Goal: Contribute content: Share content

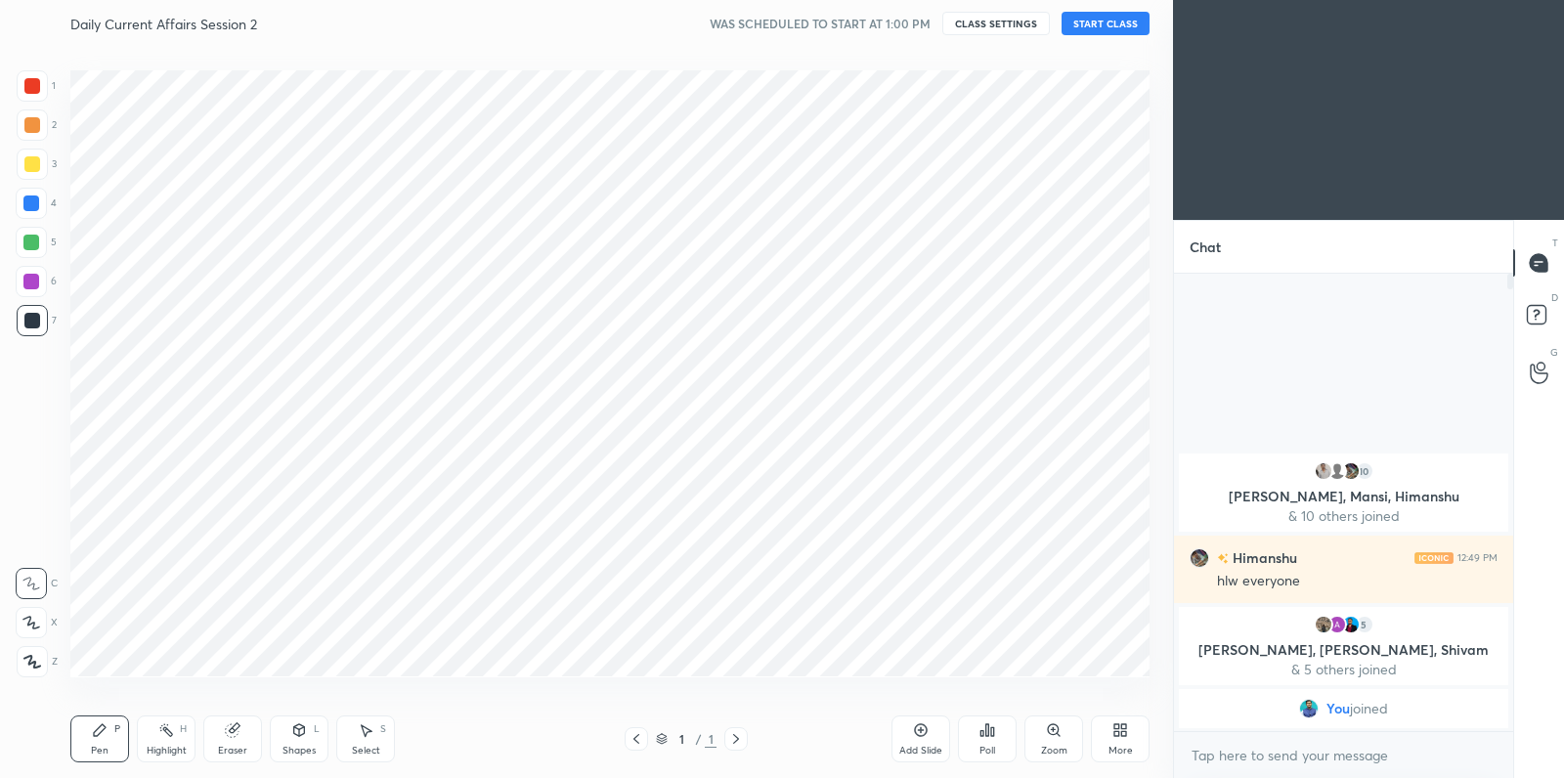
scroll to position [97080, 96639]
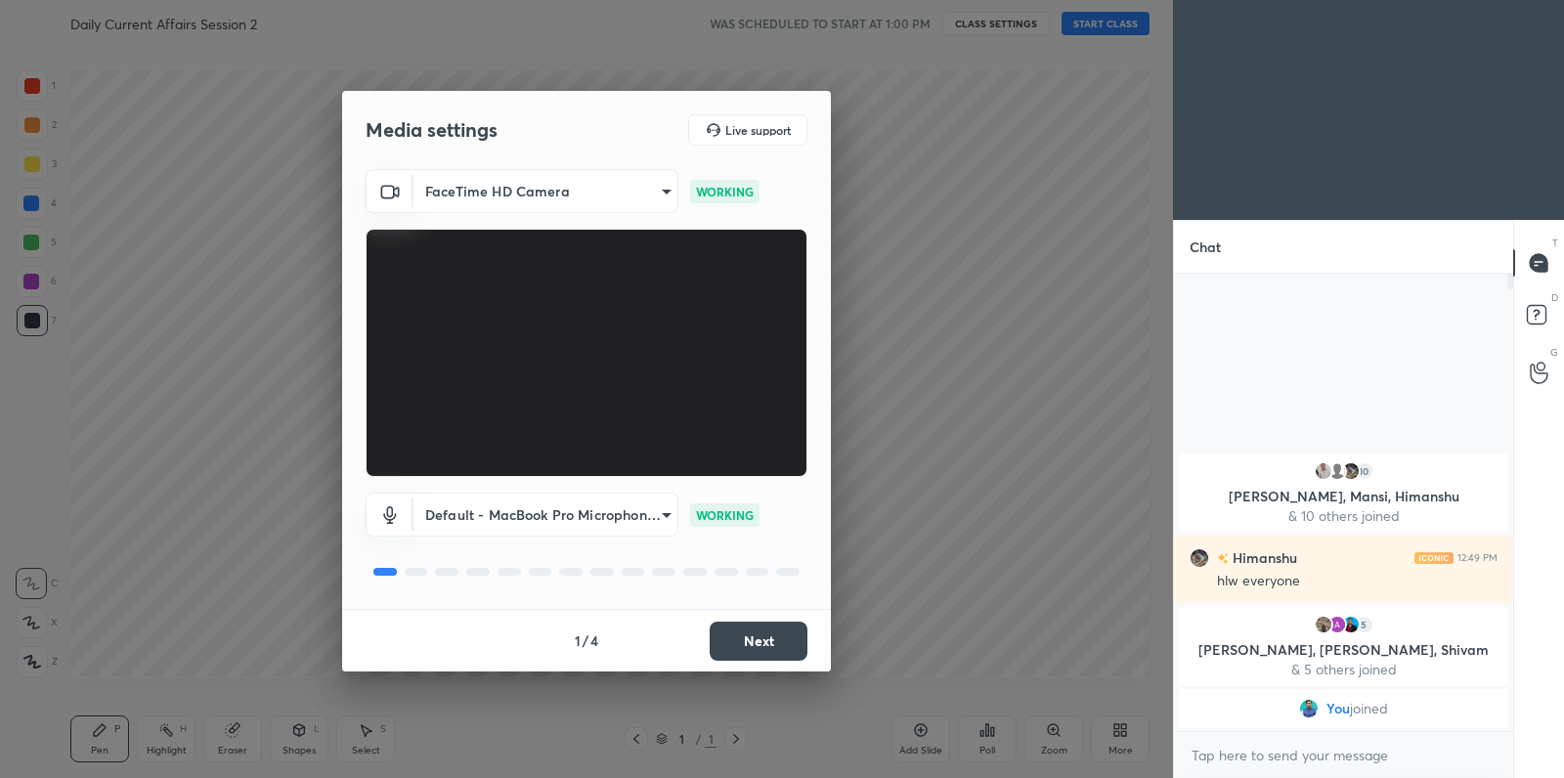
click at [748, 653] on button "Next" at bounding box center [759, 641] width 98 height 39
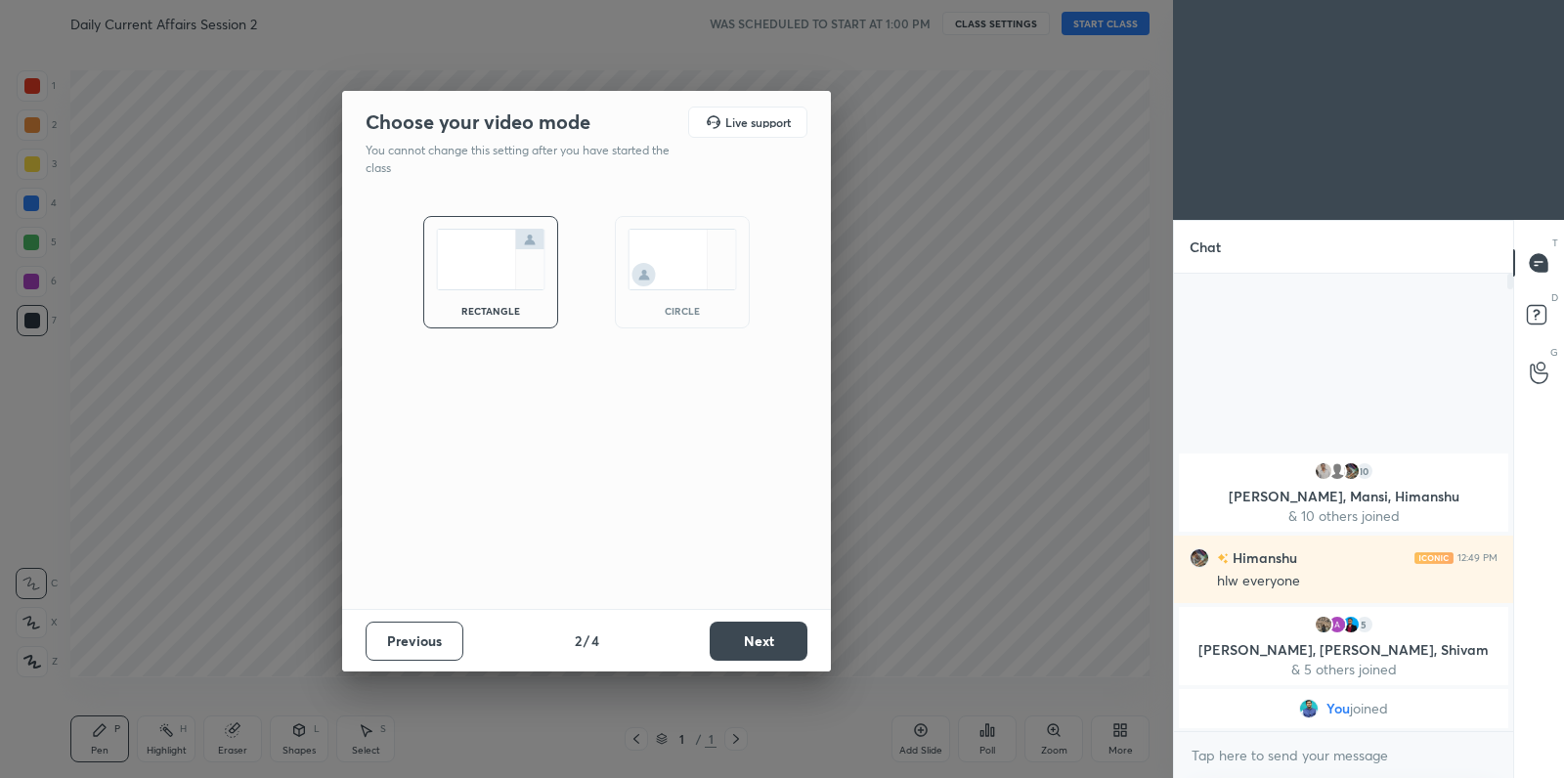
click at [748, 653] on button "Next" at bounding box center [759, 641] width 98 height 39
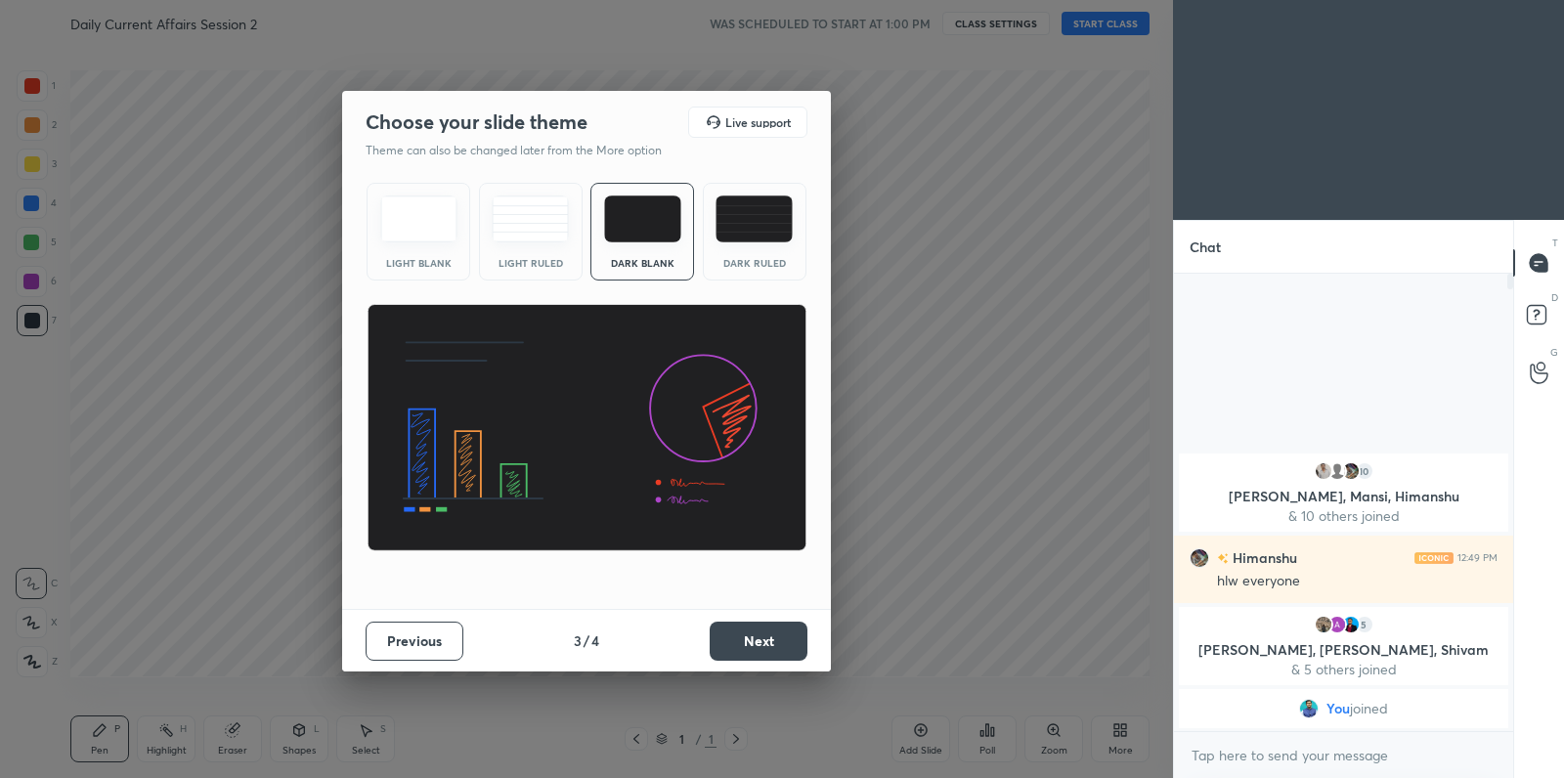
click at [748, 653] on button "Next" at bounding box center [759, 641] width 98 height 39
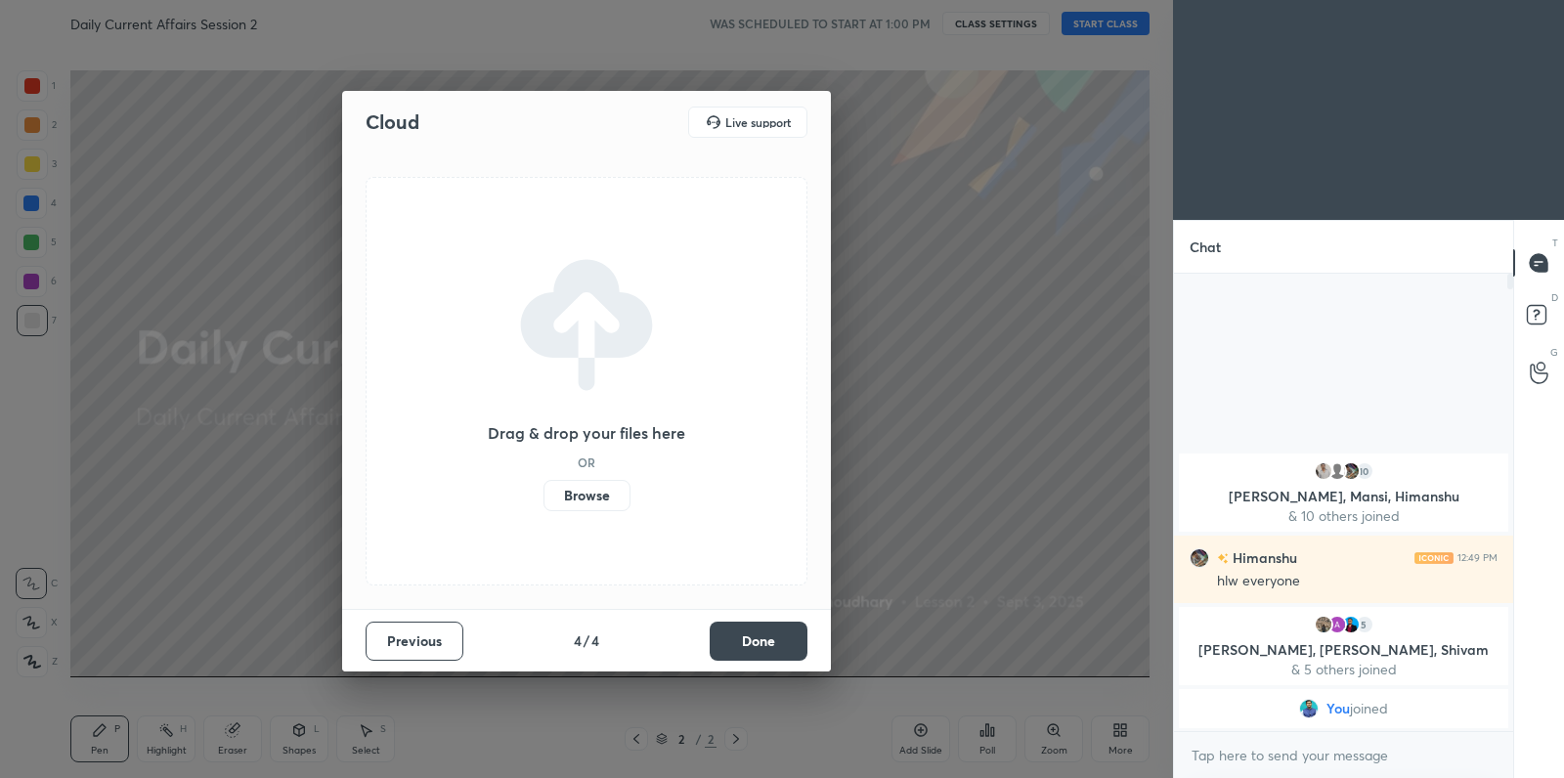
click at [604, 489] on label "Browse" at bounding box center [586, 495] width 87 height 31
click at [543, 489] on input "Browse" at bounding box center [543, 495] width 0 height 31
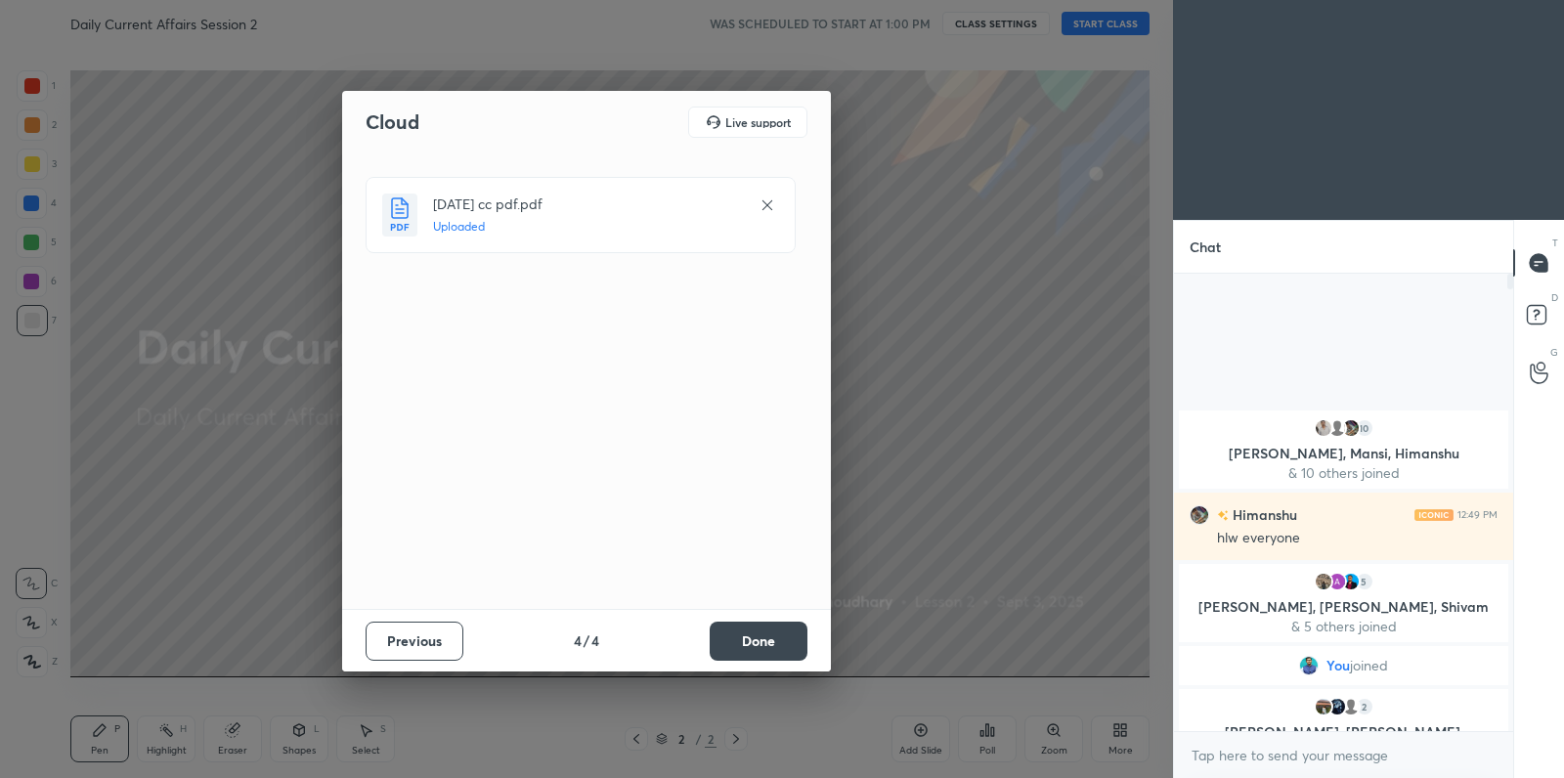
click at [773, 649] on button "Done" at bounding box center [759, 641] width 98 height 39
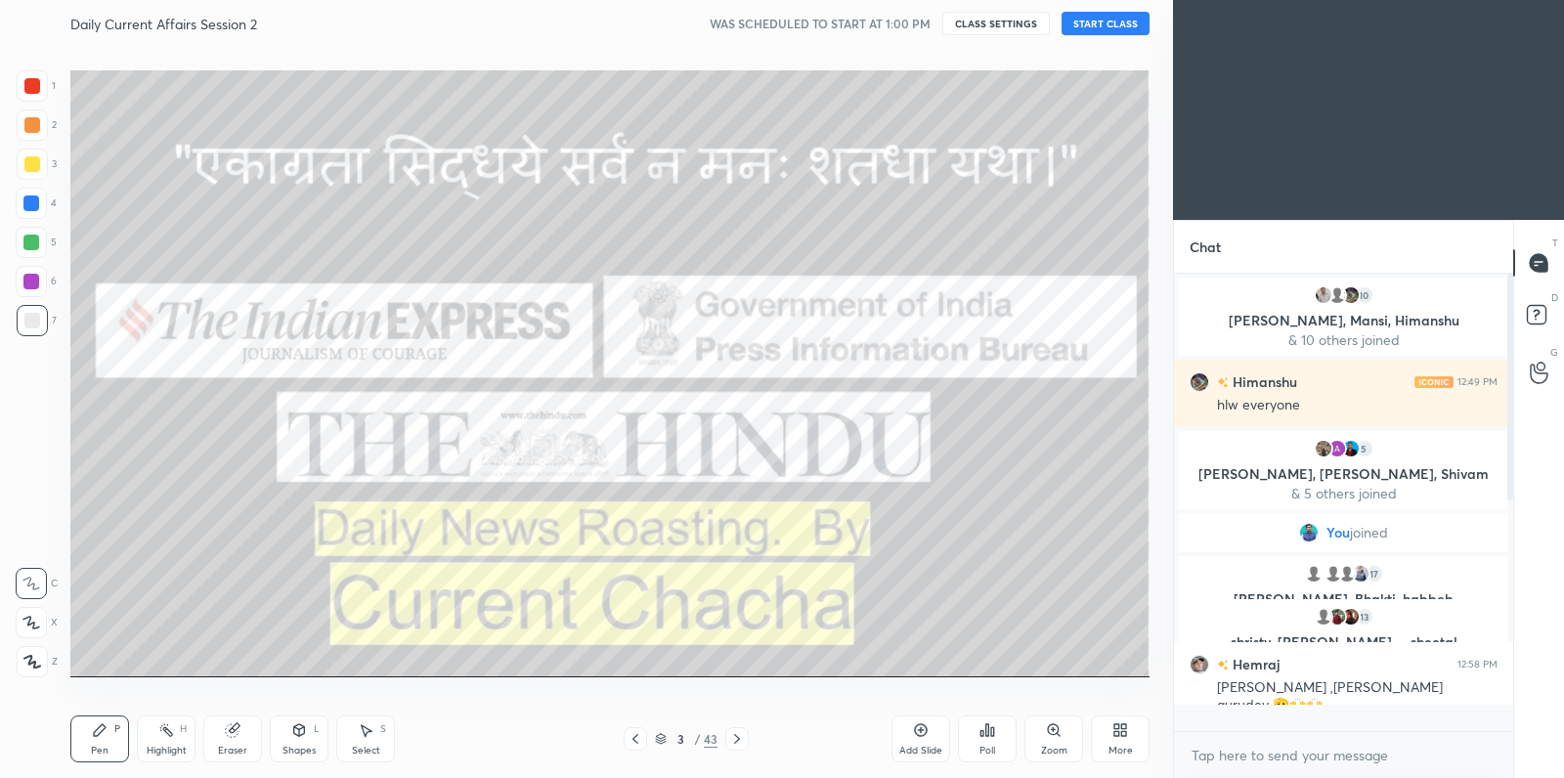
scroll to position [453, 334]
click at [1115, 743] on div "More" at bounding box center [1120, 738] width 59 height 47
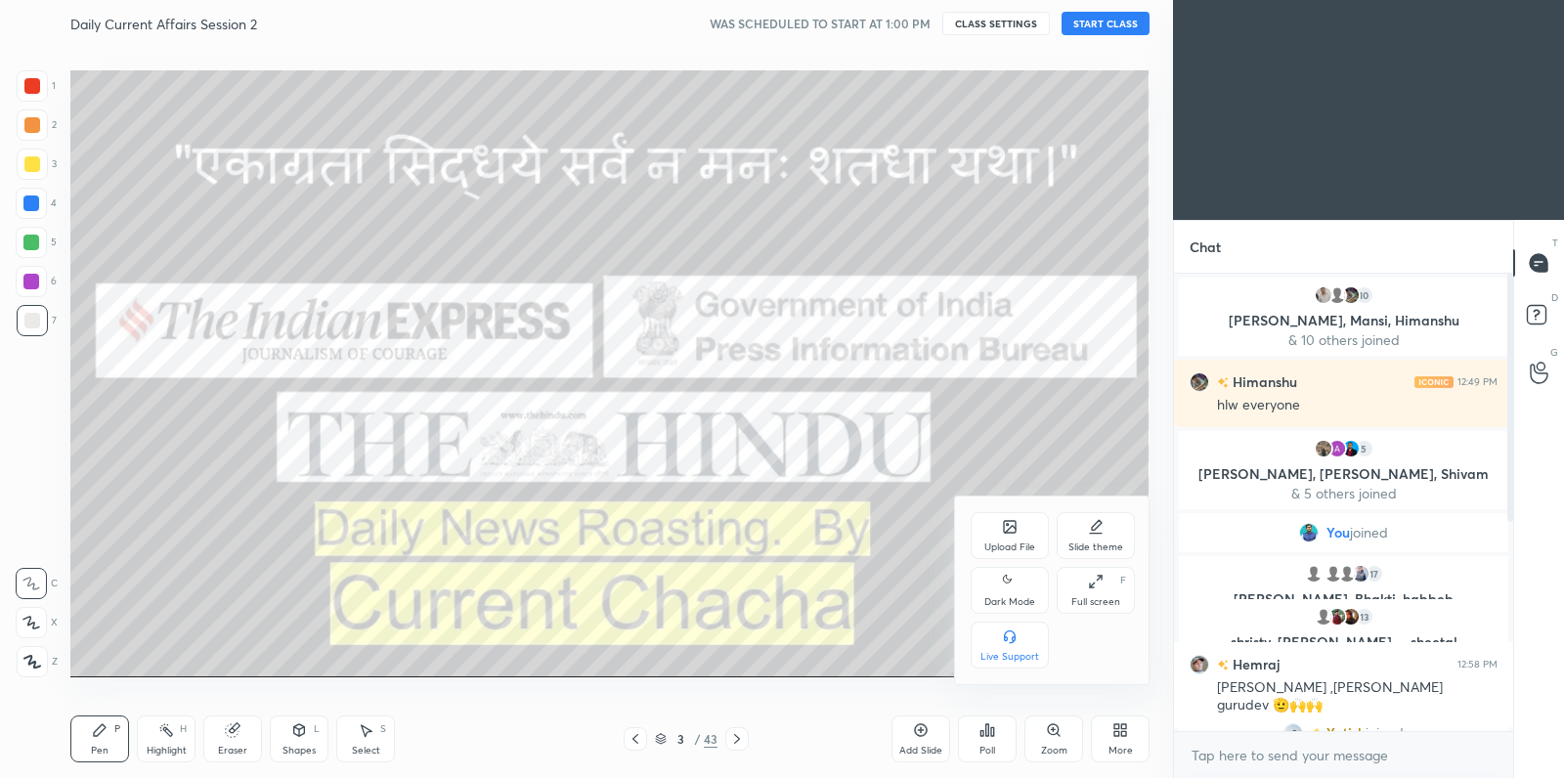
click at [984, 595] on div "Dark Mode" at bounding box center [1009, 590] width 78 height 47
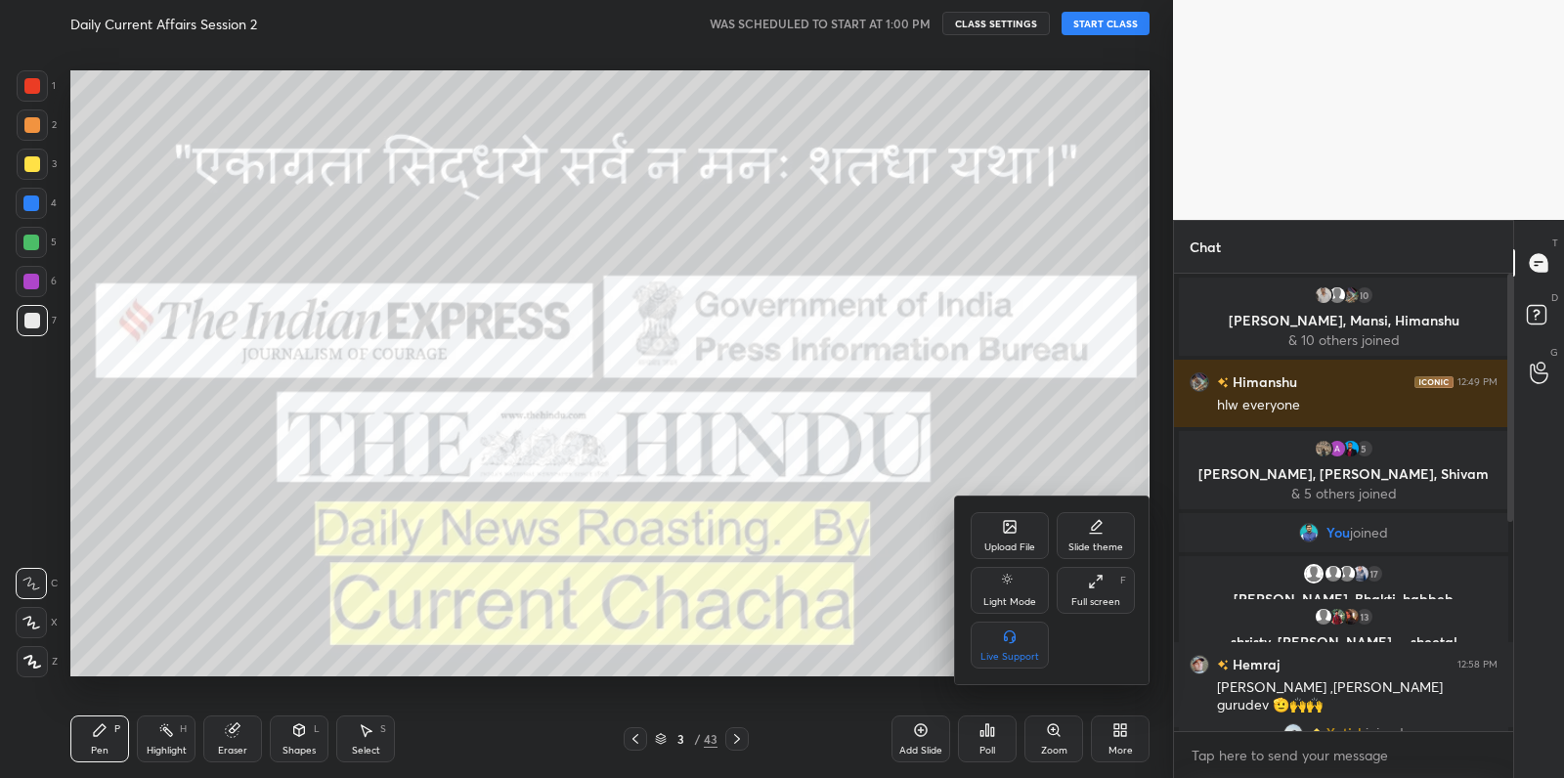
click at [1100, 23] on div at bounding box center [782, 389] width 1564 height 778
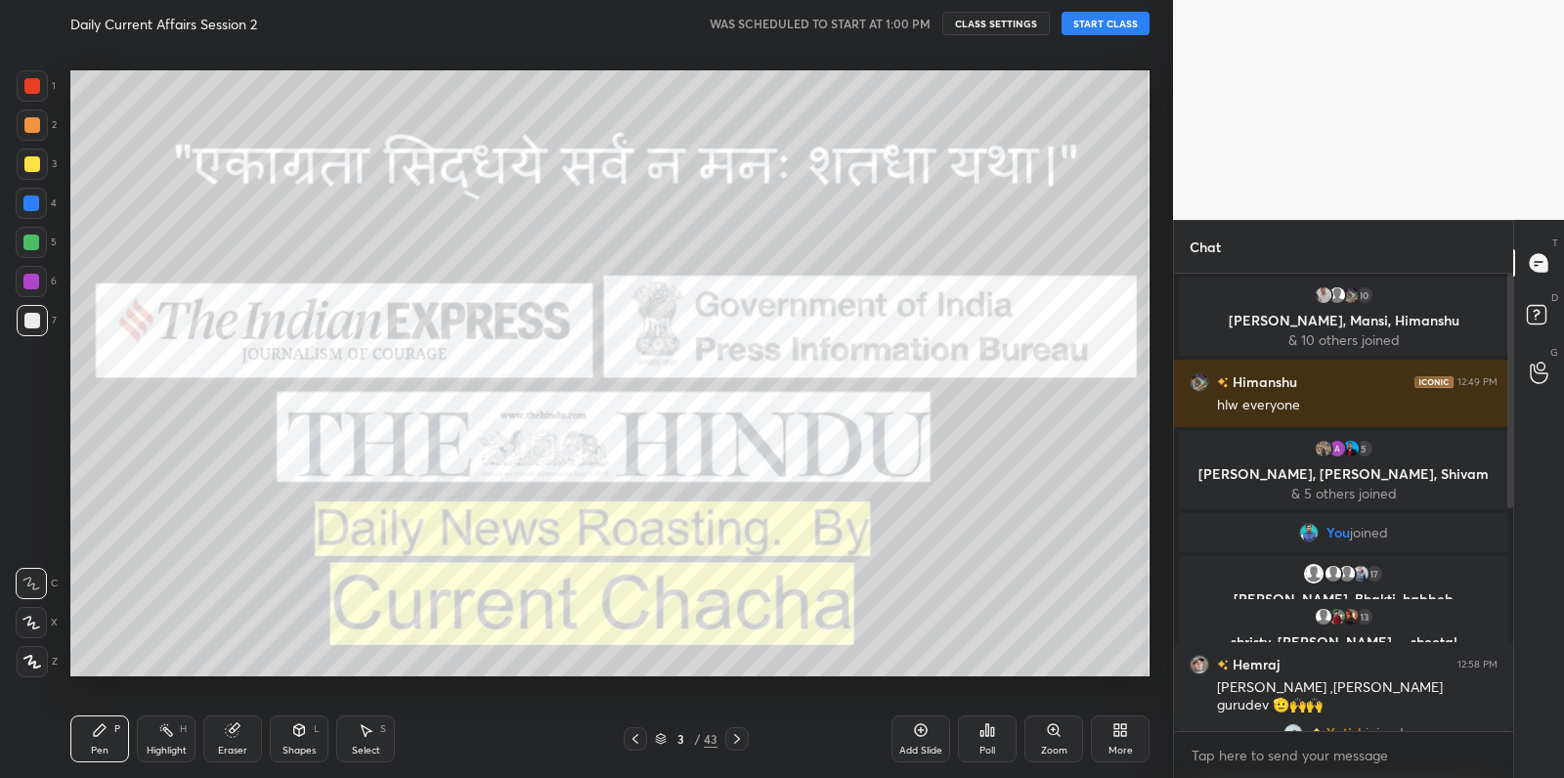
click at [1100, 23] on button "START CLASS" at bounding box center [1105, 23] width 88 height 23
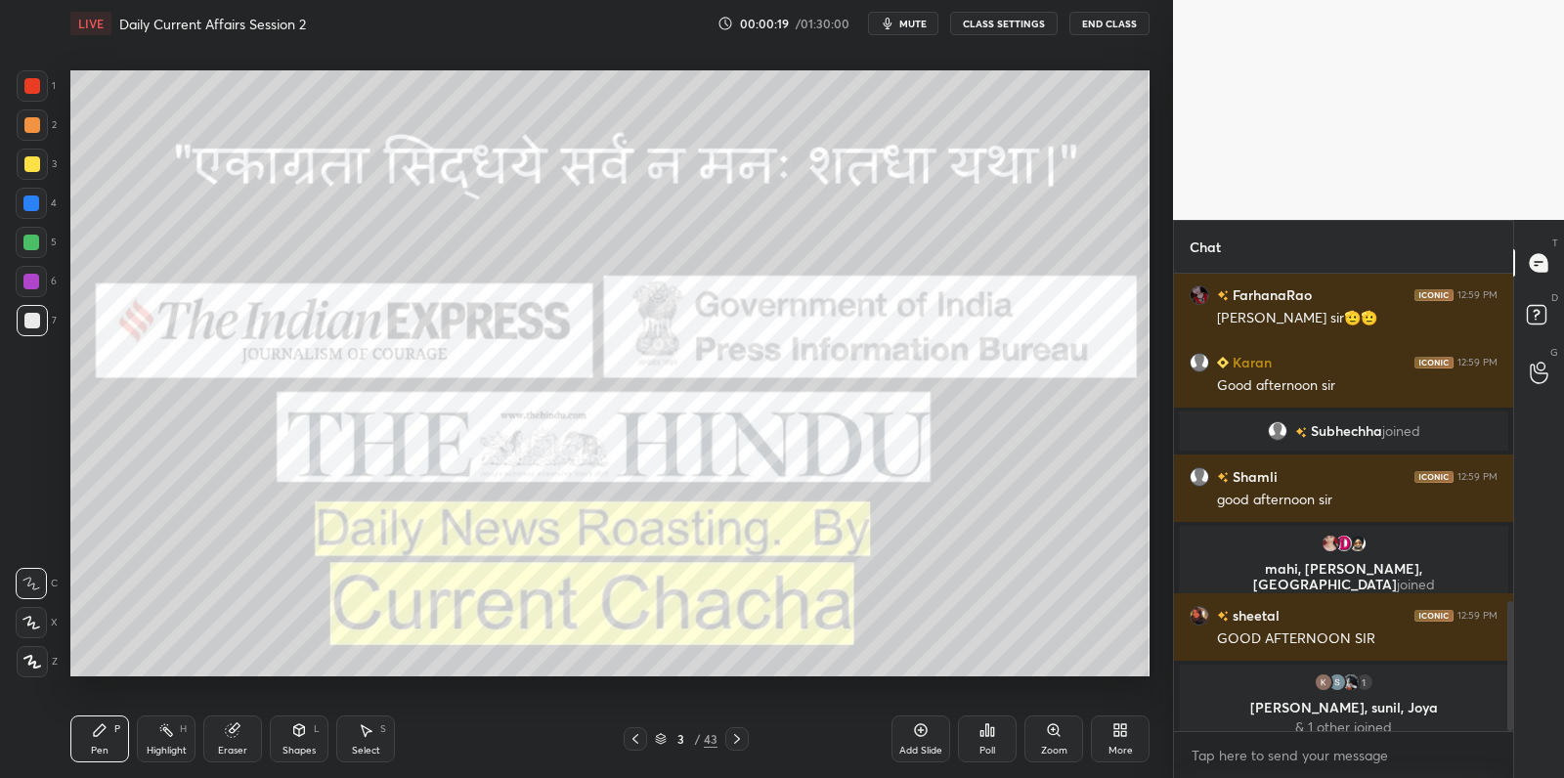
scroll to position [1149, 0]
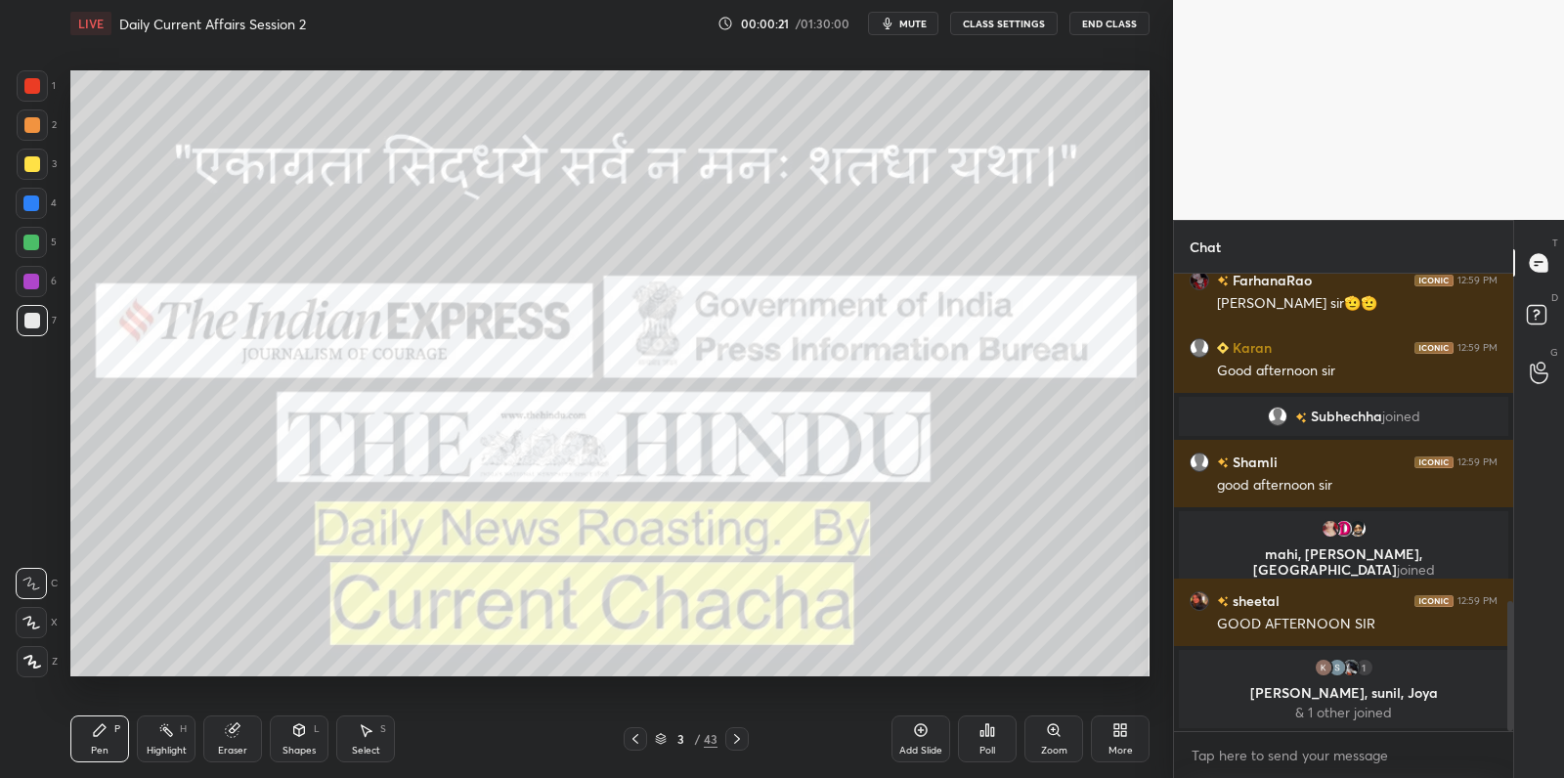
click at [35, 163] on div at bounding box center [32, 164] width 16 height 16
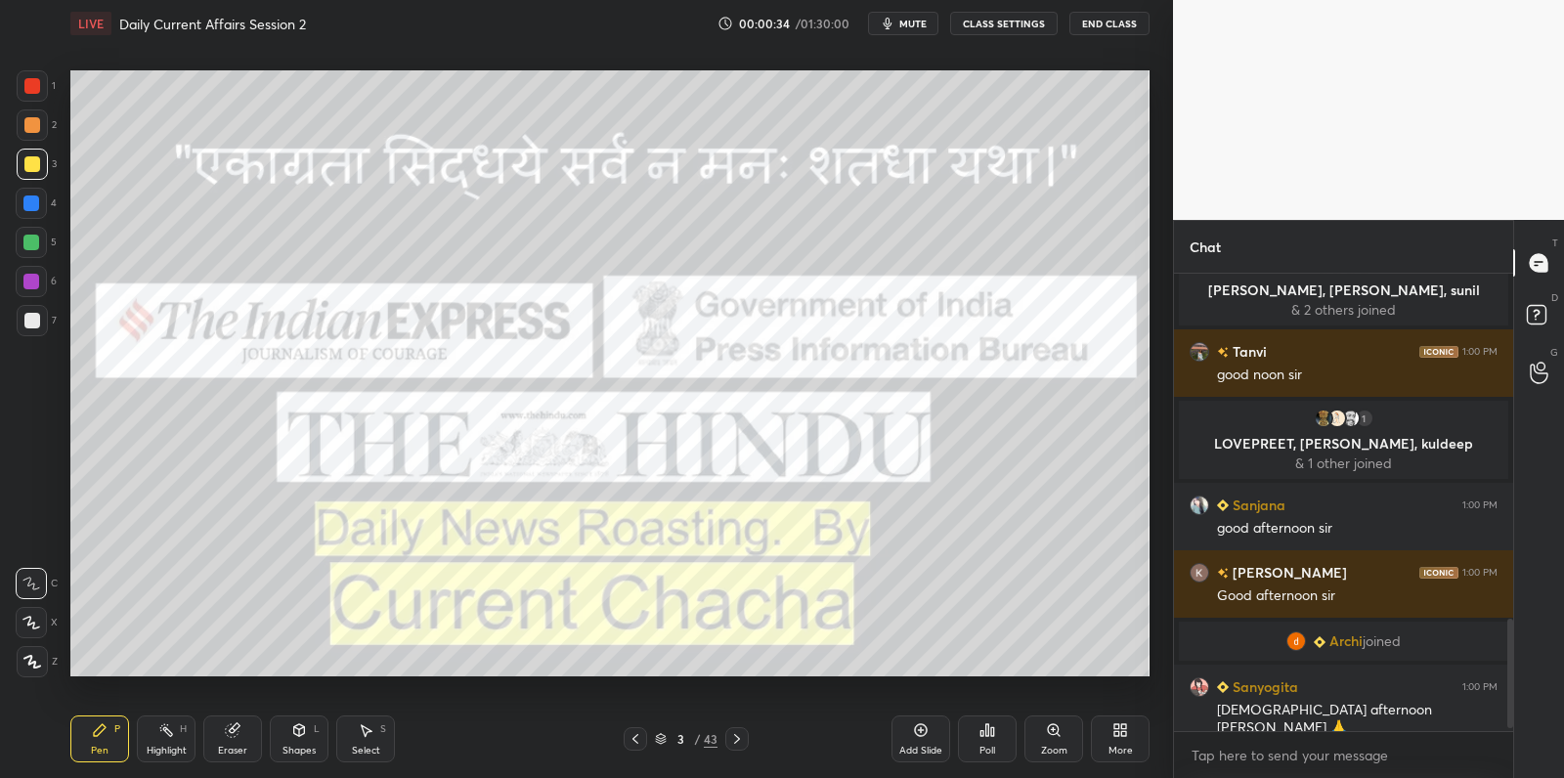
scroll to position [1459, 0]
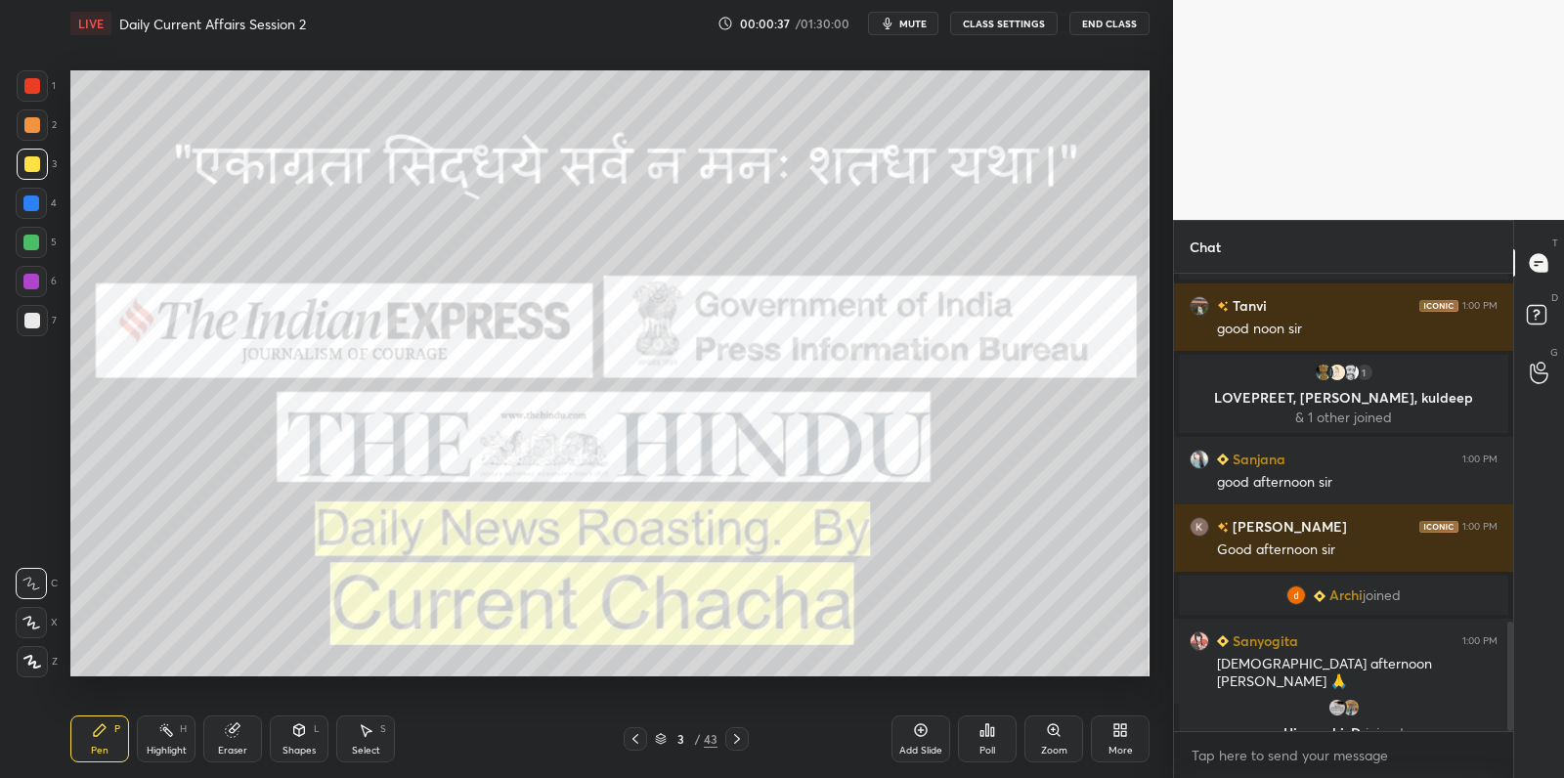
click at [22, 288] on div at bounding box center [31, 281] width 31 height 31
click at [29, 283] on div at bounding box center [31, 281] width 31 height 31
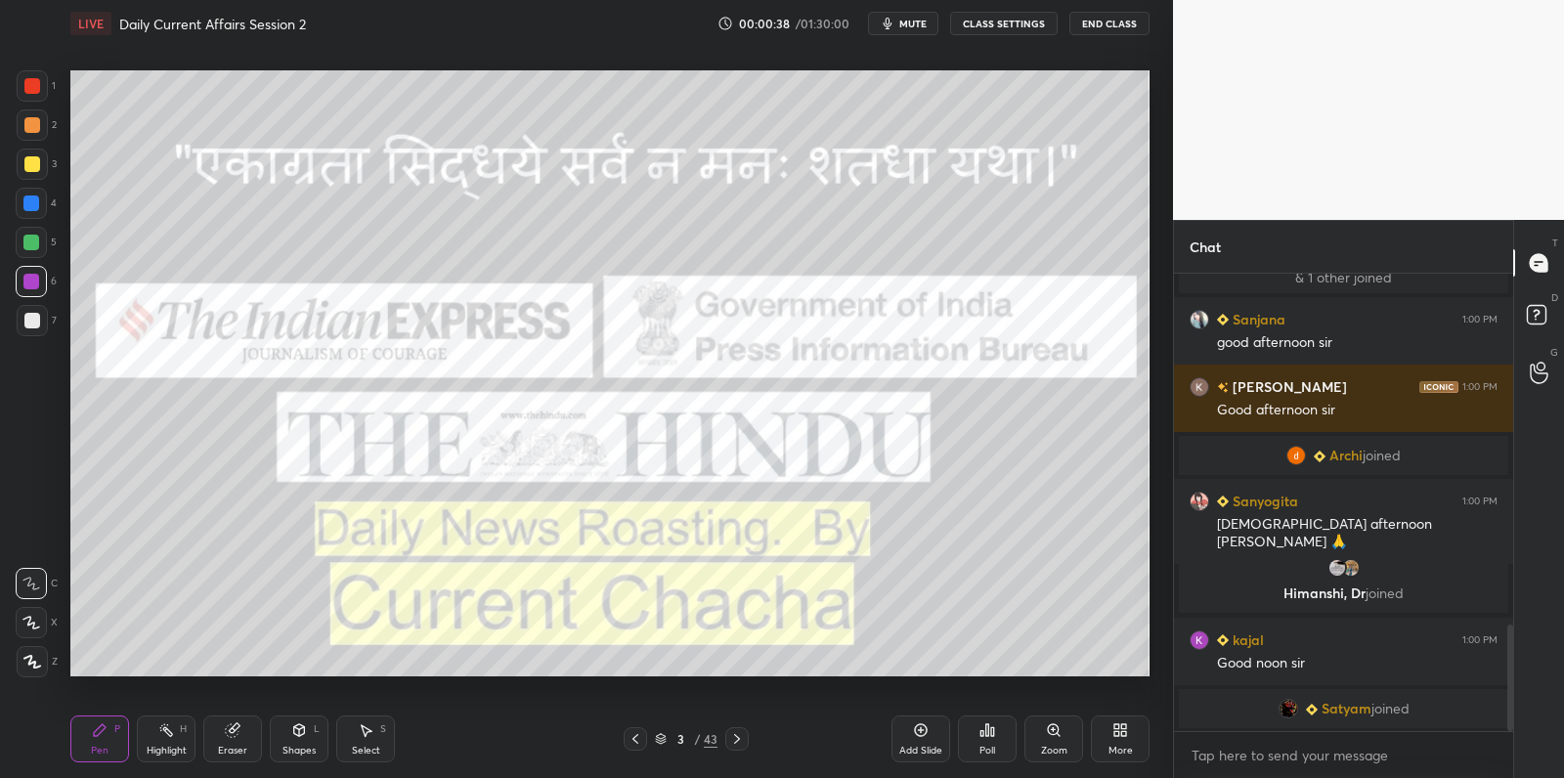
click at [39, 88] on div at bounding box center [32, 86] width 16 height 16
drag, startPoint x: 37, startPoint y: 83, endPoint x: 67, endPoint y: 113, distance: 42.8
click at [37, 83] on div at bounding box center [32, 86] width 16 height 16
click at [38, 120] on div at bounding box center [32, 124] width 31 height 31
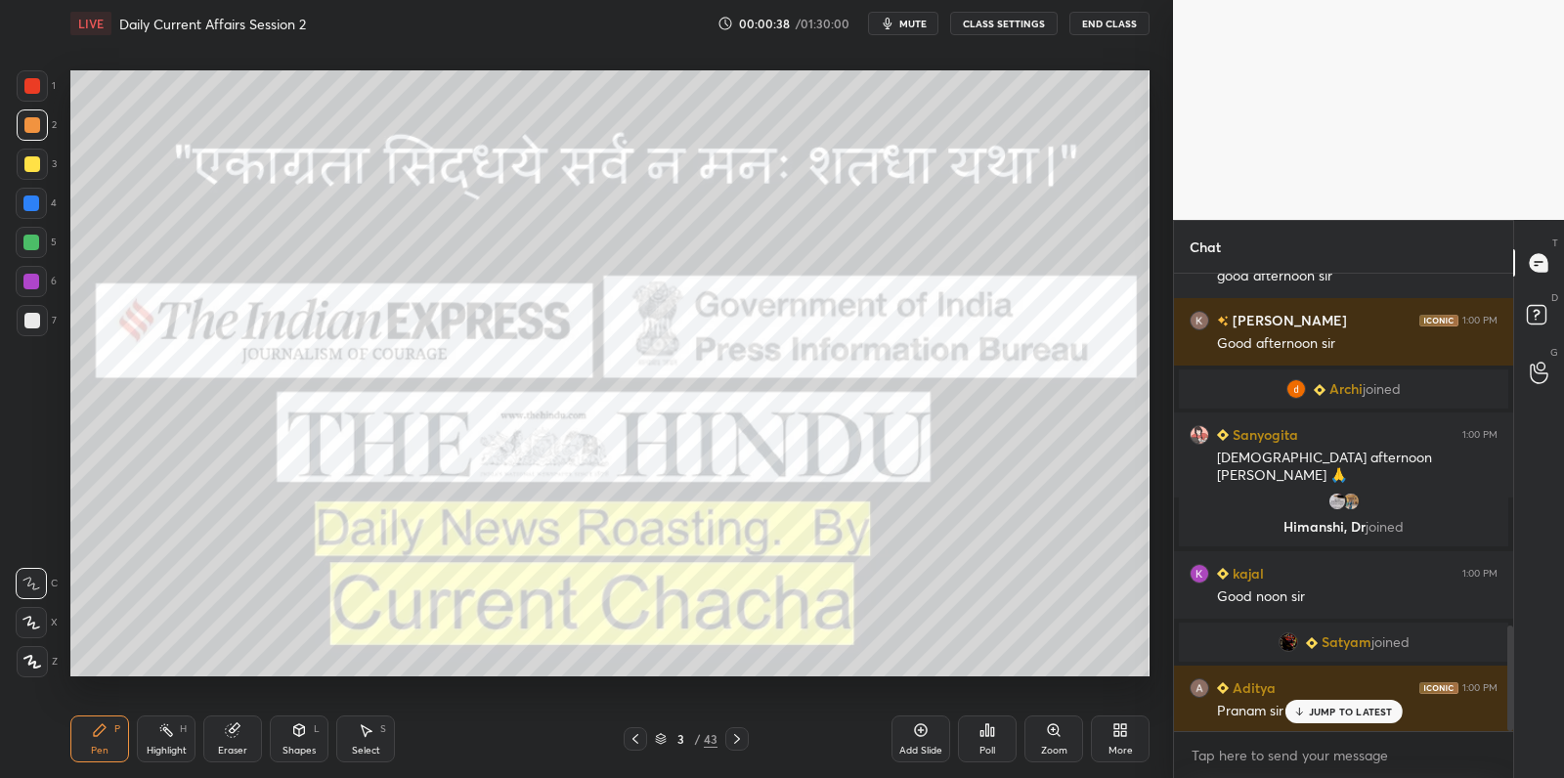
drag, startPoint x: 40, startPoint y: 118, endPoint x: 63, endPoint y: 136, distance: 28.5
click at [40, 118] on div at bounding box center [32, 124] width 31 height 31
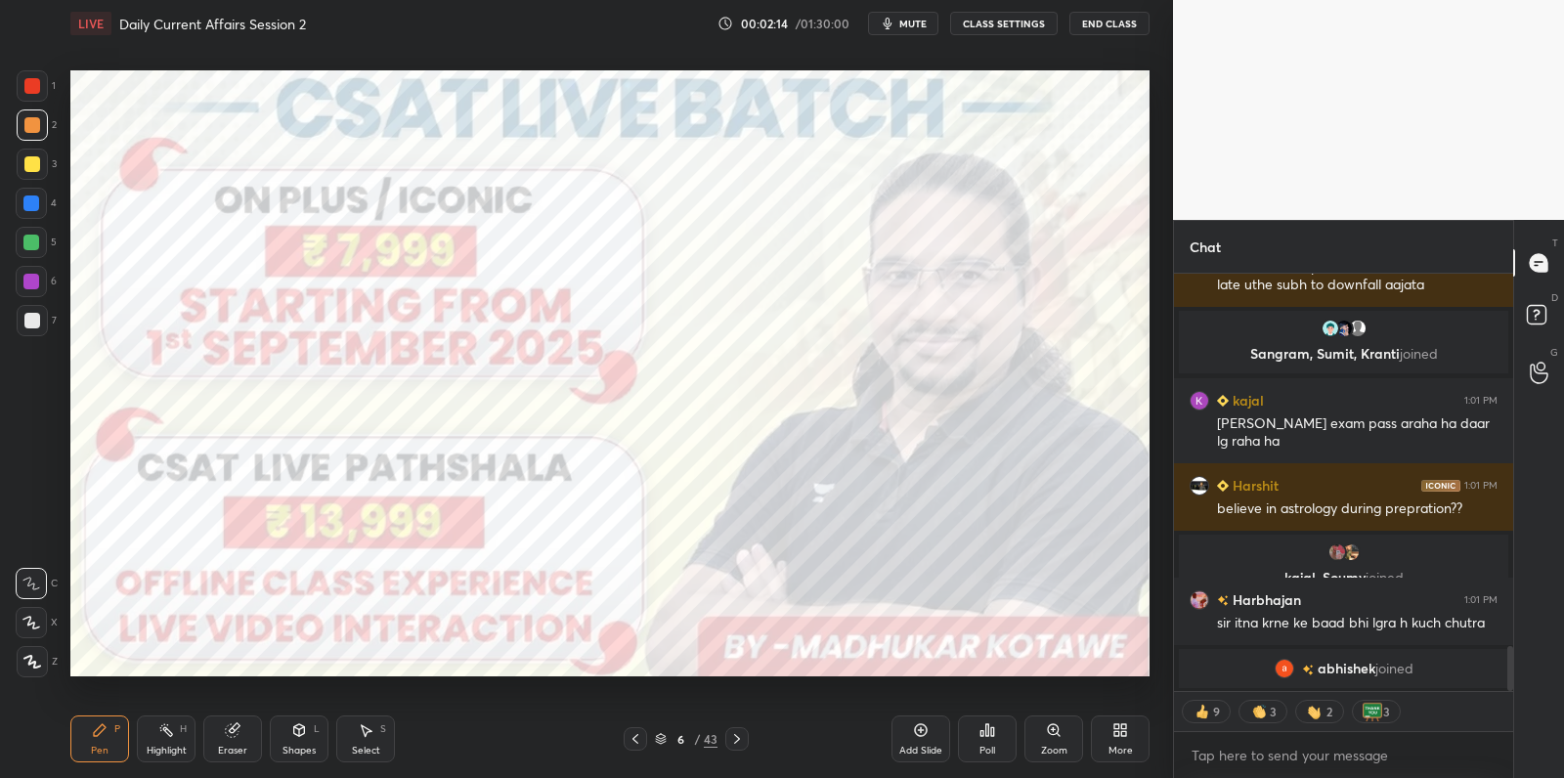
scroll to position [3562, 0]
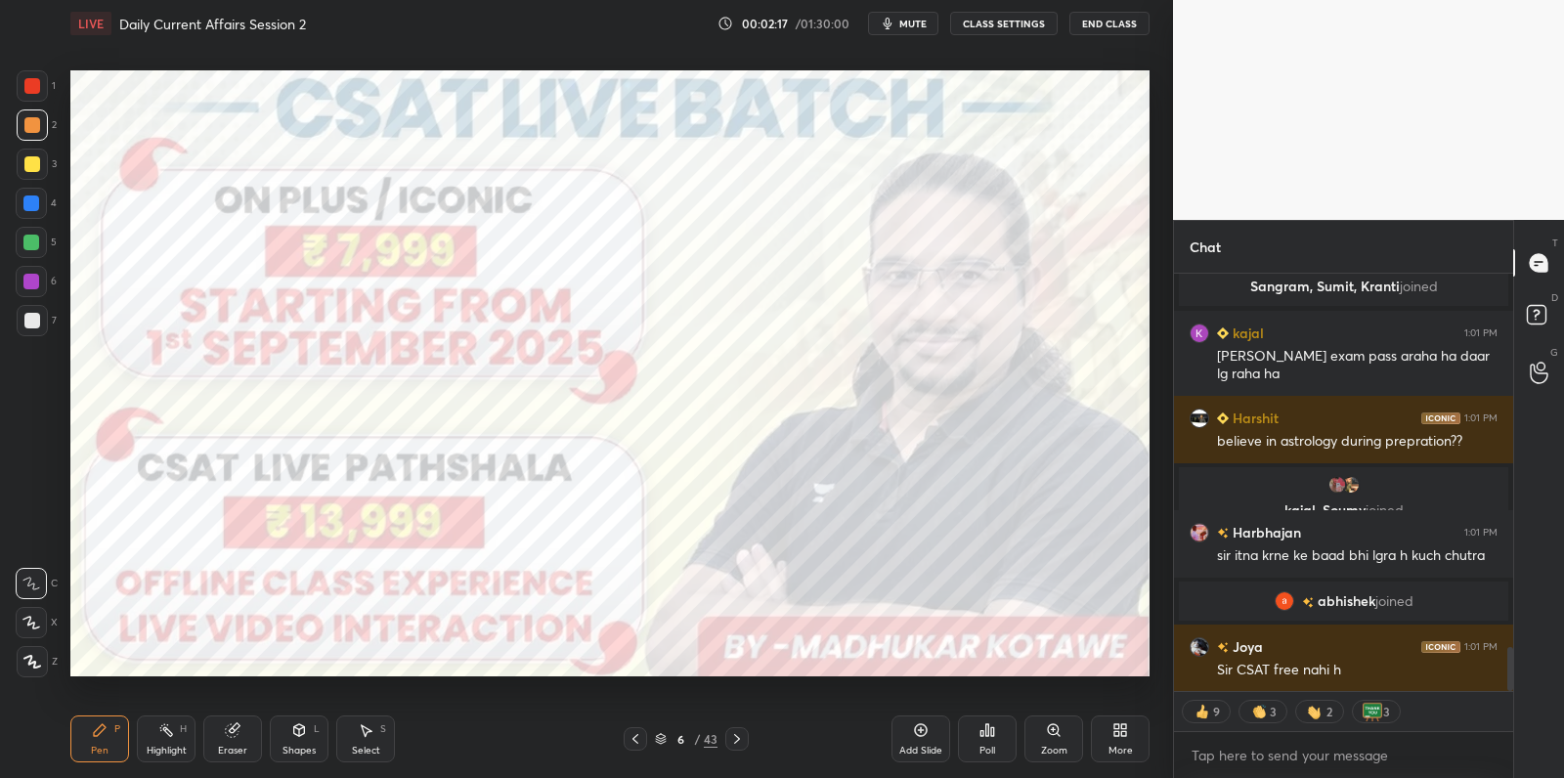
click at [920, 738] on icon at bounding box center [921, 730] width 16 height 16
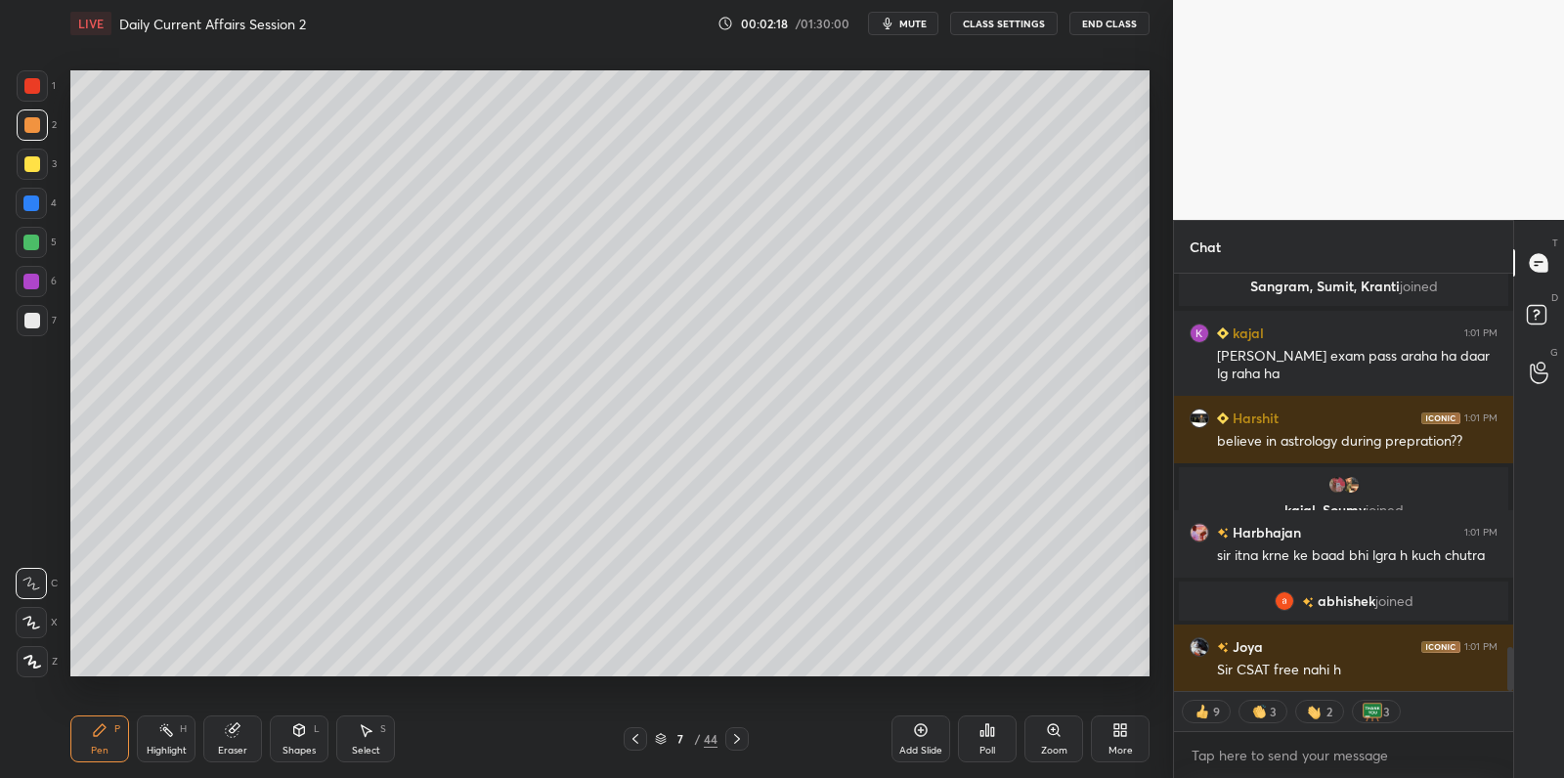
click at [37, 168] on div at bounding box center [32, 164] width 16 height 16
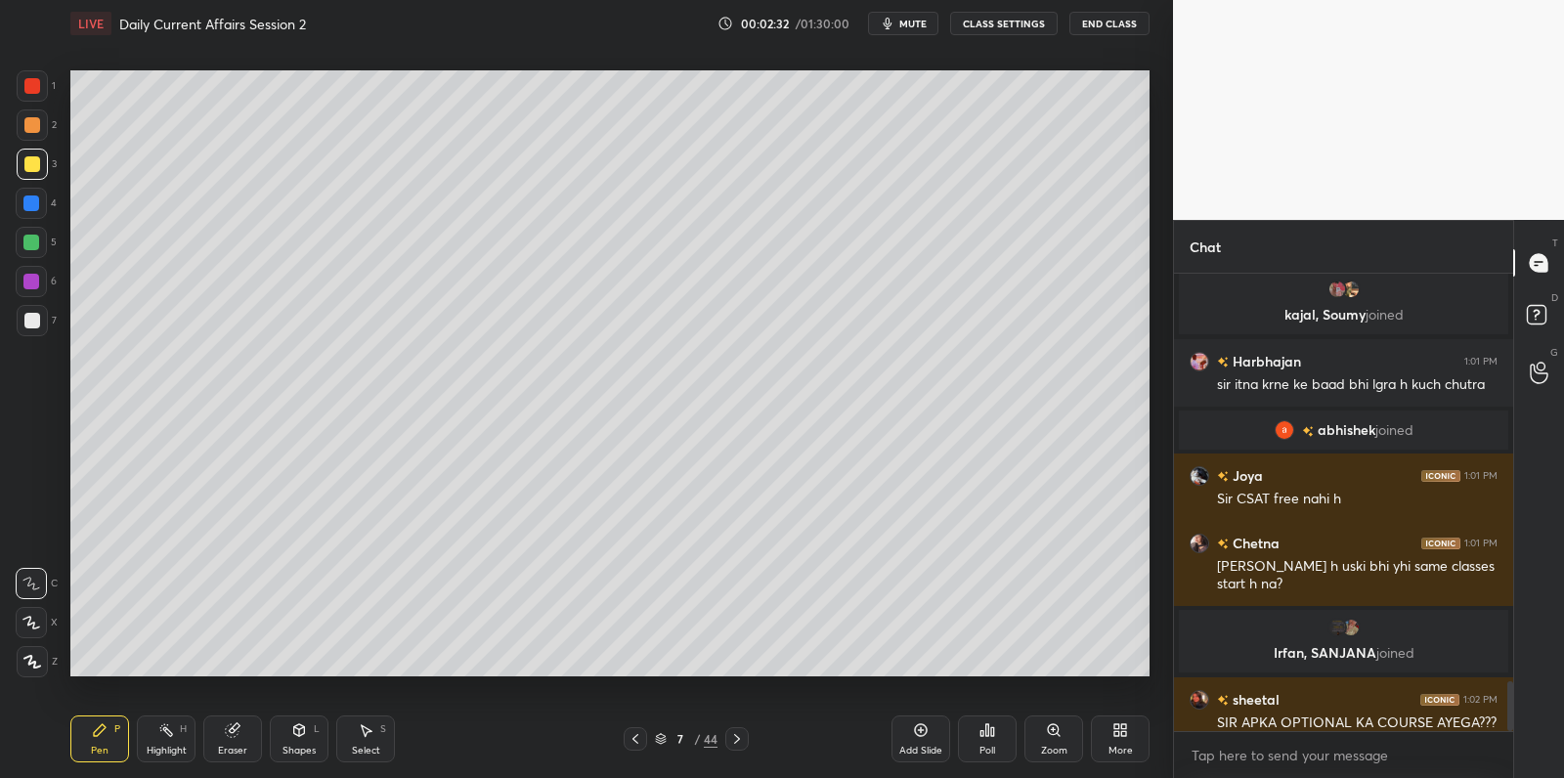
scroll to position [3715, 0]
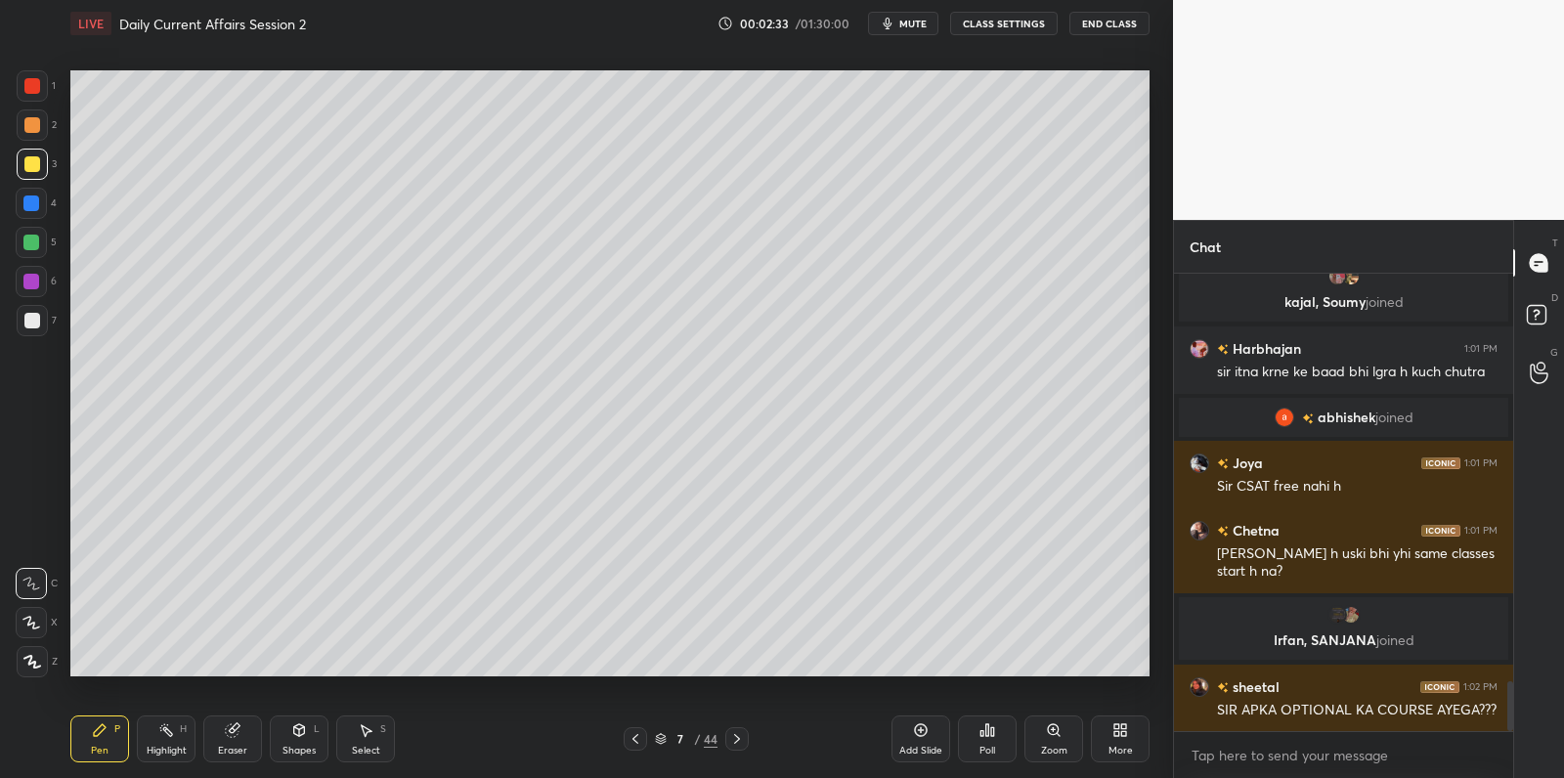
click at [33, 204] on div at bounding box center [31, 203] width 16 height 16
click at [38, 205] on div at bounding box center [31, 203] width 16 height 16
click at [36, 241] on div at bounding box center [31, 243] width 16 height 16
drag, startPoint x: 36, startPoint y: 241, endPoint x: 59, endPoint y: 280, distance: 44.3
click at [36, 241] on div at bounding box center [31, 243] width 16 height 16
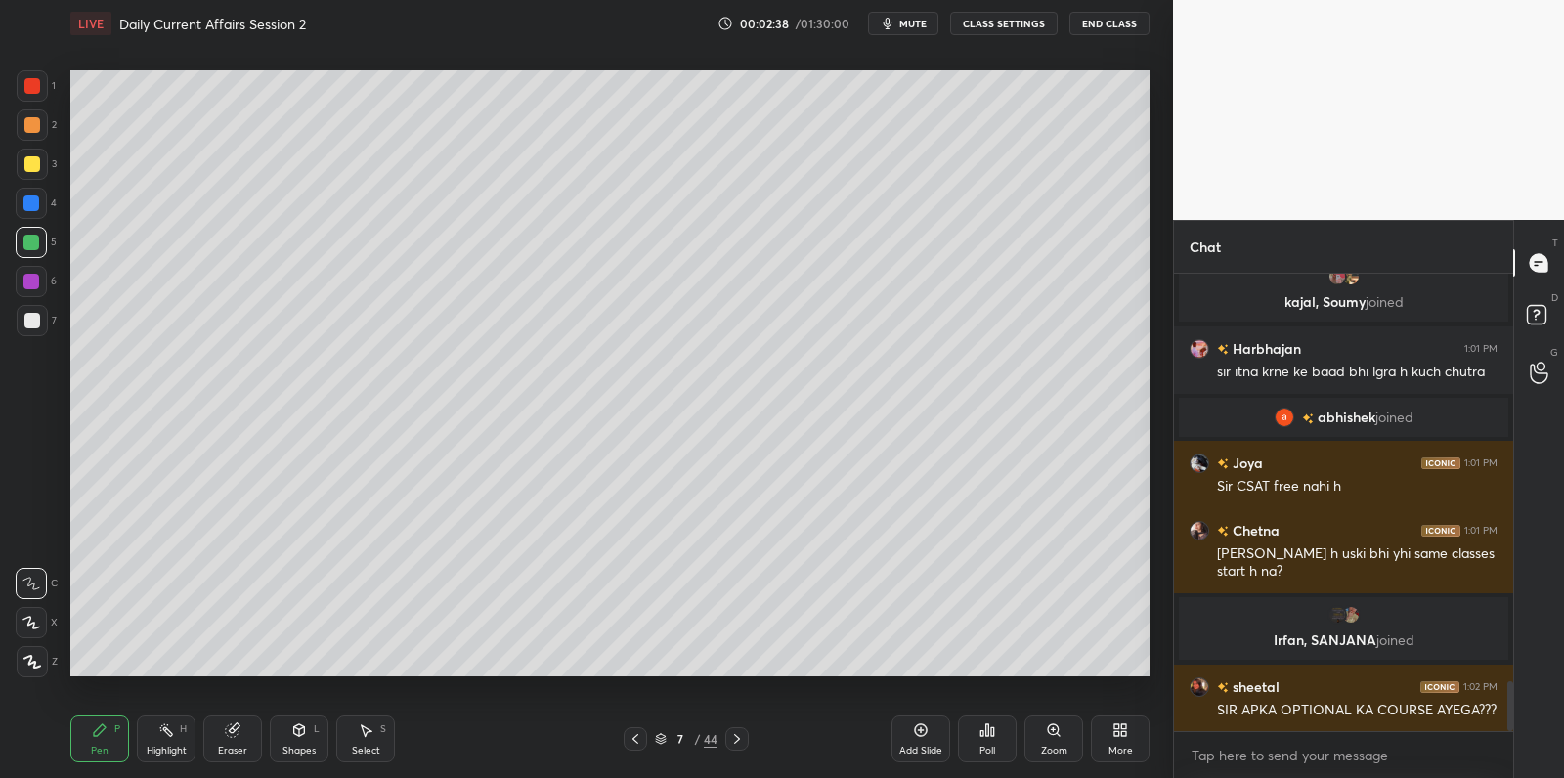
scroll to position [6, 6]
click at [35, 616] on icon at bounding box center [31, 623] width 18 height 14
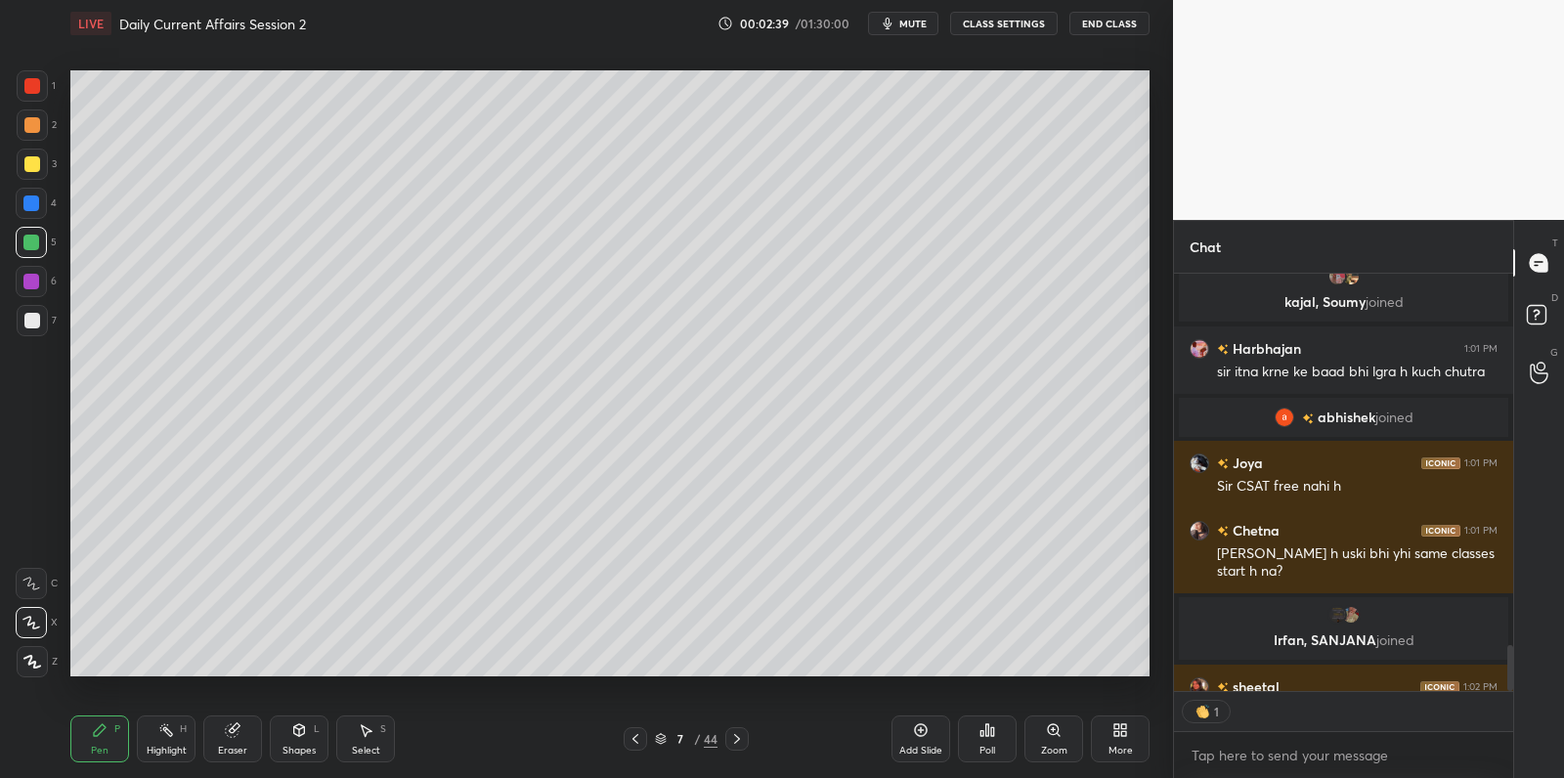
click at [35, 632] on div at bounding box center [31, 622] width 31 height 31
click at [41, 656] on div at bounding box center [32, 661] width 31 height 31
click at [43, 648] on div at bounding box center [32, 661] width 31 height 31
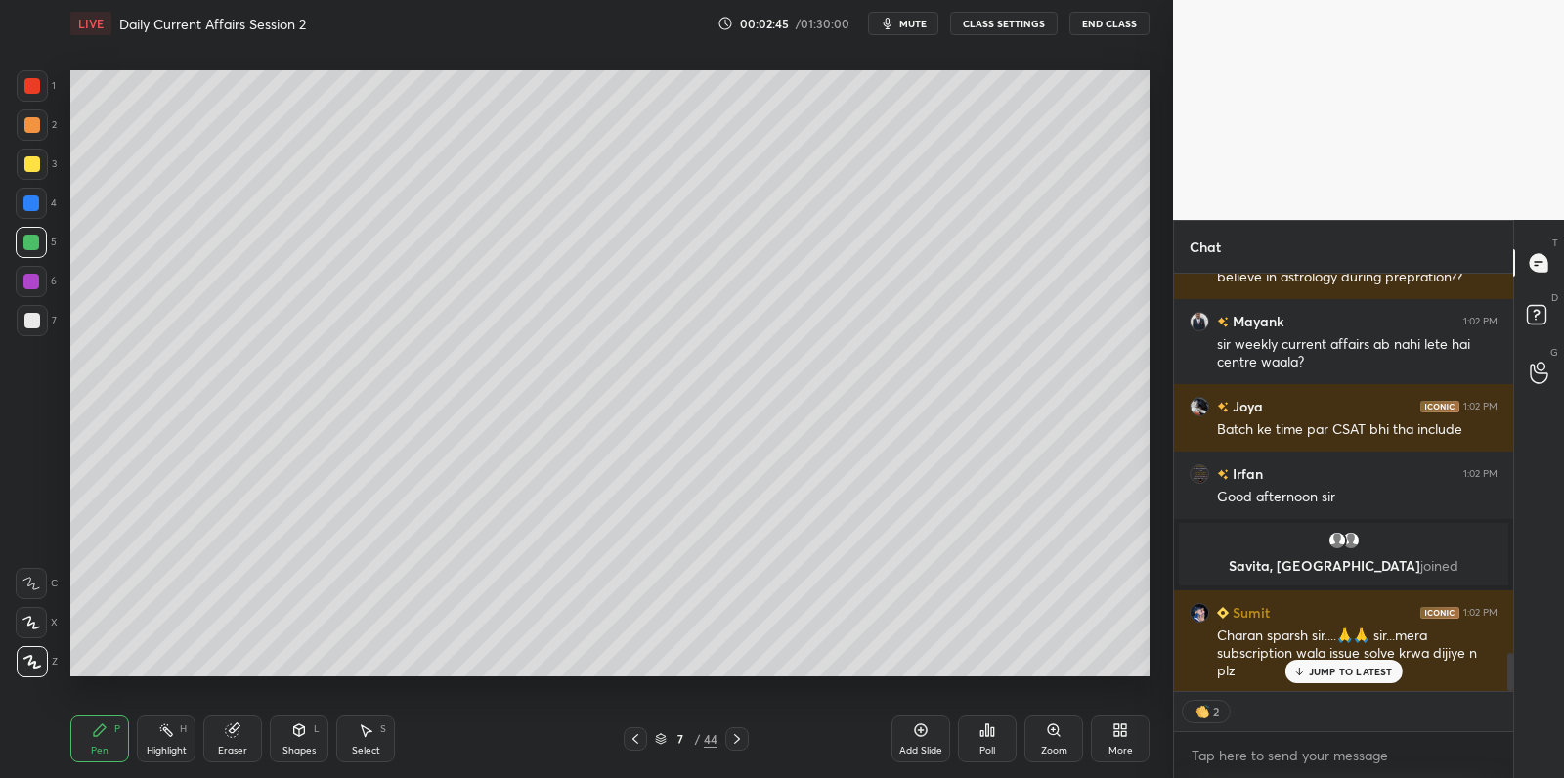
scroll to position [4331, 0]
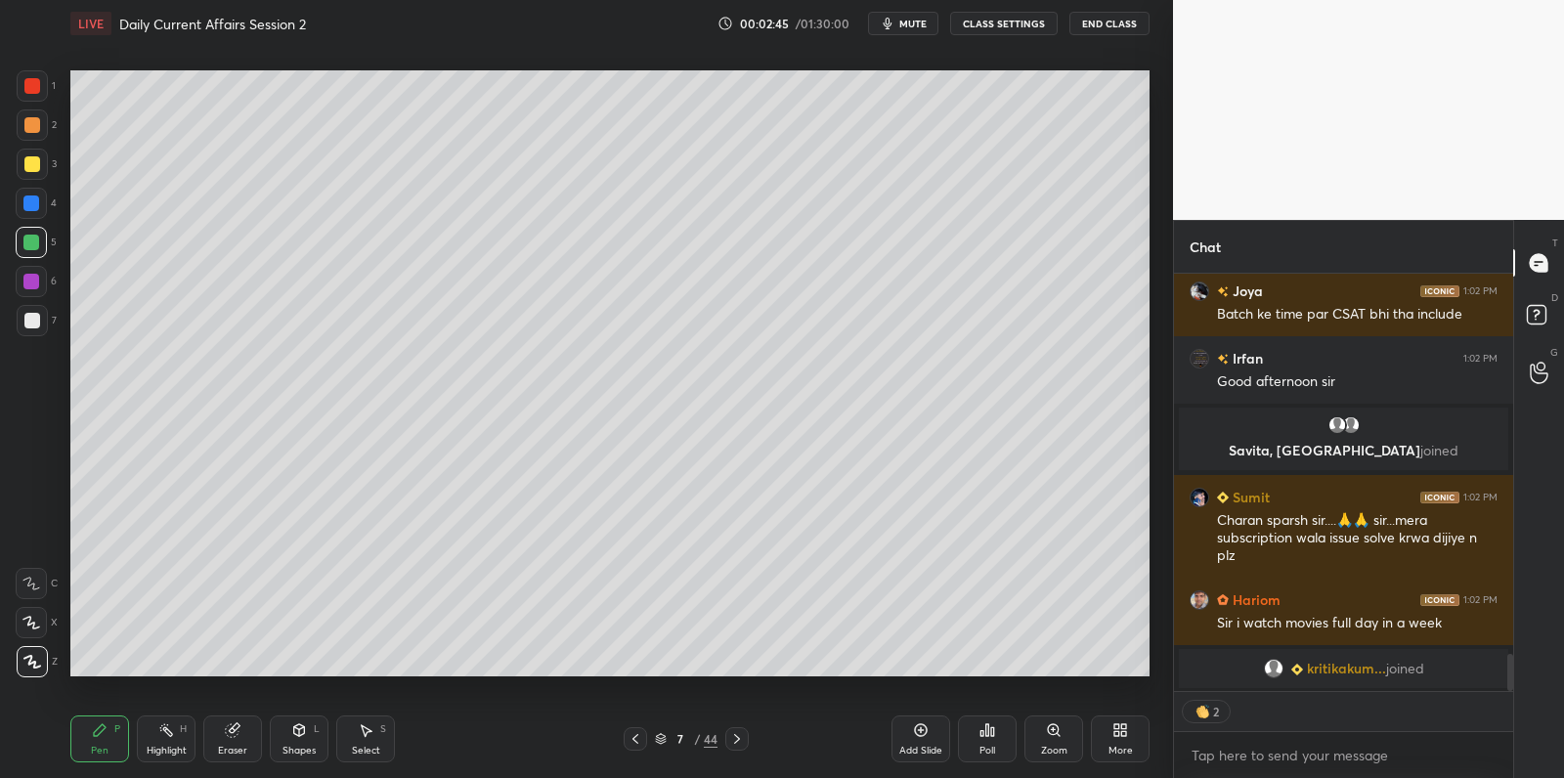
click at [33, 165] on div at bounding box center [32, 164] width 16 height 16
click at [36, 158] on div at bounding box center [32, 164] width 16 height 16
click at [28, 140] on div "2" at bounding box center [37, 128] width 40 height 39
click at [22, 100] on div at bounding box center [32, 85] width 31 height 31
click at [28, 91] on div at bounding box center [32, 86] width 16 height 16
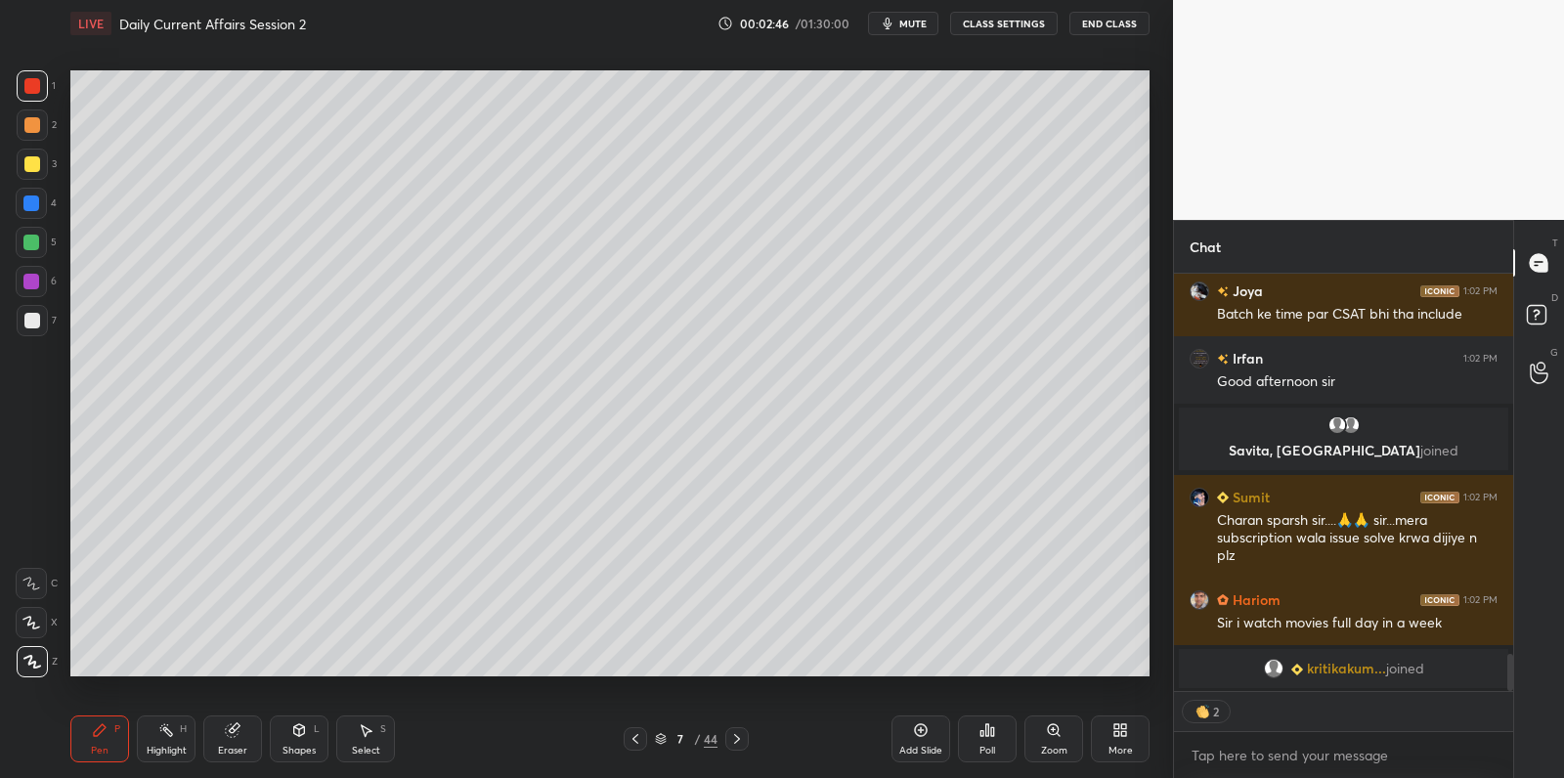
scroll to position [4355, 0]
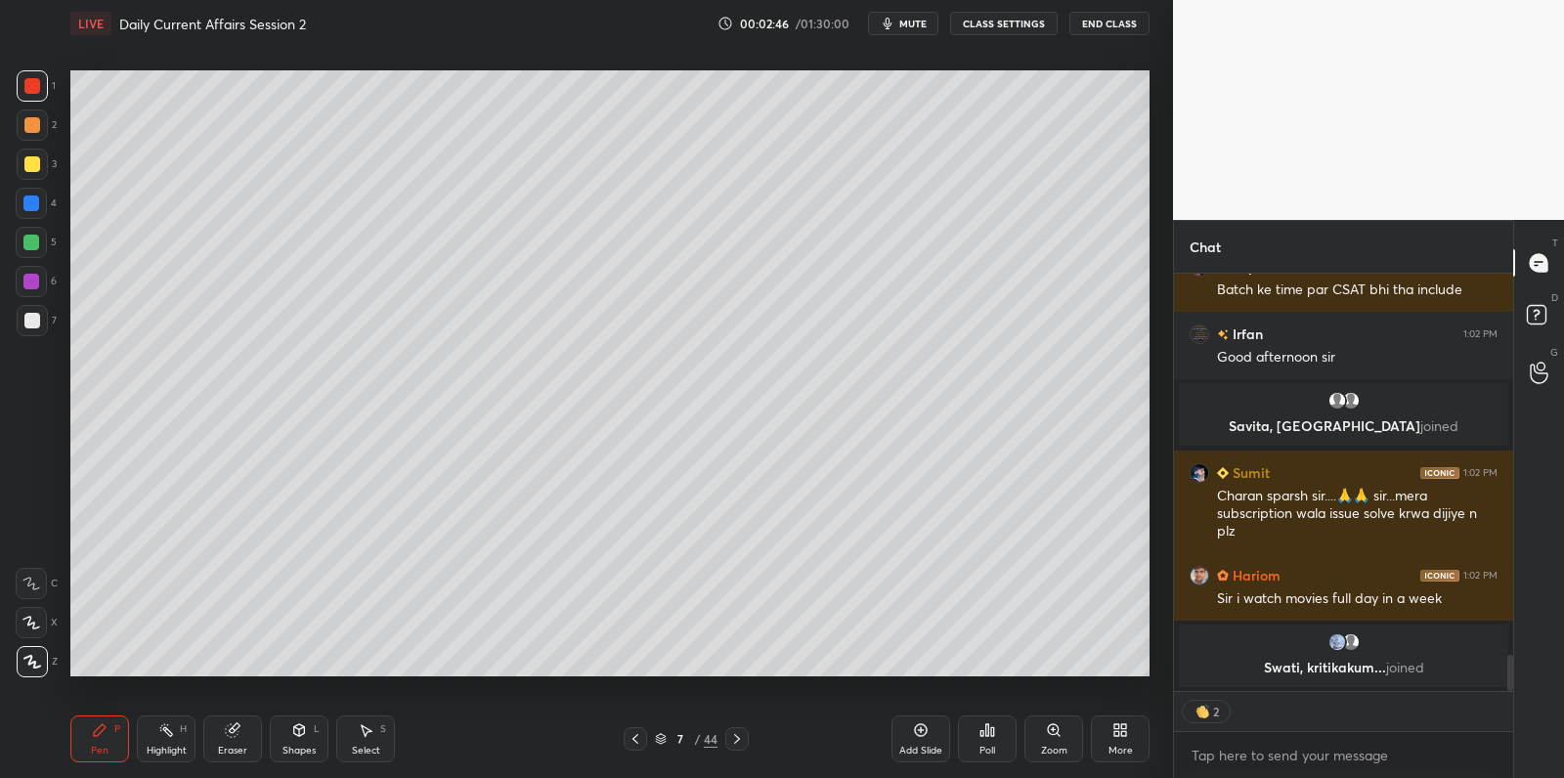
click at [34, 131] on div at bounding box center [32, 125] width 16 height 16
click at [34, 152] on div at bounding box center [32, 164] width 31 height 31
click at [37, 159] on div at bounding box center [32, 164] width 16 height 16
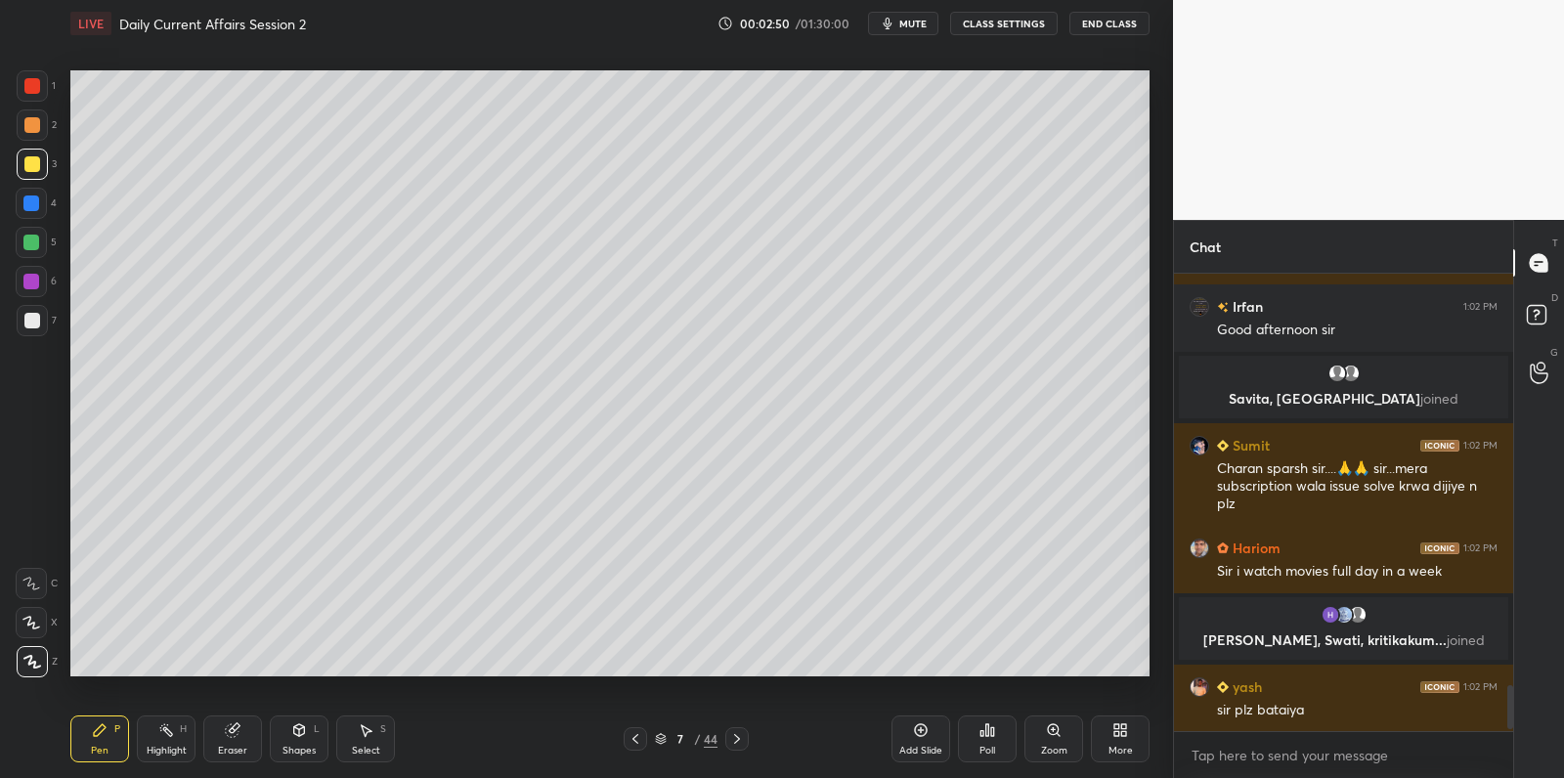
scroll to position [0, 0]
click at [33, 322] on div at bounding box center [32, 321] width 16 height 16
drag, startPoint x: 37, startPoint y: 317, endPoint x: 30, endPoint y: 289, distance: 28.2
click at [37, 317] on div at bounding box center [32, 321] width 16 height 16
click at [27, 287] on div at bounding box center [31, 282] width 16 height 16
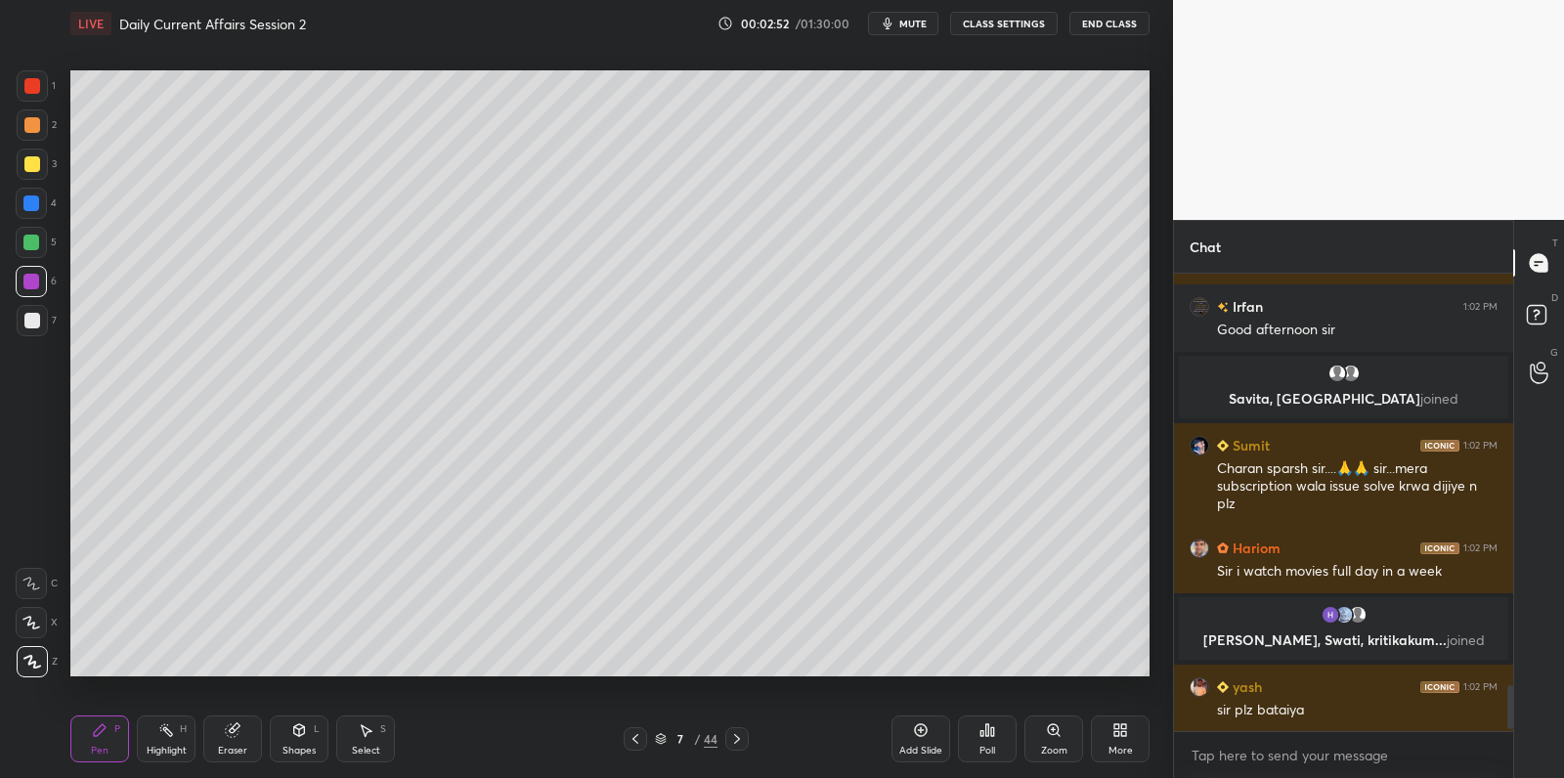
click at [28, 260] on div "5" at bounding box center [36, 246] width 41 height 39
click at [31, 241] on div at bounding box center [31, 243] width 16 height 16
drag, startPoint x: 28, startPoint y: 224, endPoint x: 35, endPoint y: 205, distance: 19.8
click at [28, 224] on div "4" at bounding box center [36, 207] width 41 height 39
click at [36, 205] on div at bounding box center [31, 203] width 16 height 16
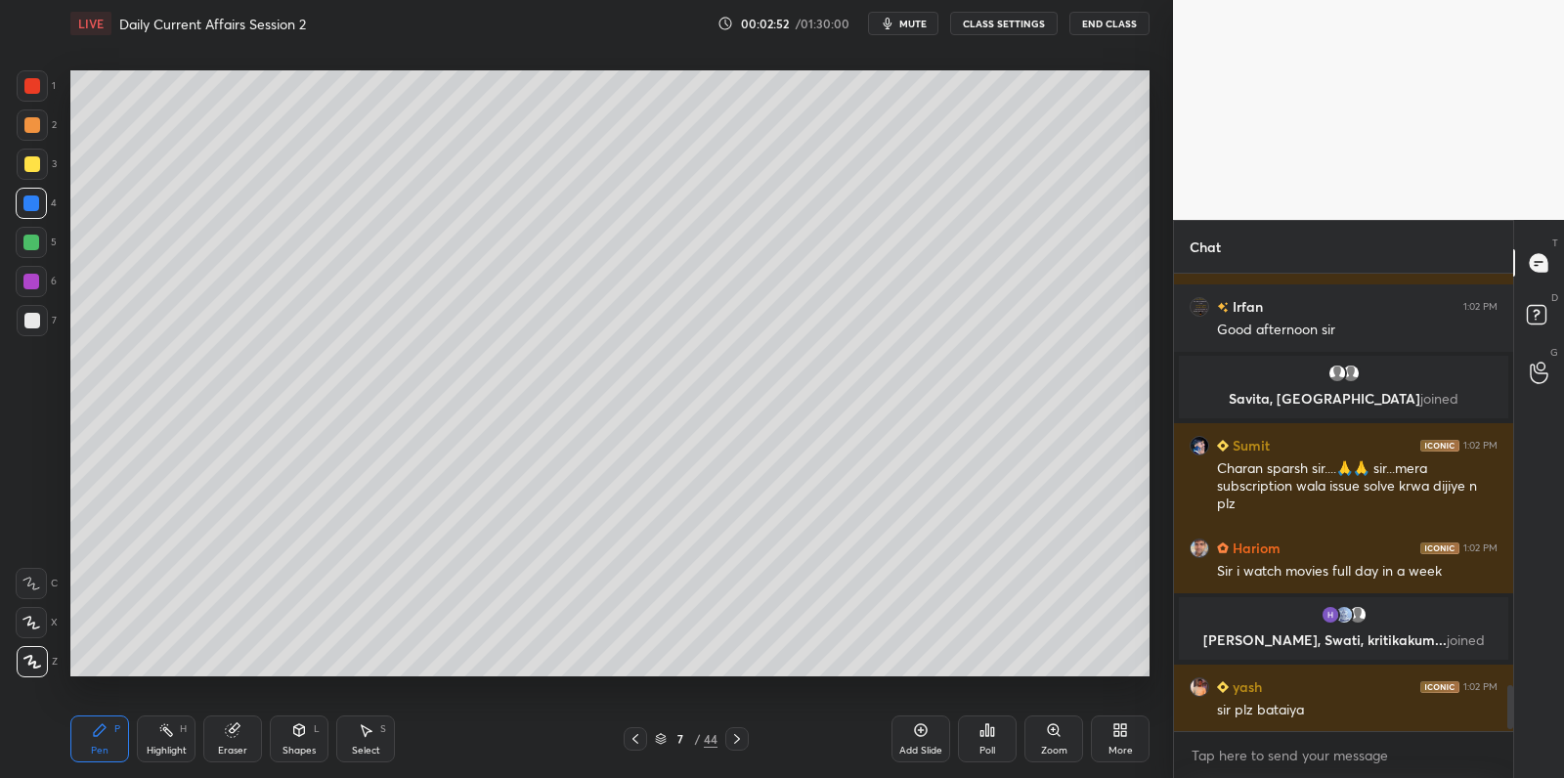
click at [37, 199] on div at bounding box center [31, 203] width 16 height 16
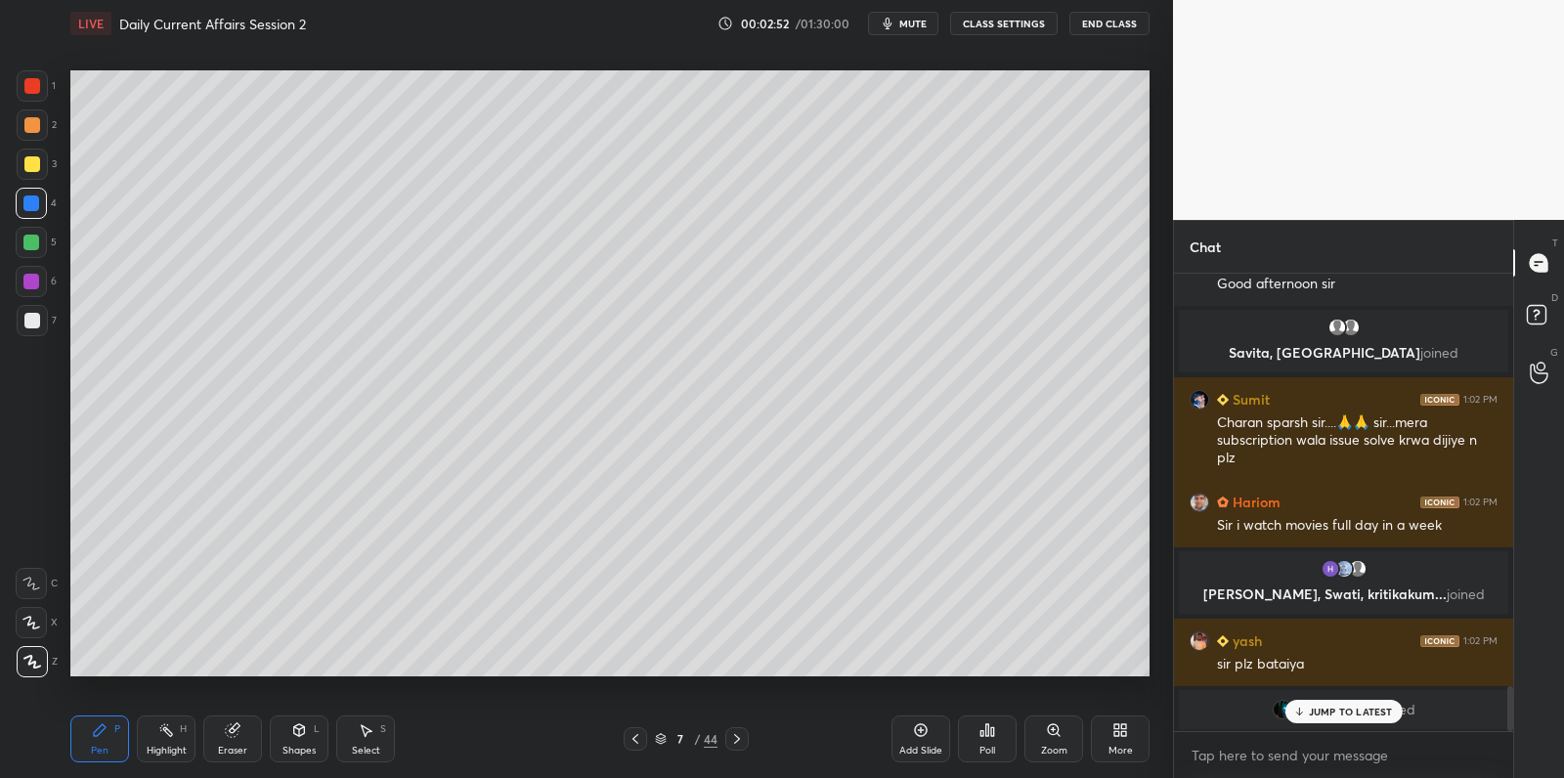
click at [46, 197] on div at bounding box center [31, 203] width 31 height 31
drag, startPoint x: 46, startPoint y: 197, endPoint x: 52, endPoint y: 189, distance: 10.6
click at [46, 197] on div at bounding box center [31, 203] width 31 height 31
click at [47, 186] on div "3" at bounding box center [37, 168] width 40 height 39
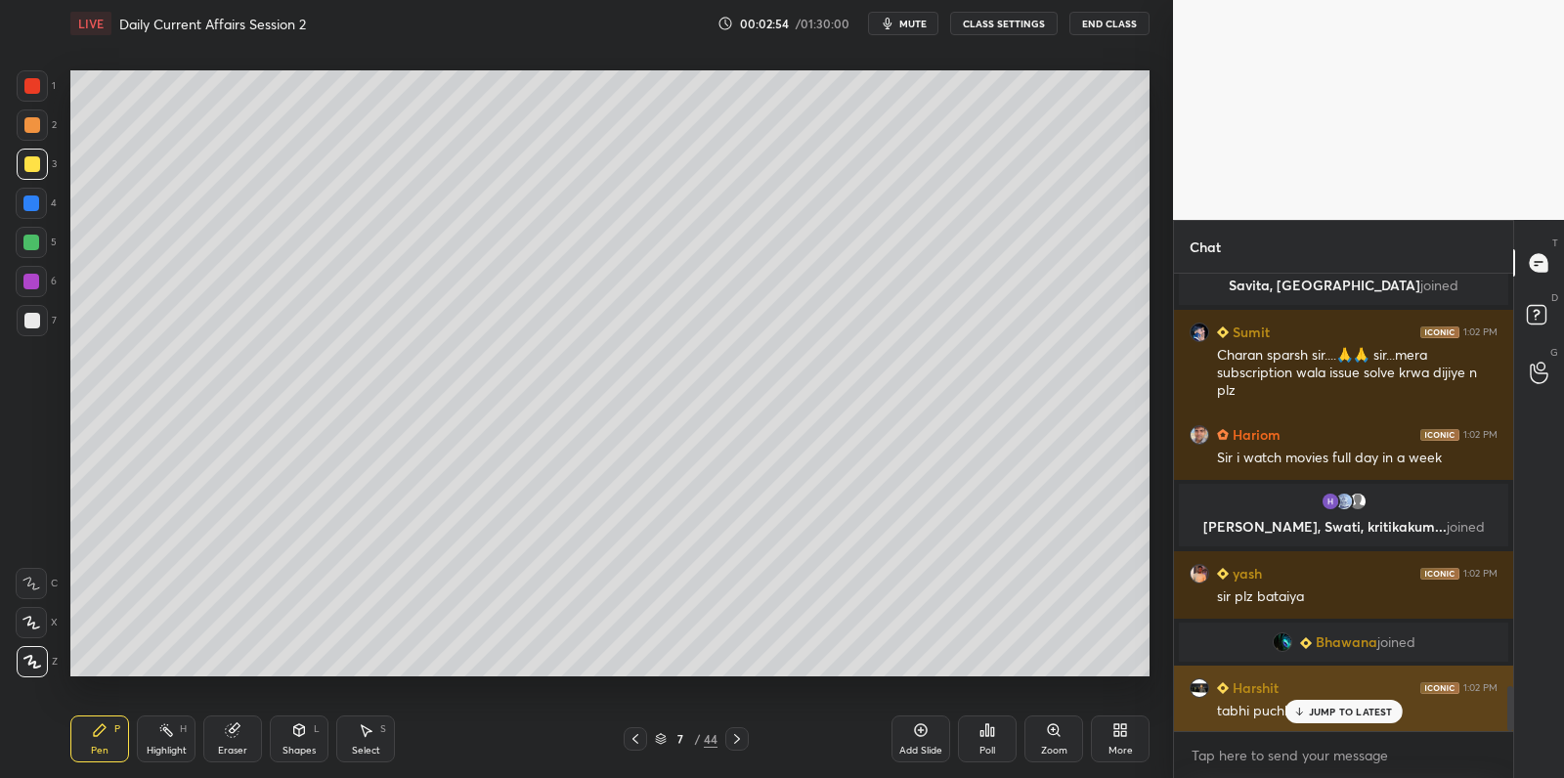
drag, startPoint x: 1366, startPoint y: 708, endPoint x: 1311, endPoint y: 722, distance: 57.6
click at [1366, 708] on p "JUMP TO LATEST" at bounding box center [1351, 712] width 84 height 12
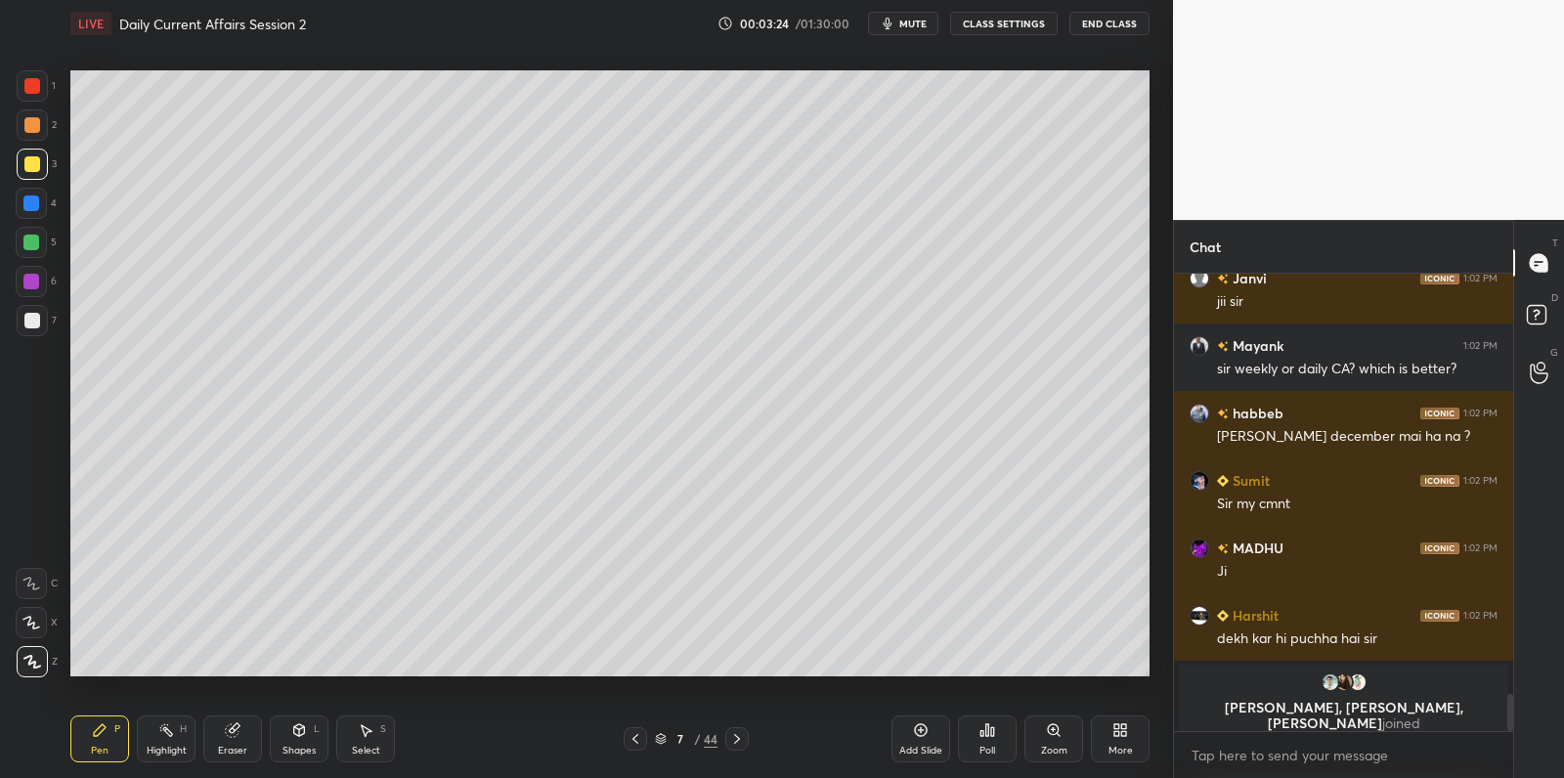
click at [28, 245] on div at bounding box center [31, 243] width 16 height 16
drag, startPoint x: 28, startPoint y: 245, endPoint x: 24, endPoint y: 289, distance: 44.2
click at [30, 256] on div at bounding box center [31, 242] width 31 height 31
click at [27, 309] on div at bounding box center [32, 320] width 31 height 31
click at [30, 311] on div at bounding box center [32, 320] width 31 height 31
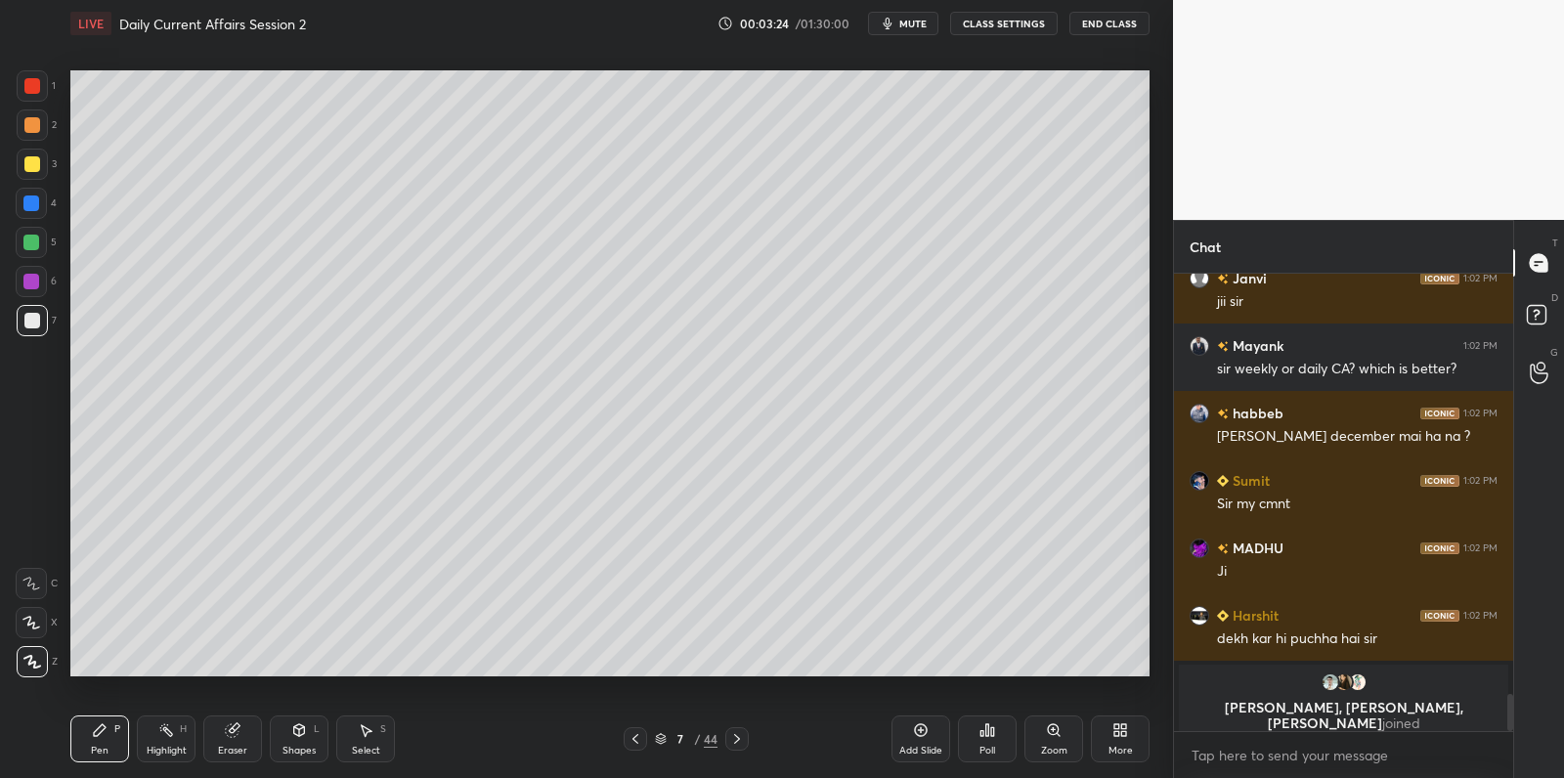
drag, startPoint x: 30, startPoint y: 311, endPoint x: 41, endPoint y: 305, distance: 12.2
click at [30, 311] on div at bounding box center [32, 320] width 31 height 31
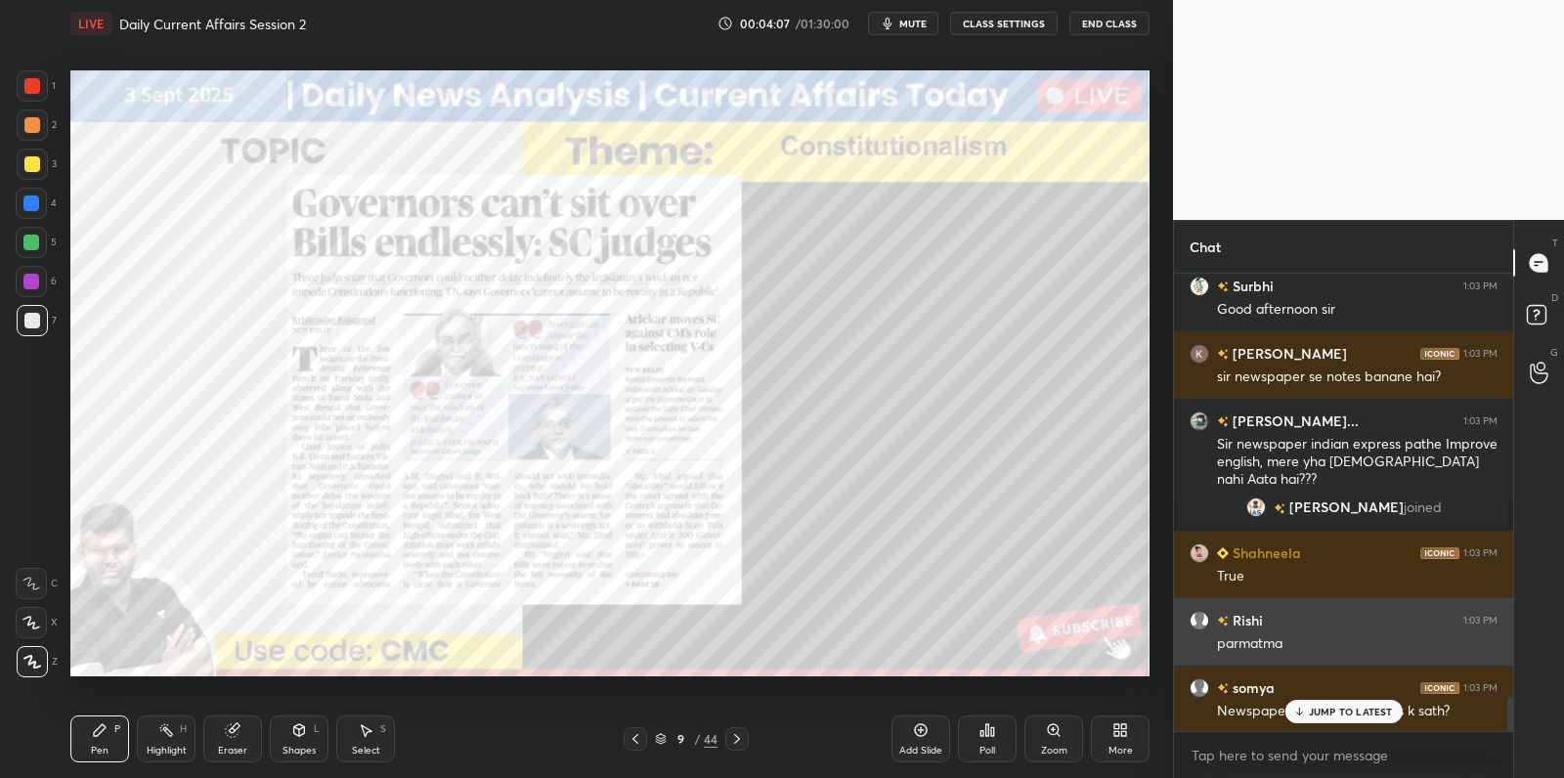
scroll to position [5700, 0]
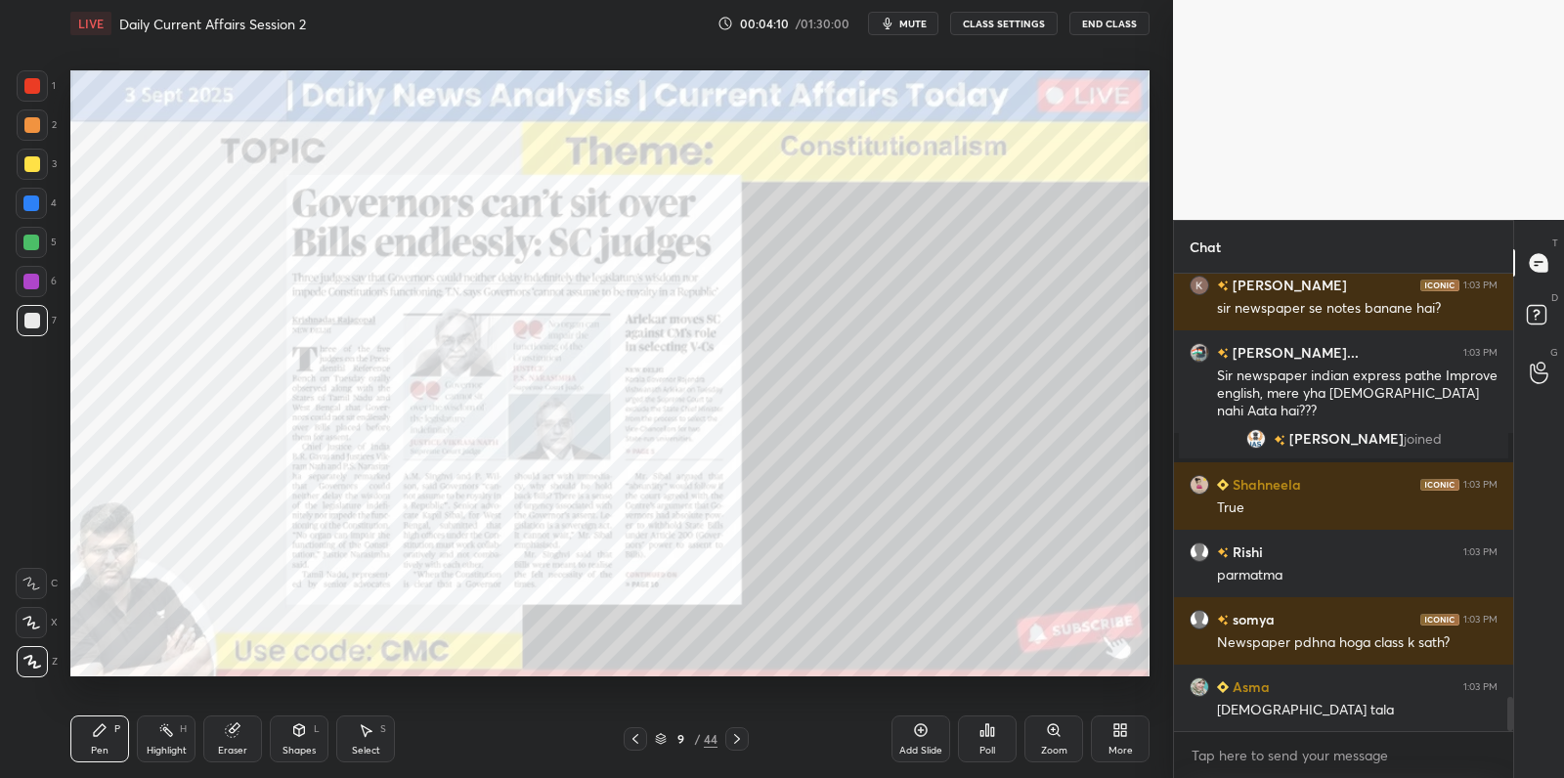
click at [38, 97] on div at bounding box center [32, 85] width 31 height 31
click at [39, 92] on div at bounding box center [32, 85] width 31 height 31
click at [34, 112] on div at bounding box center [32, 124] width 31 height 31
click at [36, 124] on div at bounding box center [32, 125] width 16 height 16
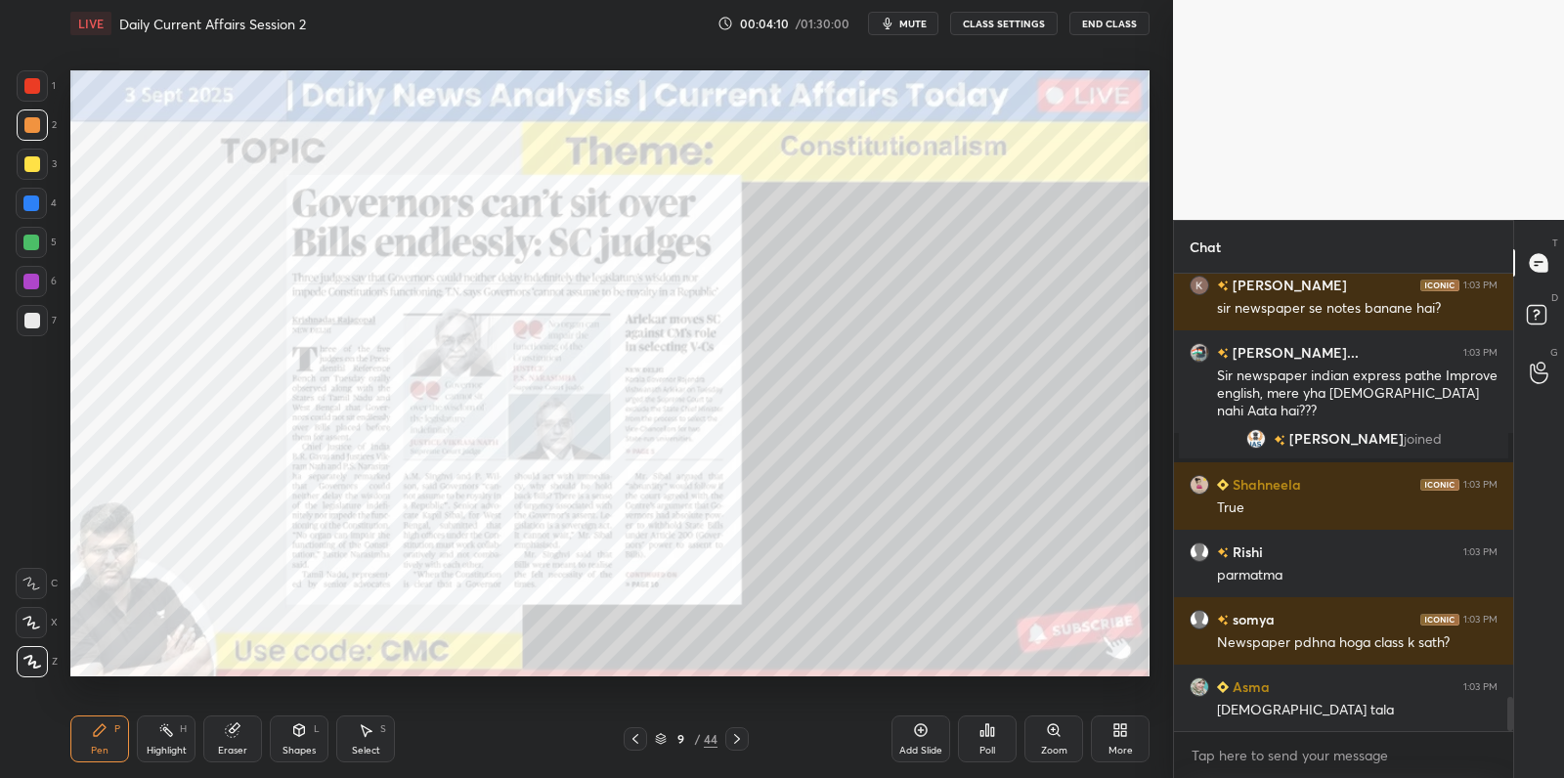
click at [41, 137] on div at bounding box center [32, 124] width 31 height 31
click at [39, 176] on div at bounding box center [32, 164] width 31 height 31
click at [38, 180] on div "3" at bounding box center [37, 168] width 40 height 39
click at [39, 195] on div at bounding box center [31, 203] width 31 height 31
click at [40, 227] on div at bounding box center [31, 242] width 31 height 31
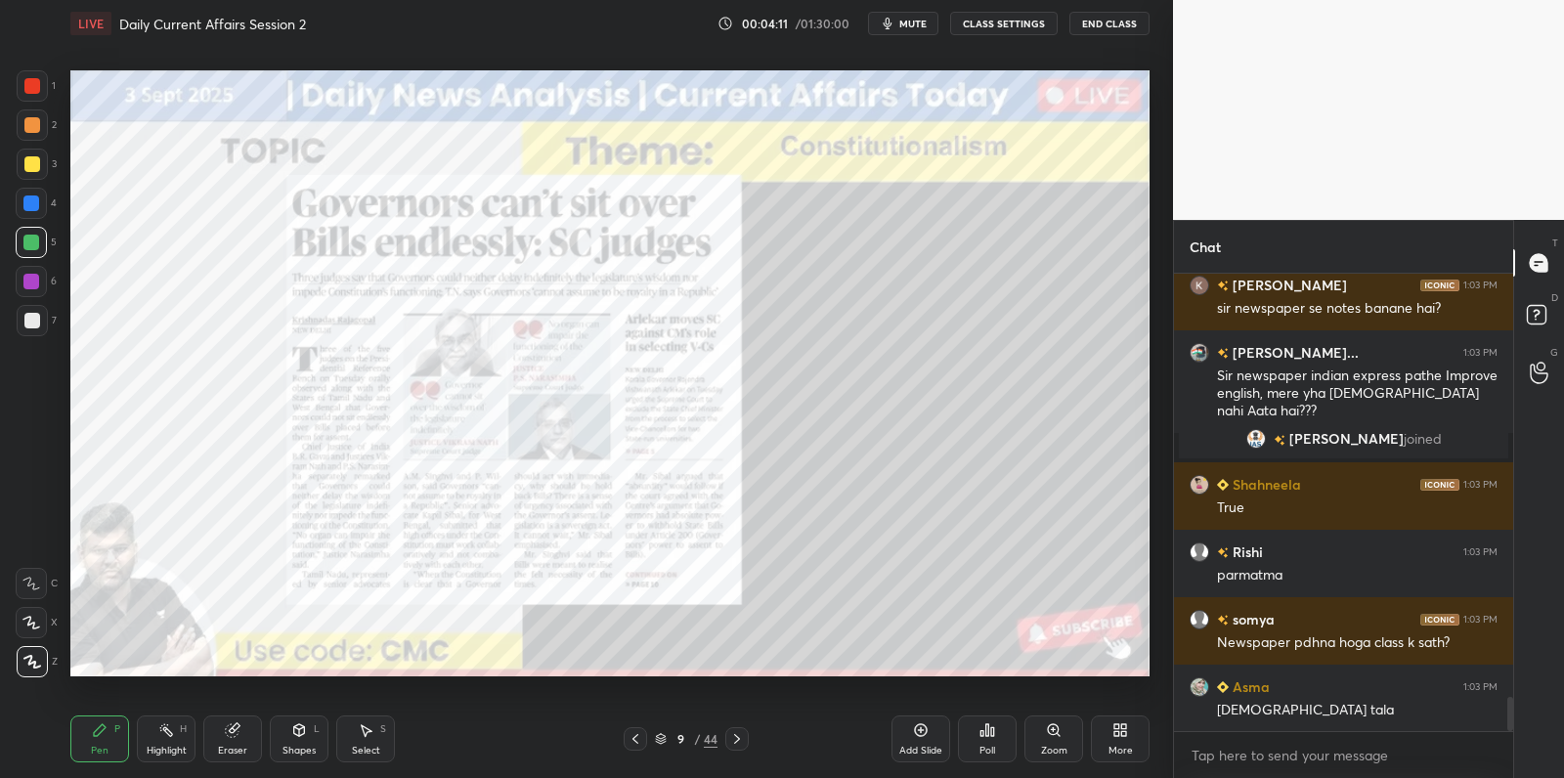
click at [45, 252] on div at bounding box center [31, 242] width 31 height 31
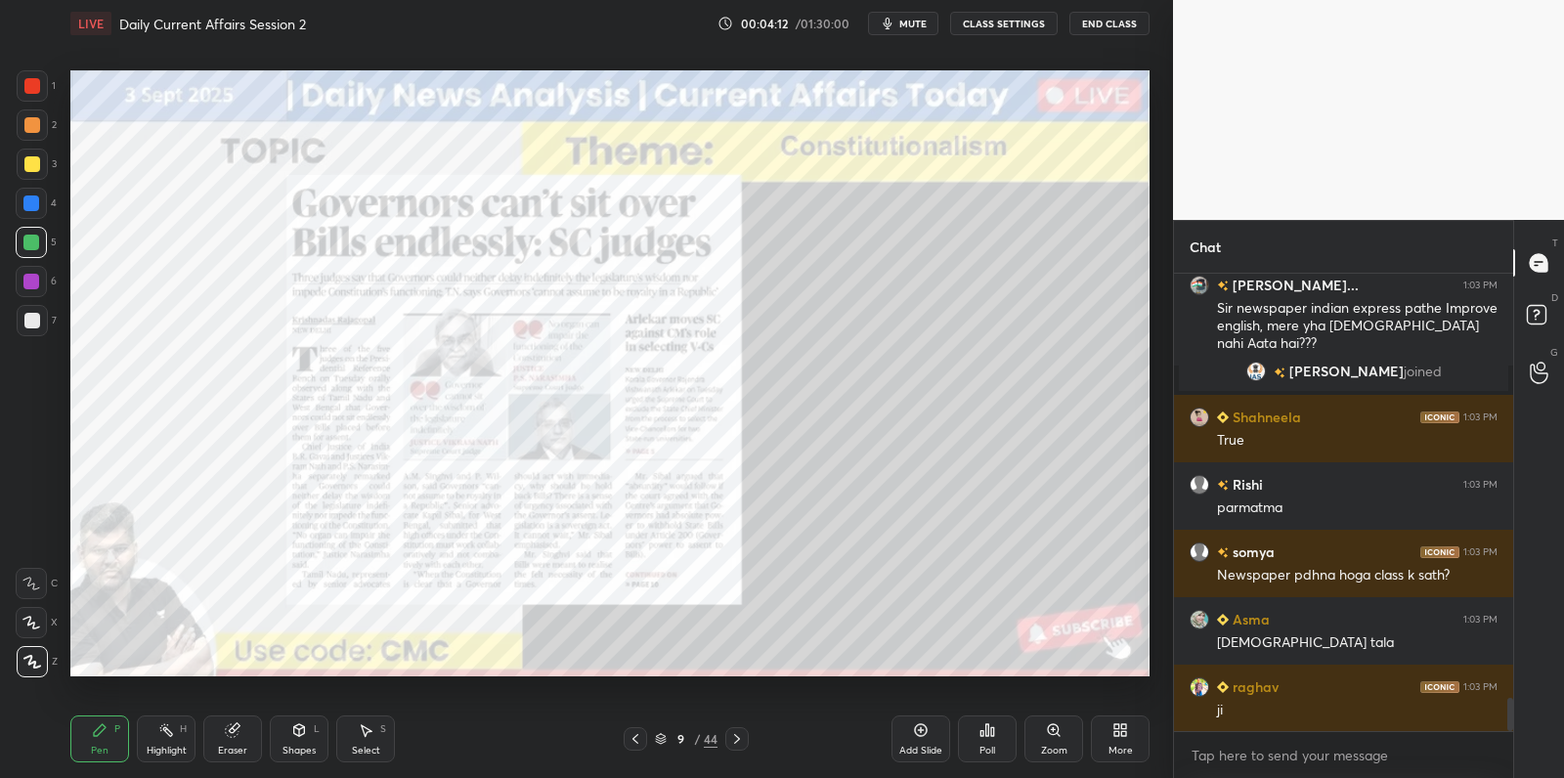
click at [39, 244] on div at bounding box center [31, 242] width 31 height 31
click at [36, 237] on div at bounding box center [31, 243] width 16 height 16
click at [37, 237] on div at bounding box center [31, 243] width 16 height 16
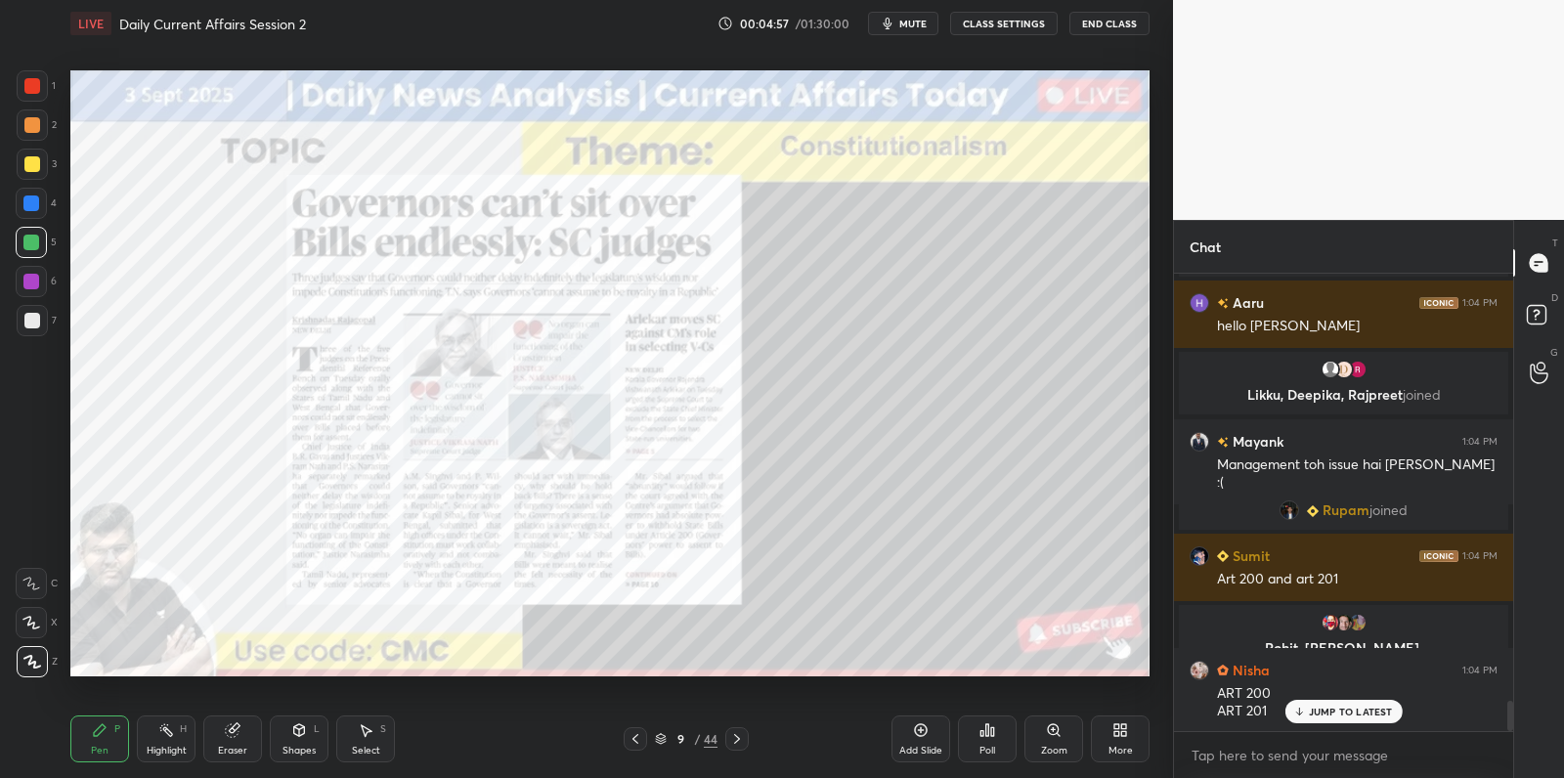
scroll to position [6565, 0]
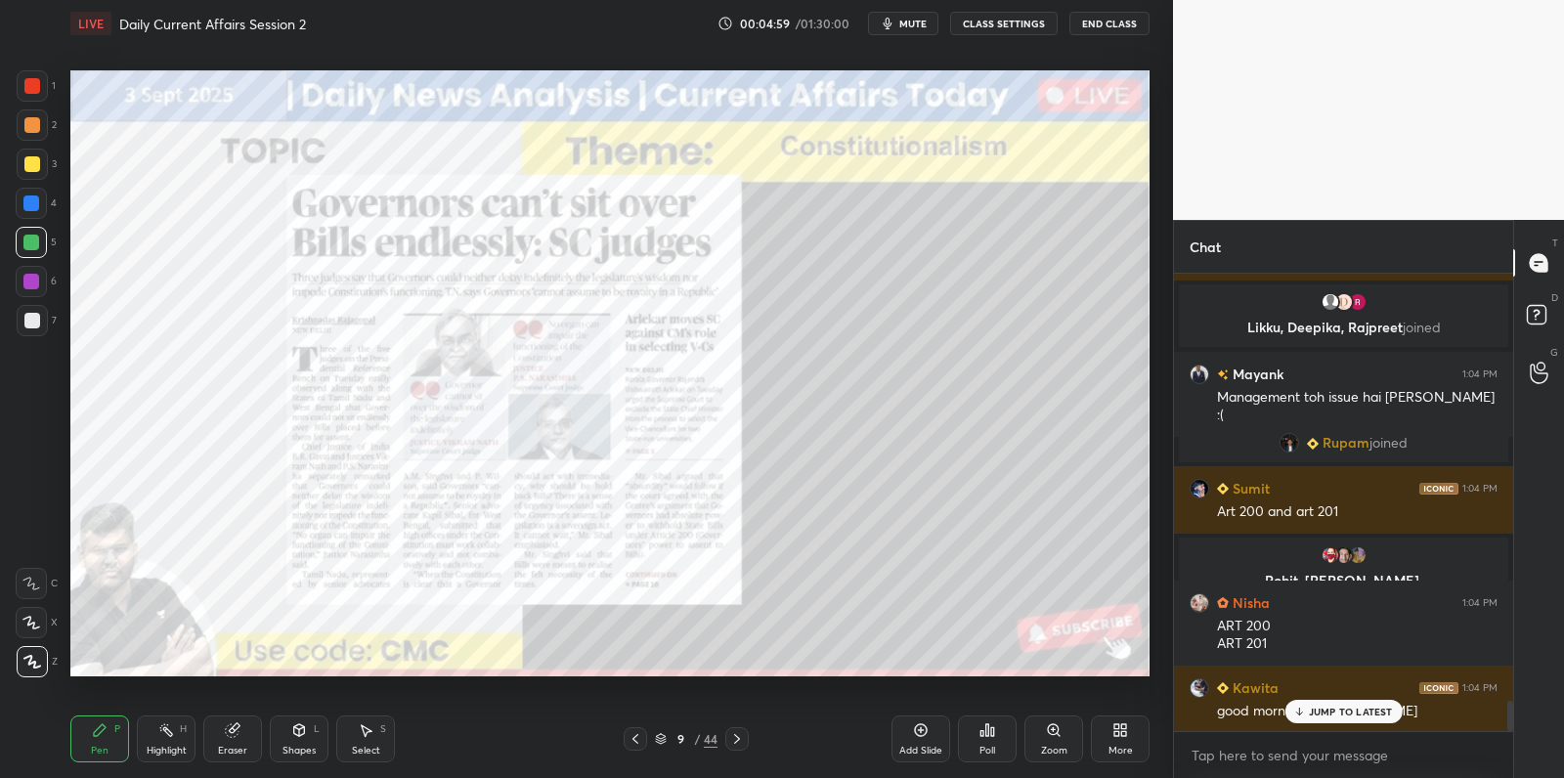
click at [1356, 710] on div "raghav 1:03 PM ji Mayank 1:03 PM [PERSON_NAME] centre par CA kyon nhi krvaate a…" at bounding box center [1343, 502] width 339 height 457
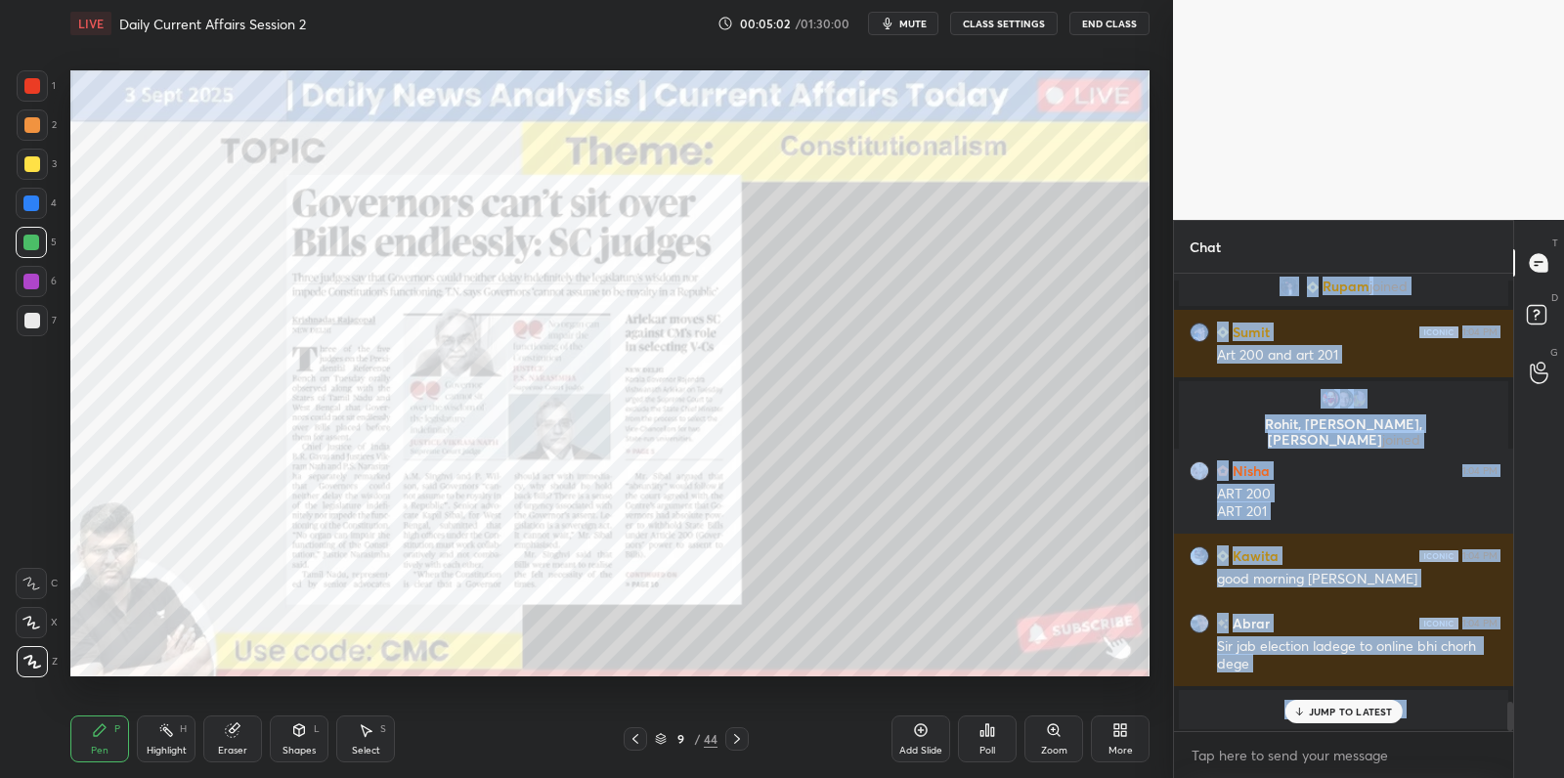
scroll to position [6680, 0]
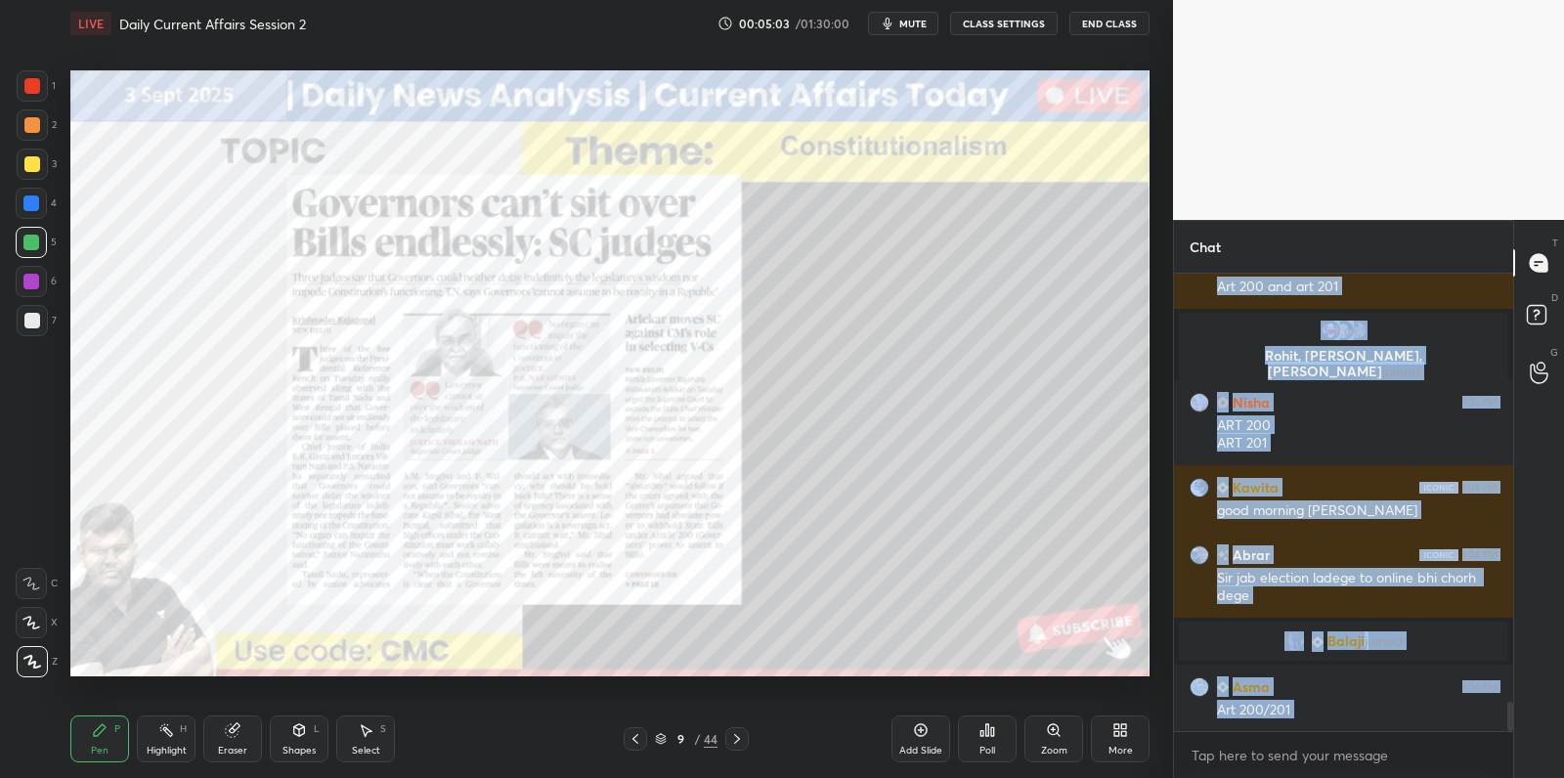
click at [1288, 649] on img "grid" at bounding box center [1294, 641] width 20 height 20
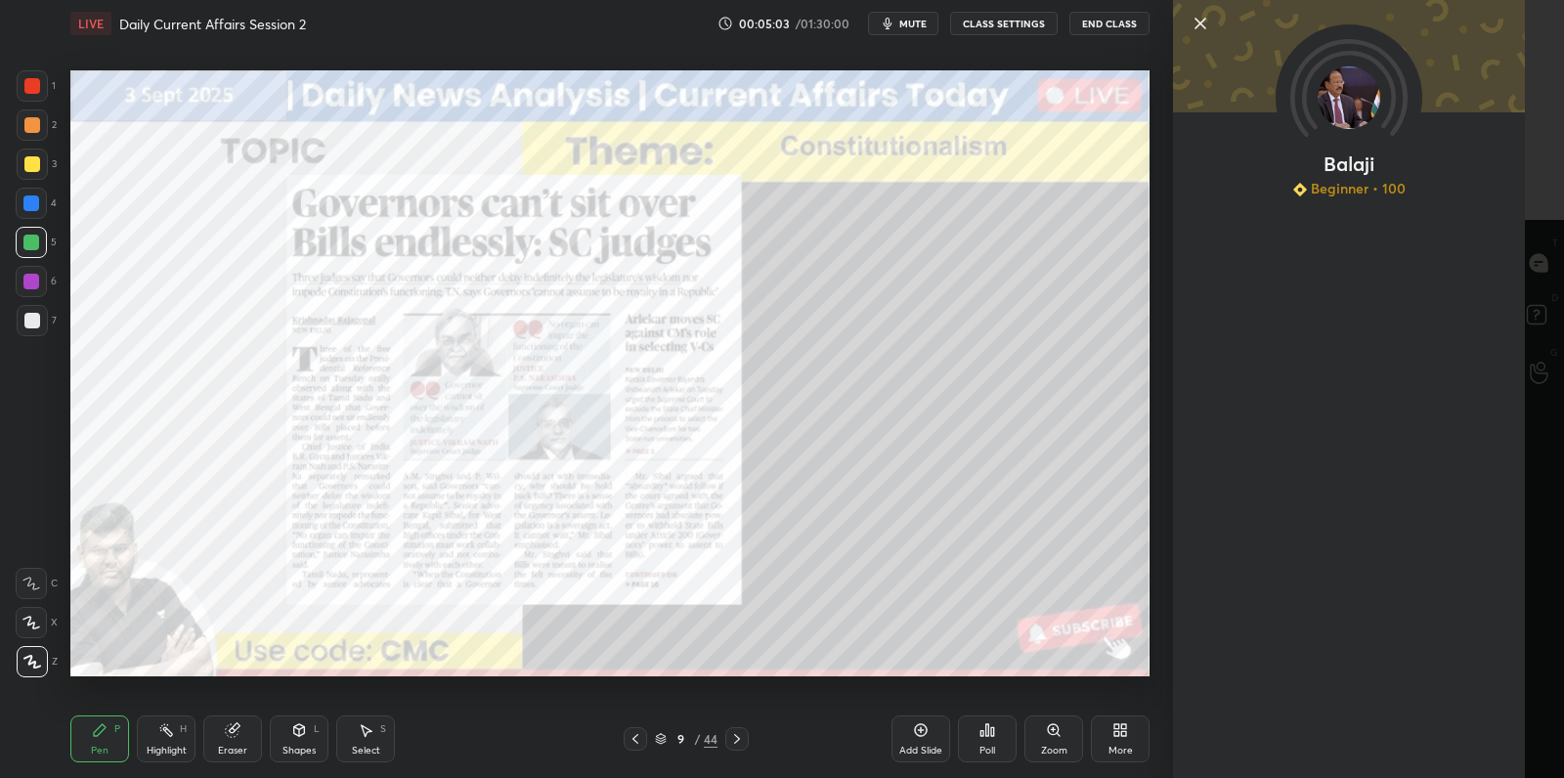
scroll to position [6765, 0]
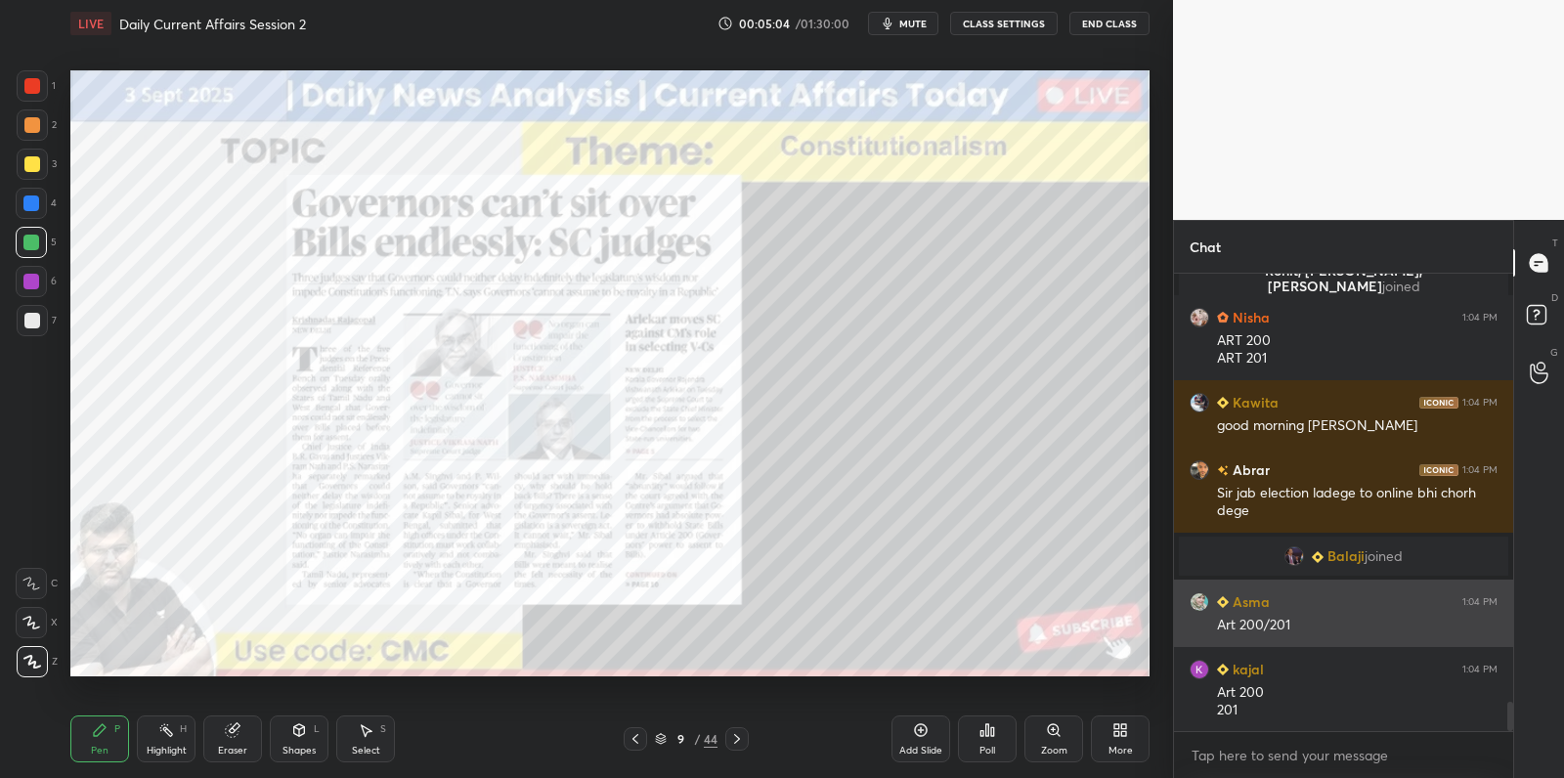
click at [1192, 621] on div "Asma 1:04 PM Art 200/201" at bounding box center [1343, 613] width 339 height 67
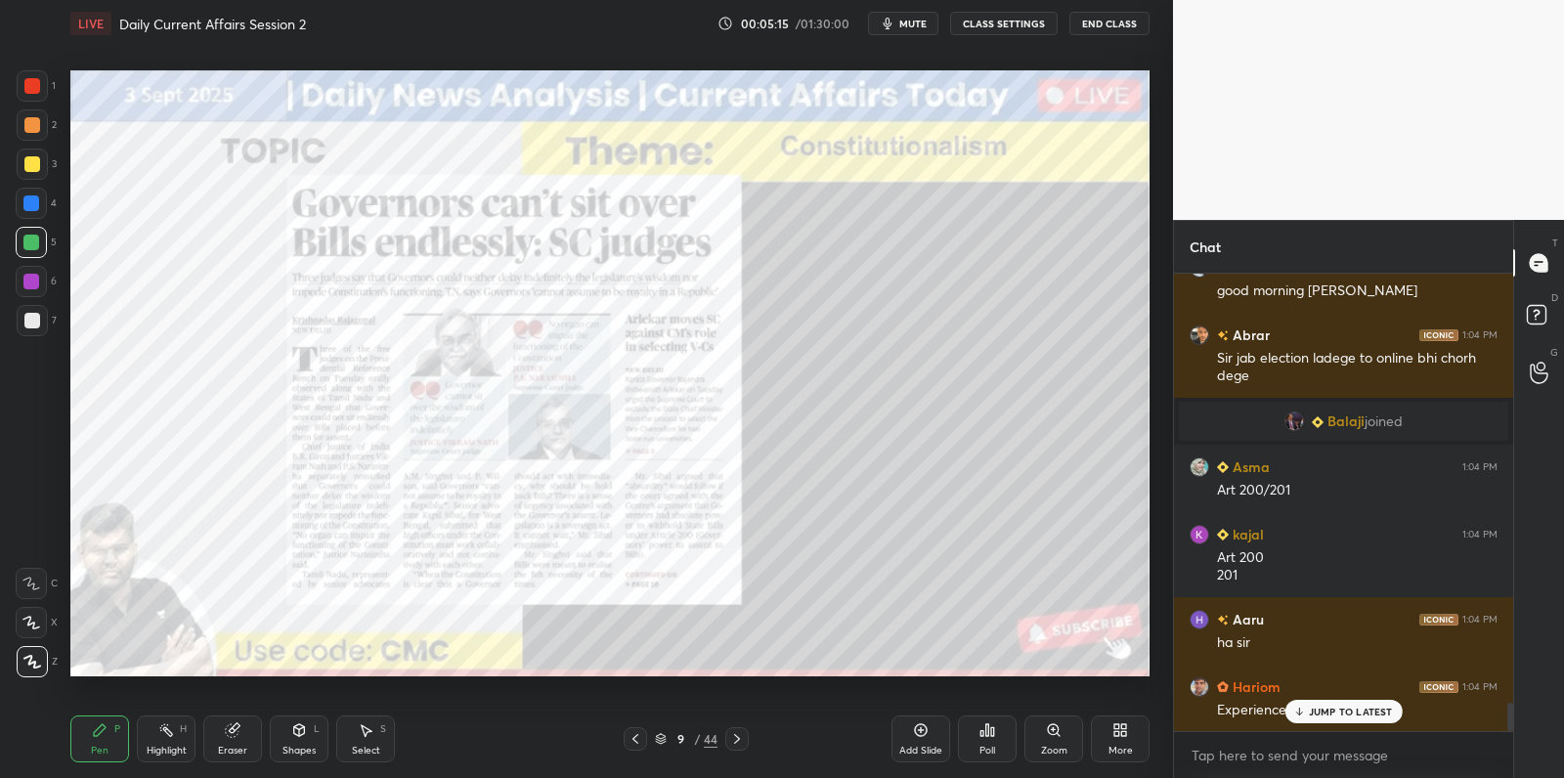
scroll to position [6966, 0]
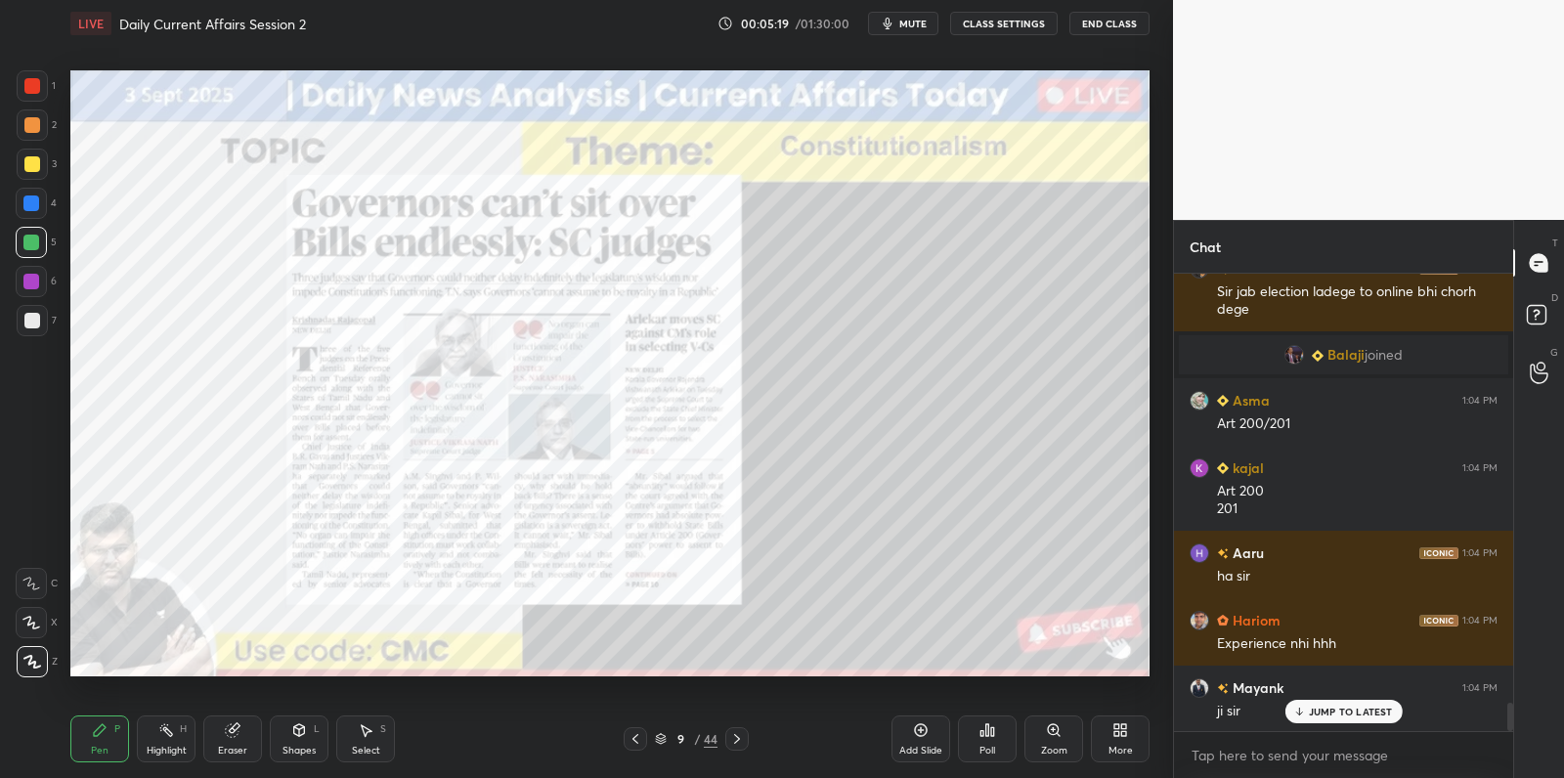
click at [230, 747] on div "Eraser" at bounding box center [232, 751] width 29 height 10
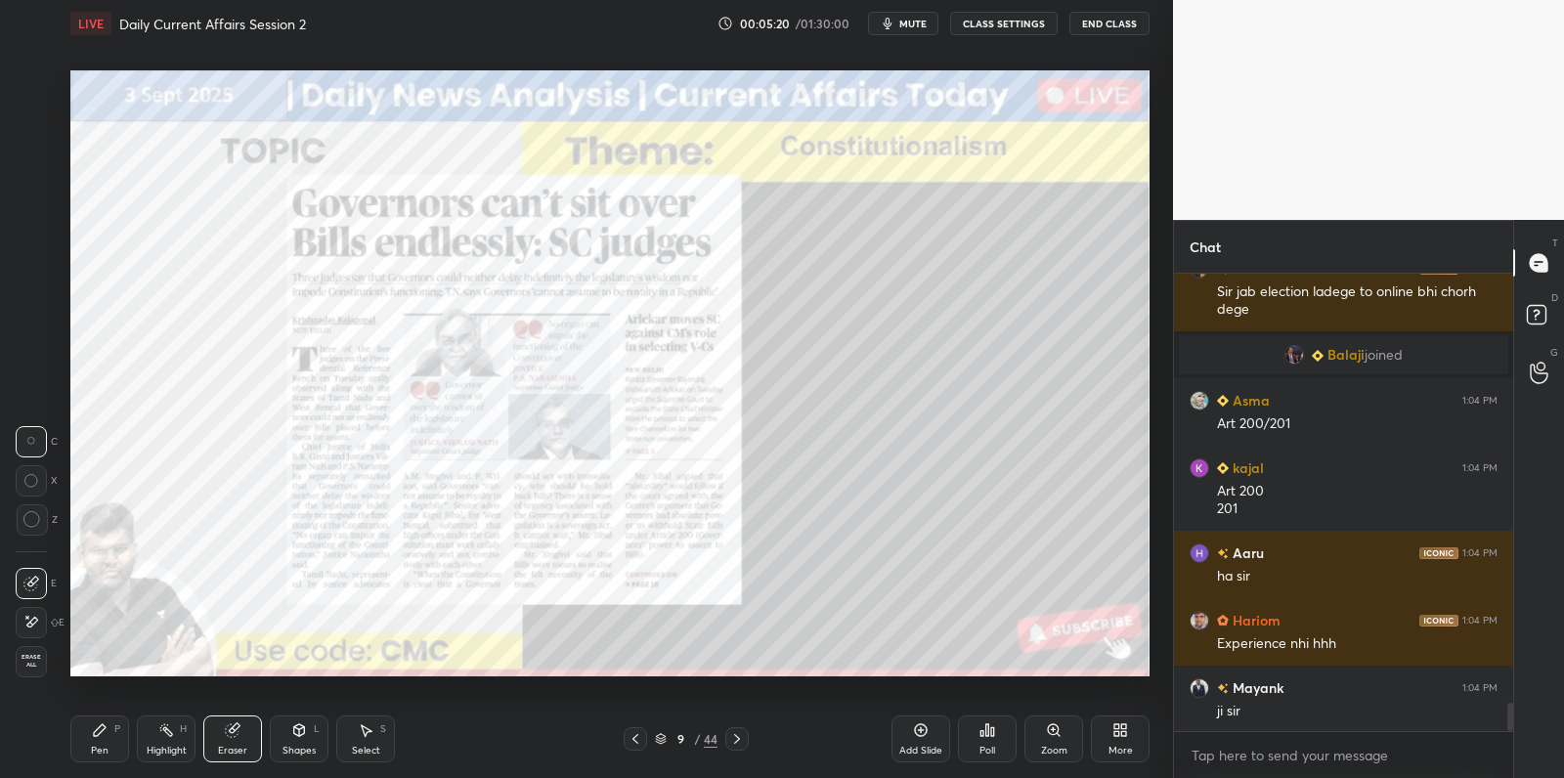
scroll to position [7014, 0]
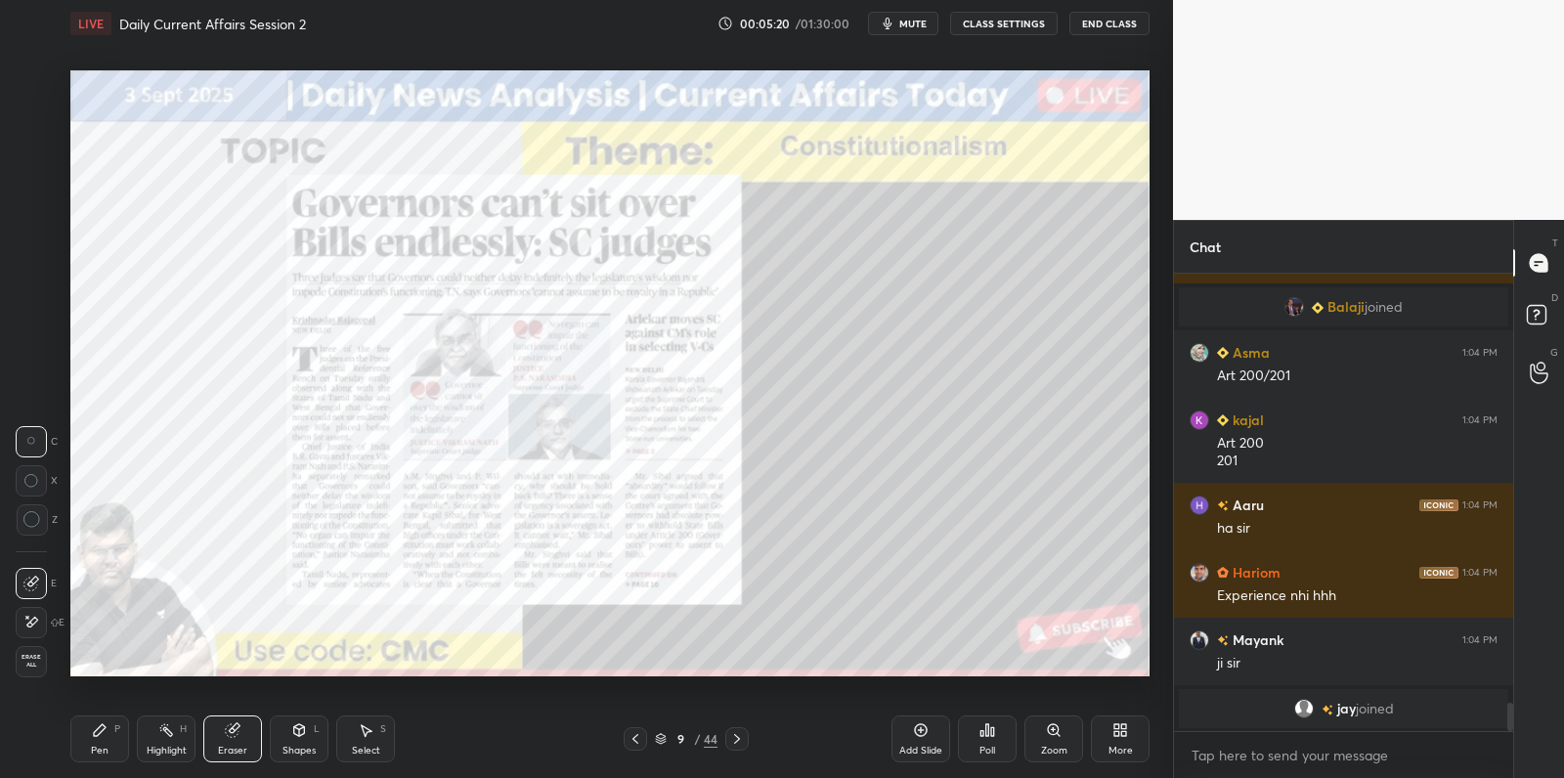
click at [39, 677] on div "1 2 3 4 5 6 7 C X Z C X Z E E Erase all H H LIVE Daily Current Affairs Session …" at bounding box center [578, 389] width 1157 height 778
click at [34, 666] on span "Erase all" at bounding box center [31, 661] width 29 height 14
click at [34, 666] on div "1 2 3 4 5 6 7 C X Z C X Z E E Erase all H H" at bounding box center [31, 373] width 63 height 607
drag, startPoint x: 31, startPoint y: 660, endPoint x: 33, endPoint y: 649, distance: 10.9
click at [31, 660] on icon at bounding box center [32, 662] width 18 height 14
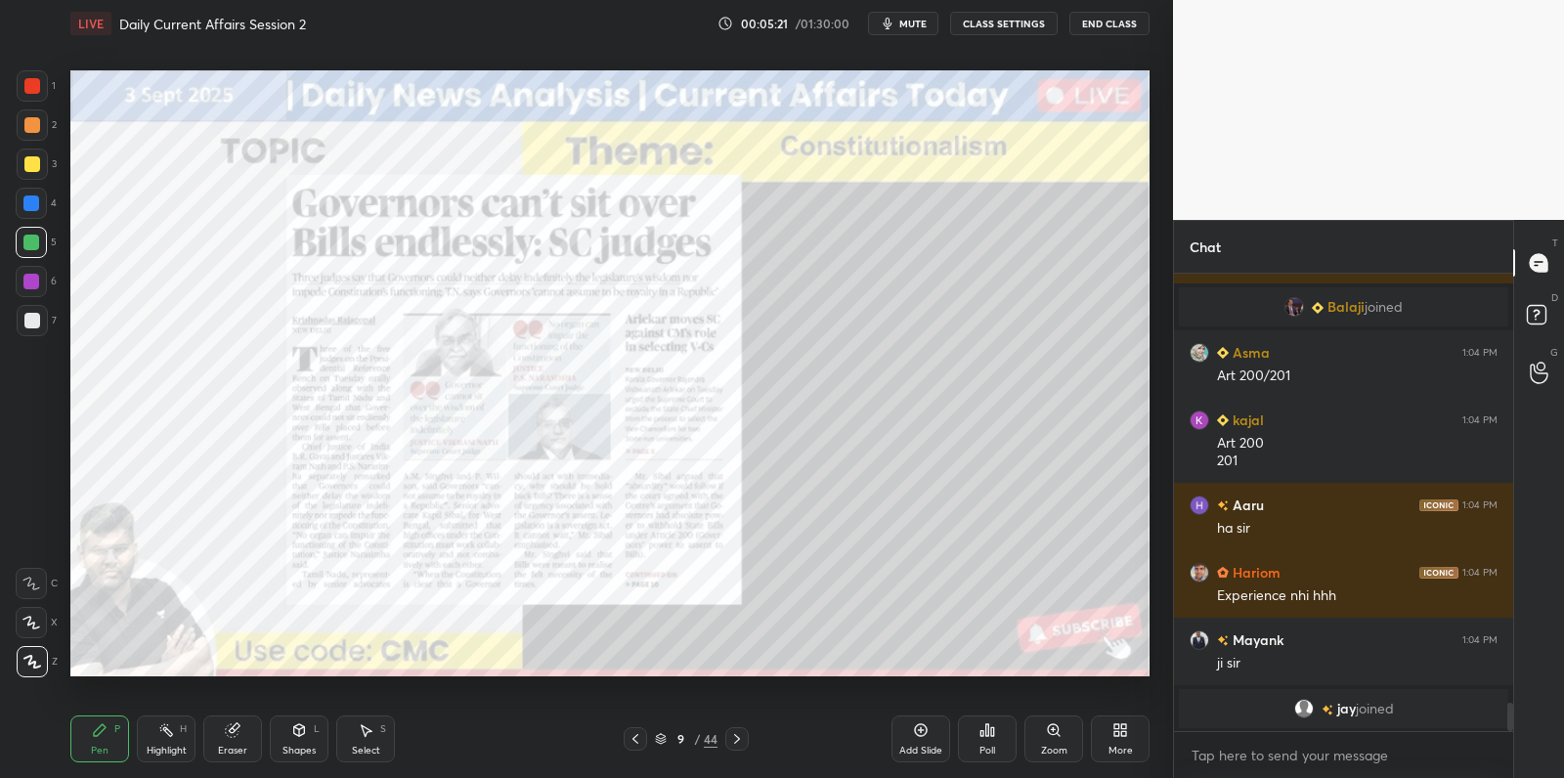
click at [32, 648] on div at bounding box center [32, 661] width 31 height 31
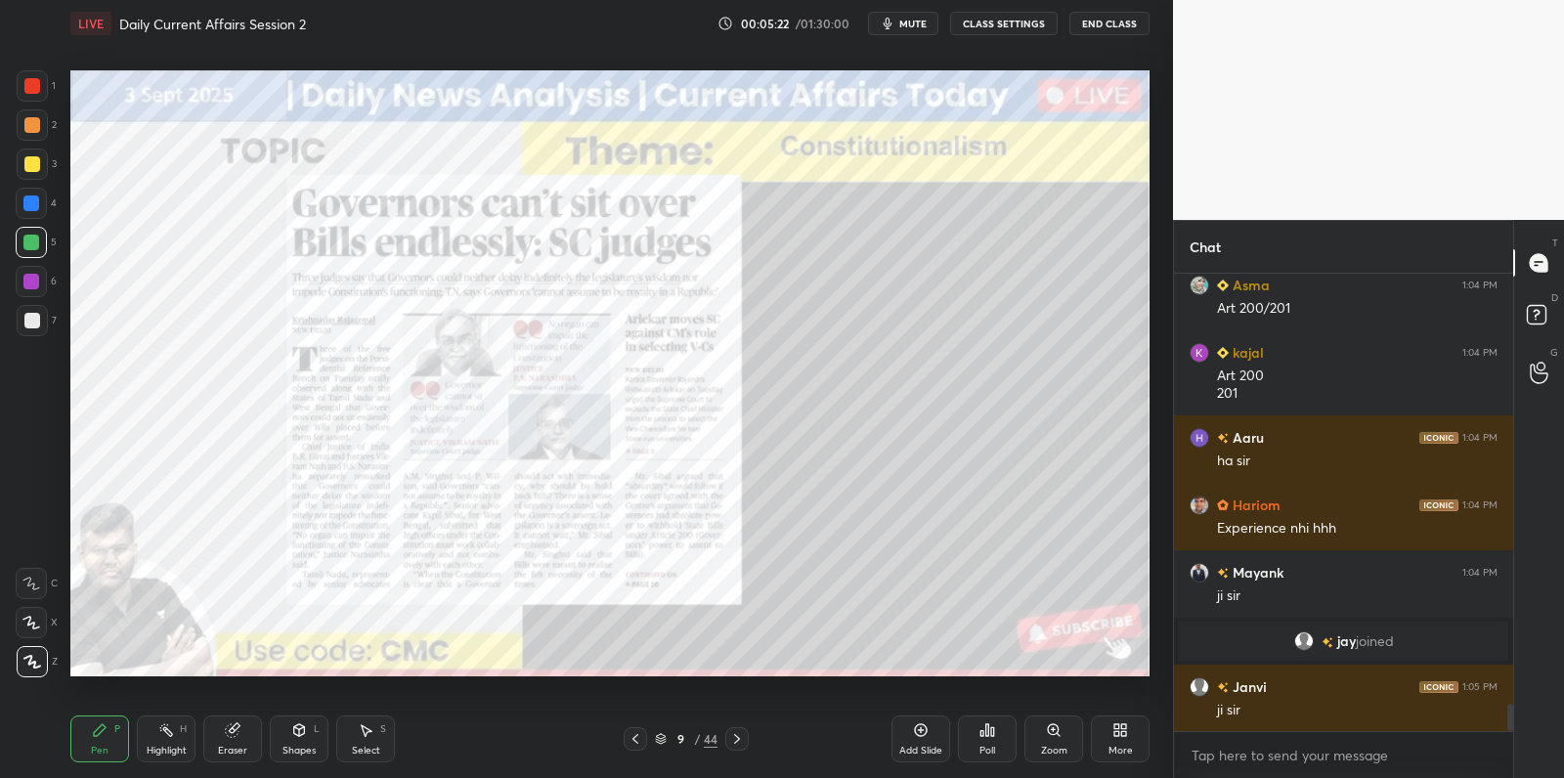
click at [96, 728] on icon at bounding box center [100, 730] width 16 height 16
click at [96, 725] on icon at bounding box center [100, 730] width 16 height 16
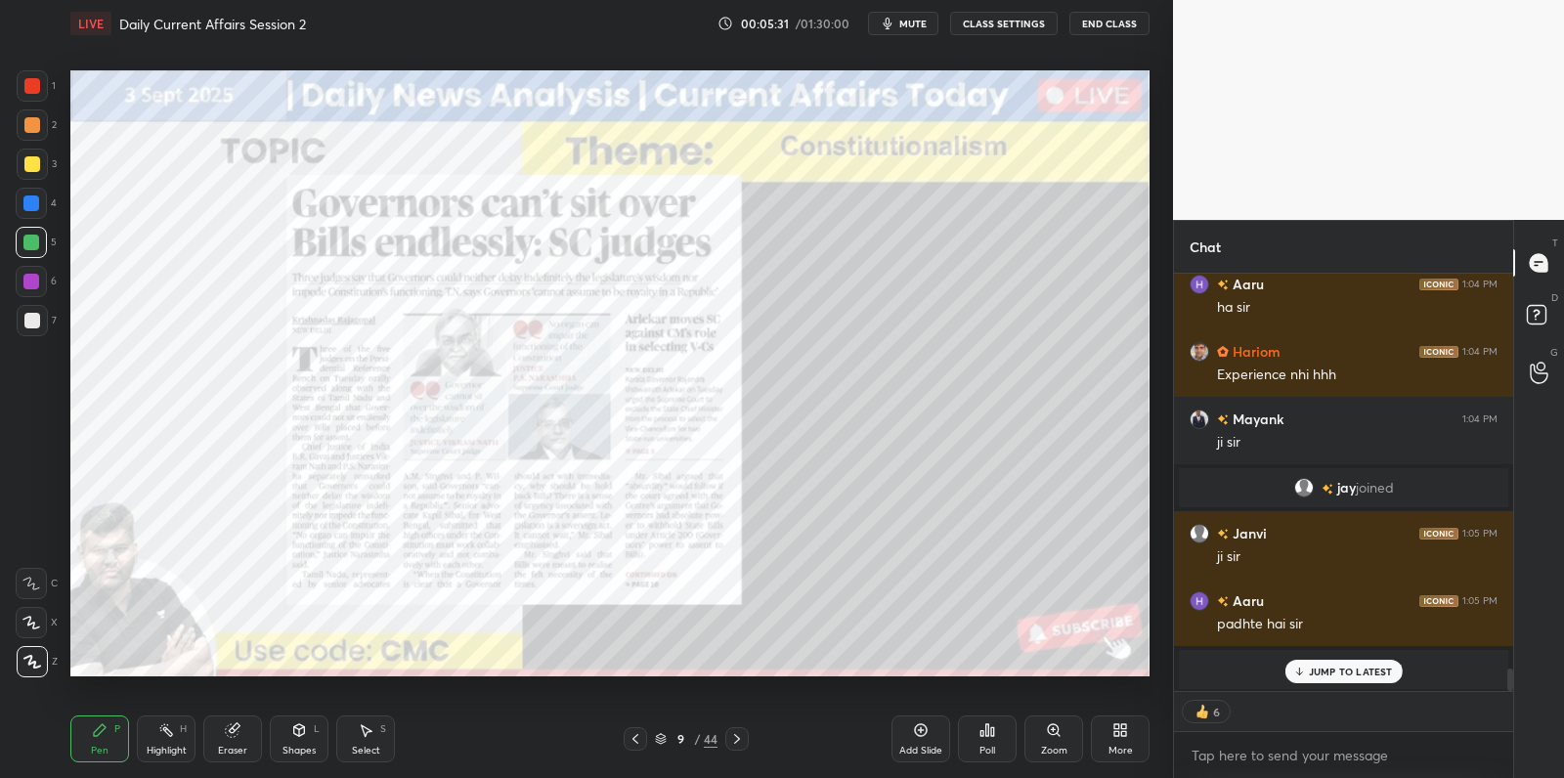
scroll to position [7073, 0]
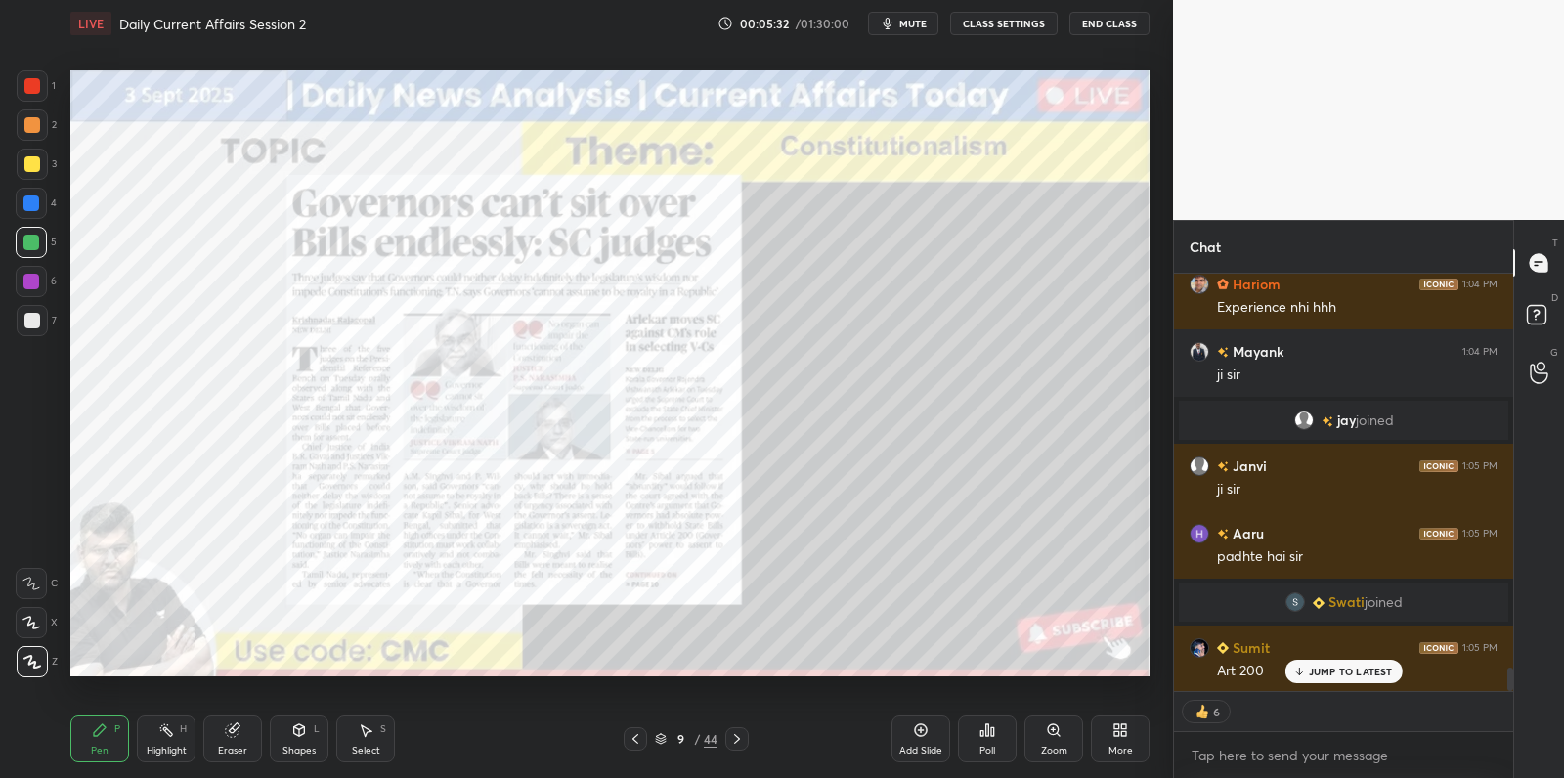
drag, startPoint x: 920, startPoint y: 738, endPoint x: 844, endPoint y: 677, distance: 96.6
click at [919, 737] on icon at bounding box center [921, 730] width 16 height 16
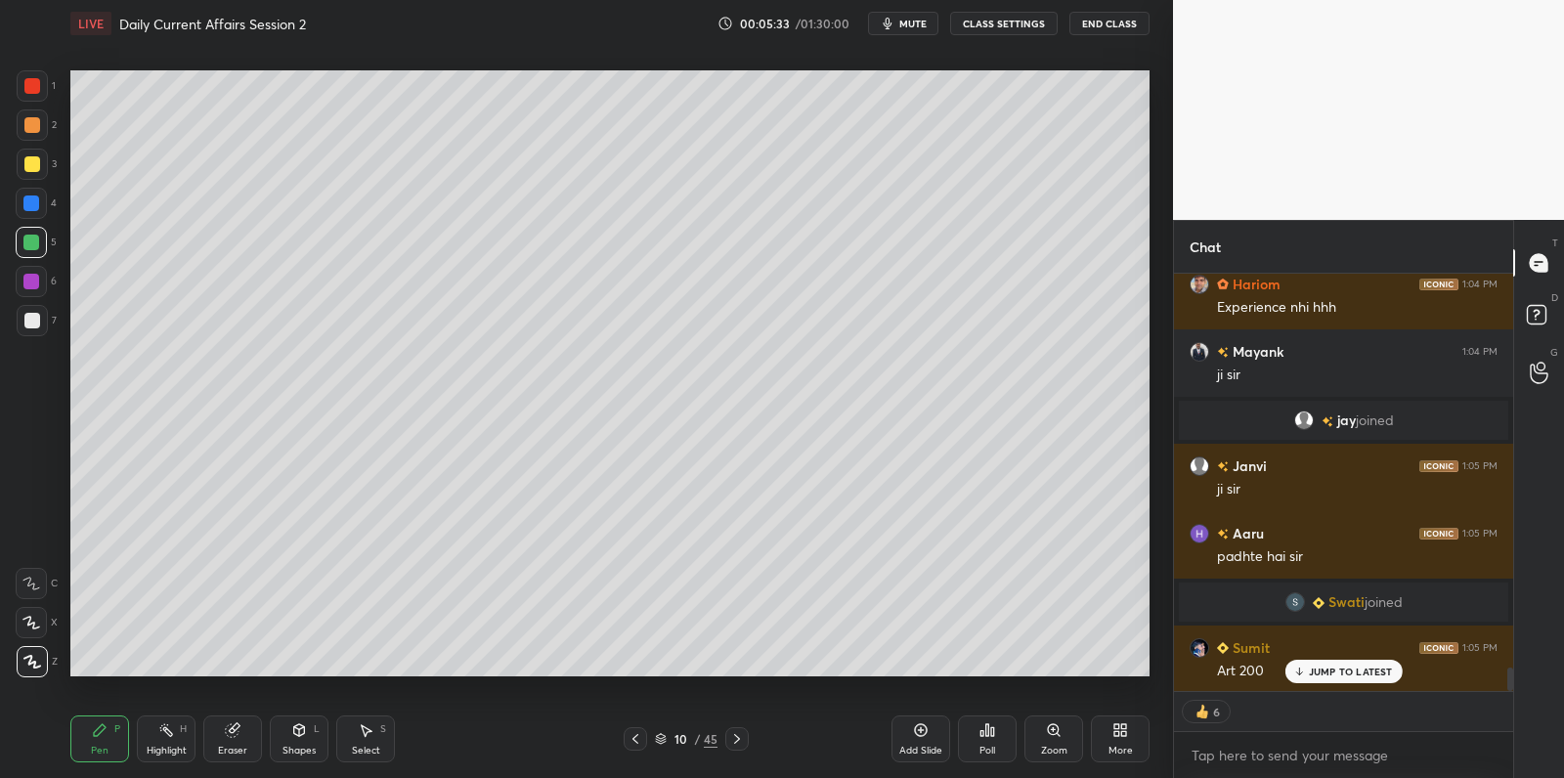
click at [37, 323] on div at bounding box center [32, 321] width 16 height 16
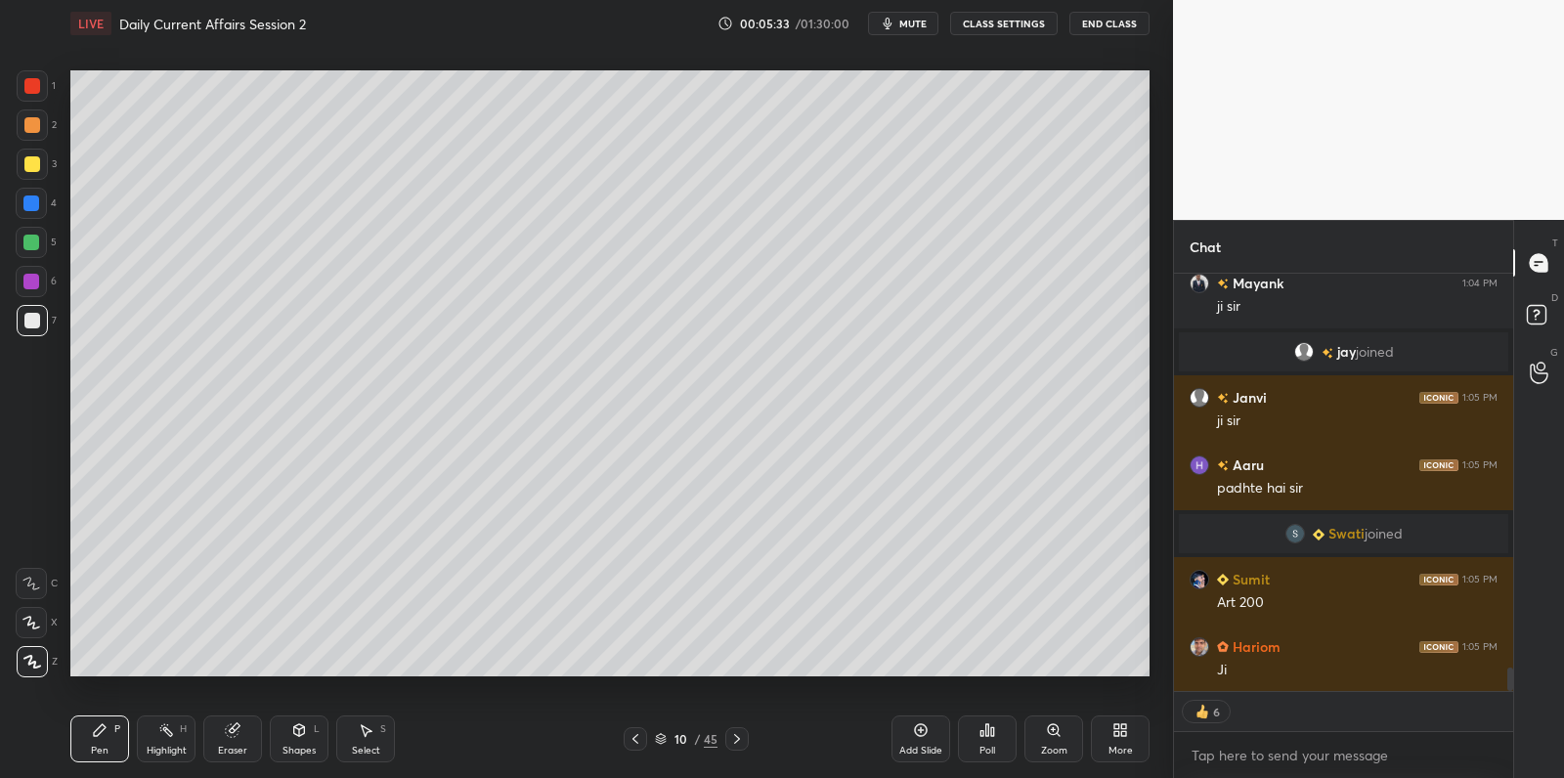
drag, startPoint x: 37, startPoint y: 323, endPoint x: 51, endPoint y: 308, distance: 20.1
click at [37, 323] on div at bounding box center [32, 321] width 16 height 16
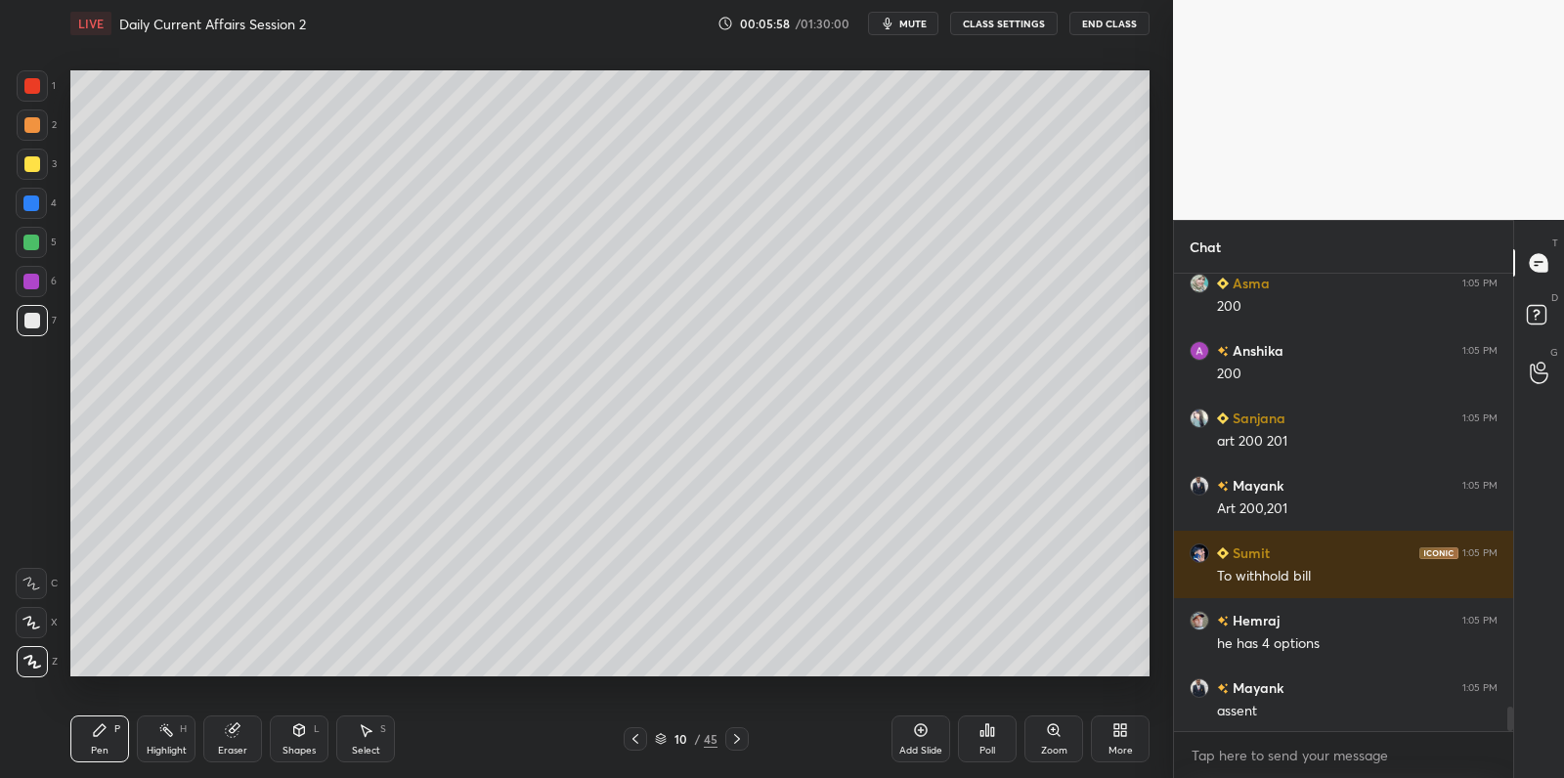
scroll to position [8290, 0]
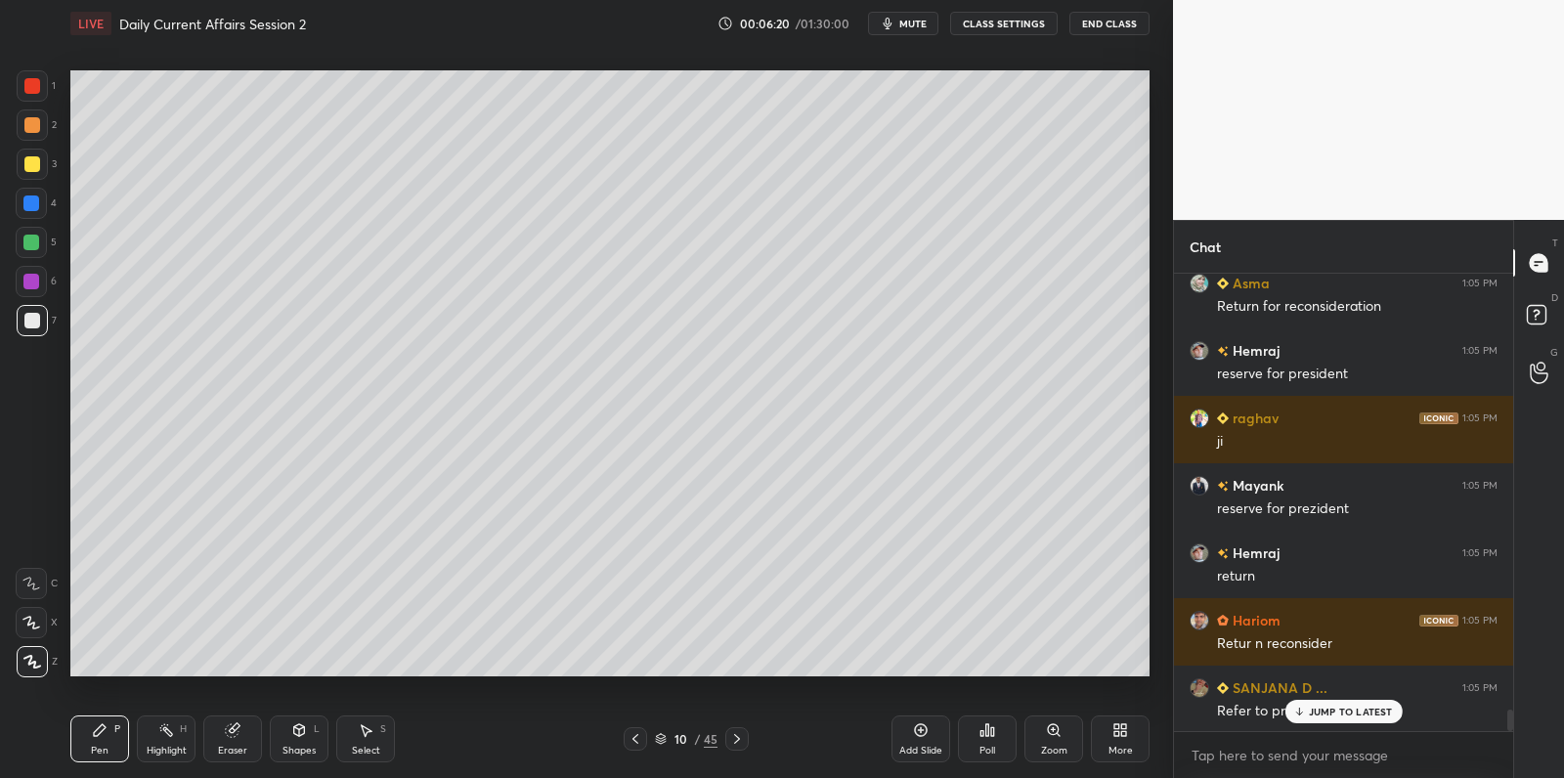
click at [37, 237] on div at bounding box center [31, 243] width 16 height 16
drag, startPoint x: 37, startPoint y: 237, endPoint x: 47, endPoint y: 247, distance: 13.8
click at [37, 237] on div at bounding box center [31, 243] width 16 height 16
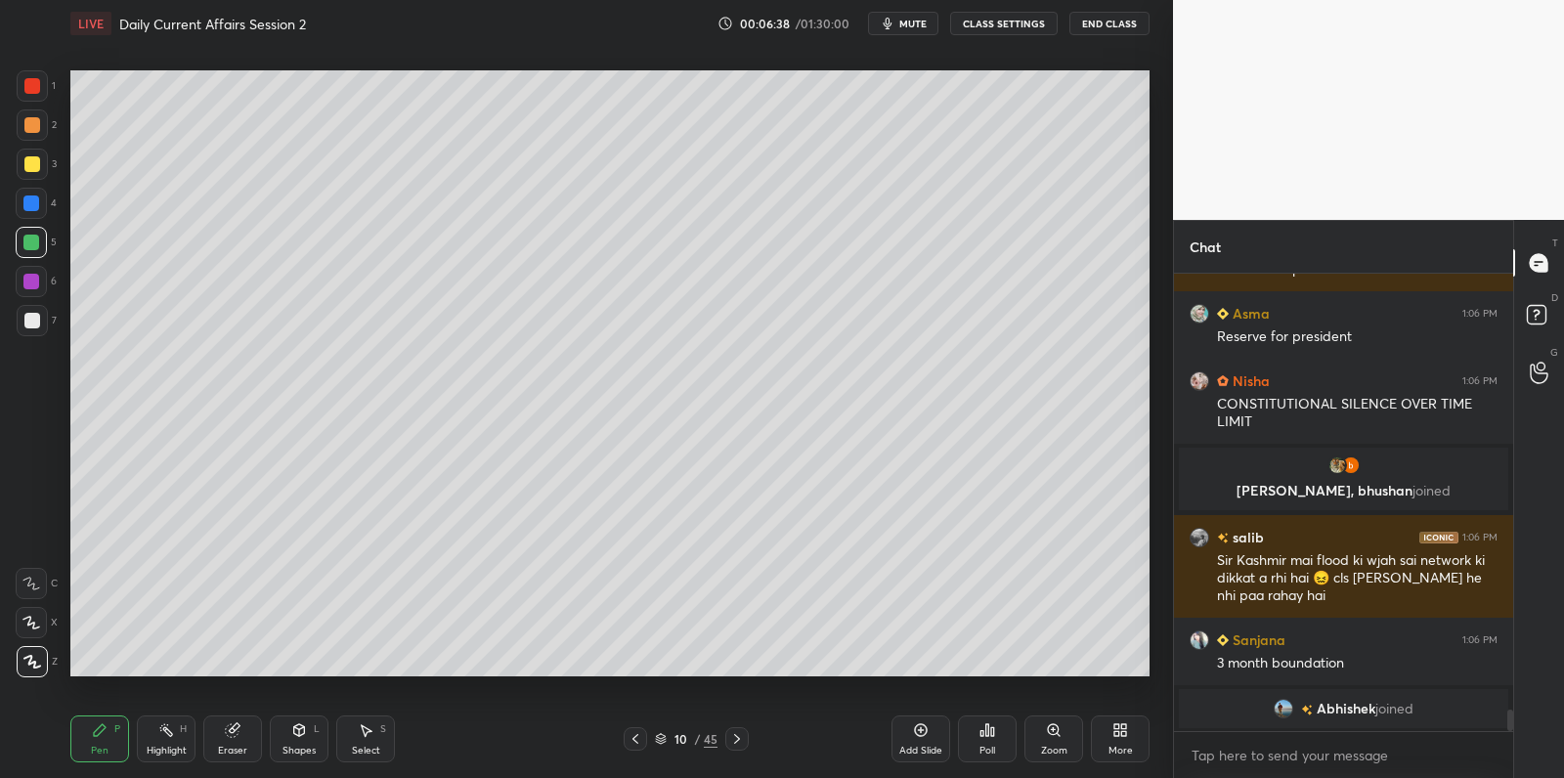
scroll to position [9177, 0]
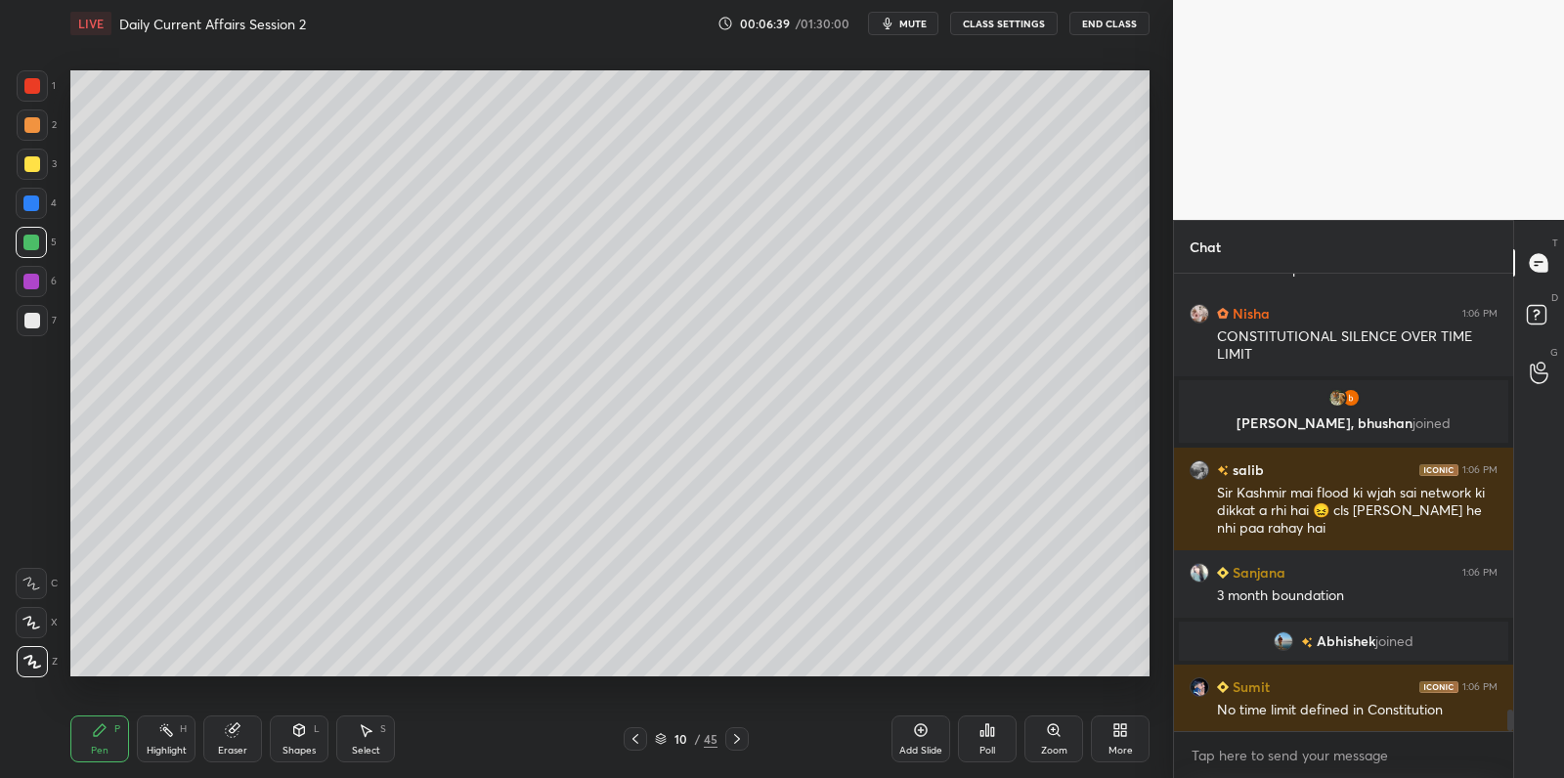
click at [28, 132] on div at bounding box center [32, 125] width 16 height 16
drag, startPoint x: 27, startPoint y: 123, endPoint x: 36, endPoint y: 86, distance: 38.2
click at [27, 118] on div at bounding box center [32, 125] width 16 height 16
click at [35, 86] on div at bounding box center [32, 86] width 16 height 16
click at [34, 125] on div at bounding box center [32, 125] width 16 height 16
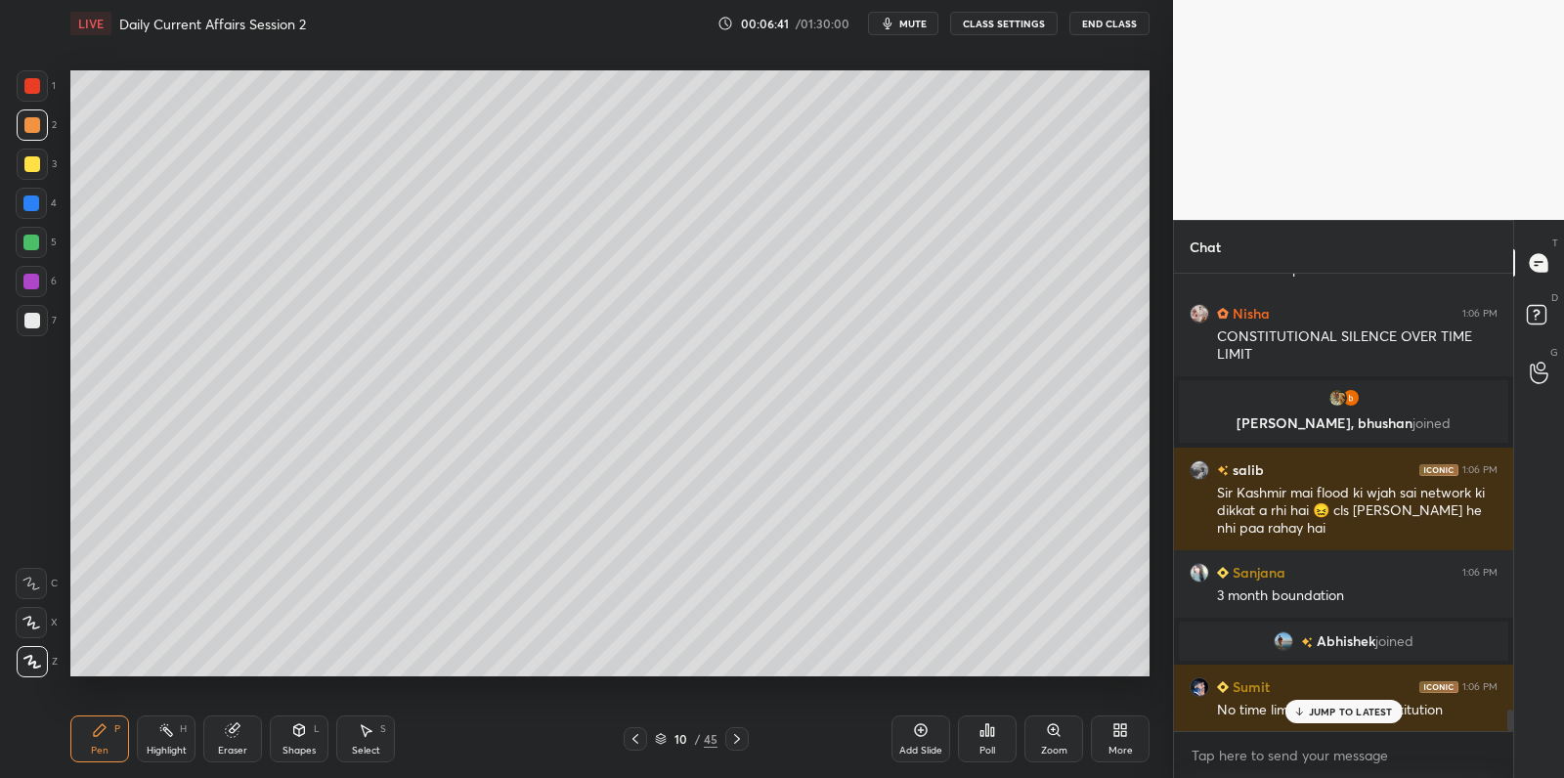
scroll to position [9244, 0]
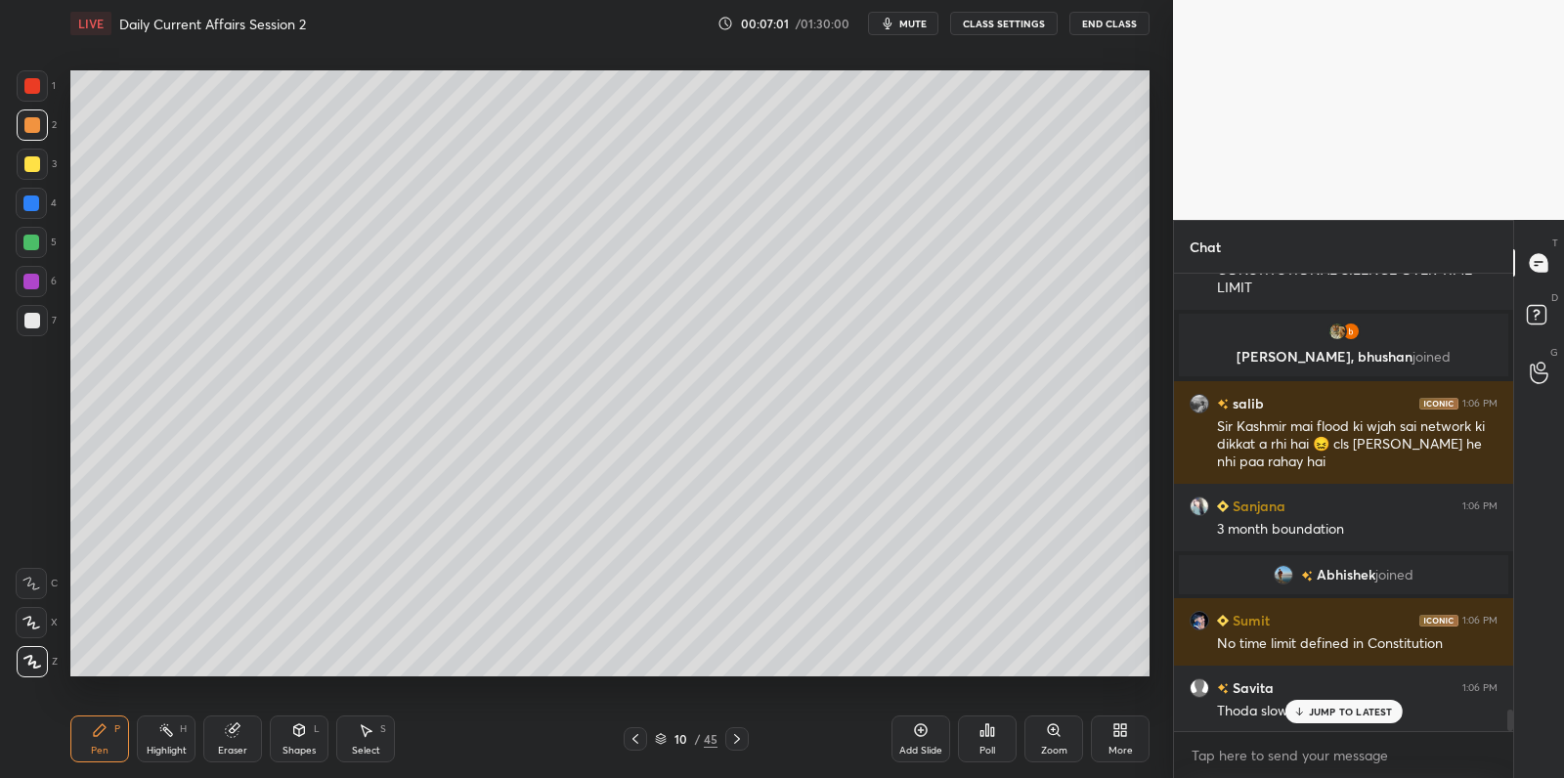
click at [1320, 712] on p "JUMP TO LATEST" at bounding box center [1351, 712] width 84 height 12
click at [32, 172] on div at bounding box center [32, 164] width 31 height 31
drag, startPoint x: 32, startPoint y: 172, endPoint x: 37, endPoint y: 151, distance: 21.1
click at [32, 172] on div at bounding box center [32, 164] width 31 height 31
drag, startPoint x: 36, startPoint y: 92, endPoint x: 35, endPoint y: 82, distance: 9.8
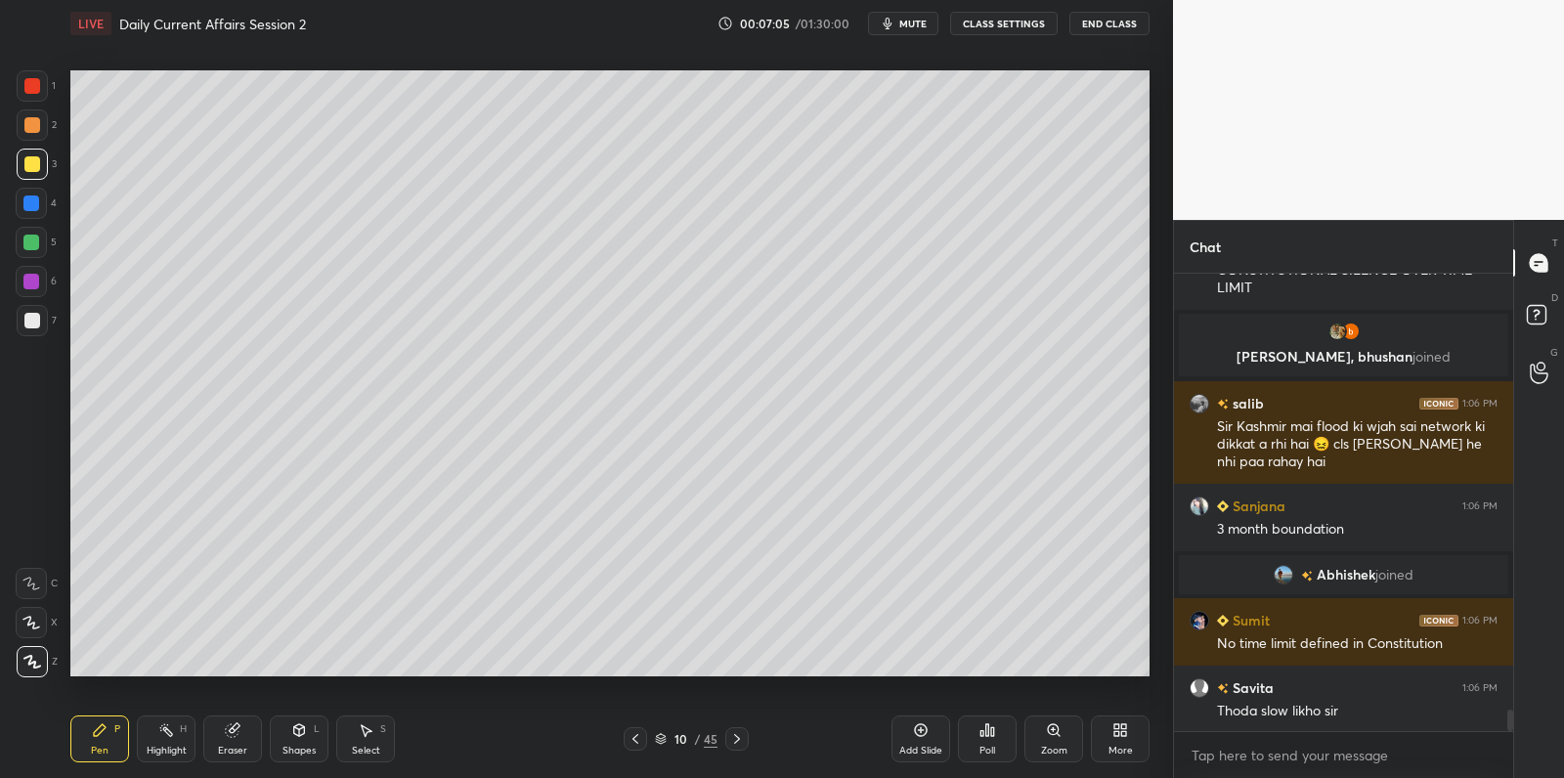
click at [36, 92] on div at bounding box center [32, 86] width 16 height 16
click at [32, 81] on div at bounding box center [32, 86] width 16 height 16
drag, startPoint x: 32, startPoint y: 81, endPoint x: 28, endPoint y: 100, distance: 19.0
click at [32, 81] on div at bounding box center [32, 86] width 16 height 16
click at [25, 100] on div at bounding box center [32, 85] width 31 height 31
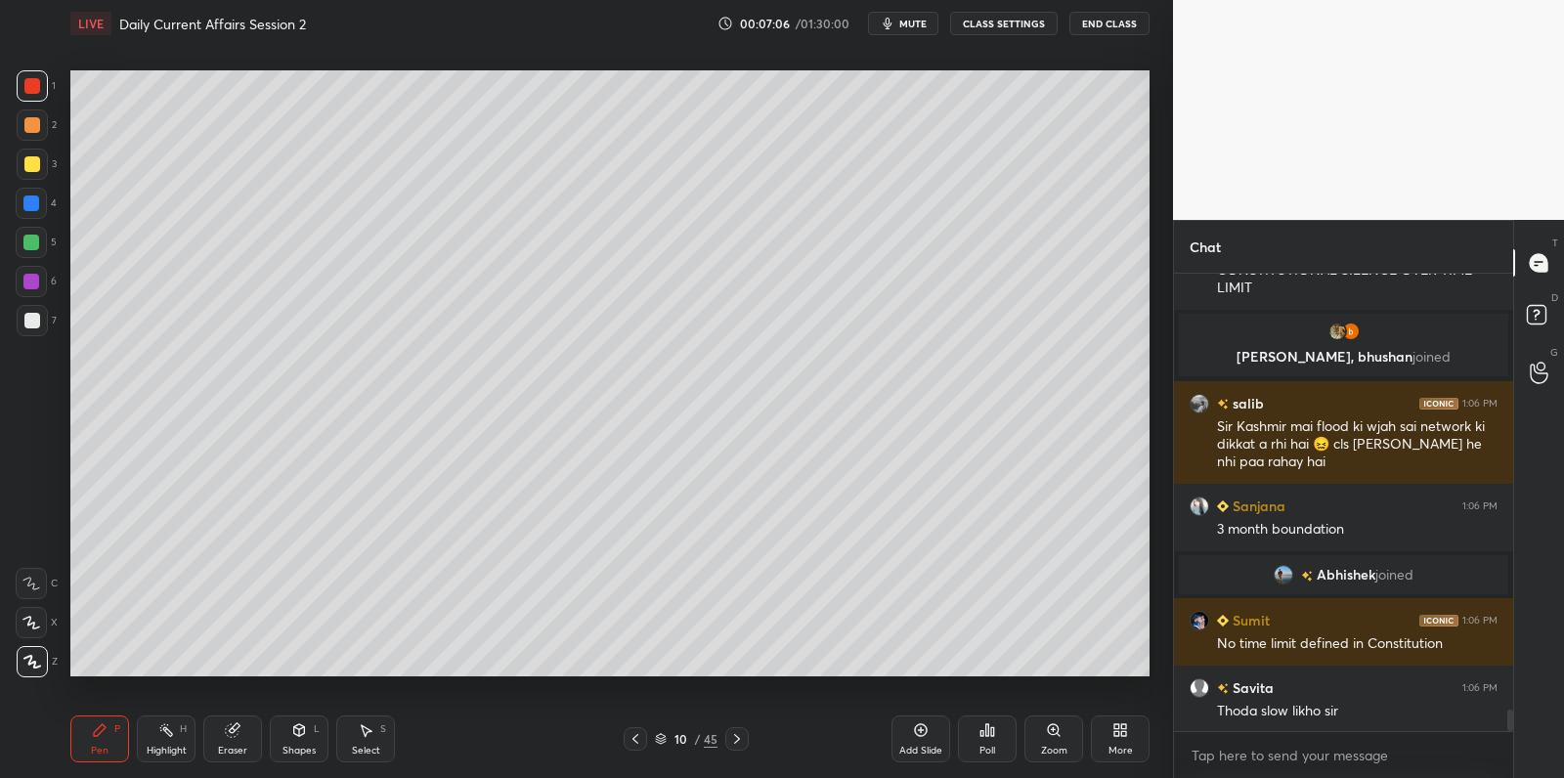
click at [31, 107] on div "1" at bounding box center [36, 89] width 39 height 39
click at [34, 84] on div at bounding box center [32, 86] width 16 height 16
click at [27, 147] on div "2" at bounding box center [37, 128] width 40 height 39
click at [30, 177] on div at bounding box center [32, 164] width 31 height 31
click at [28, 203] on div at bounding box center [31, 203] width 16 height 16
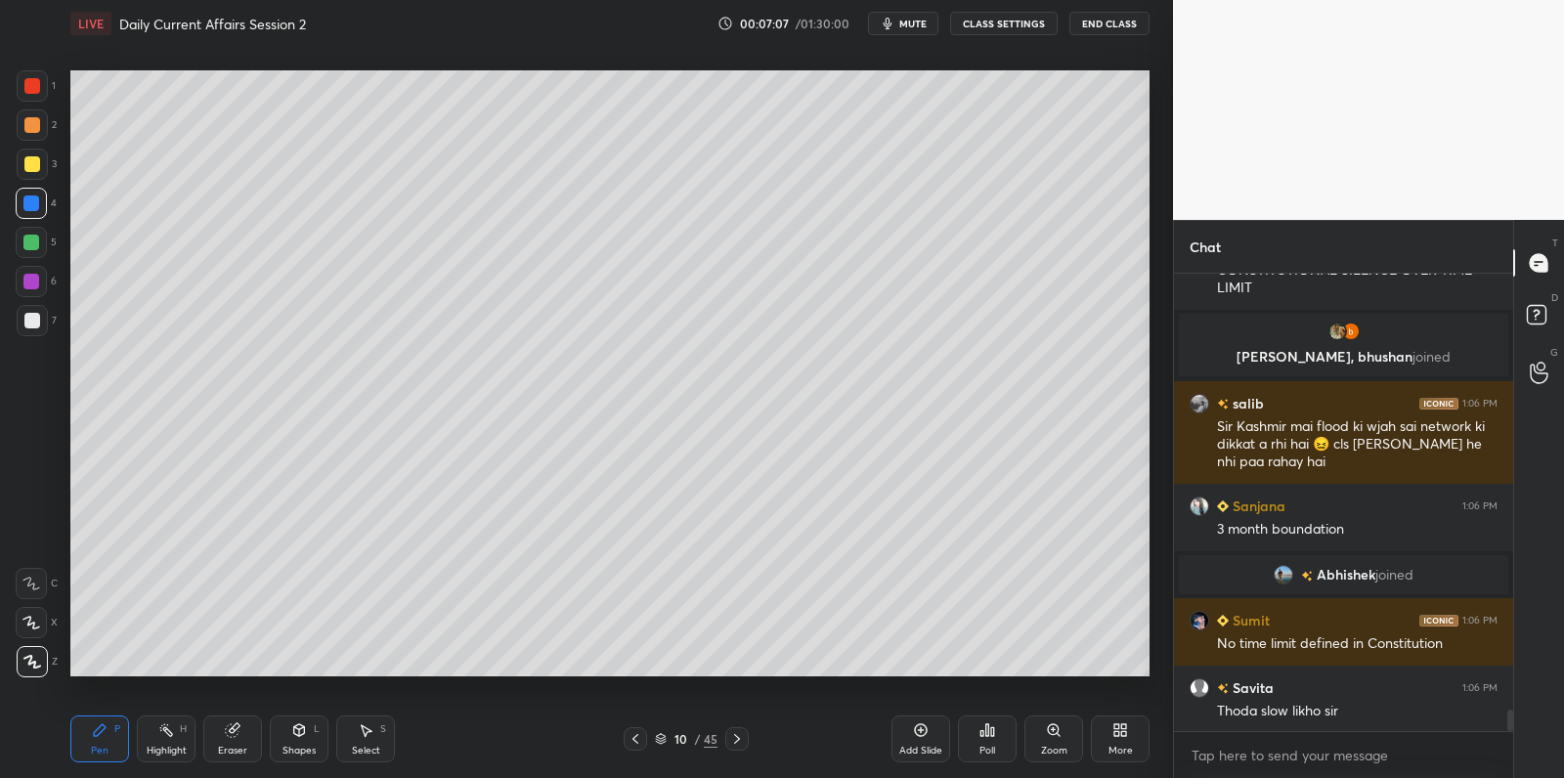
click at [33, 208] on div at bounding box center [31, 203] width 16 height 16
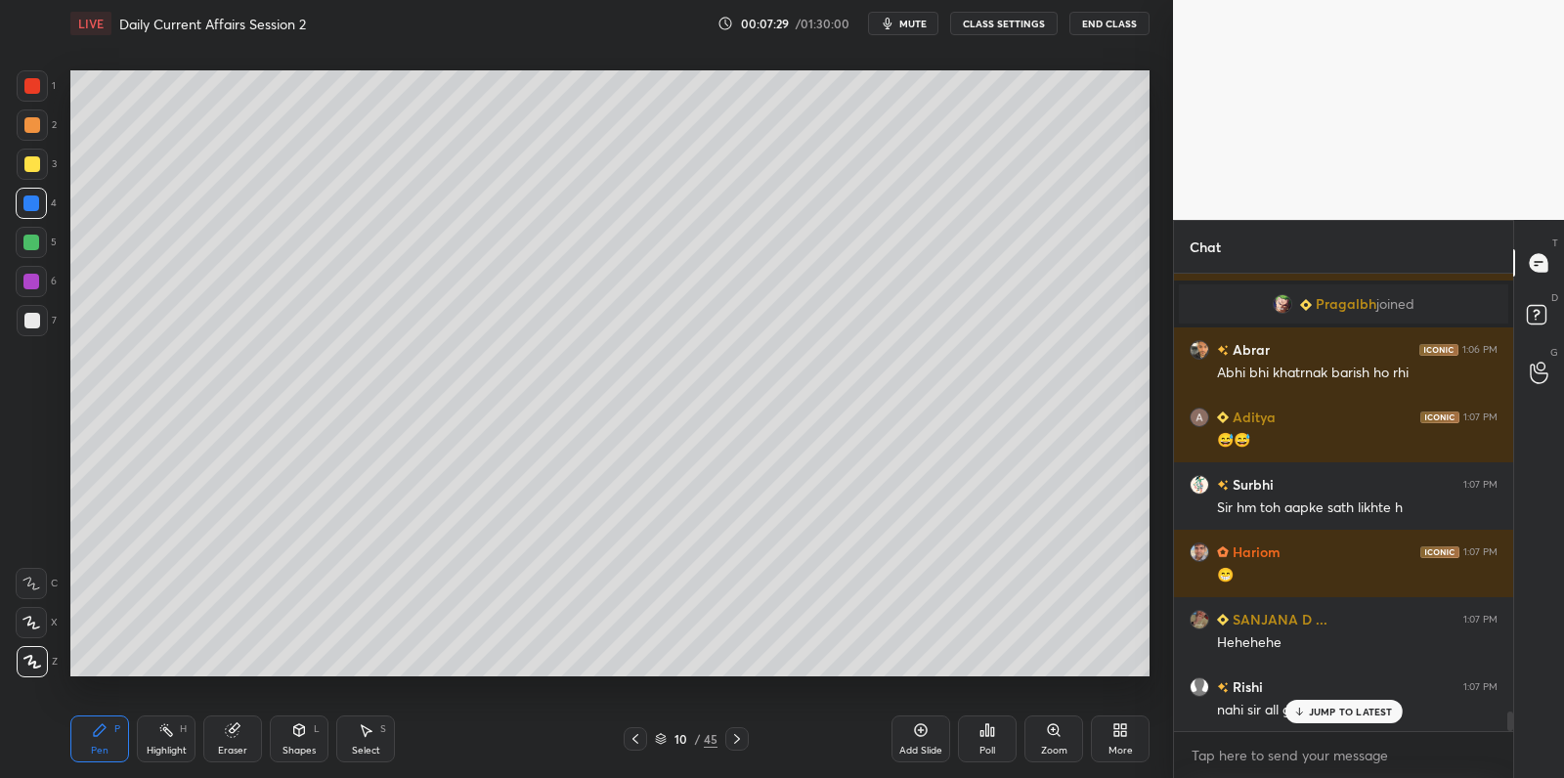
scroll to position [10079, 0]
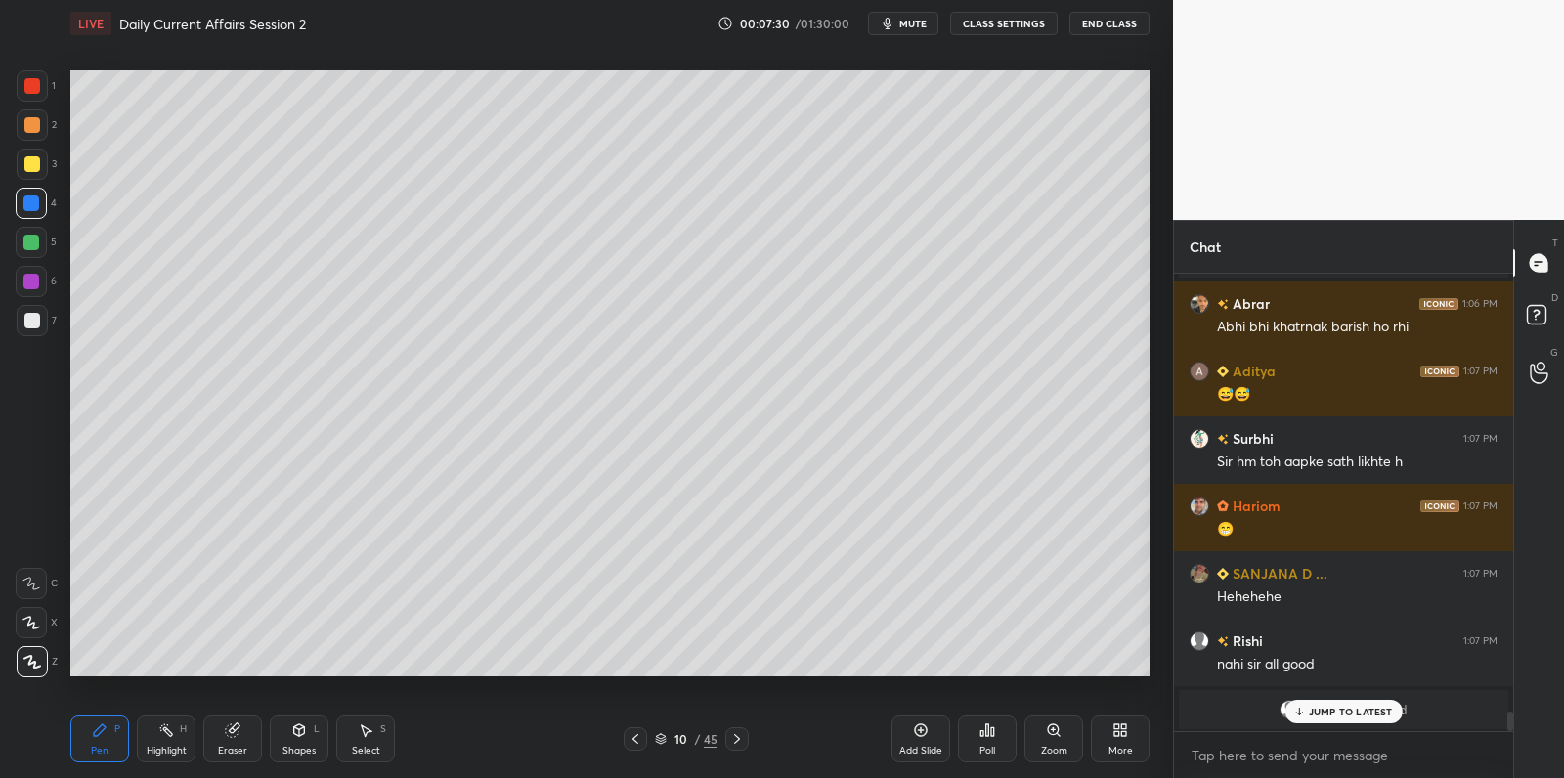
click at [36, 313] on div at bounding box center [32, 321] width 16 height 16
drag, startPoint x: 36, startPoint y: 313, endPoint x: 46, endPoint y: 324, distance: 15.3
click at [36, 313] on div at bounding box center [32, 321] width 16 height 16
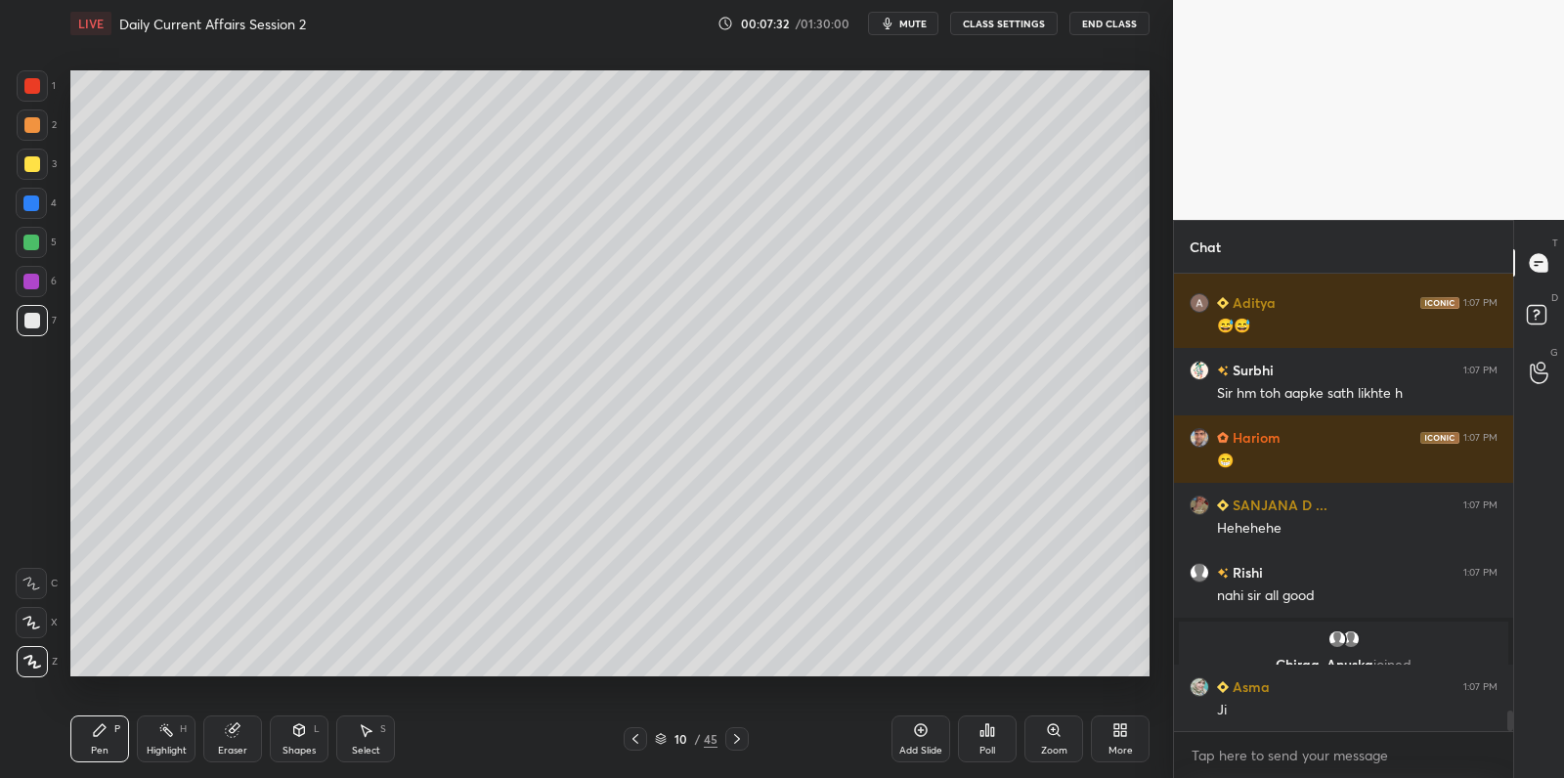
scroll to position [9810, 0]
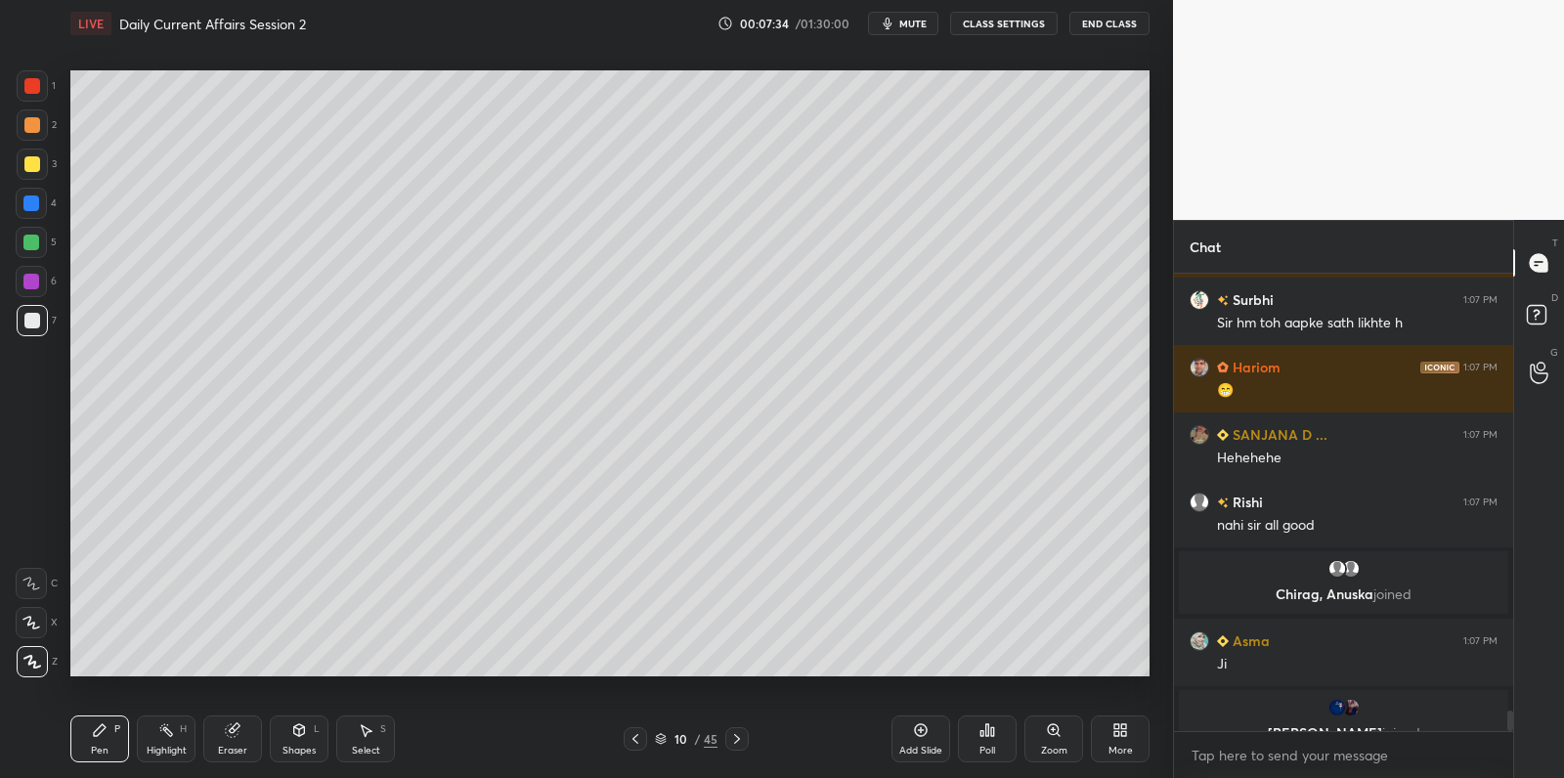
click at [23, 285] on div at bounding box center [31, 282] width 16 height 16
drag, startPoint x: 32, startPoint y: 284, endPoint x: 54, endPoint y: 286, distance: 21.6
click at [37, 285] on div at bounding box center [31, 282] width 16 height 16
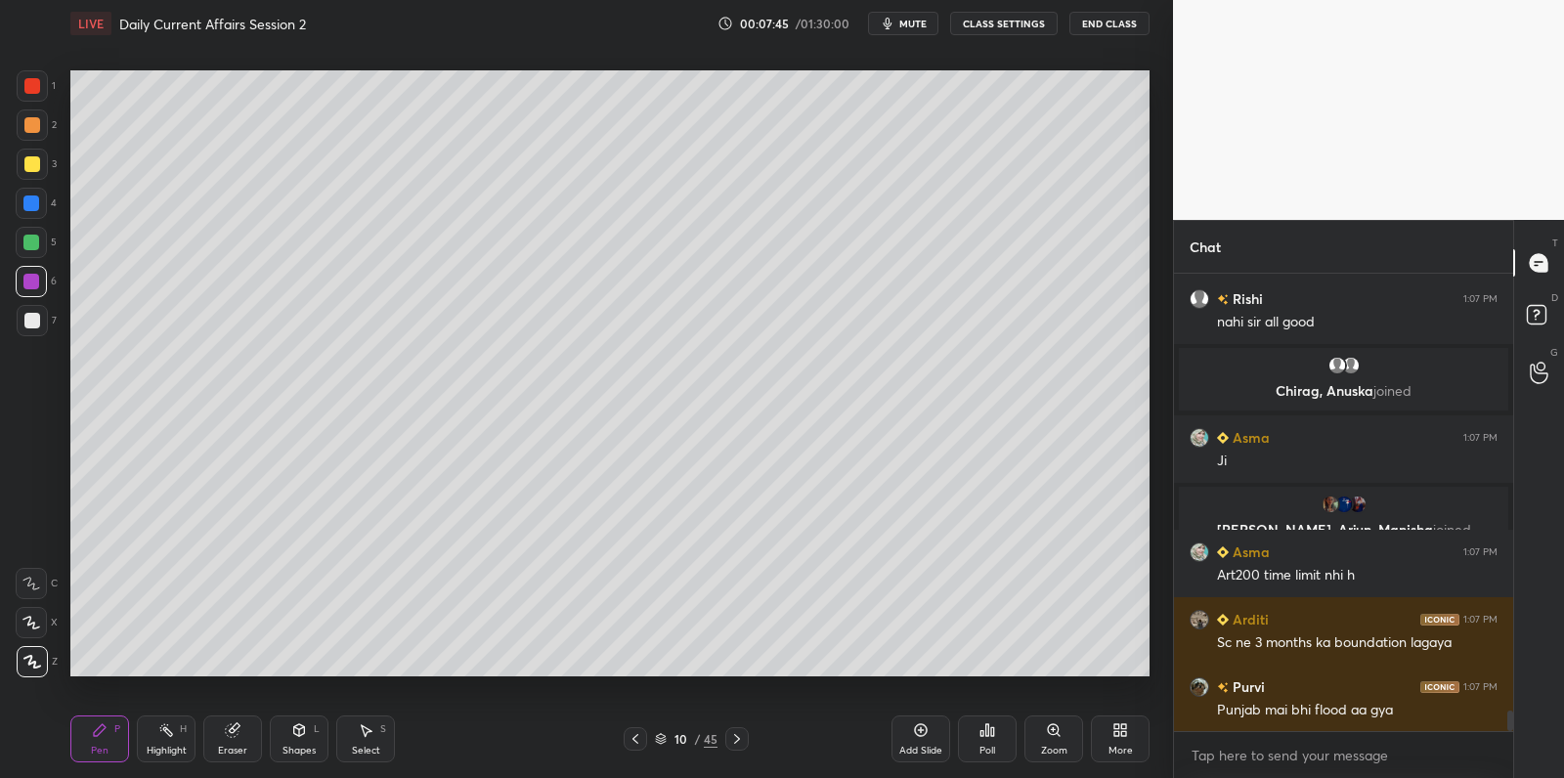
scroll to position [10026, 0]
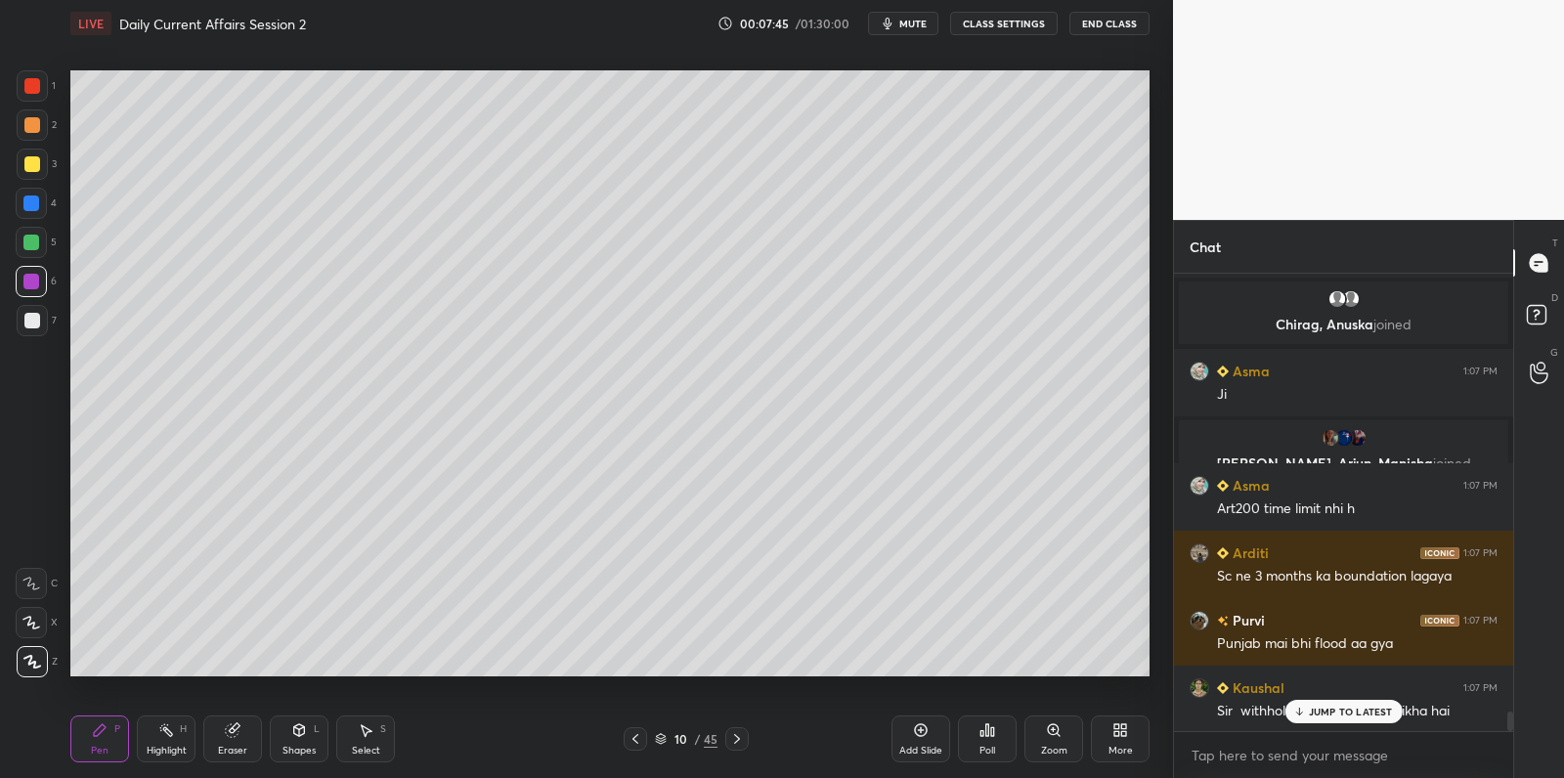
click at [34, 324] on div at bounding box center [32, 321] width 16 height 16
click at [34, 323] on div at bounding box center [32, 321] width 16 height 16
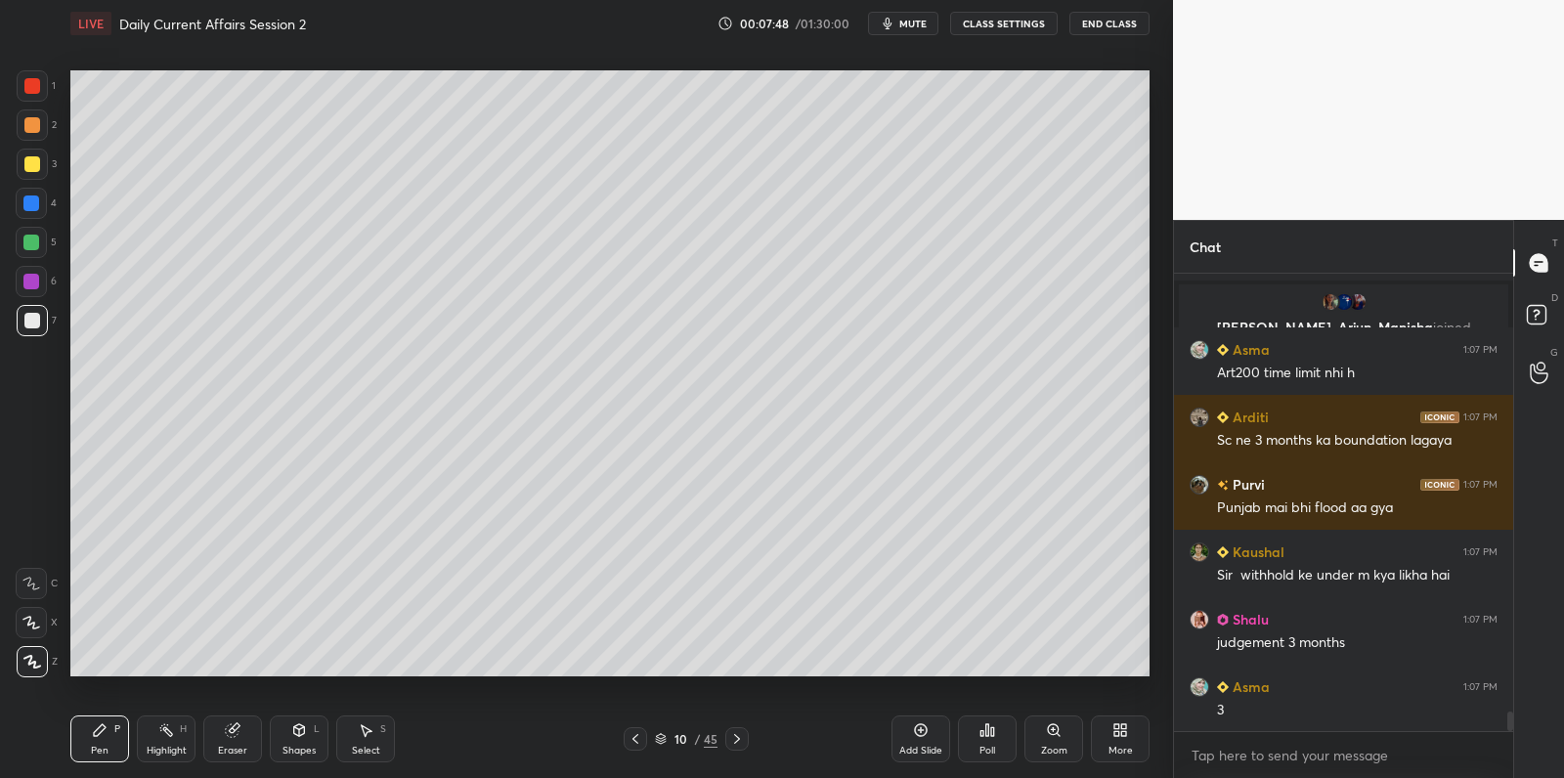
scroll to position [10229, 0]
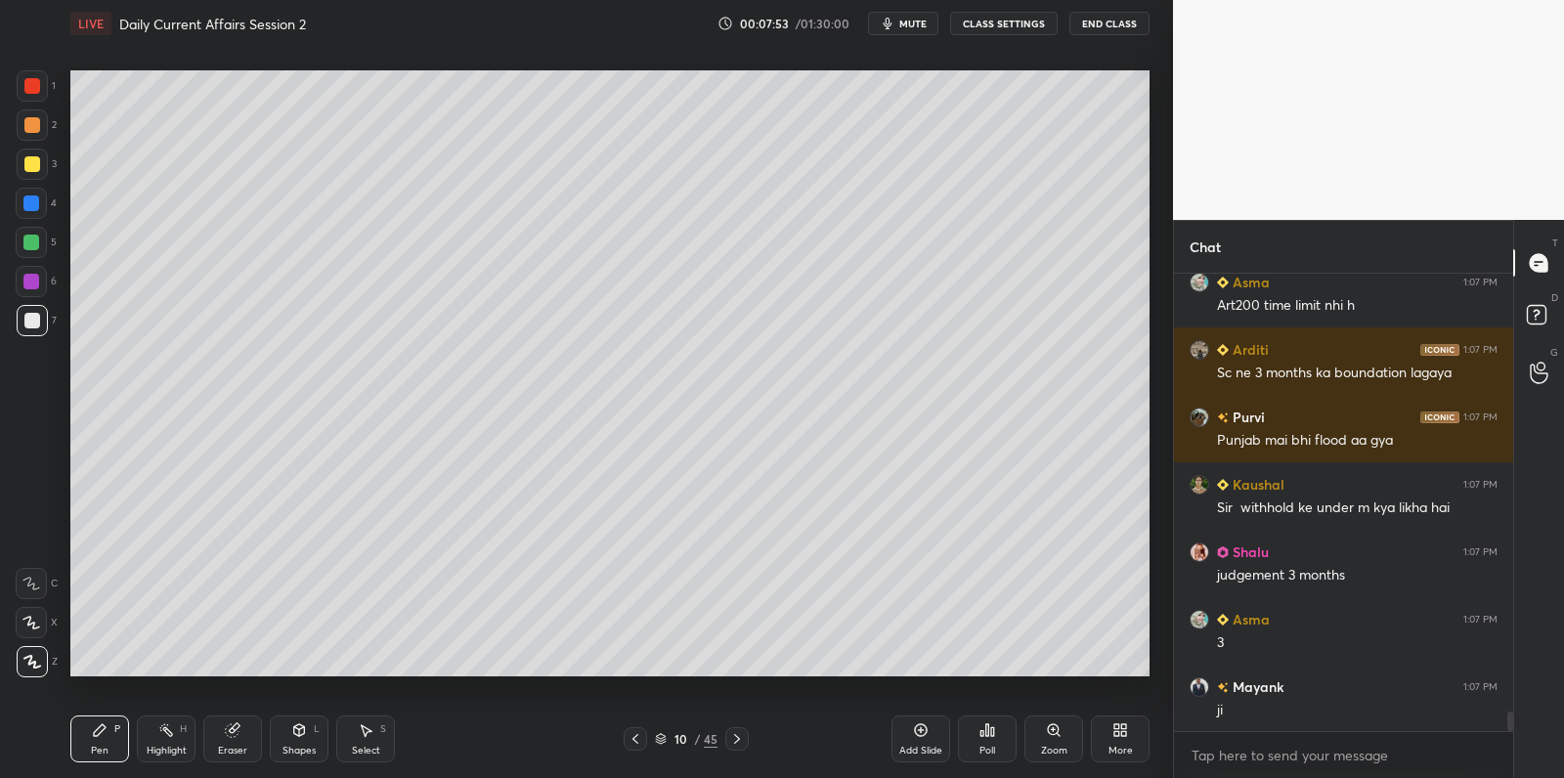
click at [33, 245] on div at bounding box center [31, 243] width 16 height 16
click at [37, 244] on div at bounding box center [31, 243] width 16 height 16
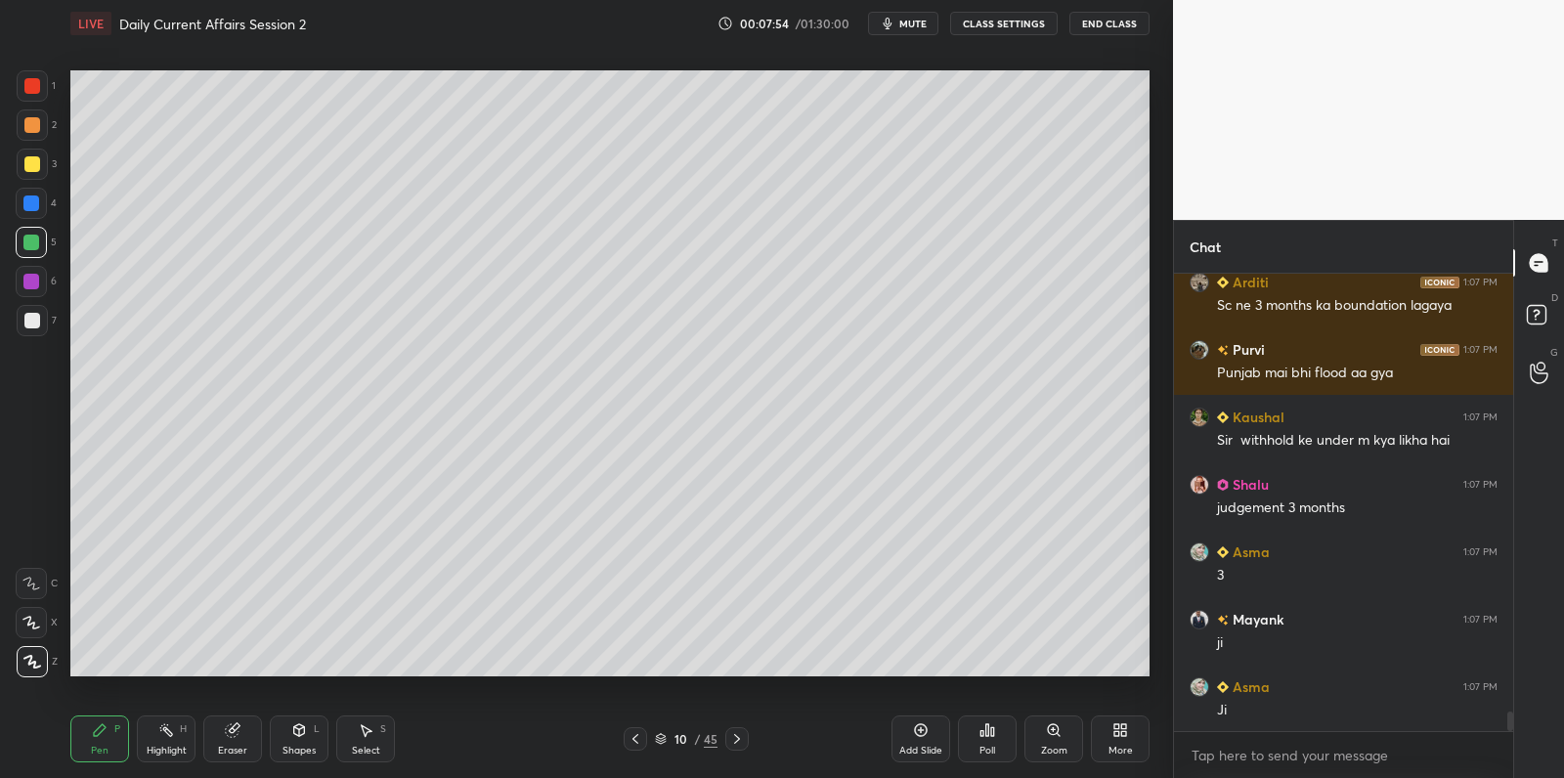
click at [34, 171] on div at bounding box center [32, 164] width 16 height 16
click at [33, 139] on div "2" at bounding box center [37, 128] width 40 height 39
drag, startPoint x: 38, startPoint y: 130, endPoint x: 46, endPoint y: 159, distance: 30.3
click at [38, 130] on div at bounding box center [32, 125] width 16 height 16
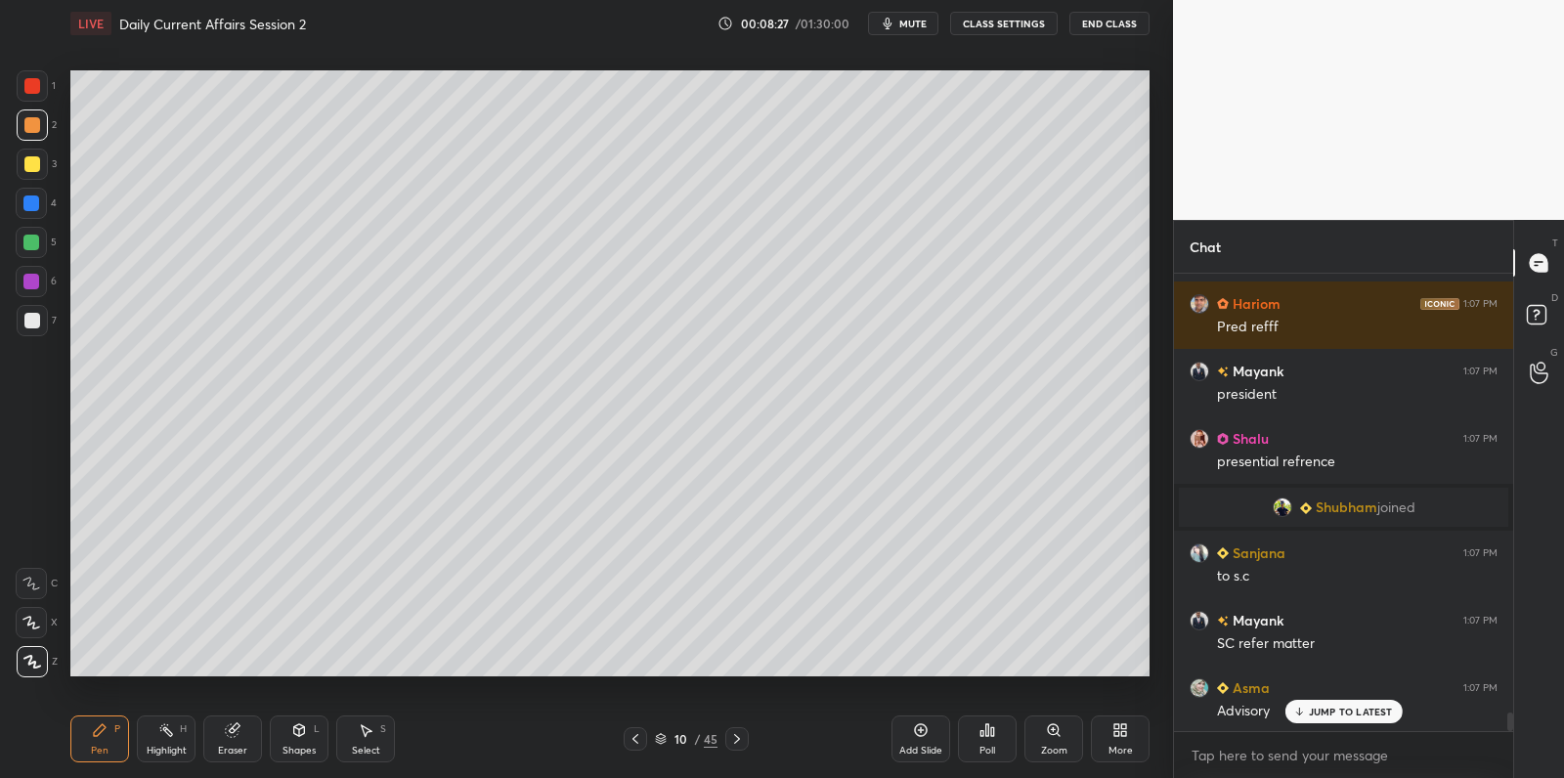
scroll to position [10973, 0]
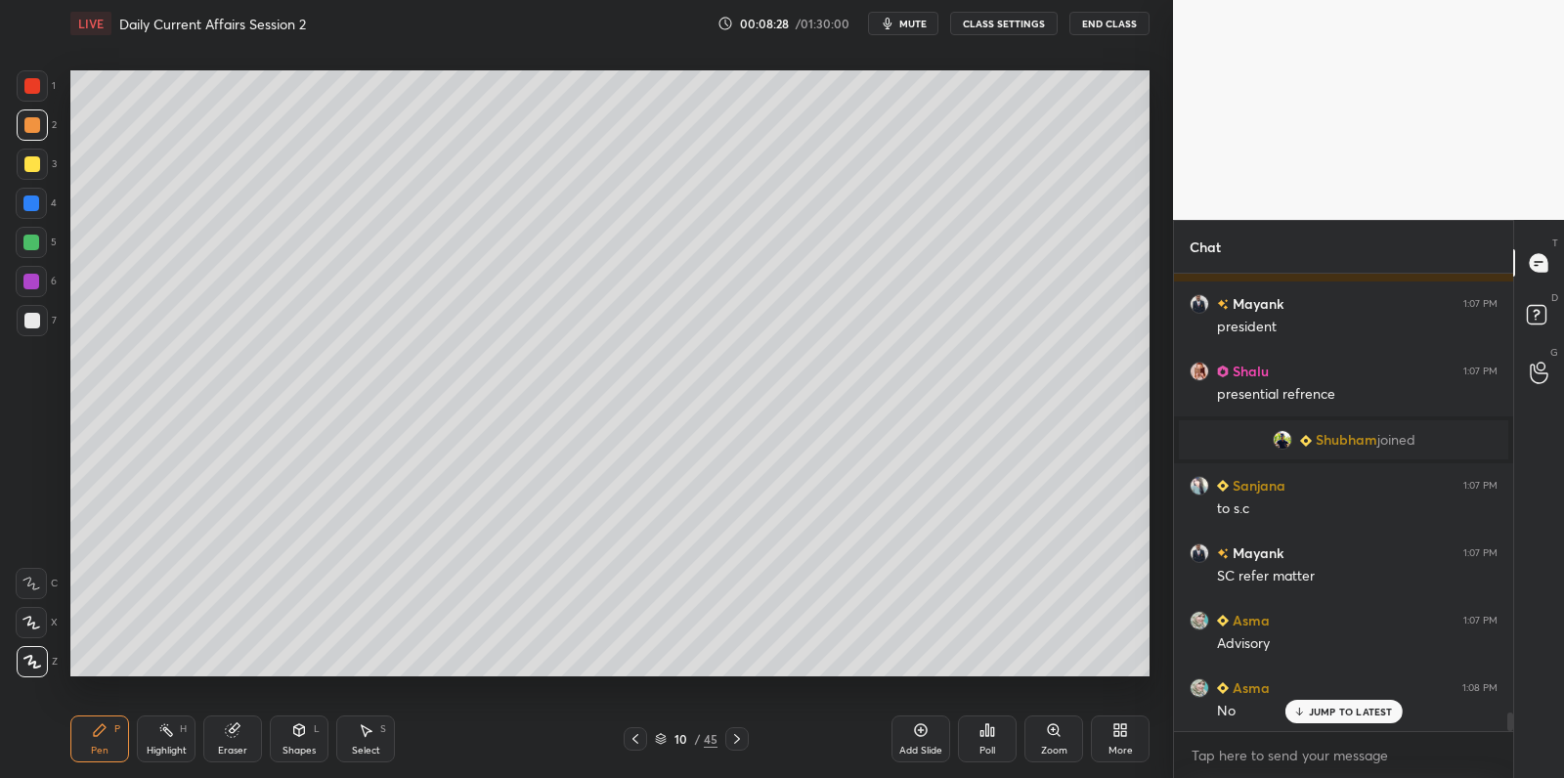
click at [34, 323] on div at bounding box center [32, 321] width 16 height 16
drag, startPoint x: 34, startPoint y: 323, endPoint x: 35, endPoint y: 306, distance: 16.6
click at [34, 323] on div at bounding box center [32, 321] width 16 height 16
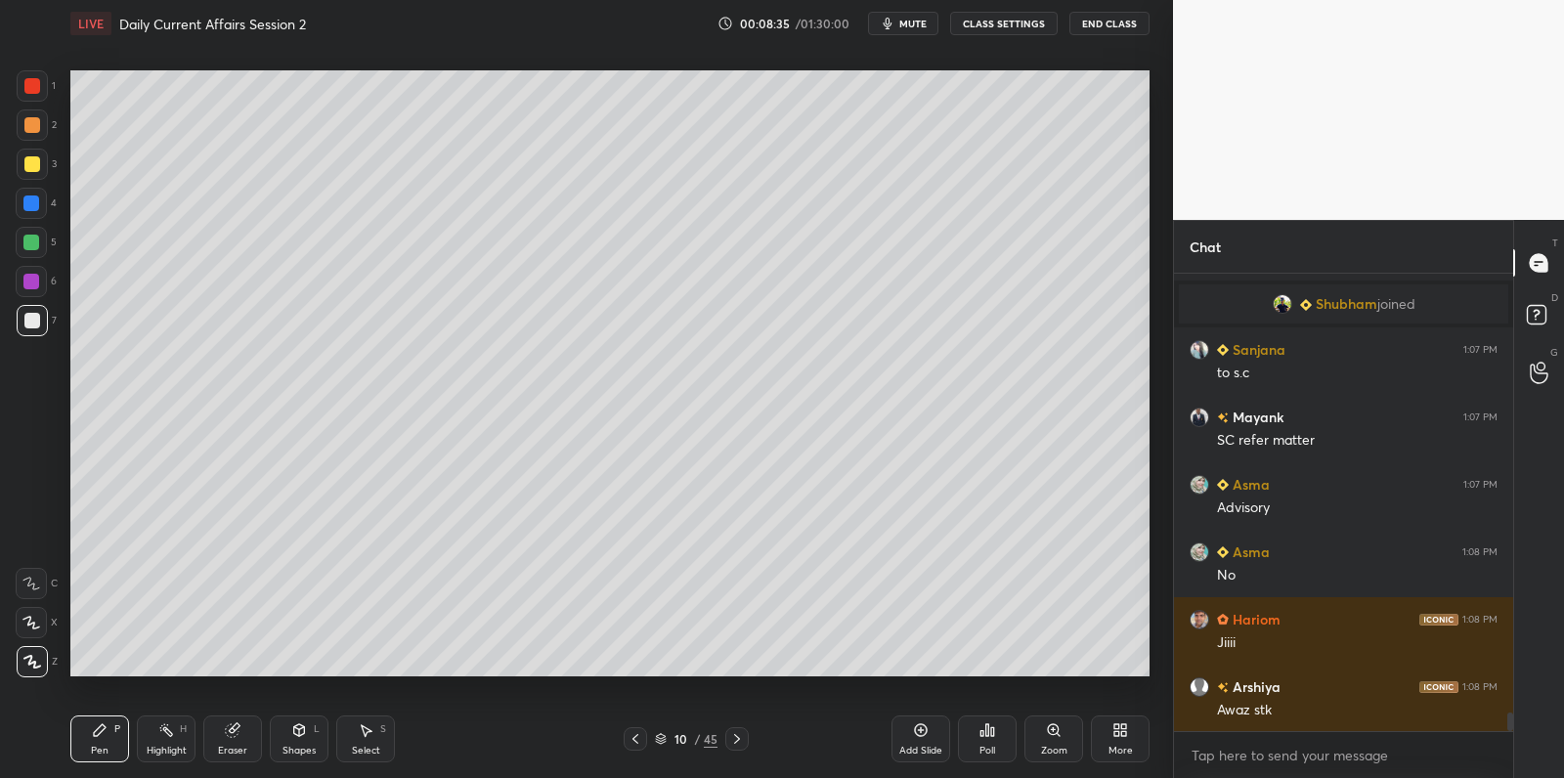
scroll to position [11192, 0]
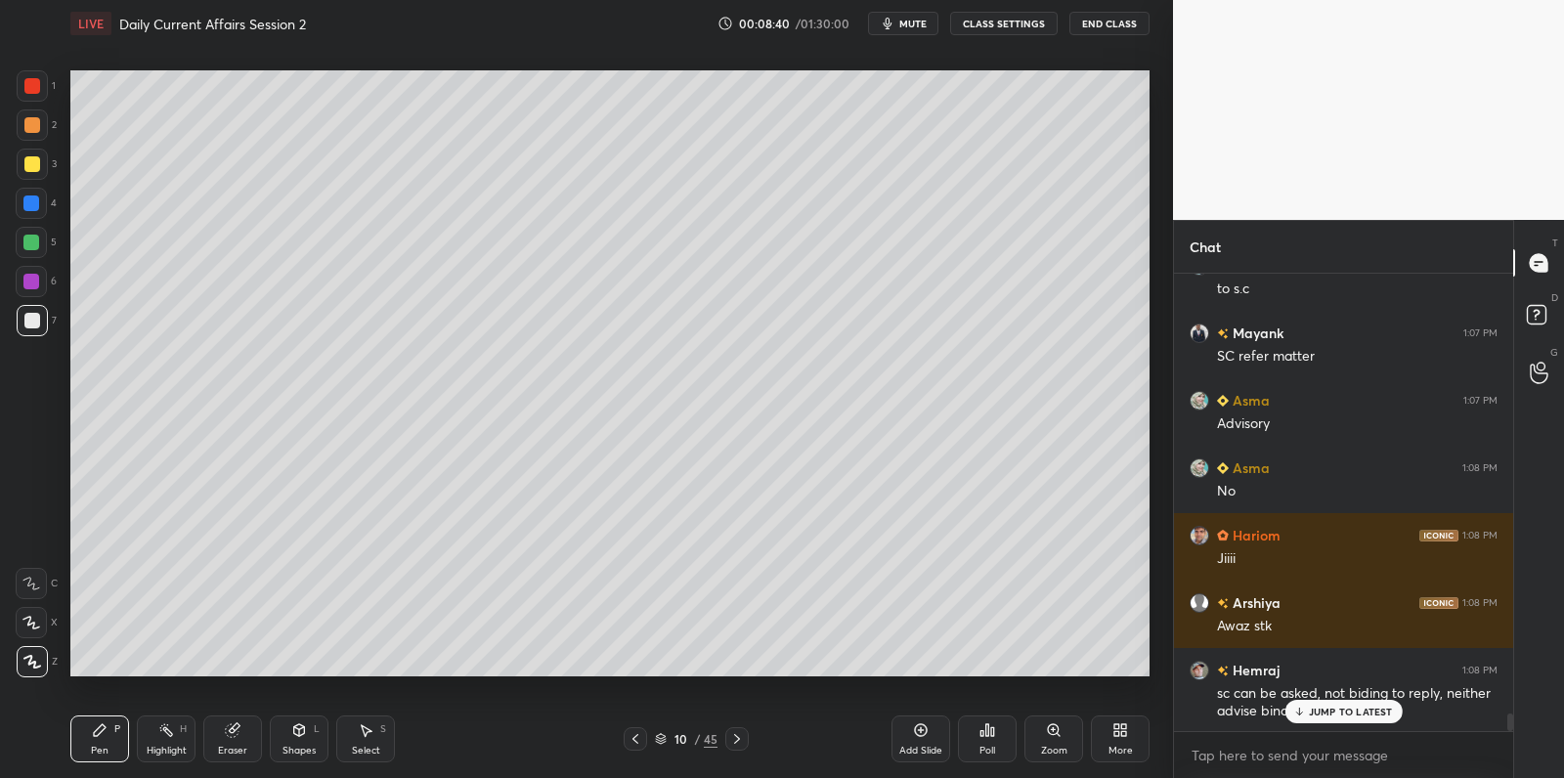
click at [910, 727] on div "Add Slide" at bounding box center [920, 738] width 59 height 47
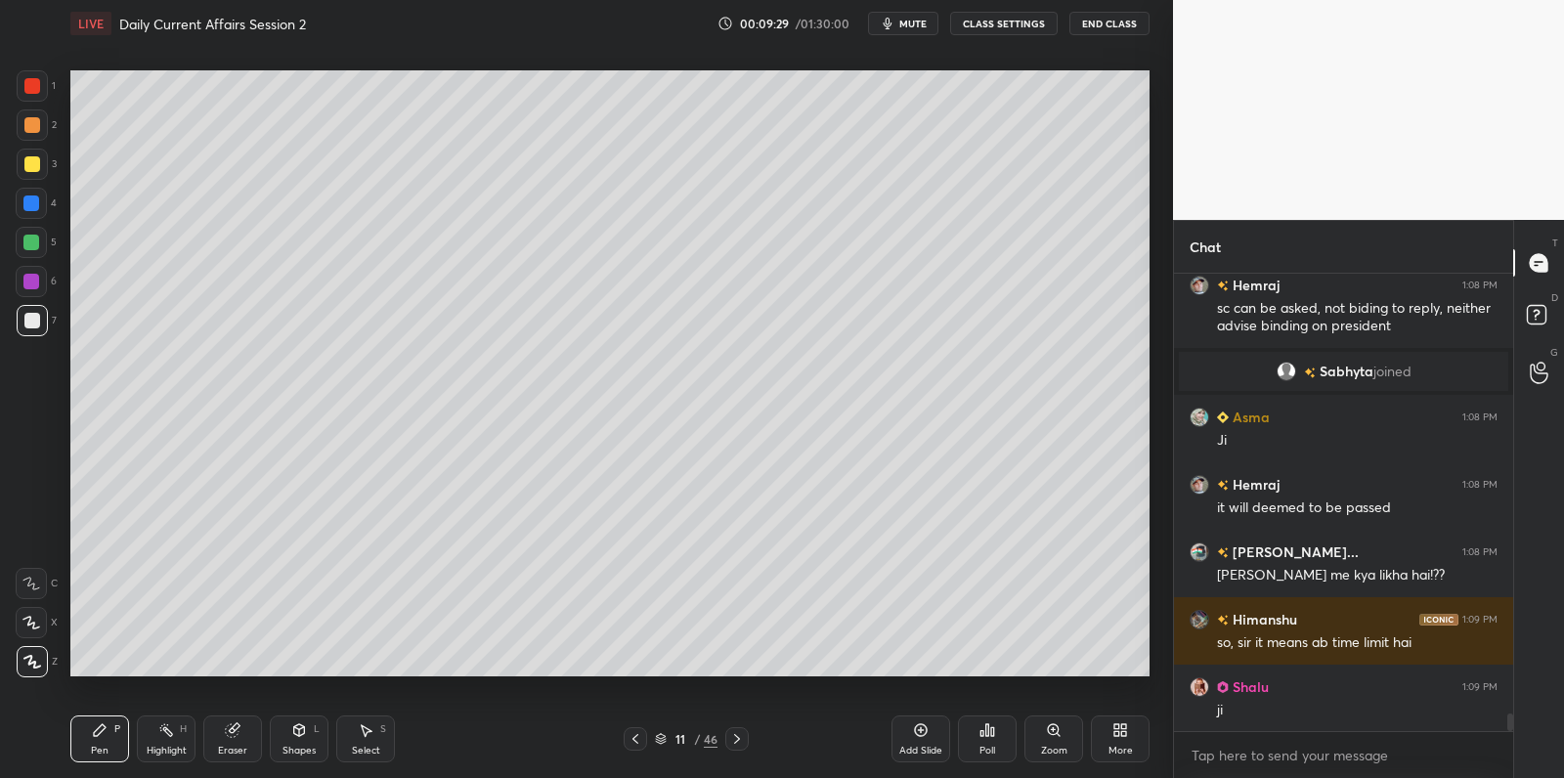
scroll to position [11645, 0]
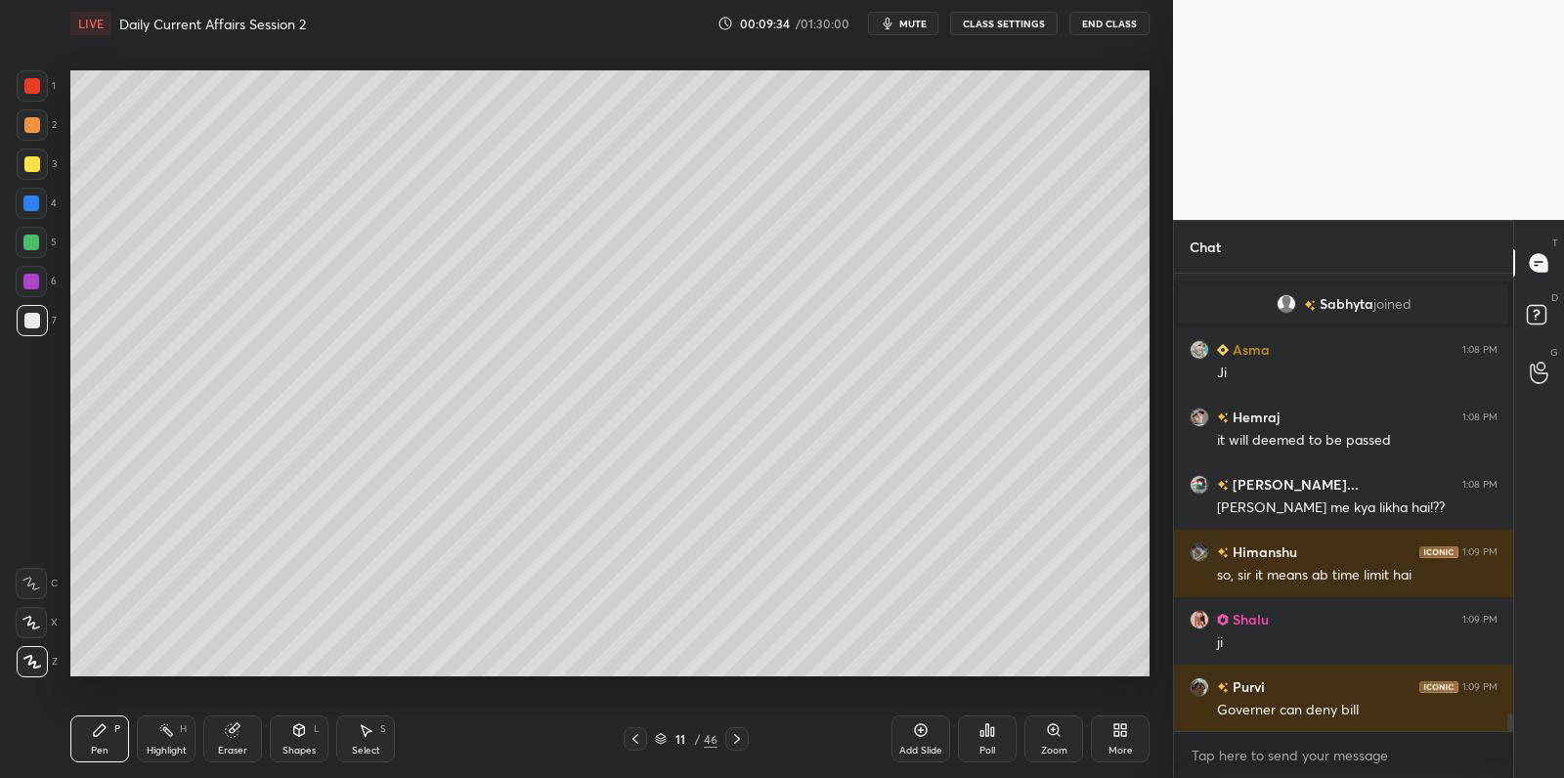
click at [34, 238] on div at bounding box center [31, 243] width 16 height 16
click at [28, 246] on div at bounding box center [31, 243] width 16 height 16
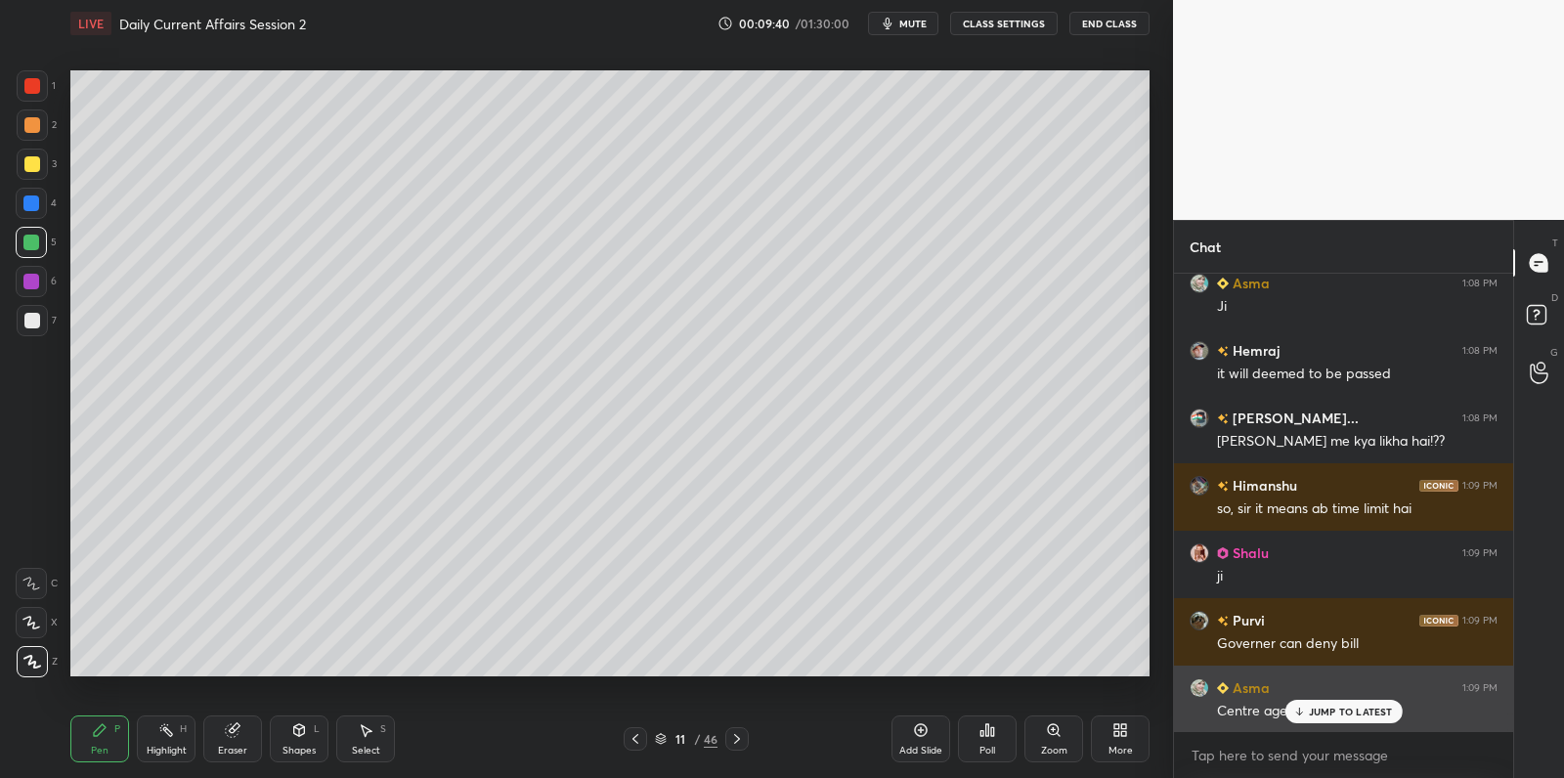
click at [1316, 713] on p "JUMP TO LATEST" at bounding box center [1351, 712] width 84 height 12
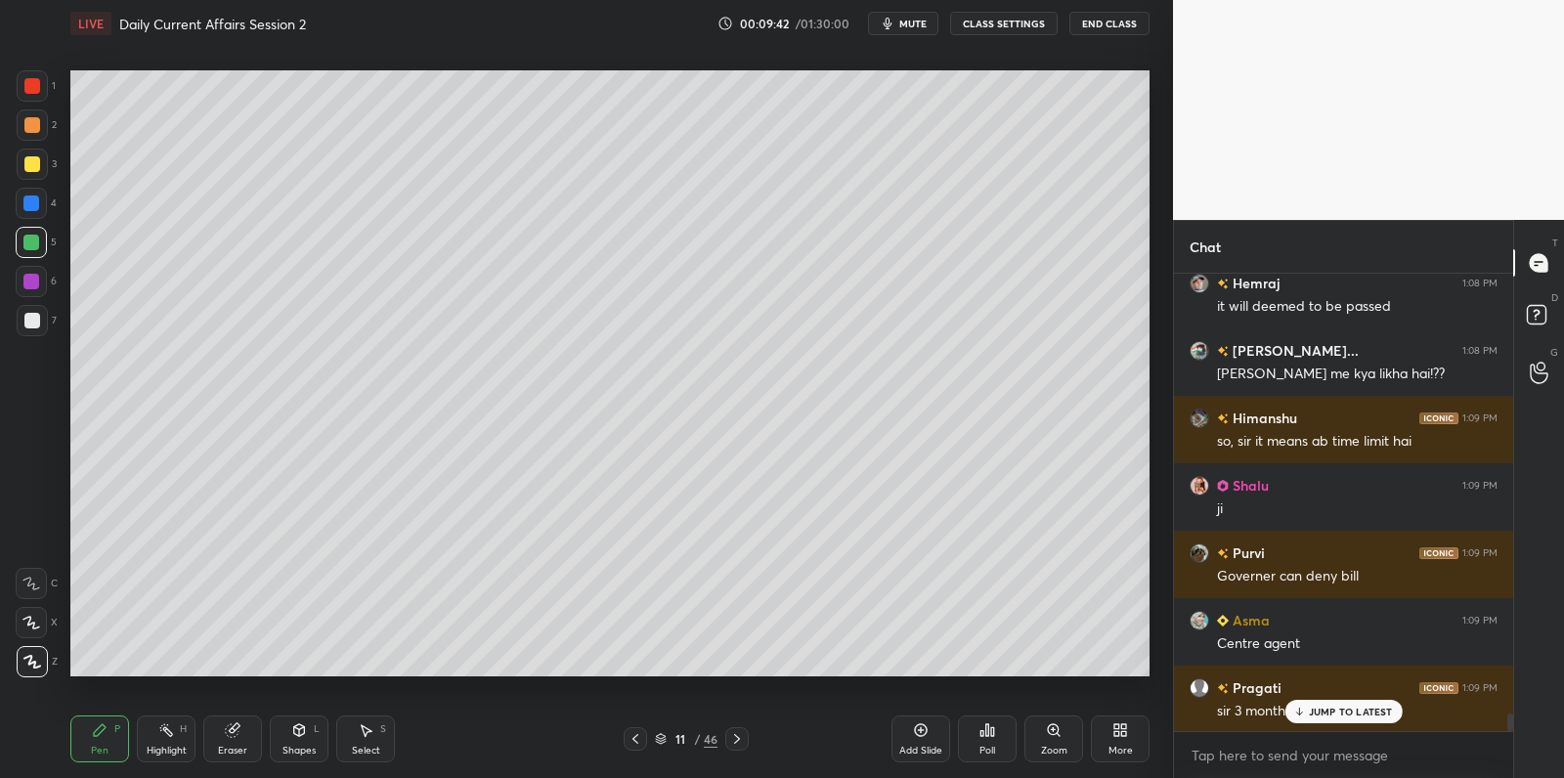
scroll to position [11847, 0]
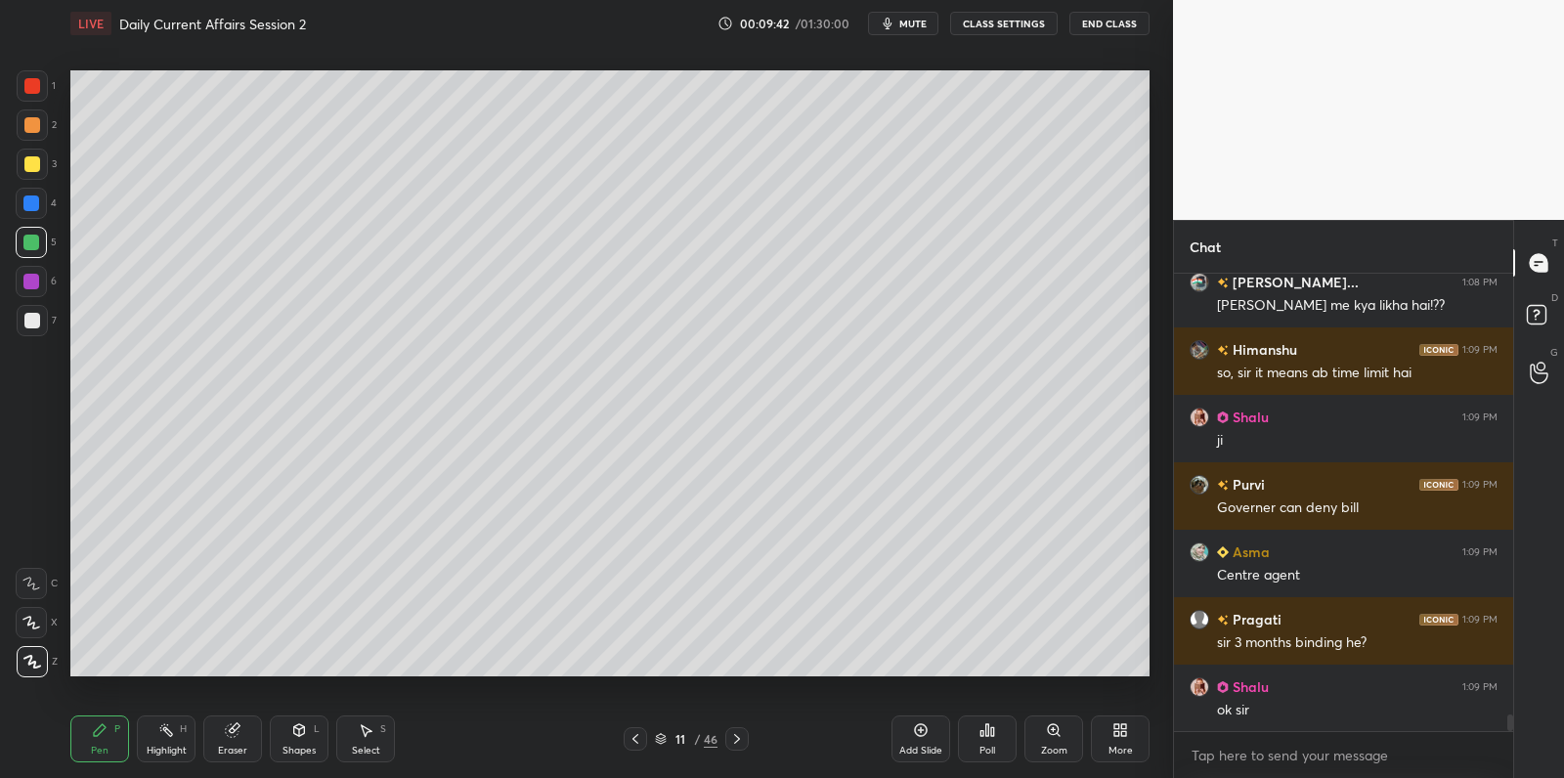
click at [19, 324] on div at bounding box center [32, 320] width 31 height 31
drag, startPoint x: 24, startPoint y: 325, endPoint x: 65, endPoint y: 313, distance: 42.0
click at [24, 325] on div at bounding box center [32, 321] width 16 height 16
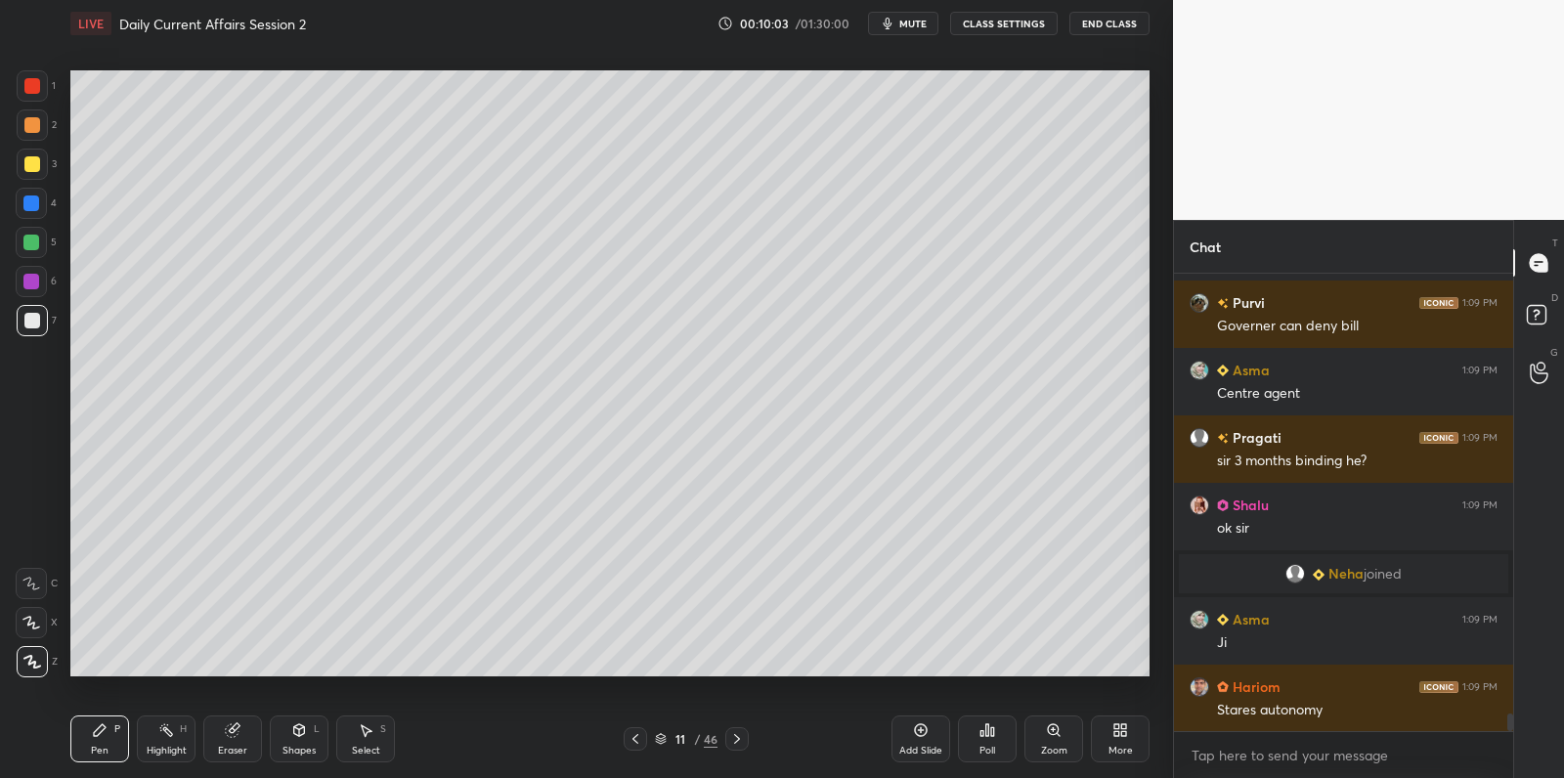
scroll to position [11780, 0]
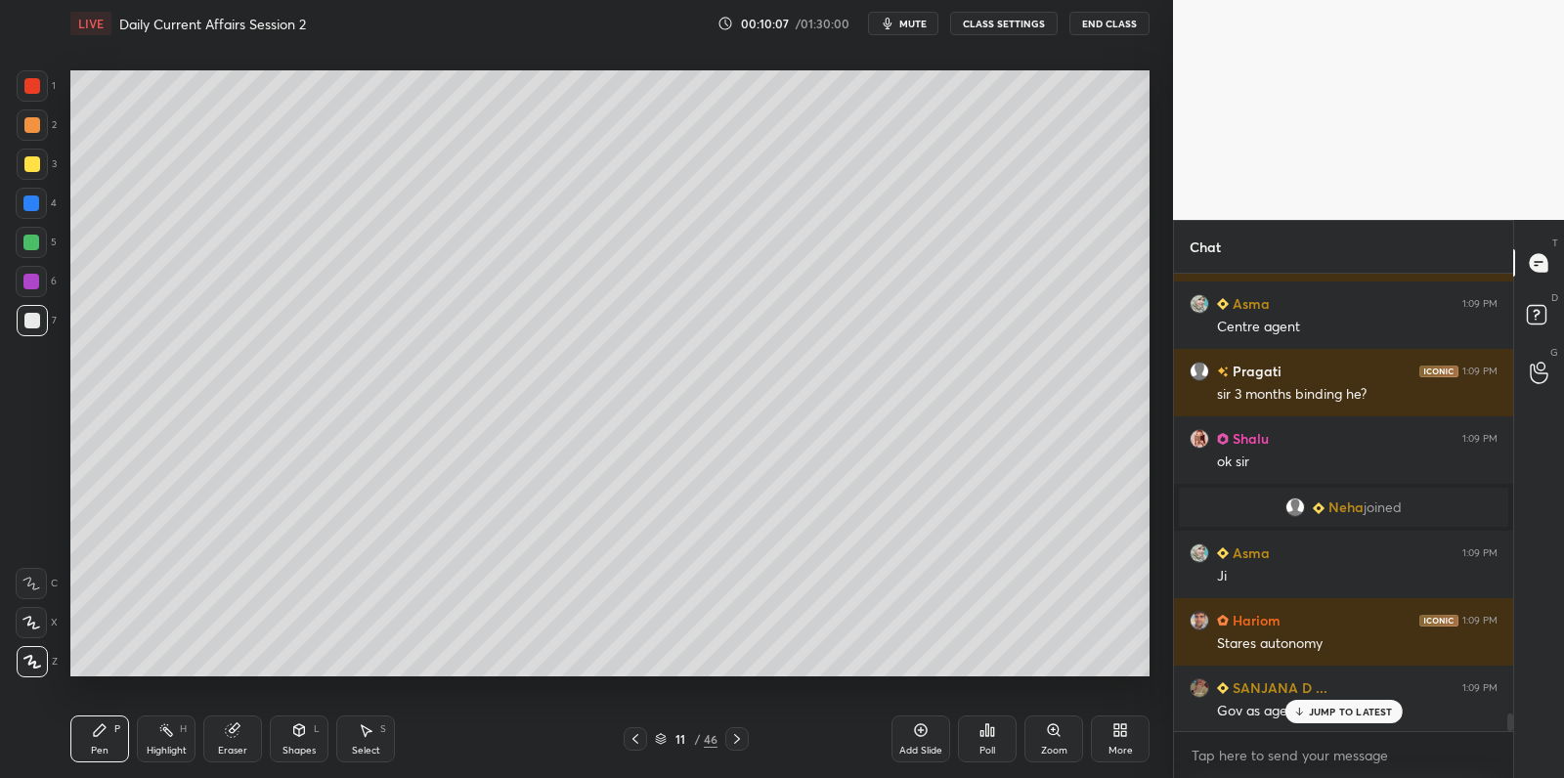
click at [1336, 712] on p "JUMP TO LATEST" at bounding box center [1351, 712] width 84 height 12
click at [37, 278] on div at bounding box center [31, 282] width 16 height 16
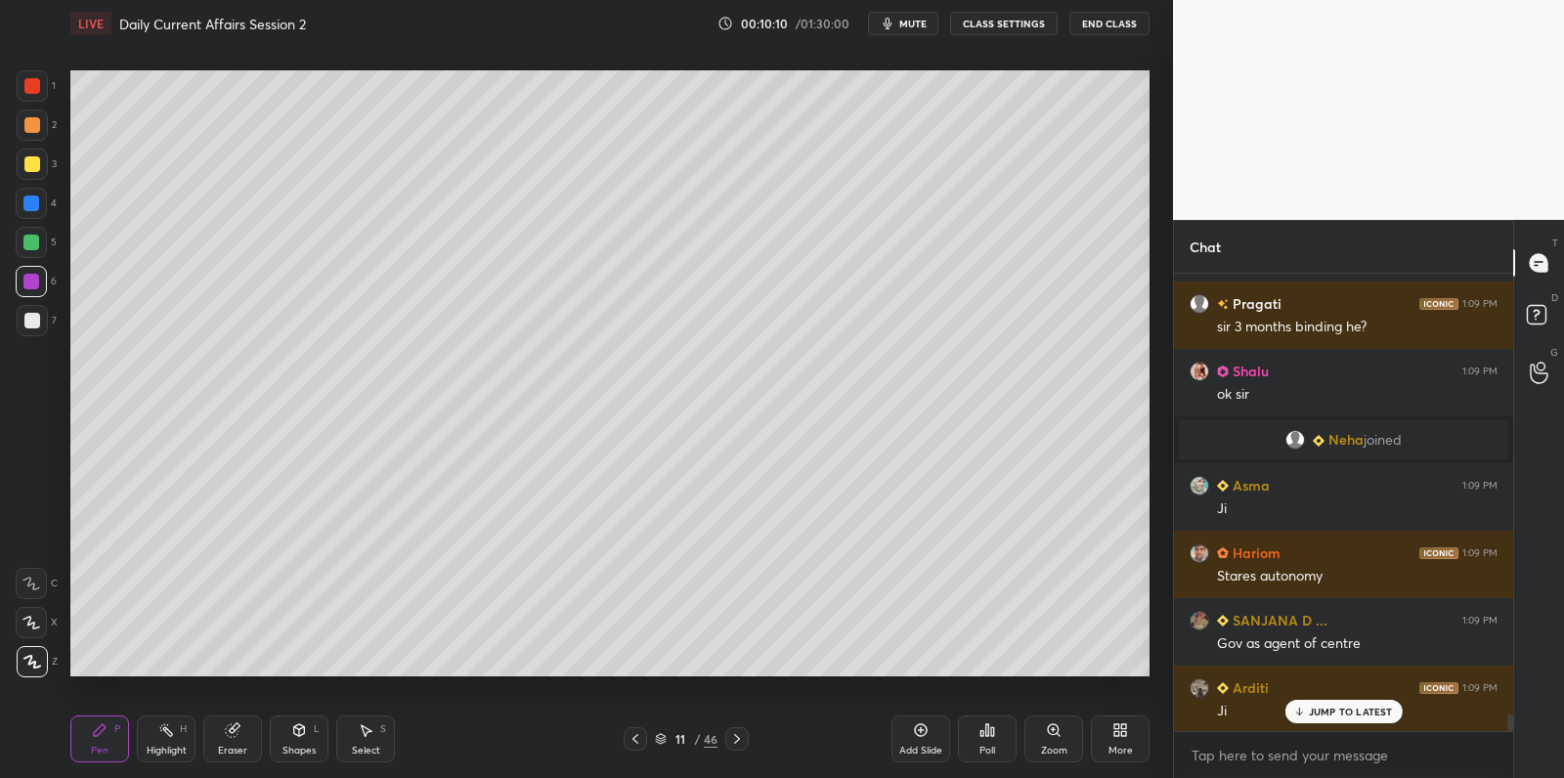
click at [30, 240] on div at bounding box center [31, 243] width 16 height 16
drag, startPoint x: 30, startPoint y: 236, endPoint x: 34, endPoint y: 205, distance: 30.5
click at [30, 236] on div at bounding box center [31, 243] width 16 height 16
click at [30, 206] on div at bounding box center [31, 203] width 16 height 16
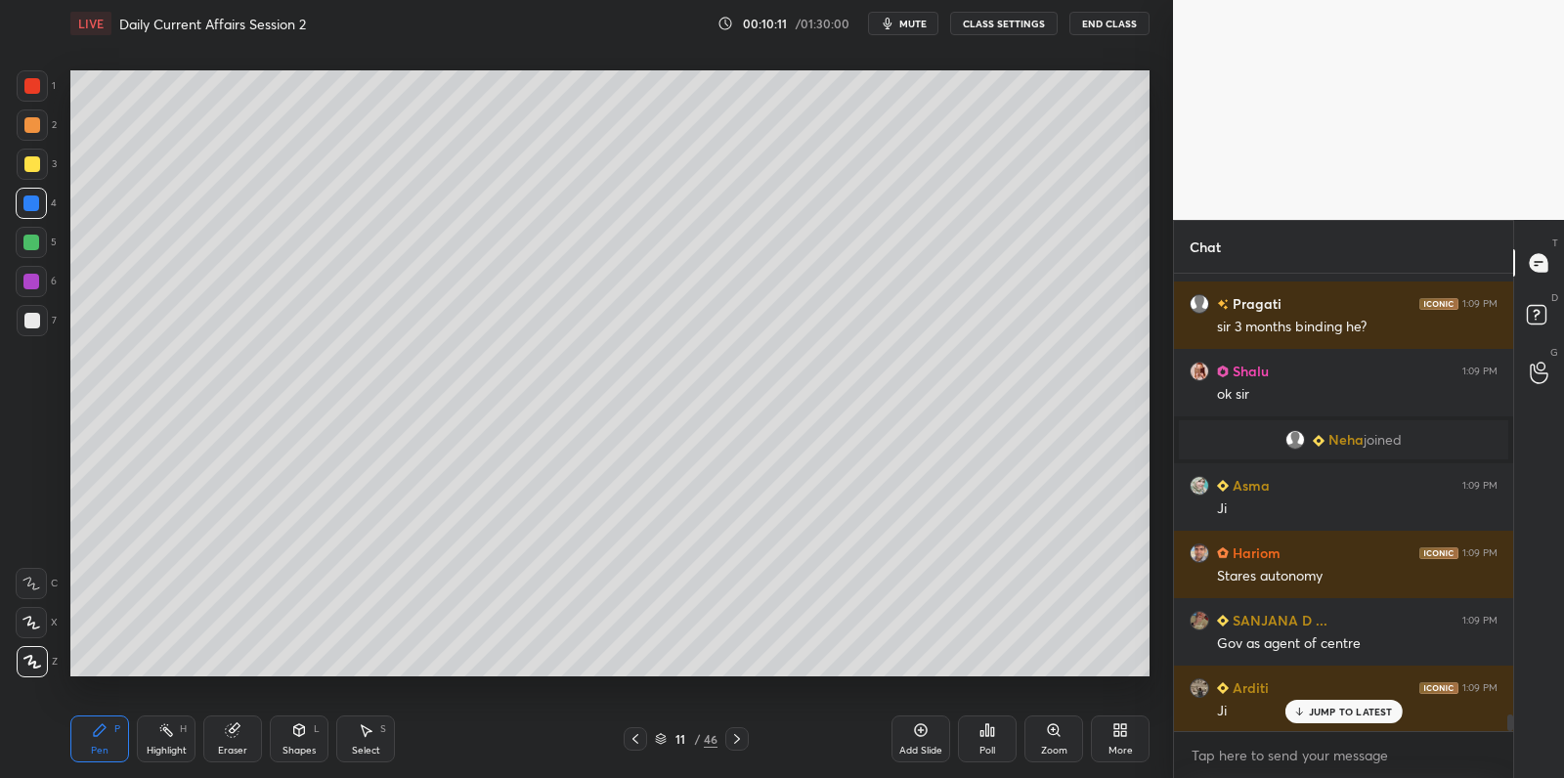
click at [23, 239] on div at bounding box center [31, 242] width 31 height 31
click at [29, 241] on div at bounding box center [31, 243] width 16 height 16
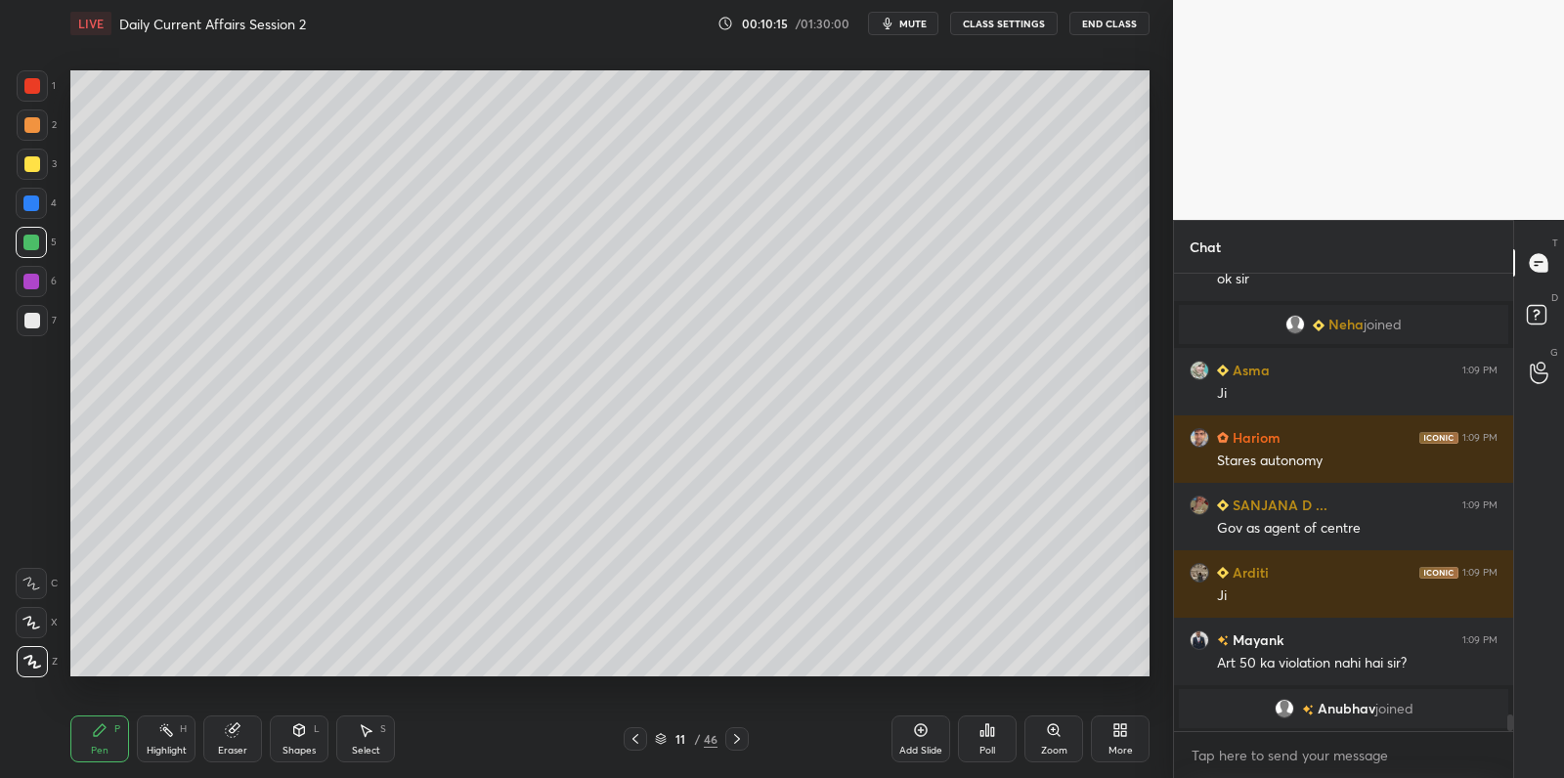
scroll to position [11939, 0]
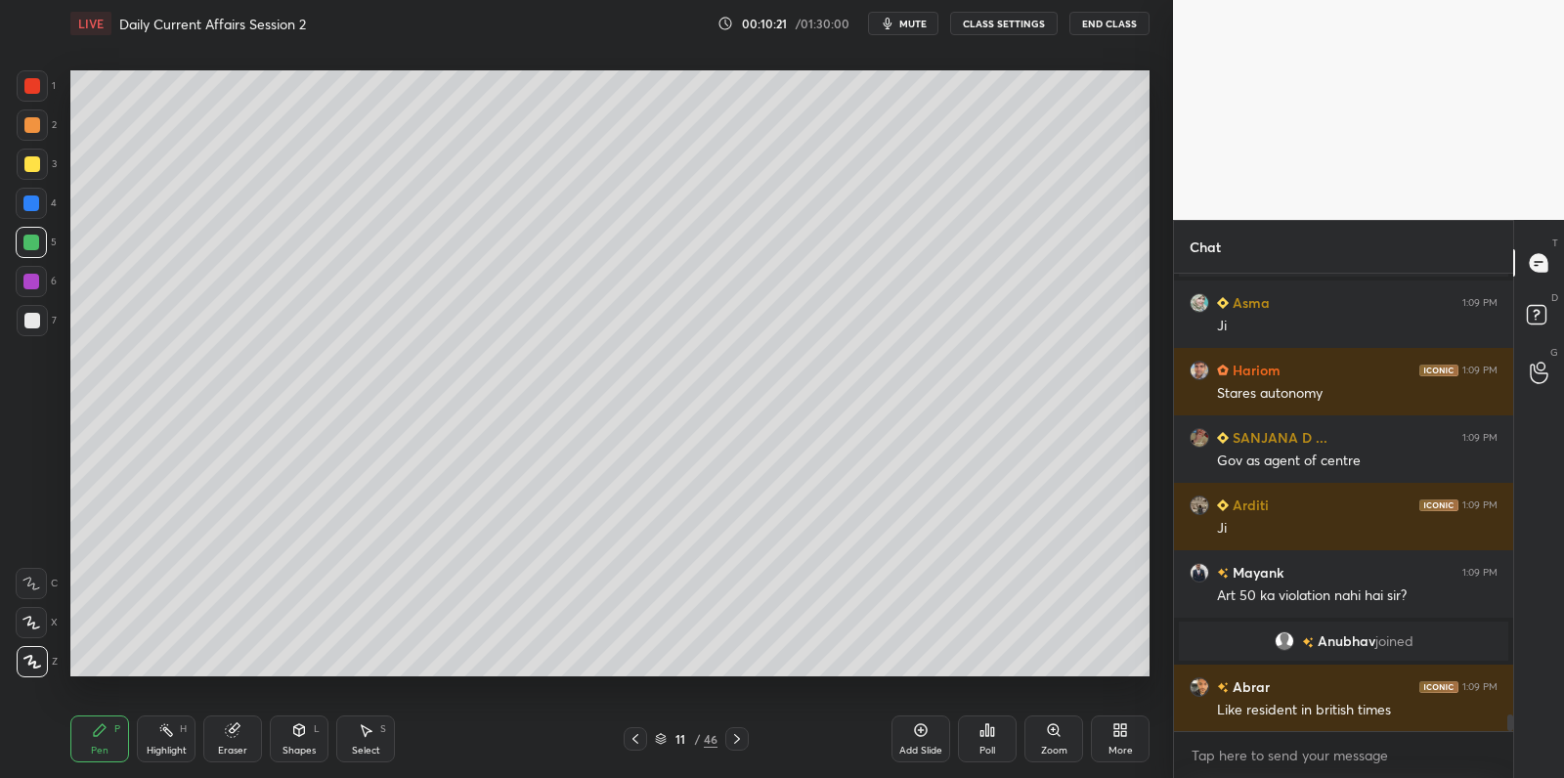
click at [24, 161] on div at bounding box center [32, 164] width 16 height 16
drag, startPoint x: 33, startPoint y: 161, endPoint x: 59, endPoint y: 152, distance: 26.9
click at [33, 161] on div at bounding box center [32, 164] width 16 height 16
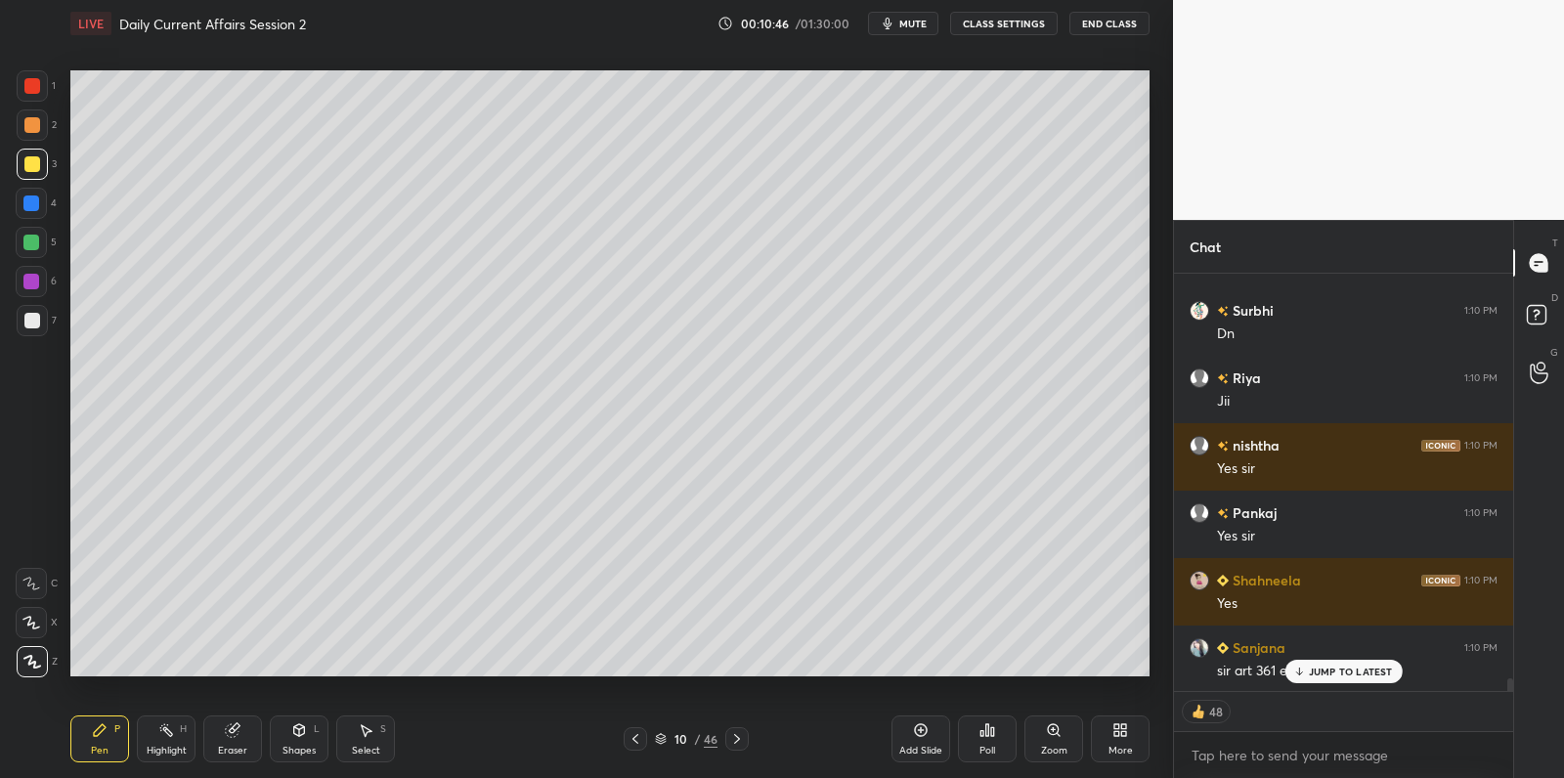
scroll to position [12922, 0]
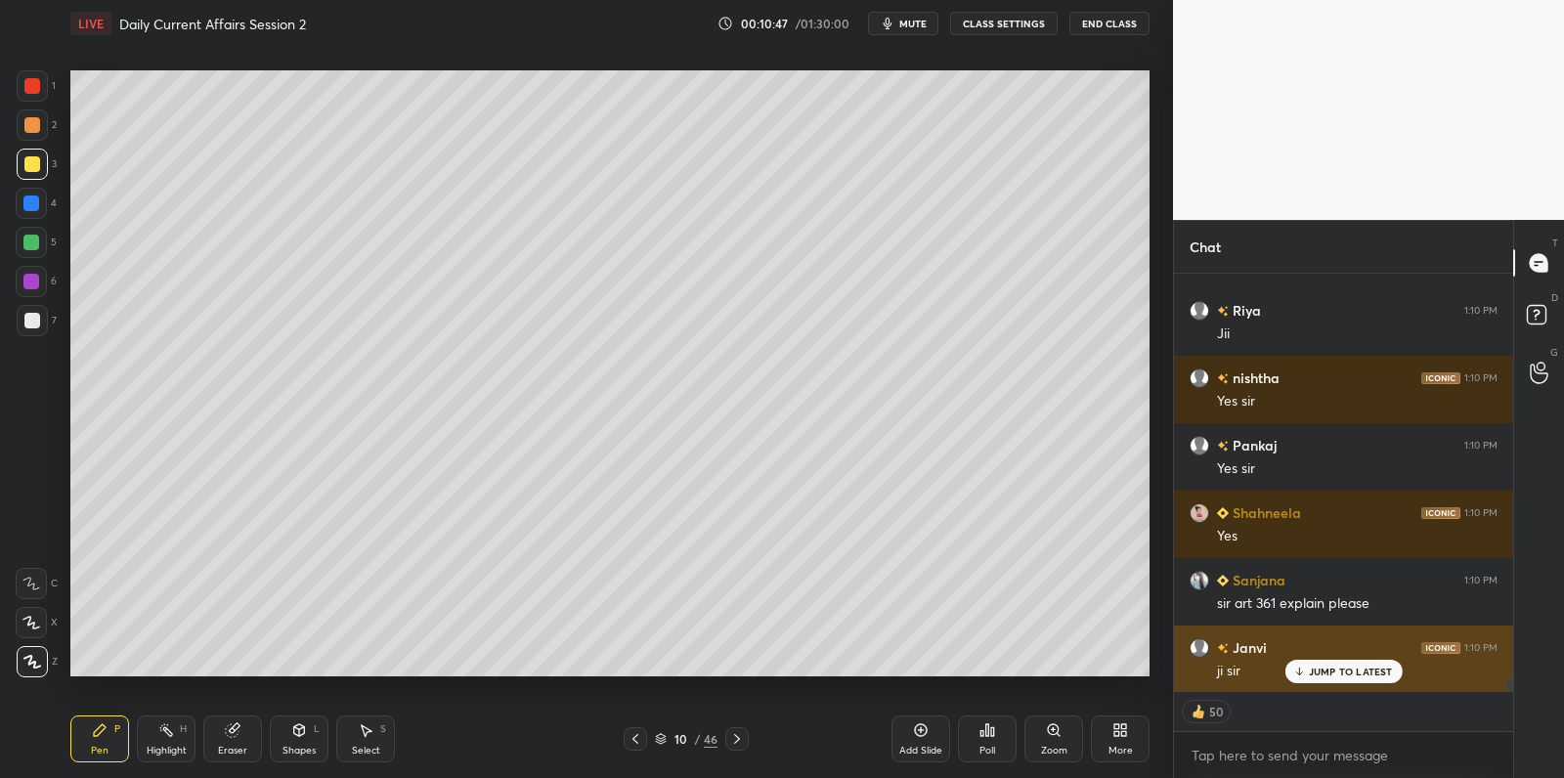
click at [1318, 667] on p "JUMP TO LATEST" at bounding box center [1351, 672] width 84 height 12
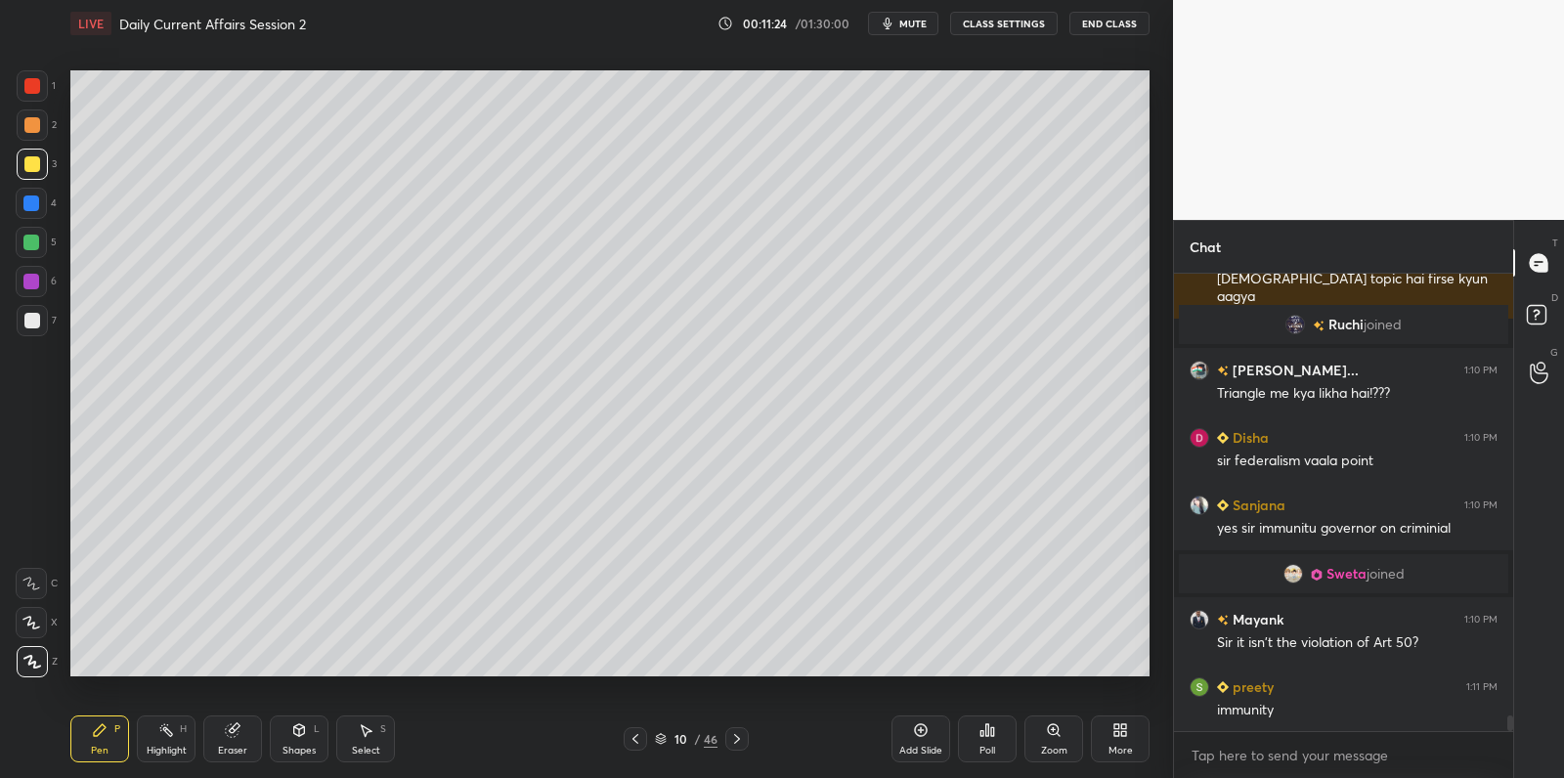
scroll to position [13392, 0]
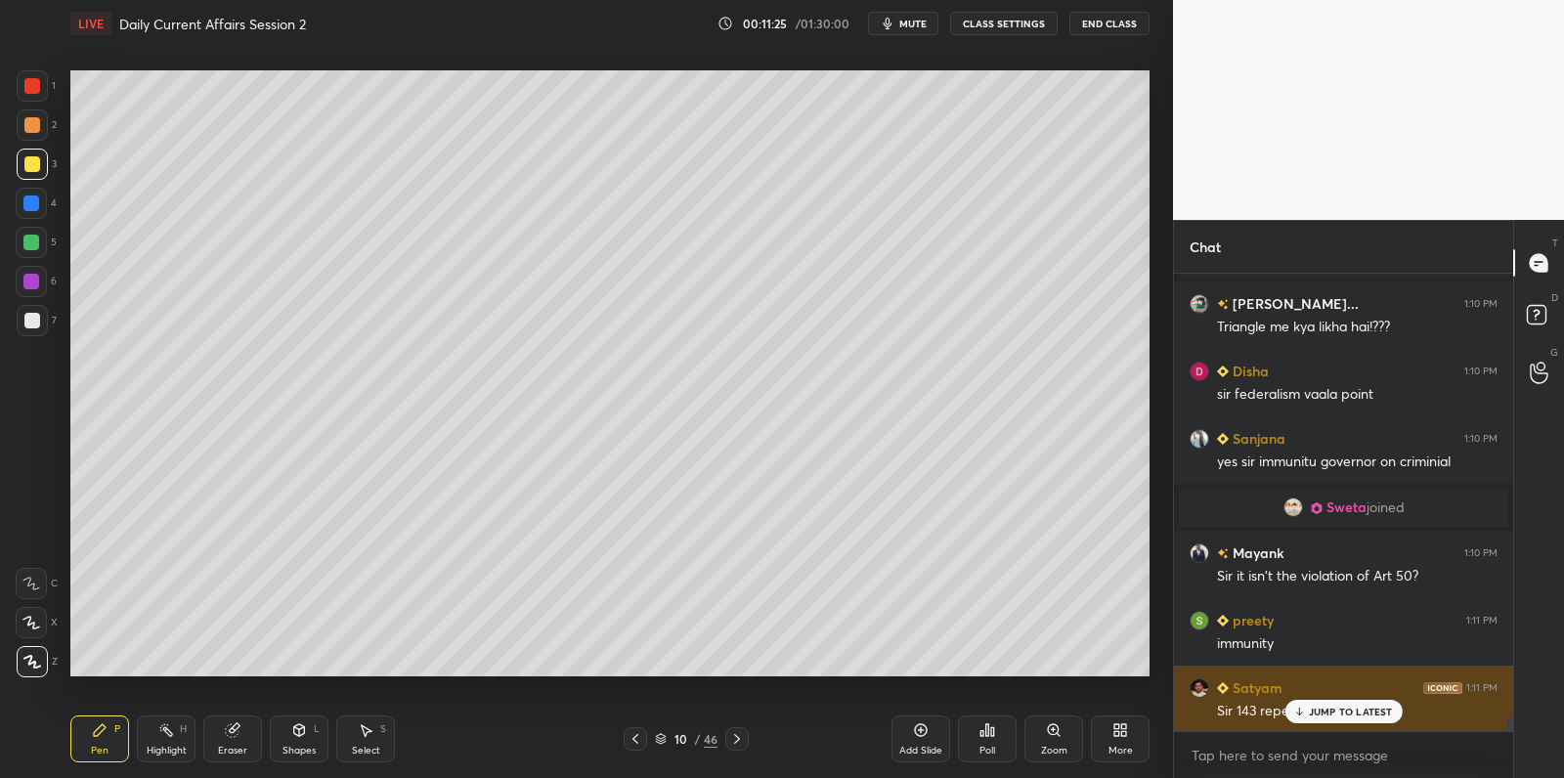
click at [1328, 713] on p "JUMP TO LATEST" at bounding box center [1351, 712] width 84 height 12
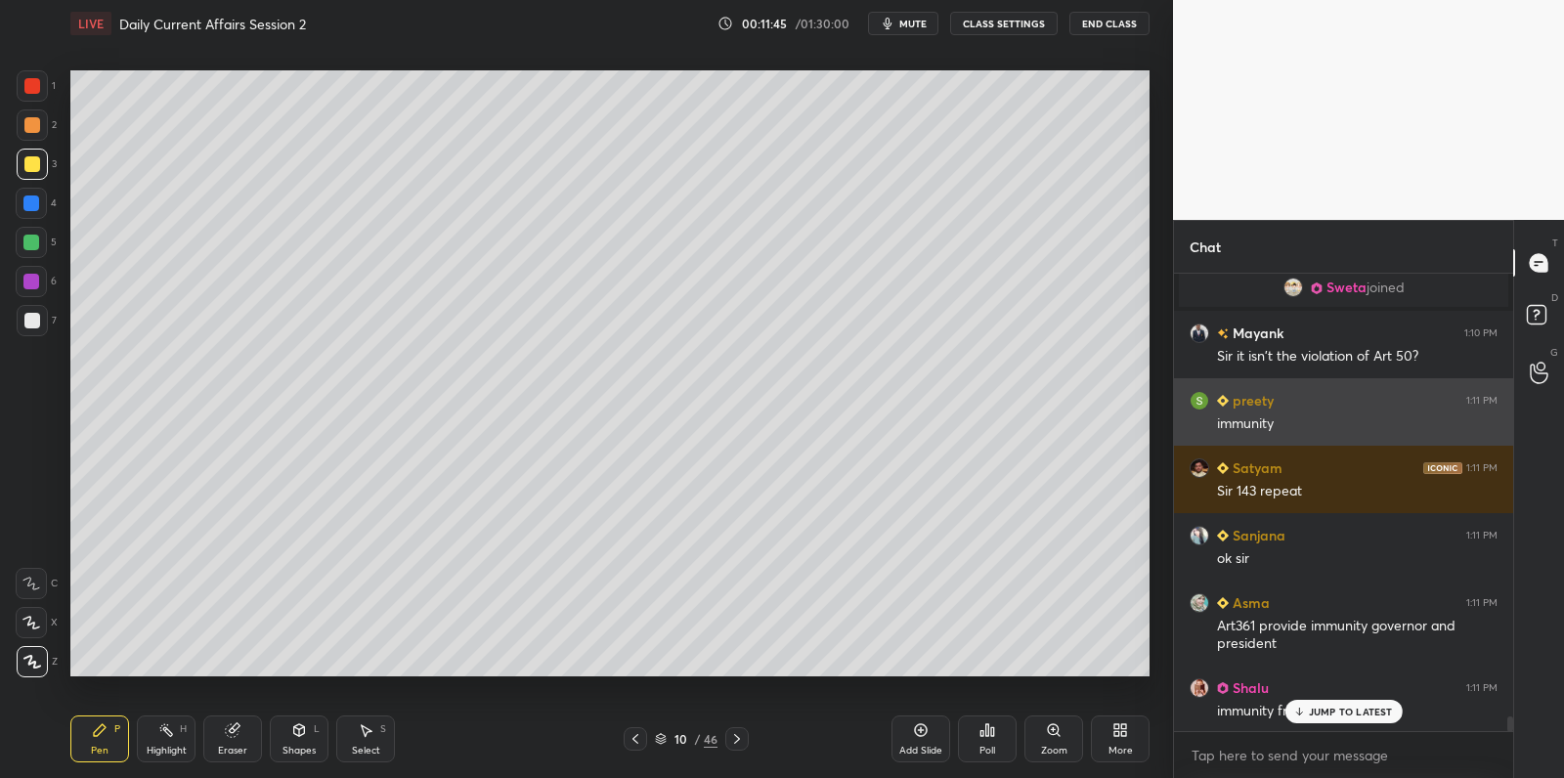
scroll to position [13680, 0]
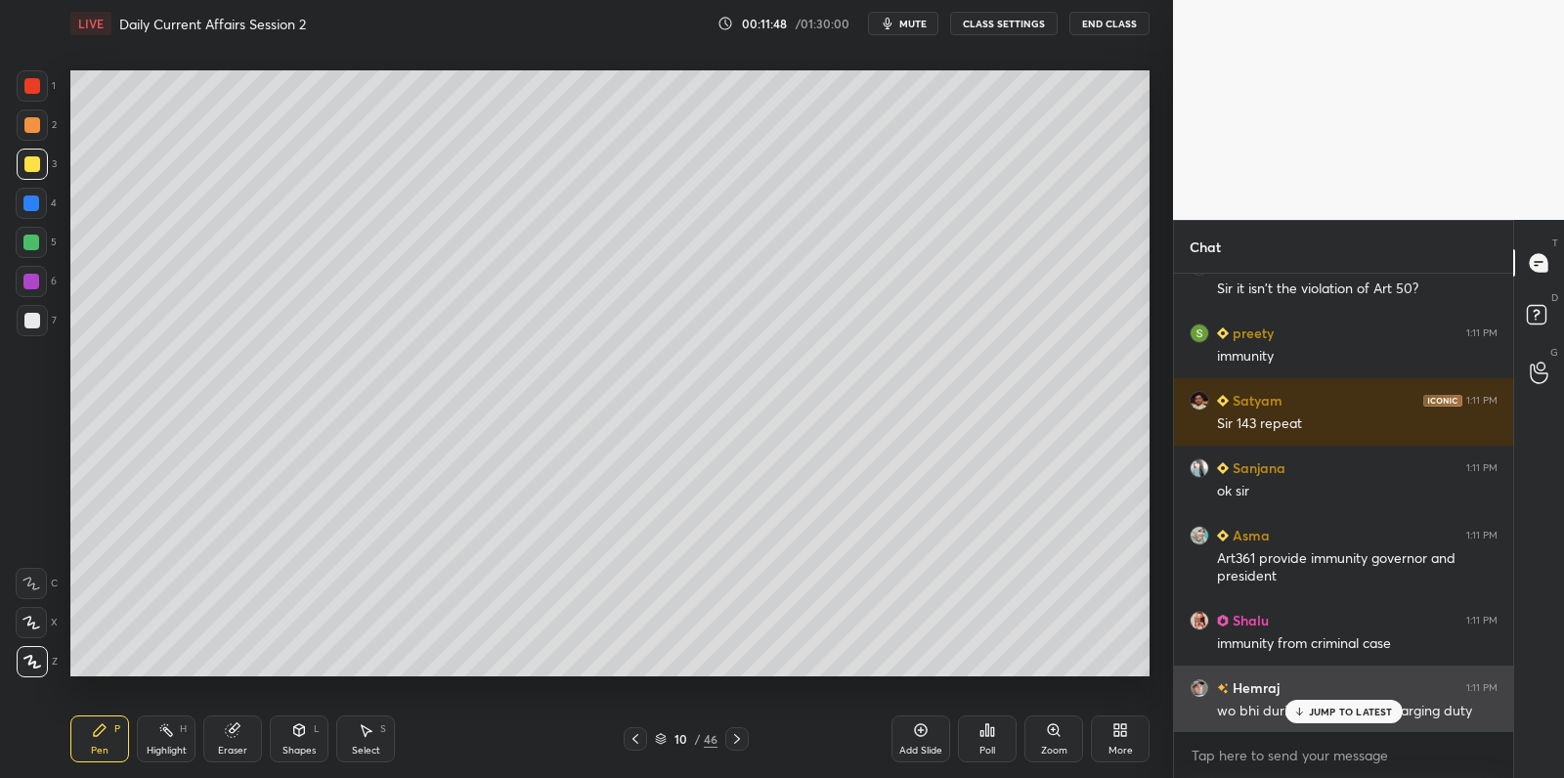
click at [1338, 711] on p "JUMP TO LATEST" at bounding box center [1351, 712] width 84 height 12
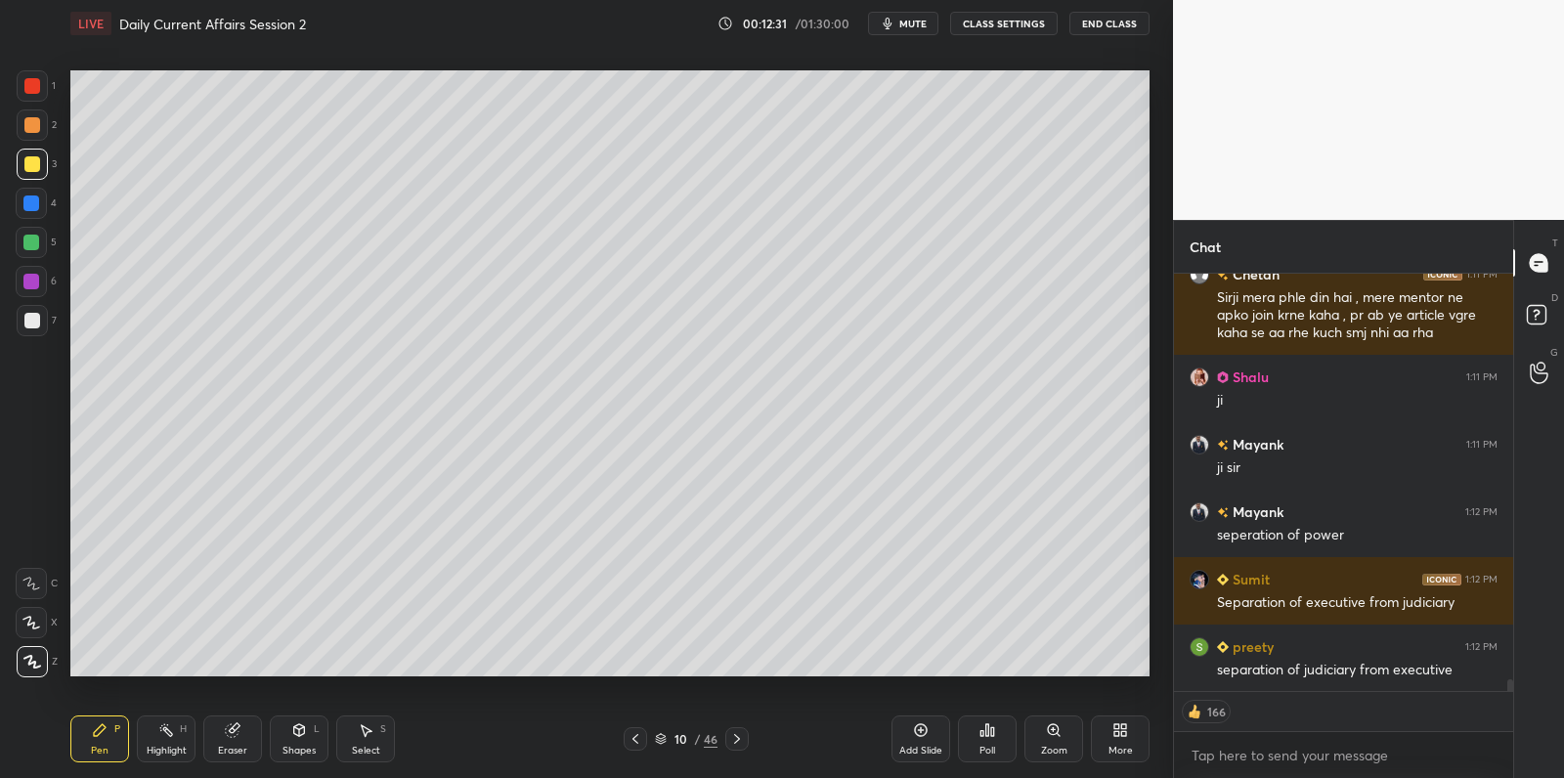
scroll to position [14728, 0]
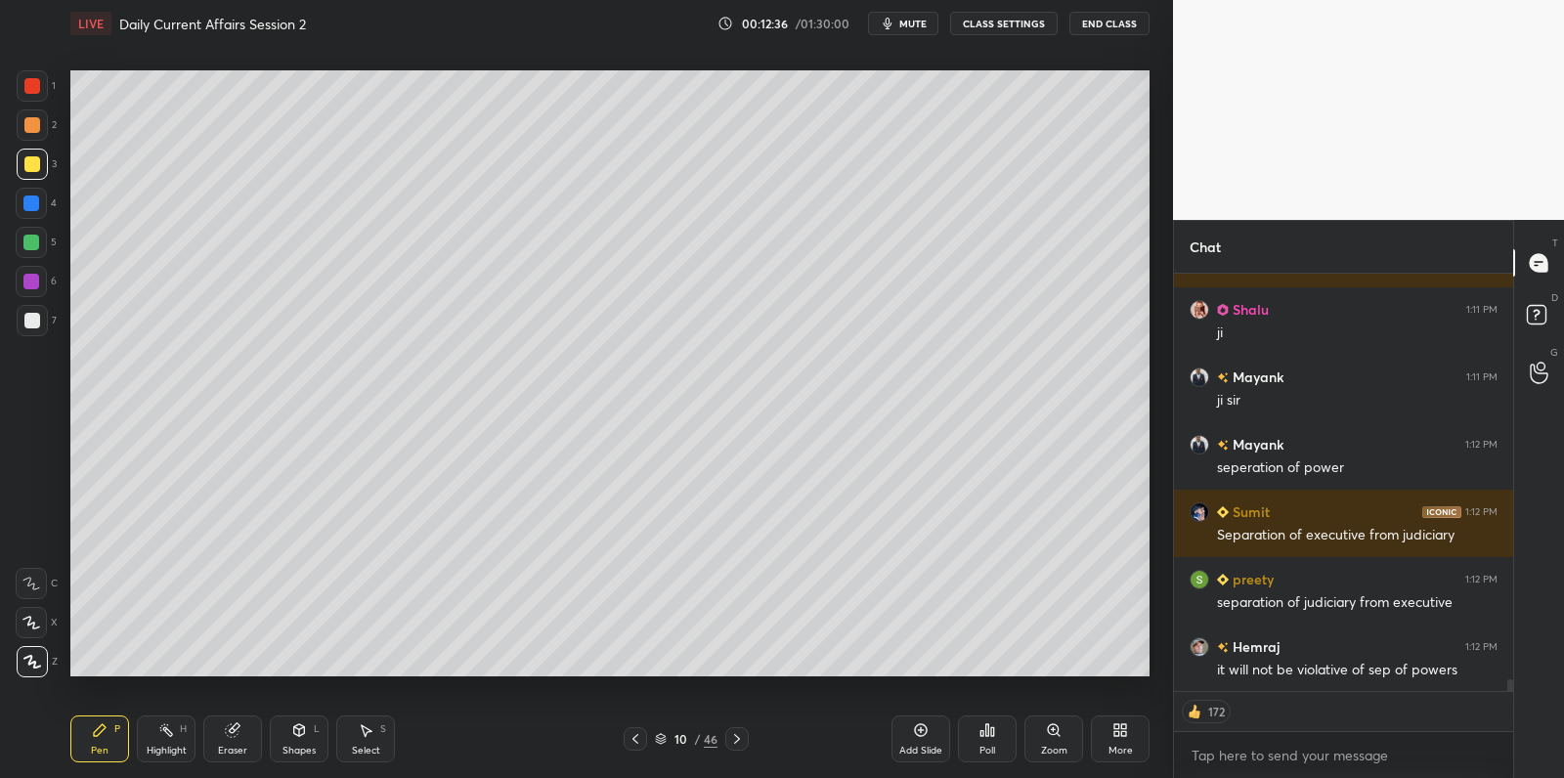
click at [38, 244] on div at bounding box center [31, 242] width 31 height 31
drag, startPoint x: 41, startPoint y: 242, endPoint x: 63, endPoint y: 230, distance: 25.0
click at [41, 242] on div at bounding box center [31, 242] width 31 height 31
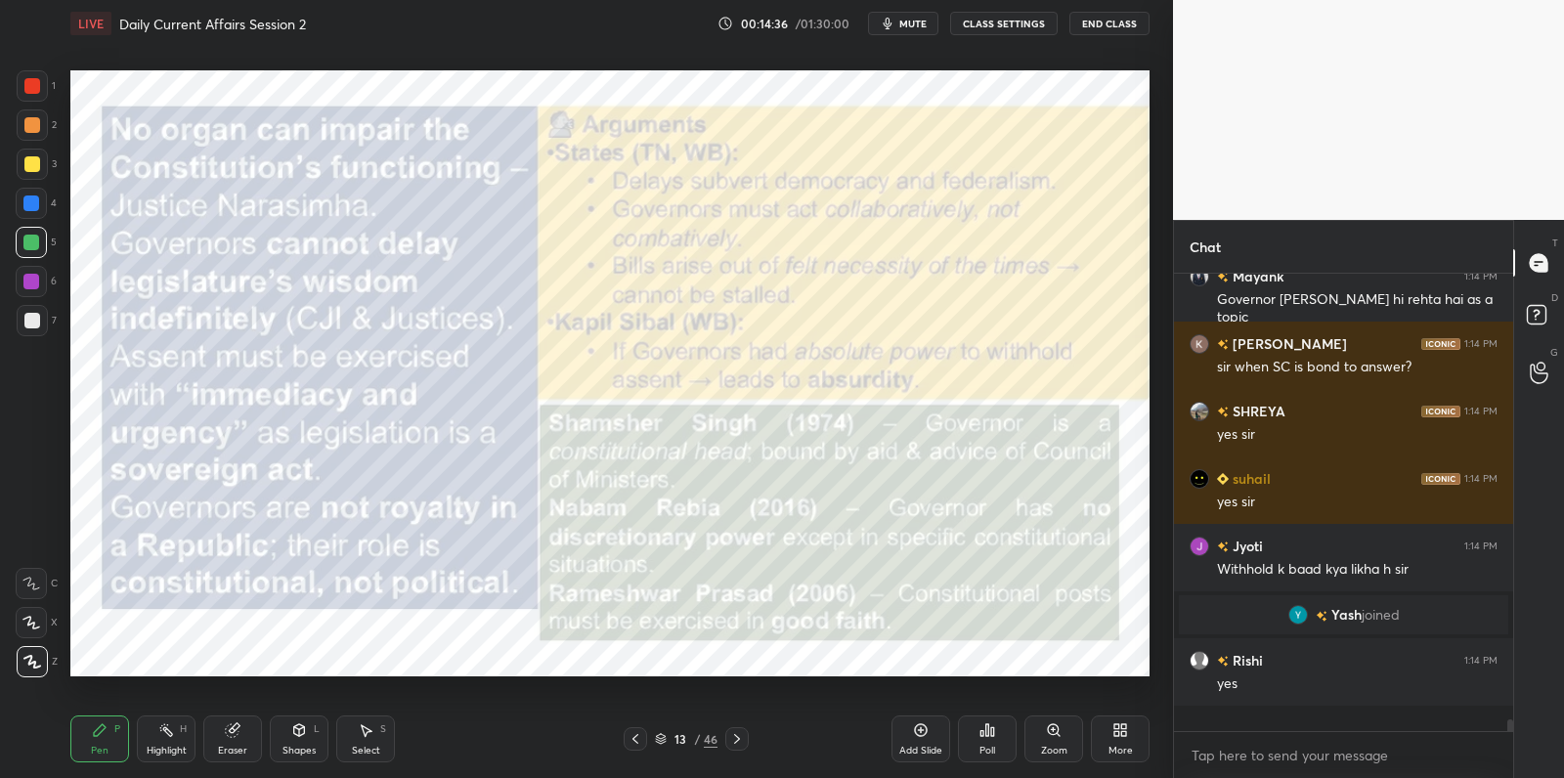
scroll to position [6, 6]
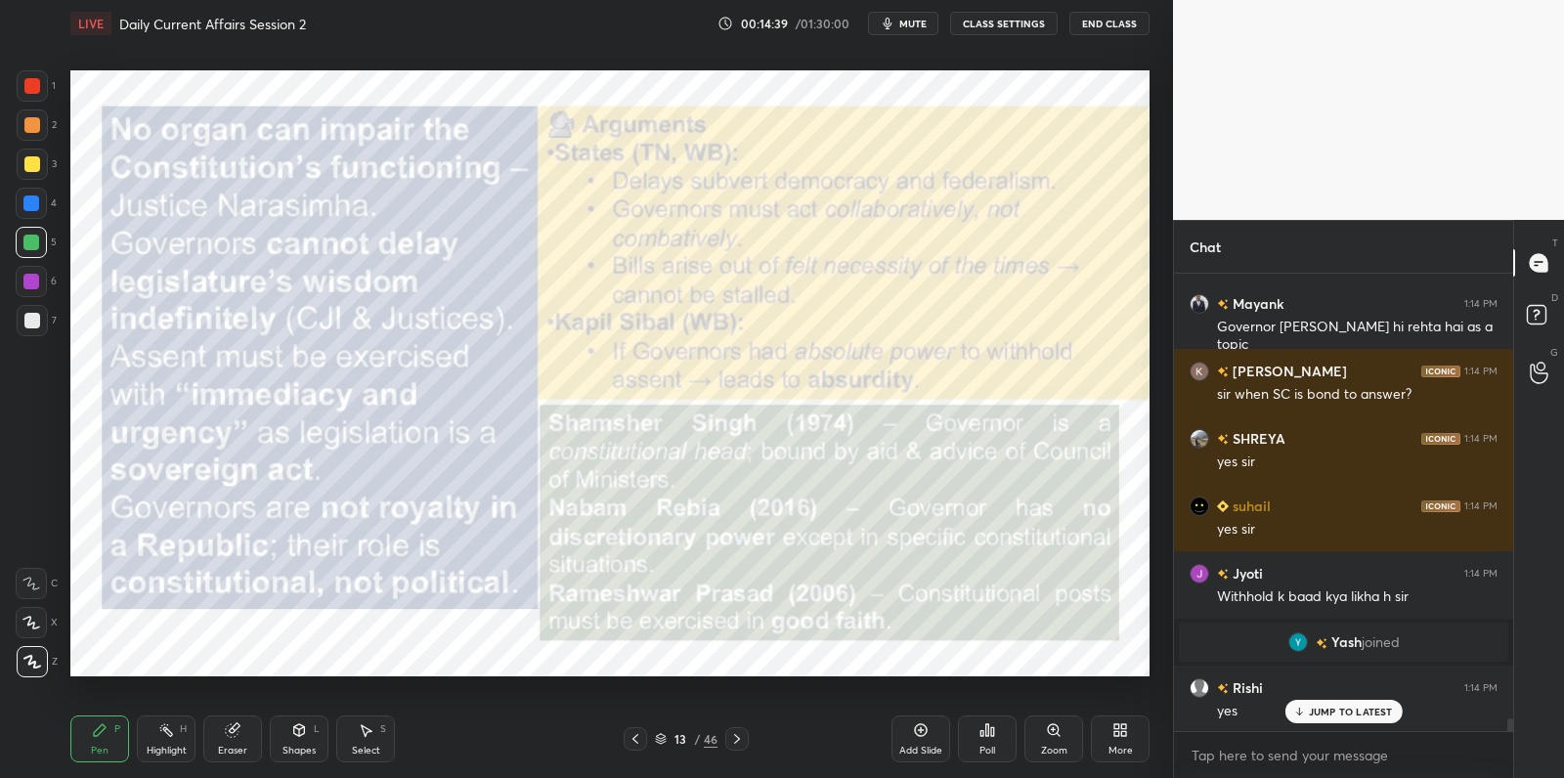
click at [28, 87] on div at bounding box center [32, 86] width 16 height 16
click at [34, 86] on div at bounding box center [32, 86] width 16 height 16
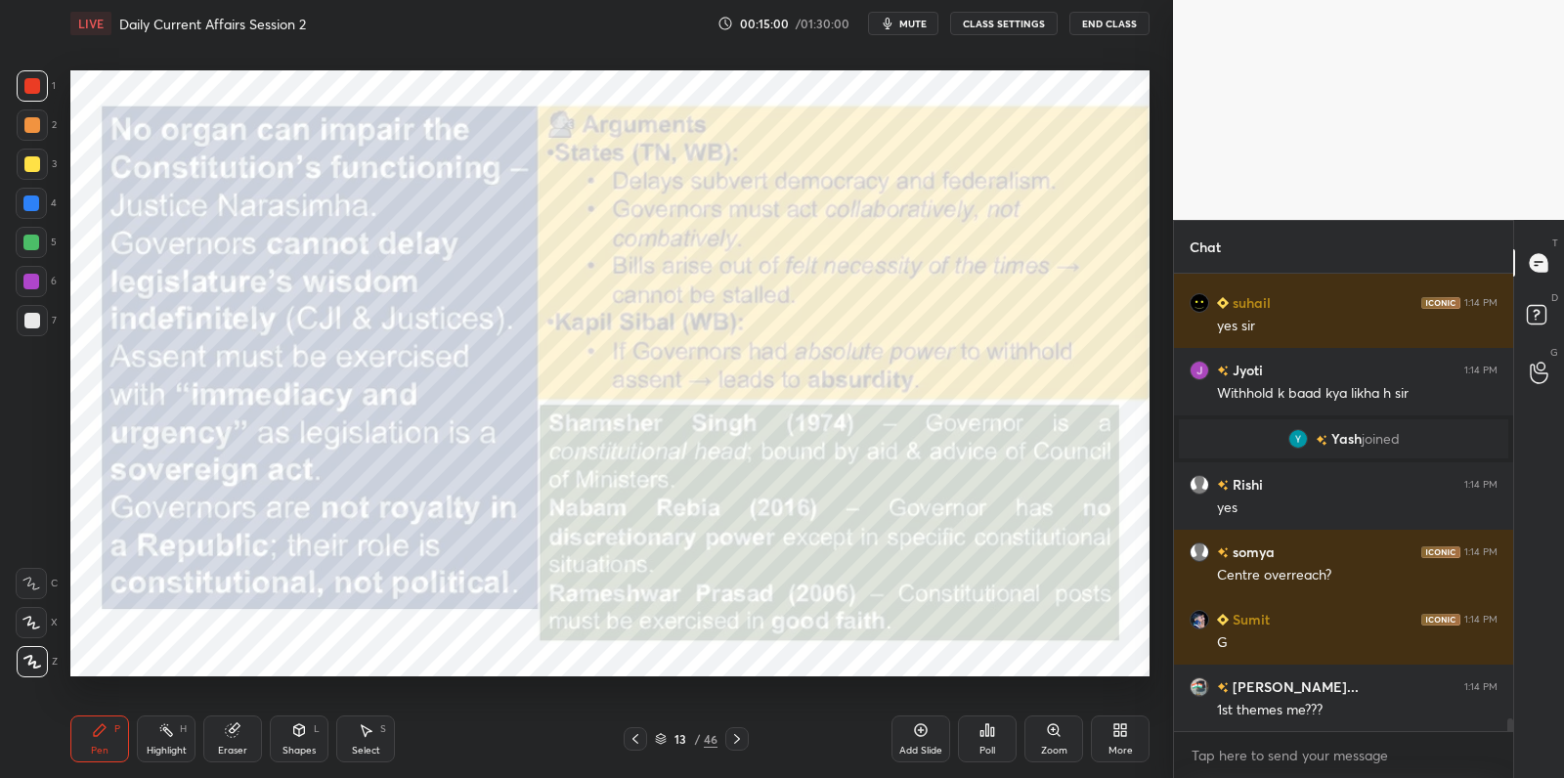
scroll to position [16530, 0]
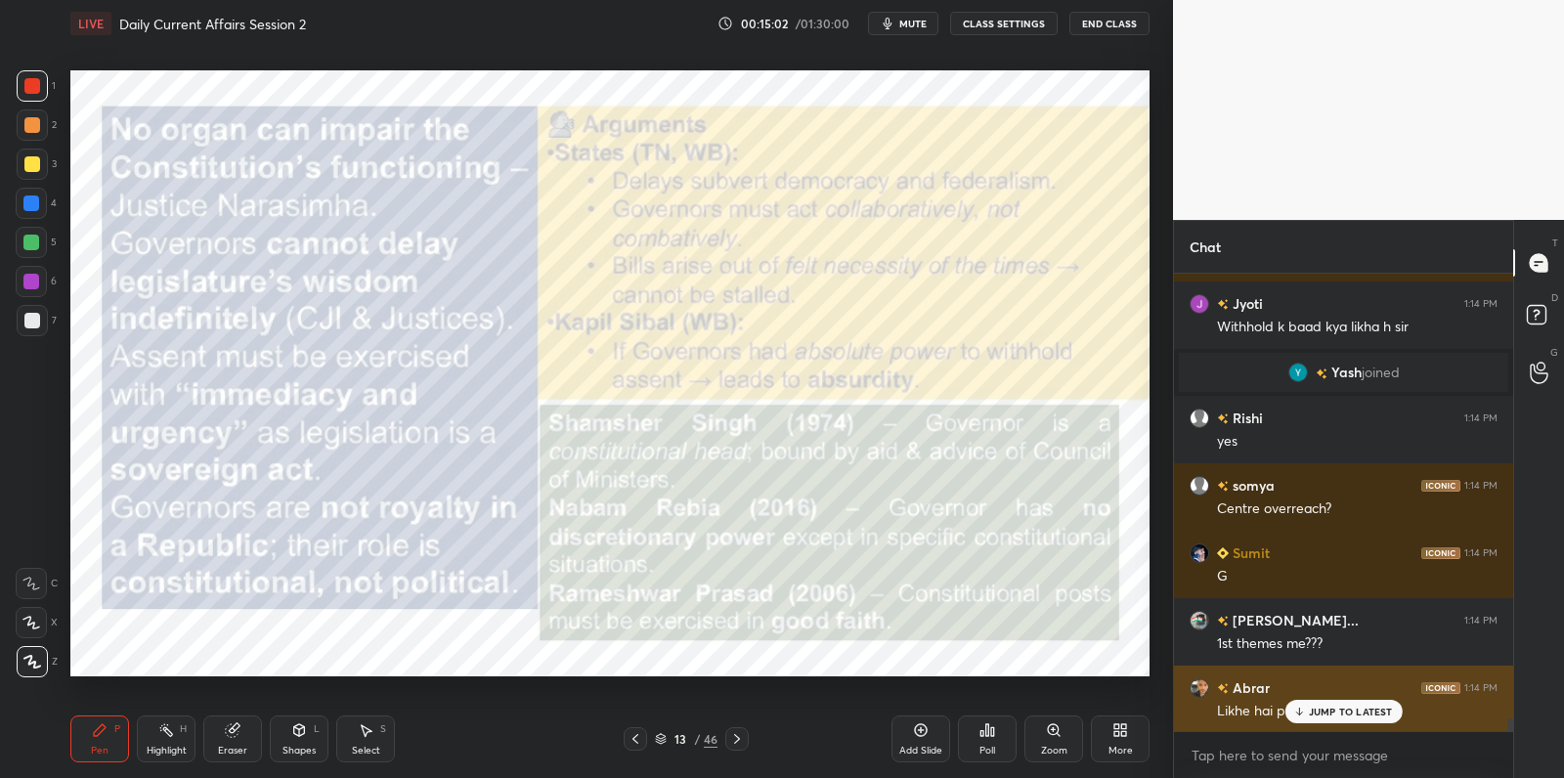
click at [1323, 713] on p "JUMP TO LATEST" at bounding box center [1351, 712] width 84 height 12
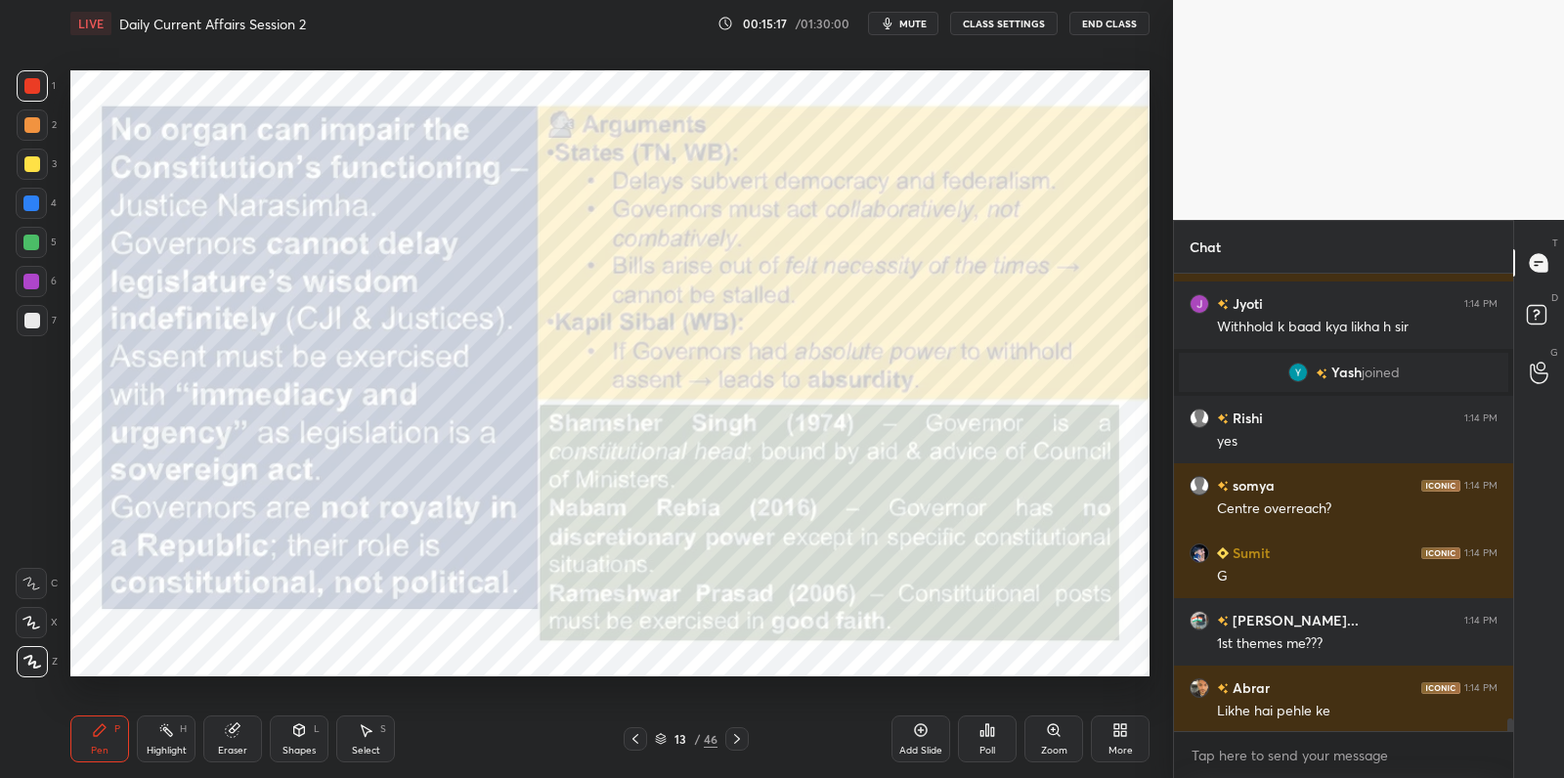
click at [42, 275] on div at bounding box center [31, 281] width 31 height 31
click at [39, 280] on div at bounding box center [31, 281] width 31 height 31
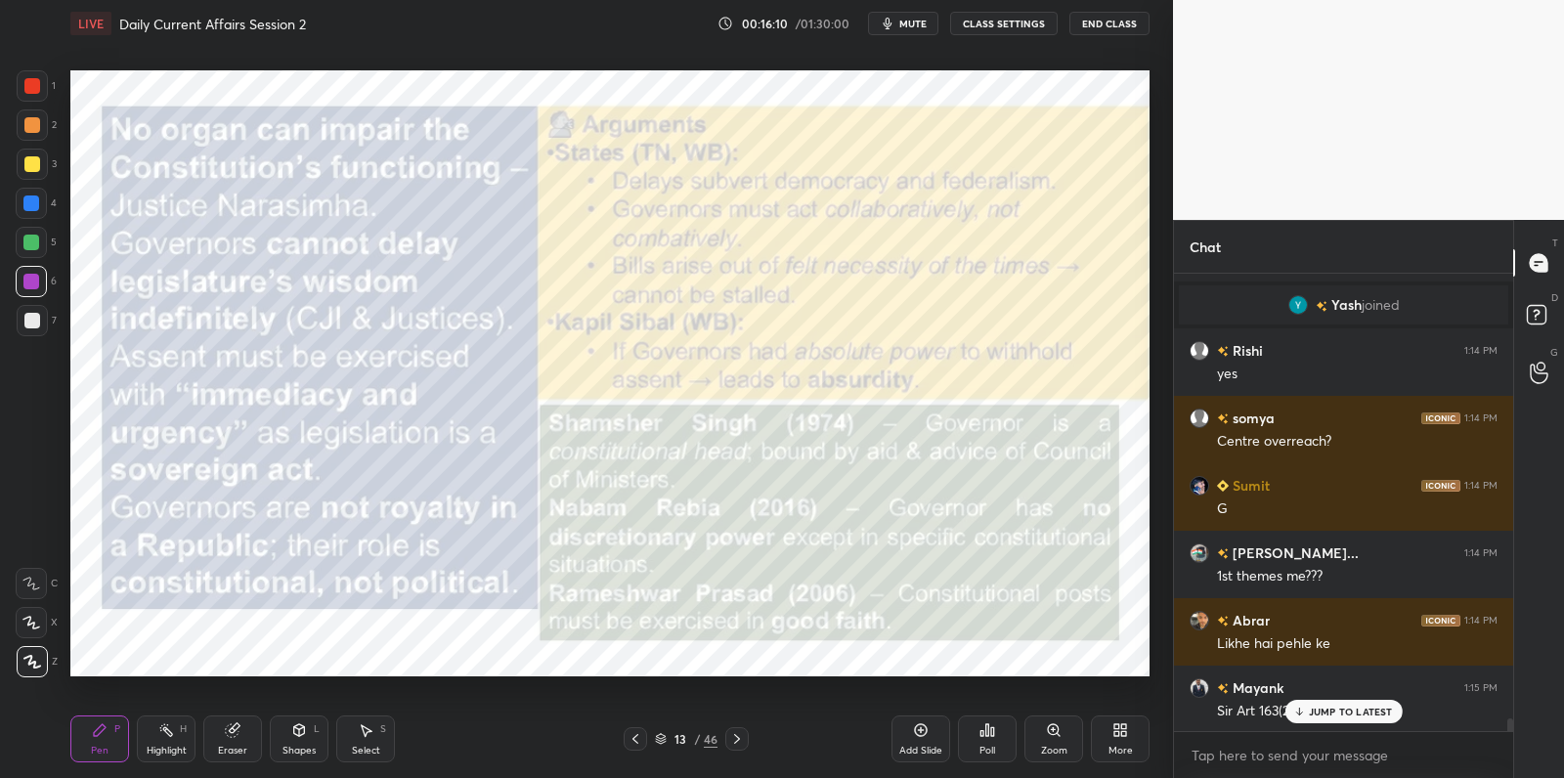
click at [1320, 715] on p "JUMP TO LATEST" at bounding box center [1351, 712] width 84 height 12
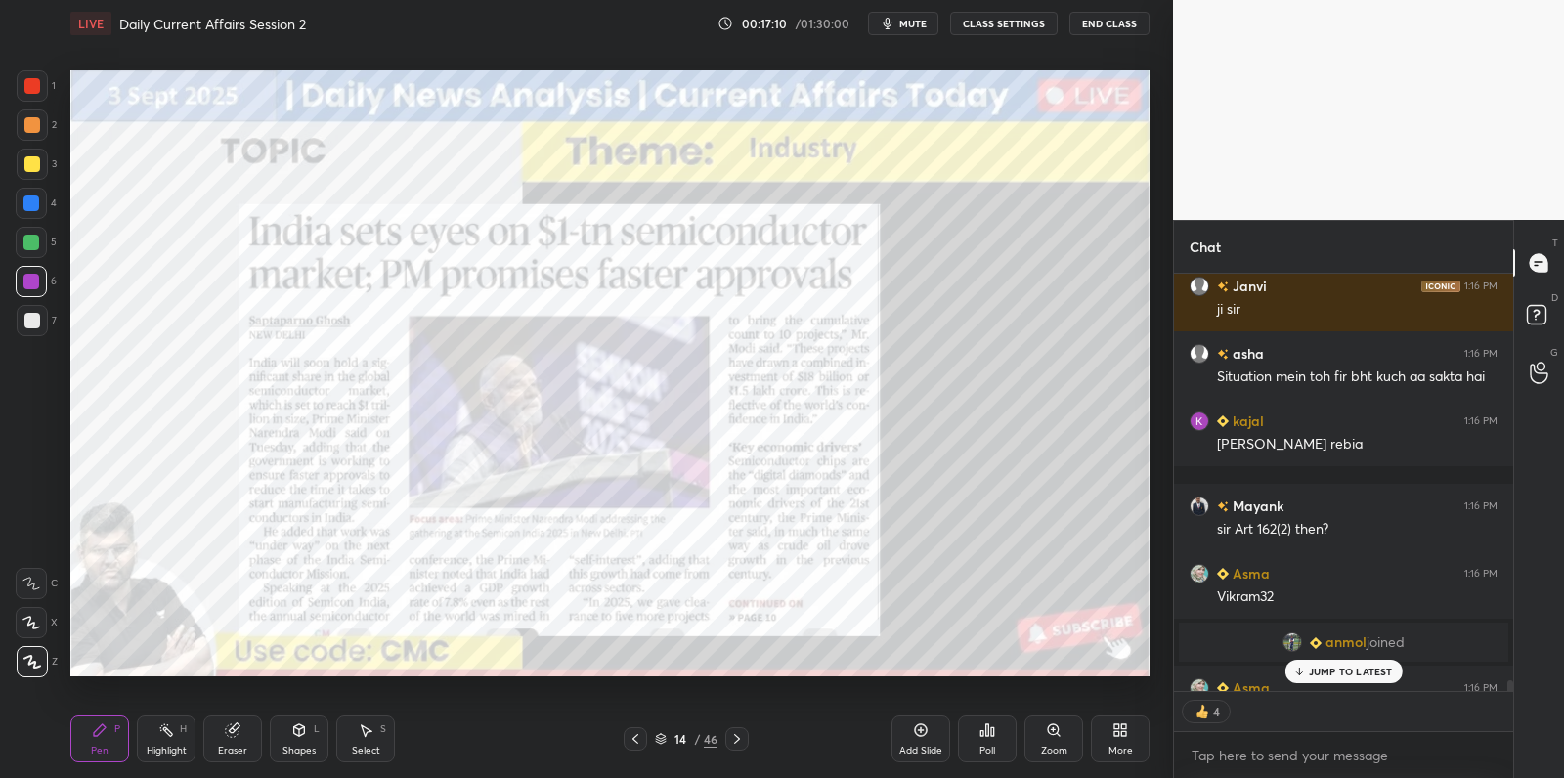
scroll to position [17502, 0]
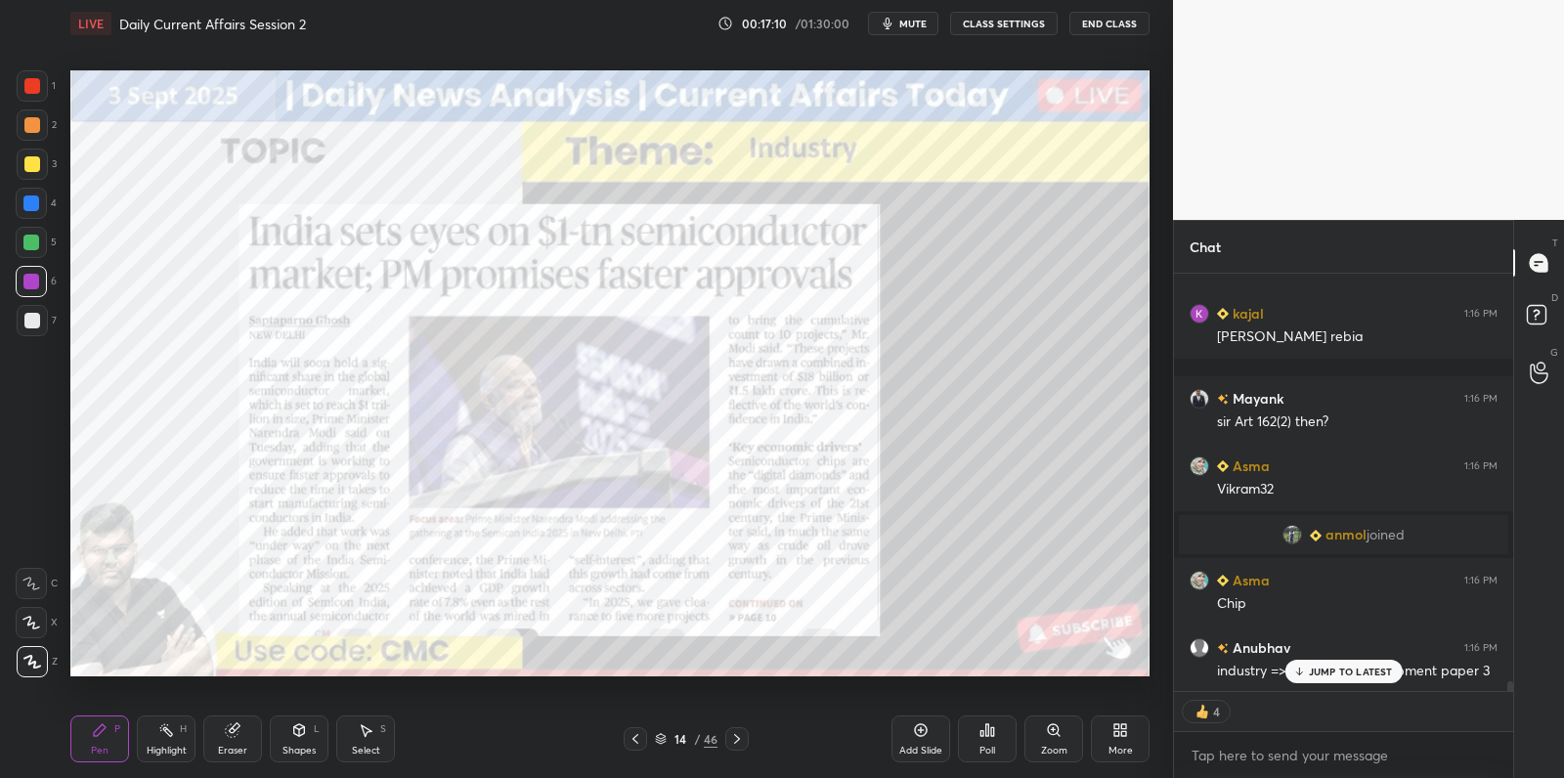
click at [29, 329] on div at bounding box center [32, 320] width 31 height 31
drag, startPoint x: 33, startPoint y: 323, endPoint x: 47, endPoint y: 306, distance: 22.3
click at [33, 323] on div at bounding box center [32, 321] width 16 height 16
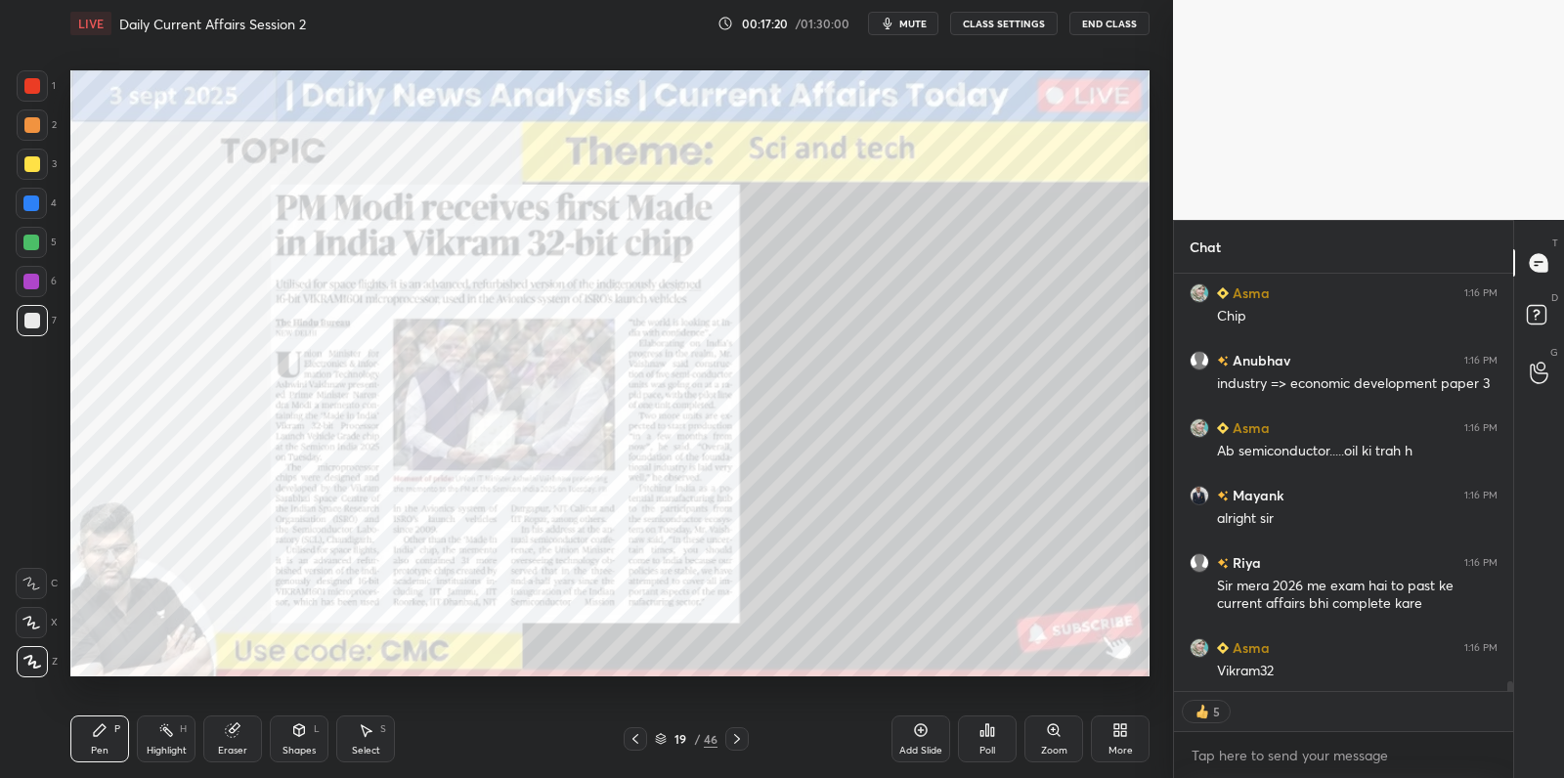
scroll to position [17858, 0]
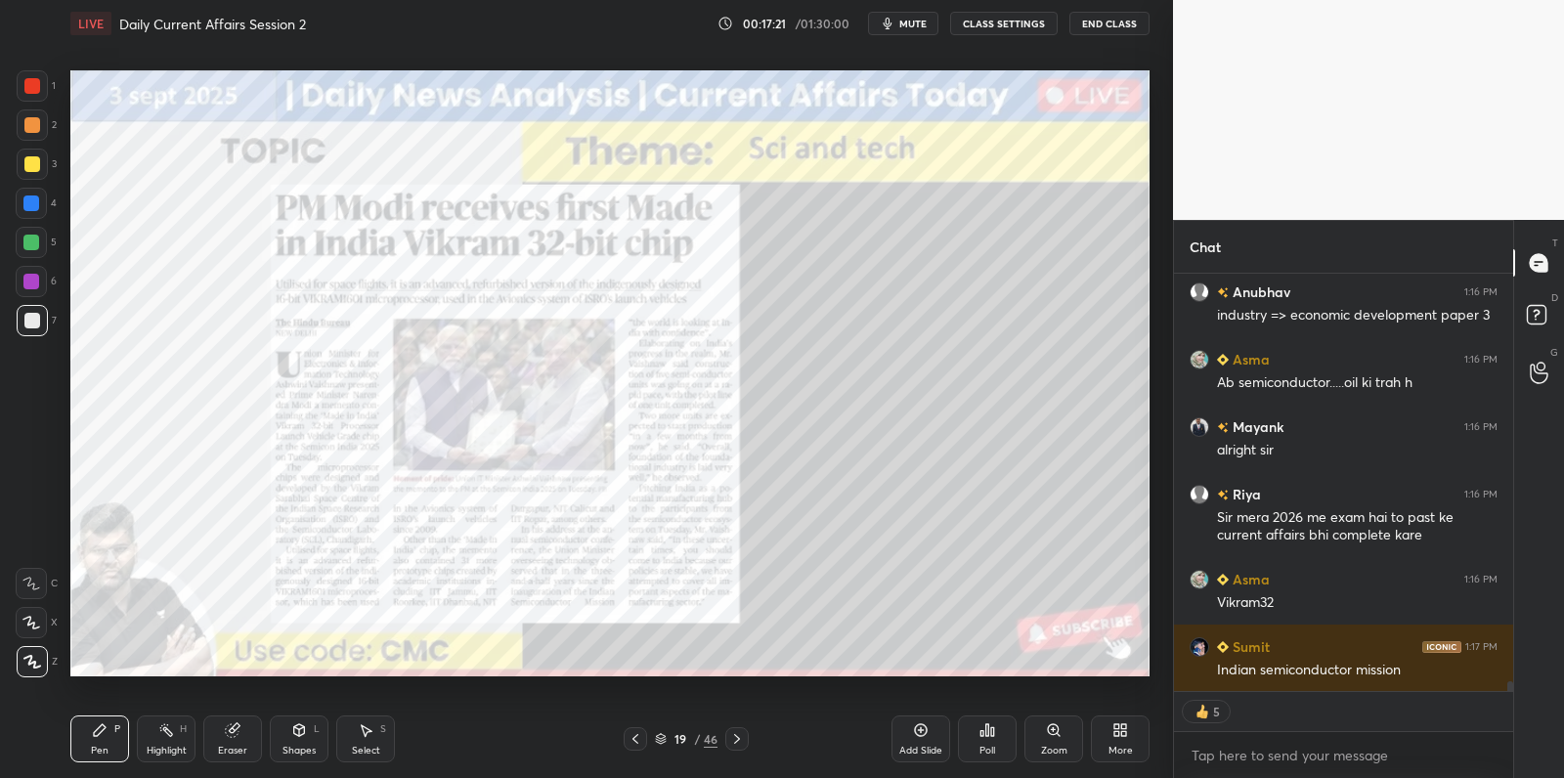
click at [32, 289] on div at bounding box center [31, 281] width 31 height 31
drag, startPoint x: 37, startPoint y: 286, endPoint x: 54, endPoint y: 273, distance: 21.5
click at [36, 284] on div at bounding box center [31, 282] width 16 height 16
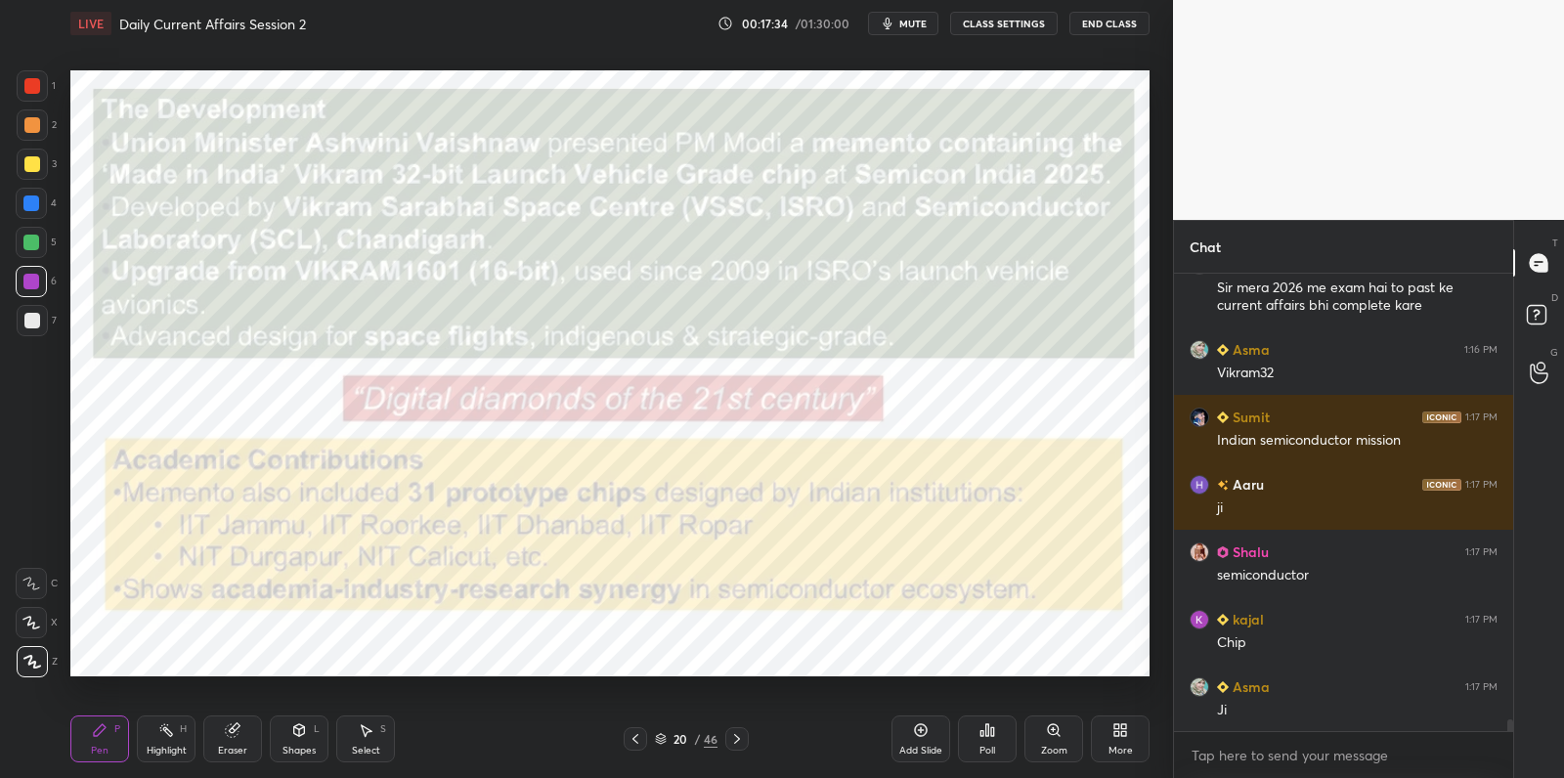
scroll to position [18134, 0]
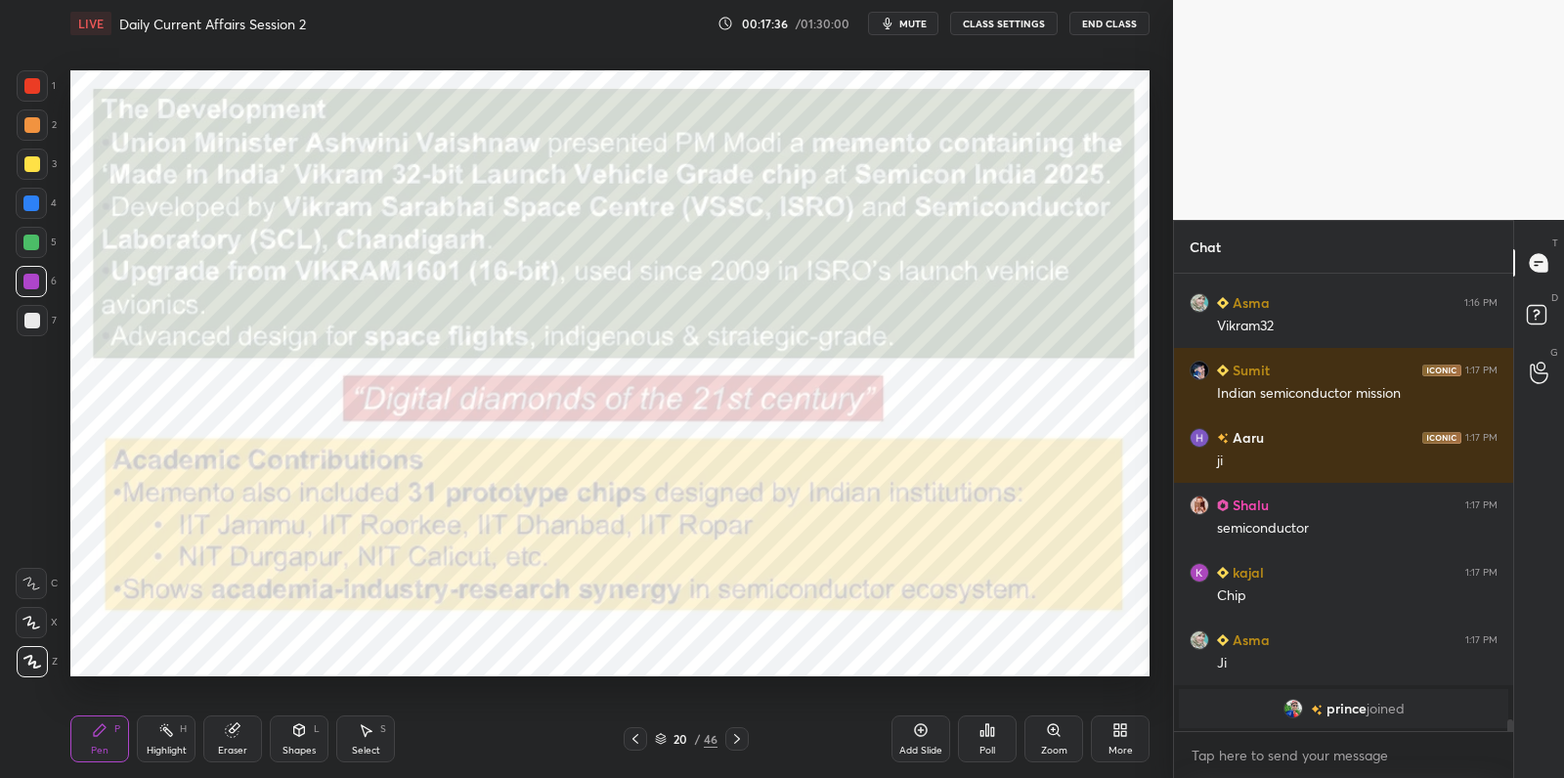
click at [34, 278] on div at bounding box center [31, 282] width 16 height 16
drag, startPoint x: 34, startPoint y: 278, endPoint x: 28, endPoint y: 291, distance: 14.9
click at [34, 278] on div at bounding box center [31, 282] width 16 height 16
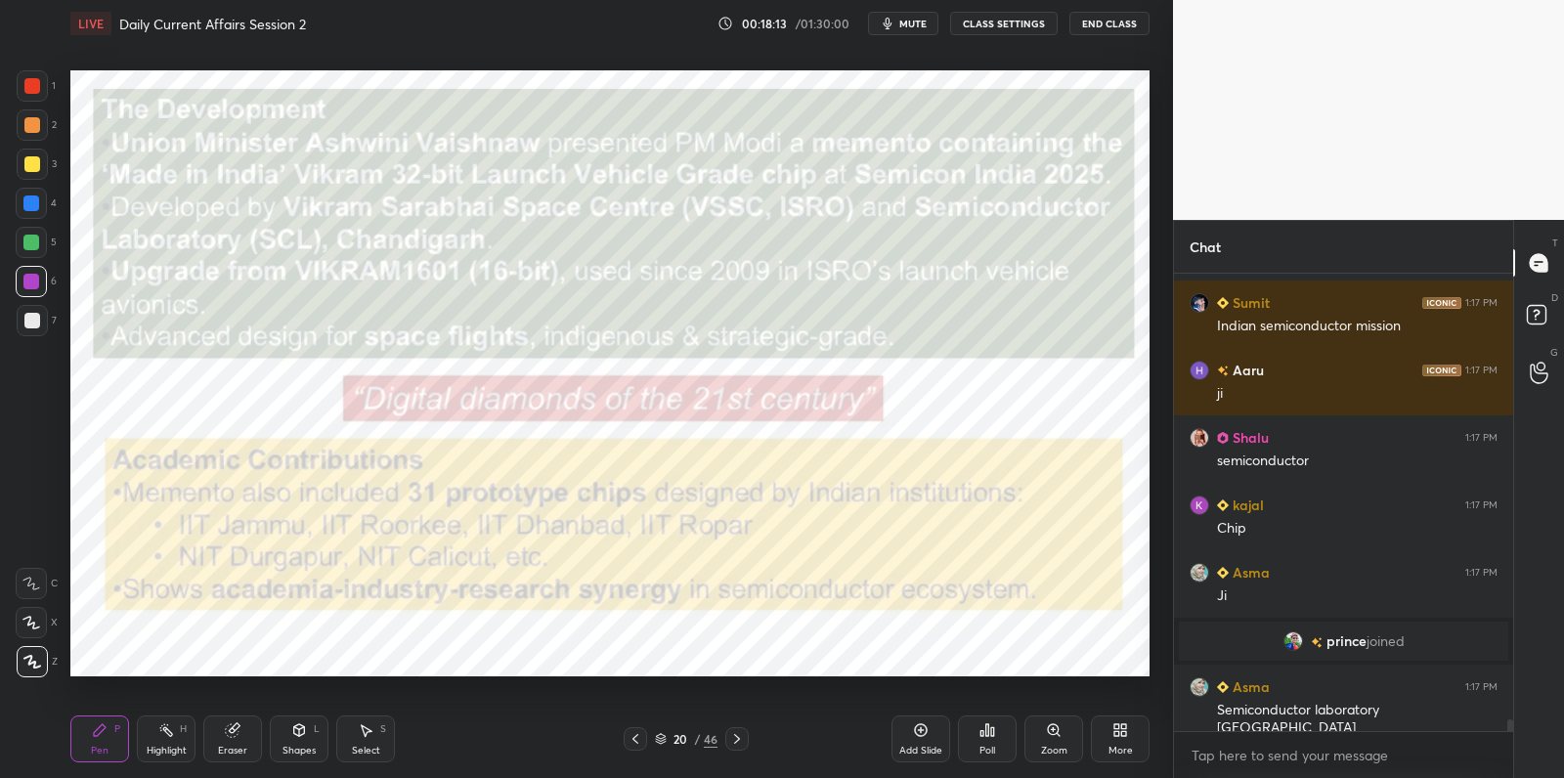
drag, startPoint x: 927, startPoint y: 732, endPoint x: 882, endPoint y: 705, distance: 52.6
click at [927, 732] on icon at bounding box center [921, 730] width 16 height 16
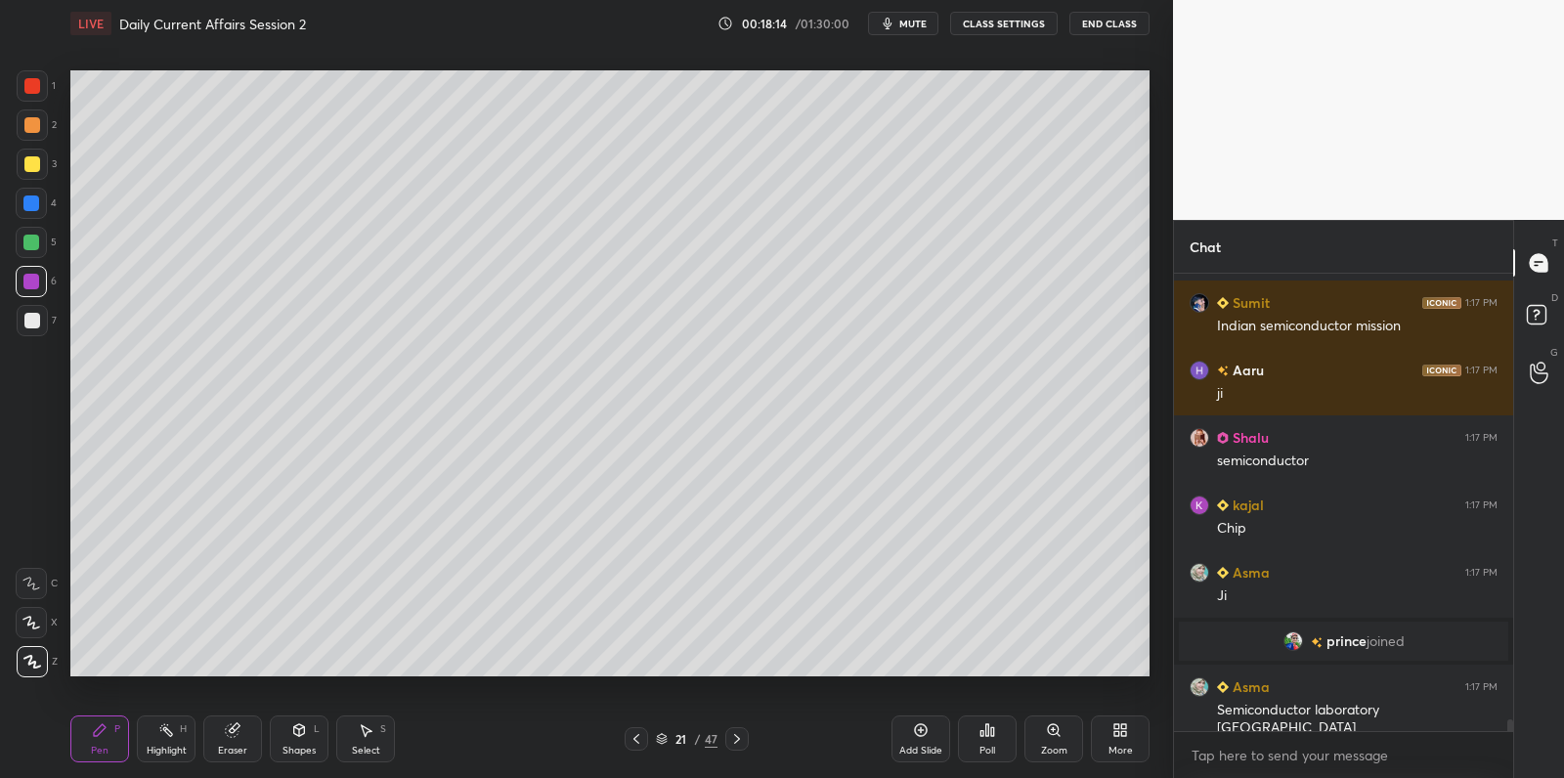
click at [41, 318] on div at bounding box center [32, 320] width 31 height 31
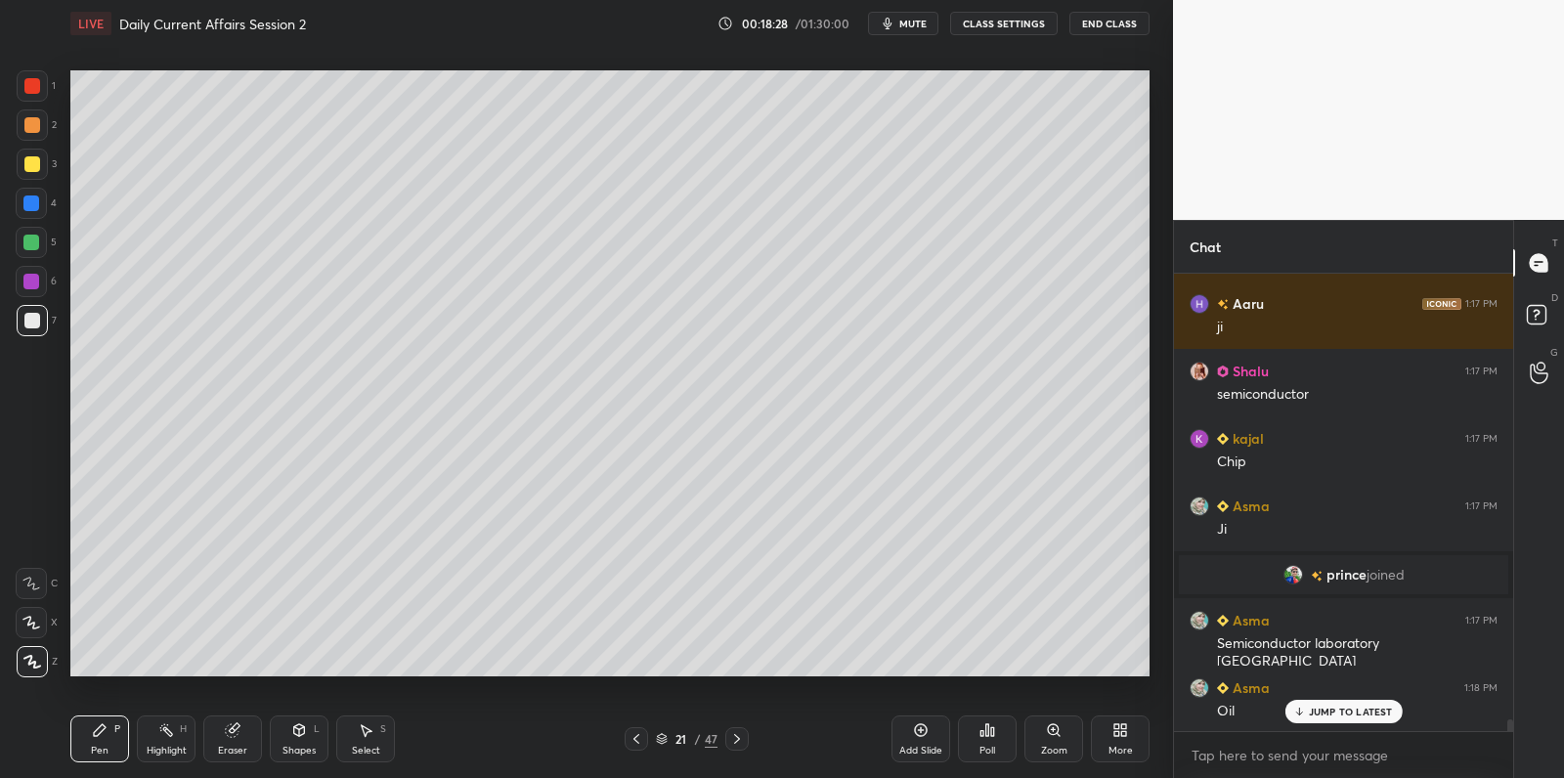
scroll to position [18171, 0]
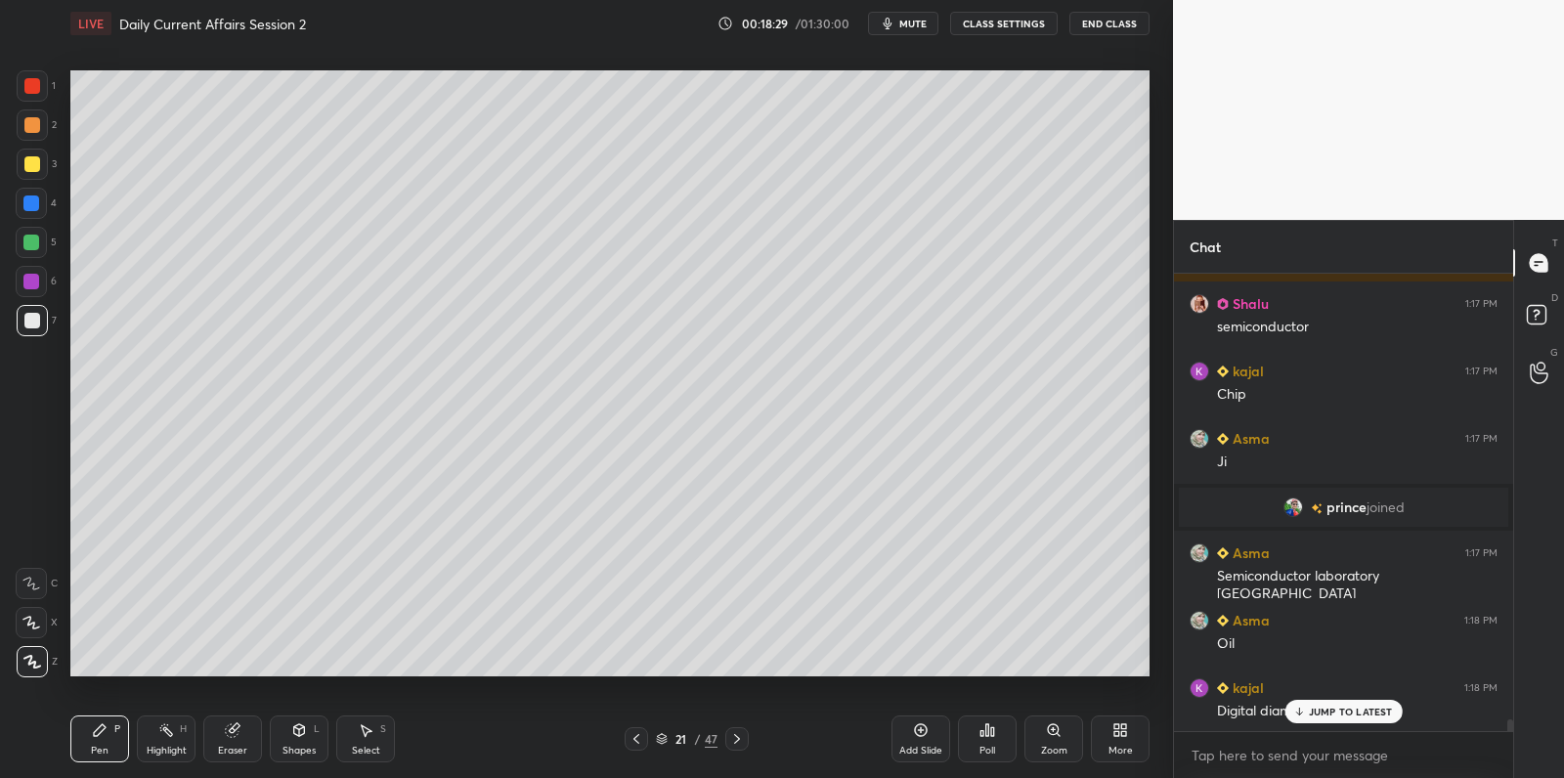
click at [35, 241] on div at bounding box center [31, 243] width 16 height 16
drag, startPoint x: 35, startPoint y: 241, endPoint x: 57, endPoint y: 240, distance: 21.5
click at [41, 241] on div at bounding box center [31, 242] width 31 height 31
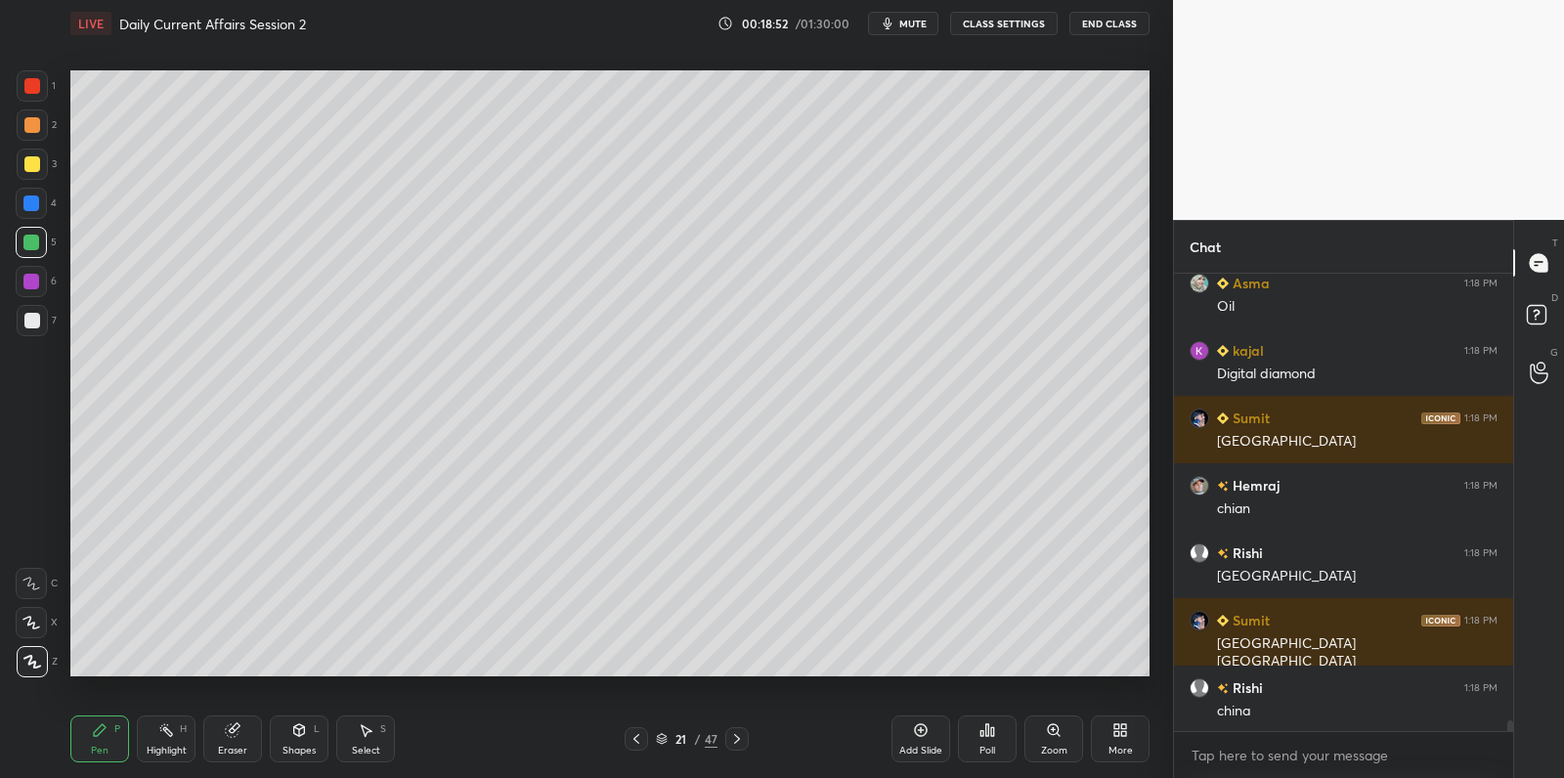
scroll to position [18556, 0]
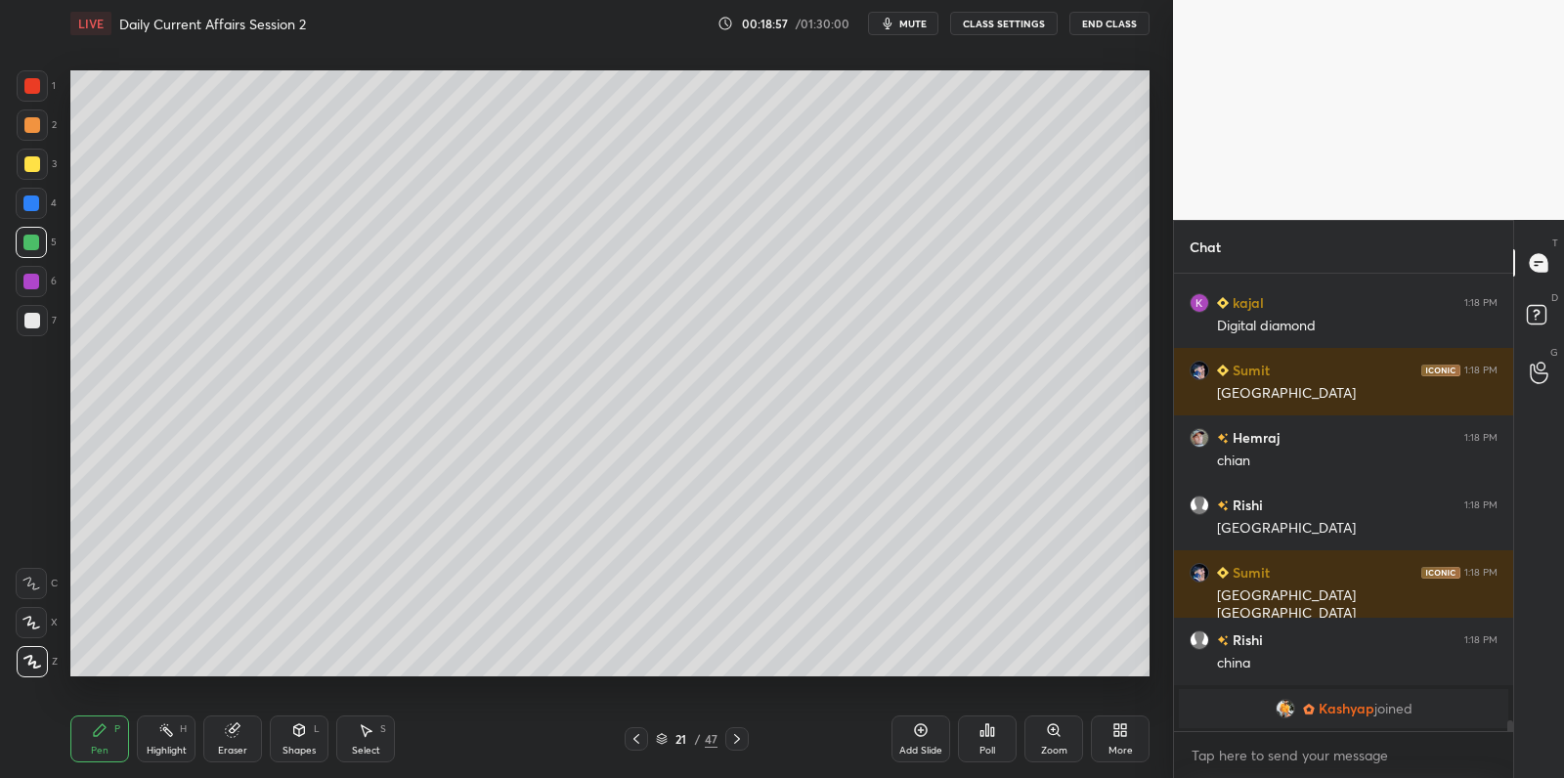
click at [35, 323] on div at bounding box center [32, 321] width 16 height 16
drag, startPoint x: 35, startPoint y: 323, endPoint x: 60, endPoint y: 327, distance: 24.9
click at [35, 323] on div at bounding box center [32, 321] width 16 height 16
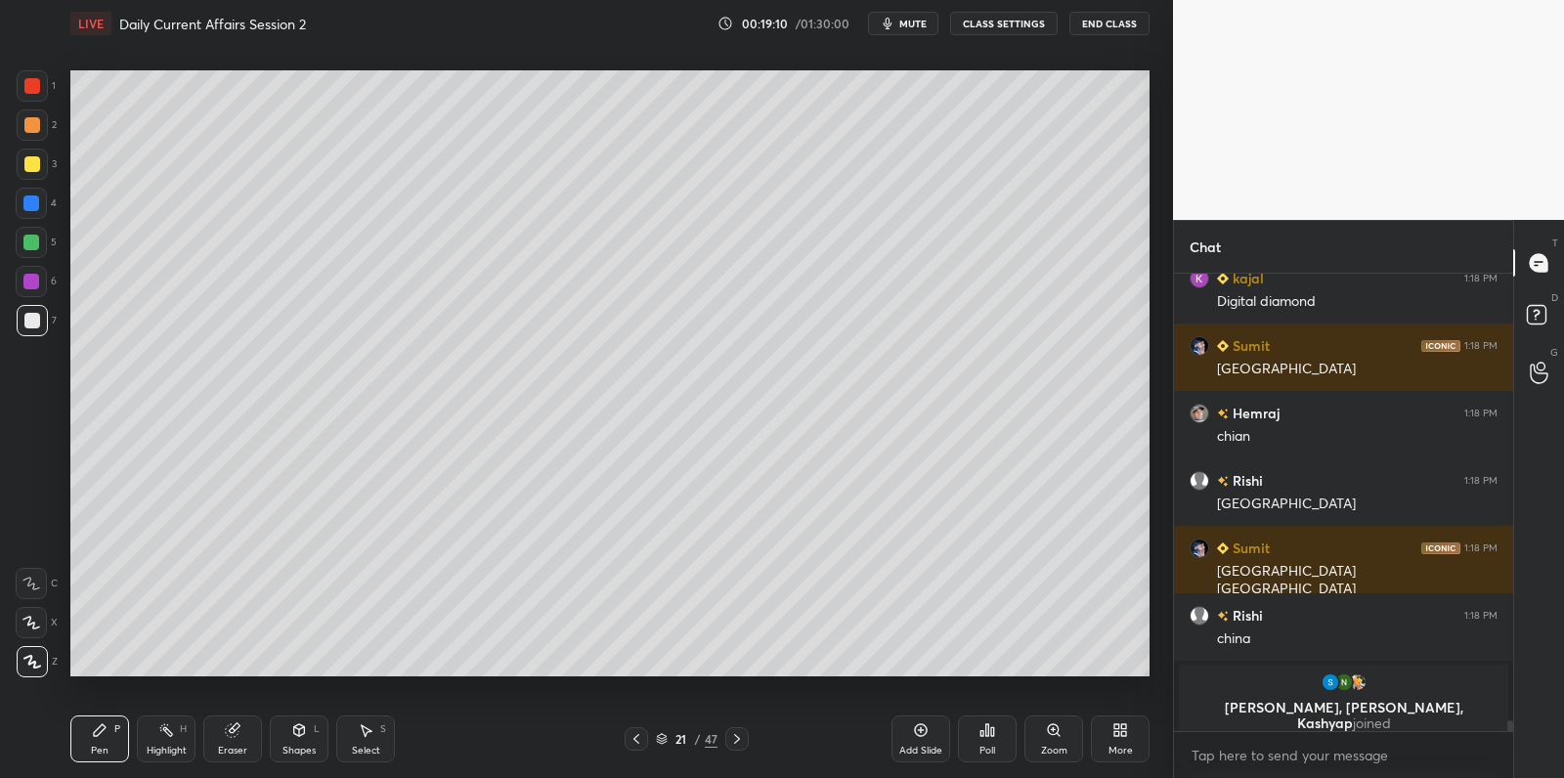
scroll to position [18483, 0]
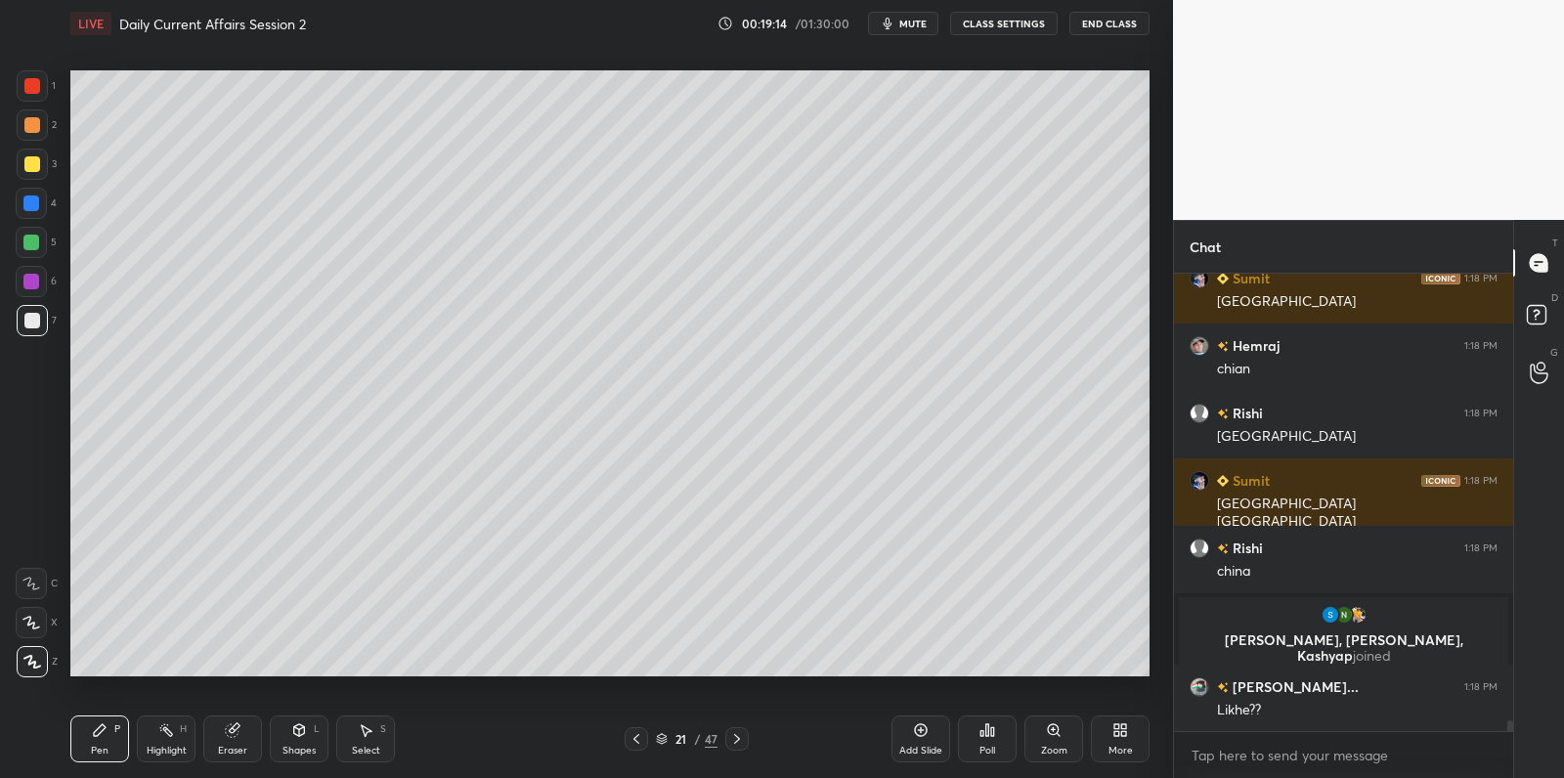
click at [30, 293] on div at bounding box center [31, 281] width 31 height 31
click at [40, 287] on div at bounding box center [31, 281] width 31 height 31
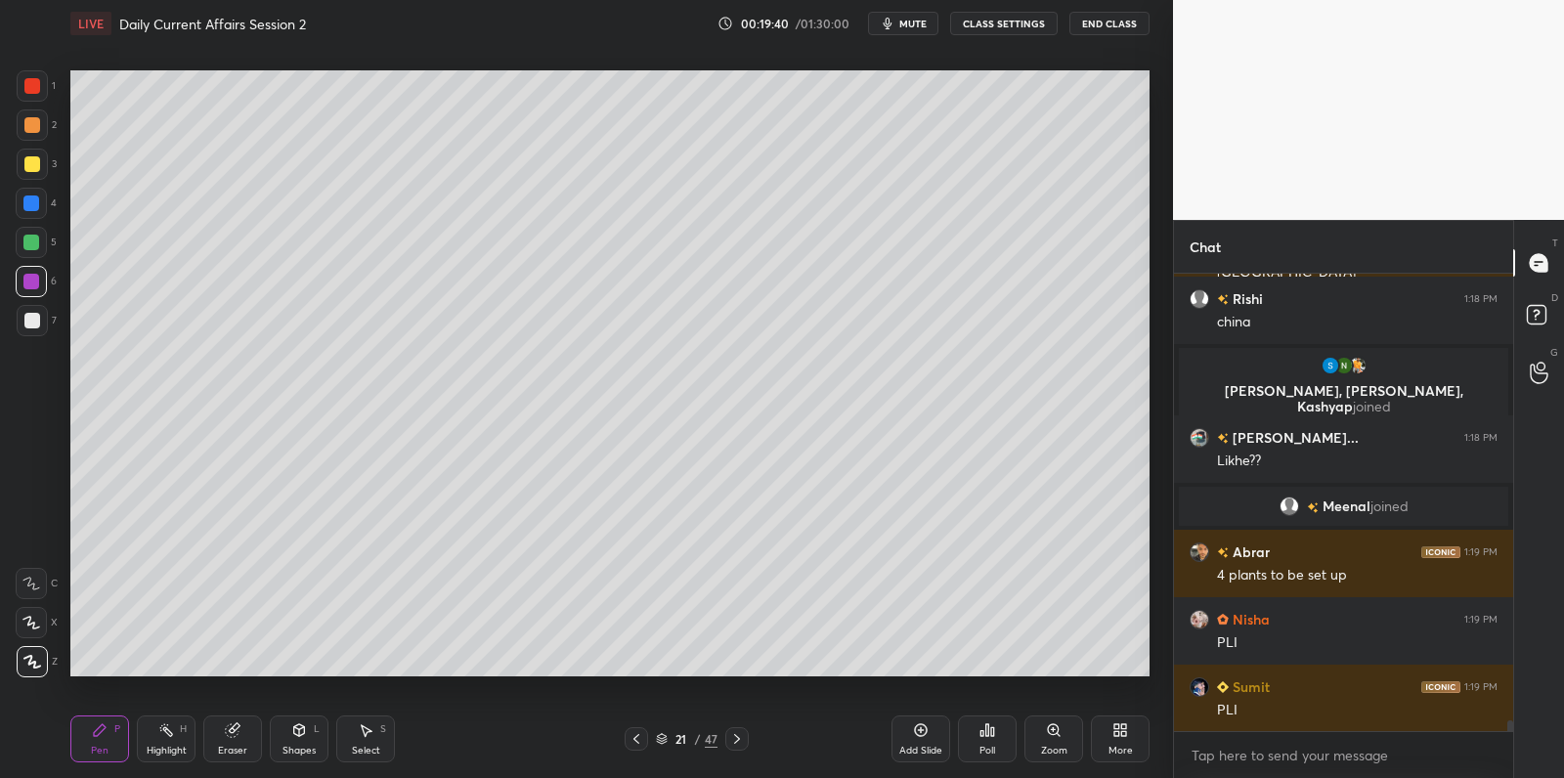
scroll to position [18727, 0]
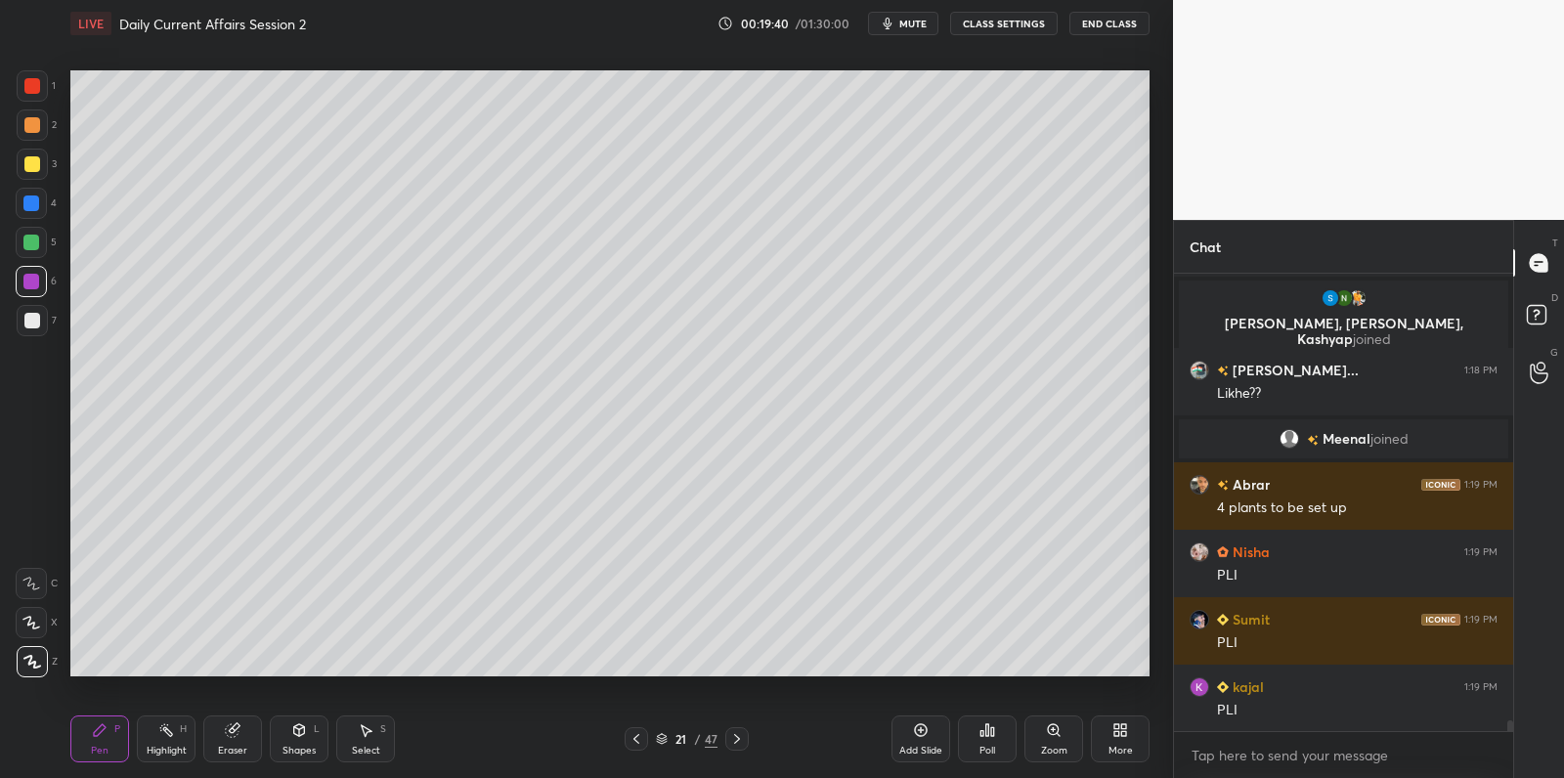
drag, startPoint x: 36, startPoint y: 321, endPoint x: 65, endPoint y: 307, distance: 31.5
click at [36, 321] on div at bounding box center [32, 321] width 16 height 16
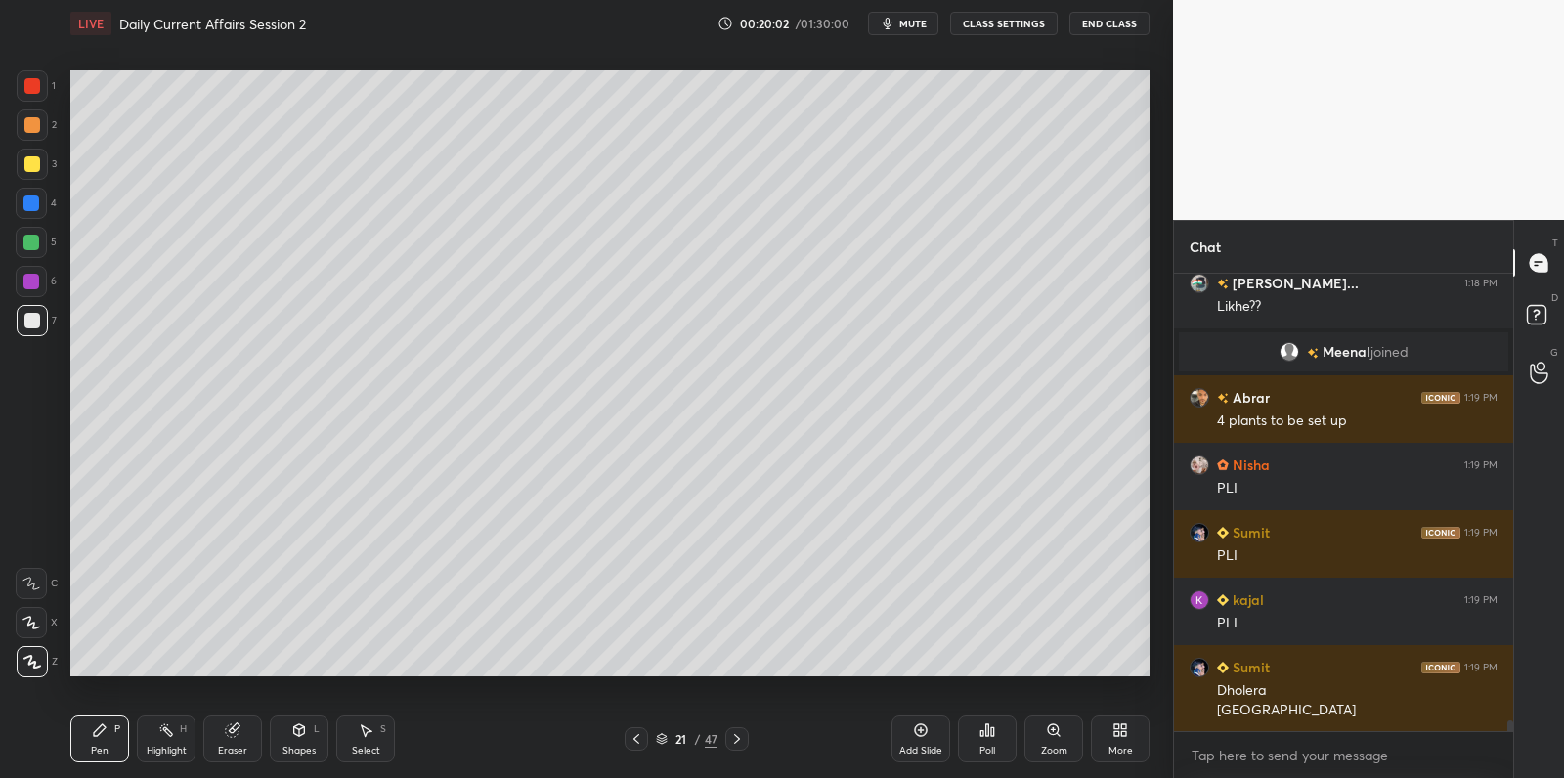
scroll to position [18860, 0]
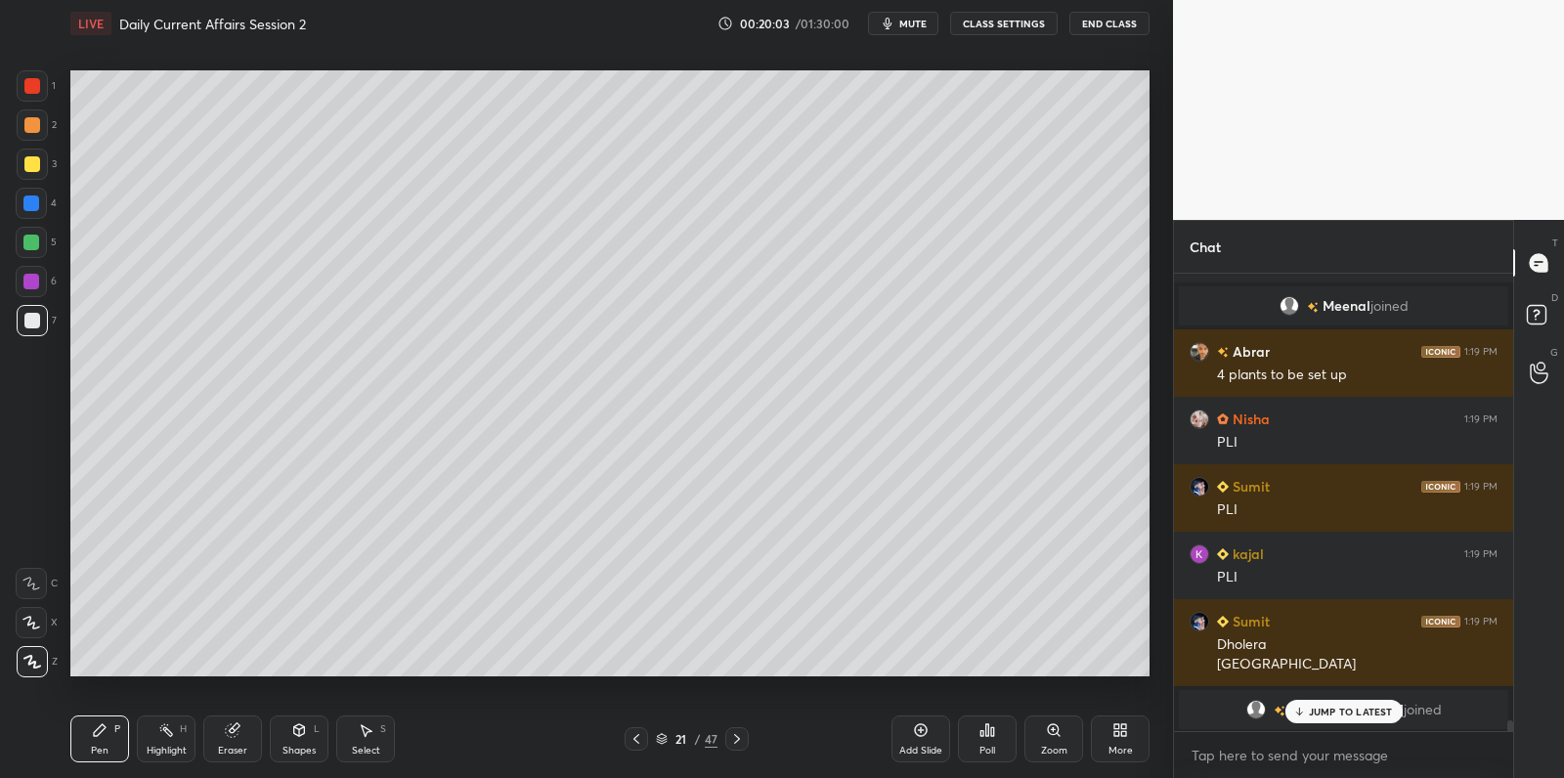
drag, startPoint x: 39, startPoint y: 297, endPoint x: 38, endPoint y: 284, distance: 12.7
click at [40, 297] on div "6" at bounding box center [36, 285] width 41 height 39
click at [32, 276] on div at bounding box center [31, 282] width 16 height 16
click at [16, 202] on div at bounding box center [31, 203] width 31 height 31
drag, startPoint x: 17, startPoint y: 169, endPoint x: 29, endPoint y: 164, distance: 13.6
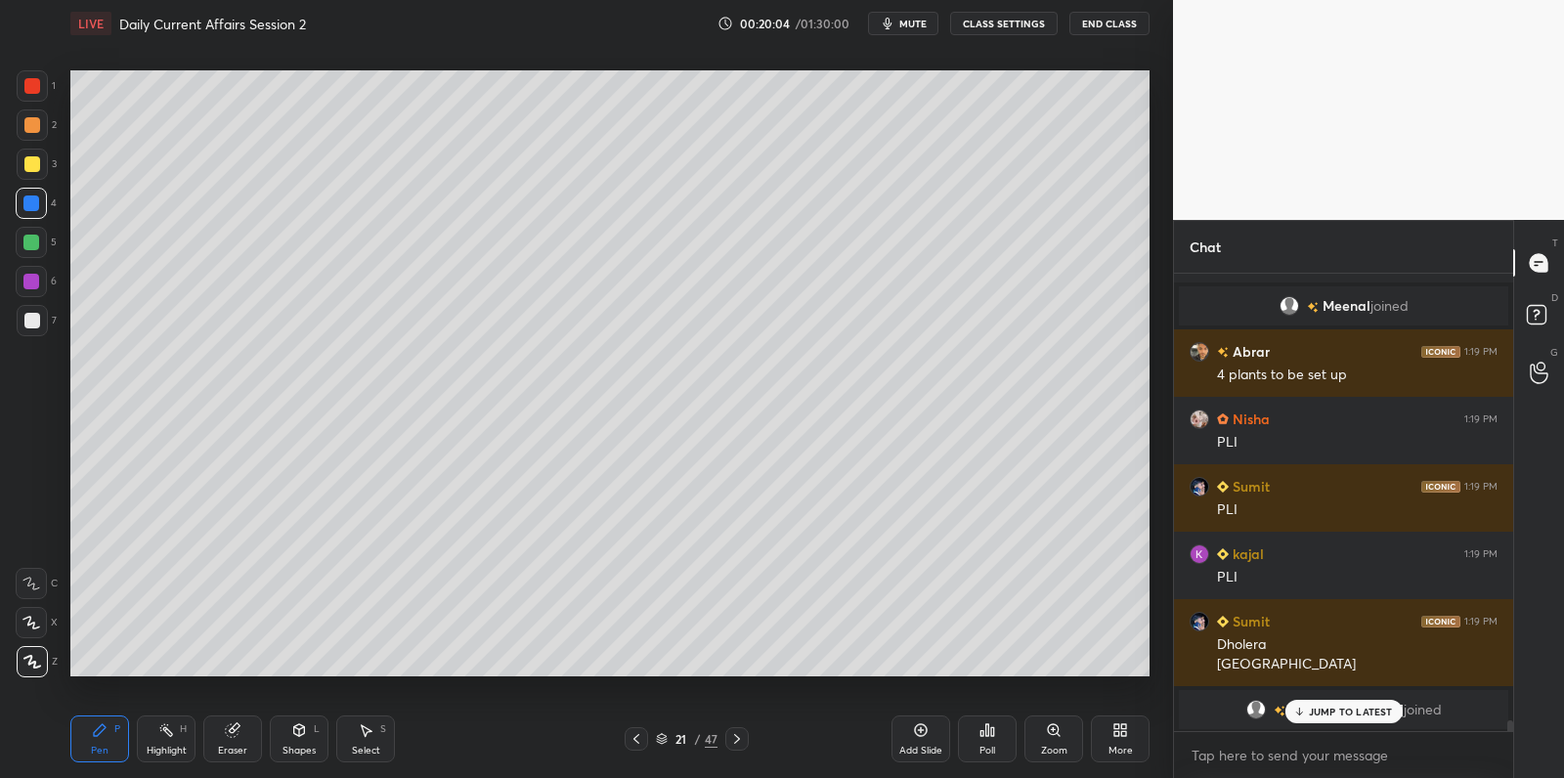
click at [17, 169] on div at bounding box center [32, 164] width 31 height 31
click at [29, 164] on div at bounding box center [32, 164] width 16 height 16
click at [34, 154] on div at bounding box center [32, 164] width 31 height 31
click at [39, 163] on div at bounding box center [32, 164] width 31 height 31
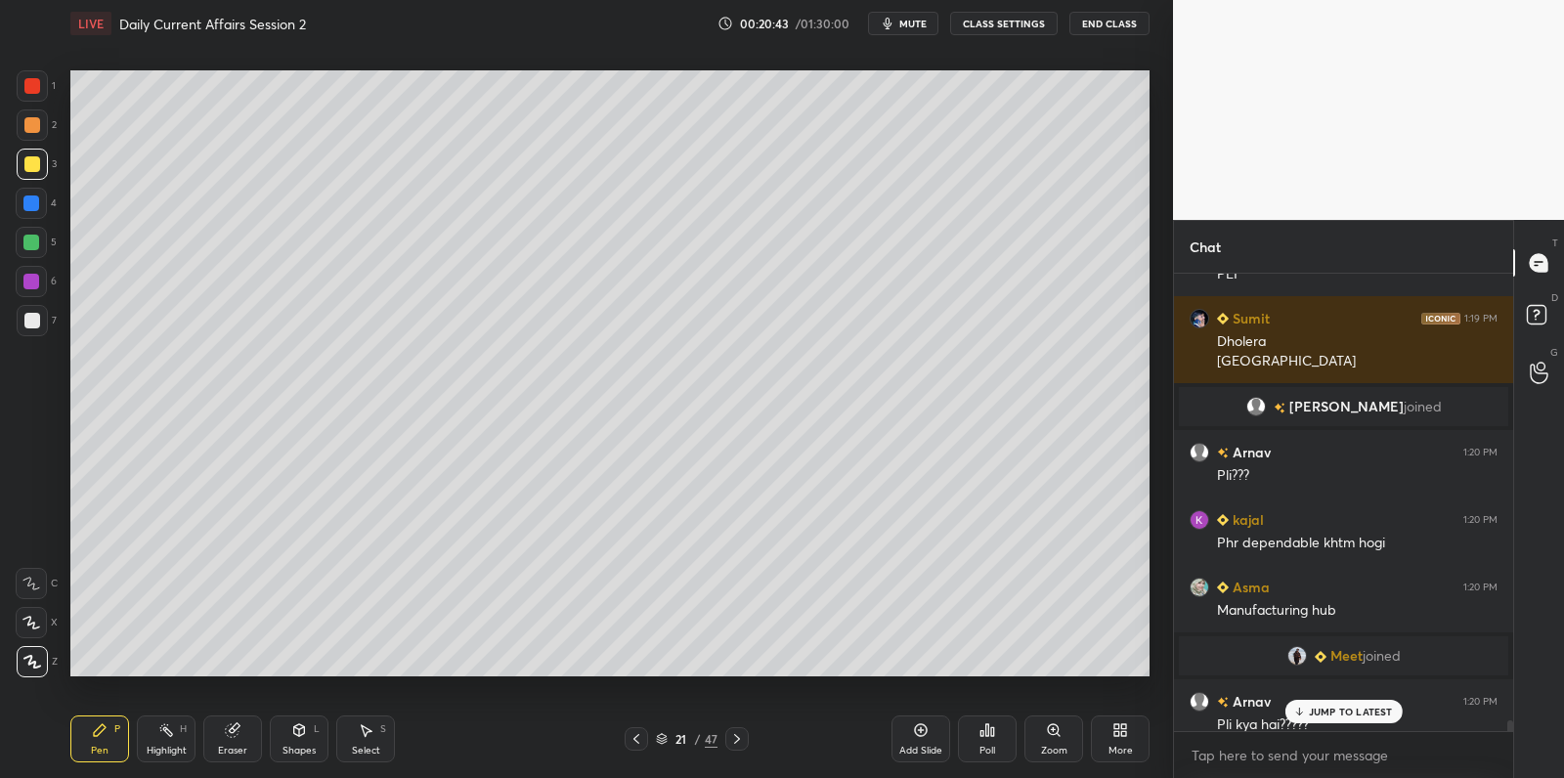
scroll to position [19011, 0]
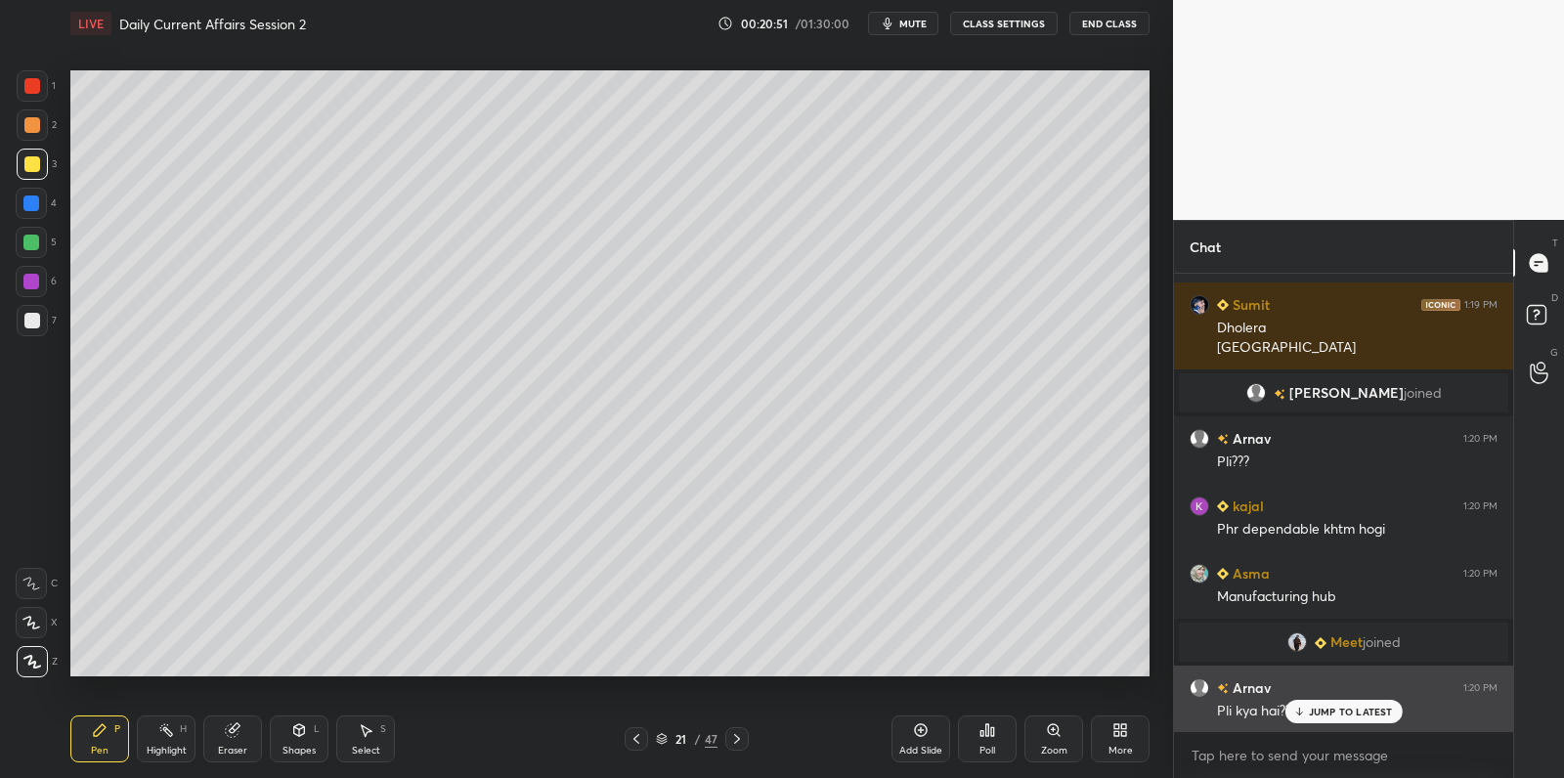
click at [1336, 712] on p "JUMP TO LATEST" at bounding box center [1351, 712] width 84 height 12
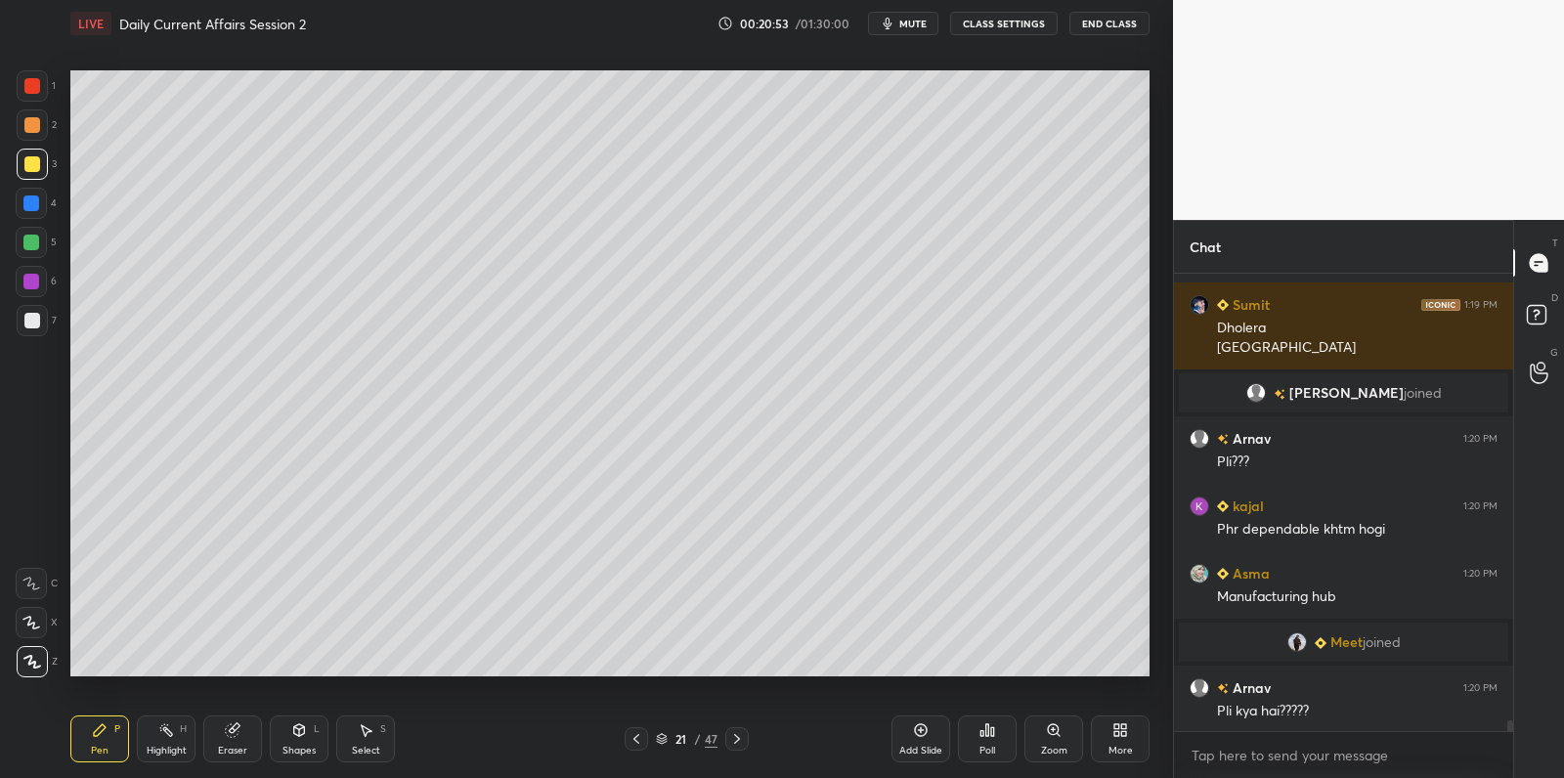
click at [34, 327] on div at bounding box center [32, 321] width 16 height 16
click at [40, 323] on div at bounding box center [32, 320] width 31 height 31
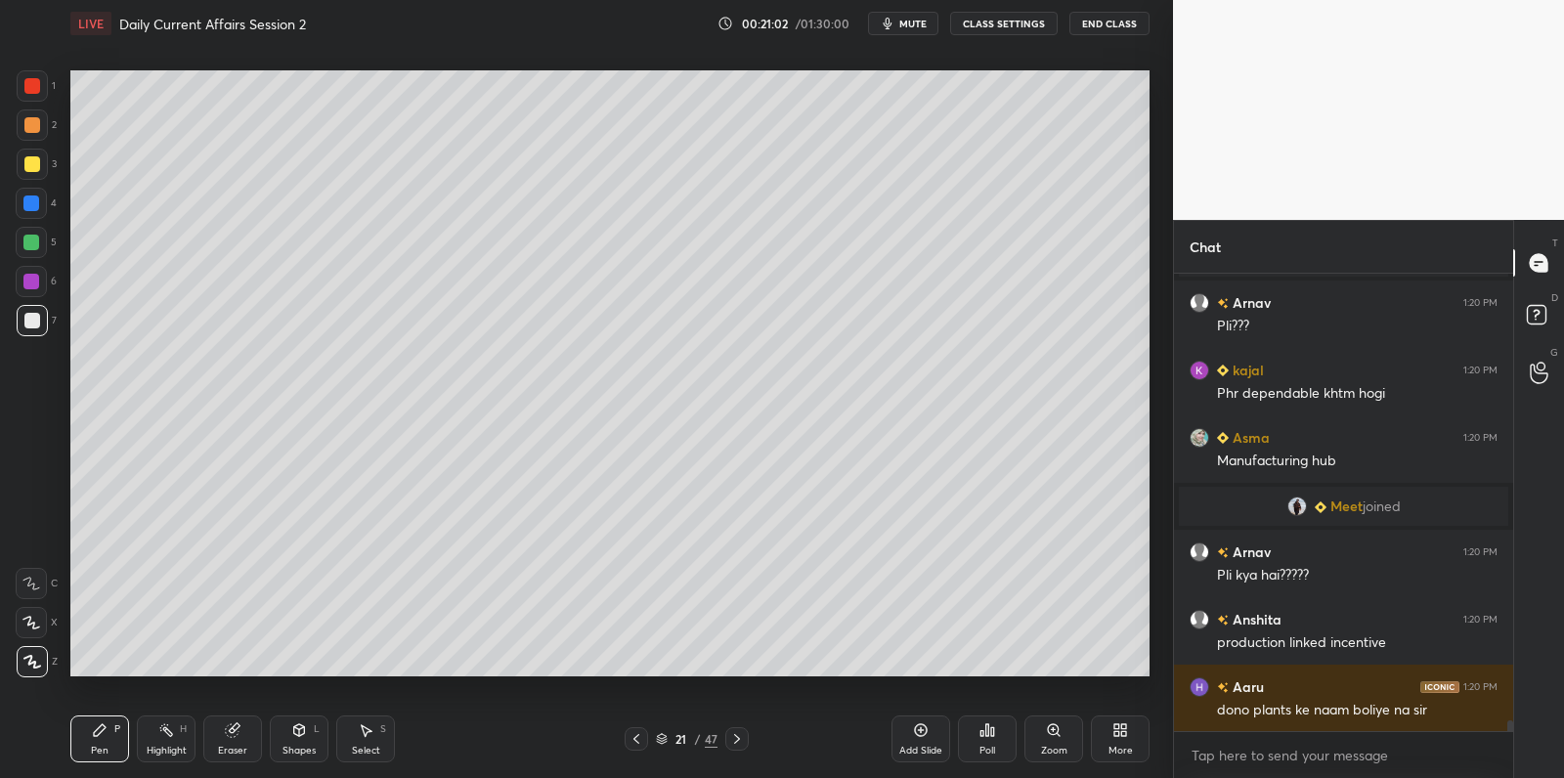
scroll to position [19214, 0]
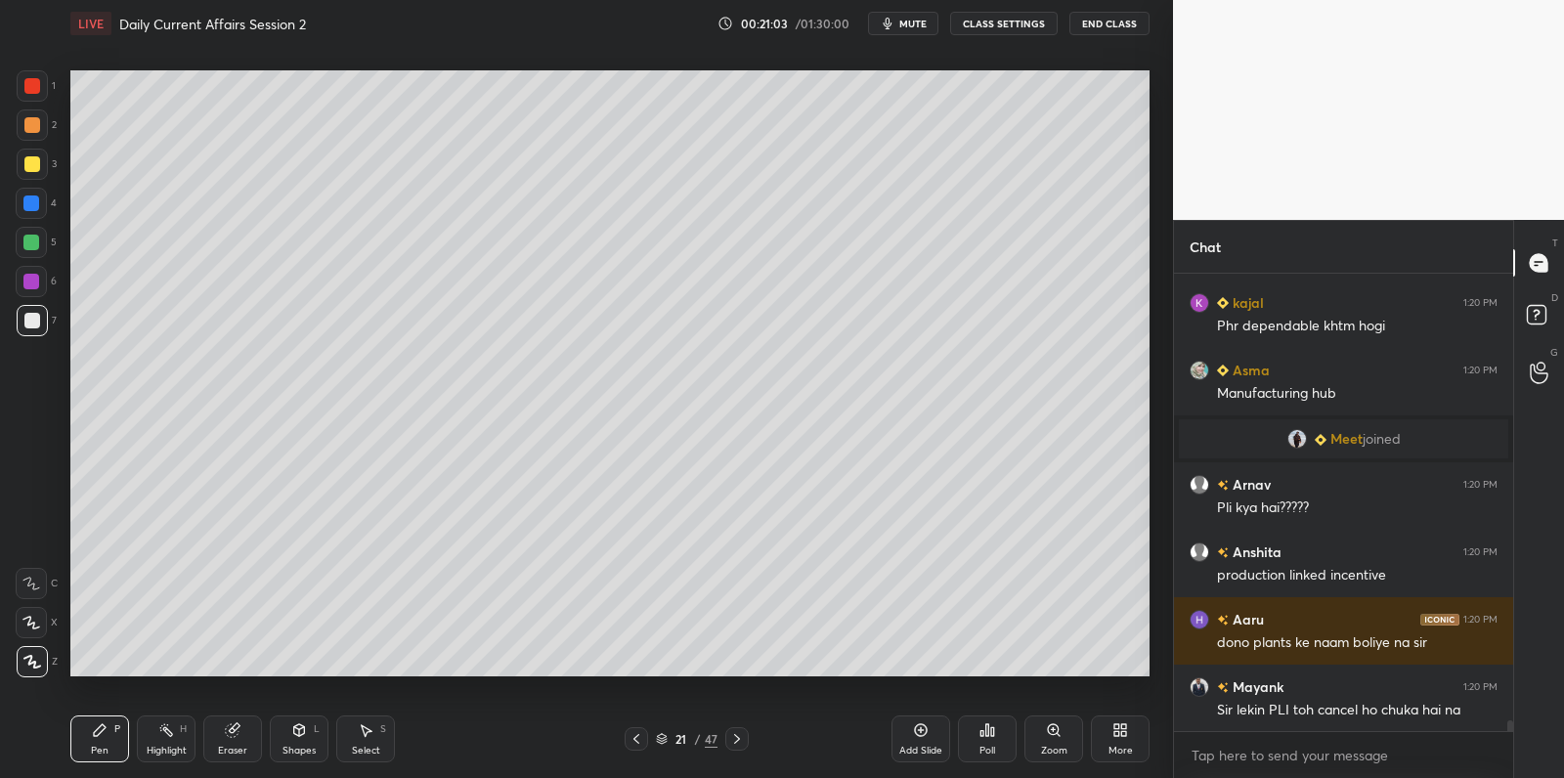
drag, startPoint x: 920, startPoint y: 749, endPoint x: 913, endPoint y: 738, distance: 12.7
click at [920, 749] on div "Add Slide" at bounding box center [920, 751] width 43 height 10
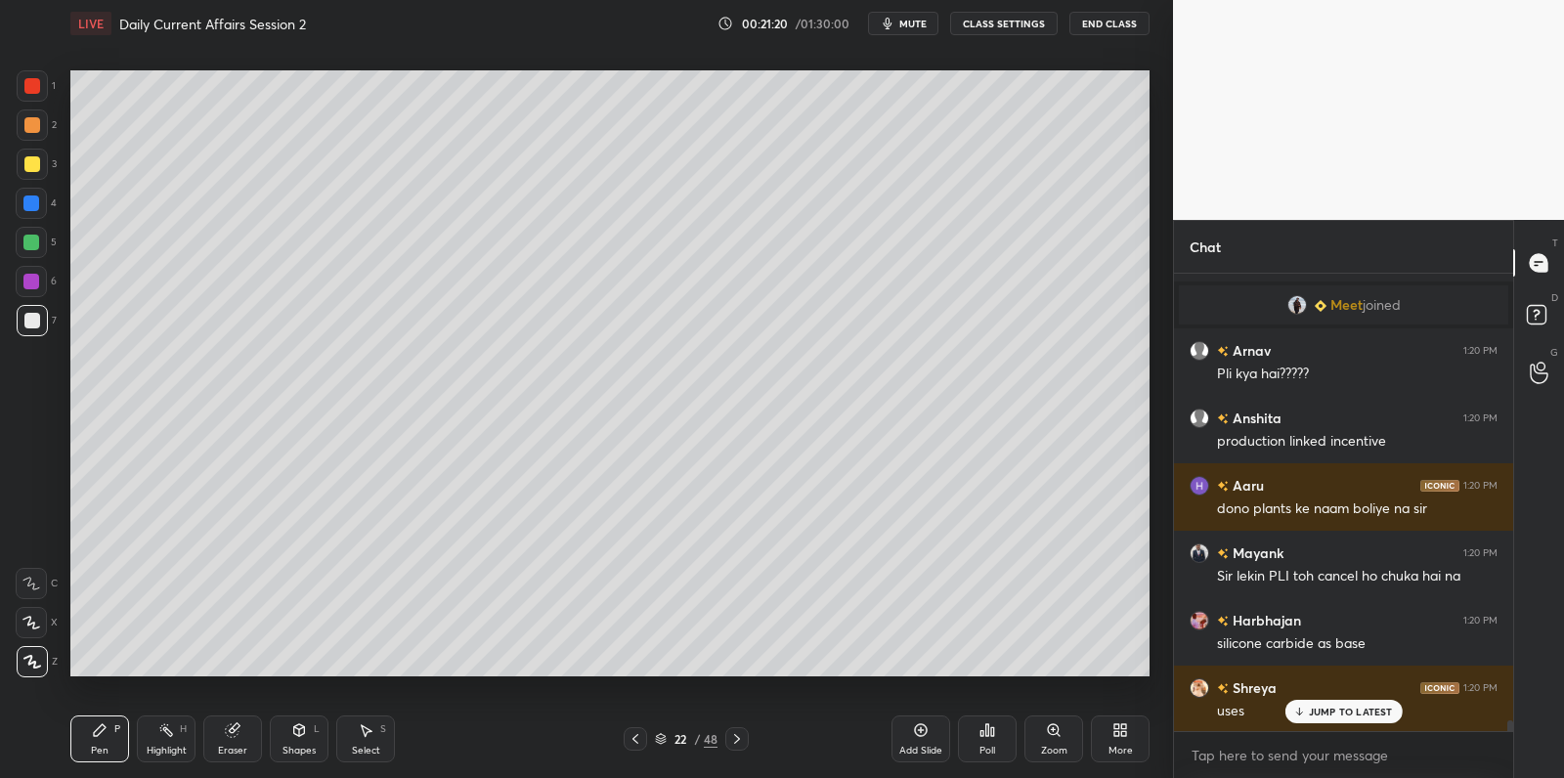
scroll to position [19417, 0]
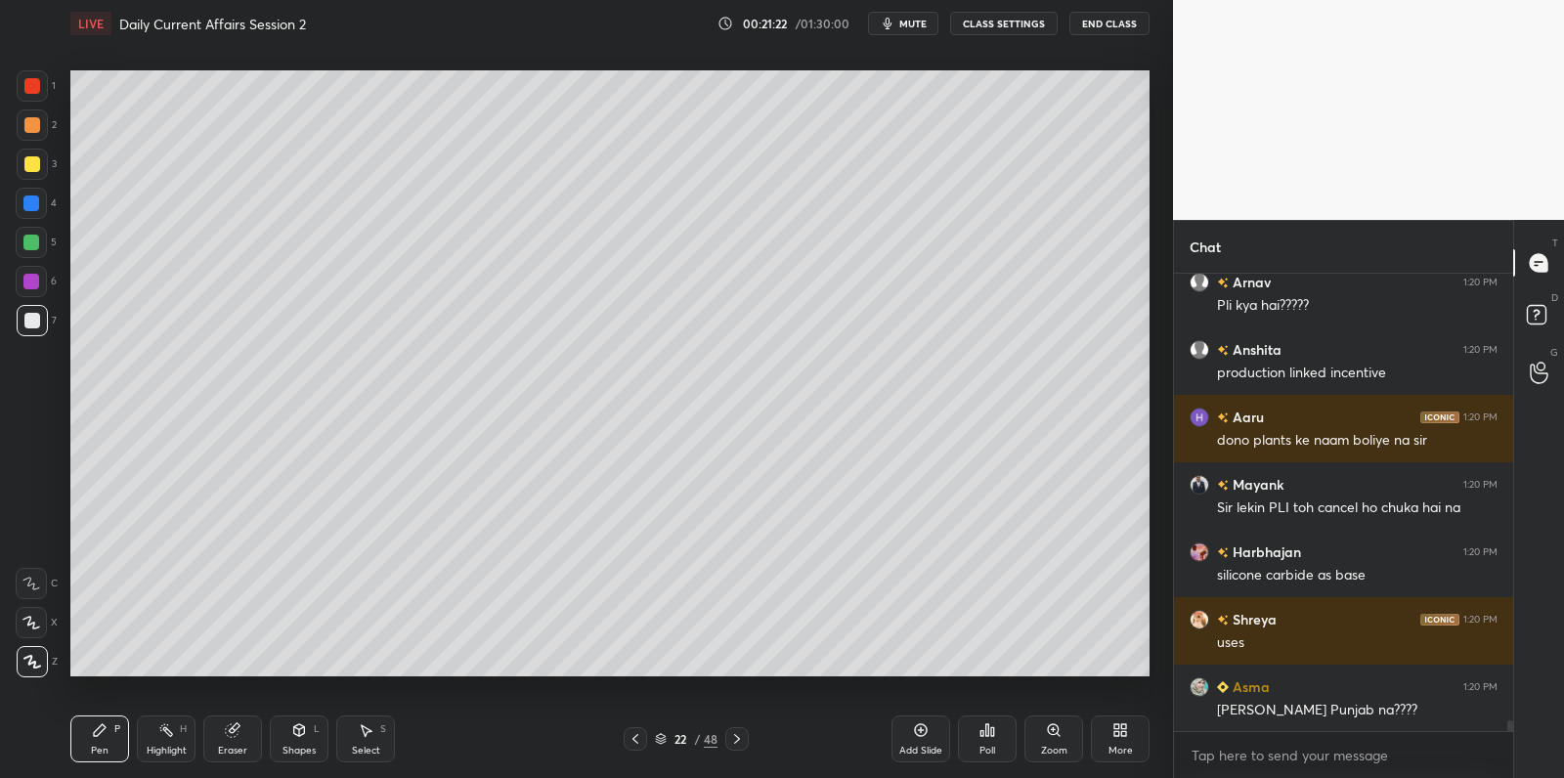
click at [33, 249] on div at bounding box center [31, 242] width 31 height 31
drag, startPoint x: 33, startPoint y: 249, endPoint x: 46, endPoint y: 248, distance: 12.7
click at [40, 246] on div at bounding box center [31, 242] width 31 height 31
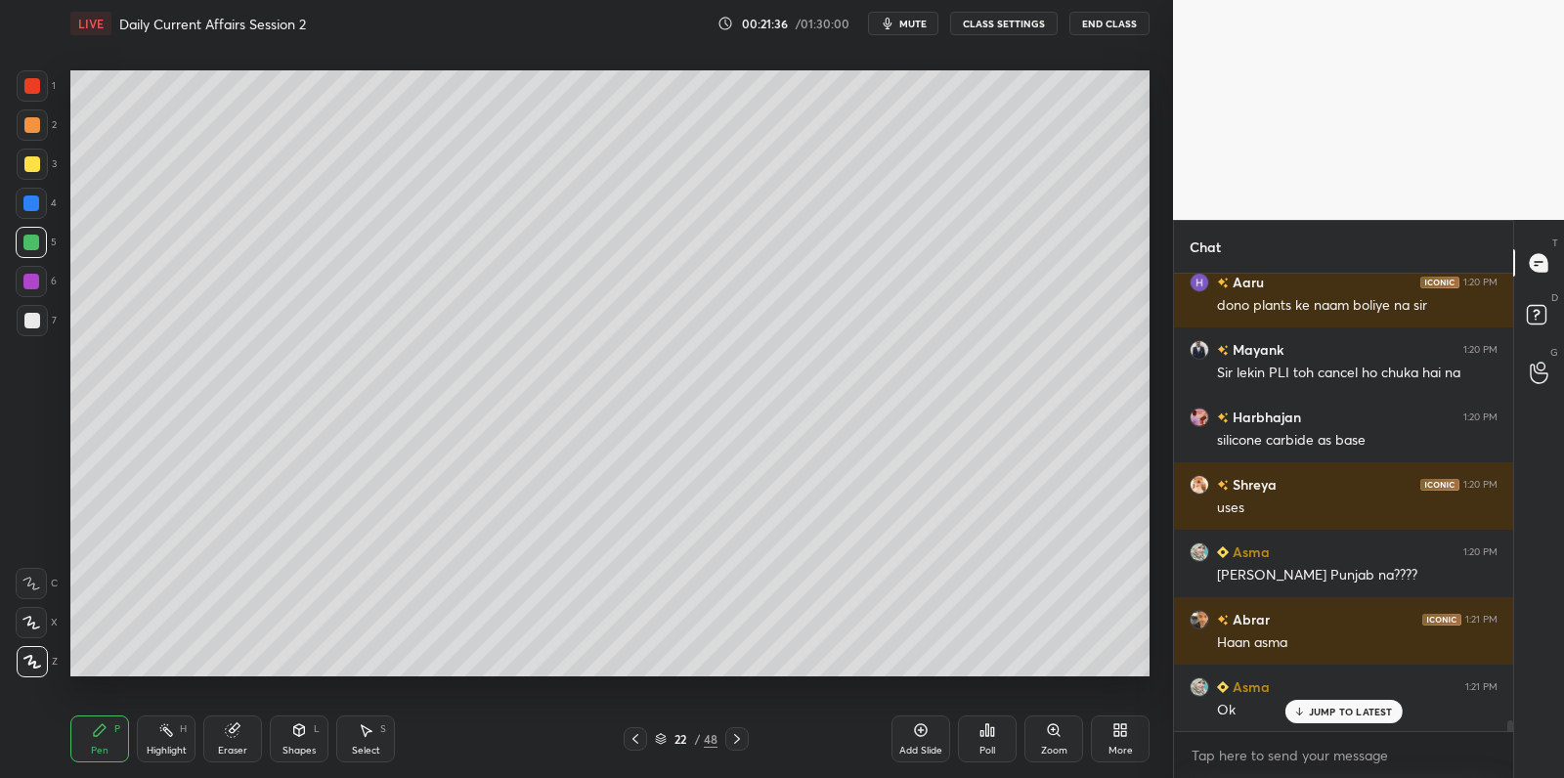
scroll to position [19598, 0]
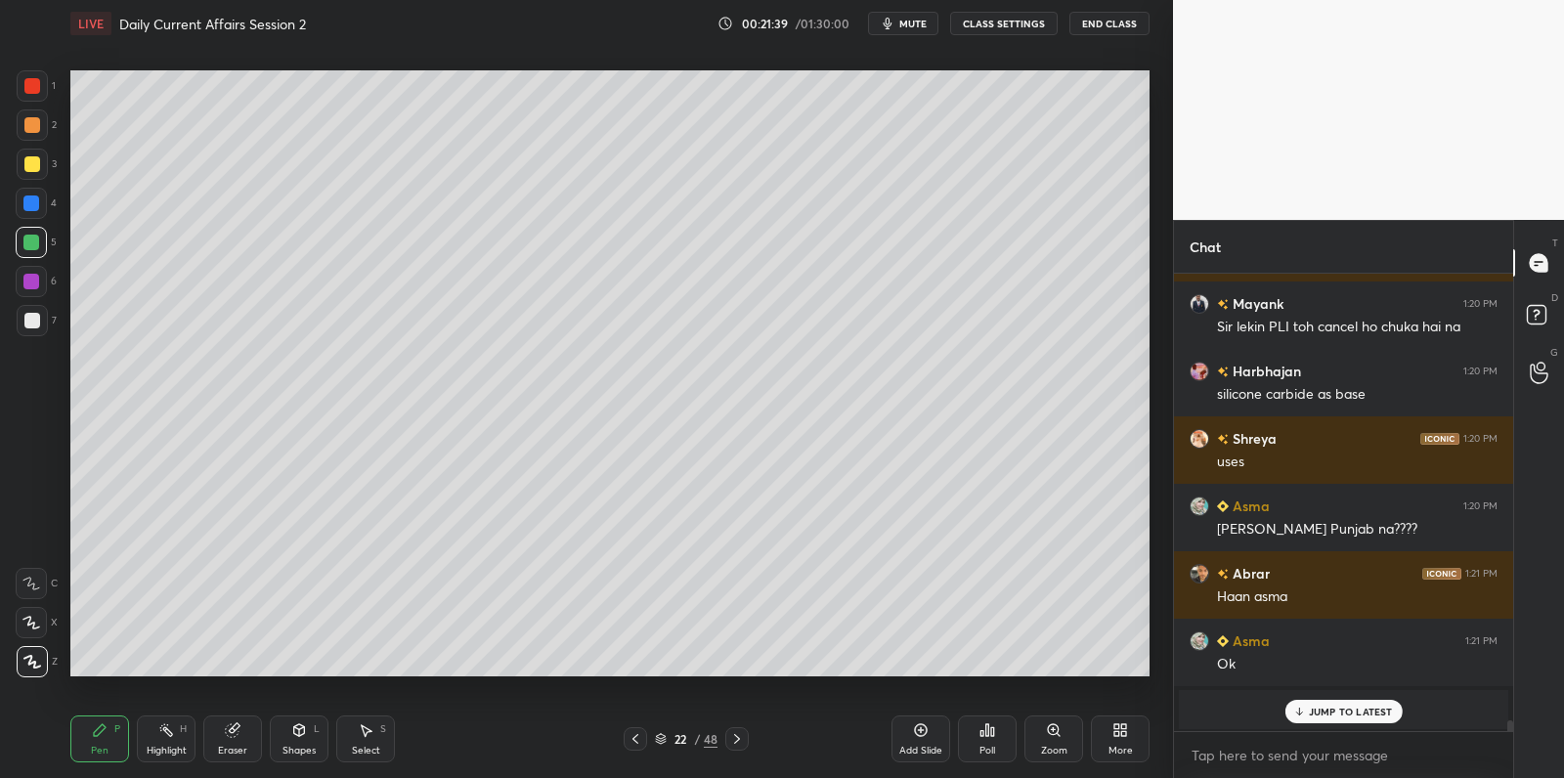
click at [36, 169] on div at bounding box center [32, 164] width 16 height 16
drag, startPoint x: 36, startPoint y: 169, endPoint x: 46, endPoint y: 184, distance: 17.6
click at [36, 169] on div at bounding box center [32, 164] width 16 height 16
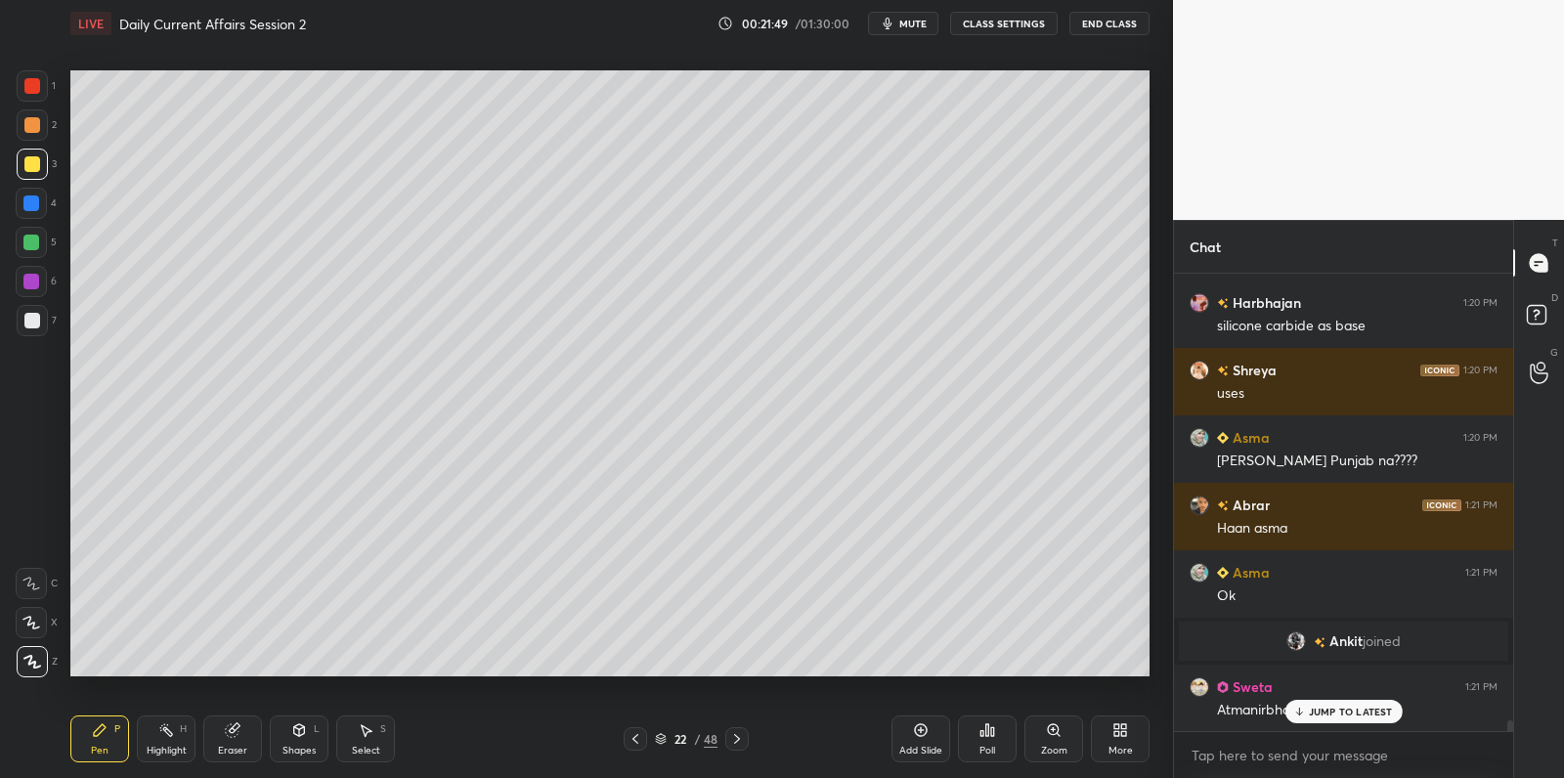
scroll to position [19496, 0]
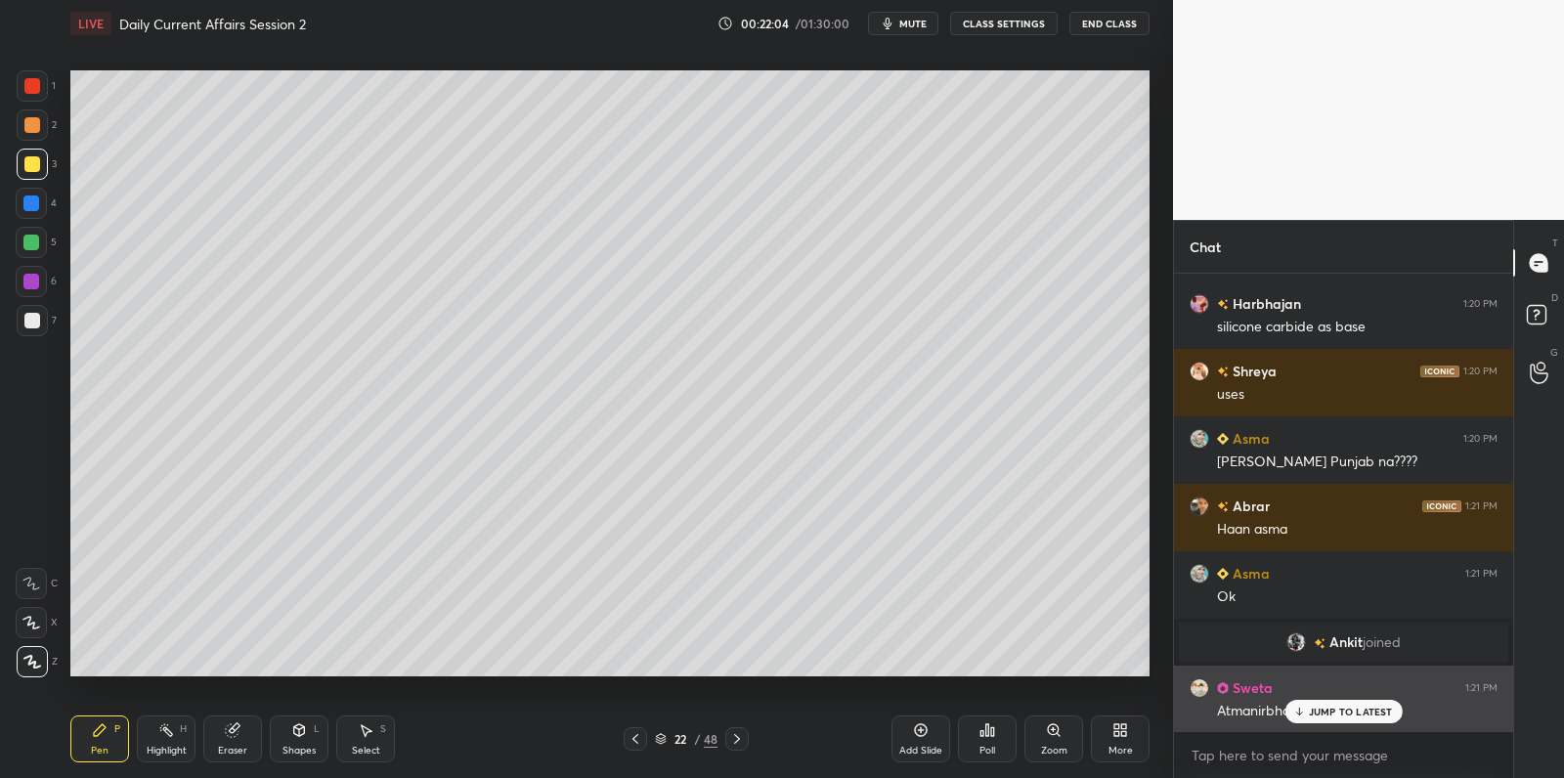
click at [1325, 714] on p "JUMP TO LATEST" at bounding box center [1351, 712] width 84 height 12
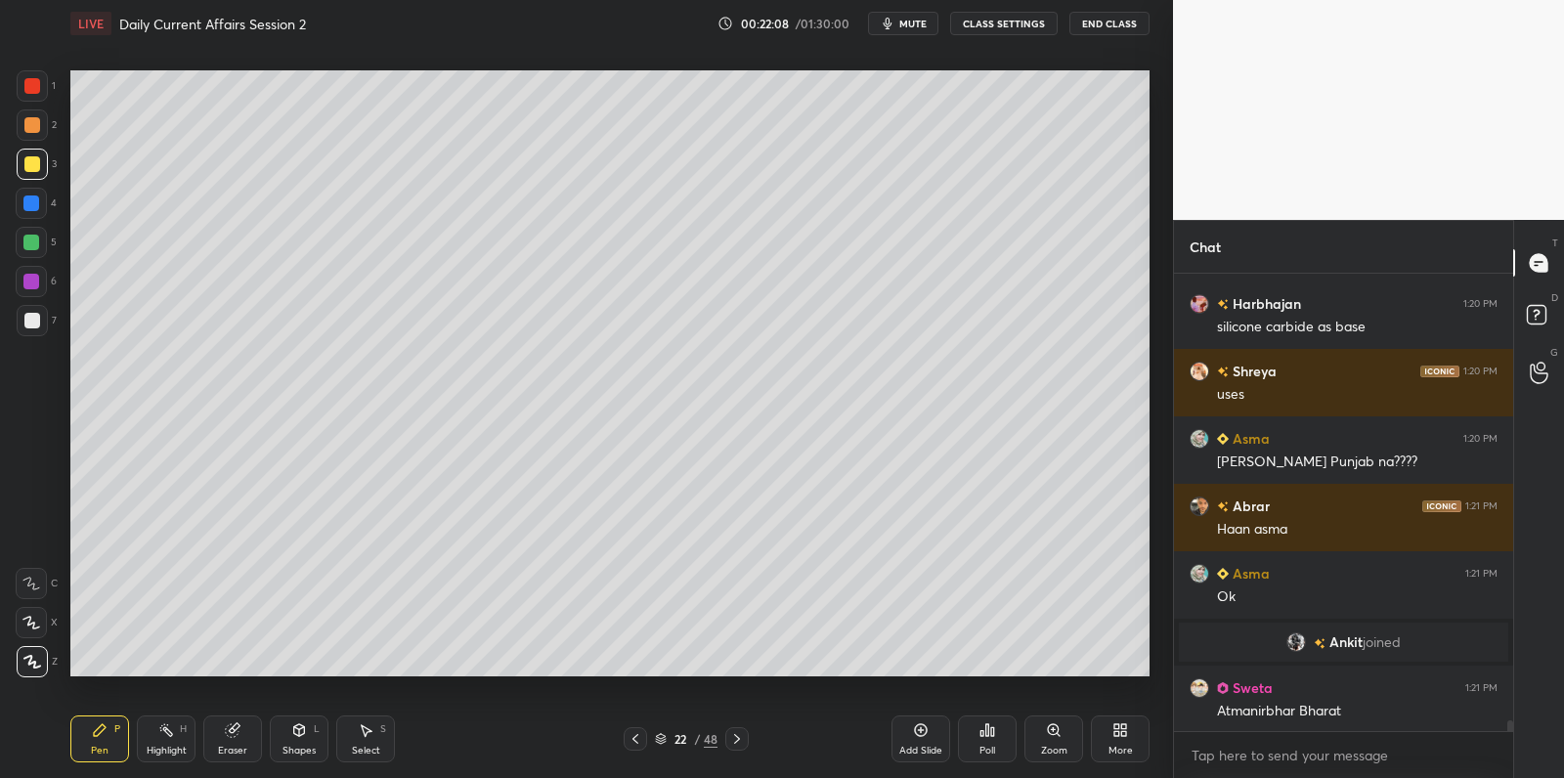
click at [45, 207] on div at bounding box center [31, 203] width 31 height 31
click at [51, 207] on div "4" at bounding box center [36, 203] width 41 height 31
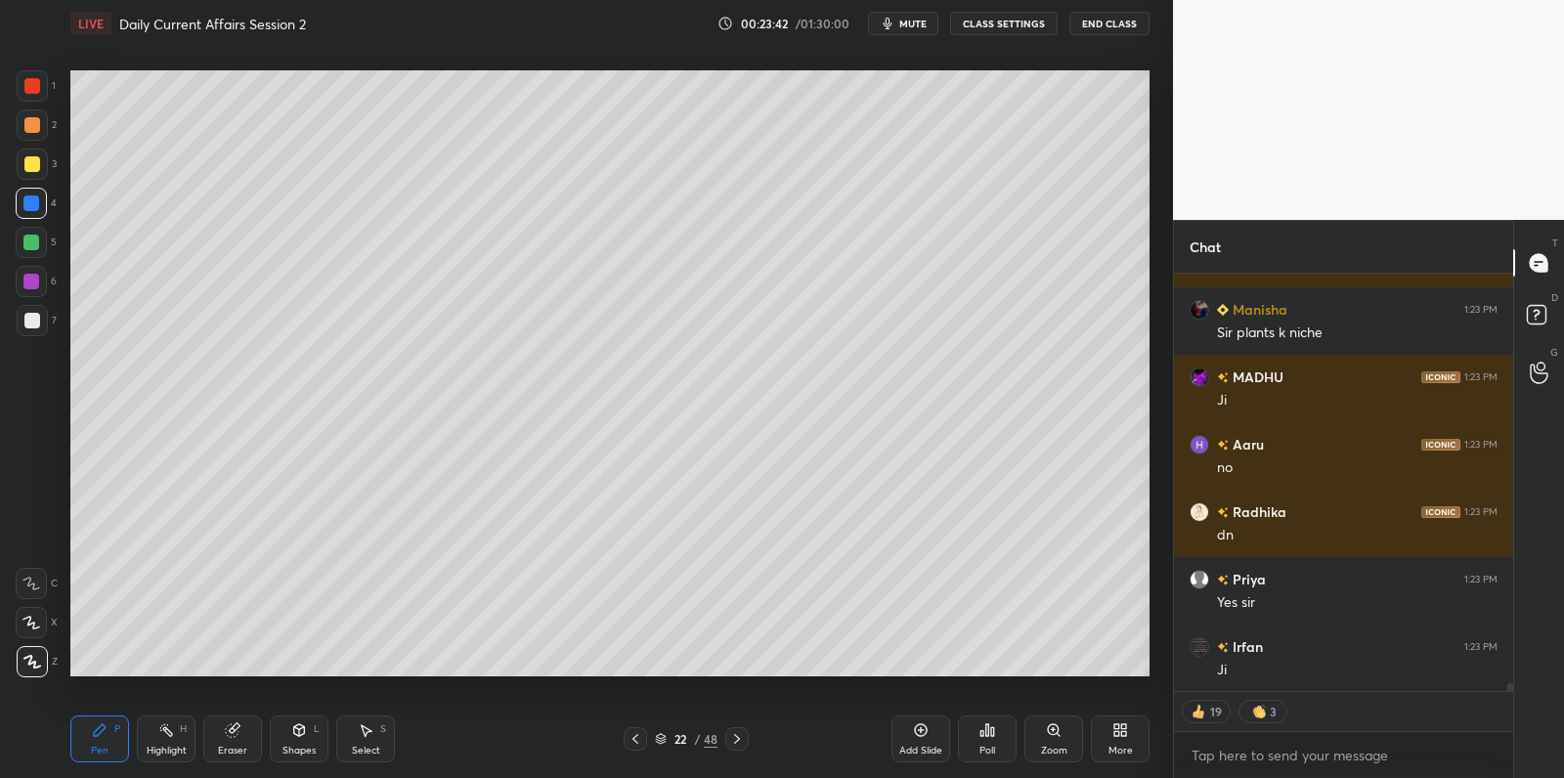
scroll to position [21646, 0]
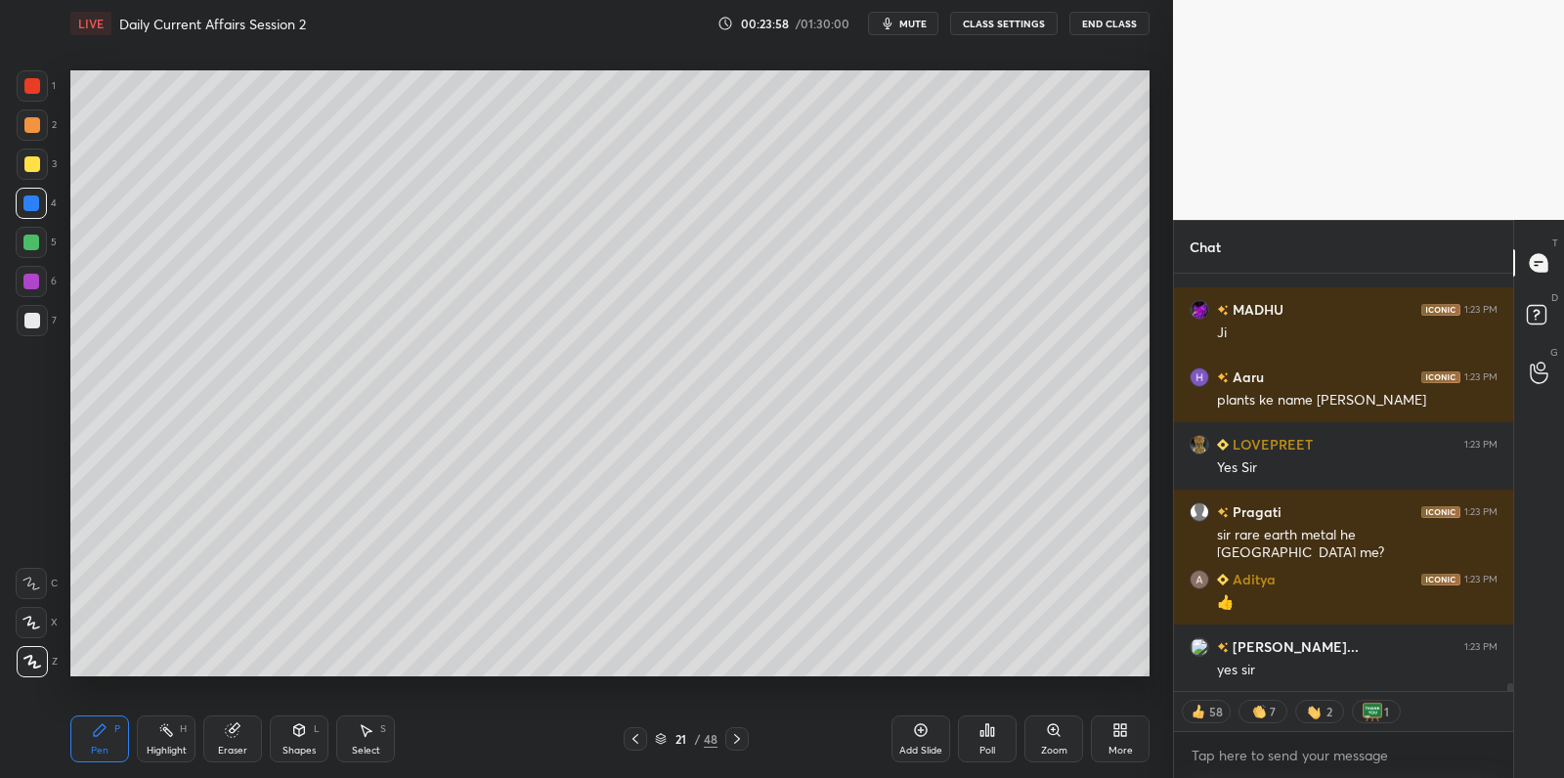
click at [36, 239] on div at bounding box center [31, 243] width 16 height 16
drag, startPoint x: 36, startPoint y: 239, endPoint x: 39, endPoint y: 260, distance: 20.7
click at [36, 239] on div at bounding box center [31, 243] width 16 height 16
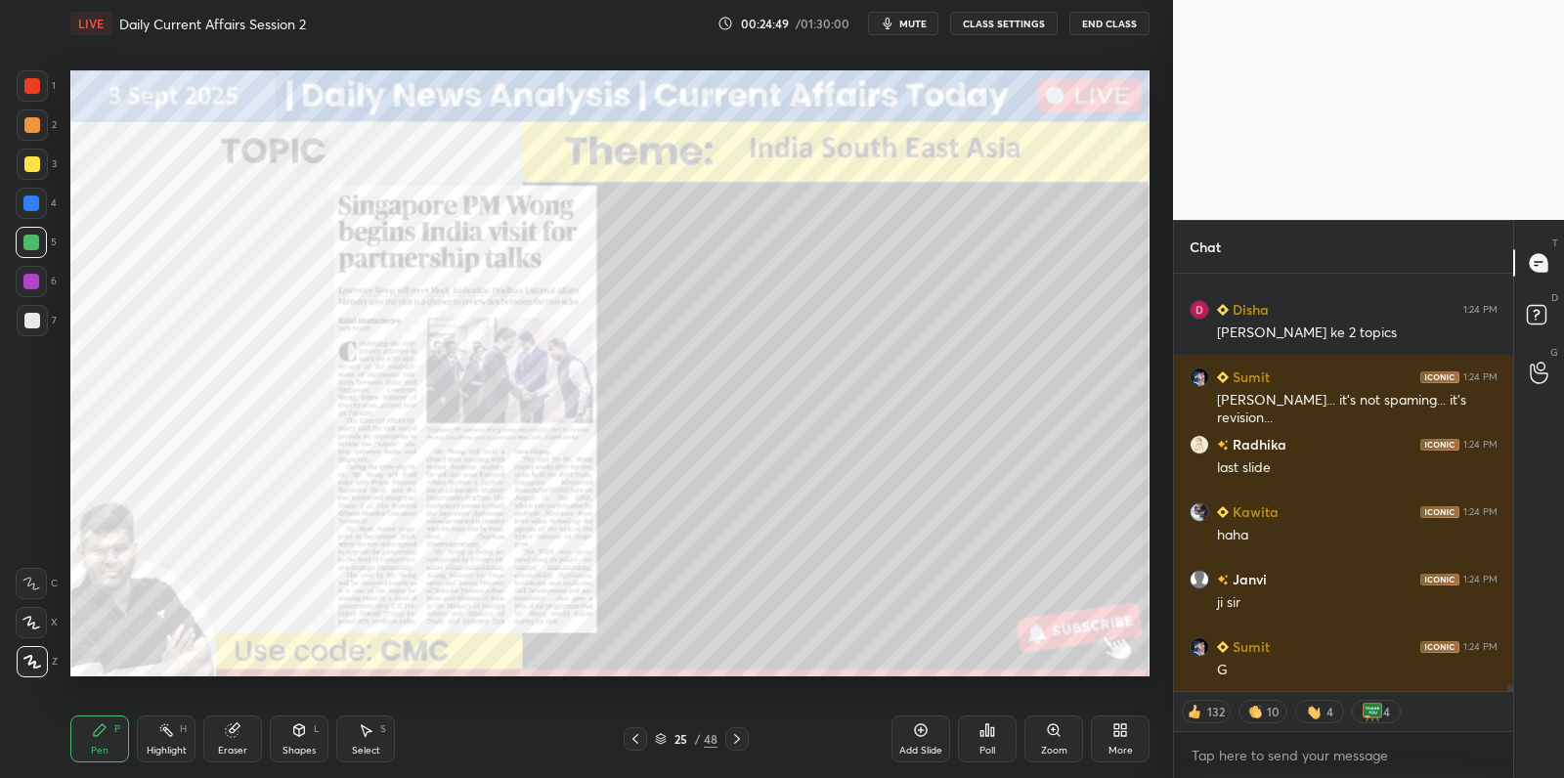
scroll to position [23710, 0]
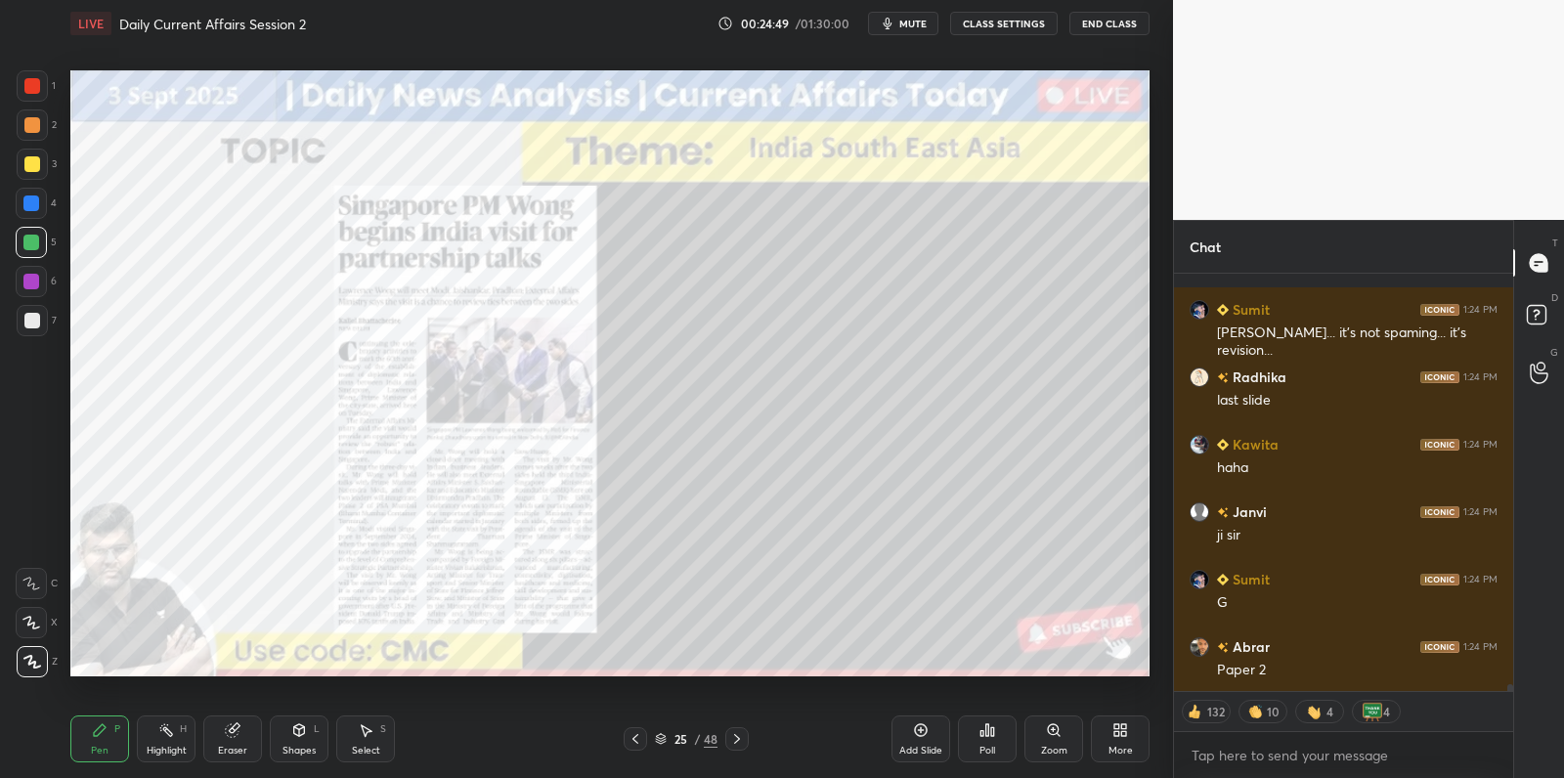
drag, startPoint x: 913, startPoint y: 740, endPoint x: 907, endPoint y: 689, distance: 51.2
click at [913, 735] on div "Add Slide" at bounding box center [920, 738] width 59 height 47
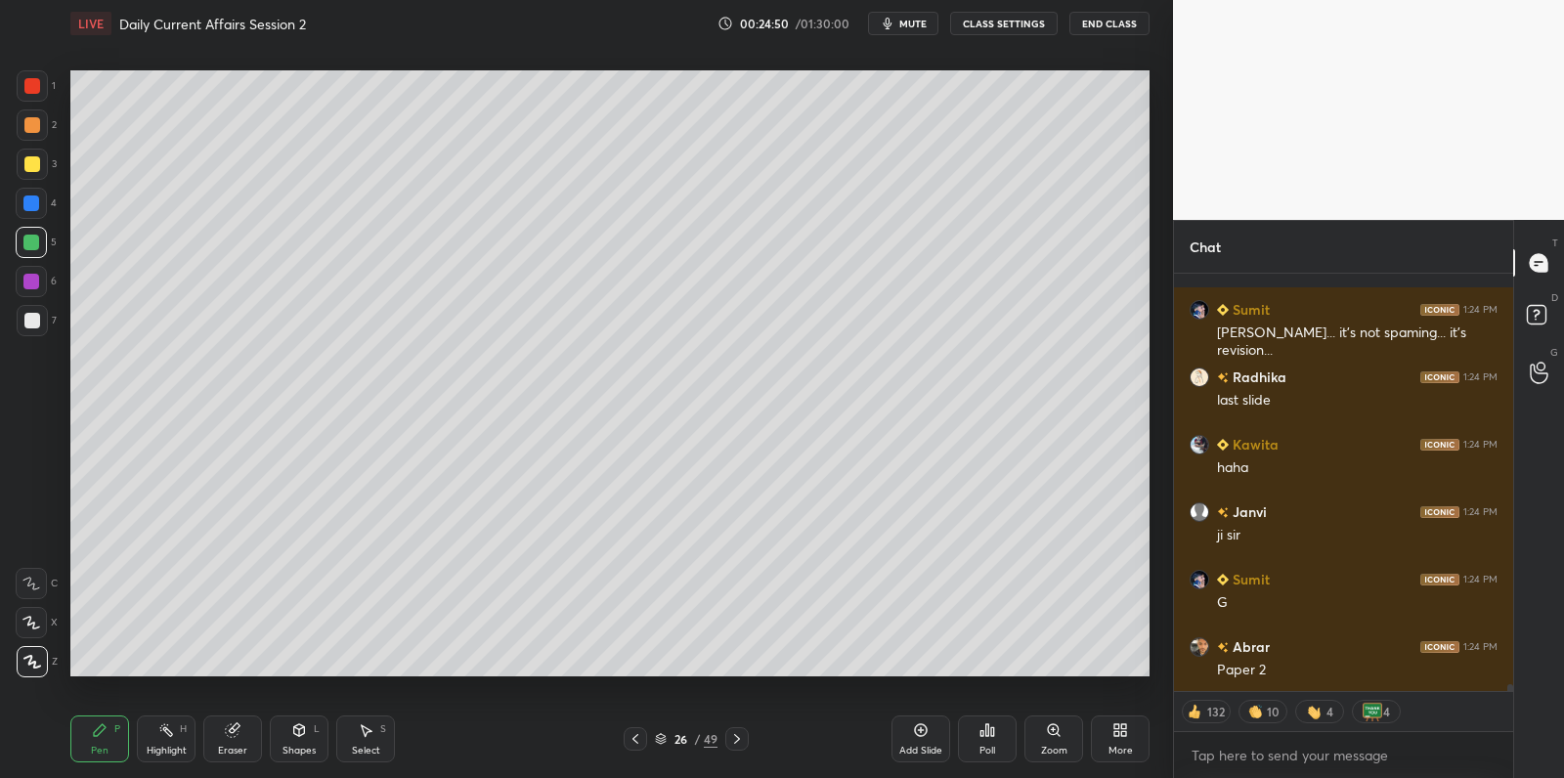
click at [36, 315] on div at bounding box center [32, 321] width 16 height 16
drag, startPoint x: 36, startPoint y: 315, endPoint x: 54, endPoint y: 285, distance: 34.2
click at [36, 315] on div at bounding box center [32, 321] width 16 height 16
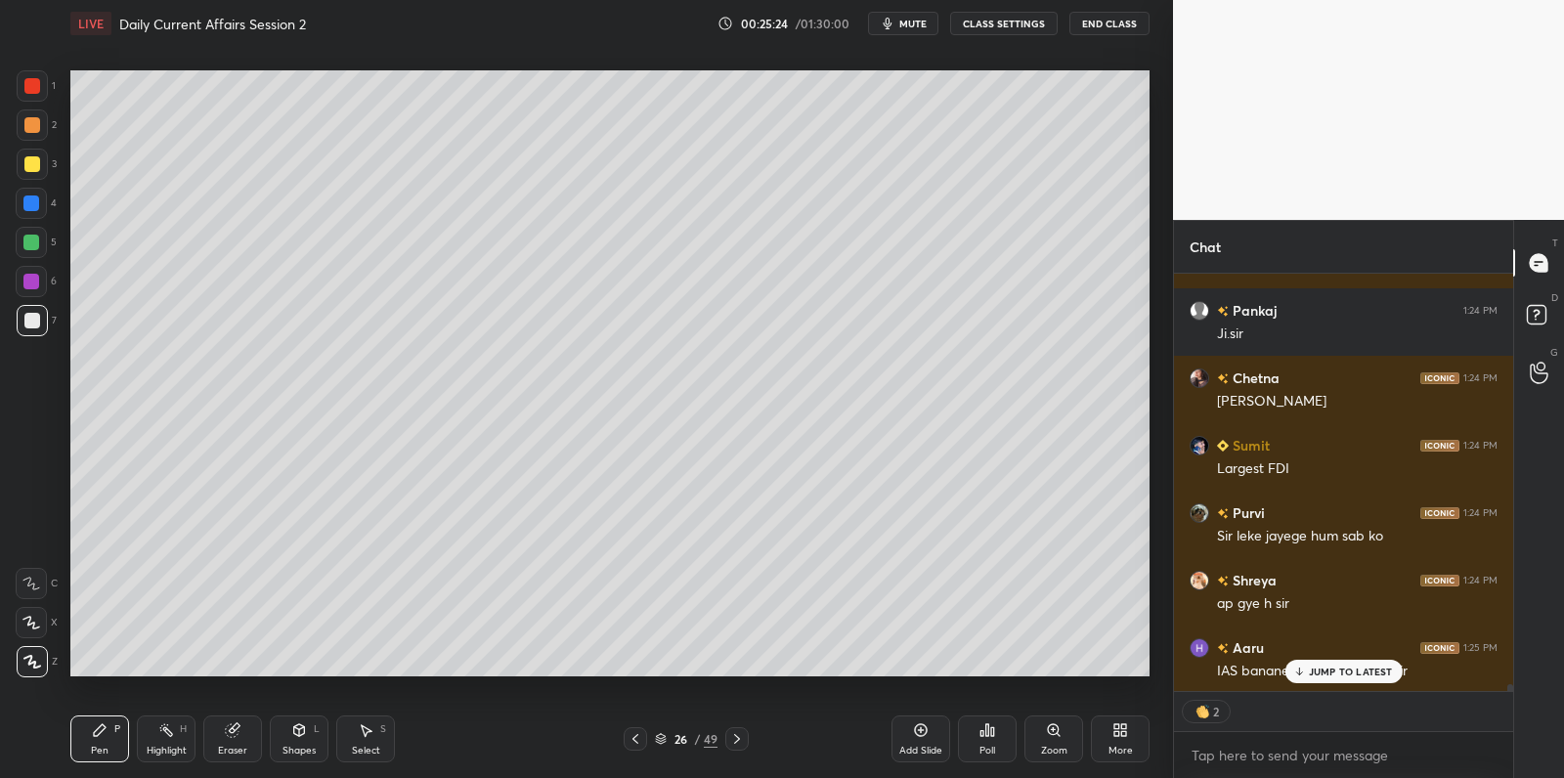
scroll to position [24181, 0]
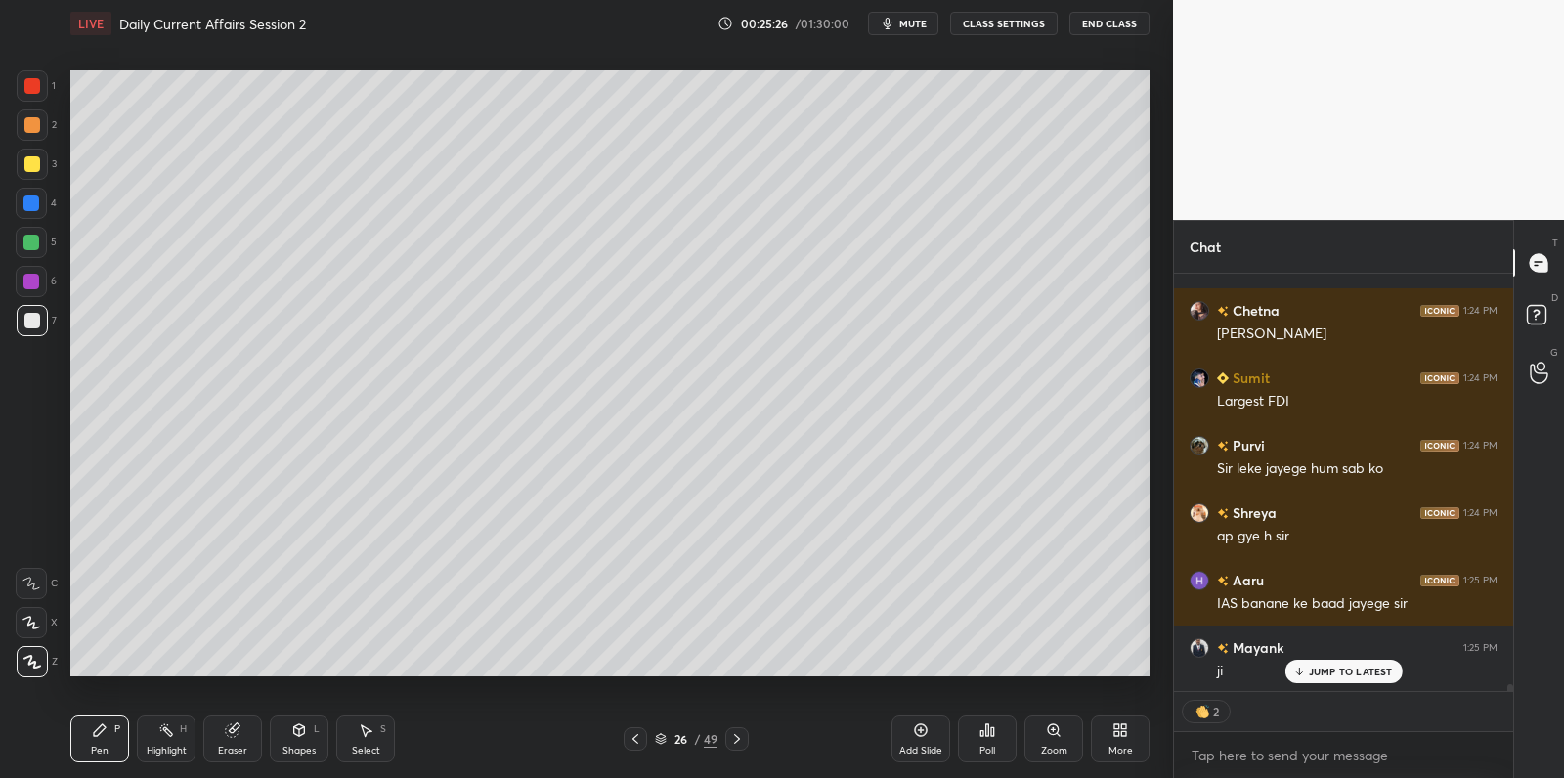
click at [34, 248] on div at bounding box center [31, 243] width 16 height 16
drag, startPoint x: 38, startPoint y: 243, endPoint x: 20, endPoint y: 268, distance: 30.7
click at [38, 243] on div at bounding box center [31, 243] width 16 height 16
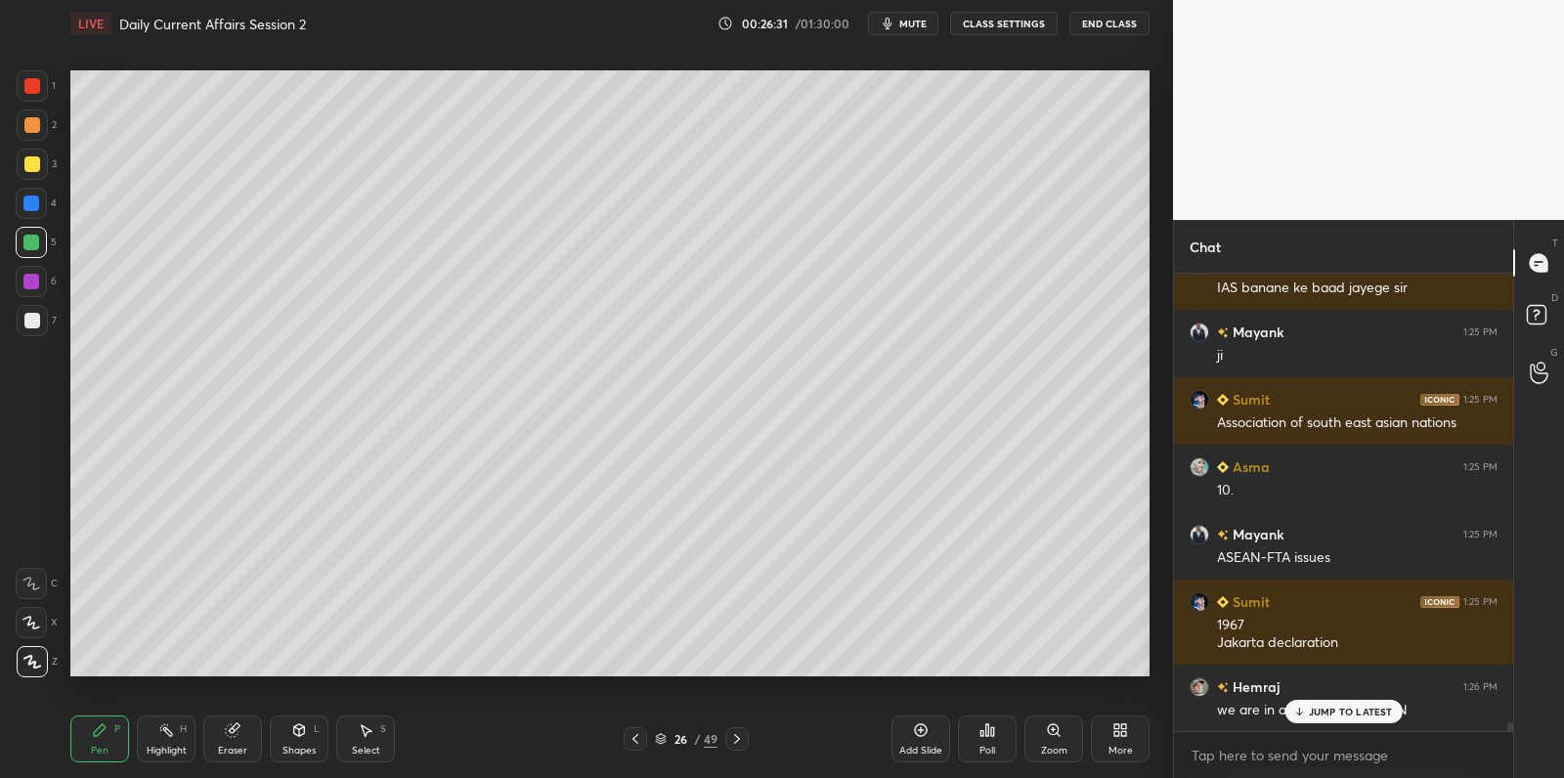
scroll to position [24563, 0]
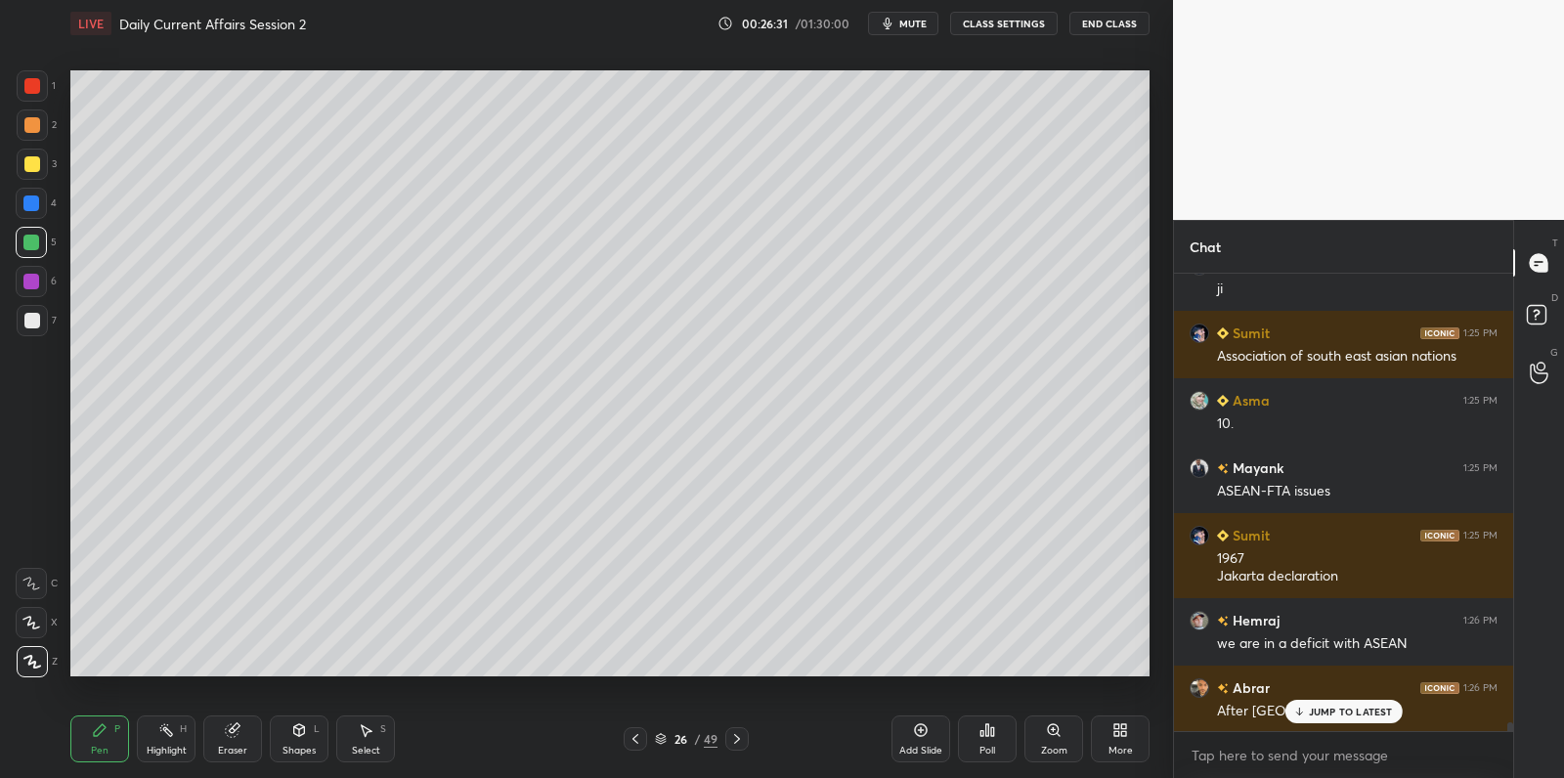
click at [35, 280] on div at bounding box center [31, 282] width 16 height 16
click at [38, 278] on div at bounding box center [31, 282] width 16 height 16
click at [36, 244] on div at bounding box center [31, 243] width 16 height 16
drag, startPoint x: 41, startPoint y: 240, endPoint x: 62, endPoint y: 308, distance: 70.5
click at [38, 246] on div at bounding box center [31, 242] width 31 height 31
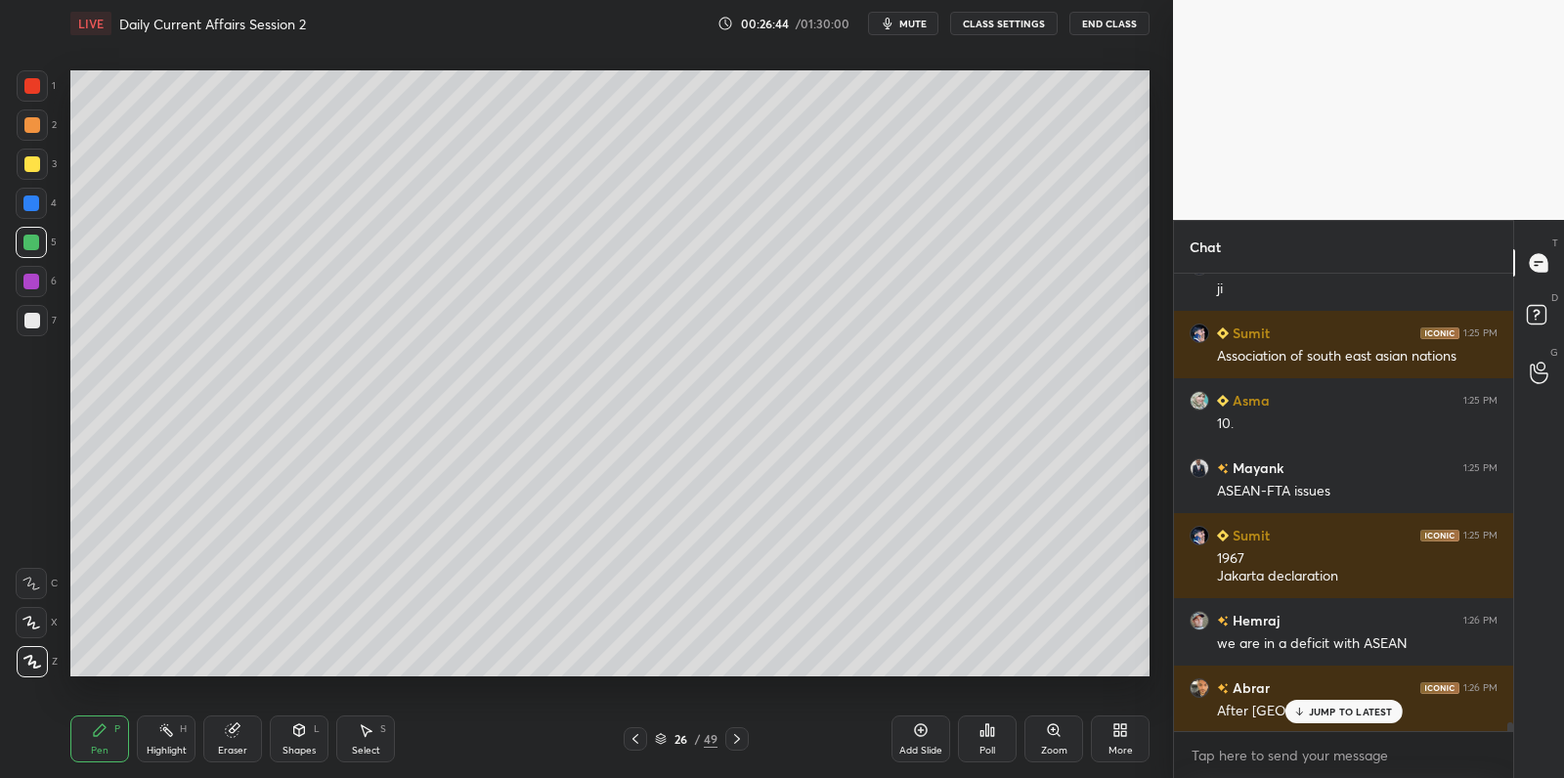
scroll to position [24631, 0]
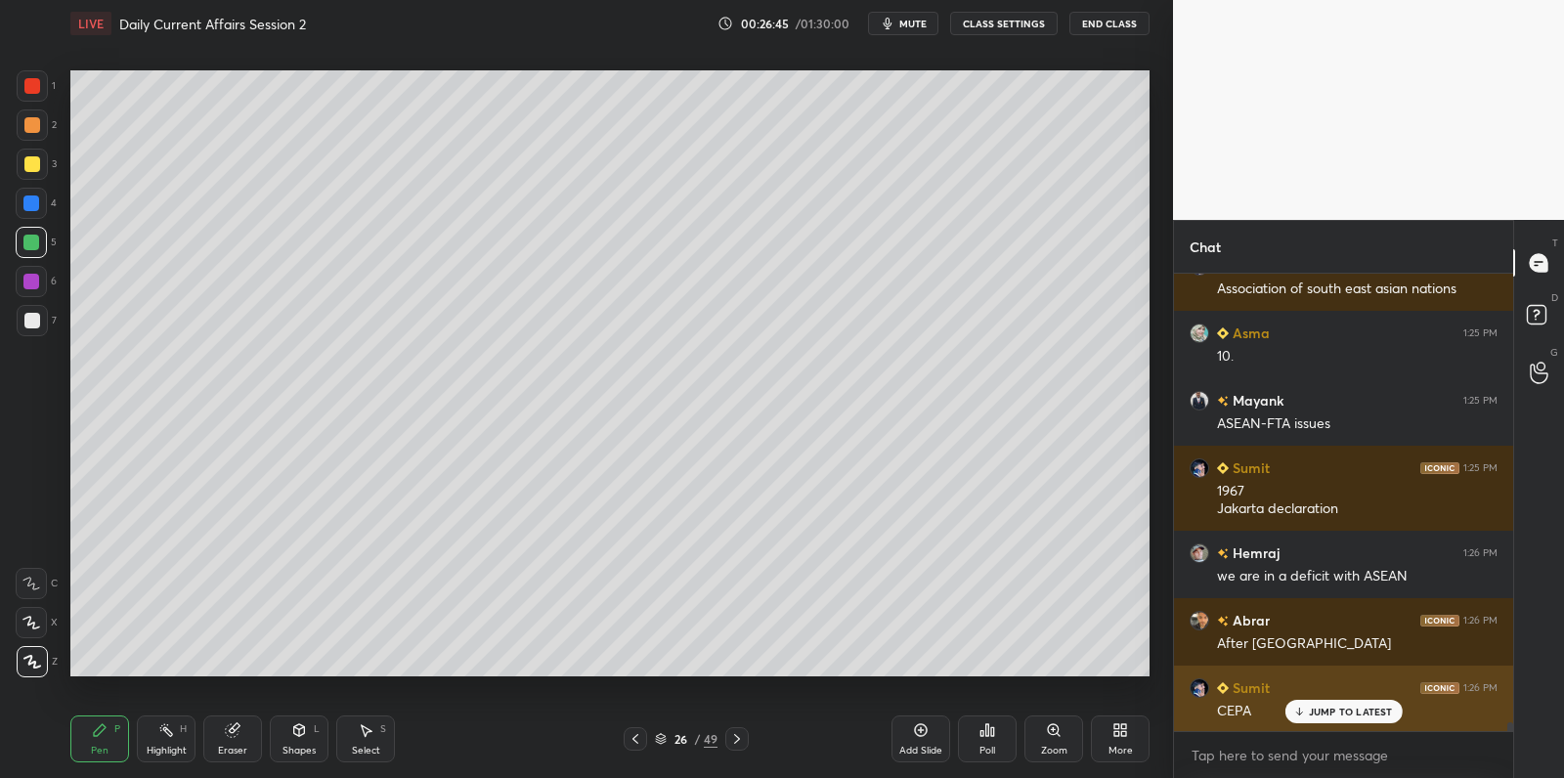
click at [1341, 710] on p "JUMP TO LATEST" at bounding box center [1351, 712] width 84 height 12
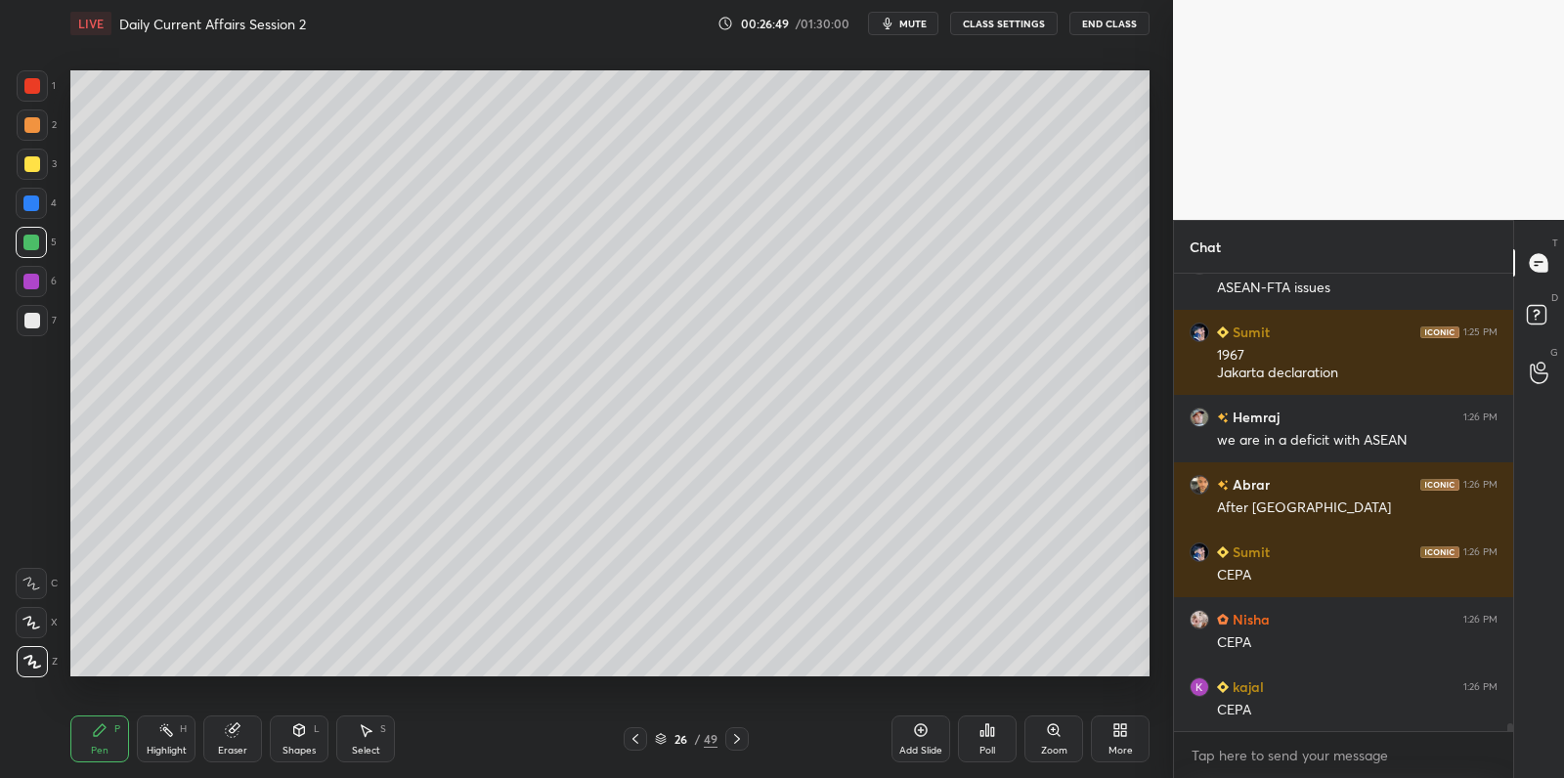
scroll to position [24834, 0]
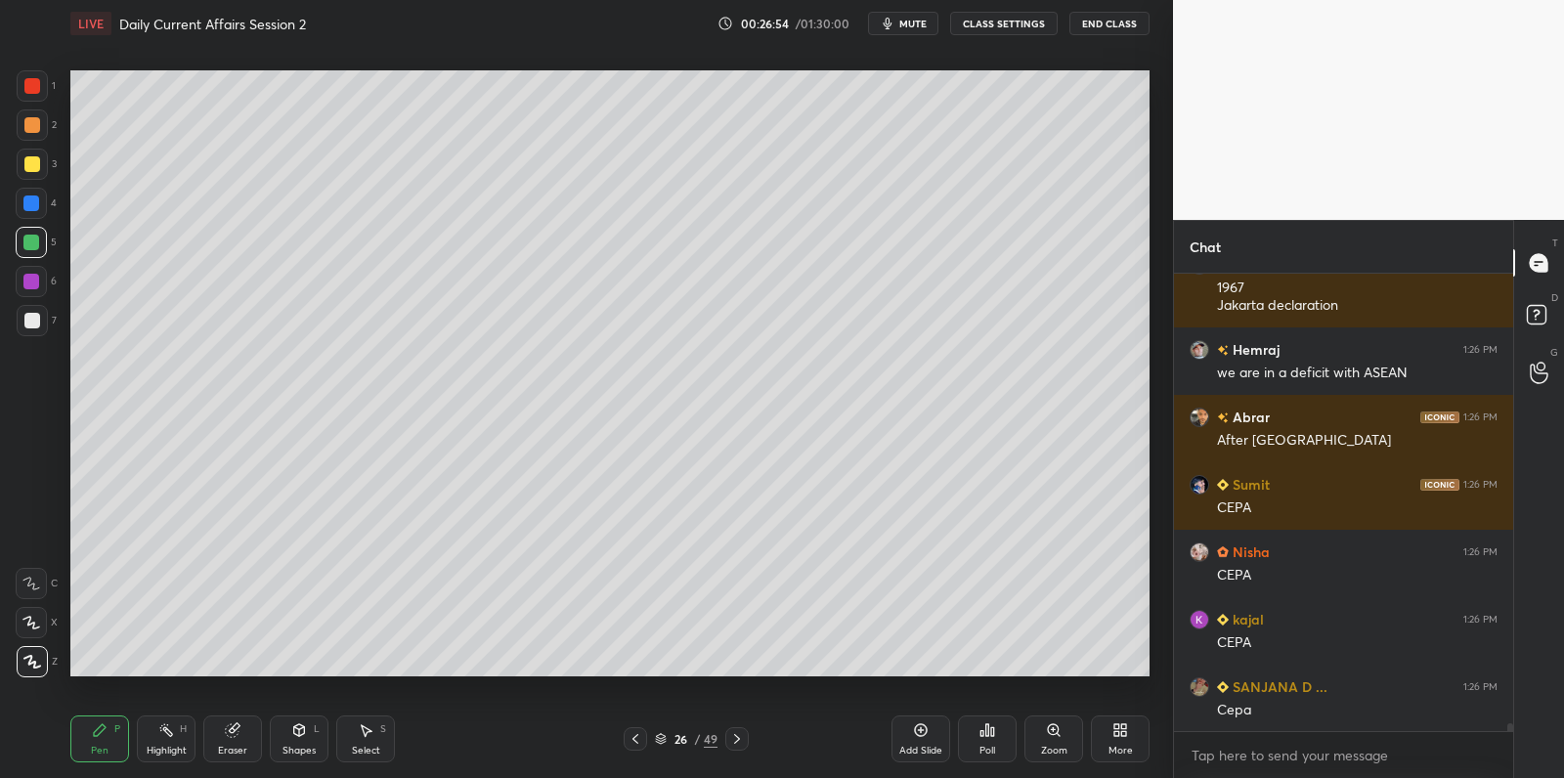
click at [43, 166] on div at bounding box center [32, 164] width 31 height 31
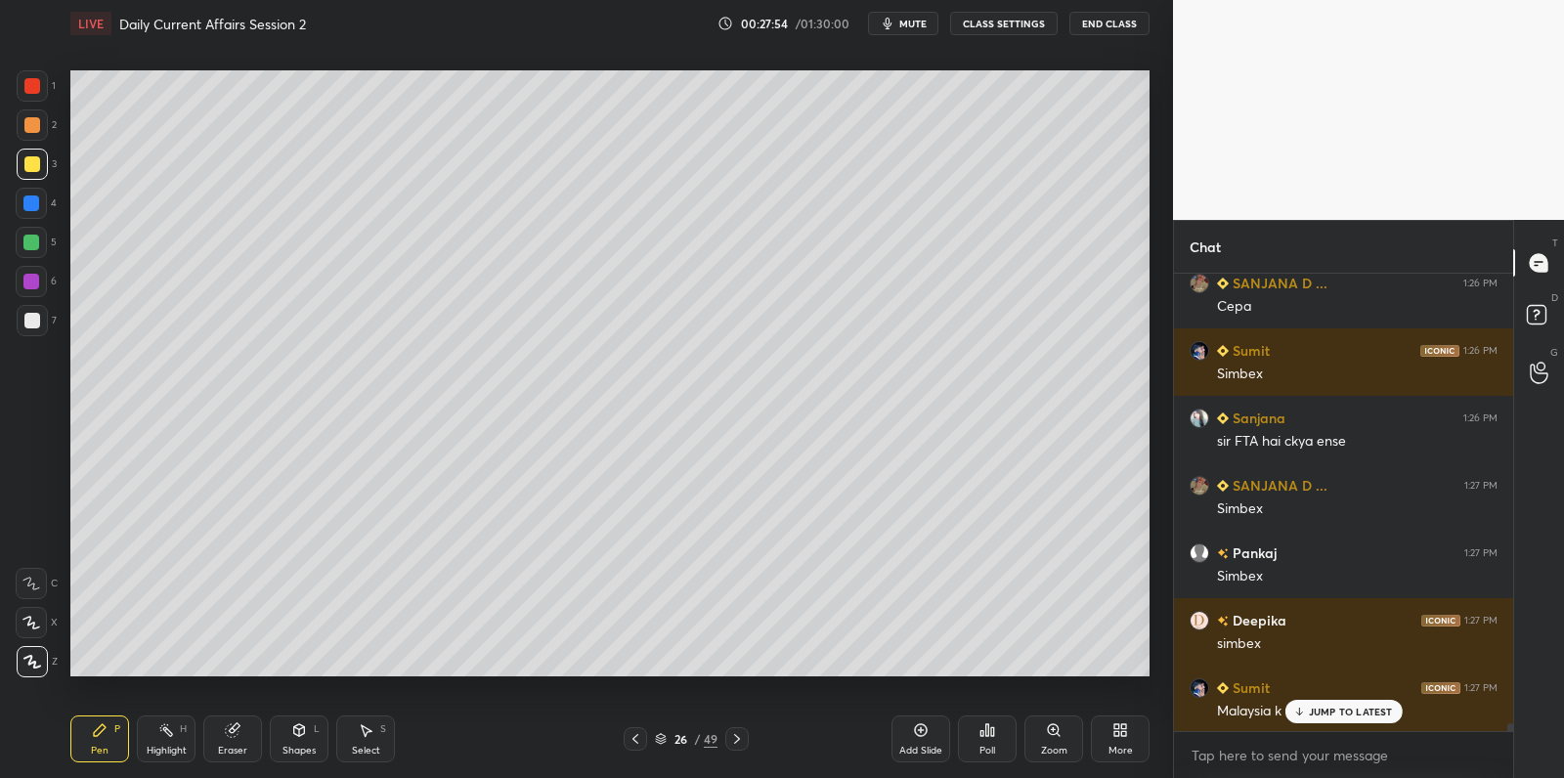
scroll to position [25305, 0]
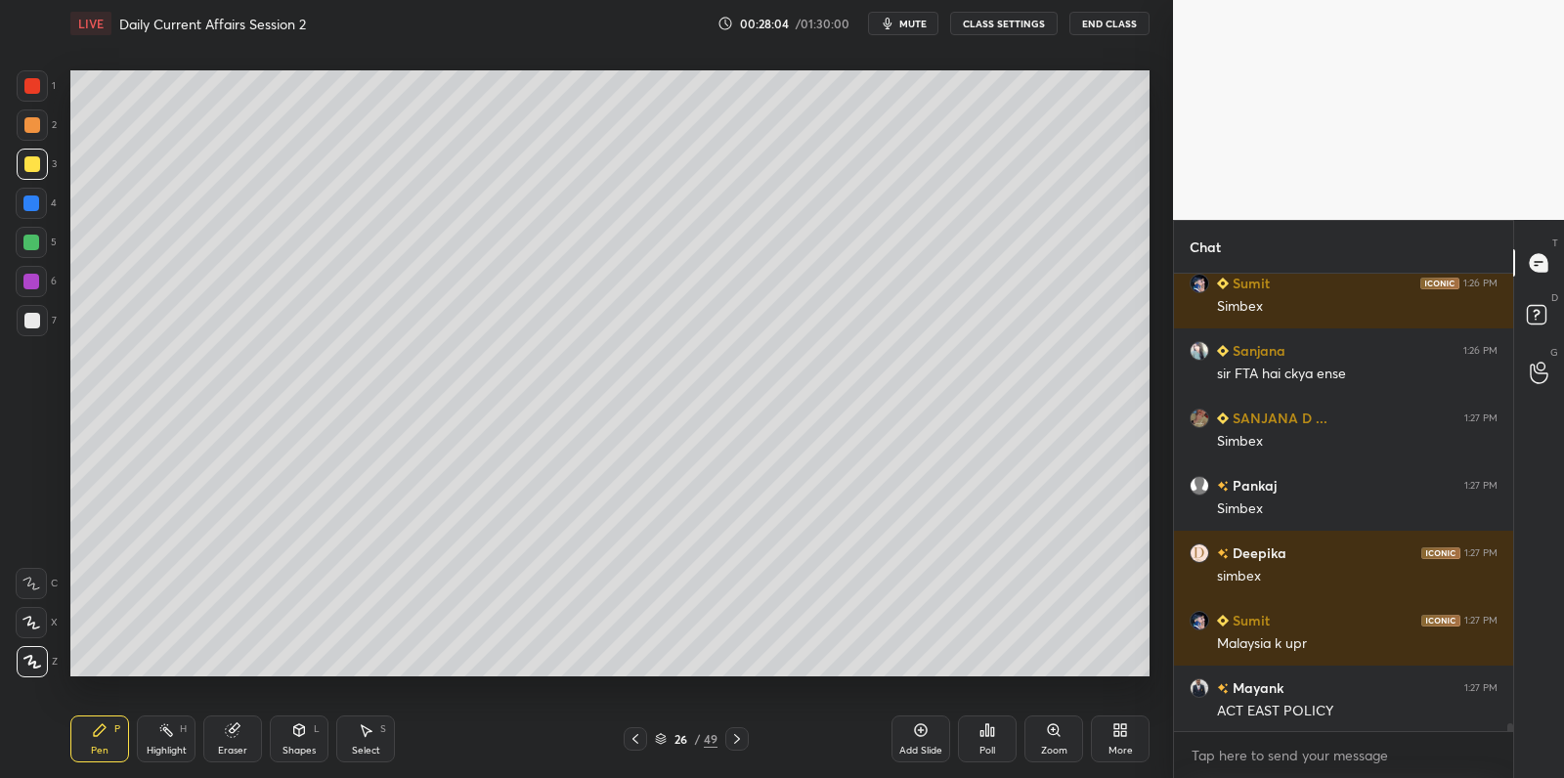
click at [32, 116] on div at bounding box center [32, 124] width 31 height 31
click at [29, 126] on div at bounding box center [32, 125] width 16 height 16
click at [30, 316] on div at bounding box center [32, 321] width 16 height 16
click at [30, 315] on div at bounding box center [32, 321] width 16 height 16
click at [33, 283] on div at bounding box center [31, 282] width 16 height 16
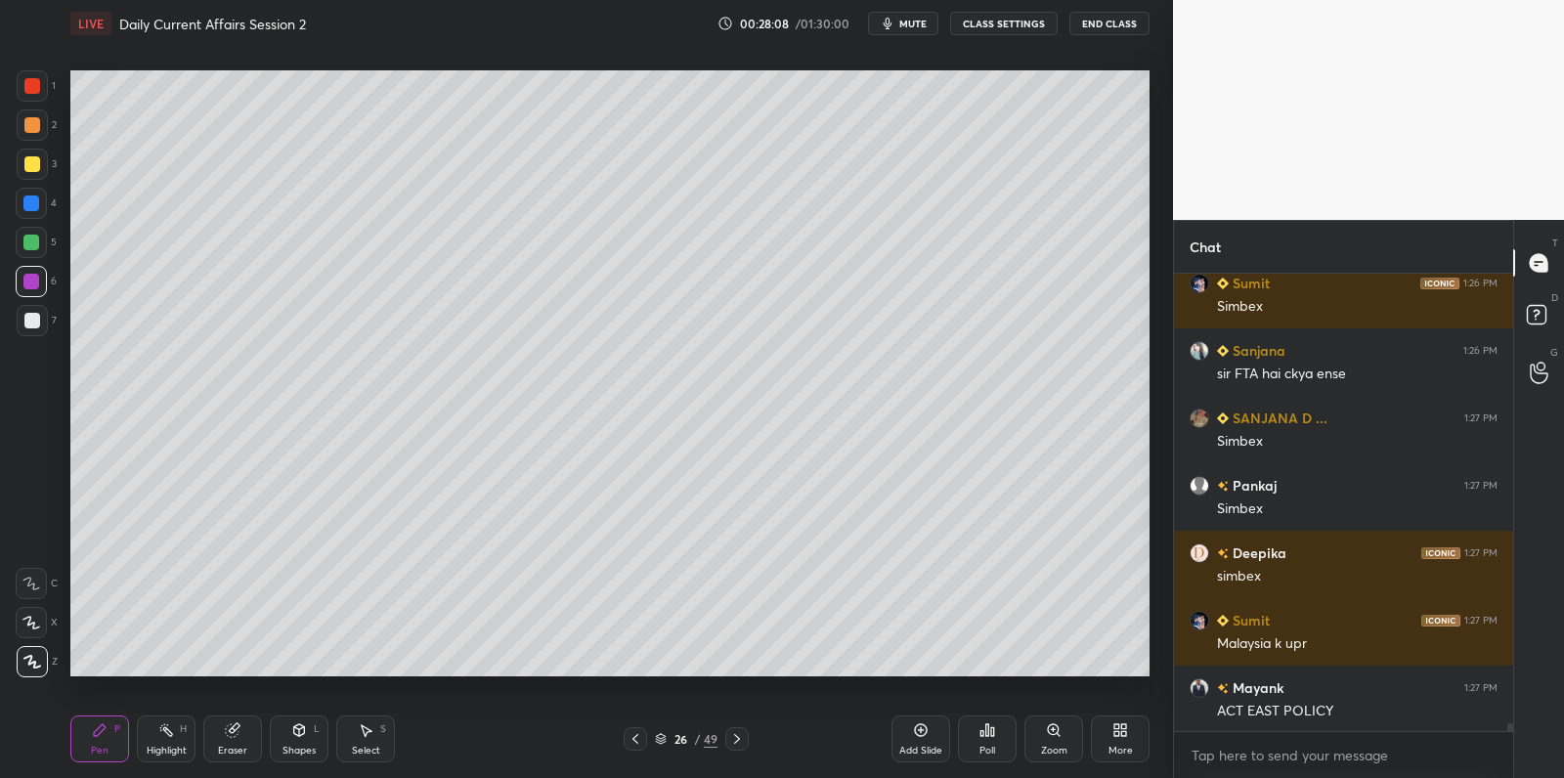
drag, startPoint x: 36, startPoint y: 280, endPoint x: 36, endPoint y: 261, distance: 18.6
click at [36, 280] on div at bounding box center [31, 282] width 16 height 16
click at [39, 212] on div at bounding box center [31, 203] width 31 height 31
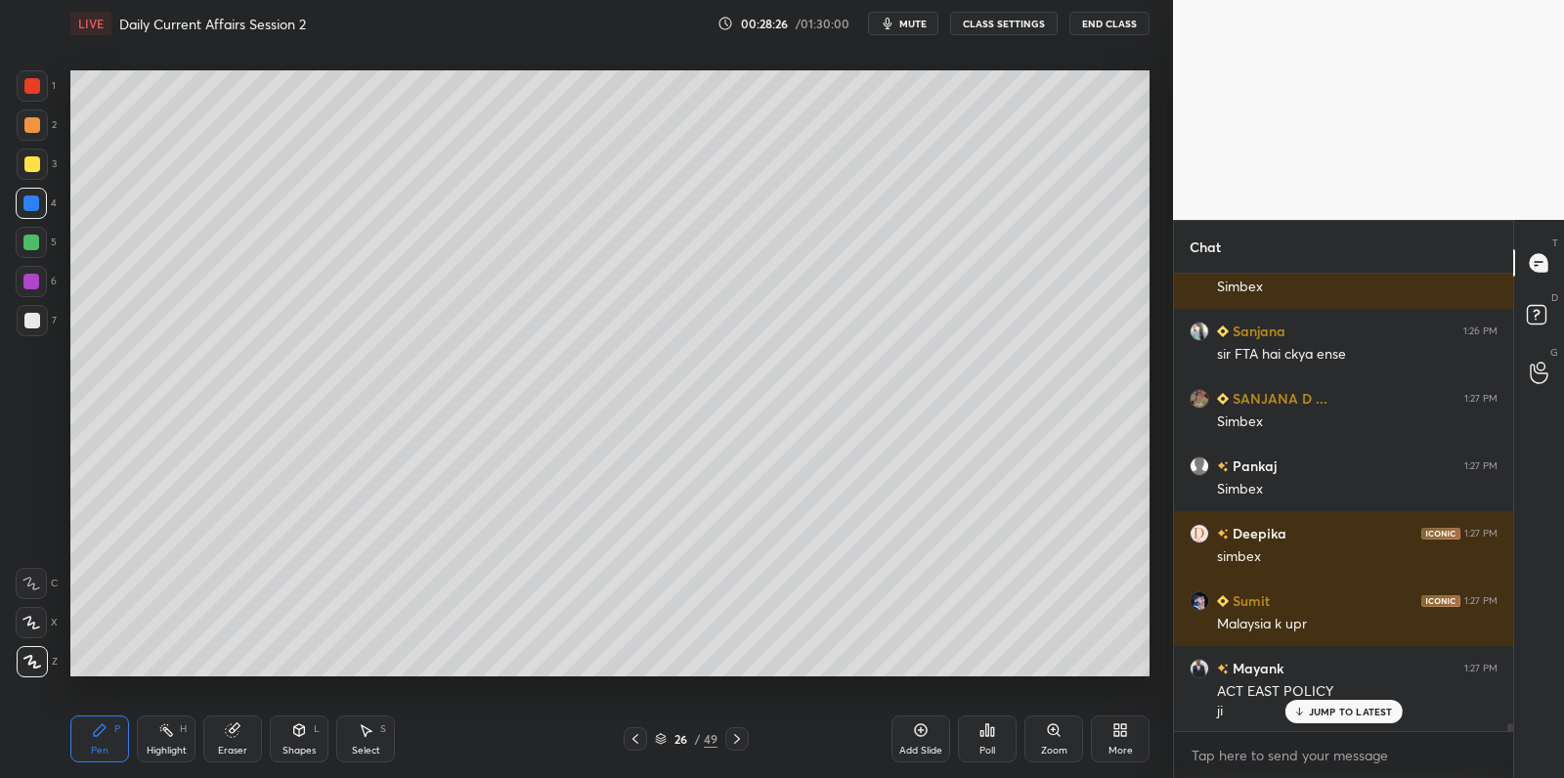
click at [39, 126] on div at bounding box center [32, 124] width 31 height 31
click at [39, 159] on div at bounding box center [32, 164] width 31 height 31
drag, startPoint x: 39, startPoint y: 159, endPoint x: 57, endPoint y: 154, distance: 18.3
click at [39, 159] on div at bounding box center [32, 164] width 31 height 31
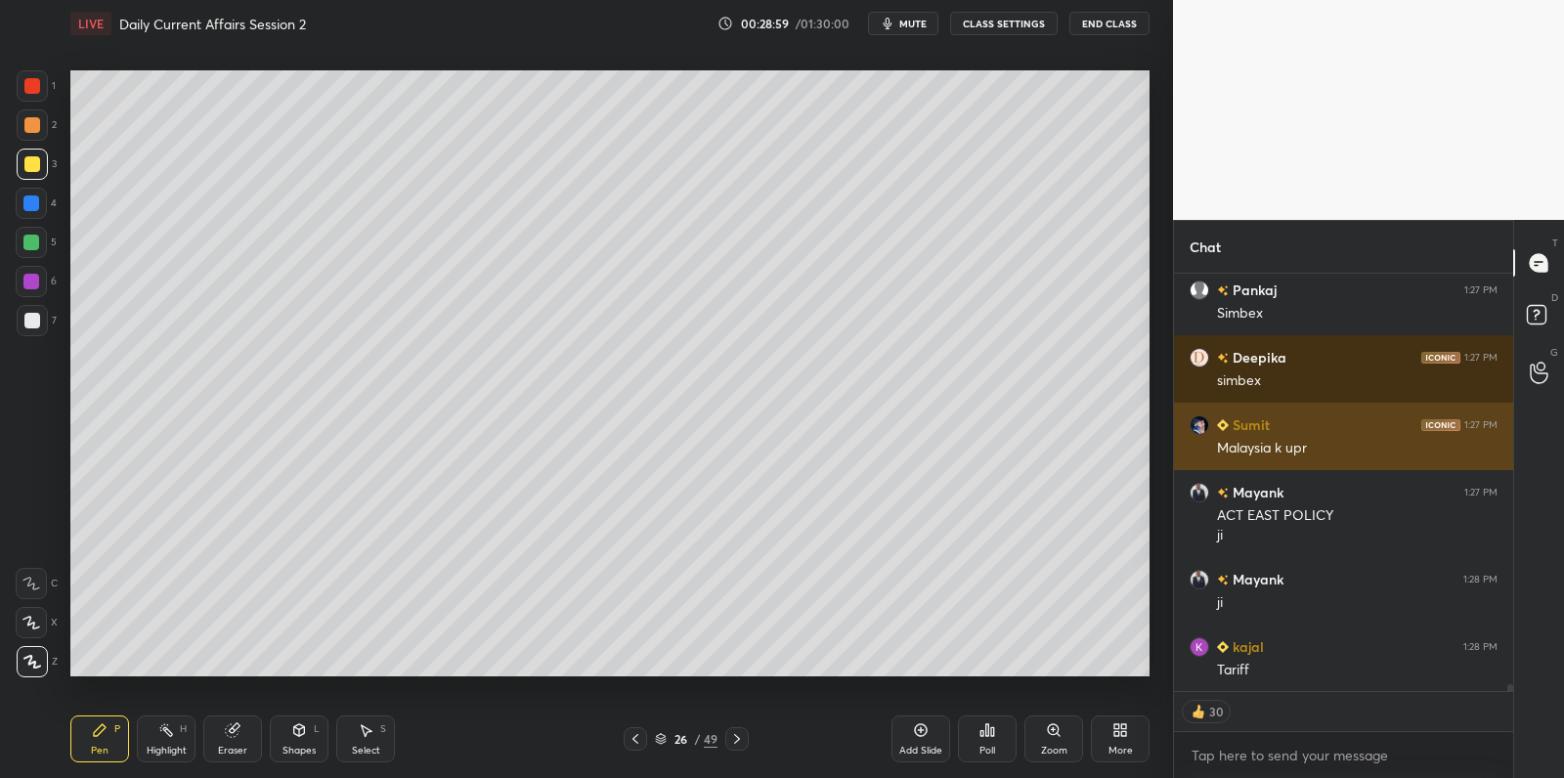
scroll to position [25568, 0]
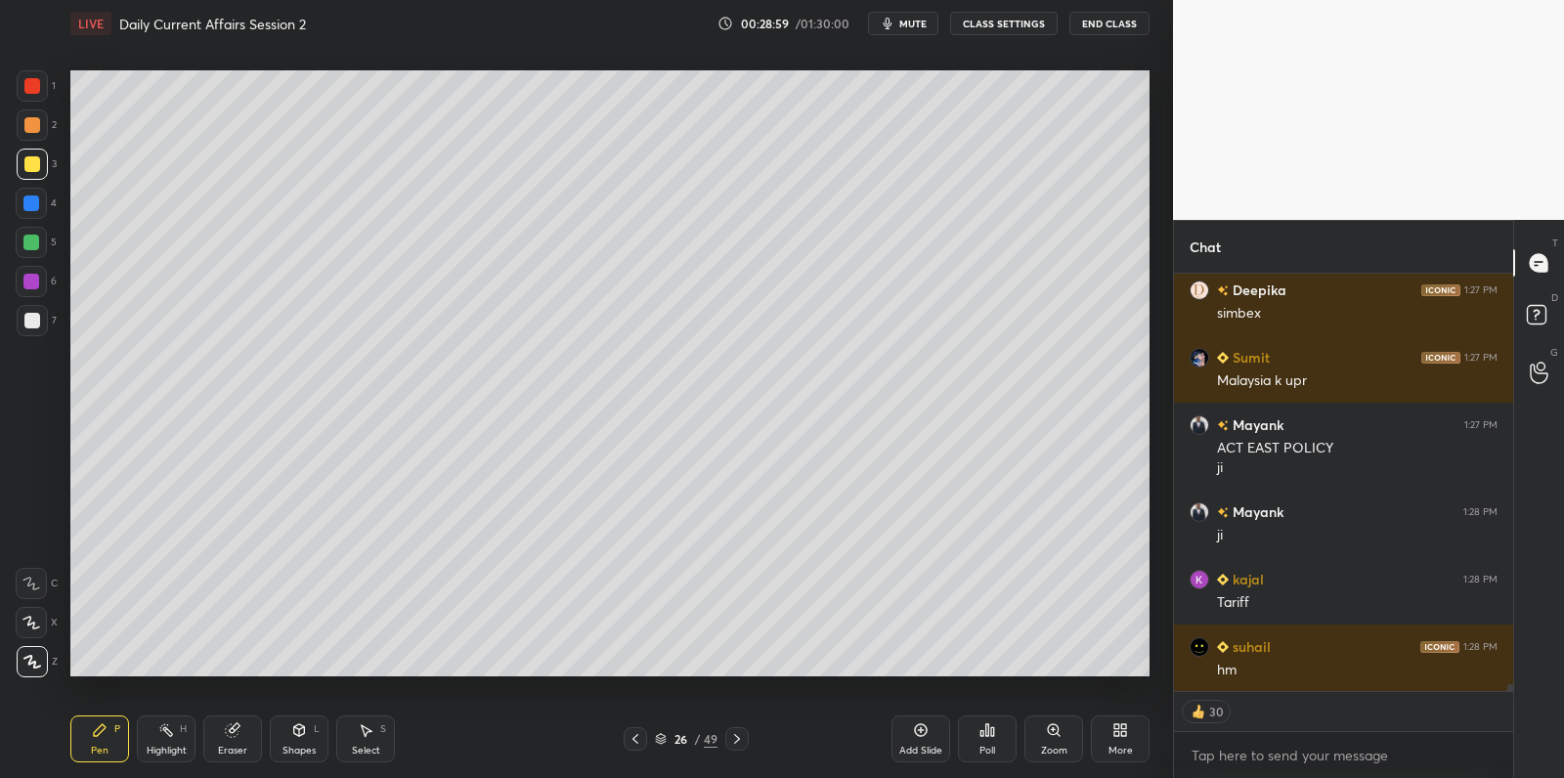
click at [34, 128] on div at bounding box center [32, 125] width 16 height 16
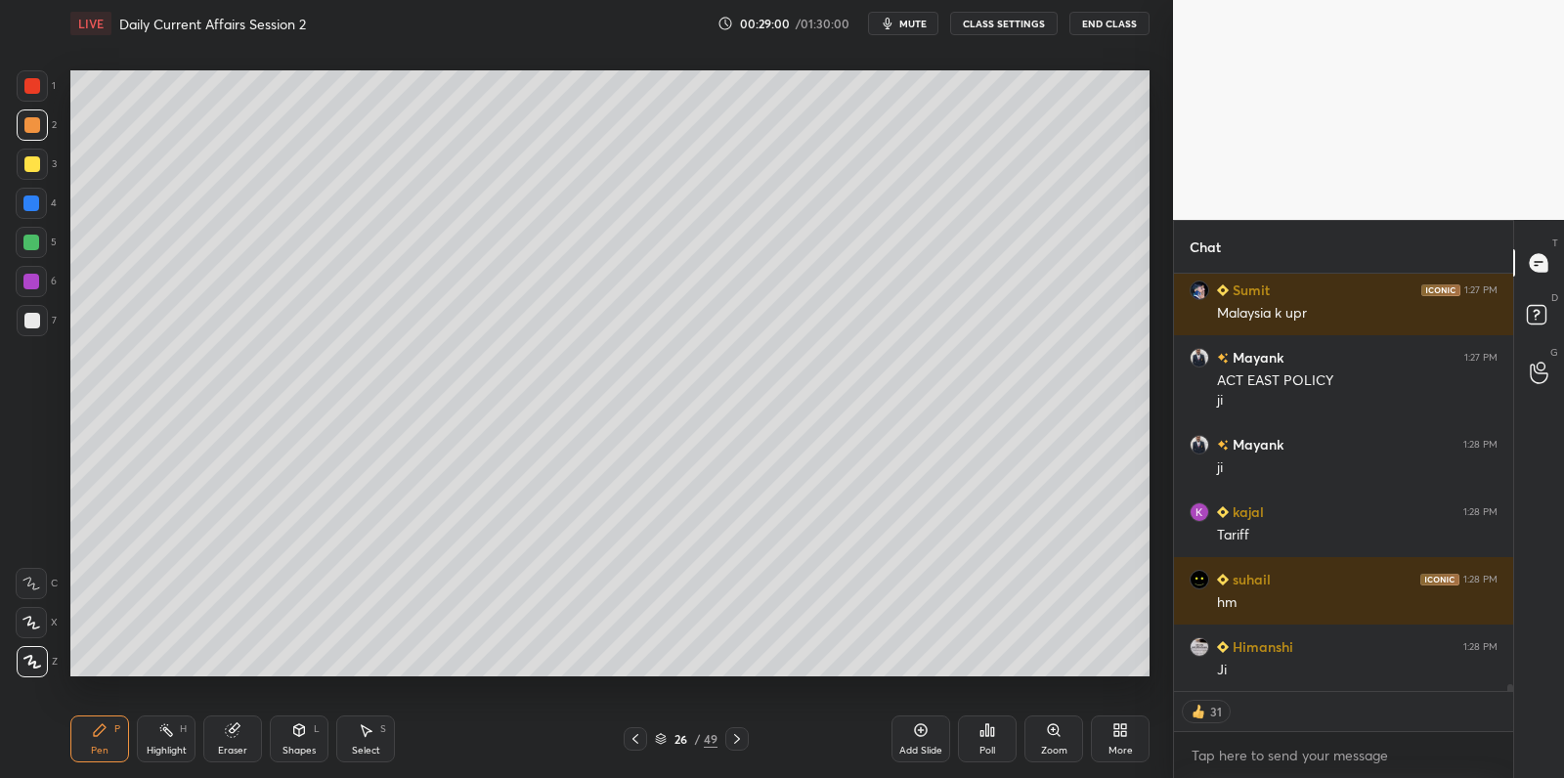
click at [32, 217] on div at bounding box center [31, 203] width 31 height 31
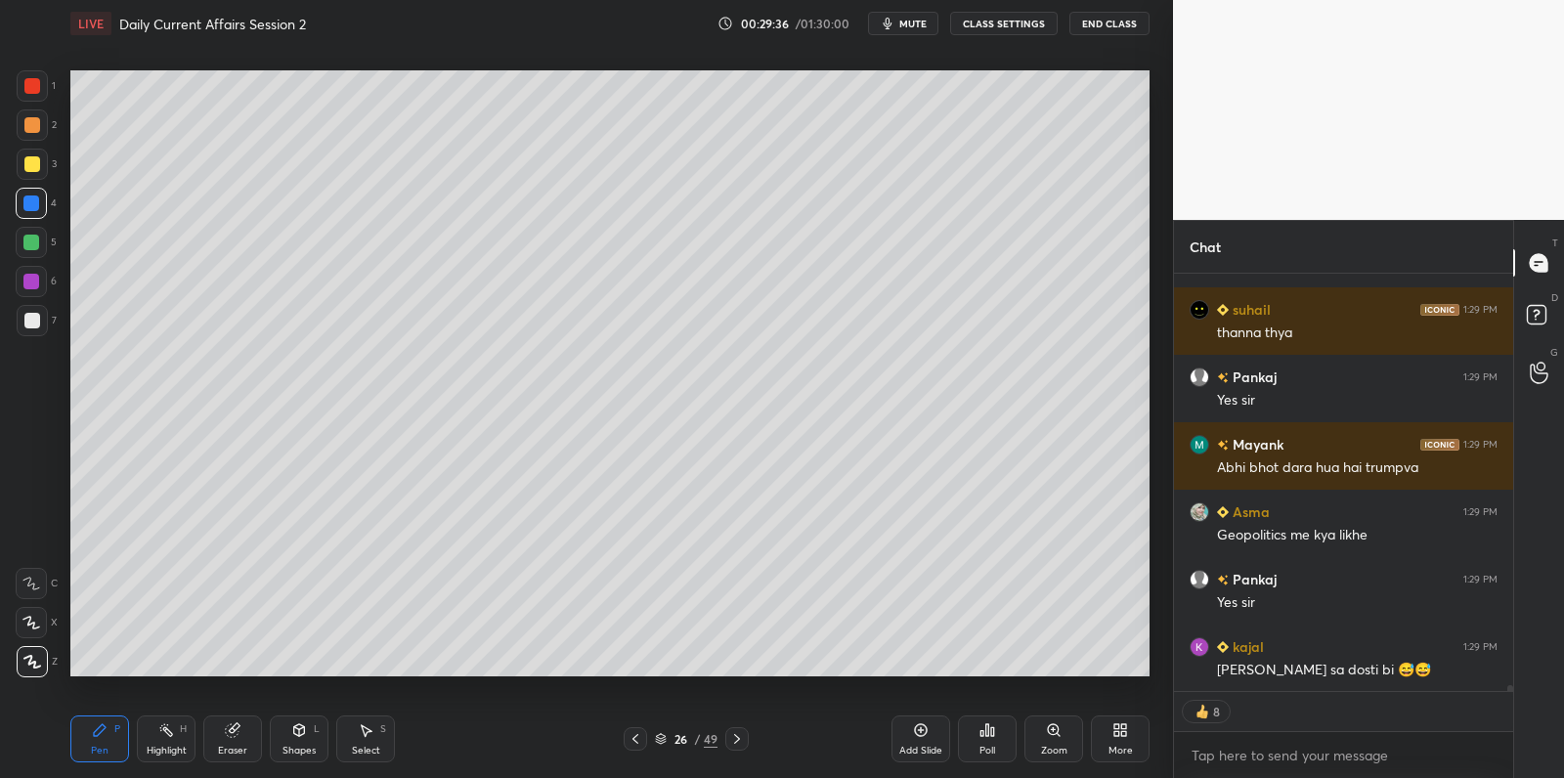
scroll to position [27725, 0]
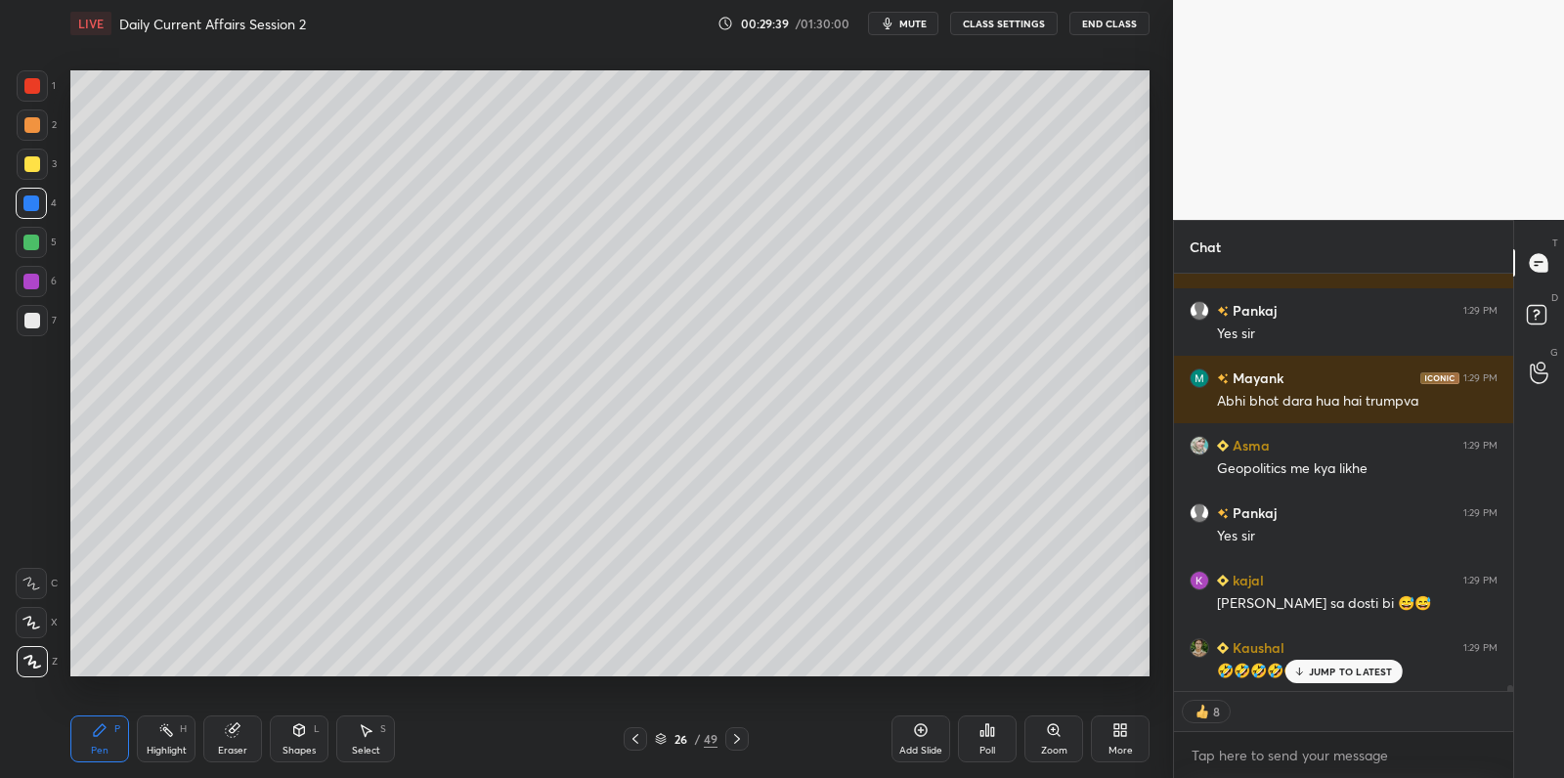
click at [41, 156] on div at bounding box center [32, 164] width 31 height 31
drag, startPoint x: 41, startPoint y: 156, endPoint x: 52, endPoint y: 149, distance: 13.3
click at [41, 156] on div at bounding box center [32, 164] width 31 height 31
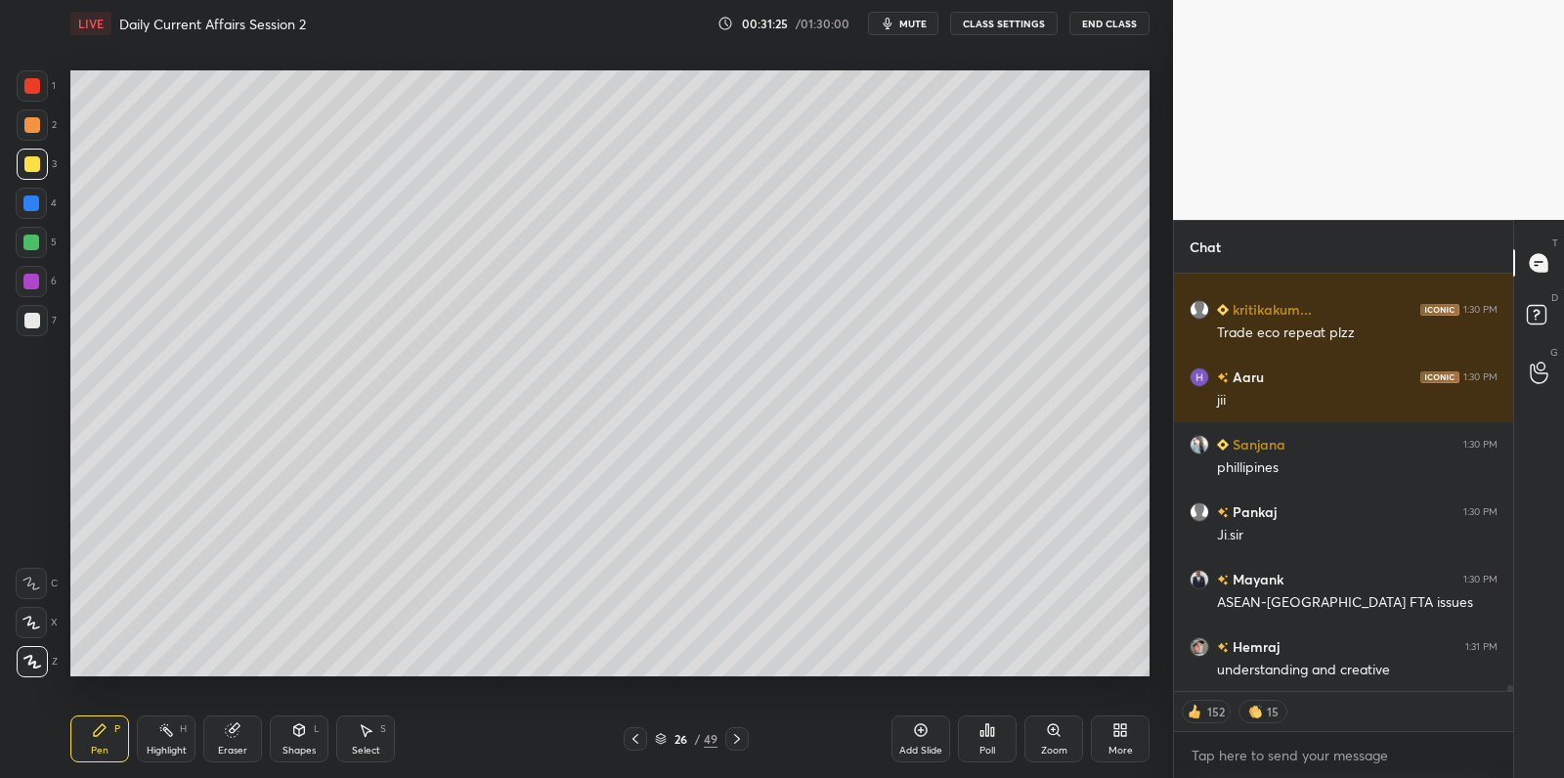
scroll to position [29208, 0]
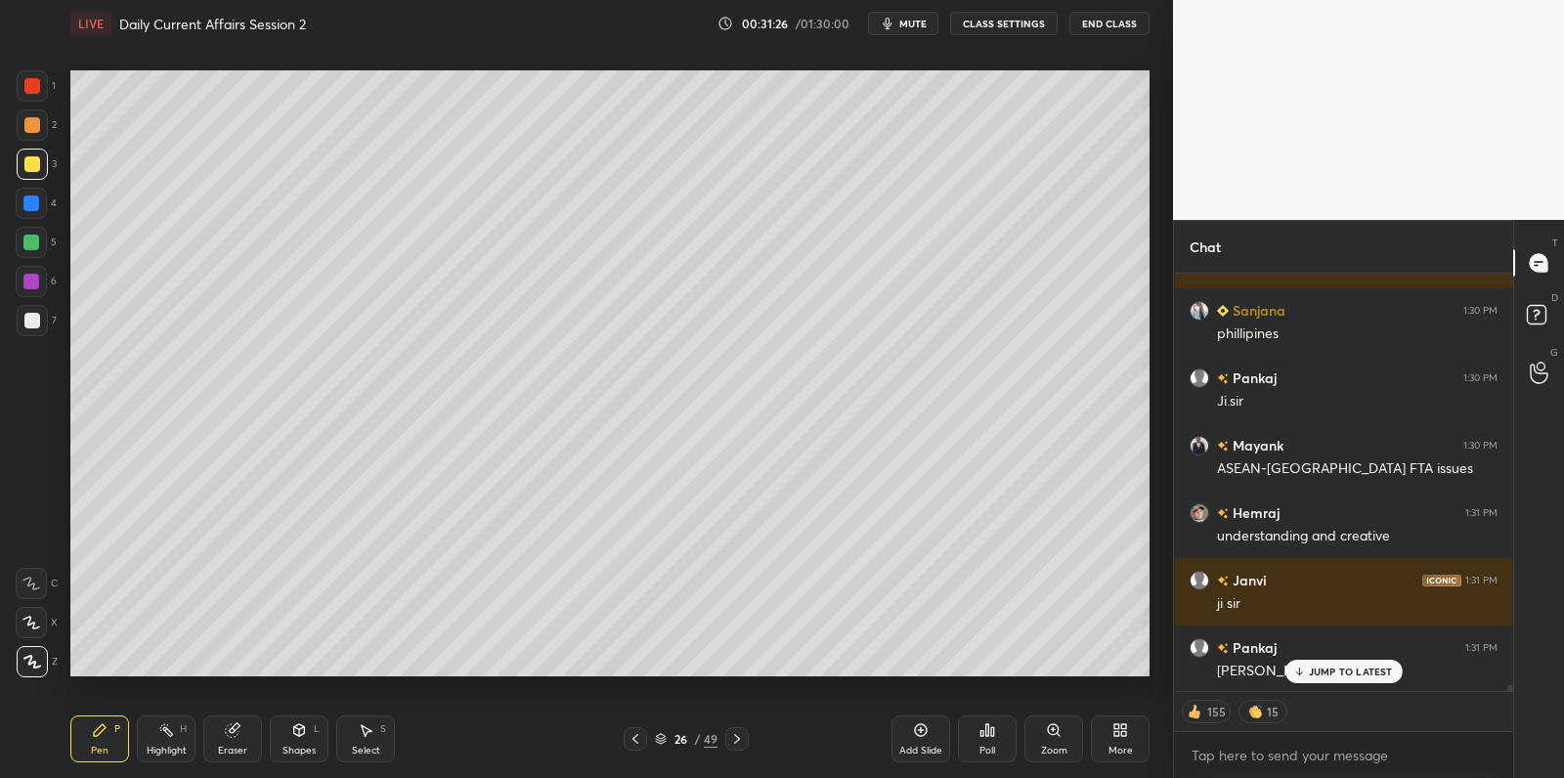
click at [35, 314] on div at bounding box center [32, 321] width 16 height 16
click at [37, 317] on div at bounding box center [32, 321] width 16 height 16
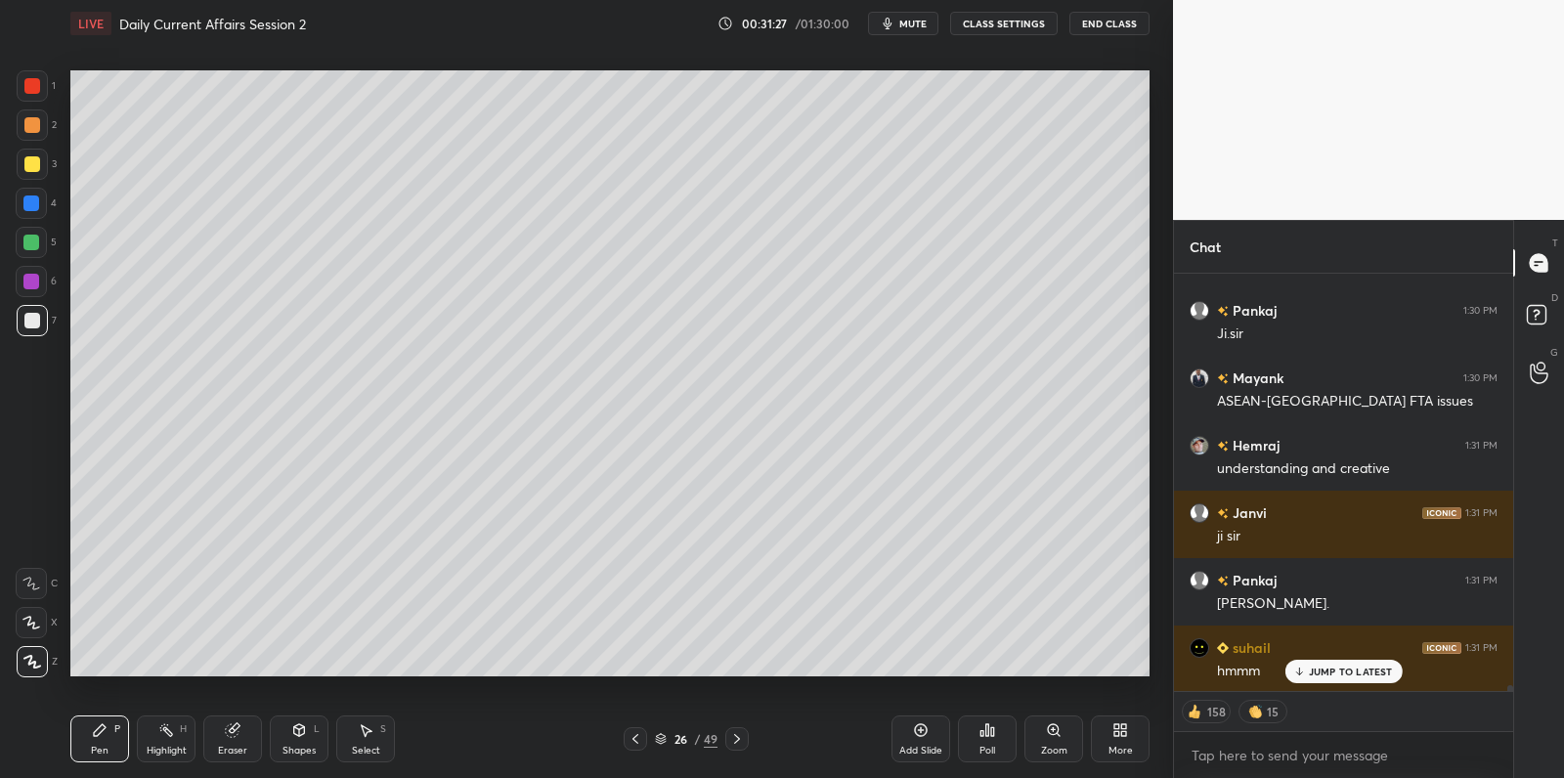
click at [39, 283] on div at bounding box center [31, 281] width 31 height 31
click at [25, 241] on div at bounding box center [31, 243] width 16 height 16
click at [30, 200] on div at bounding box center [31, 203] width 16 height 16
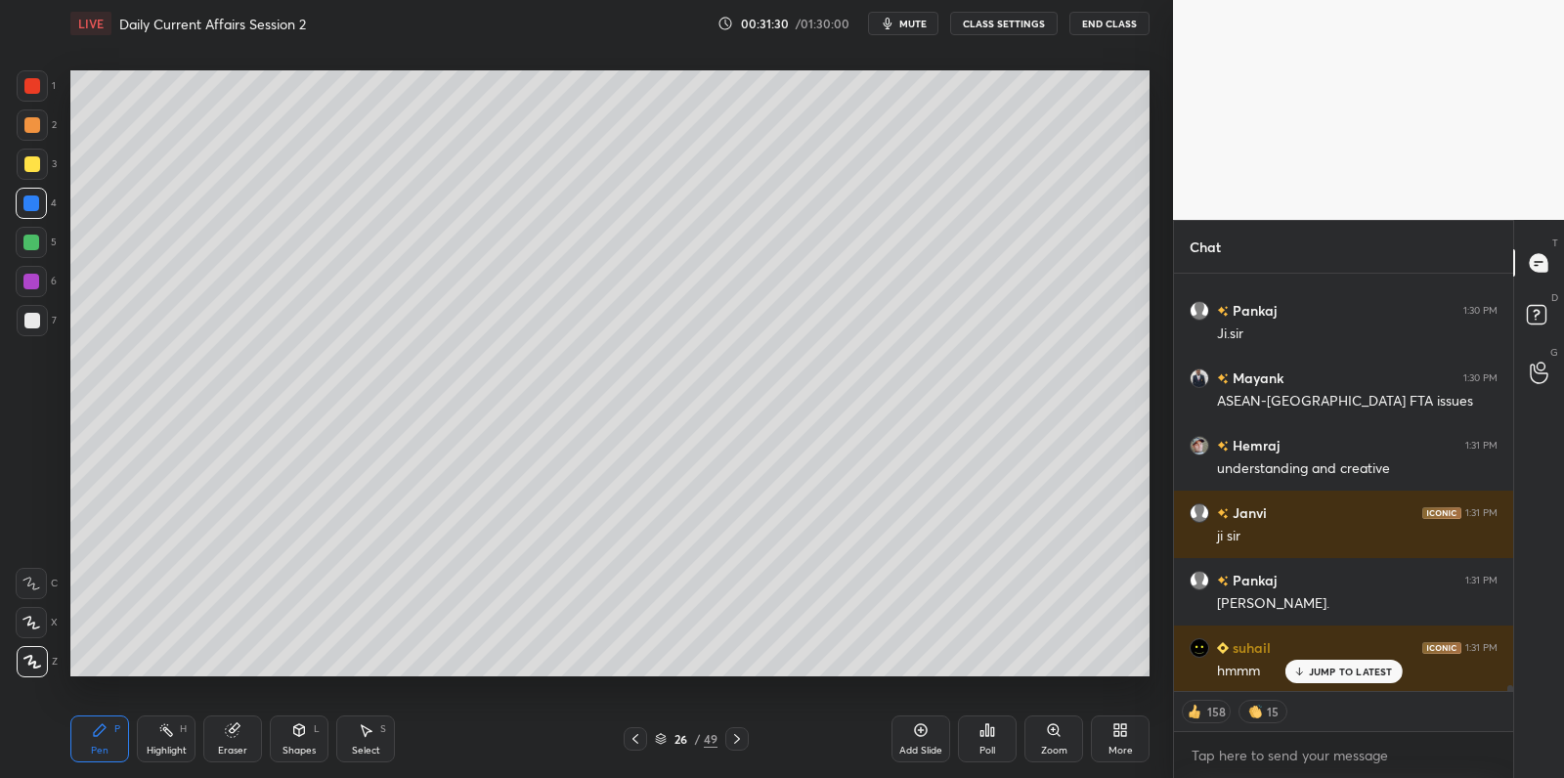
click at [33, 163] on div at bounding box center [32, 164] width 16 height 16
click at [34, 164] on div at bounding box center [32, 164] width 16 height 16
click at [32, 214] on div at bounding box center [31, 203] width 31 height 31
click at [29, 224] on div "4" at bounding box center [36, 207] width 41 height 39
click at [27, 245] on div at bounding box center [31, 243] width 16 height 16
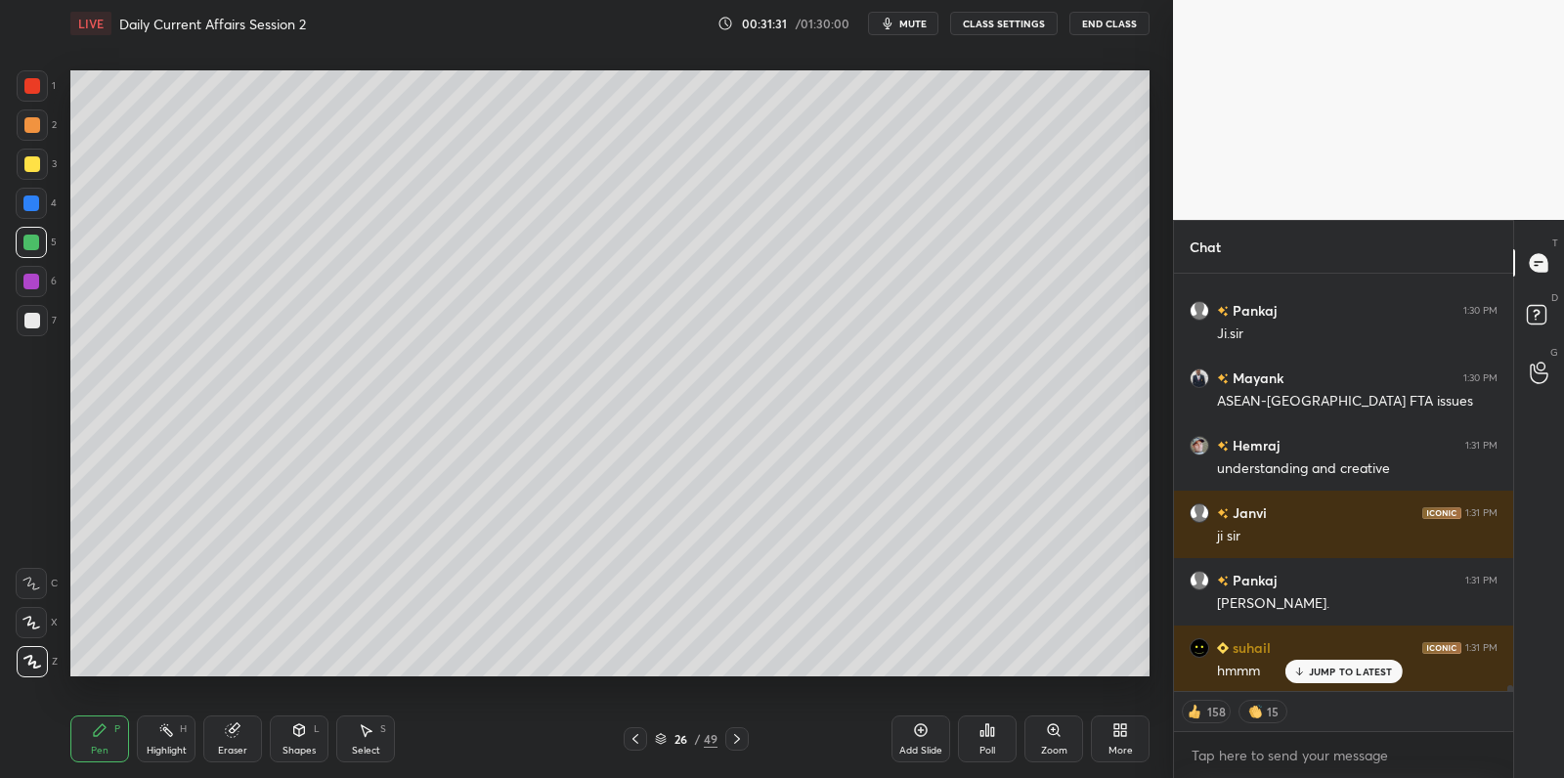
drag, startPoint x: 32, startPoint y: 198, endPoint x: 36, endPoint y: 173, distance: 25.7
click at [32, 198] on div at bounding box center [31, 203] width 16 height 16
click at [36, 170] on div at bounding box center [32, 164] width 16 height 16
drag, startPoint x: 38, startPoint y: 164, endPoint x: 36, endPoint y: 177, distance: 12.9
click at [37, 171] on div at bounding box center [32, 164] width 31 height 31
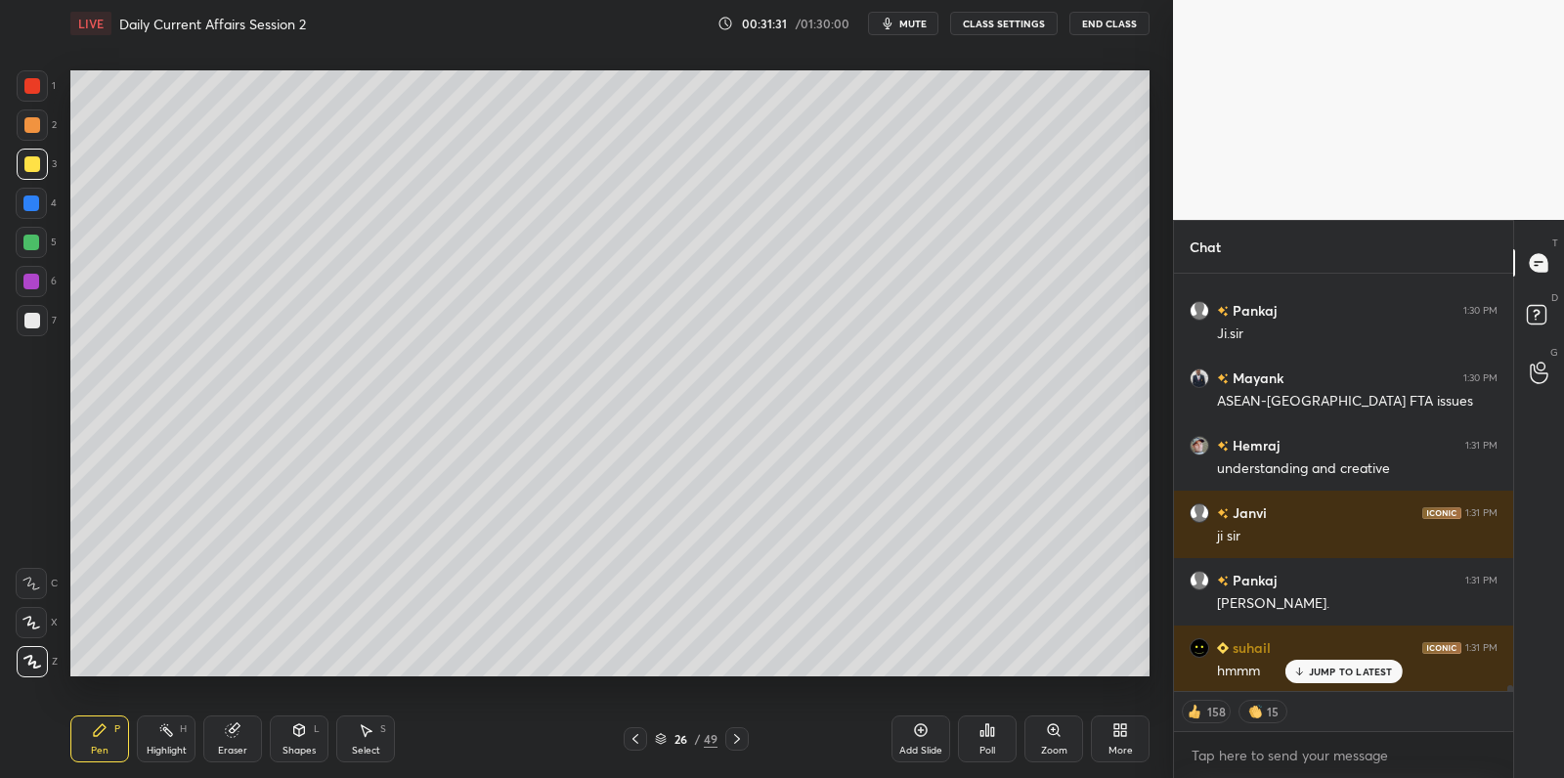
click at [38, 212] on div at bounding box center [31, 203] width 31 height 31
click at [34, 218] on div "4" at bounding box center [36, 207] width 41 height 39
drag, startPoint x: 32, startPoint y: 237, endPoint x: 33, endPoint y: 203, distance: 34.2
click at [32, 237] on div at bounding box center [31, 243] width 16 height 16
click at [32, 202] on div at bounding box center [31, 203] width 16 height 16
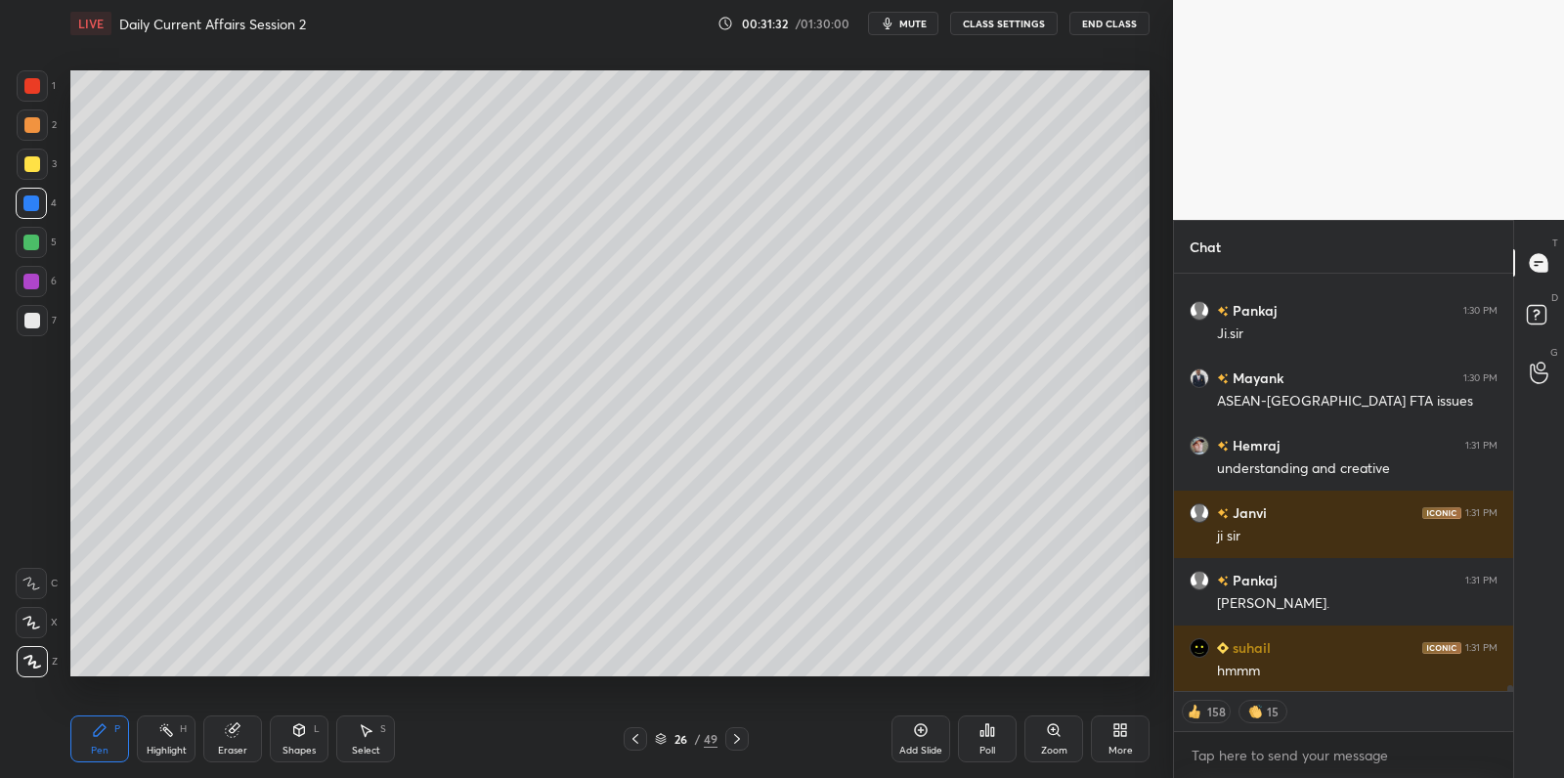
click at [32, 162] on div at bounding box center [32, 164] width 16 height 16
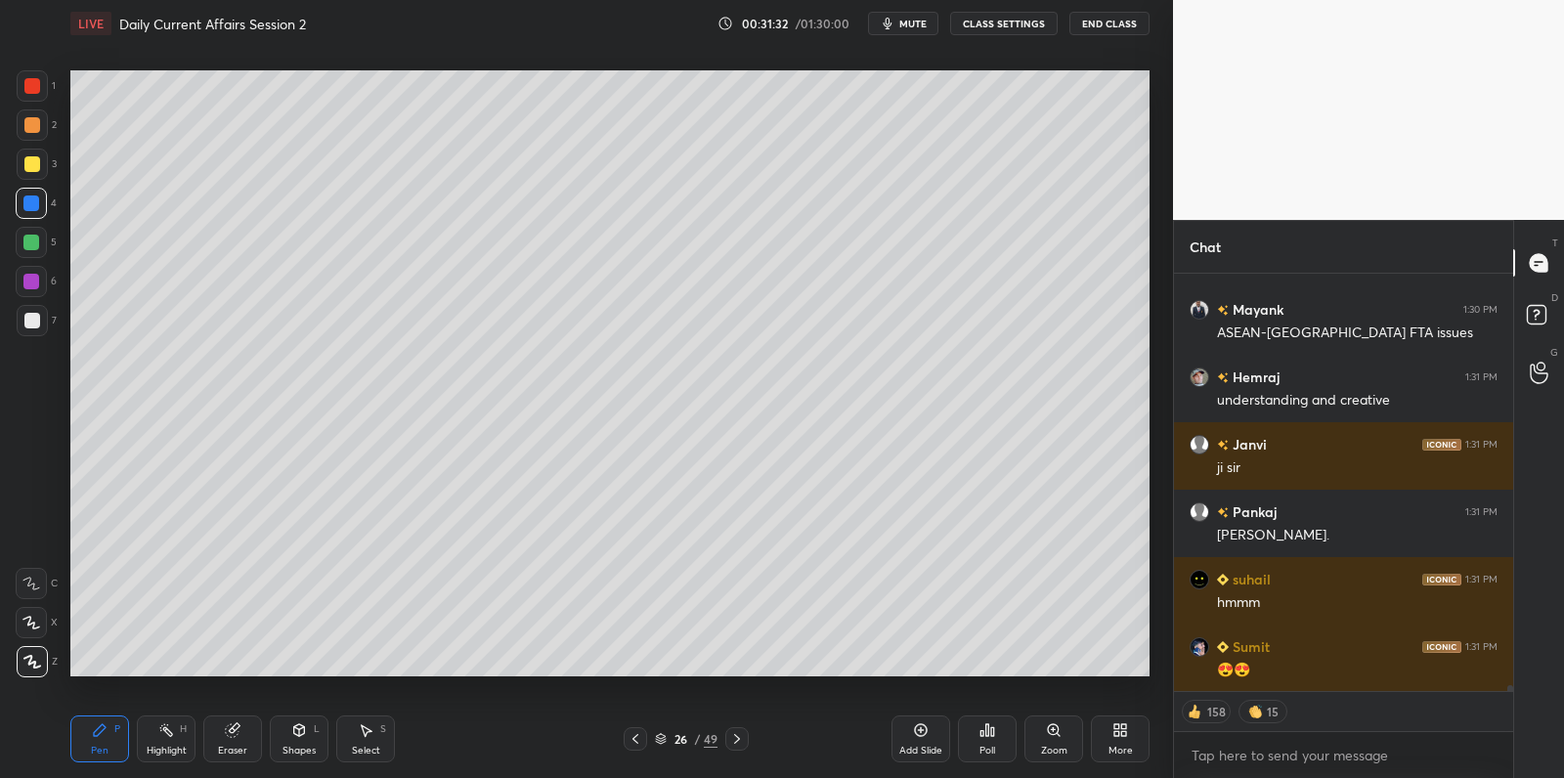
click at [33, 164] on div at bounding box center [32, 164] width 16 height 16
drag, startPoint x: 35, startPoint y: 205, endPoint x: 30, endPoint y: 226, distance: 21.1
click at [35, 205] on div at bounding box center [31, 203] width 16 height 16
drag, startPoint x: 32, startPoint y: 235, endPoint x: 33, endPoint y: 220, distance: 14.7
click at [32, 235] on div at bounding box center [31, 243] width 16 height 16
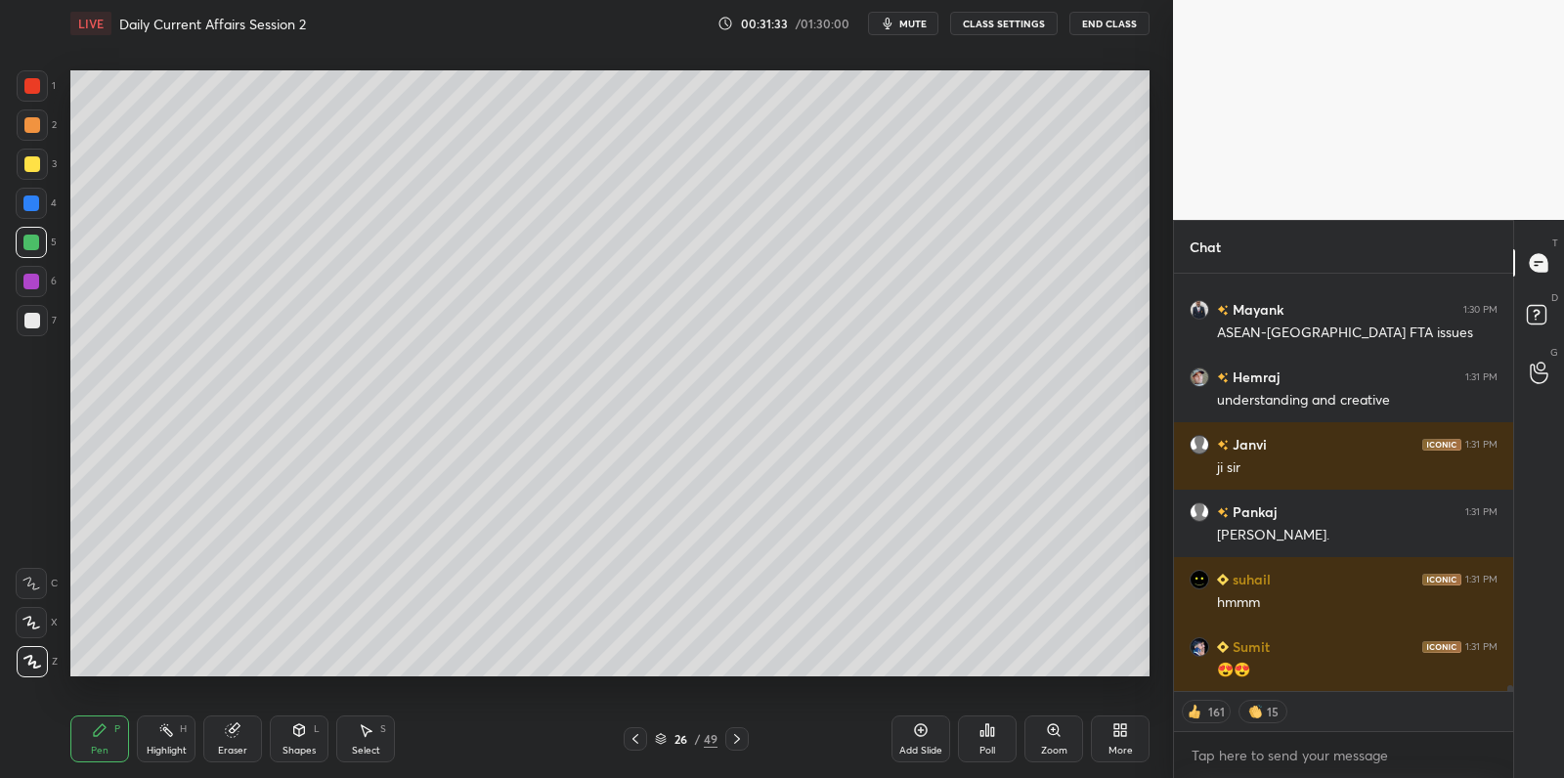
drag, startPoint x: 33, startPoint y: 220, endPoint x: 33, endPoint y: 192, distance: 28.3
click at [32, 219] on div "4" at bounding box center [36, 207] width 41 height 39
click at [37, 169] on div at bounding box center [32, 164] width 16 height 16
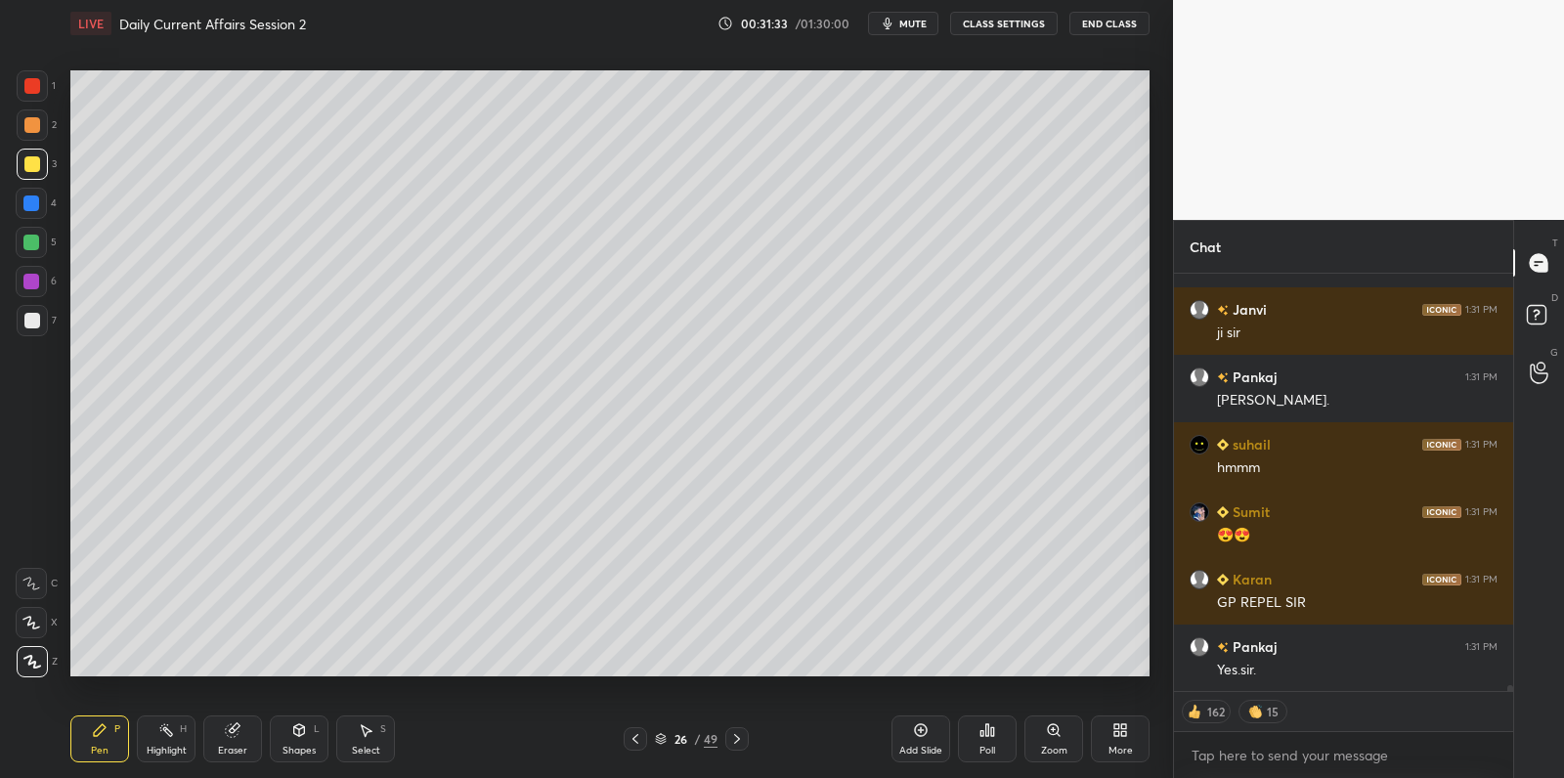
click at [36, 154] on div at bounding box center [32, 164] width 31 height 31
click at [35, 215] on div at bounding box center [31, 203] width 31 height 31
click at [31, 232] on div at bounding box center [31, 242] width 31 height 31
click at [31, 242] on div at bounding box center [31, 243] width 16 height 16
click at [31, 200] on div at bounding box center [31, 203] width 16 height 16
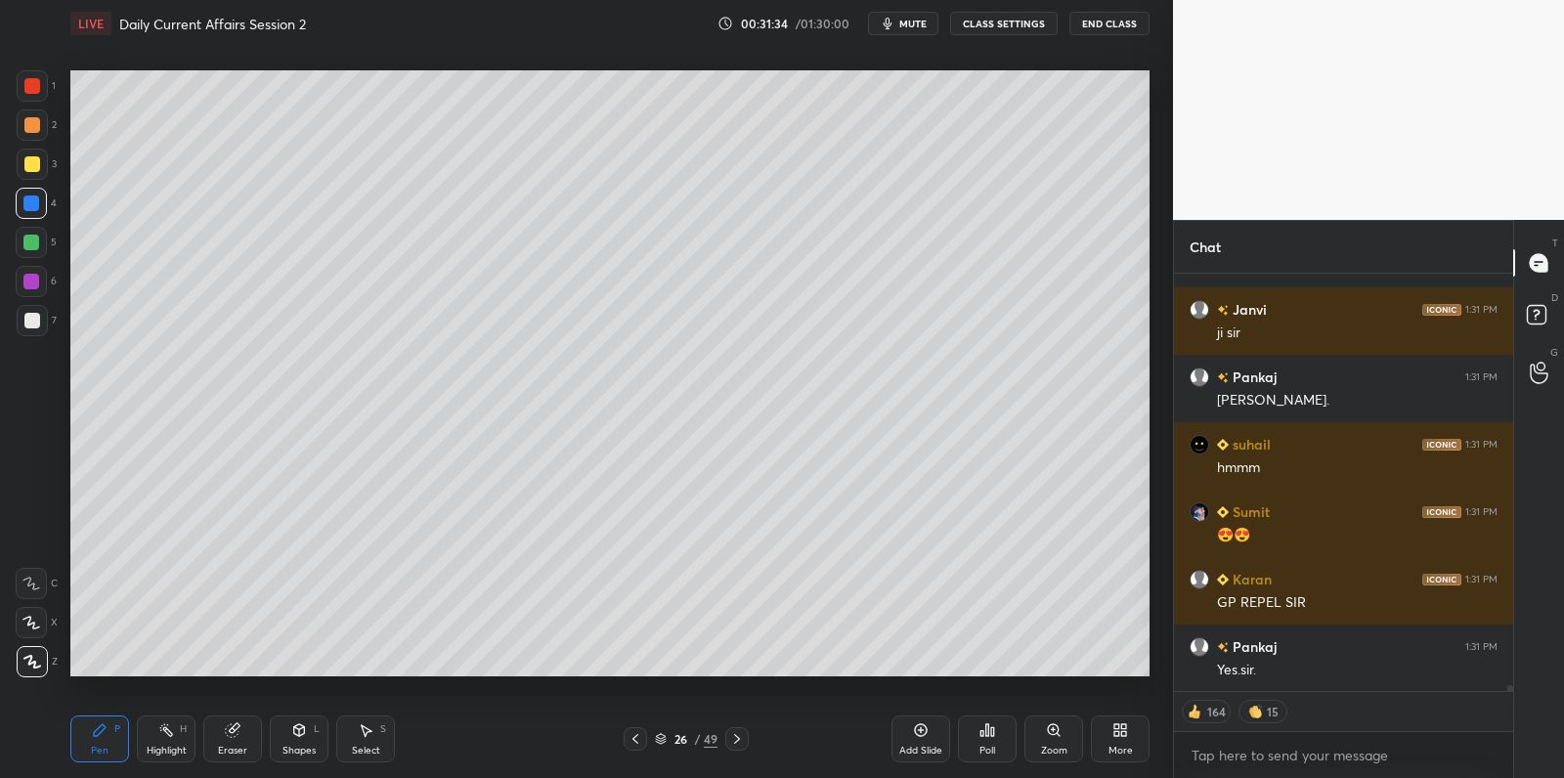
drag, startPoint x: 35, startPoint y: 161, endPoint x: 31, endPoint y: 189, distance: 27.6
click at [35, 161] on div at bounding box center [32, 164] width 16 height 16
click at [34, 201] on div at bounding box center [31, 203] width 16 height 16
click at [35, 230] on div at bounding box center [31, 242] width 31 height 31
click at [31, 166] on div at bounding box center [32, 164] width 16 height 16
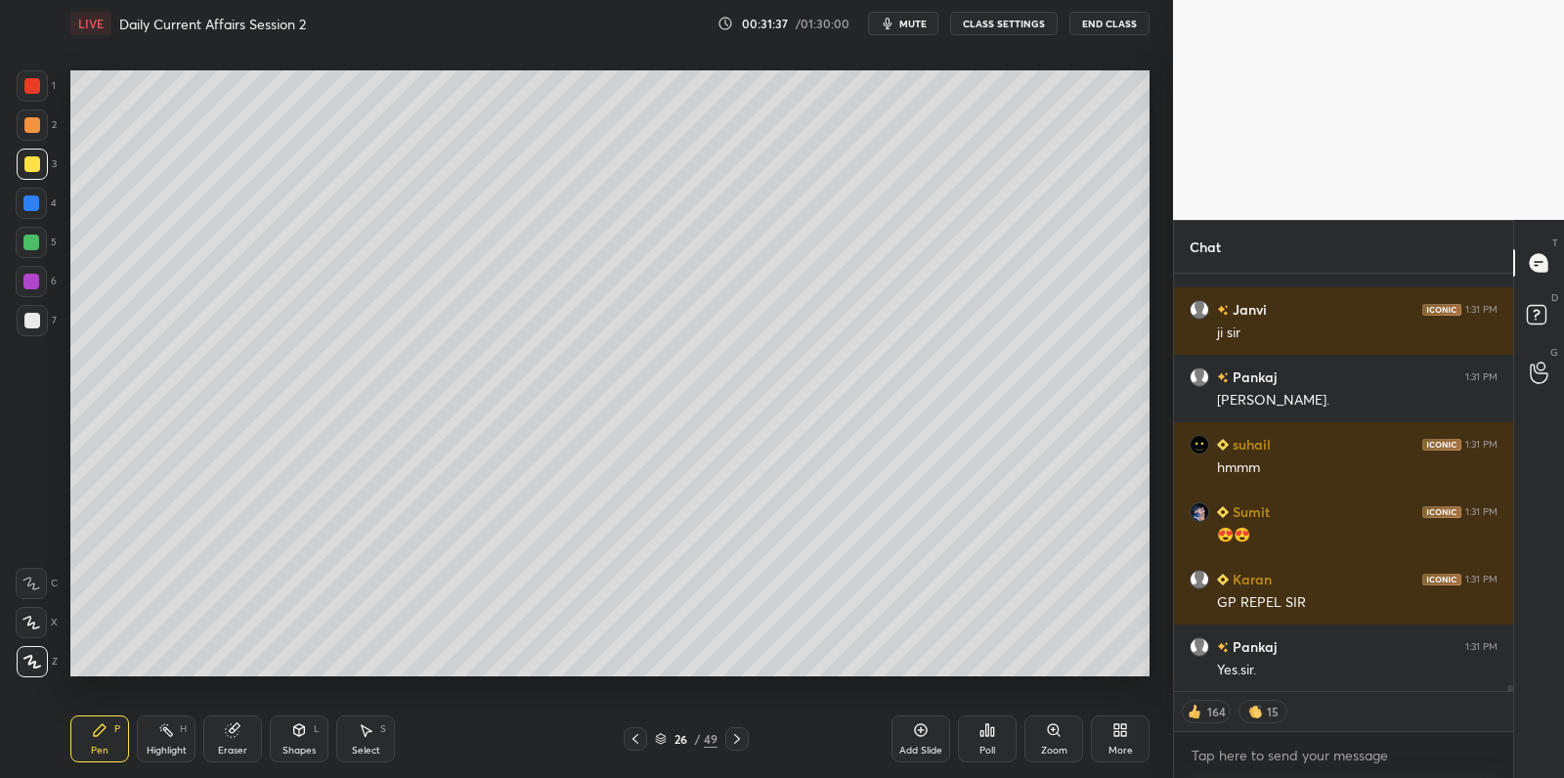
click at [29, 202] on div at bounding box center [31, 203] width 16 height 16
click at [25, 231] on div at bounding box center [31, 242] width 31 height 31
click at [34, 162] on div at bounding box center [32, 164] width 16 height 16
click at [33, 205] on div at bounding box center [31, 203] width 16 height 16
drag, startPoint x: 30, startPoint y: 233, endPoint x: 28, endPoint y: 252, distance: 19.6
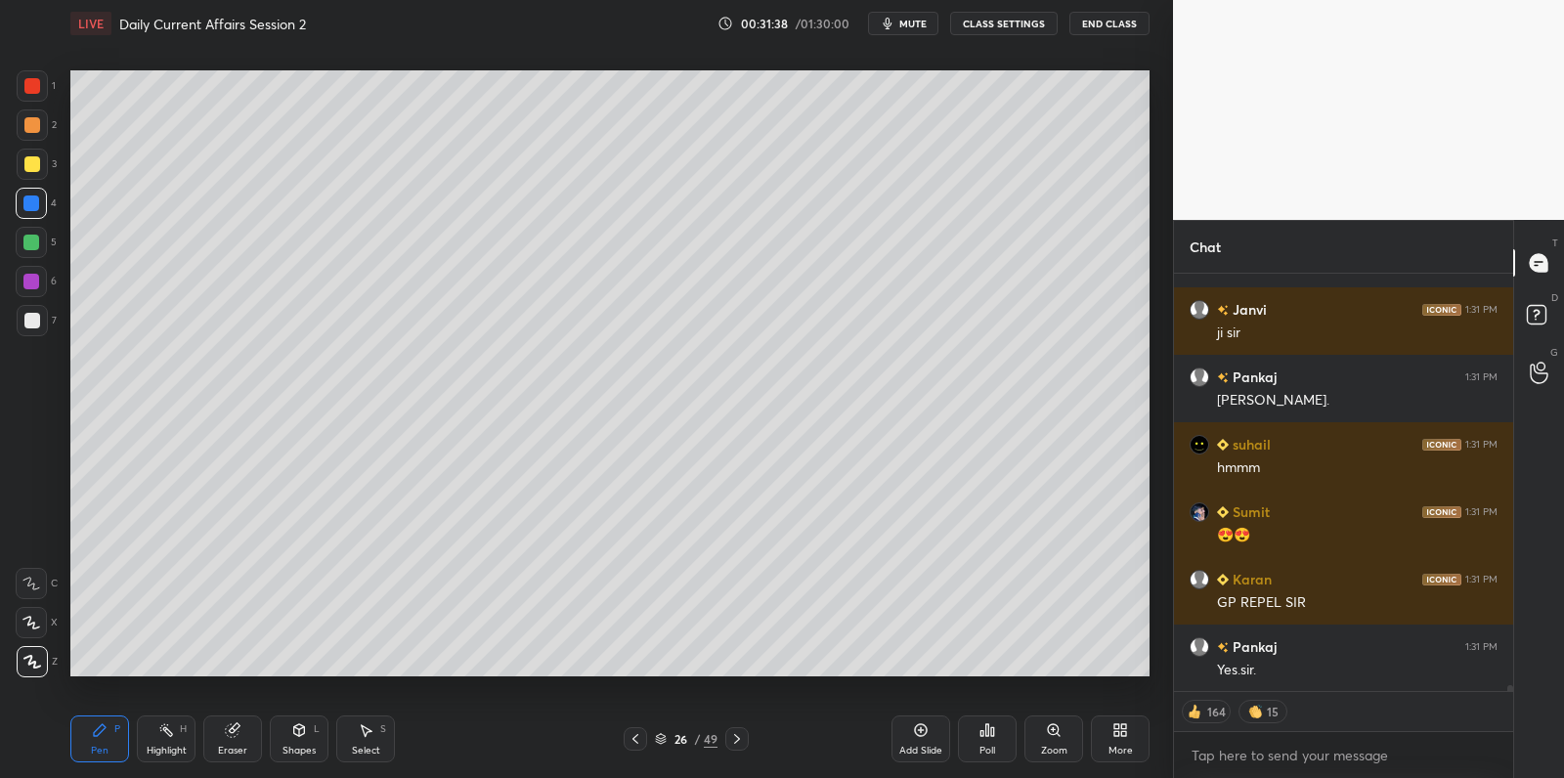
click at [30, 233] on div at bounding box center [31, 242] width 31 height 31
drag, startPoint x: 28, startPoint y: 252, endPoint x: 13, endPoint y: 235, distance: 23.5
click at [28, 252] on div at bounding box center [31, 242] width 31 height 31
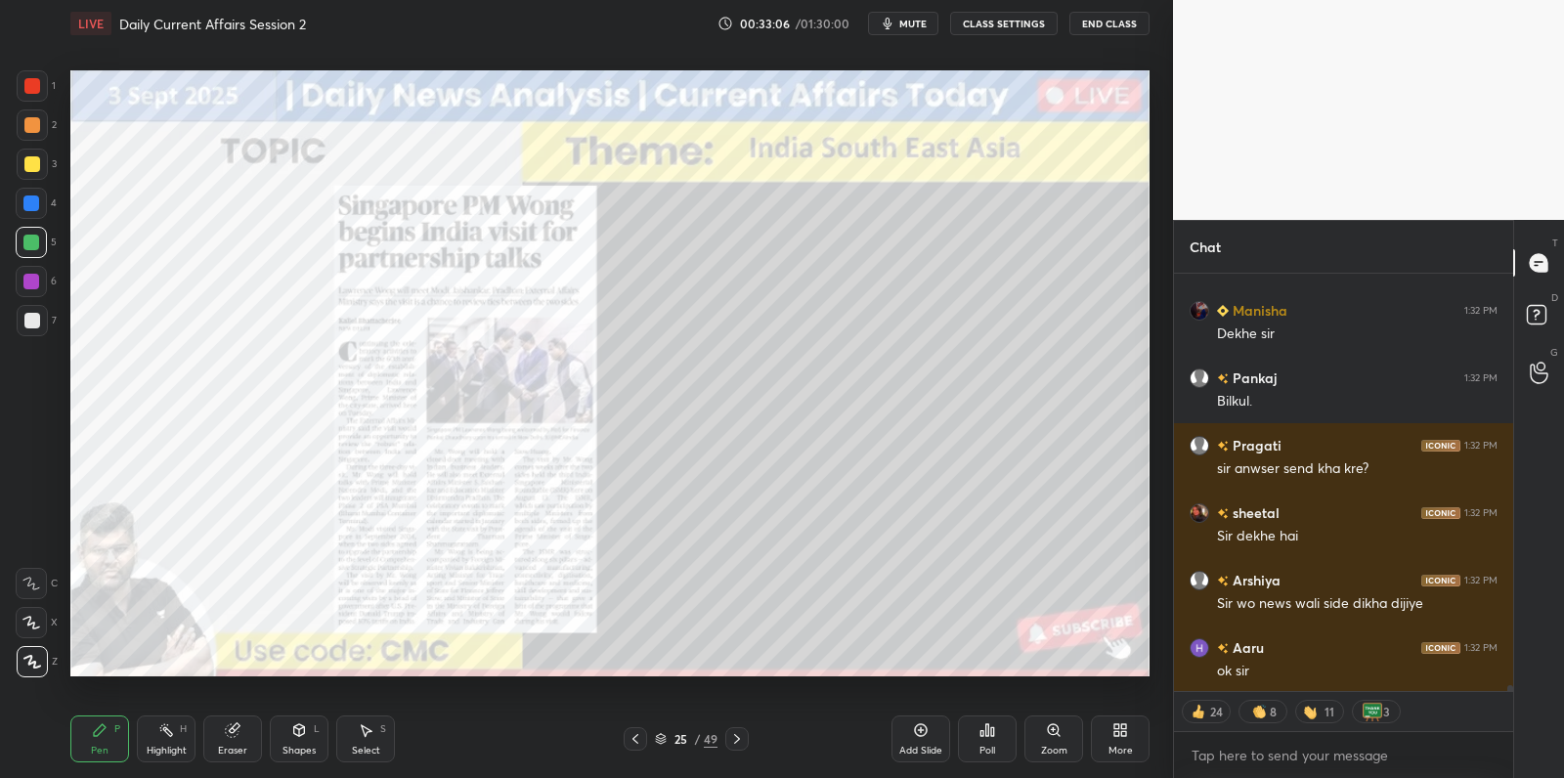
scroll to position [31321, 0]
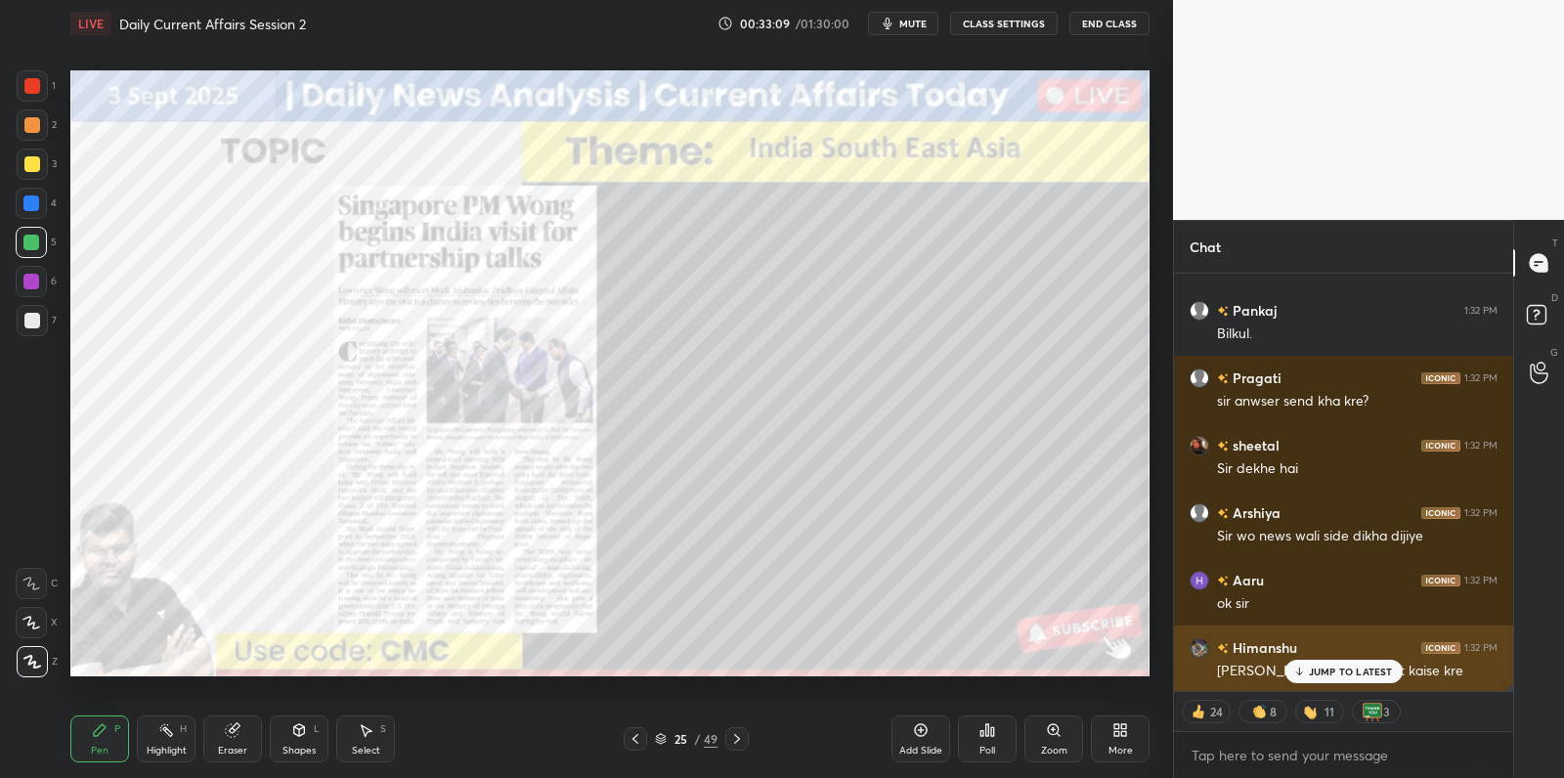
click at [1331, 668] on p "JUMP TO LATEST" at bounding box center [1351, 672] width 84 height 12
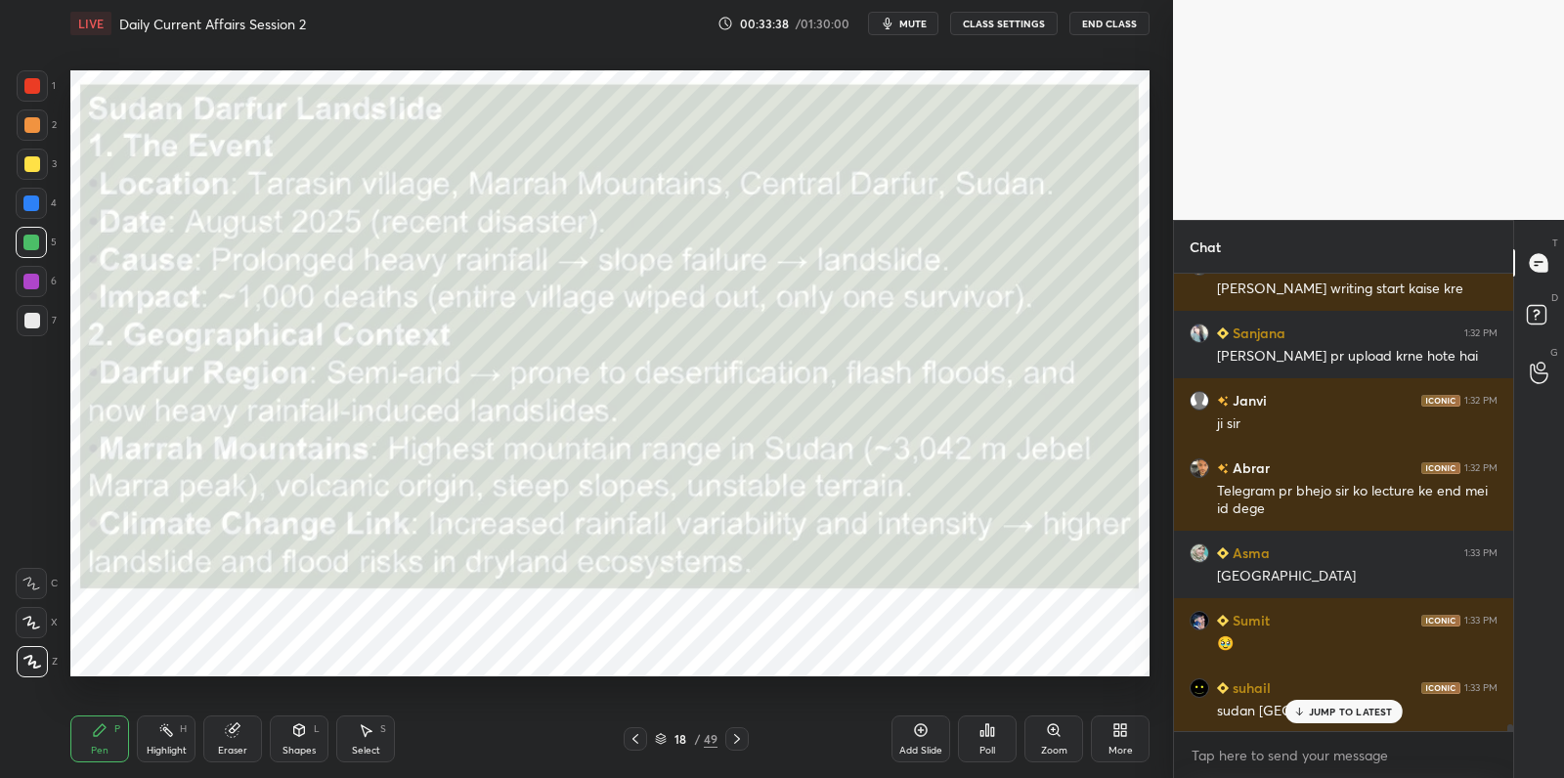
scroll to position [31770, 0]
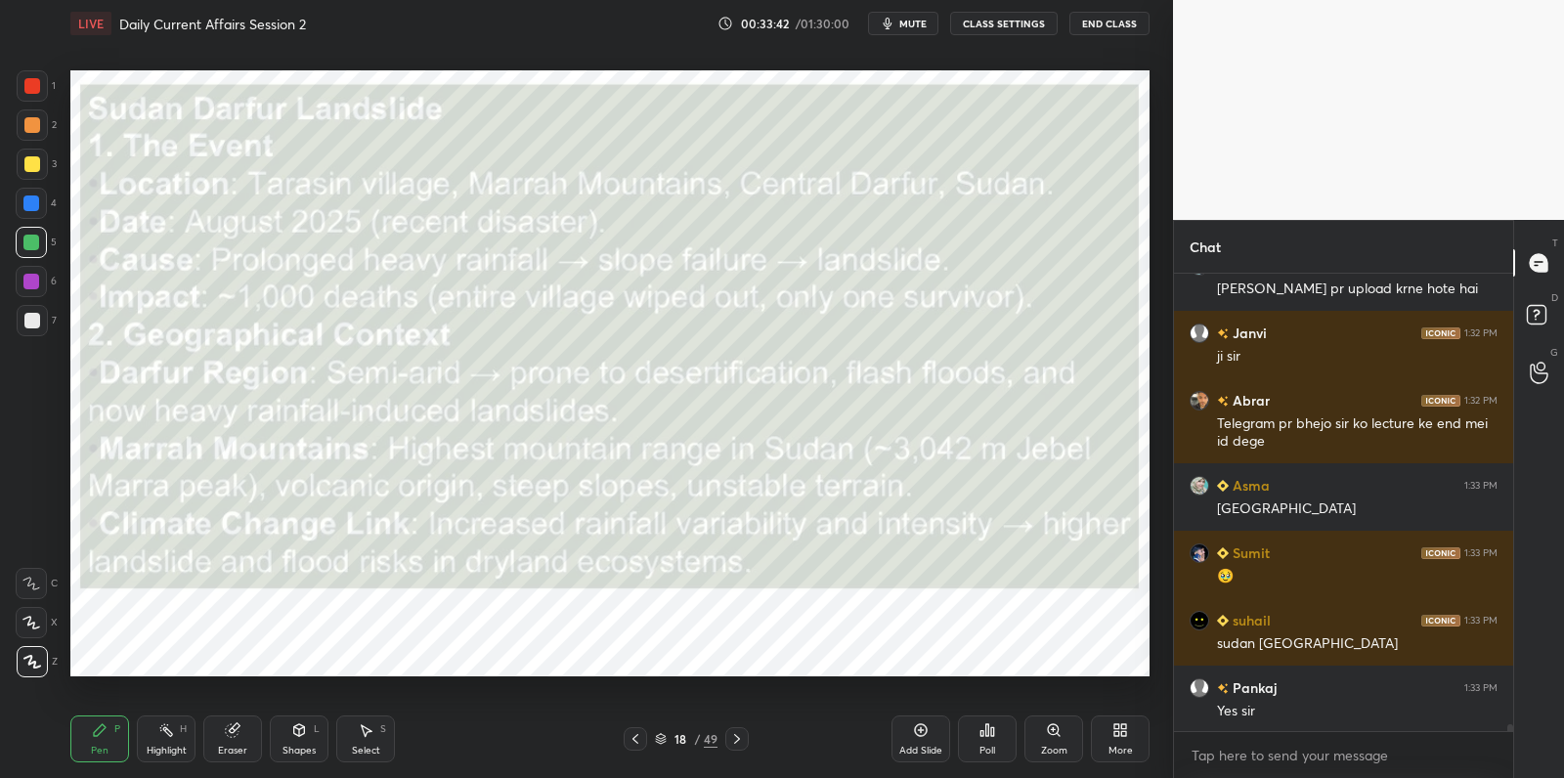
click at [912, 736] on div "Add Slide" at bounding box center [920, 738] width 59 height 47
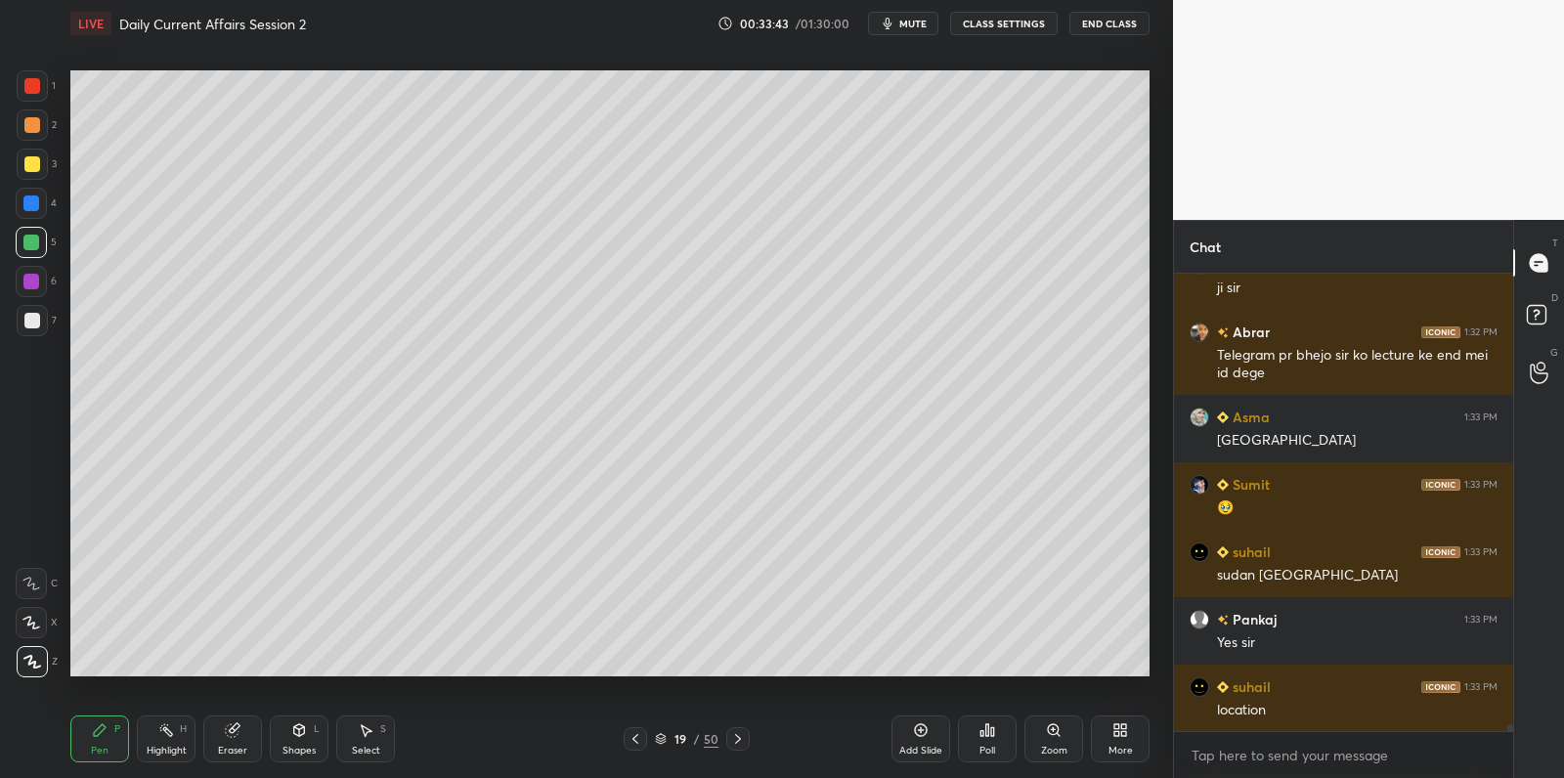
click at [33, 170] on div at bounding box center [32, 164] width 16 height 16
click at [38, 169] on div at bounding box center [32, 164] width 16 height 16
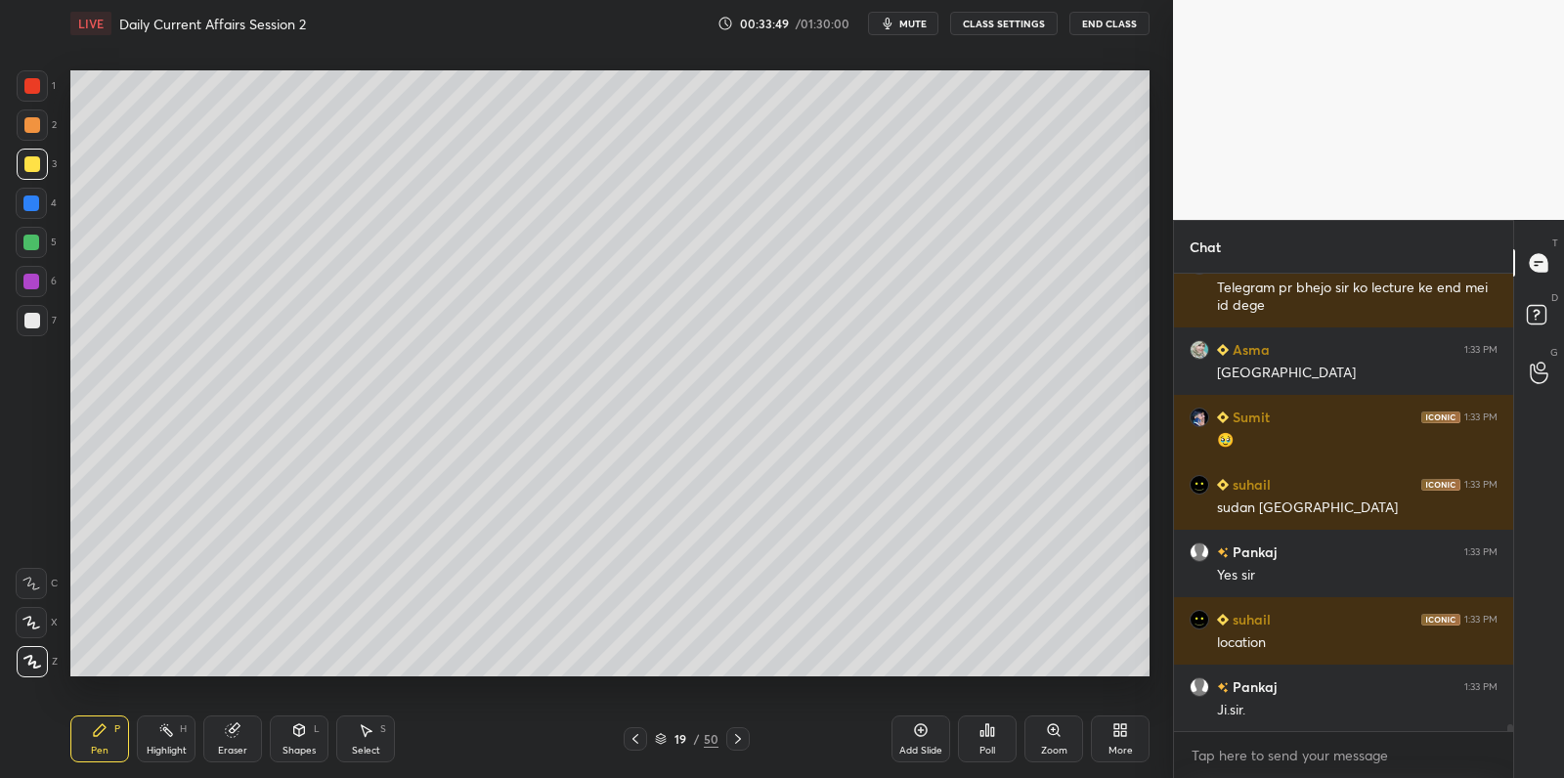
scroll to position [31974, 0]
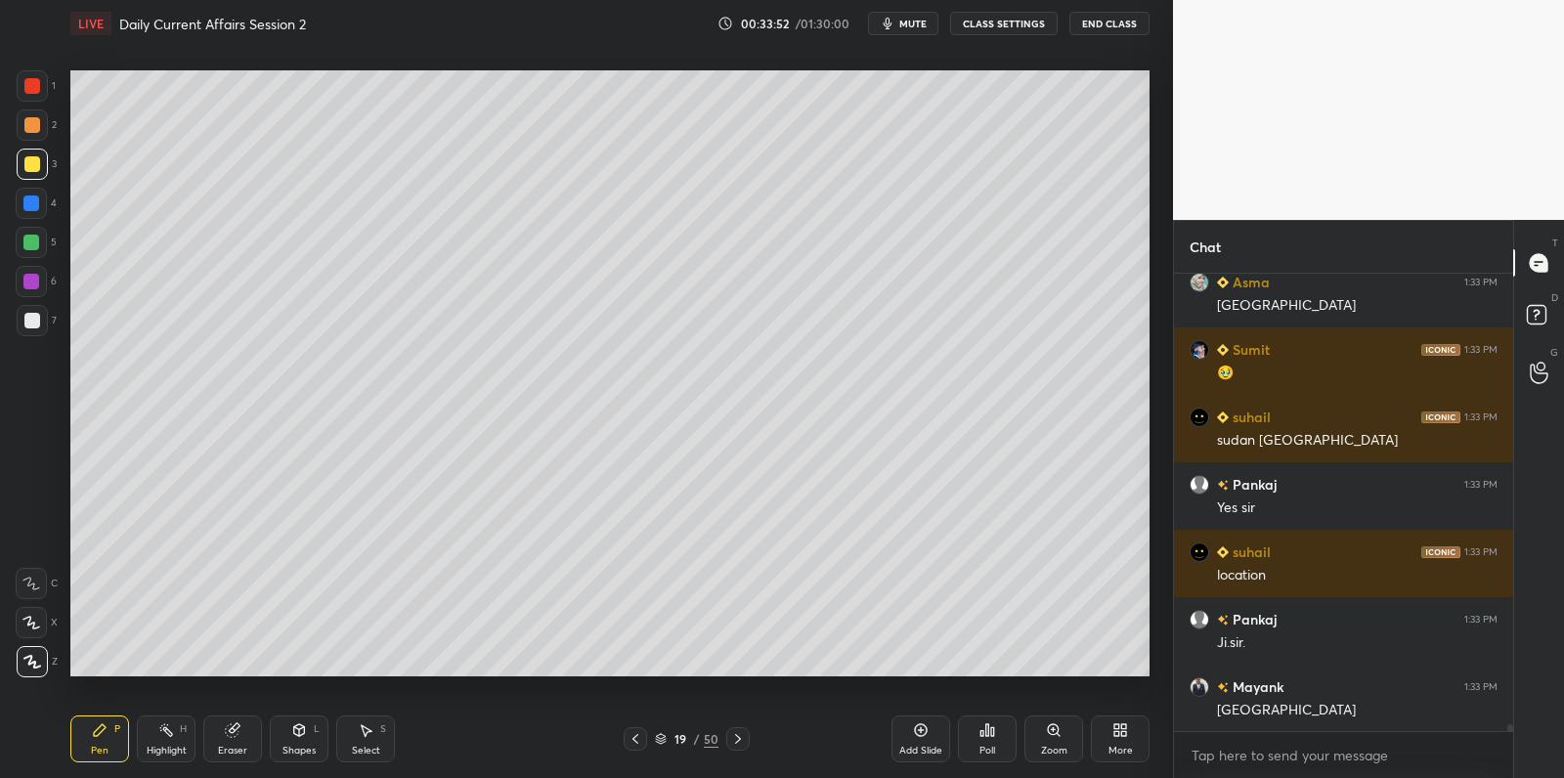
drag, startPoint x: 238, startPoint y: 735, endPoint x: 228, endPoint y: 712, distance: 24.9
click at [238, 735] on icon at bounding box center [233, 730] width 16 height 16
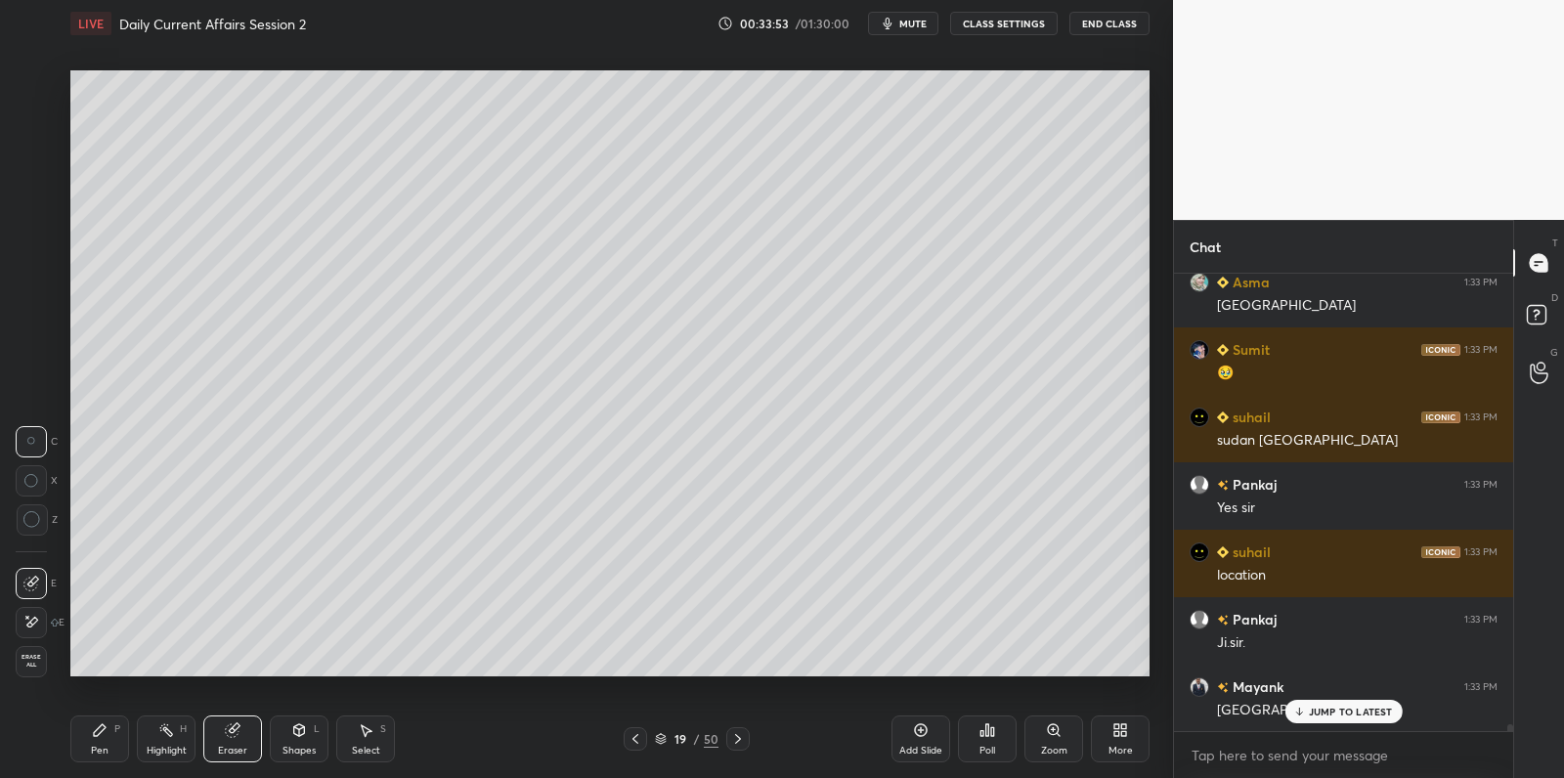
click at [37, 660] on span "Erase all" at bounding box center [31, 661] width 29 height 14
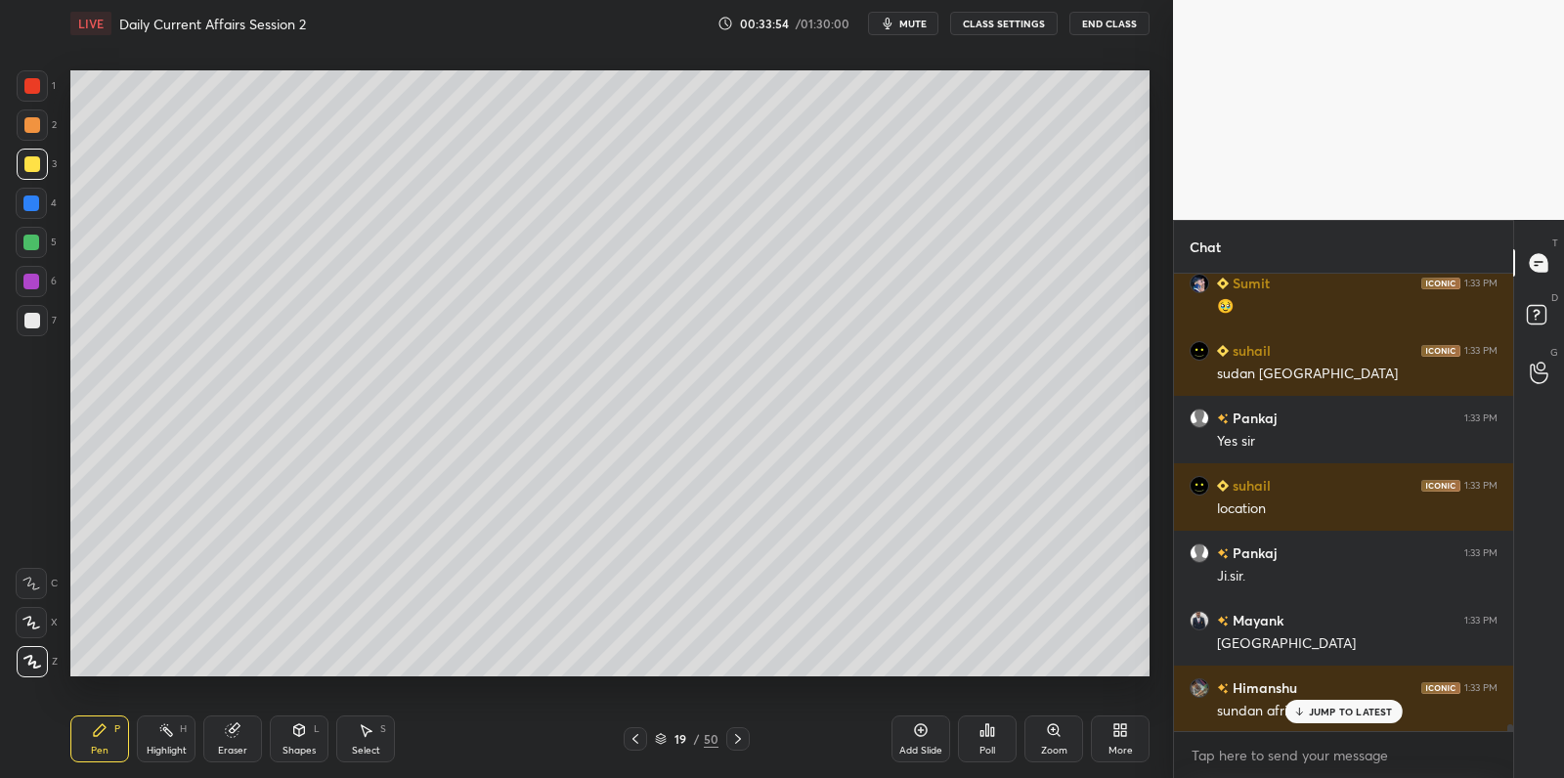
drag, startPoint x: 31, startPoint y: 247, endPoint x: 49, endPoint y: 241, distance: 18.5
click at [32, 247] on div at bounding box center [31, 243] width 16 height 16
click at [43, 241] on div at bounding box center [31, 242] width 31 height 31
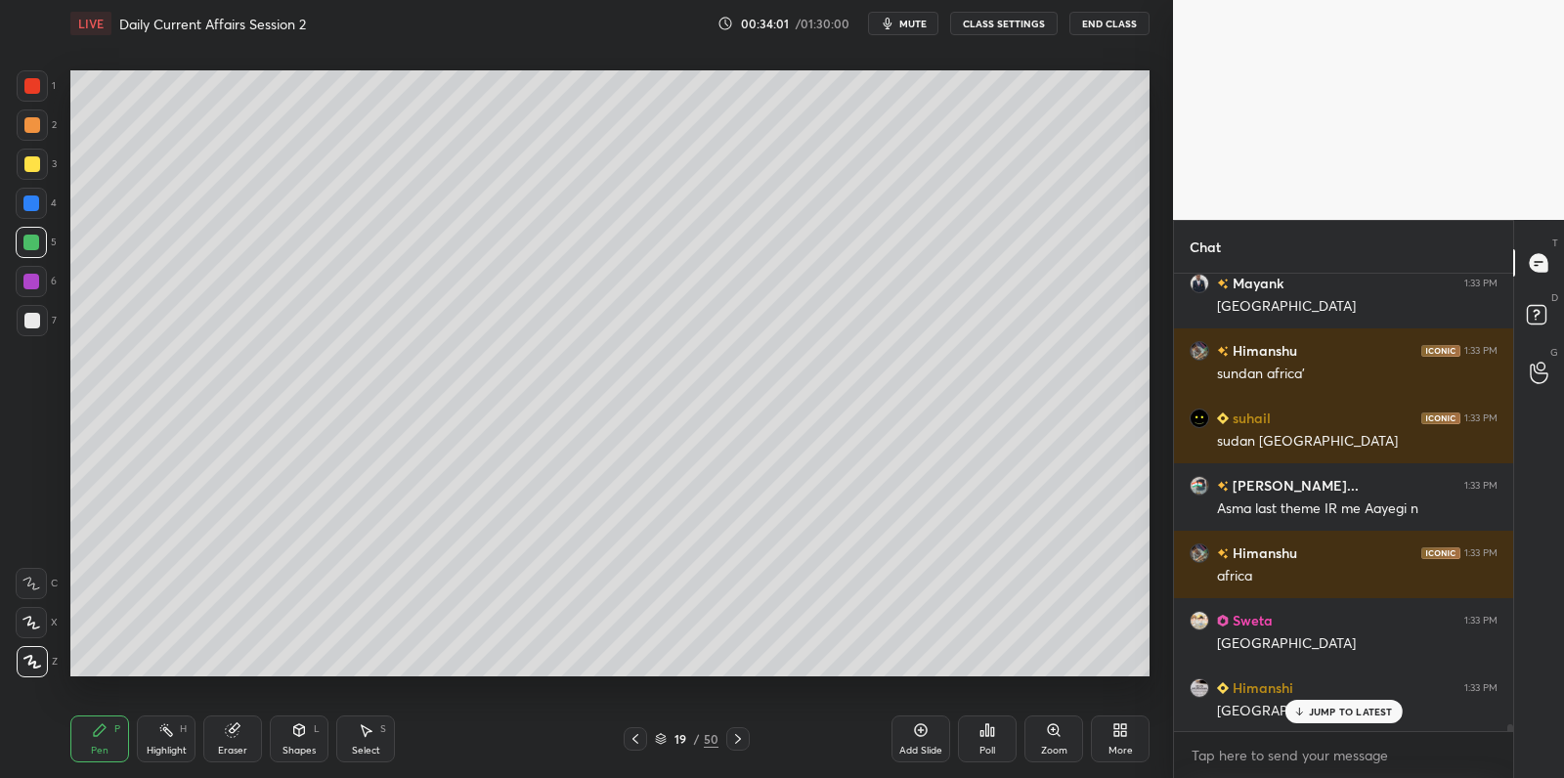
scroll to position [32445, 0]
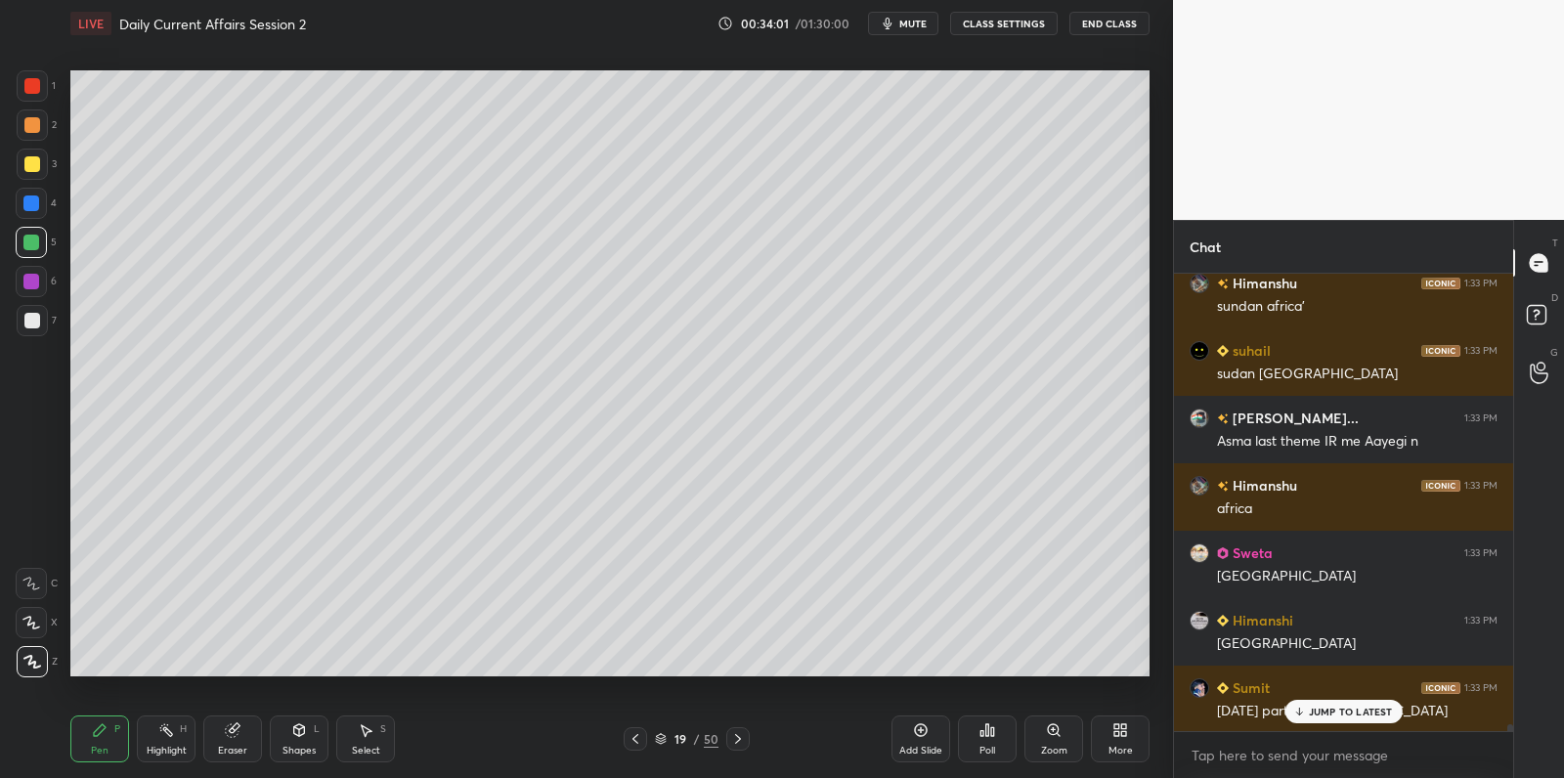
click at [33, 169] on div at bounding box center [32, 164] width 16 height 16
click at [40, 165] on div at bounding box center [32, 164] width 31 height 31
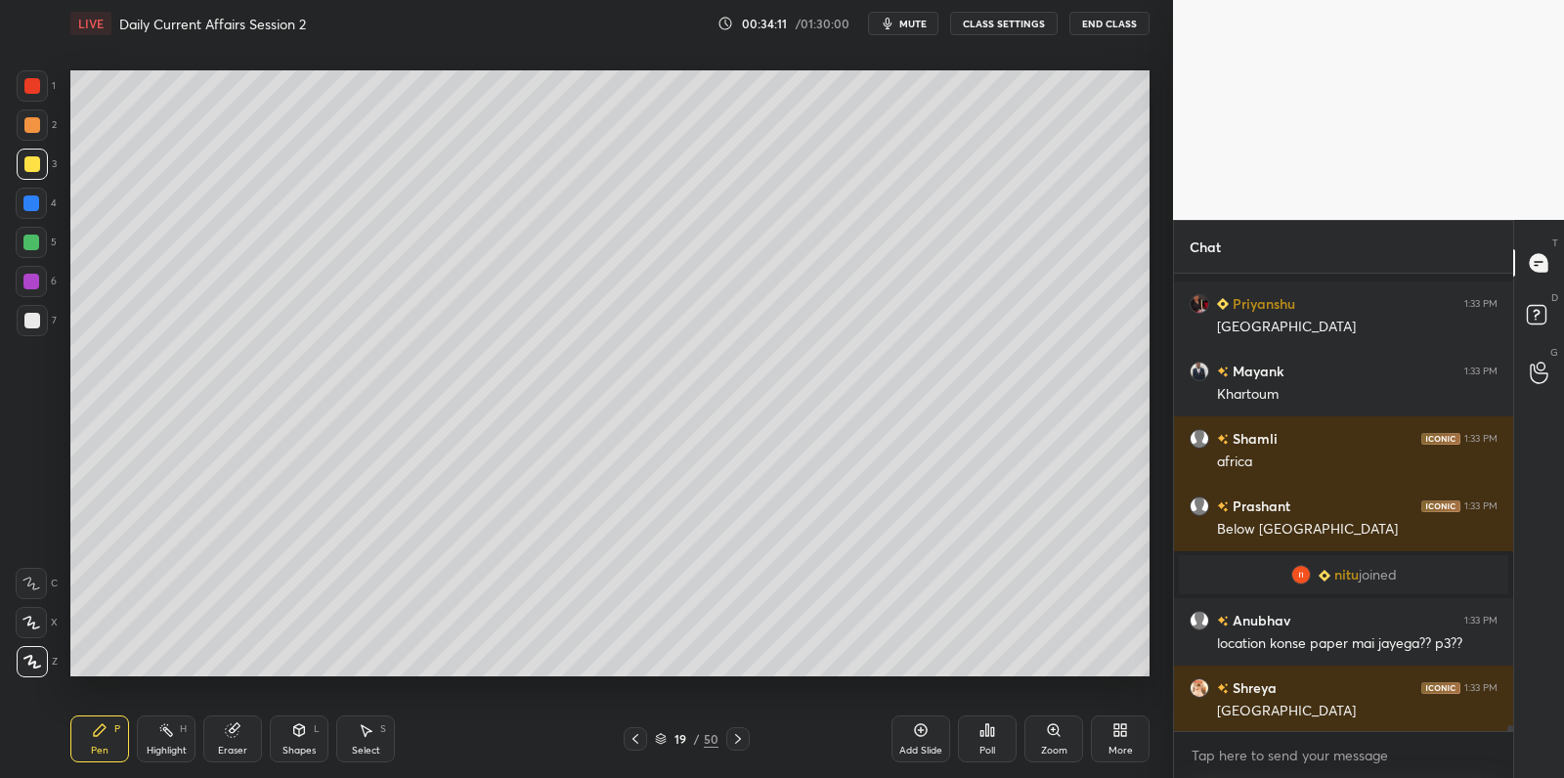
scroll to position [33099, 0]
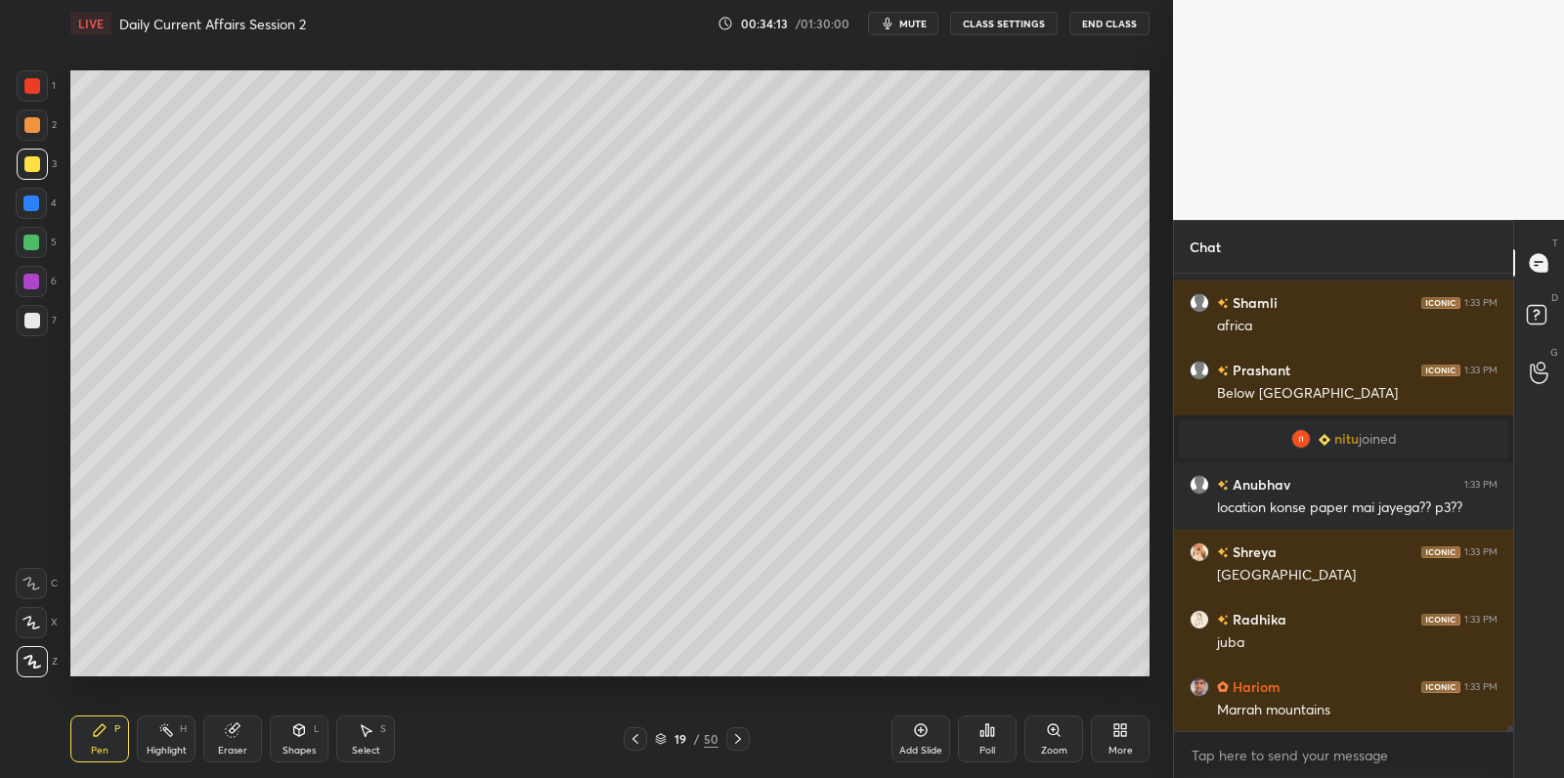
click at [226, 740] on div "Eraser" at bounding box center [232, 738] width 59 height 47
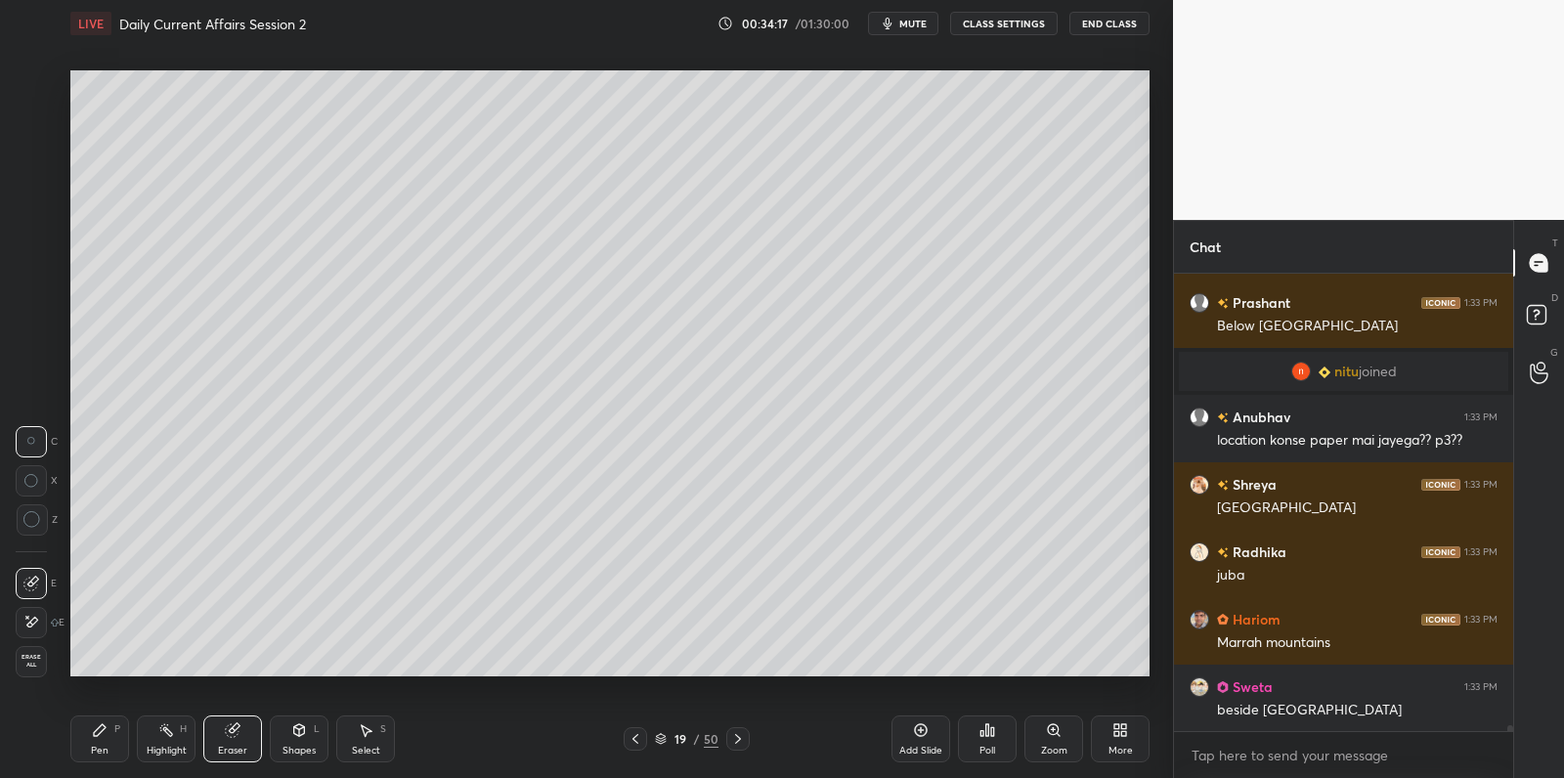
scroll to position [33234, 0]
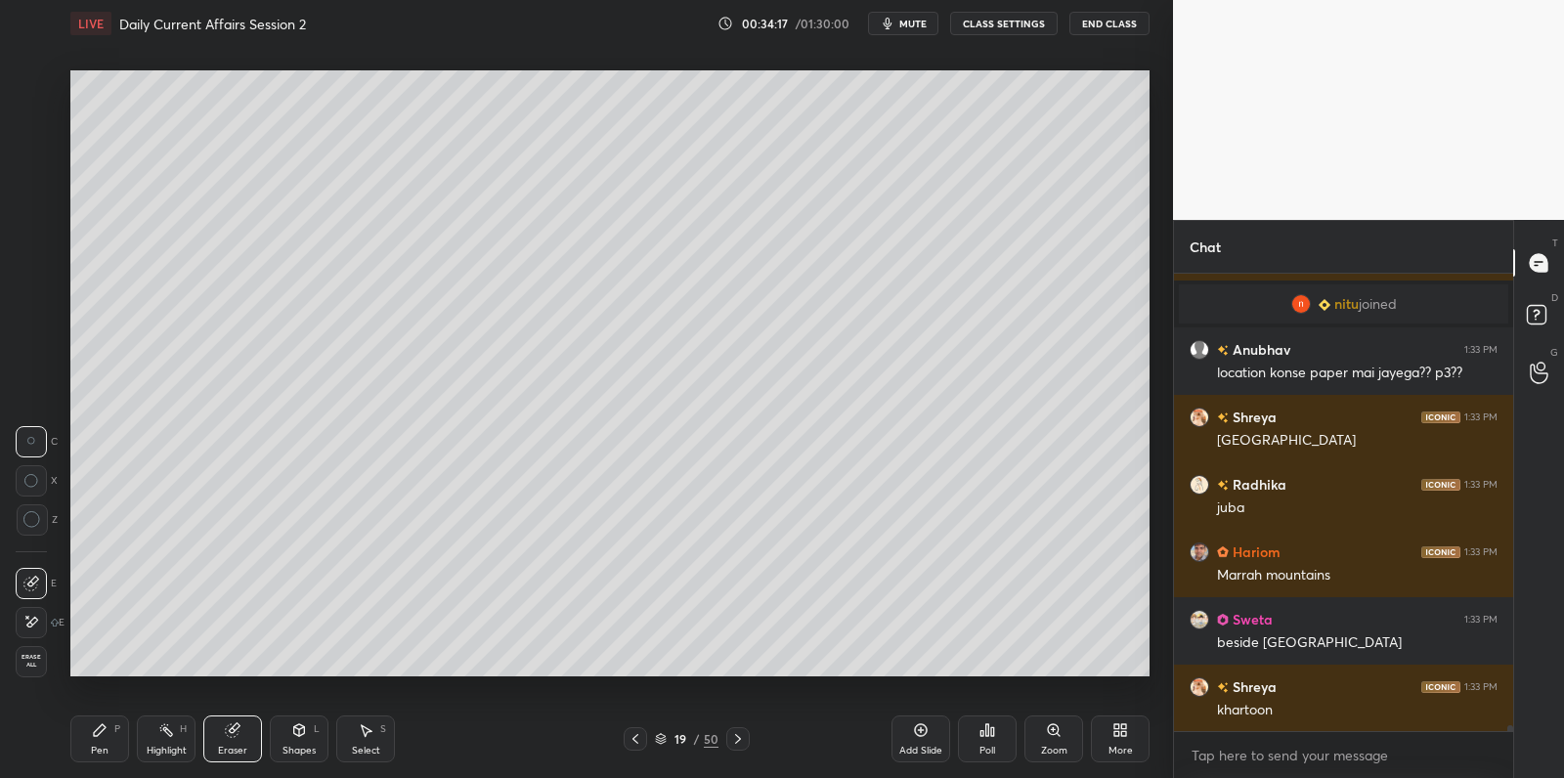
click at [97, 724] on icon at bounding box center [100, 730] width 16 height 16
click at [33, 159] on div at bounding box center [32, 164] width 16 height 16
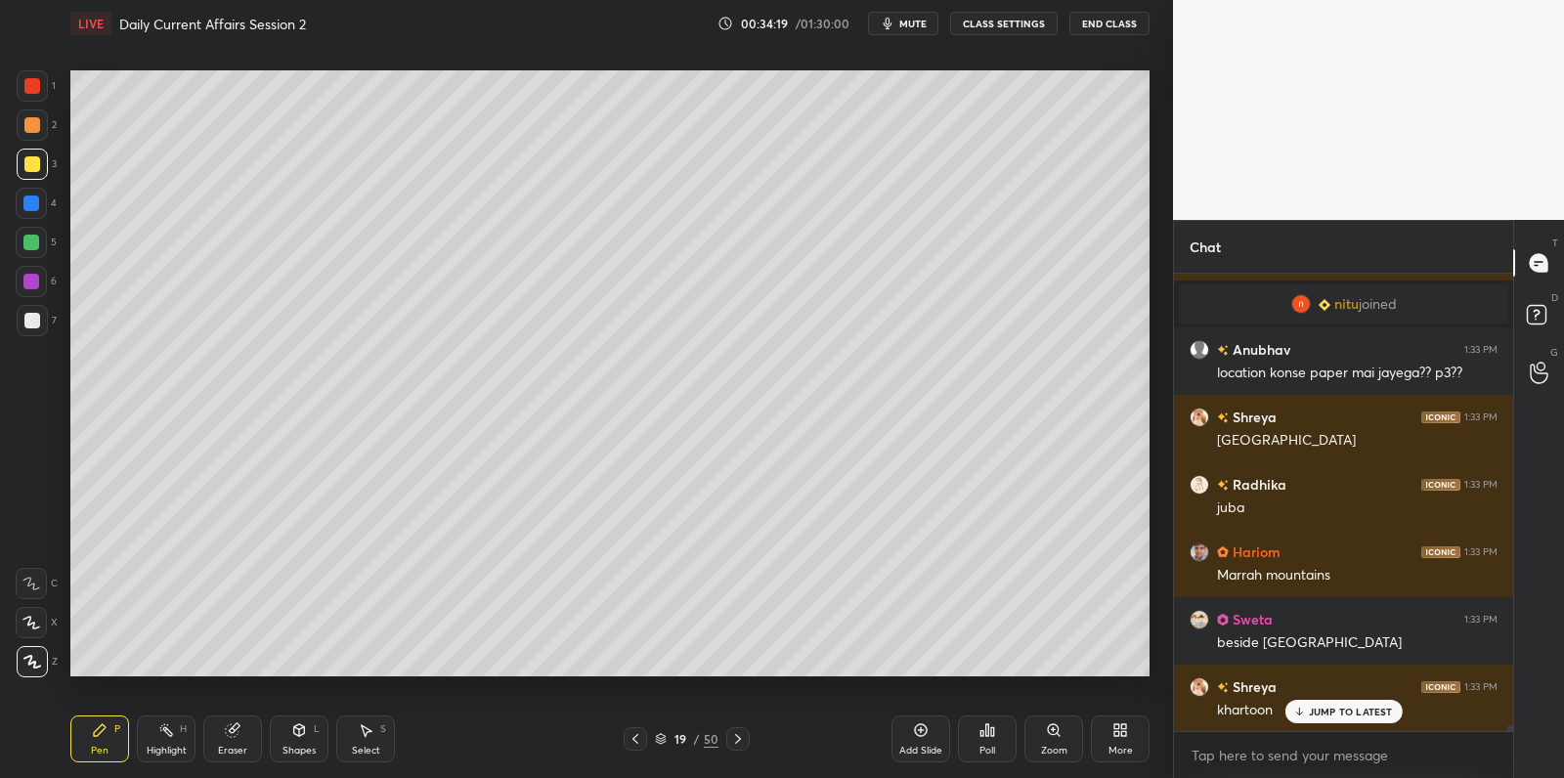
scroll to position [33301, 0]
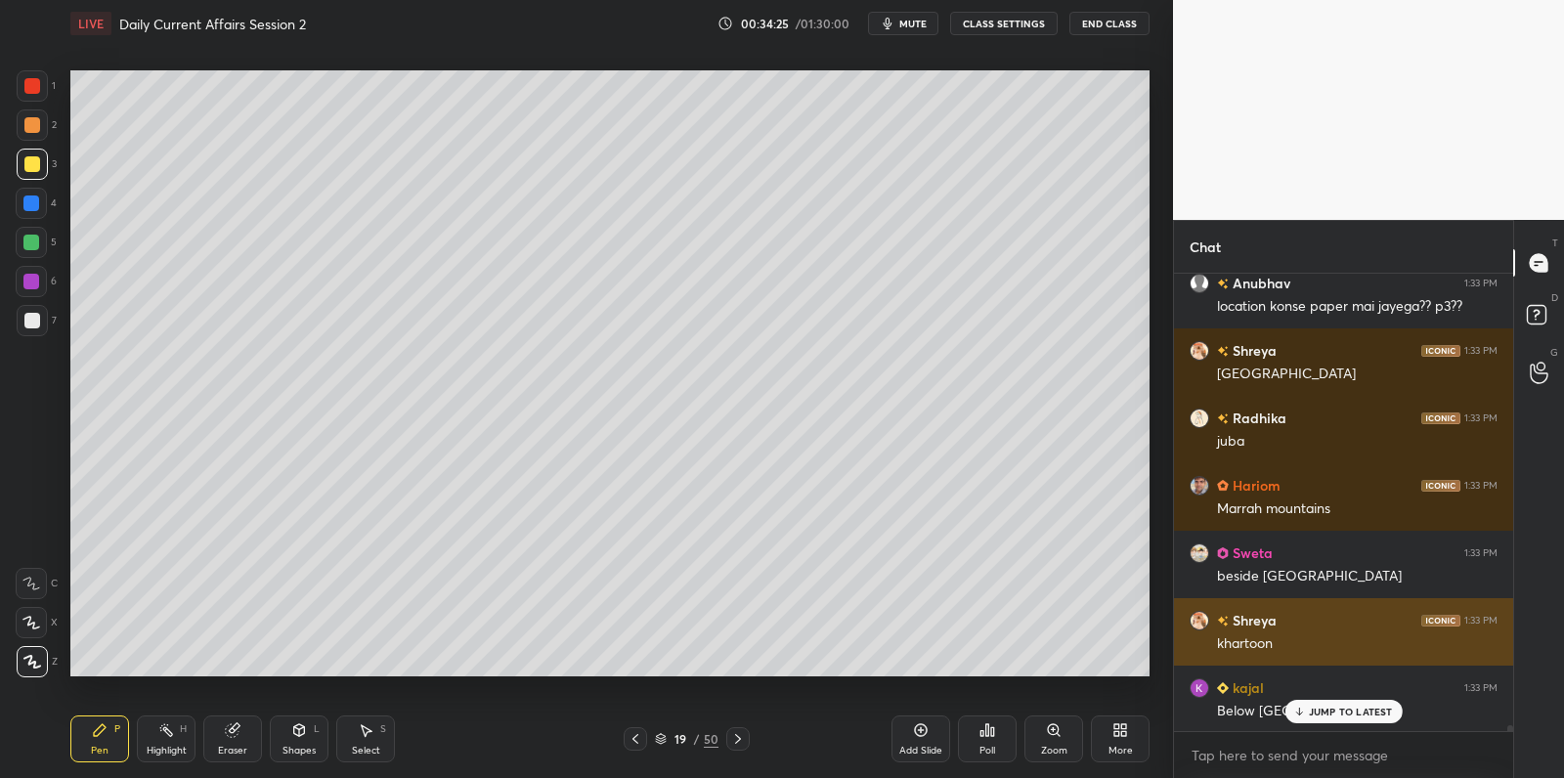
drag, startPoint x: 1315, startPoint y: 712, endPoint x: 1239, endPoint y: 639, distance: 105.1
click at [1315, 710] on p "JUMP TO LATEST" at bounding box center [1351, 712] width 84 height 12
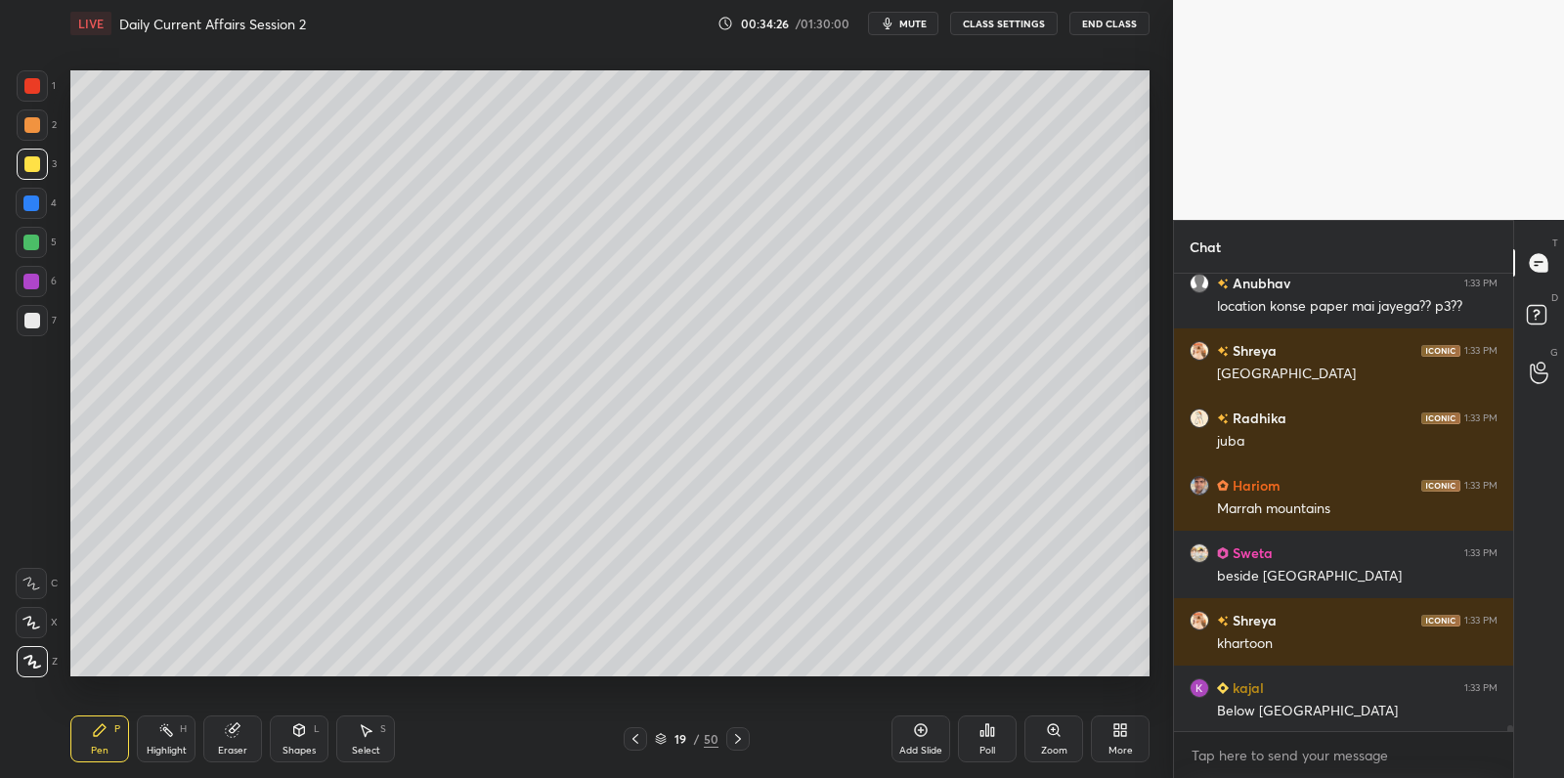
click at [46, 323] on div at bounding box center [32, 320] width 31 height 31
drag, startPoint x: 46, startPoint y: 323, endPoint x: 50, endPoint y: 311, distance: 12.4
click at [46, 323] on div at bounding box center [32, 320] width 31 height 31
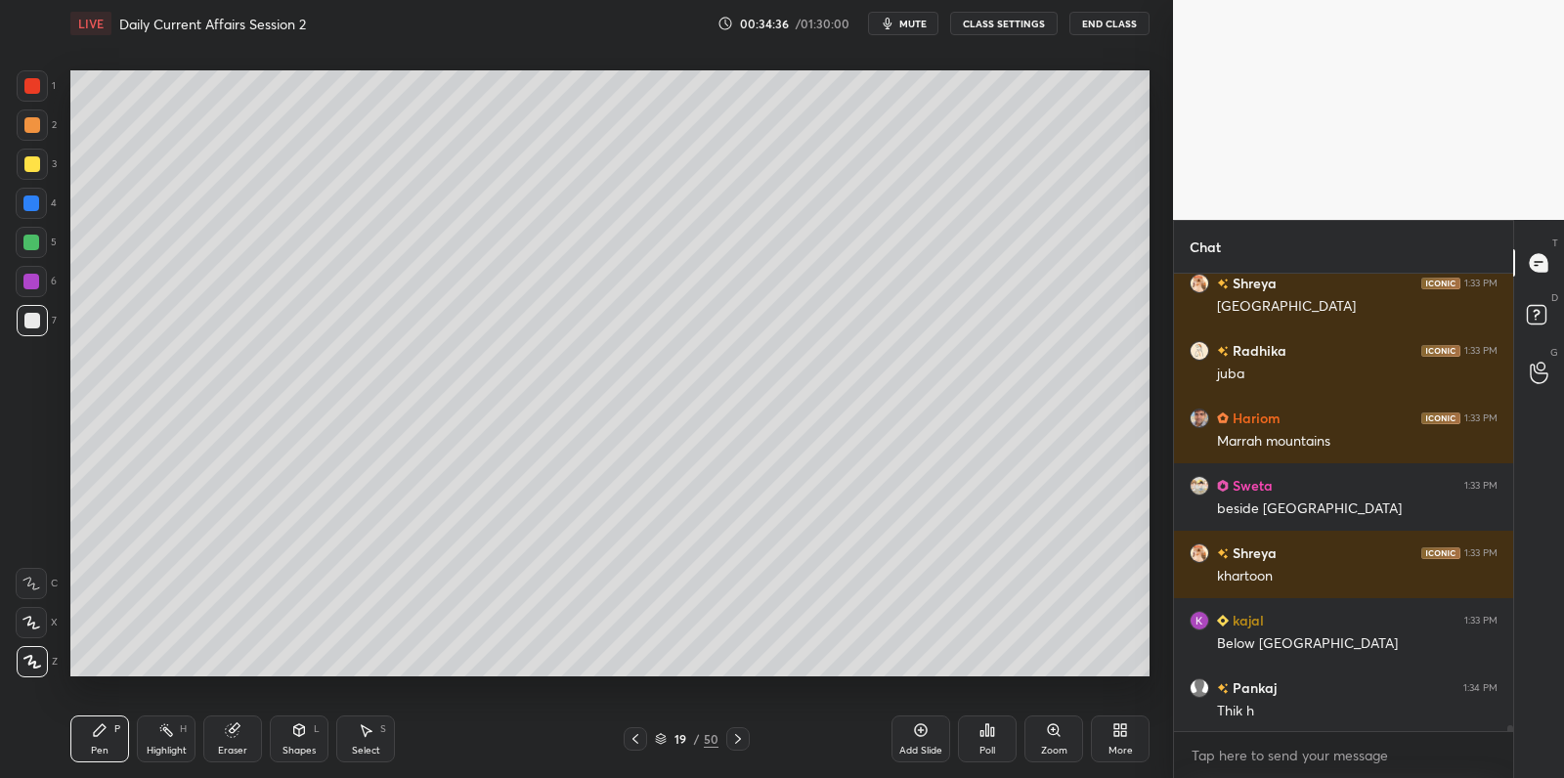
scroll to position [33437, 0]
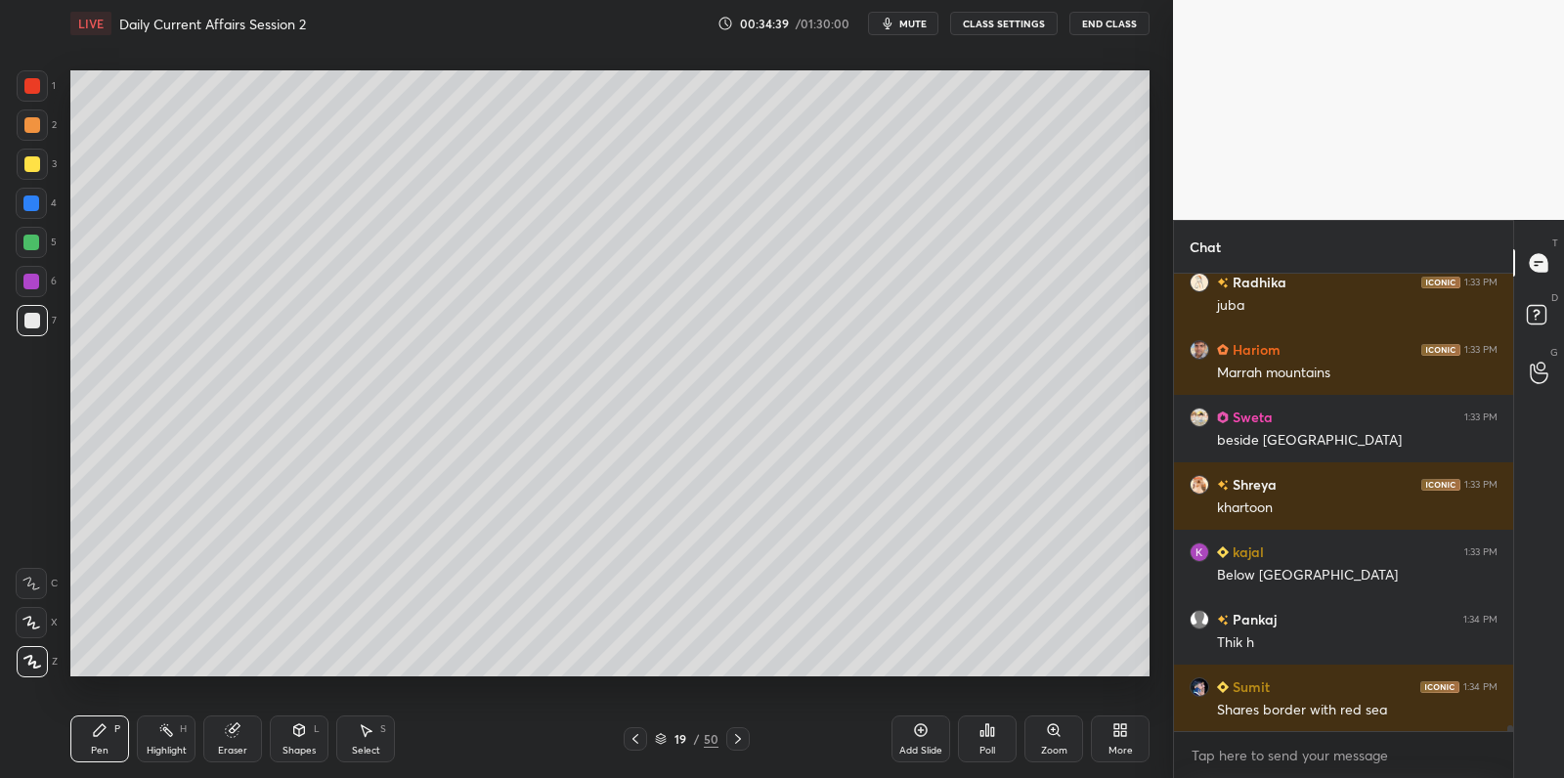
click at [38, 280] on div at bounding box center [31, 282] width 16 height 16
click at [25, 90] on div at bounding box center [32, 86] width 16 height 16
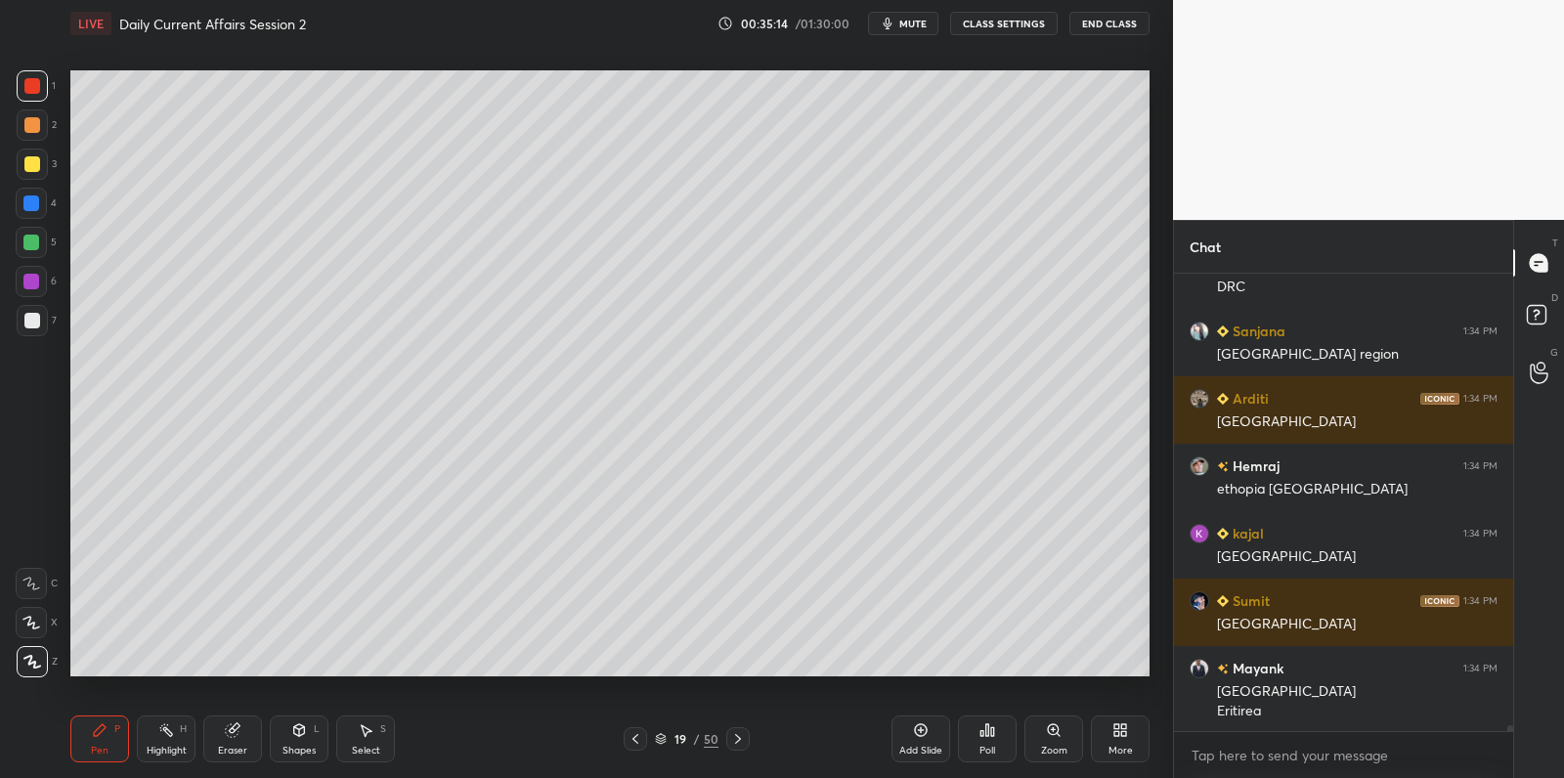
scroll to position [34468, 0]
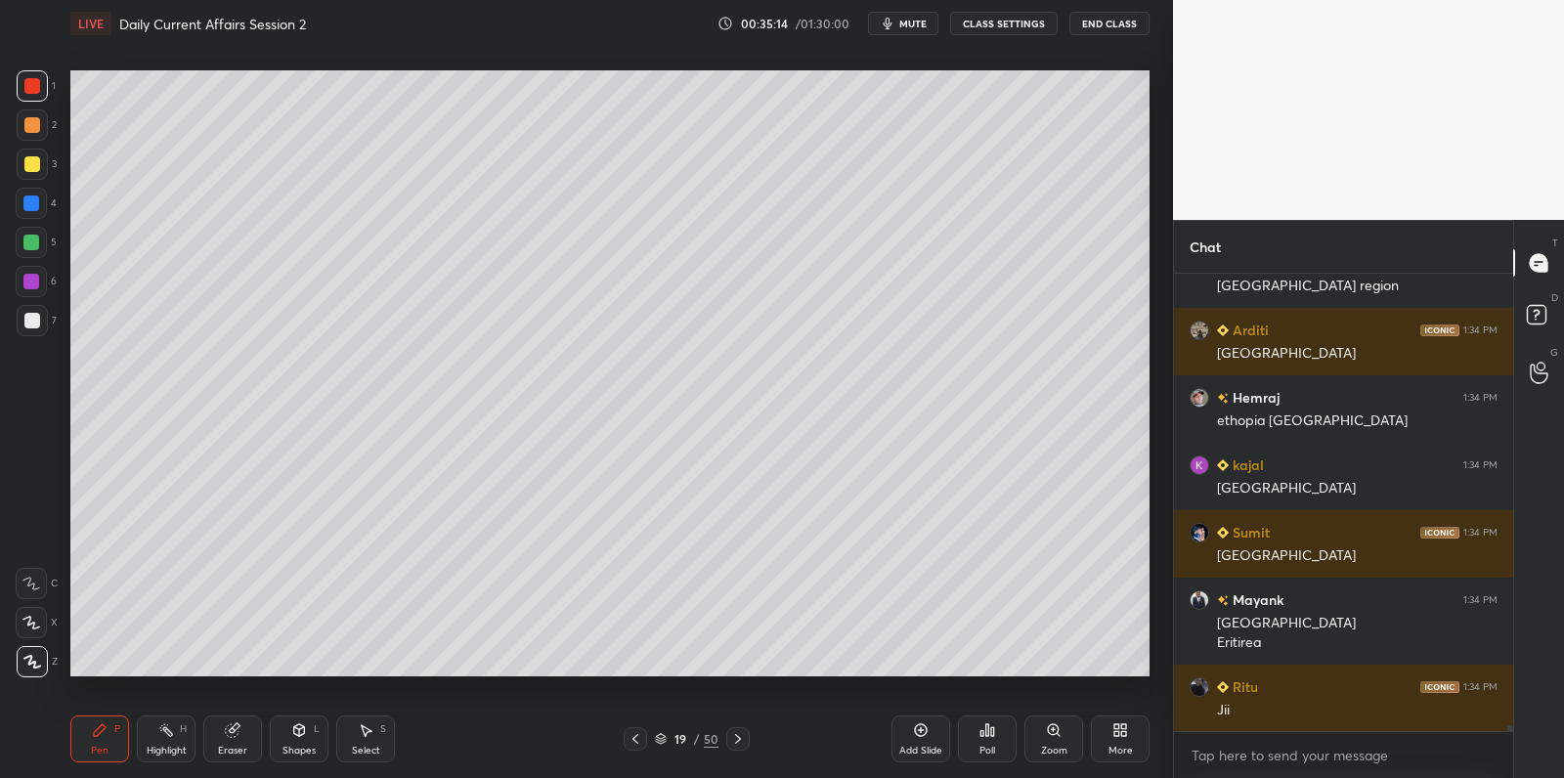
drag, startPoint x: 23, startPoint y: 207, endPoint x: 31, endPoint y: 177, distance: 31.3
click at [23, 207] on div at bounding box center [31, 203] width 16 height 16
drag, startPoint x: 30, startPoint y: 173, endPoint x: 40, endPoint y: 162, distance: 14.5
click at [30, 173] on div at bounding box center [32, 164] width 31 height 31
click at [37, 165] on div at bounding box center [32, 164] width 16 height 16
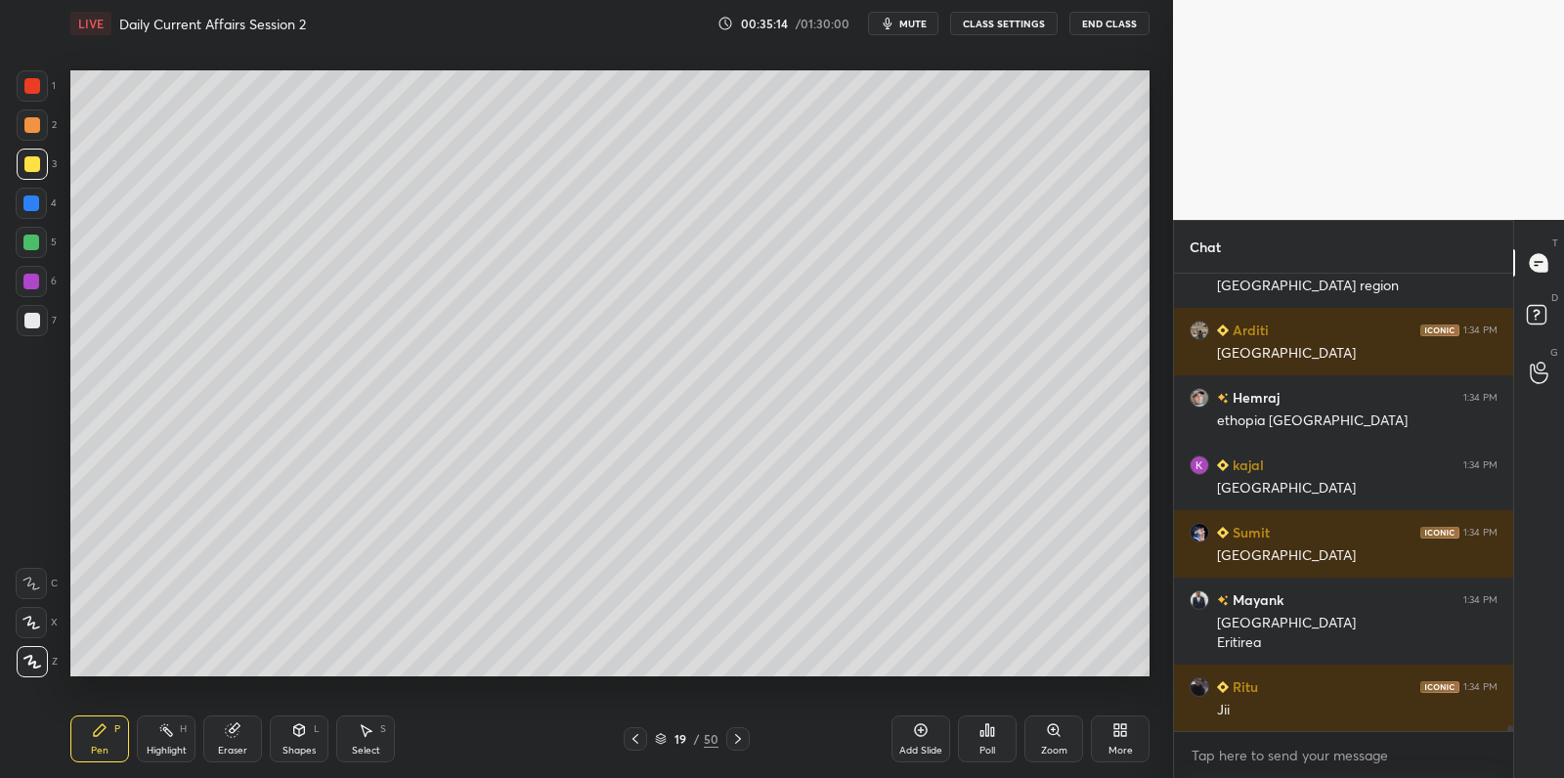
click at [46, 160] on div at bounding box center [32, 164] width 31 height 31
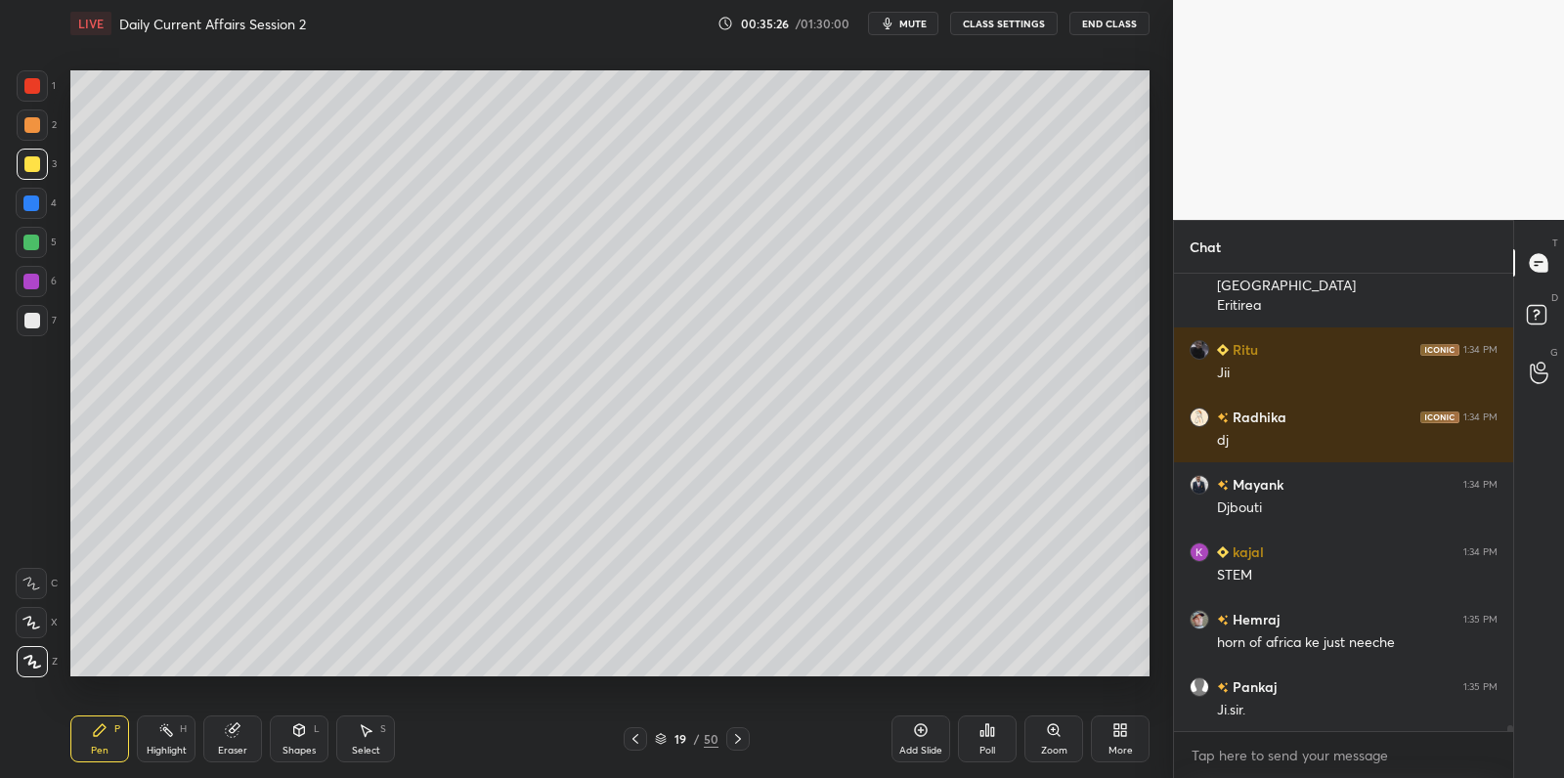
scroll to position [34872, 0]
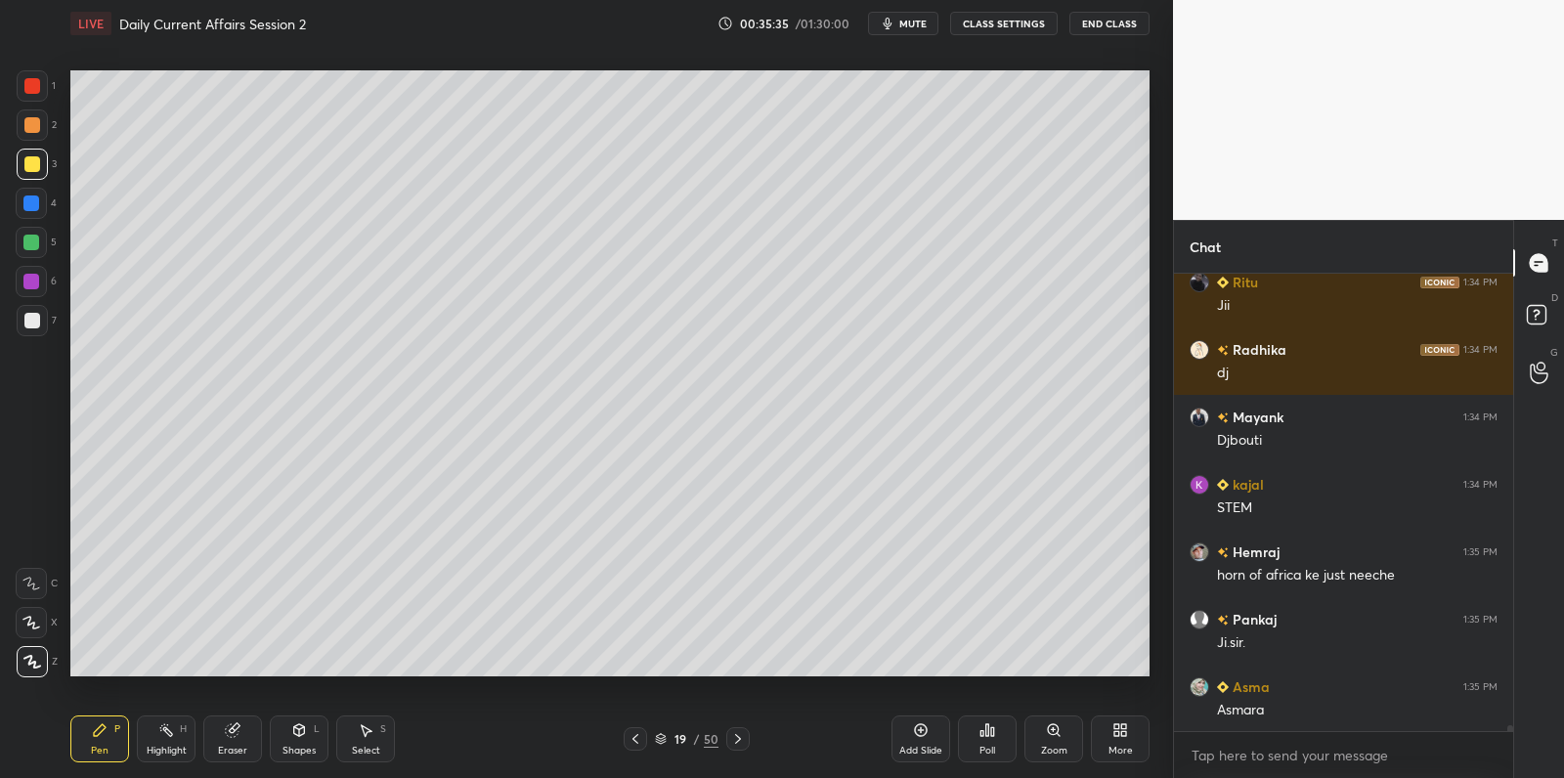
click at [31, 201] on div at bounding box center [31, 203] width 16 height 16
click at [37, 201] on div at bounding box center [31, 203] width 16 height 16
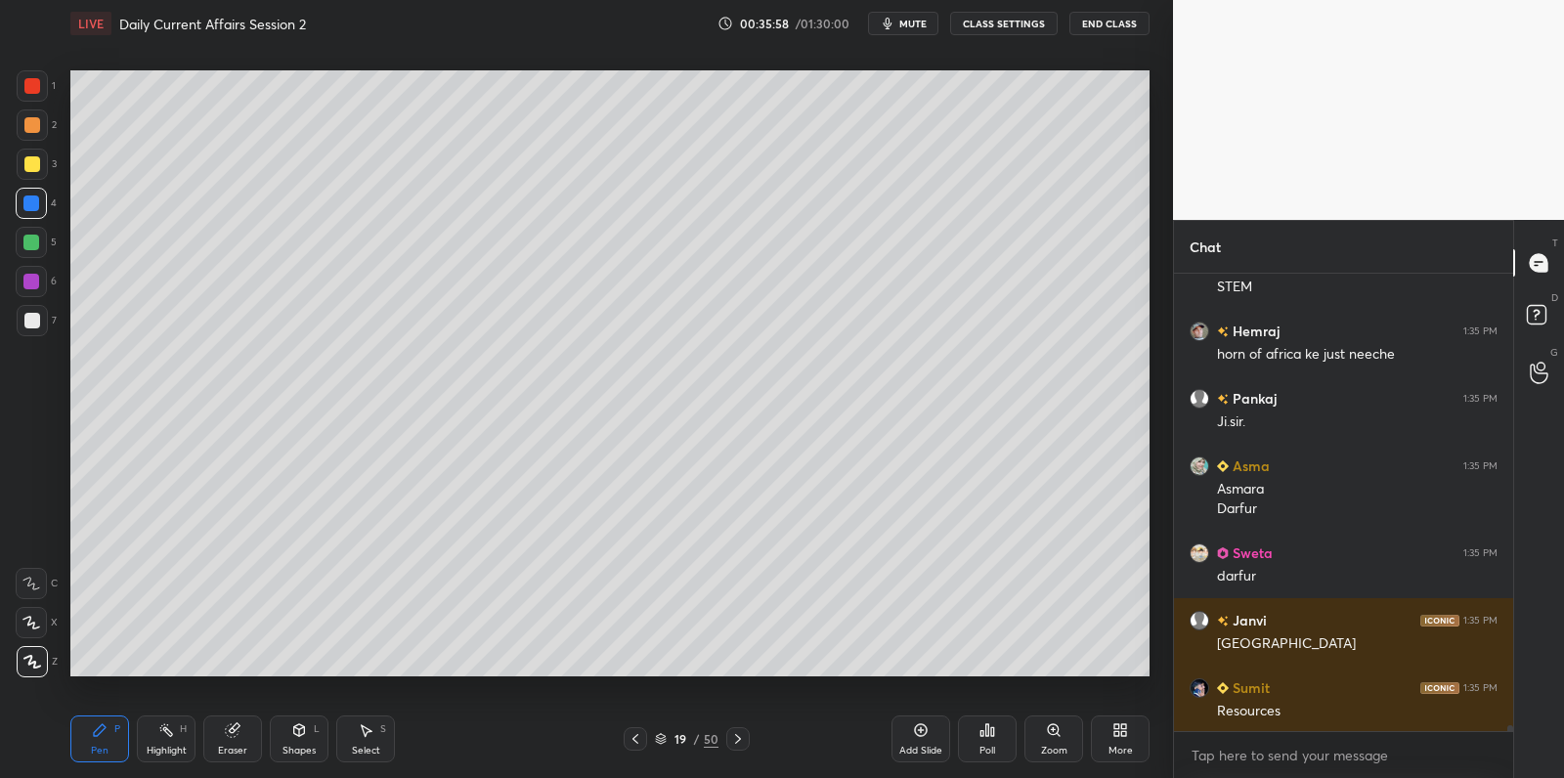
scroll to position [35162, 0]
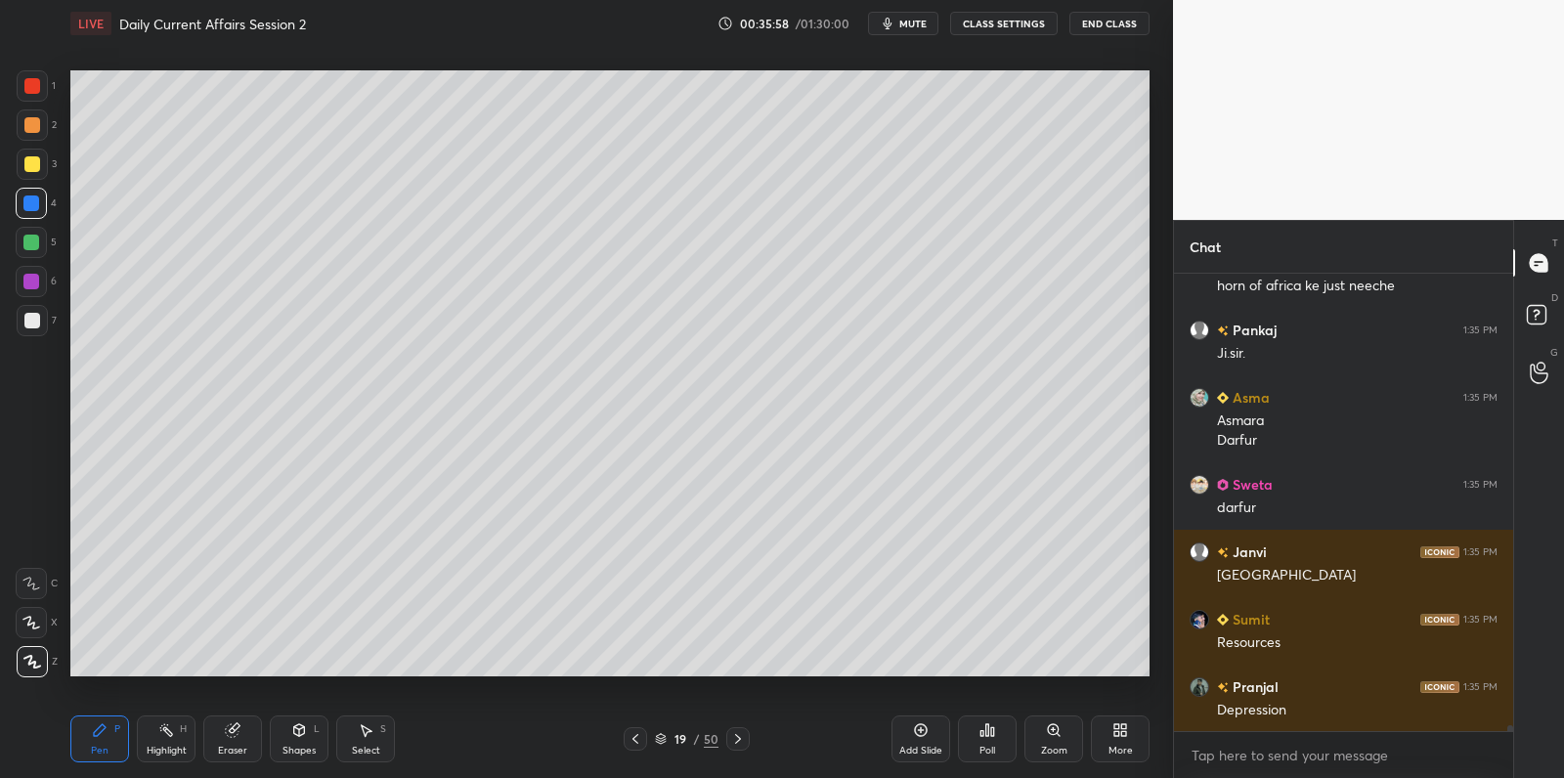
click at [31, 163] on div at bounding box center [32, 164] width 16 height 16
drag, startPoint x: 31, startPoint y: 163, endPoint x: 48, endPoint y: 224, distance: 62.8
click at [31, 162] on div at bounding box center [32, 164] width 16 height 16
click at [38, 328] on div at bounding box center [32, 320] width 31 height 31
drag, startPoint x: 38, startPoint y: 328, endPoint x: 45, endPoint y: 305, distance: 24.4
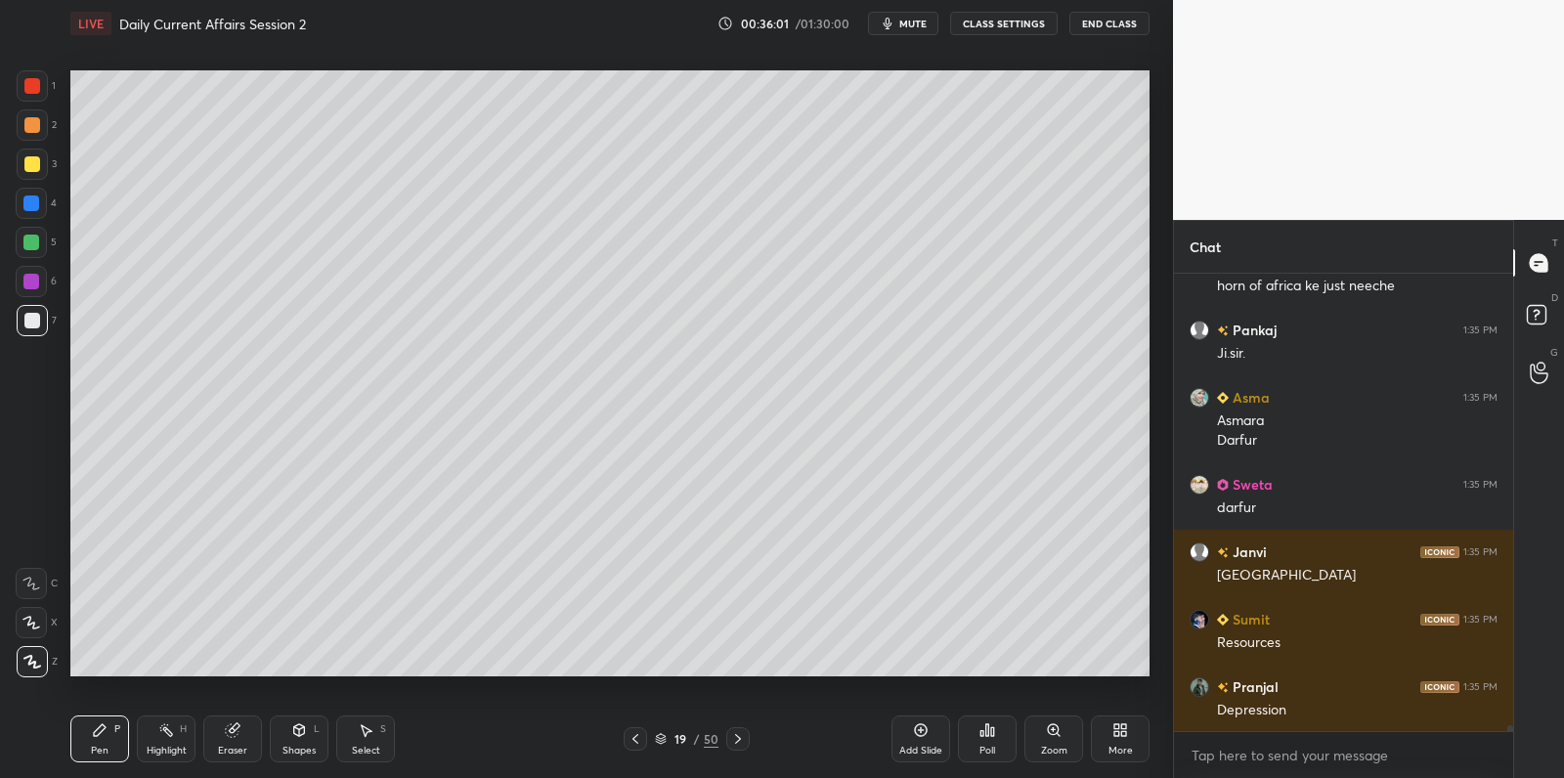
click at [38, 328] on div at bounding box center [32, 320] width 31 height 31
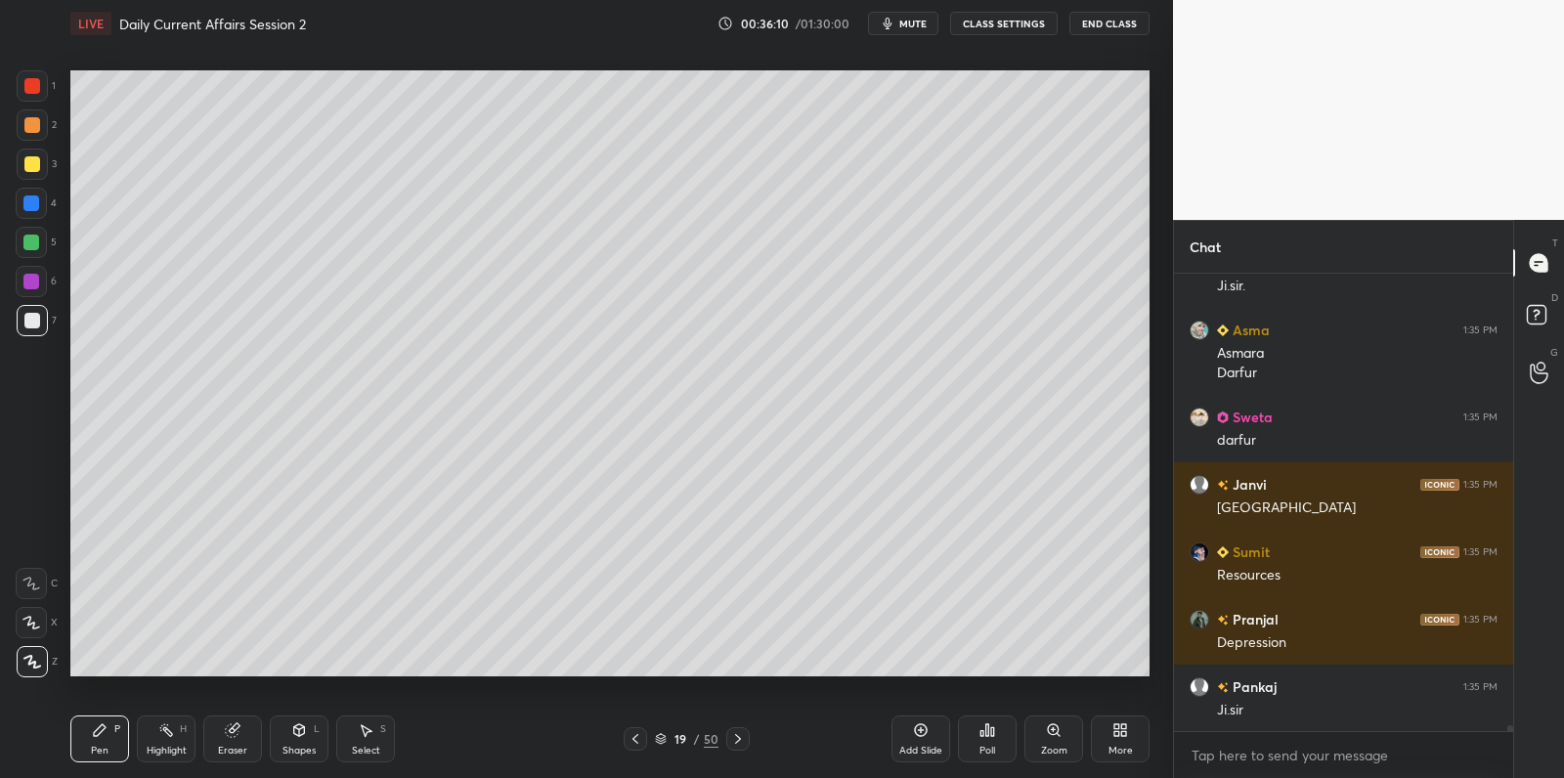
click at [29, 241] on div at bounding box center [31, 243] width 16 height 16
click at [35, 239] on div at bounding box center [31, 243] width 16 height 16
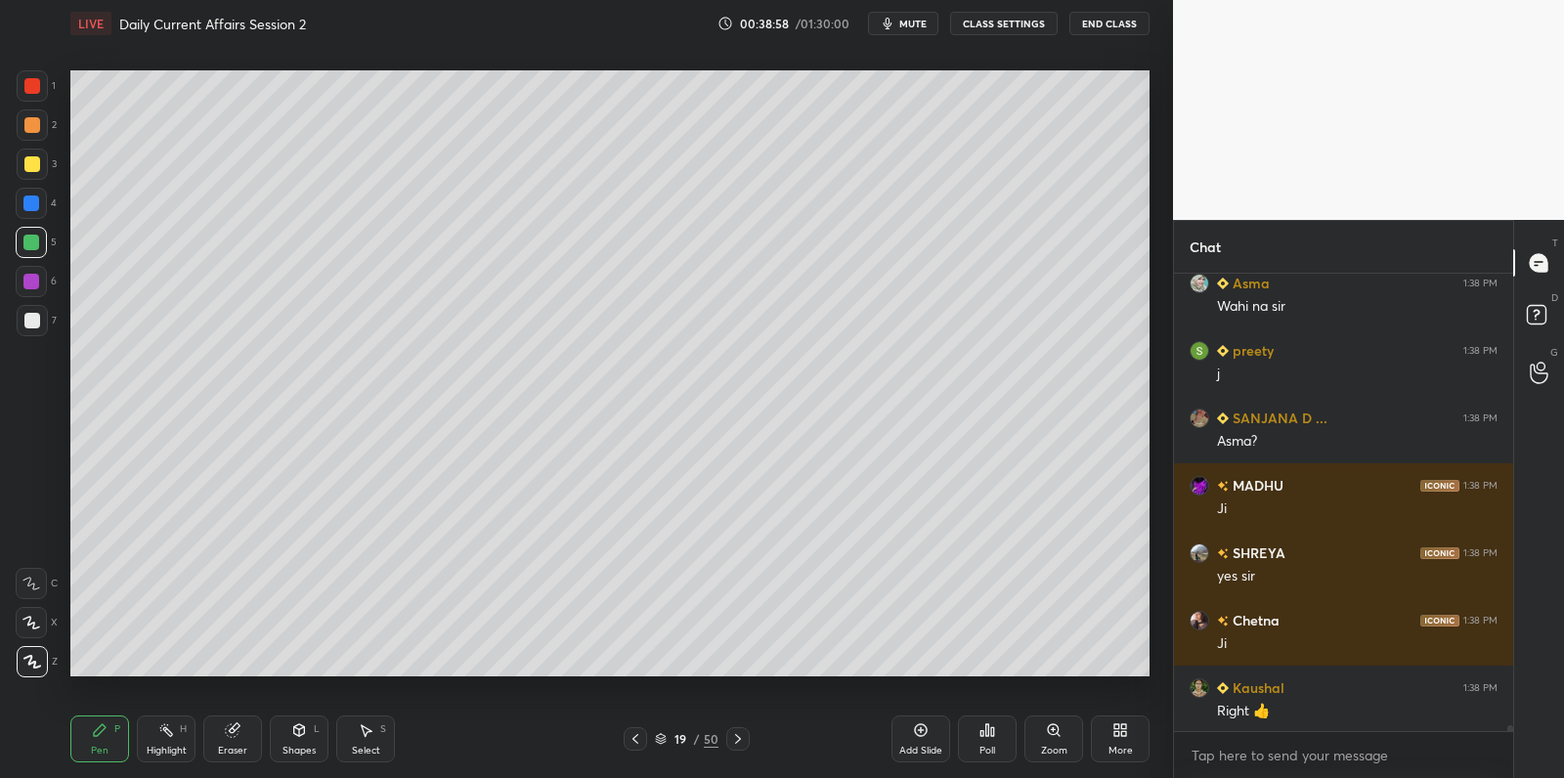
scroll to position [37458, 0]
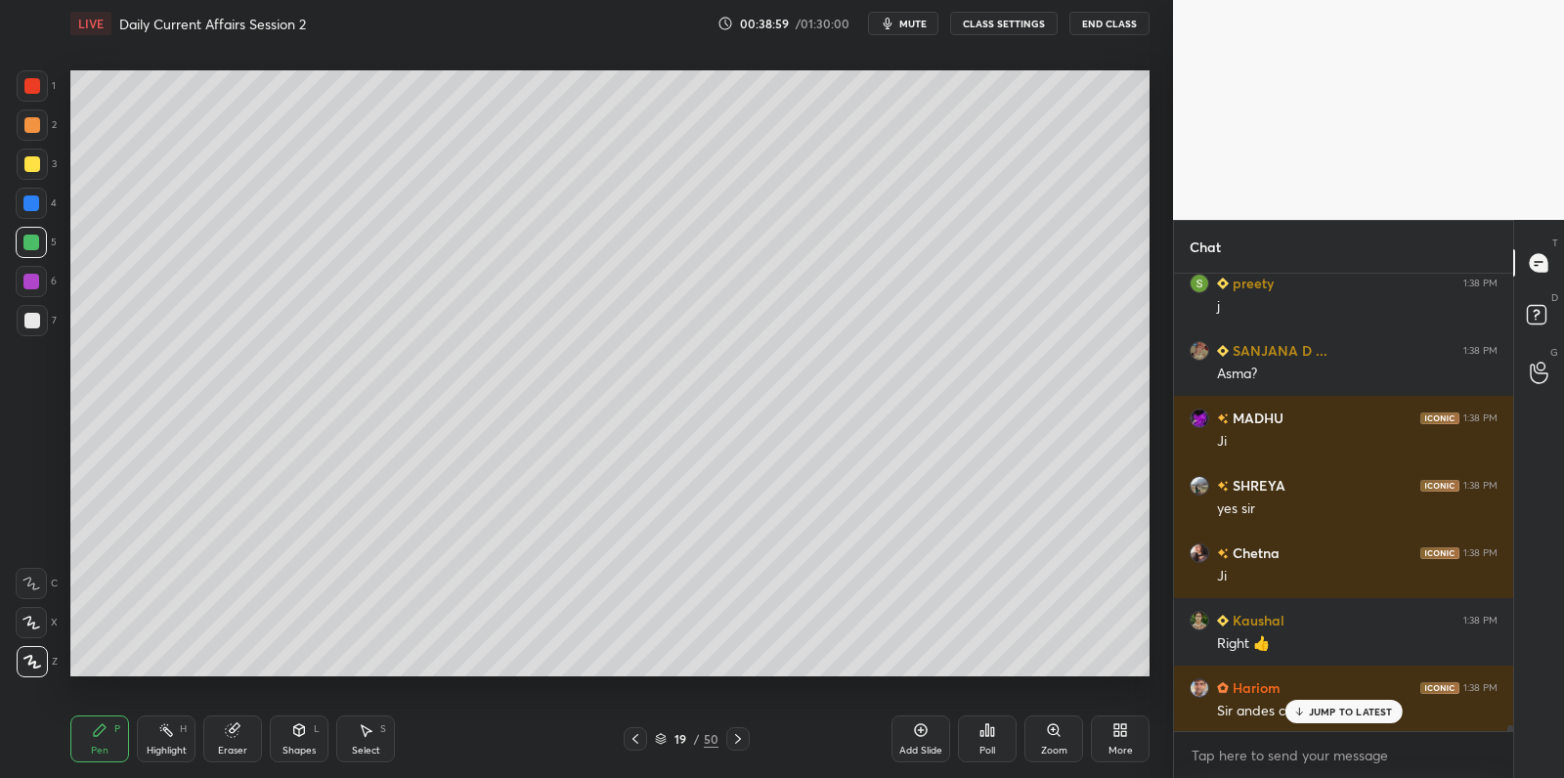
click at [927, 743] on div "Add Slide" at bounding box center [920, 738] width 59 height 47
click at [30, 170] on div at bounding box center [32, 164] width 31 height 31
click at [34, 167] on div at bounding box center [32, 164] width 16 height 16
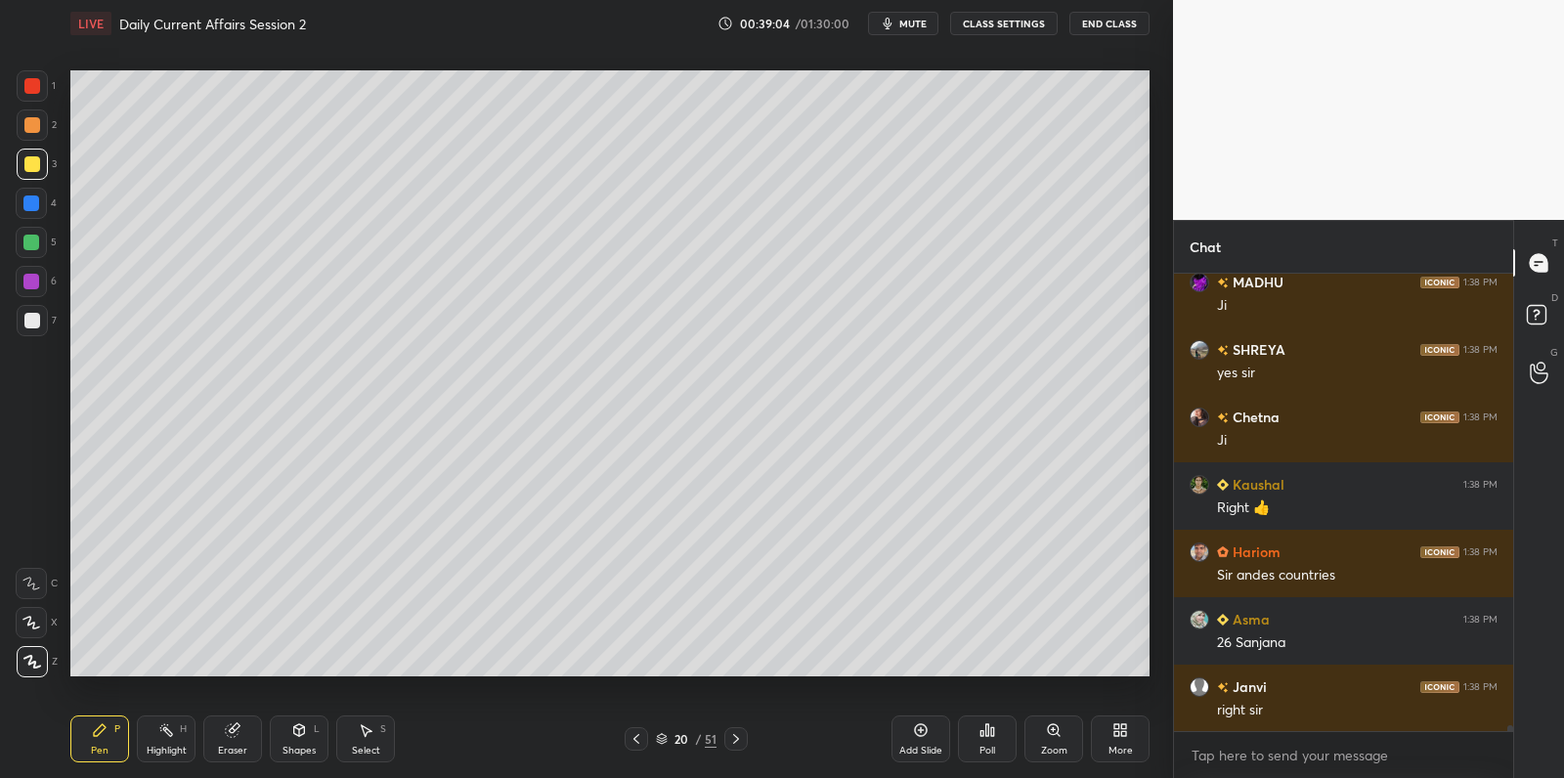
scroll to position [37662, 0]
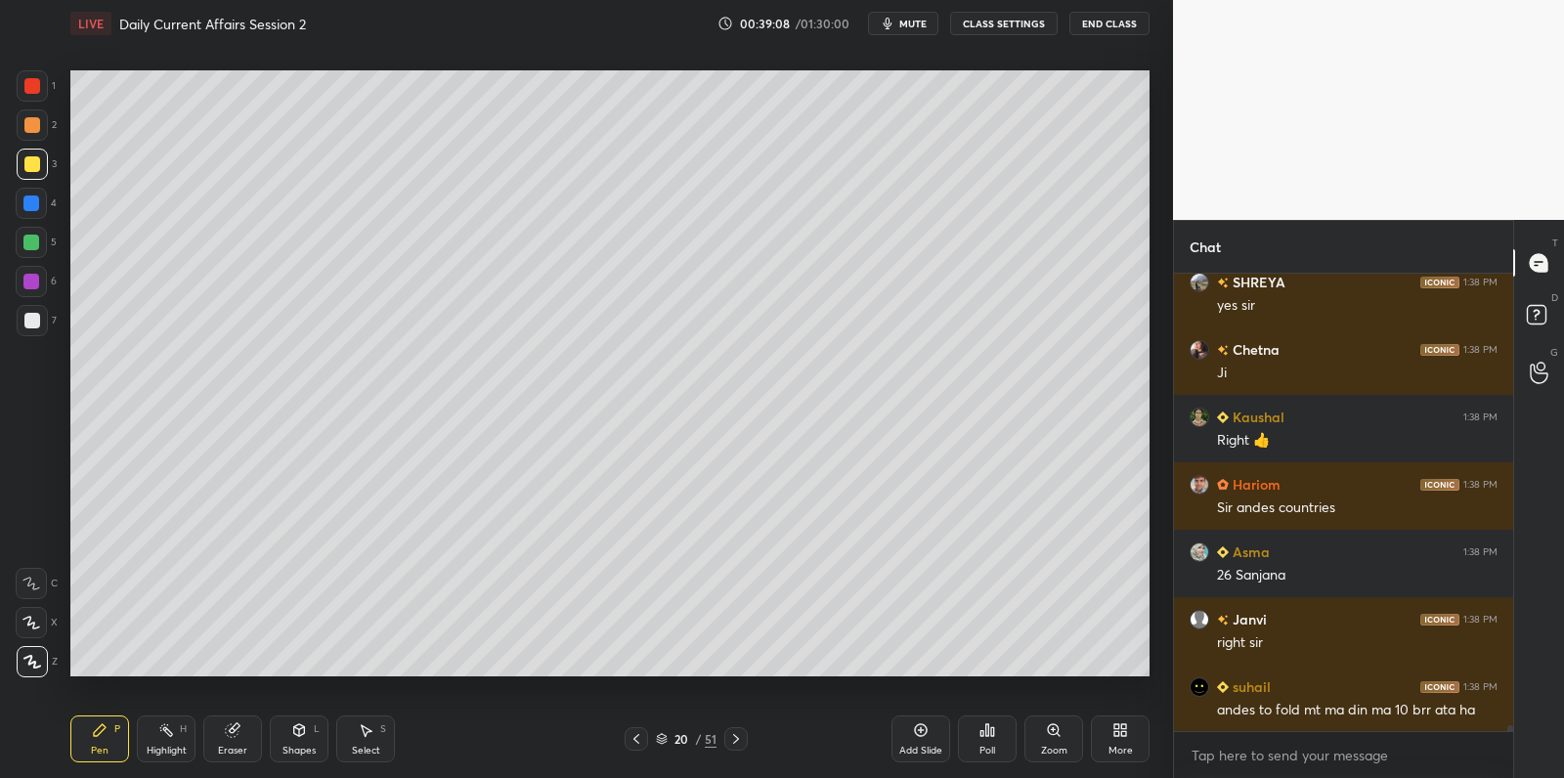
click at [34, 242] on div at bounding box center [31, 243] width 16 height 16
click at [44, 236] on div at bounding box center [31, 242] width 31 height 31
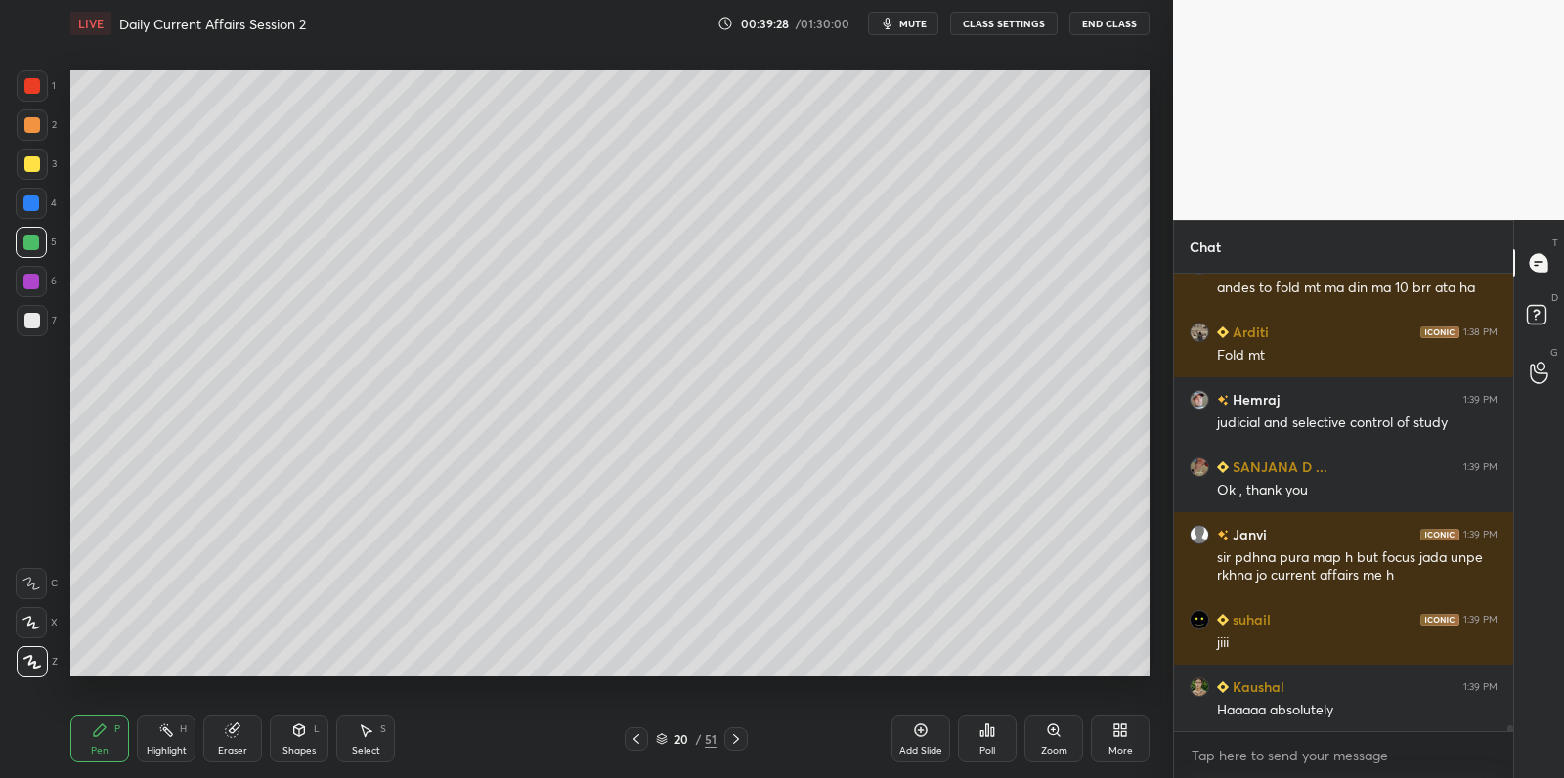
scroll to position [38151, 0]
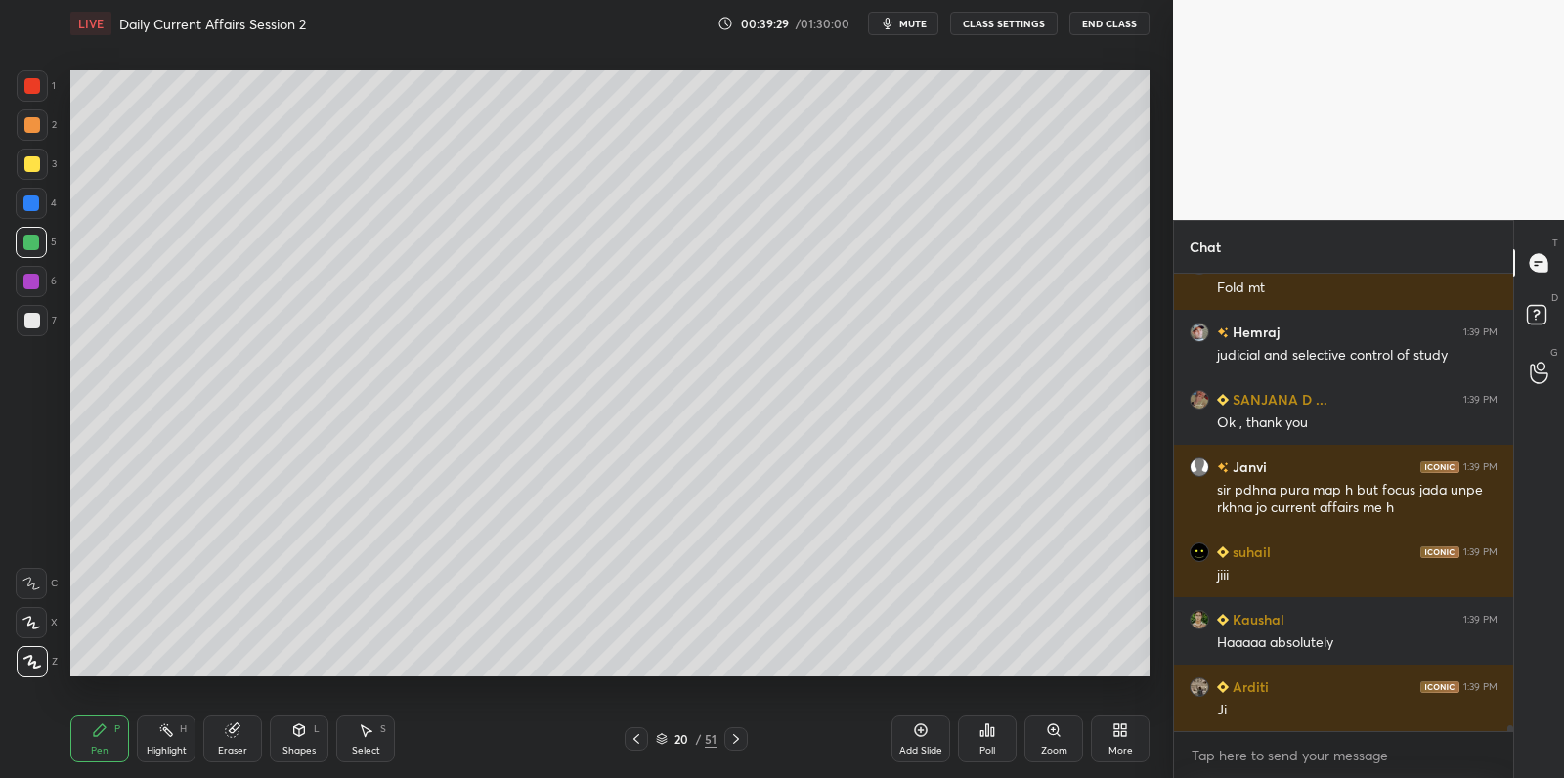
click at [42, 312] on div at bounding box center [32, 320] width 31 height 31
click at [54, 312] on div "7" at bounding box center [37, 320] width 40 height 31
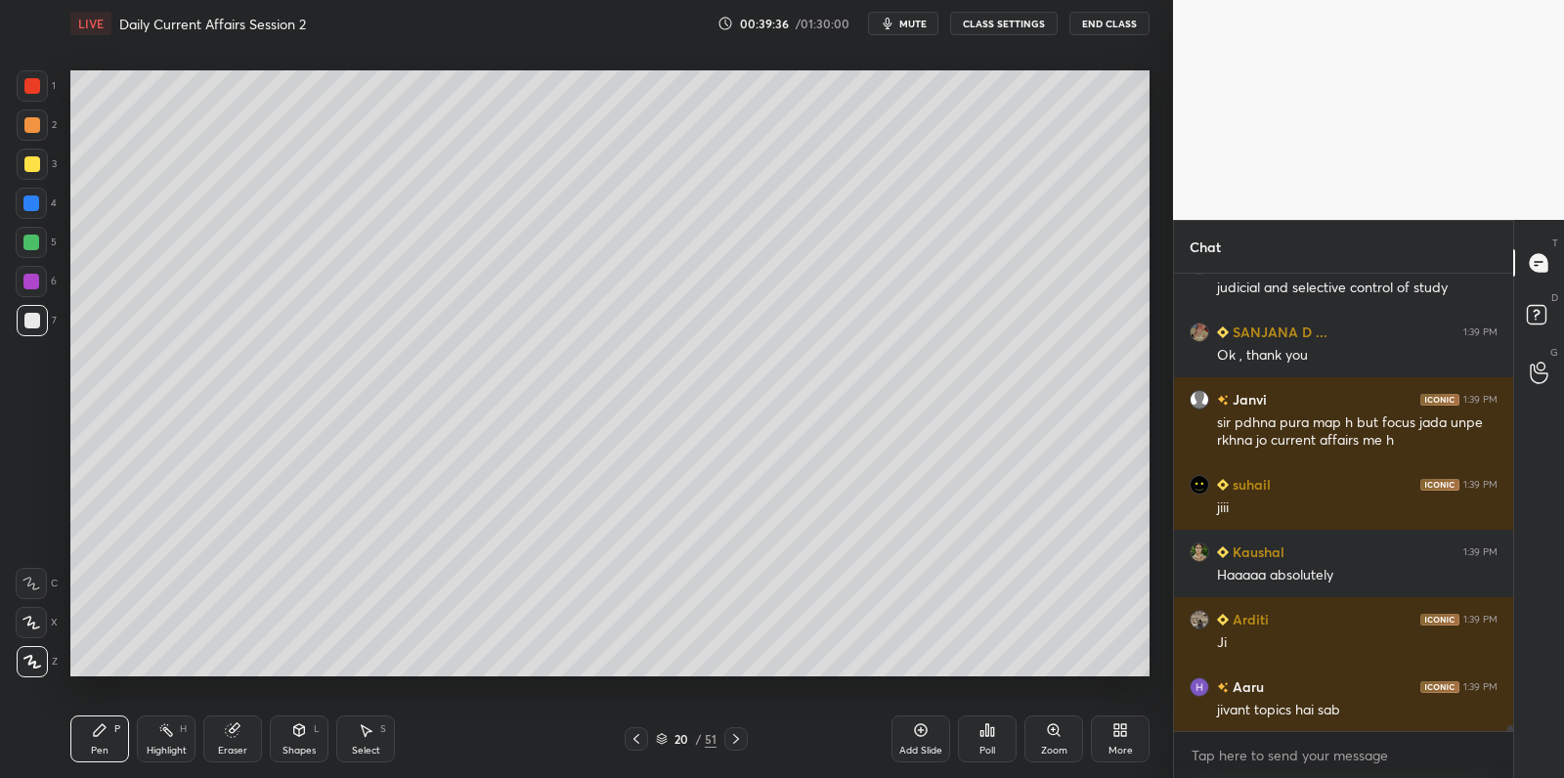
scroll to position [38285, 0]
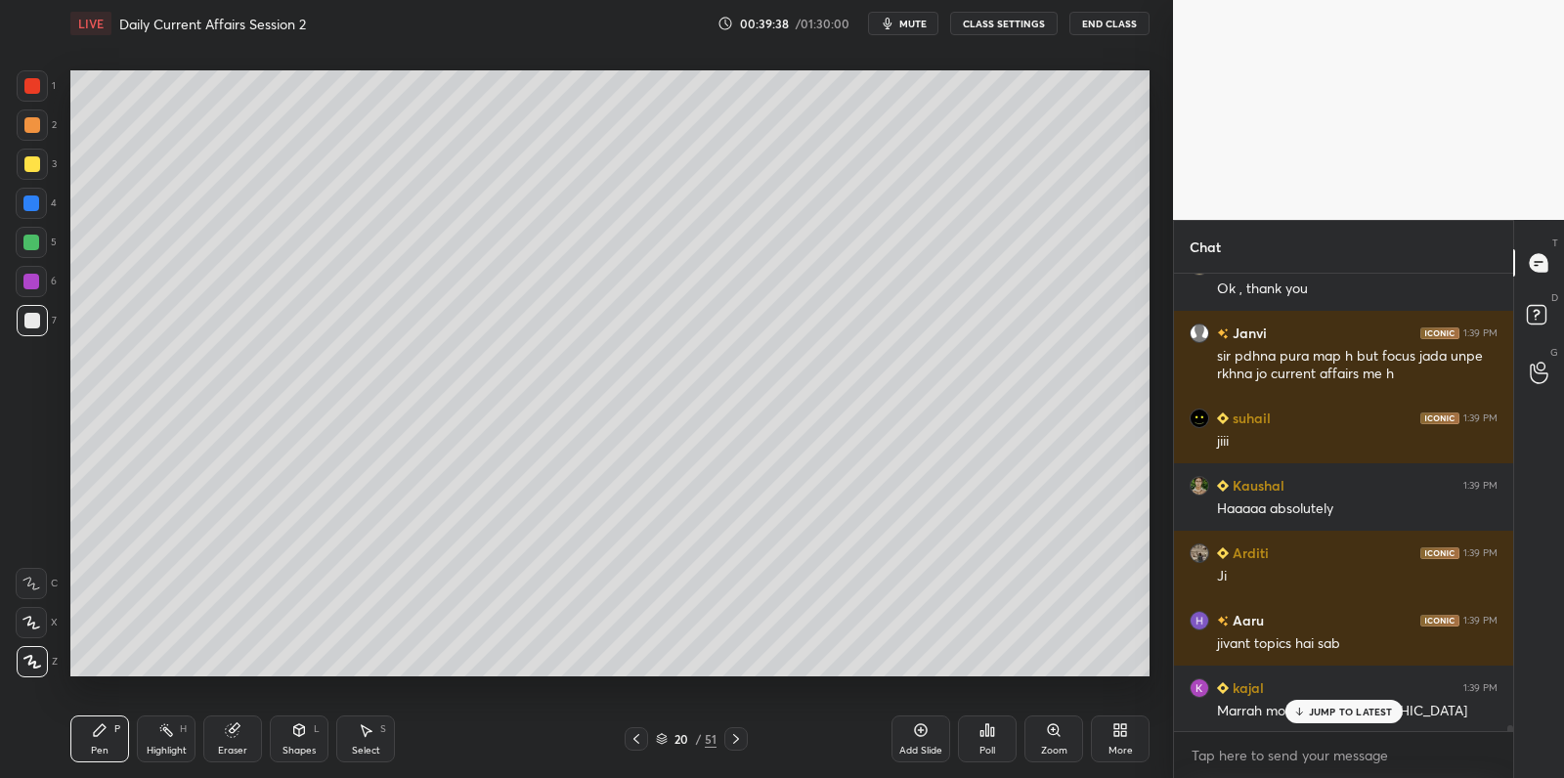
click at [1317, 709] on p "JUMP TO LATEST" at bounding box center [1351, 712] width 84 height 12
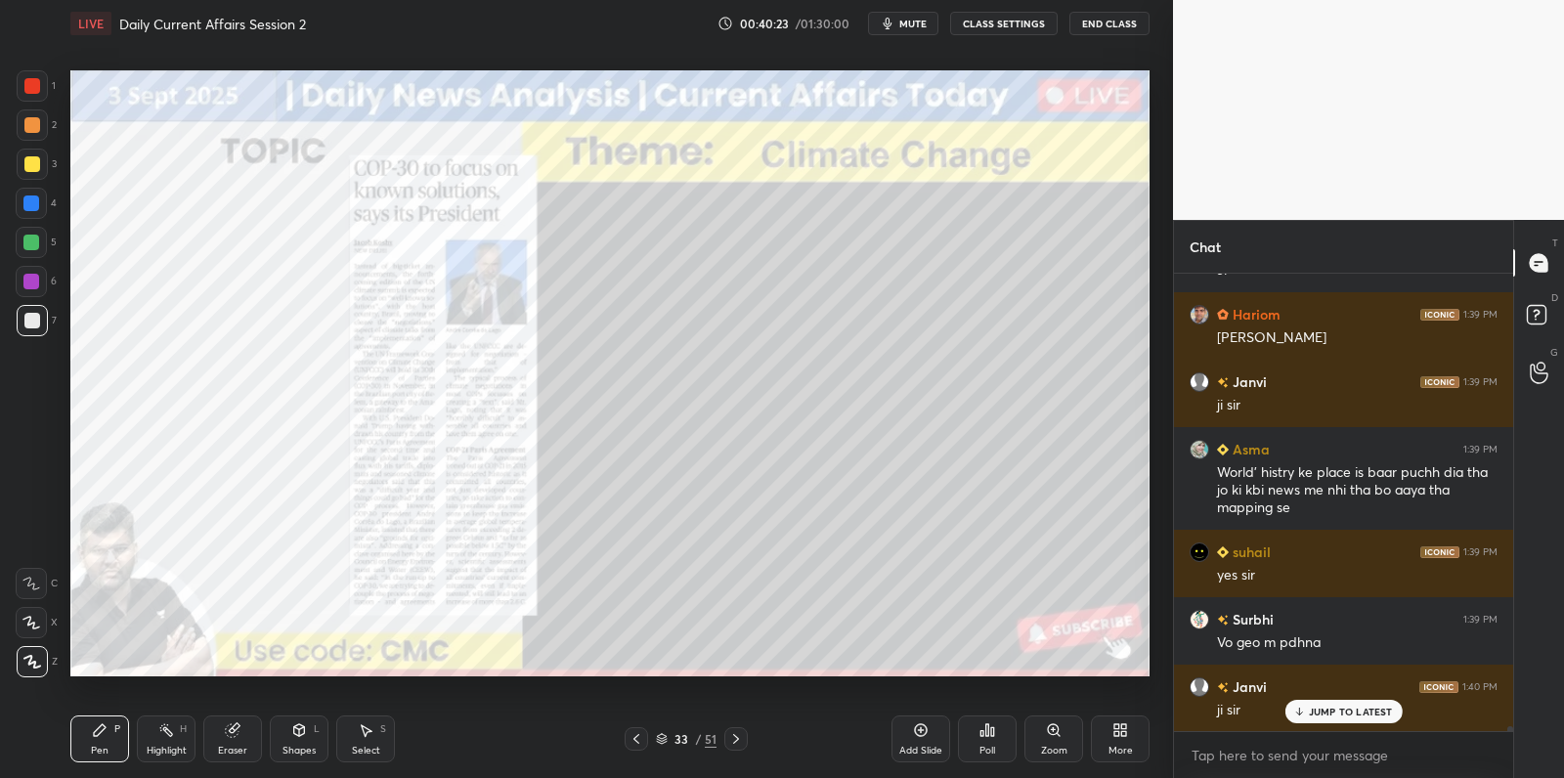
scroll to position [39311, 0]
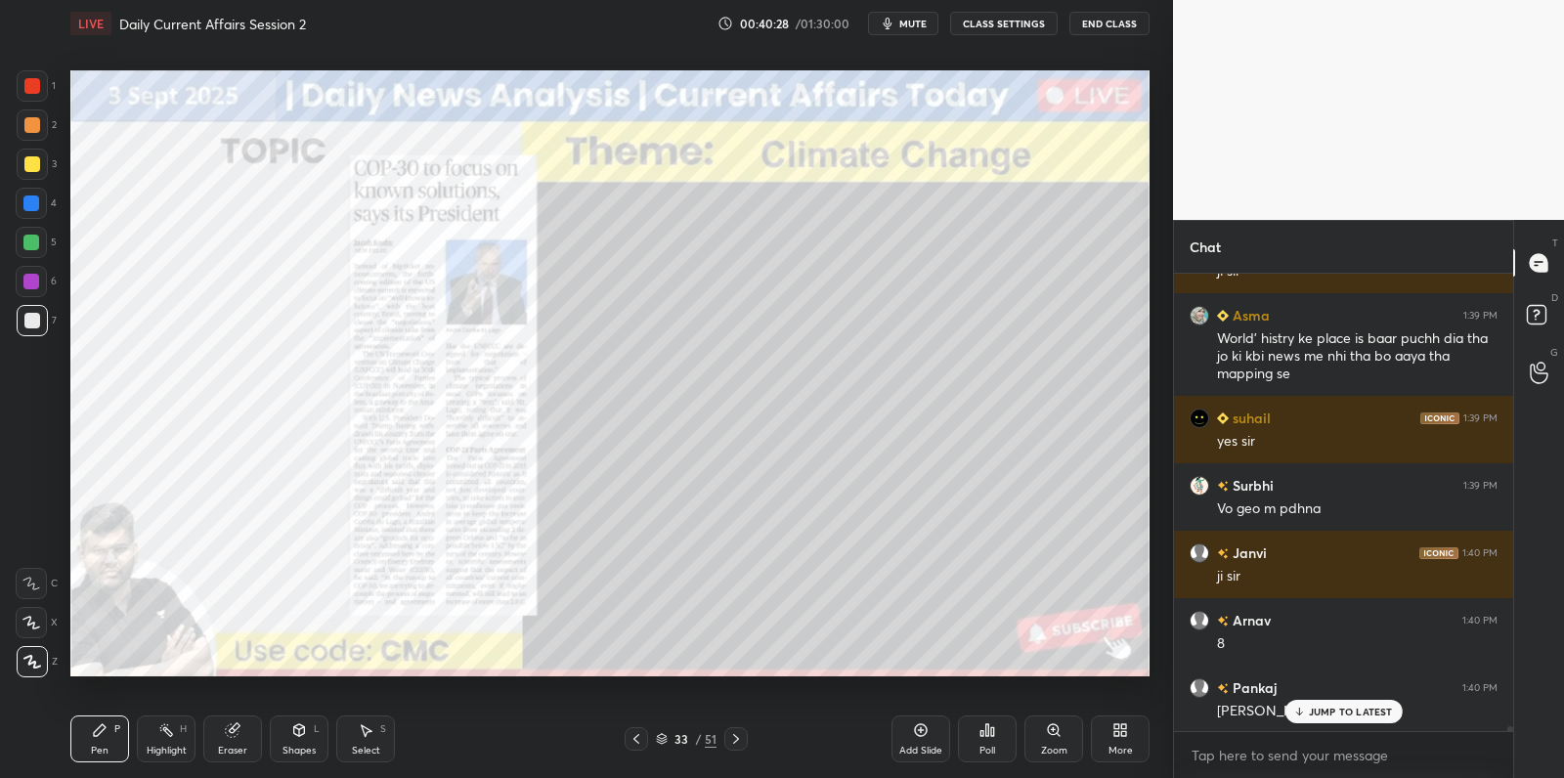
click at [36, 248] on div at bounding box center [31, 242] width 31 height 31
click at [39, 245] on div at bounding box center [31, 242] width 31 height 31
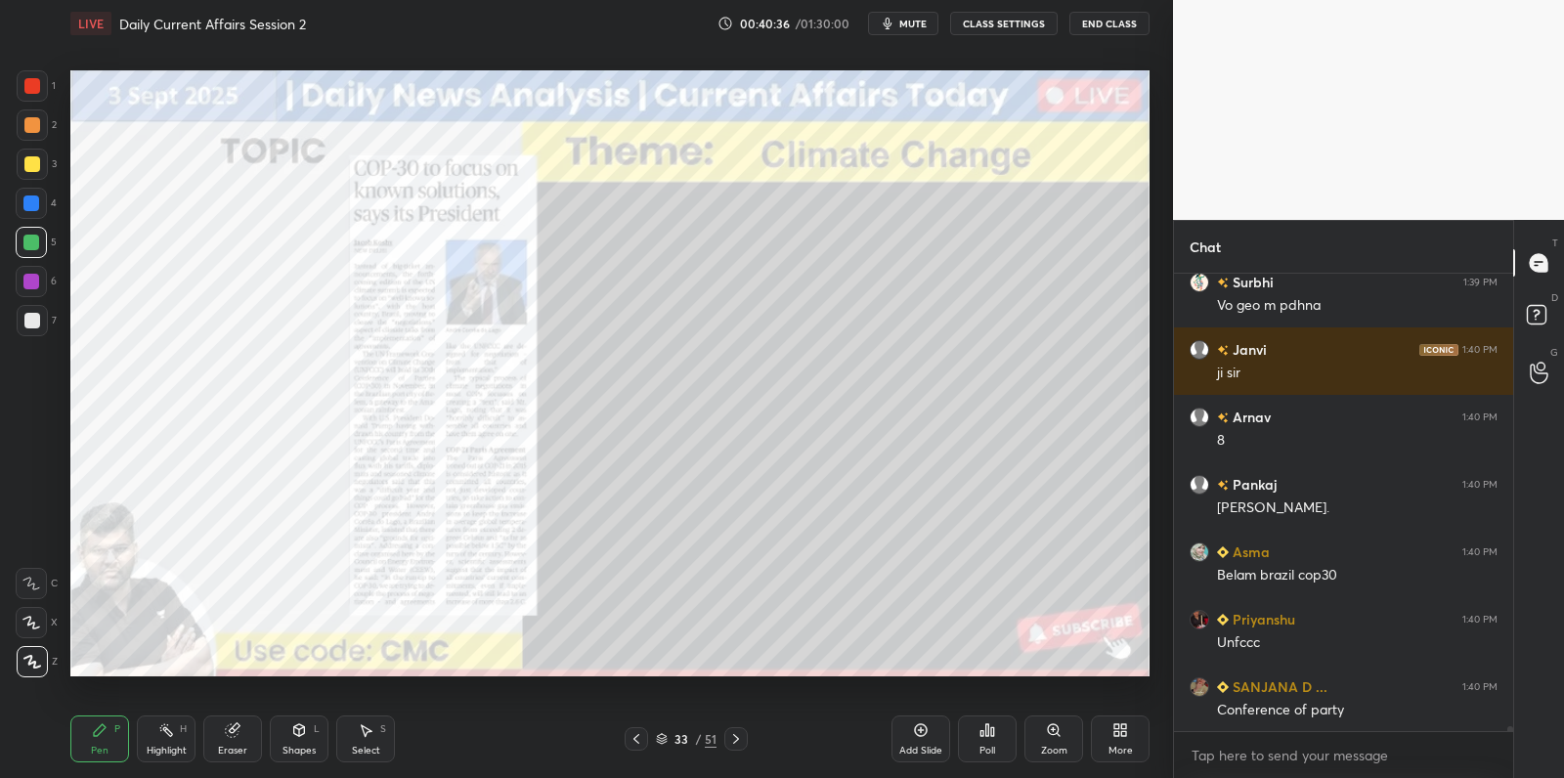
scroll to position [39582, 0]
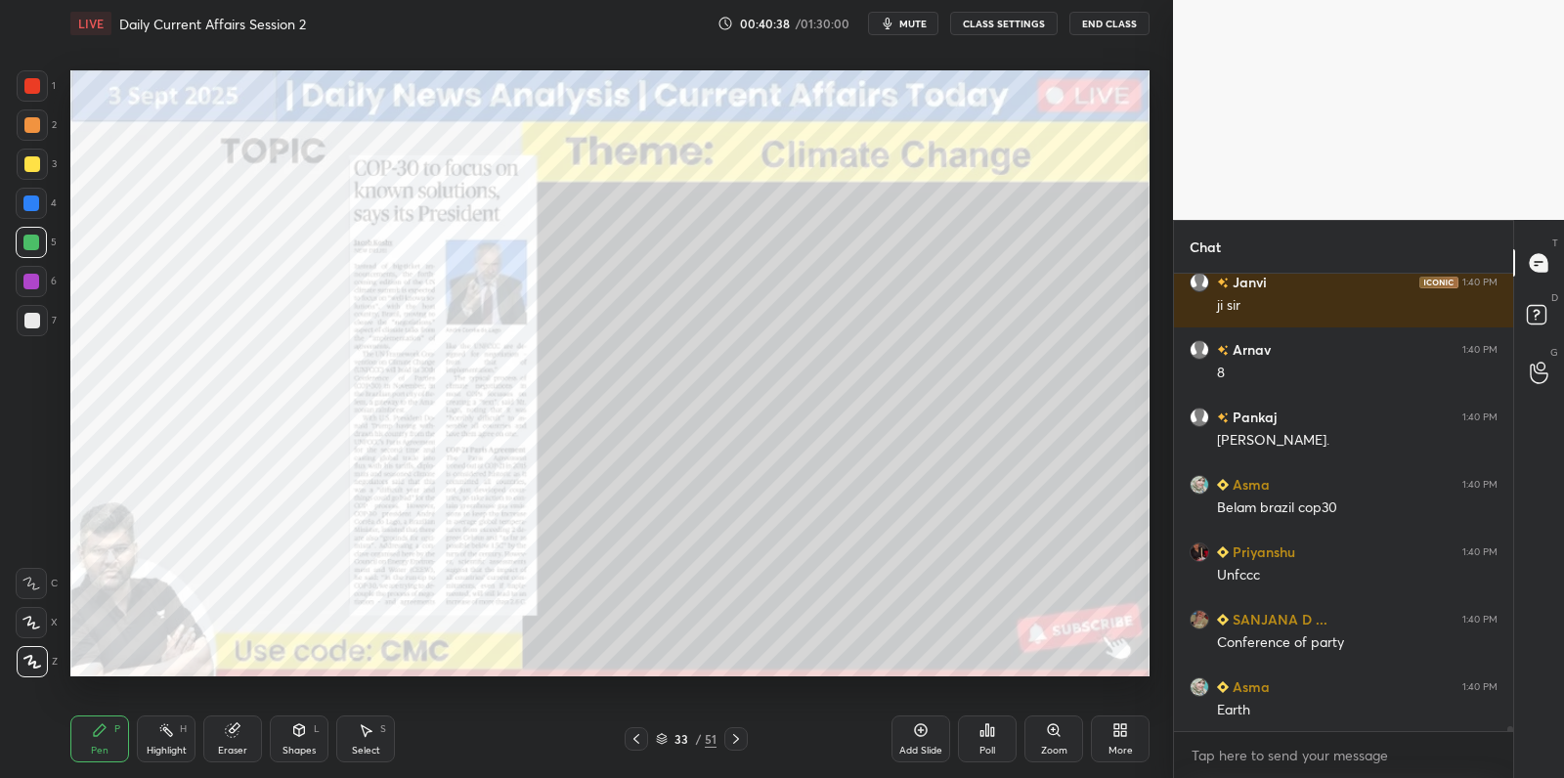
click at [38, 622] on icon at bounding box center [31, 623] width 18 height 14
click at [42, 607] on div "X" at bounding box center [37, 622] width 42 height 31
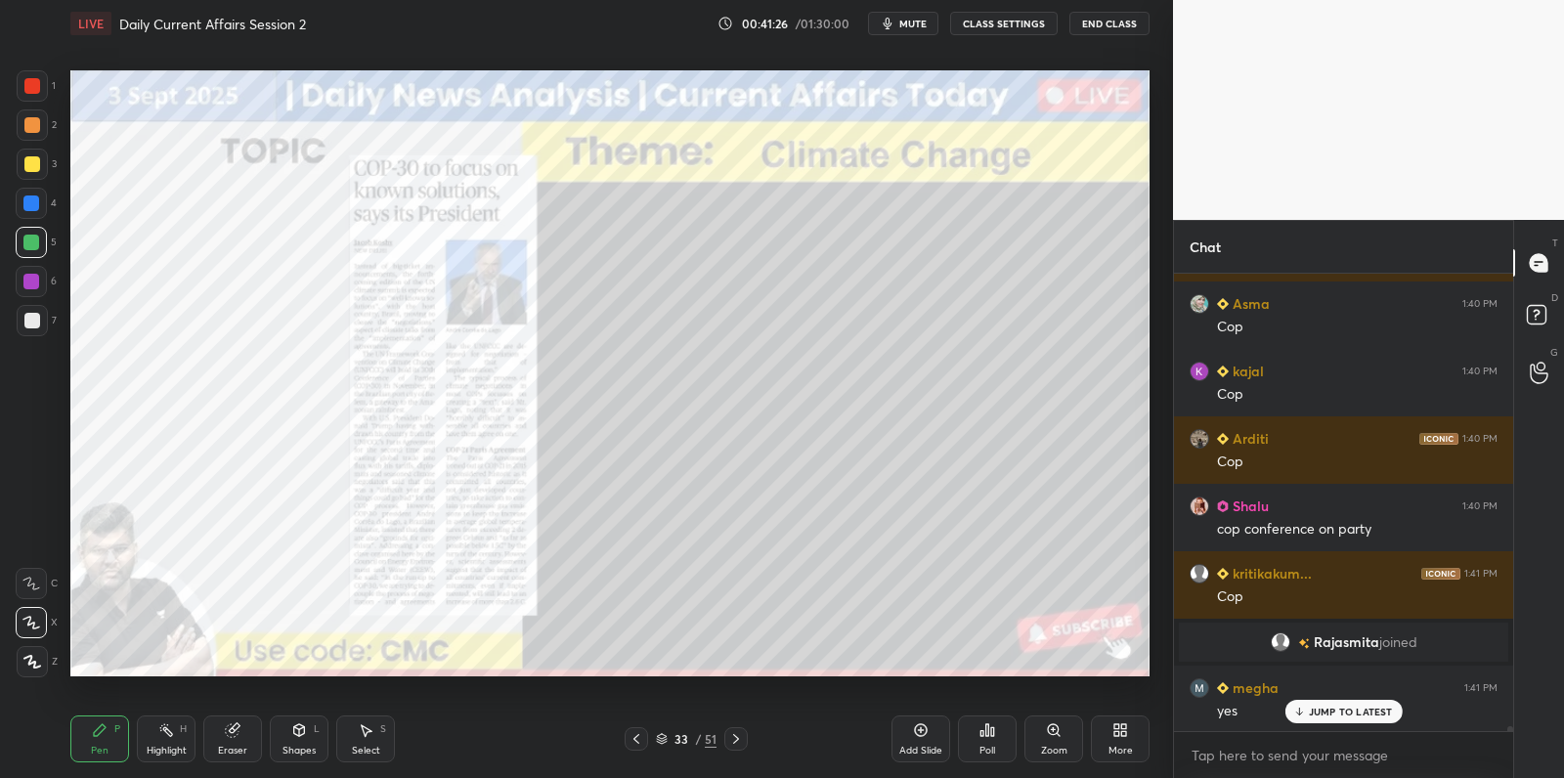
scroll to position [453, 334]
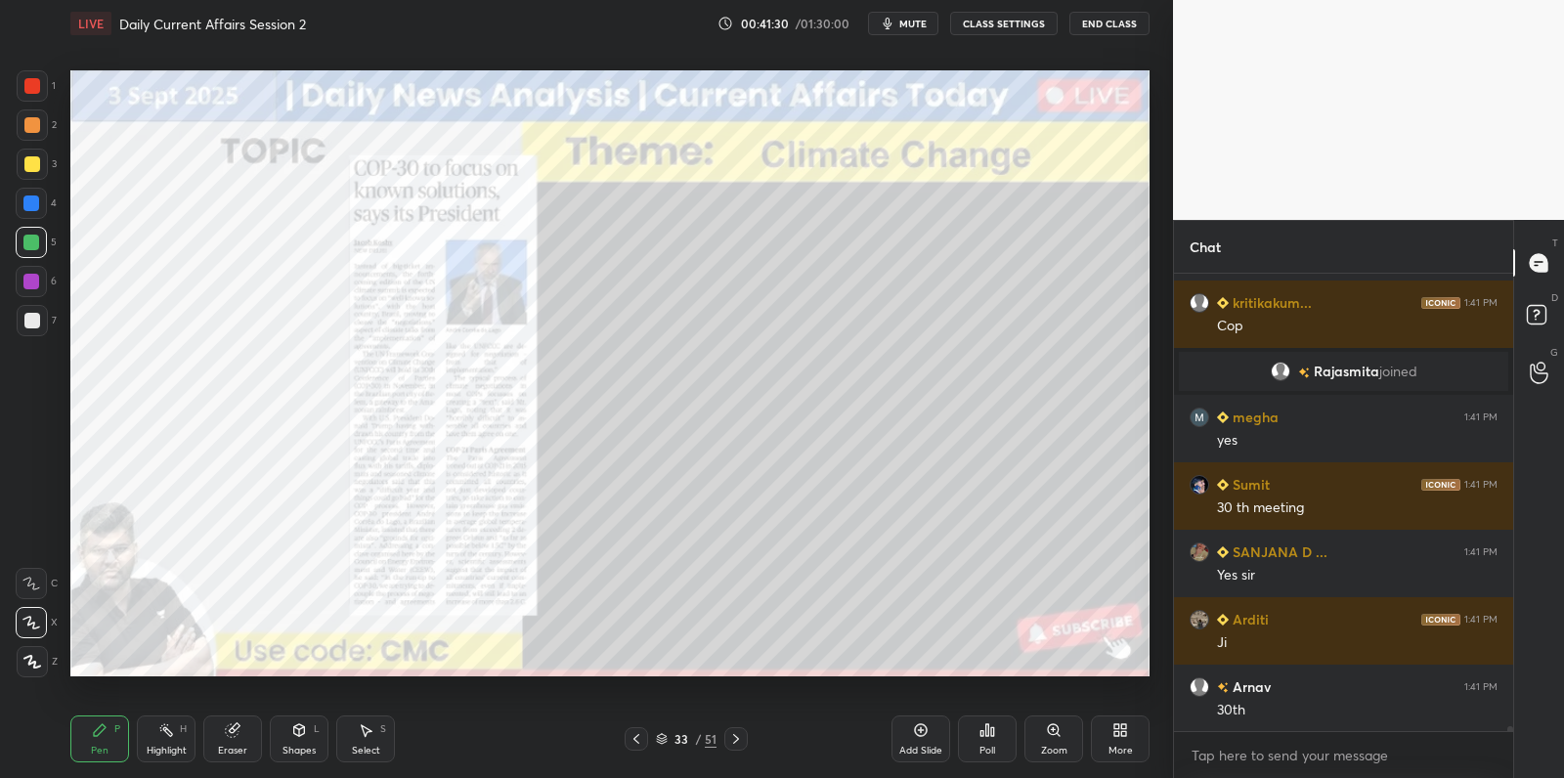
drag, startPoint x: 917, startPoint y: 735, endPoint x: 890, endPoint y: 697, distance: 46.4
click at [917, 735] on icon at bounding box center [921, 730] width 13 height 13
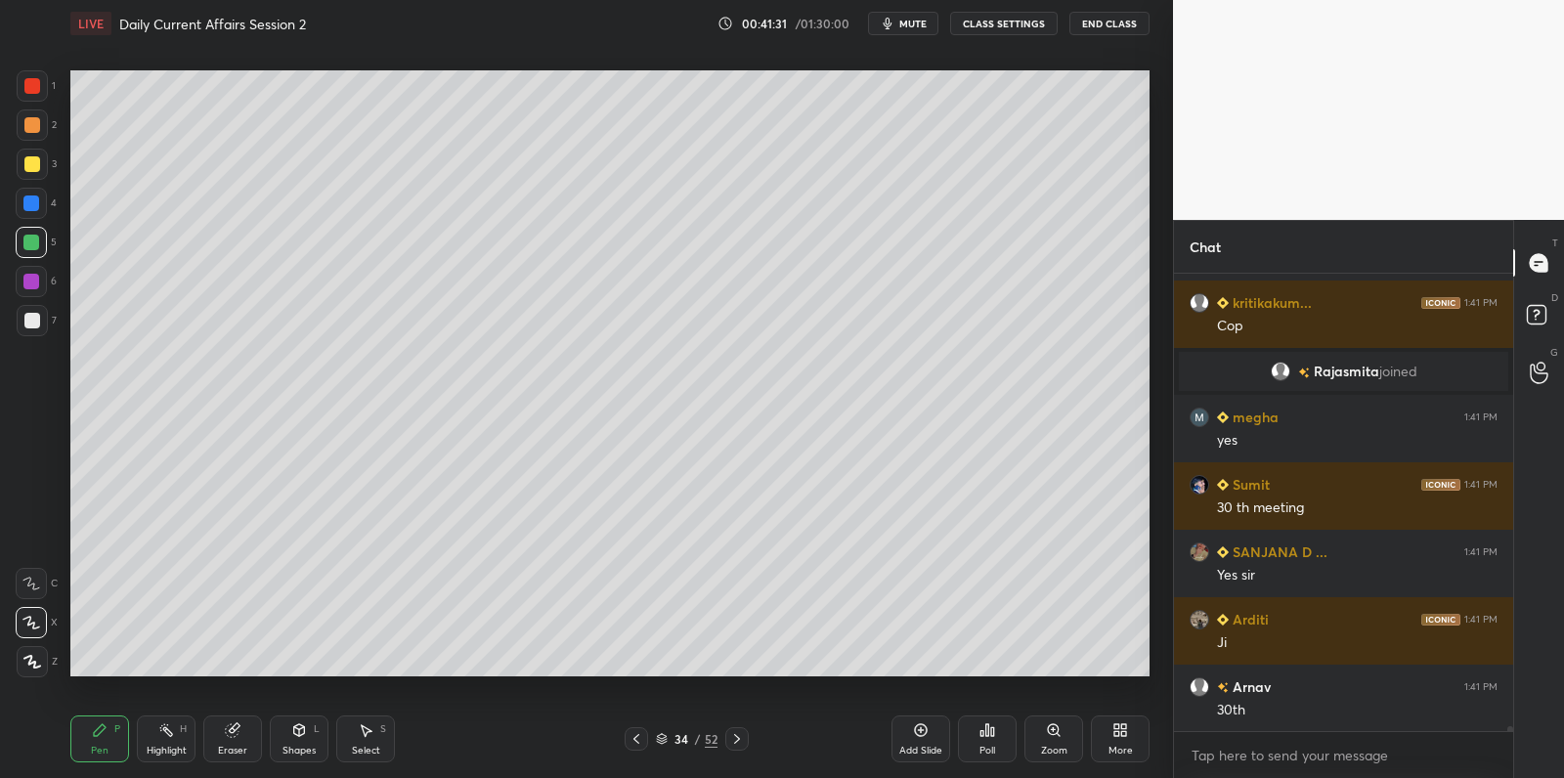
click at [36, 327] on div at bounding box center [32, 320] width 31 height 31
drag, startPoint x: 36, startPoint y: 327, endPoint x: 51, endPoint y: 310, distance: 22.9
click at [41, 319] on div at bounding box center [32, 320] width 31 height 31
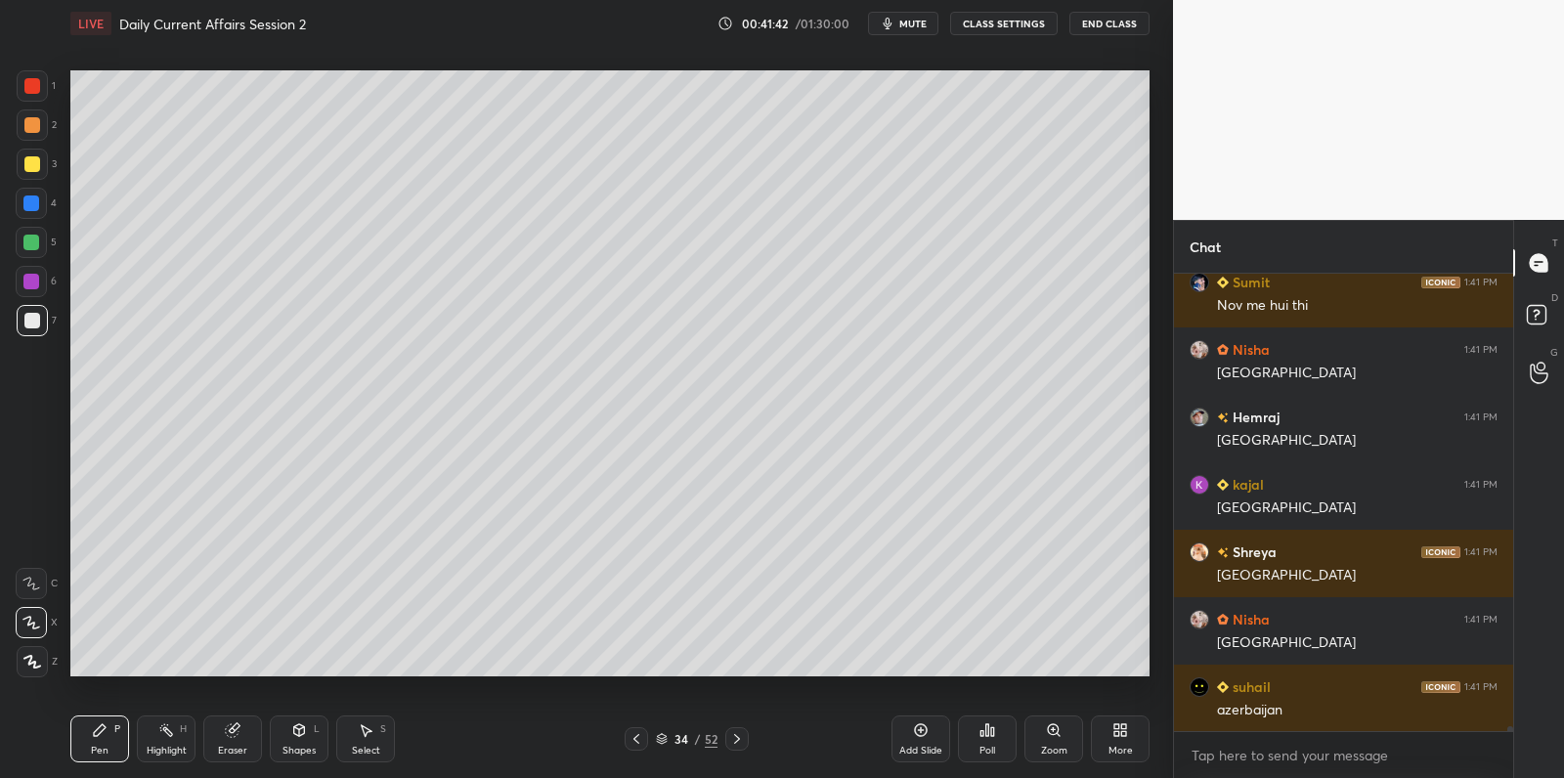
click at [27, 660] on icon at bounding box center [32, 662] width 18 height 14
drag, startPoint x: 27, startPoint y: 660, endPoint x: 36, endPoint y: 646, distance: 16.3
click at [33, 653] on div at bounding box center [32, 661] width 31 height 31
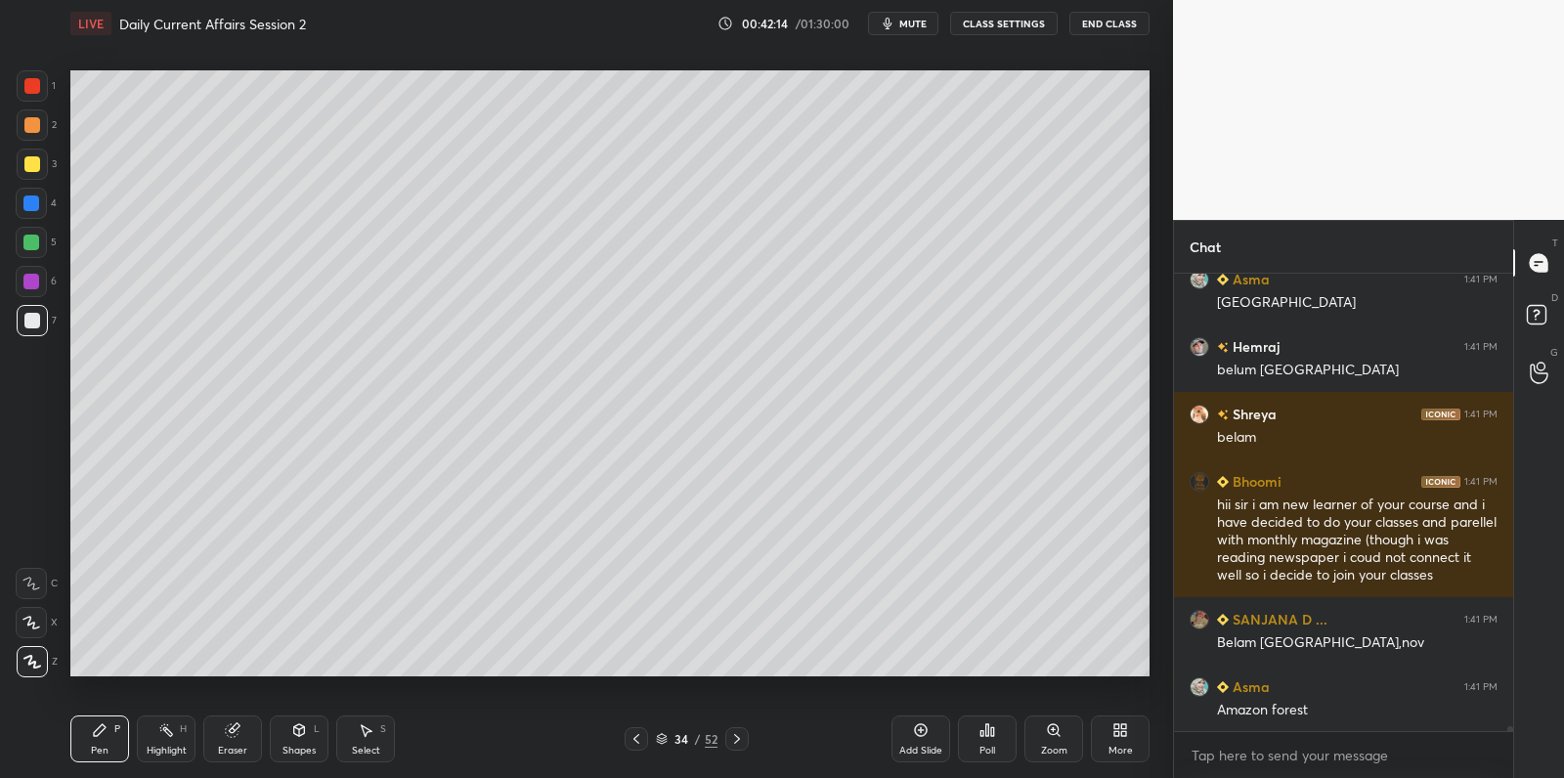
click at [40, 244] on div at bounding box center [31, 242] width 31 height 31
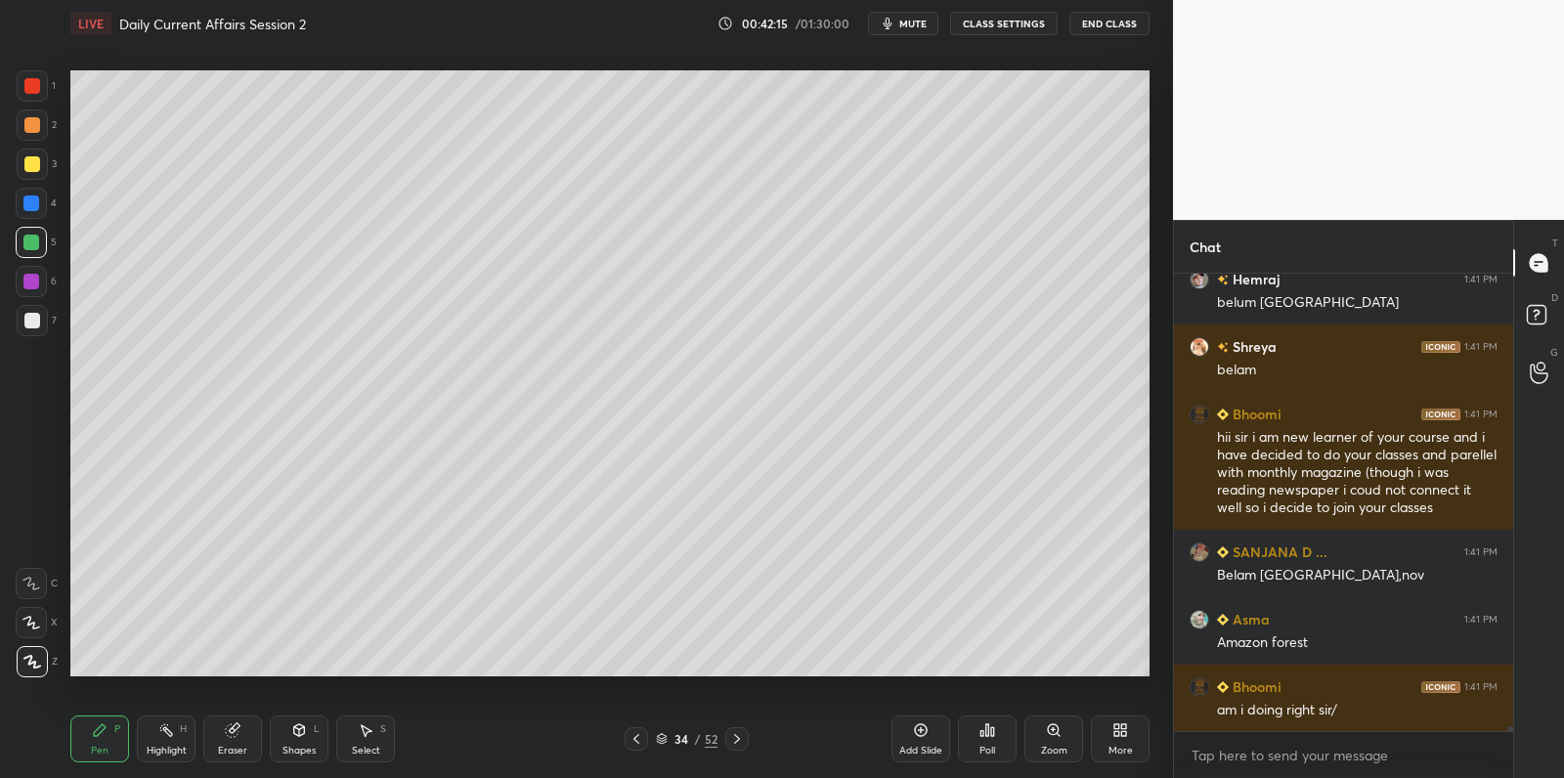
click at [44, 242] on div at bounding box center [31, 242] width 31 height 31
click at [37, 243] on div at bounding box center [31, 243] width 16 height 16
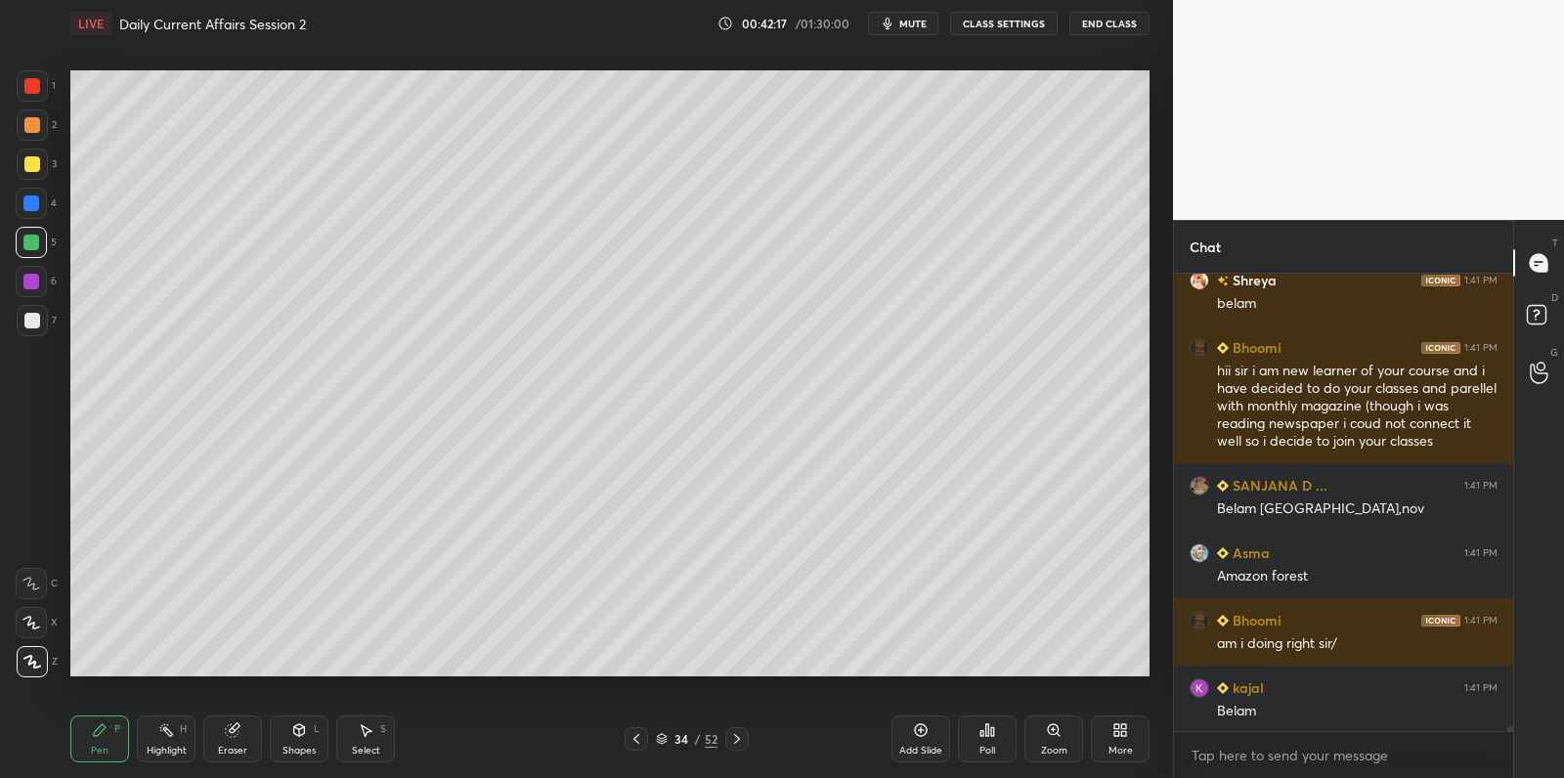
scroll to position [43425, 0]
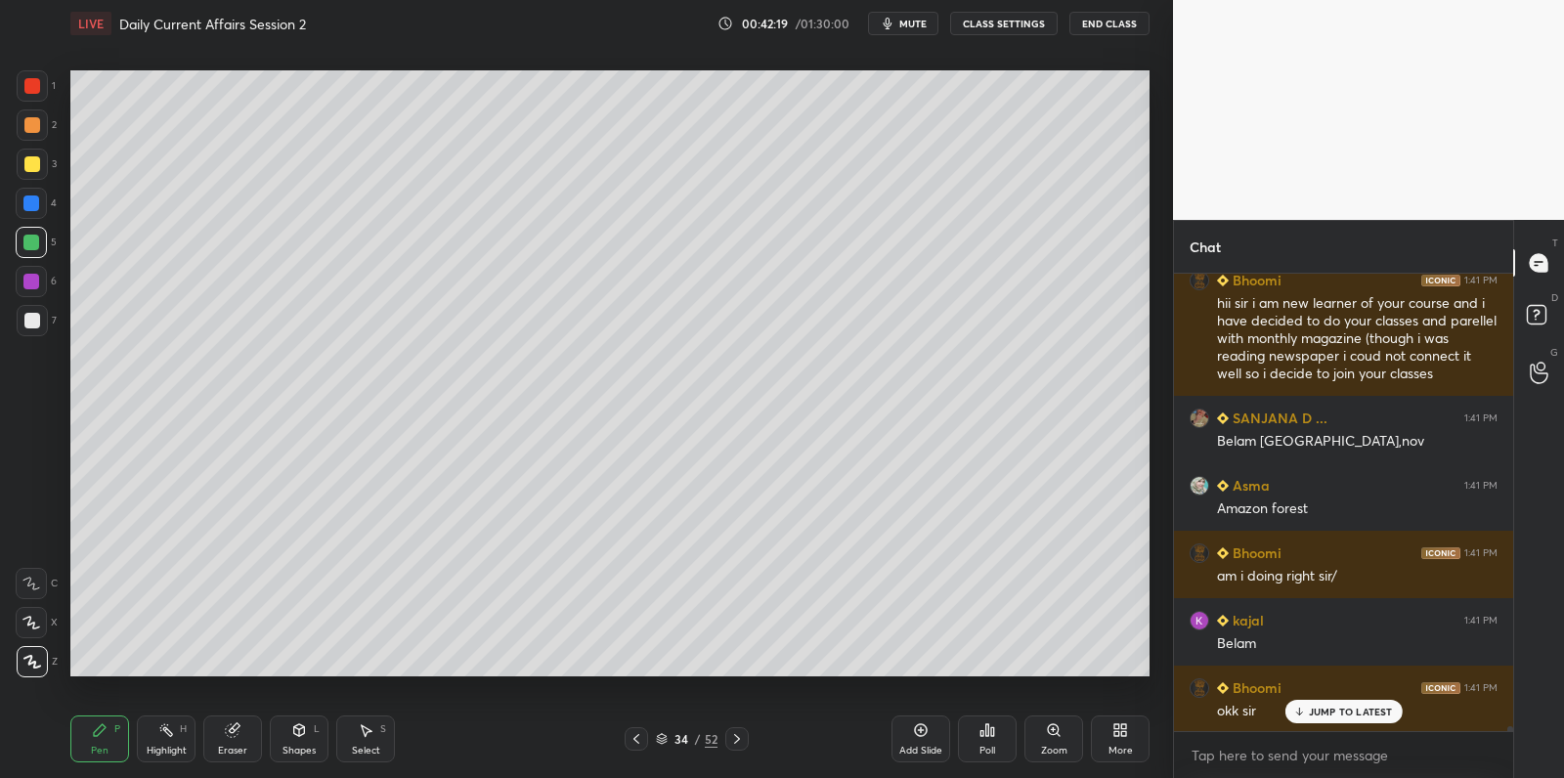
click at [42, 173] on div at bounding box center [32, 164] width 31 height 31
drag, startPoint x: 44, startPoint y: 174, endPoint x: 61, endPoint y: 184, distance: 19.3
click at [44, 174] on div at bounding box center [32, 164] width 31 height 31
click at [918, 738] on div "Add Slide" at bounding box center [920, 738] width 59 height 47
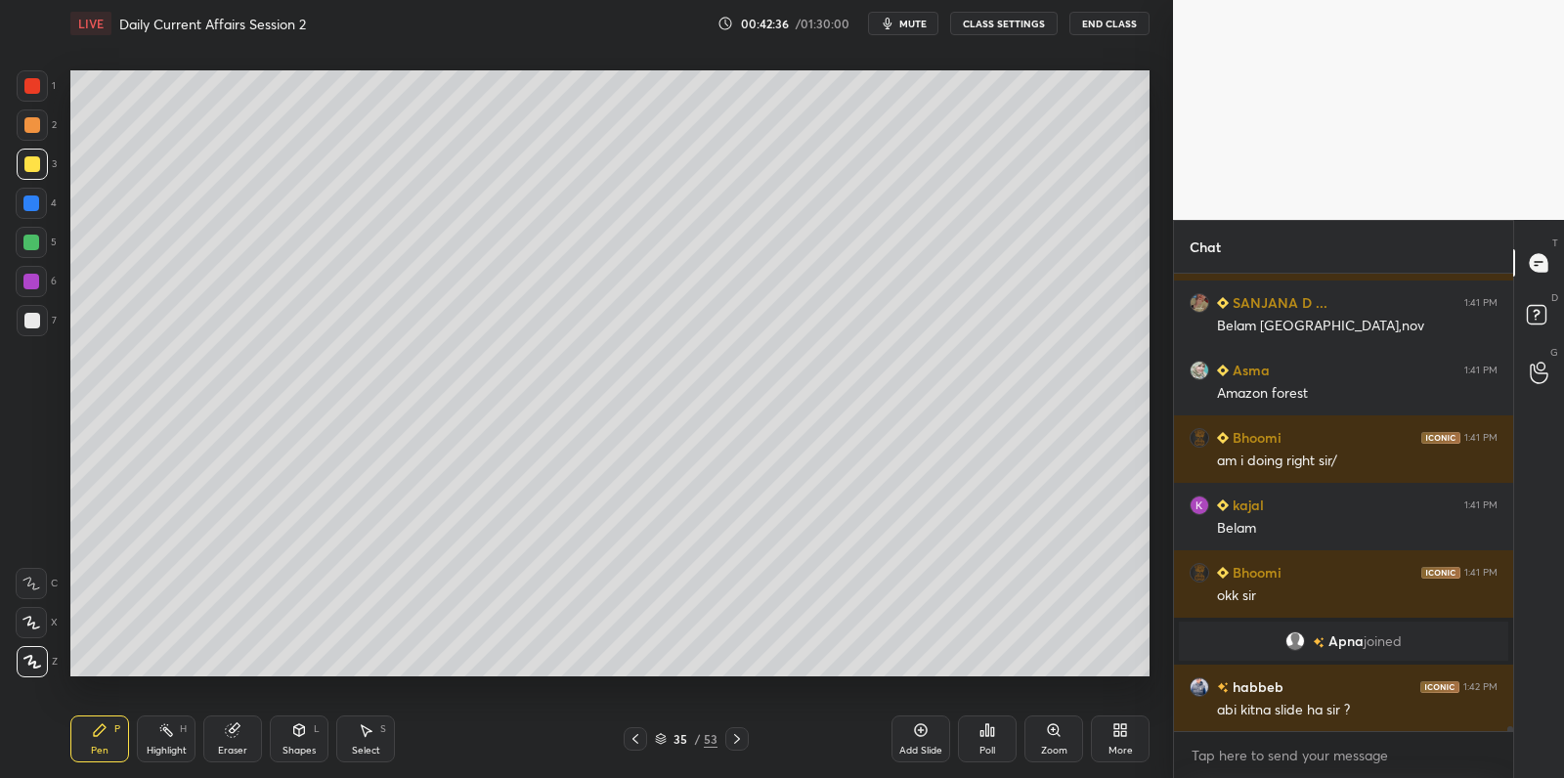
scroll to position [43607, 0]
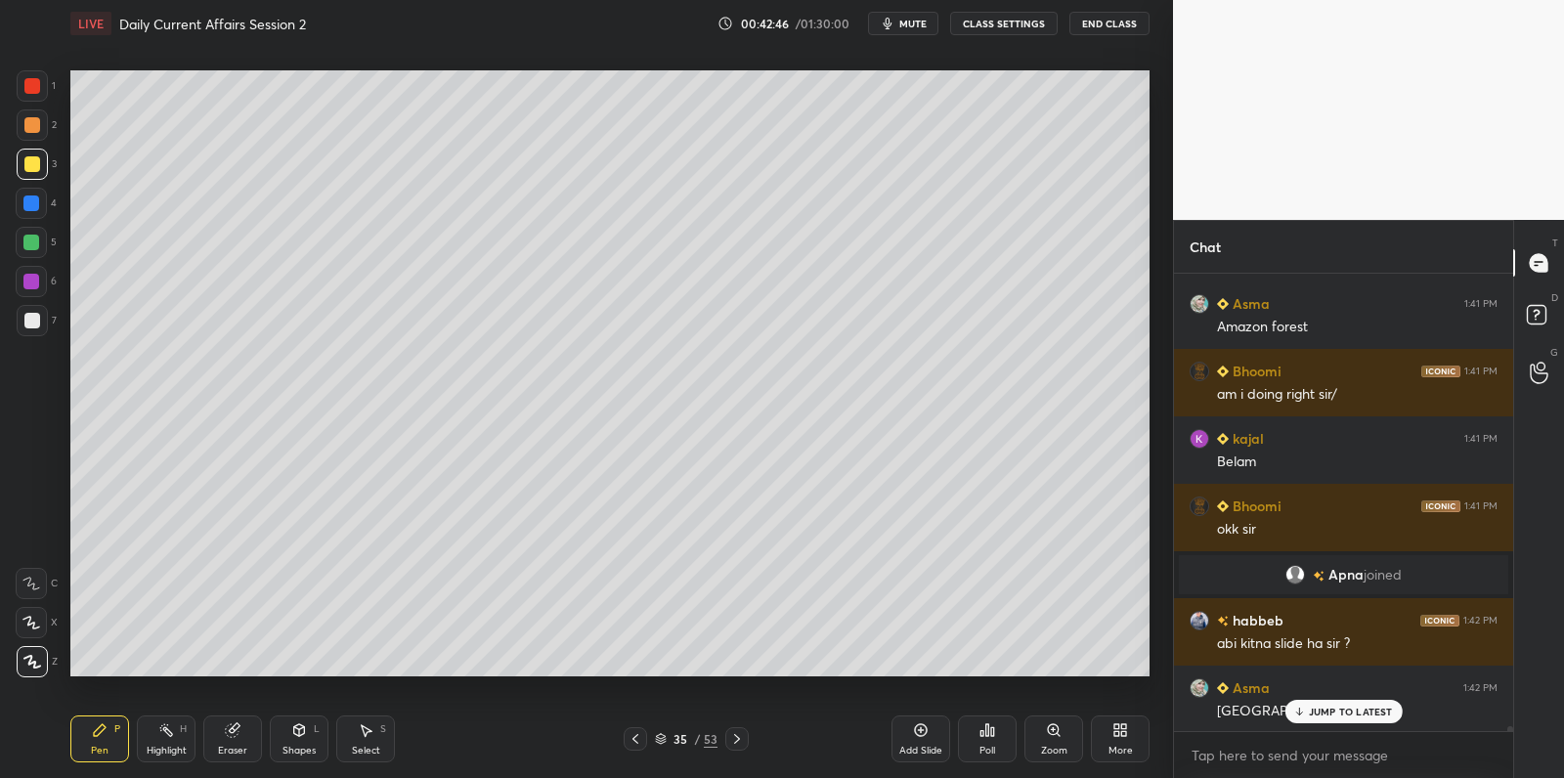
click at [36, 243] on div at bounding box center [31, 243] width 16 height 16
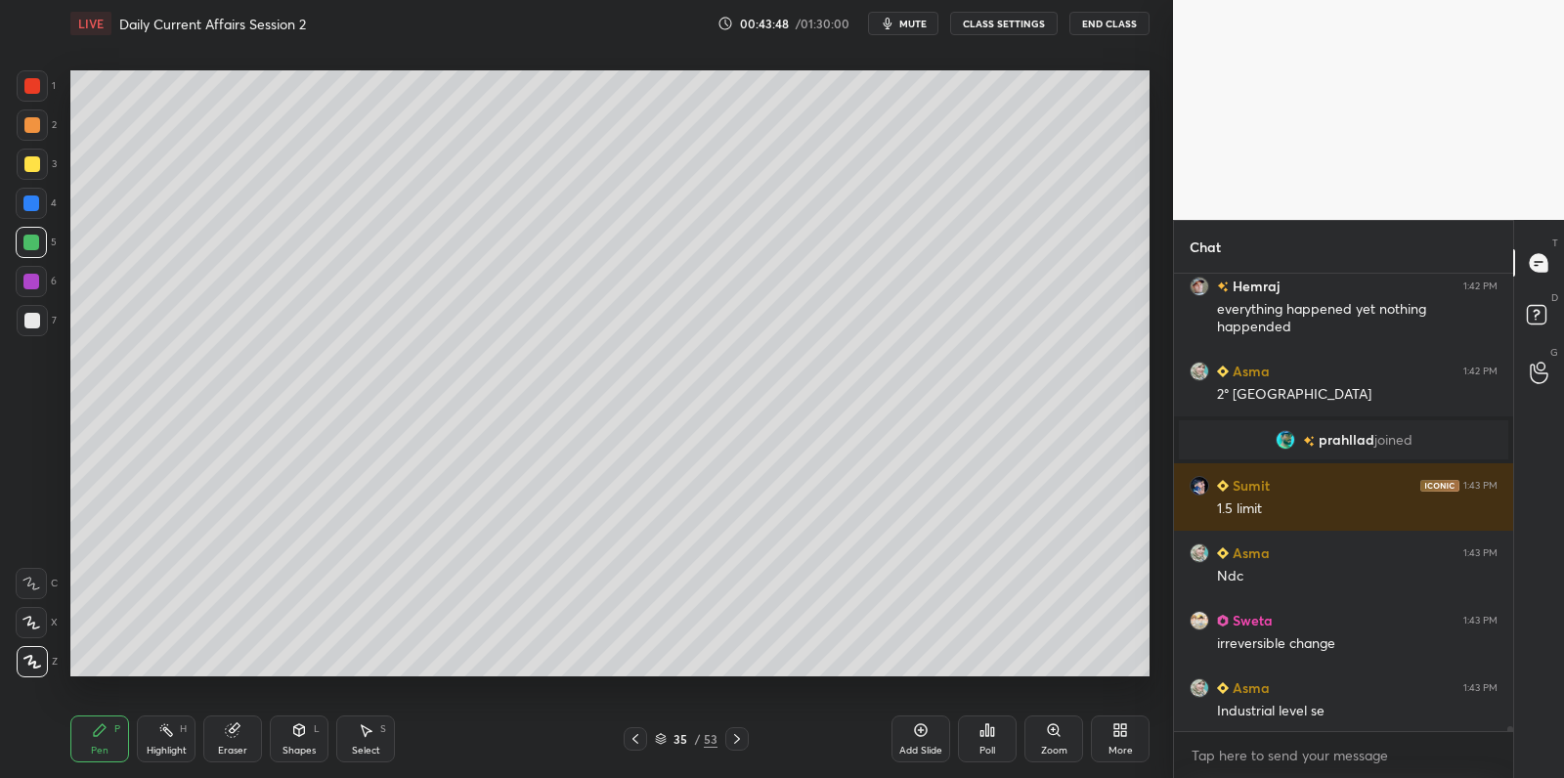
scroll to position [42267, 0]
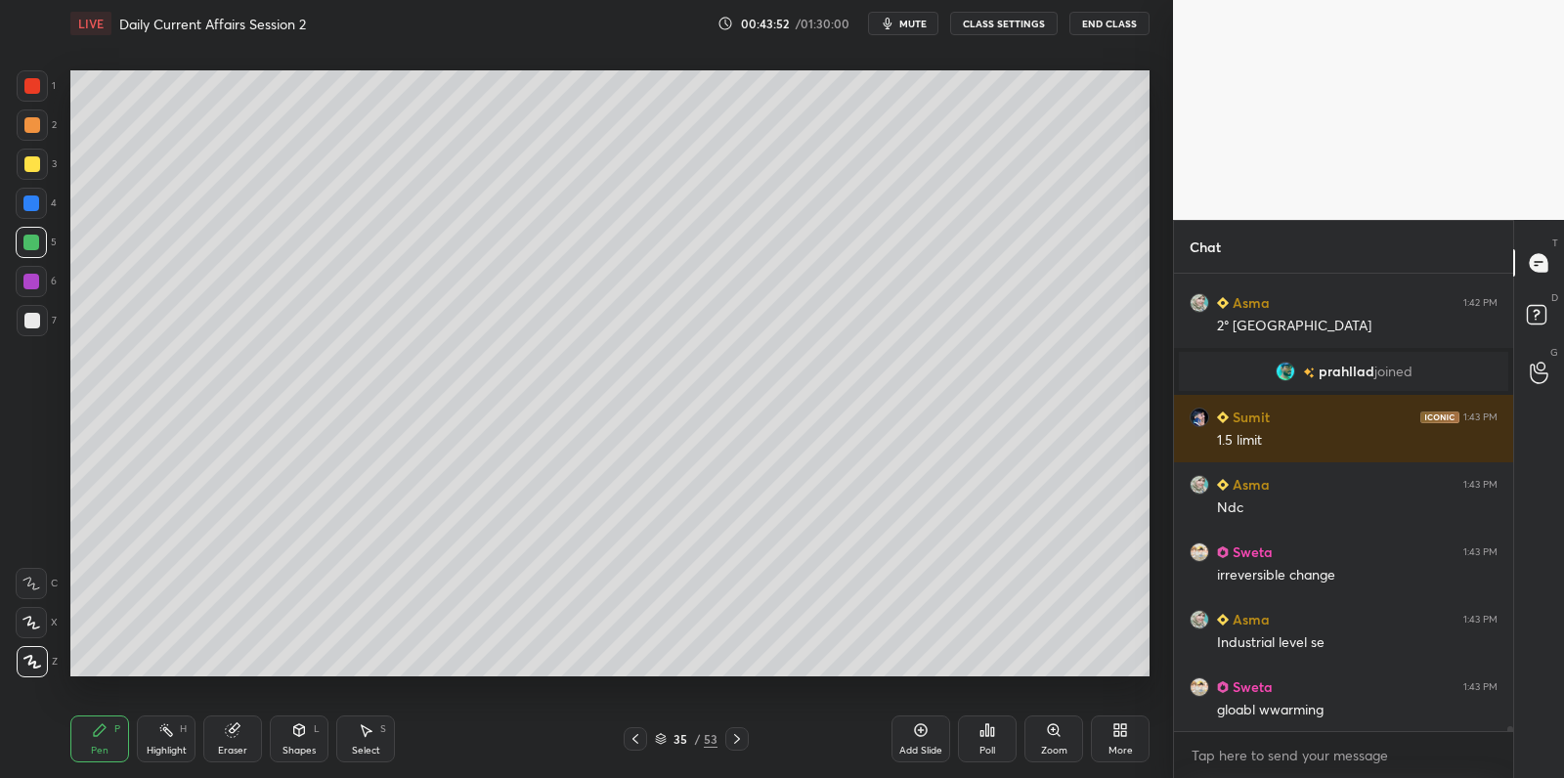
click at [33, 320] on div at bounding box center [32, 321] width 16 height 16
click at [31, 326] on div at bounding box center [32, 321] width 16 height 16
click at [37, 322] on div at bounding box center [32, 321] width 16 height 16
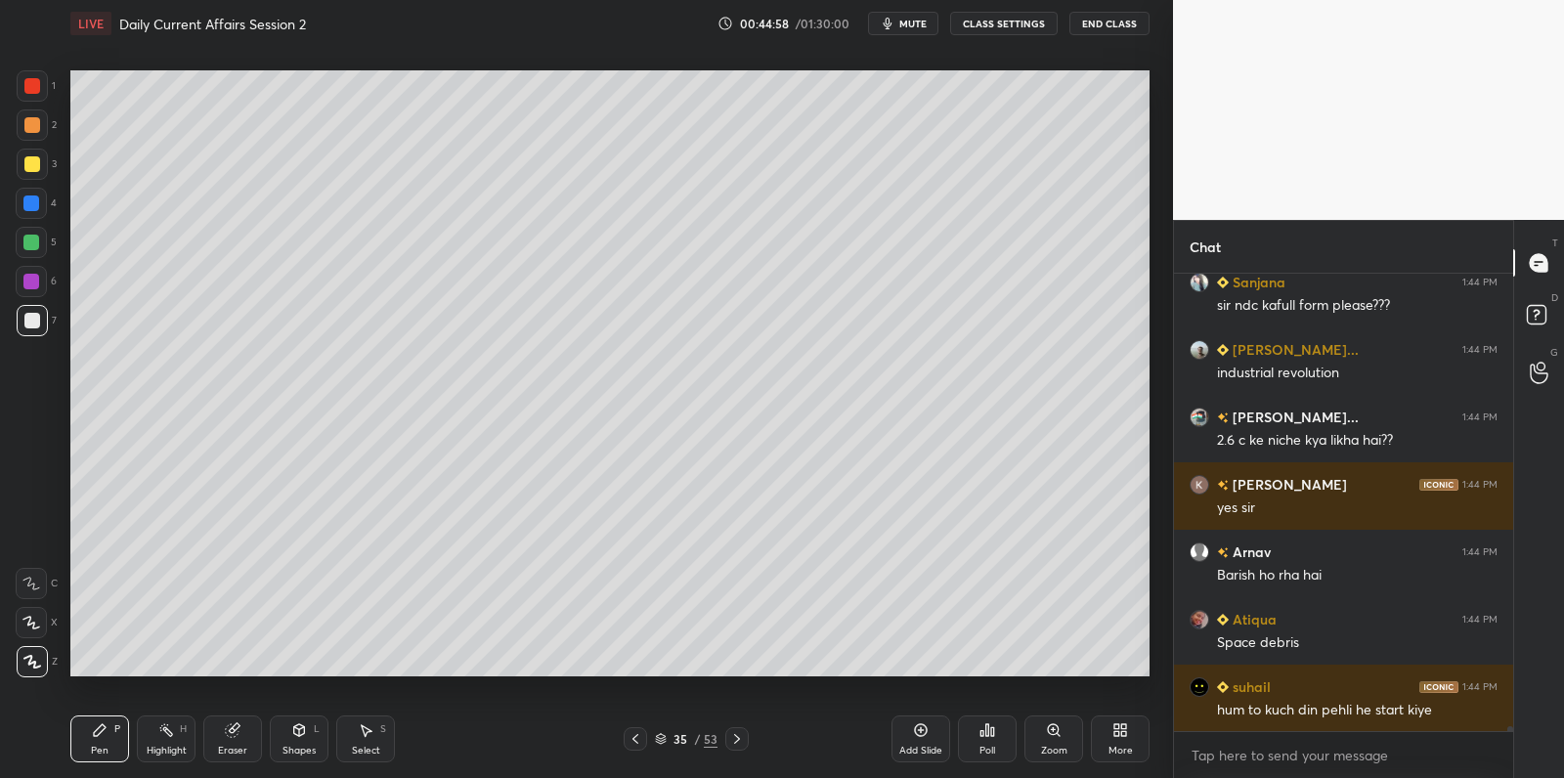
scroll to position [43817, 0]
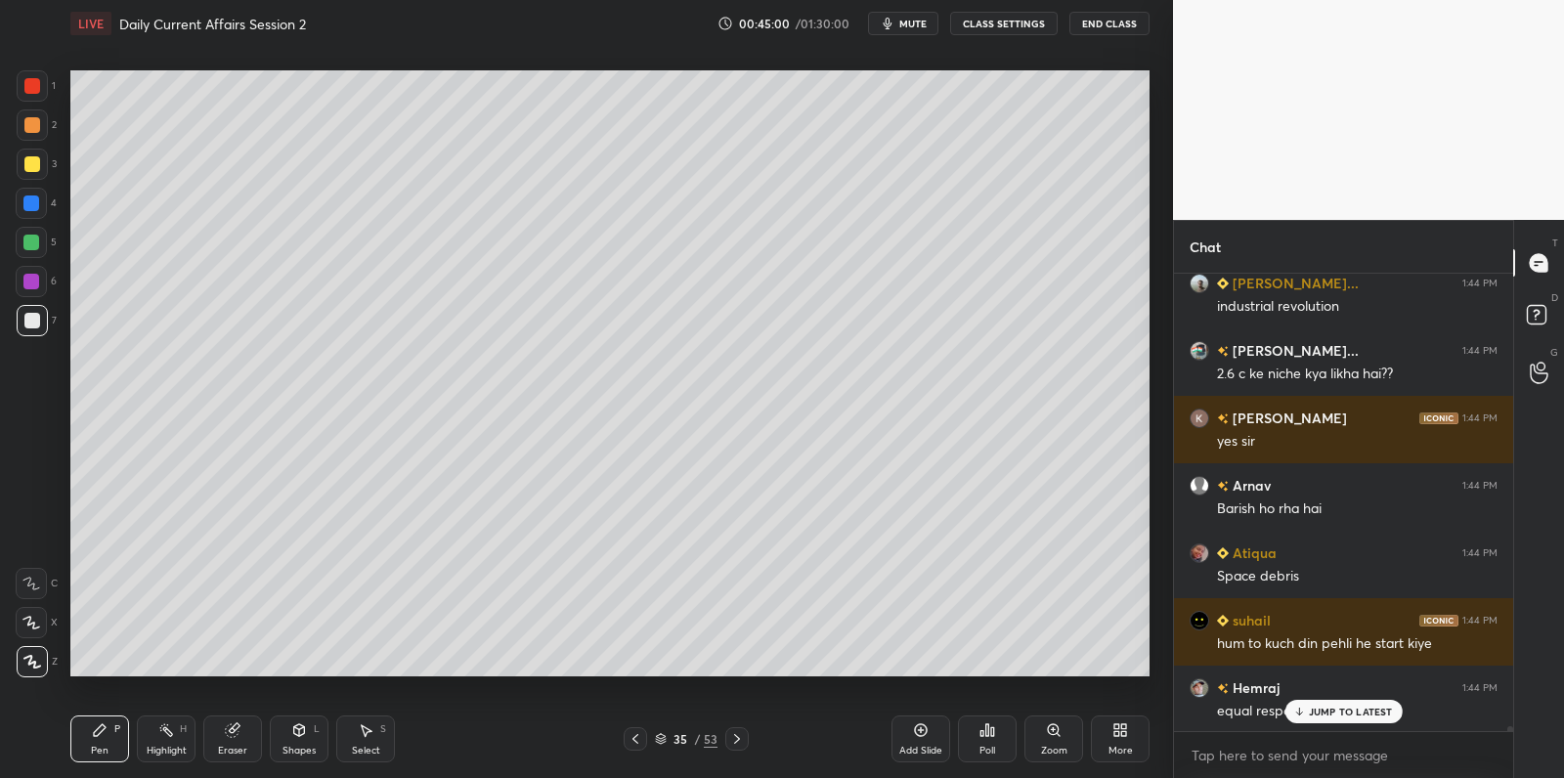
click at [28, 288] on div at bounding box center [31, 281] width 31 height 31
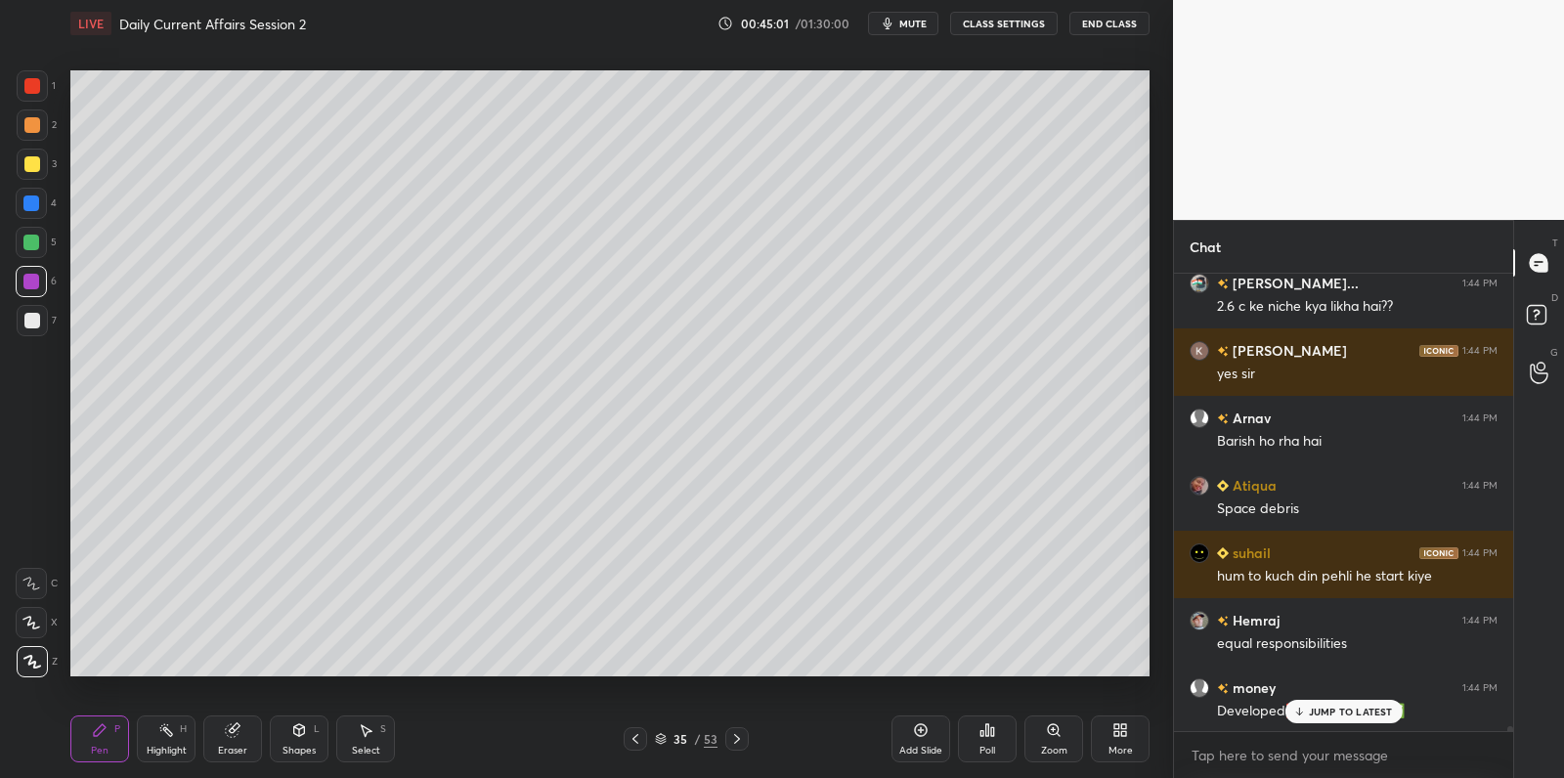
click at [22, 235] on div at bounding box center [31, 242] width 31 height 31
click at [31, 239] on div at bounding box center [31, 243] width 16 height 16
click at [26, 199] on div at bounding box center [31, 203] width 16 height 16
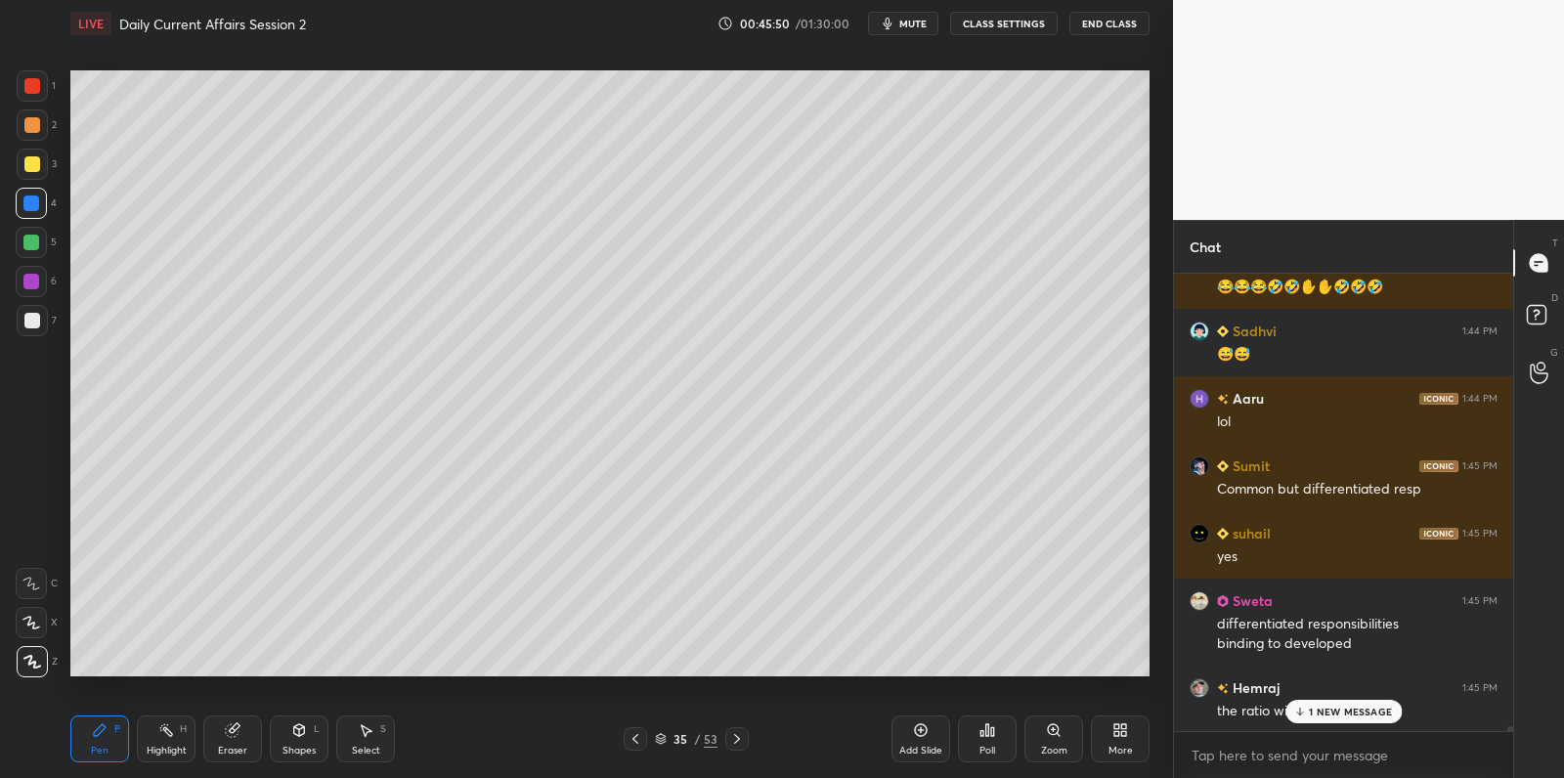
scroll to position [44915, 0]
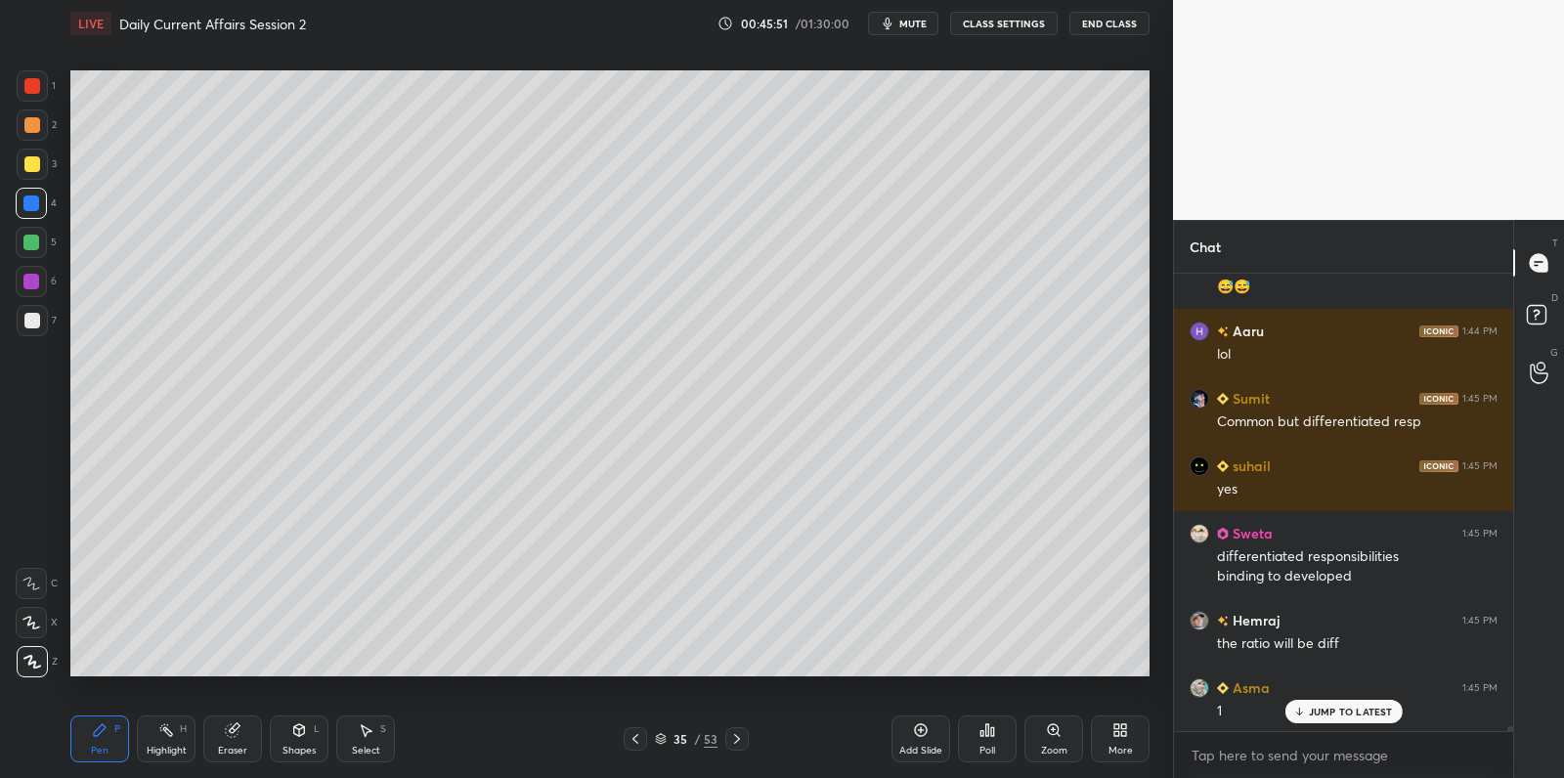
click at [36, 143] on div "2" at bounding box center [37, 128] width 40 height 39
click at [32, 116] on div at bounding box center [32, 124] width 31 height 31
drag, startPoint x: 32, startPoint y: 116, endPoint x: 39, endPoint y: 107, distance: 11.9
click at [32, 116] on div at bounding box center [32, 124] width 31 height 31
click at [35, 94] on div at bounding box center [32, 85] width 31 height 31
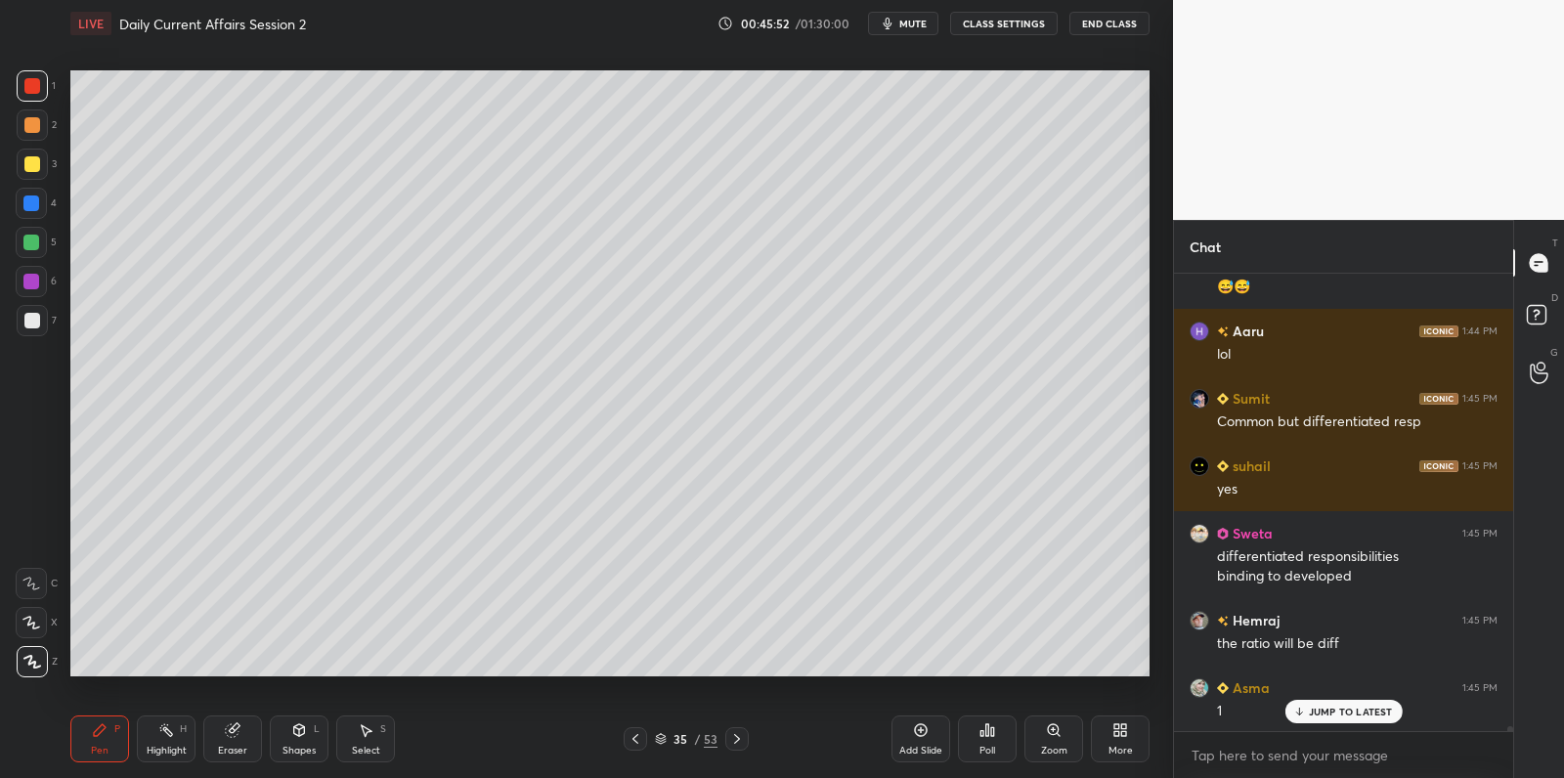
click at [35, 94] on div at bounding box center [32, 85] width 31 height 31
click at [36, 97] on div at bounding box center [32, 85] width 31 height 31
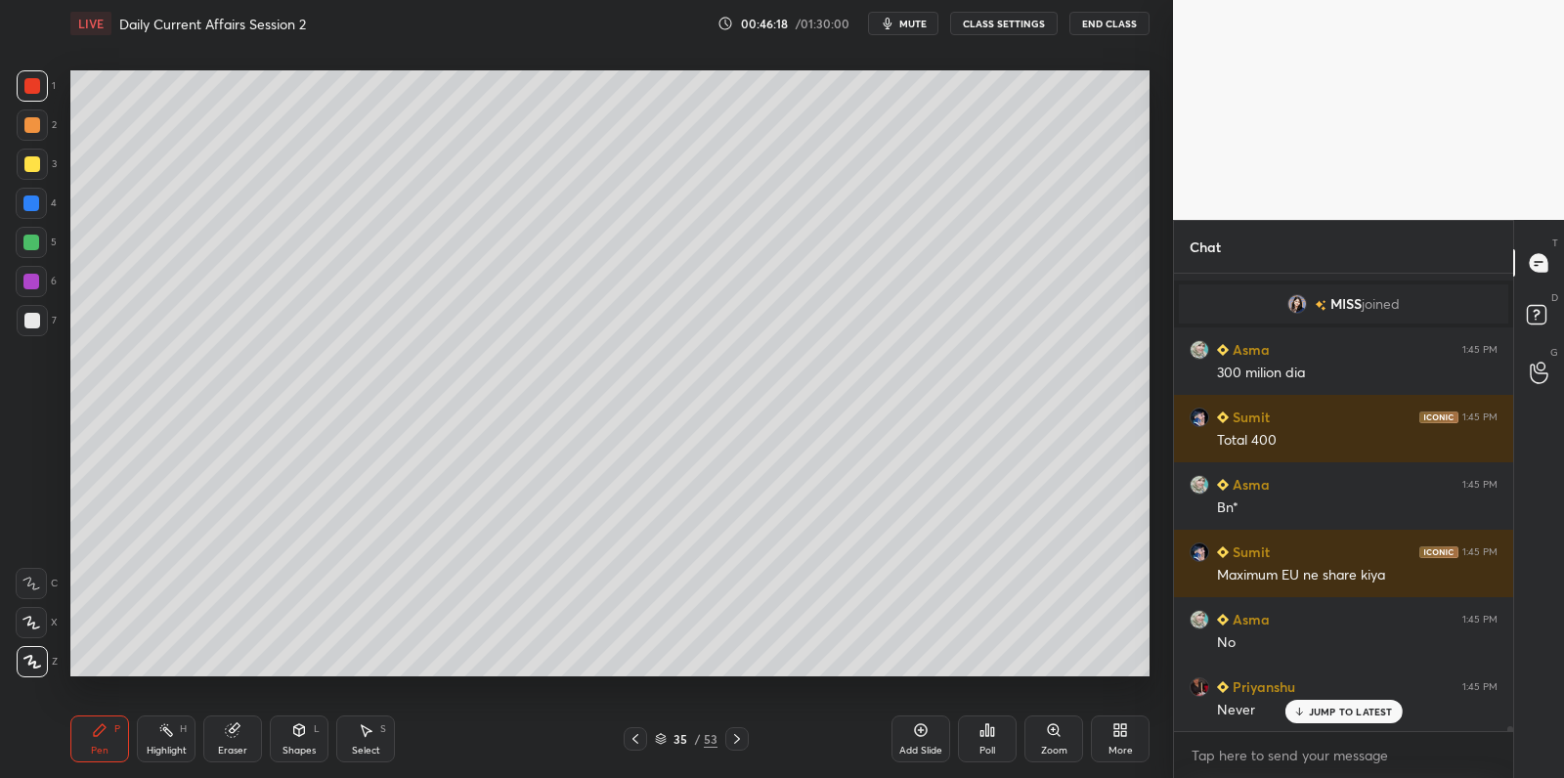
scroll to position [44638, 0]
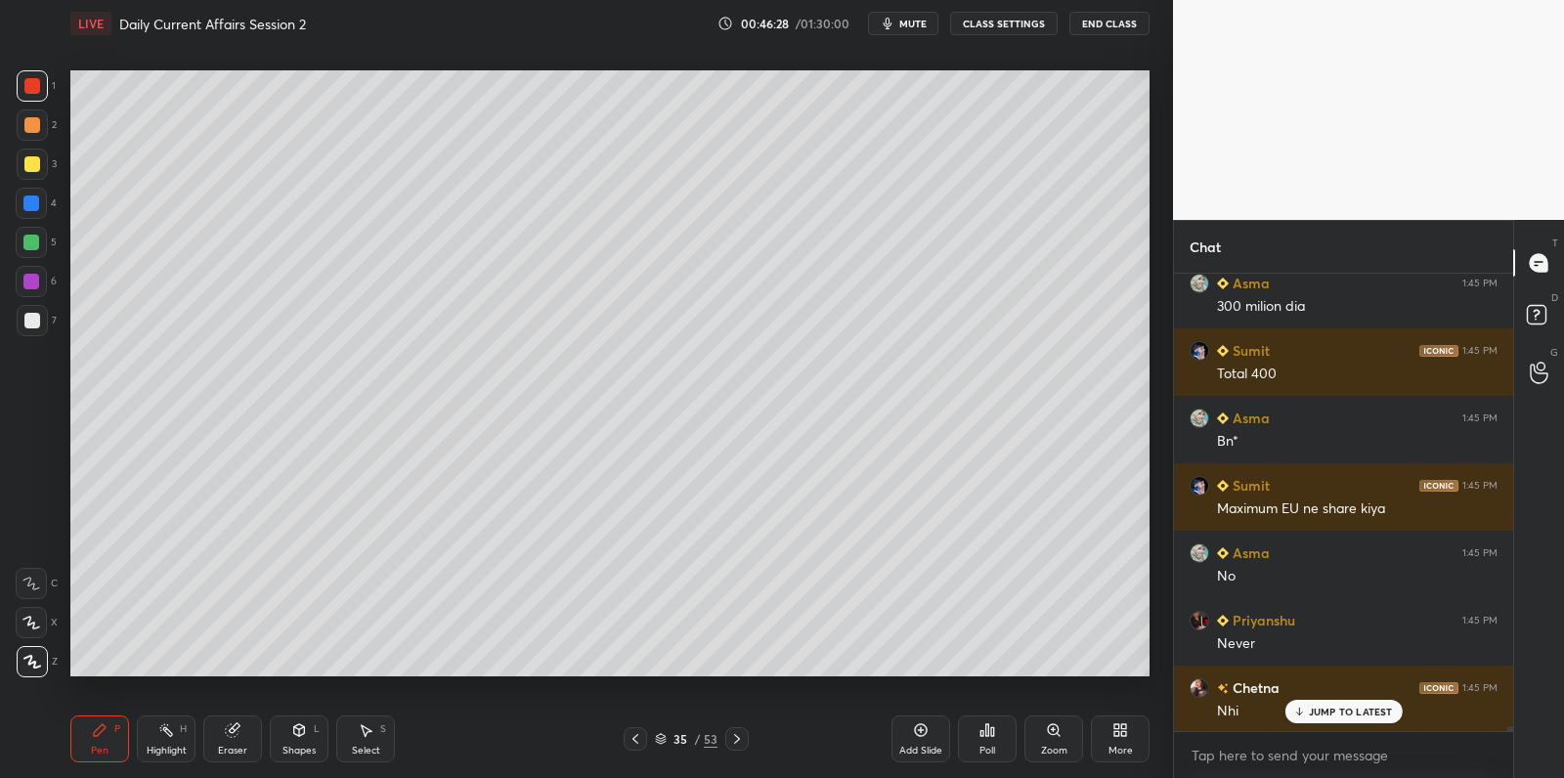
click at [35, 324] on div at bounding box center [32, 321] width 16 height 16
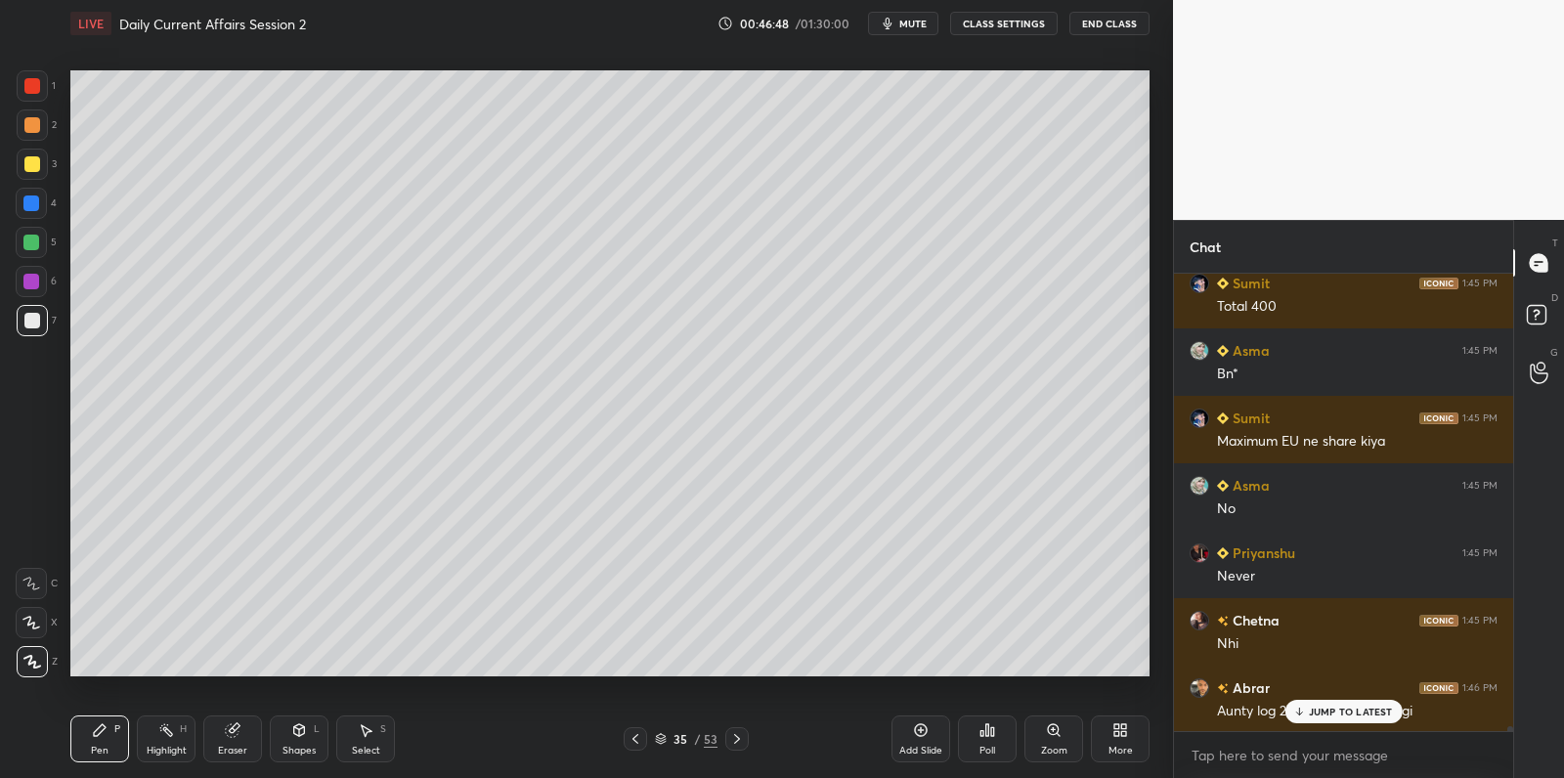
click at [34, 311] on div at bounding box center [32, 320] width 31 height 31
drag, startPoint x: 34, startPoint y: 311, endPoint x: 51, endPoint y: 318, distance: 18.0
click at [34, 311] on div at bounding box center [32, 320] width 31 height 31
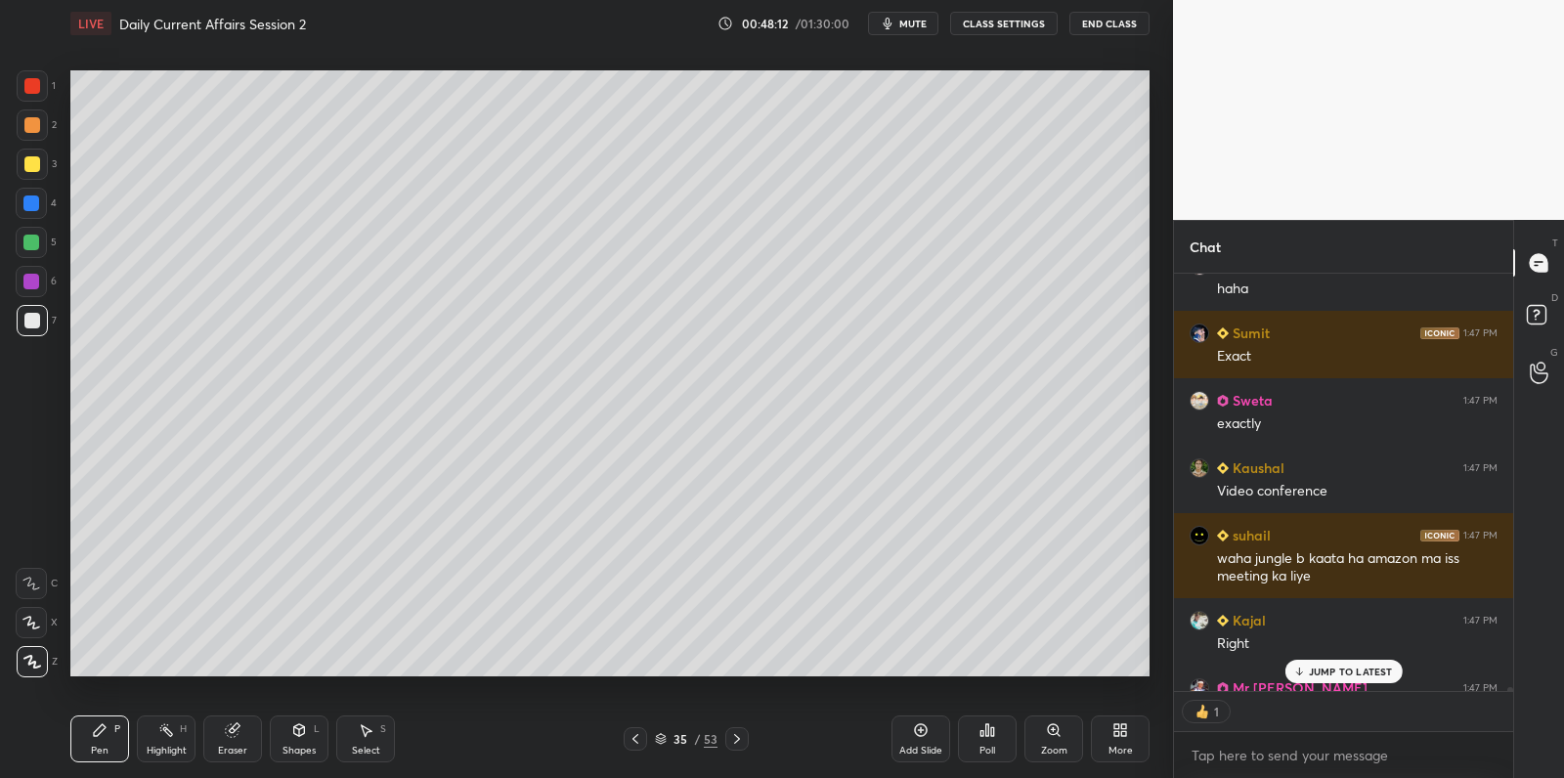
scroll to position [6, 6]
click at [42, 159] on div at bounding box center [32, 164] width 31 height 31
drag, startPoint x: 42, startPoint y: 159, endPoint x: 39, endPoint y: 125, distance: 34.3
click at [42, 159] on div at bounding box center [32, 164] width 31 height 31
click at [36, 125] on div at bounding box center [32, 125] width 16 height 16
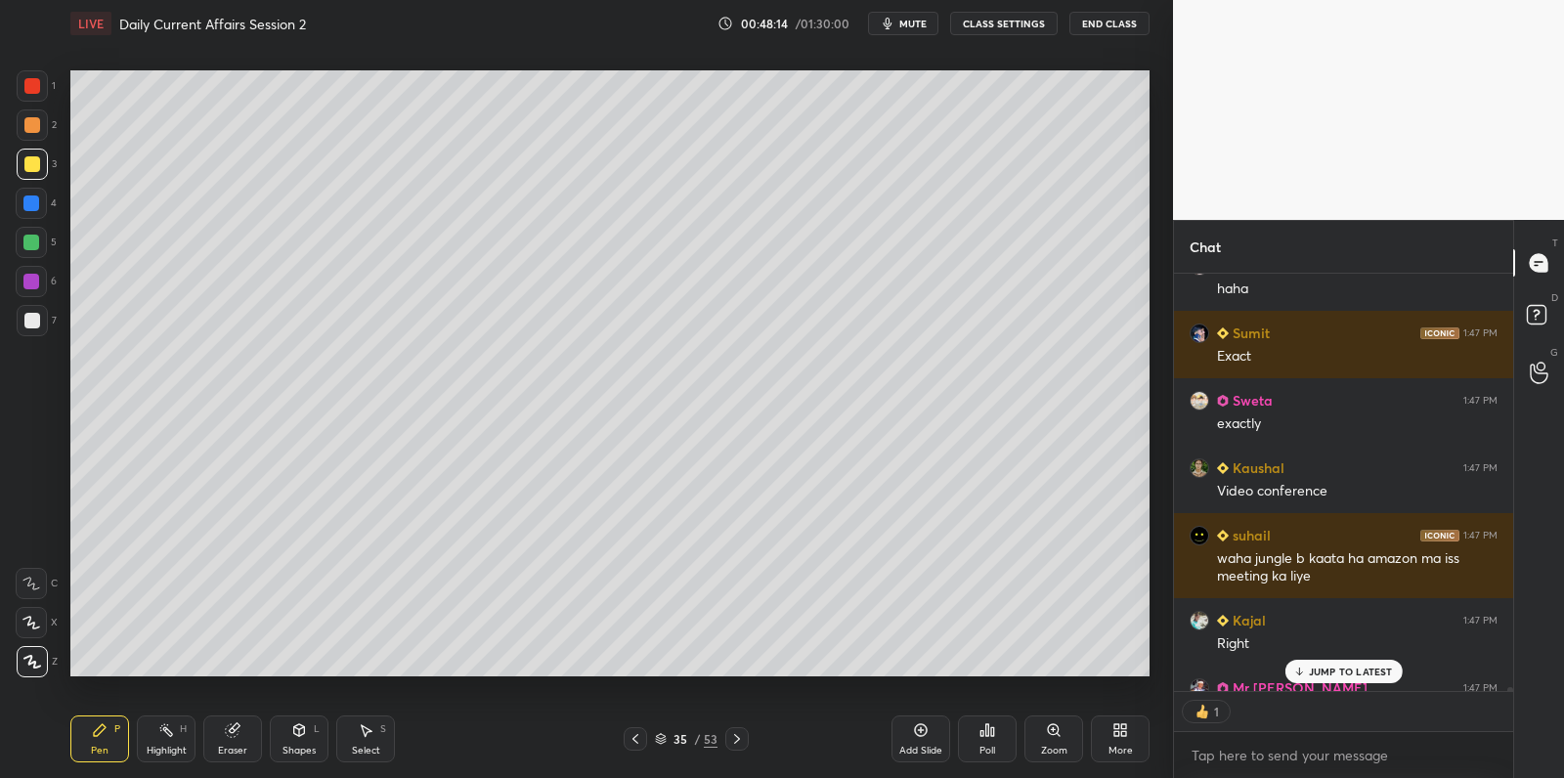
click at [38, 125] on div at bounding box center [32, 125] width 16 height 16
drag, startPoint x: 40, startPoint y: 117, endPoint x: 21, endPoint y: 111, distance: 20.4
click at [35, 116] on div at bounding box center [32, 124] width 31 height 31
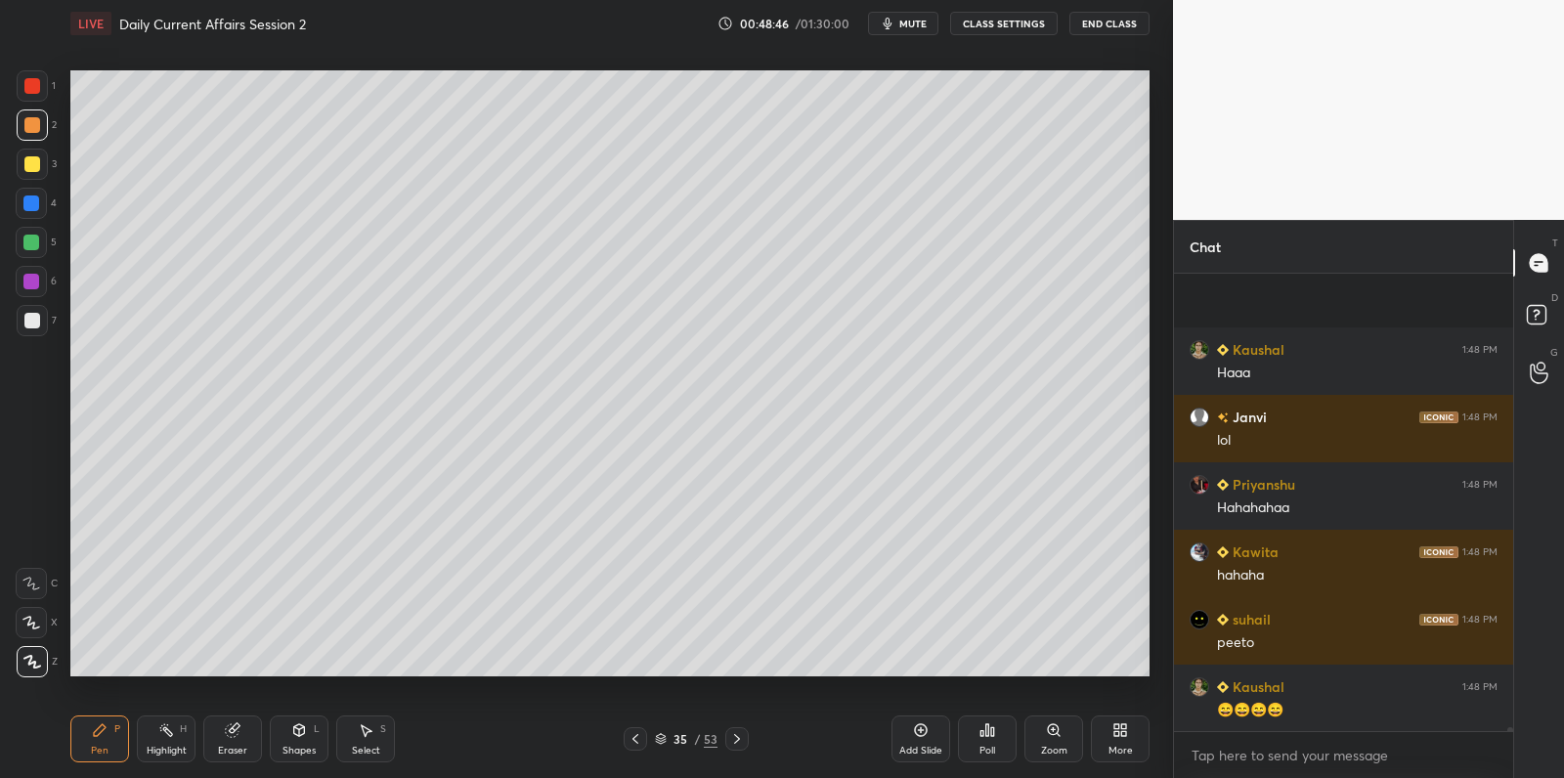
scroll to position [48075, 0]
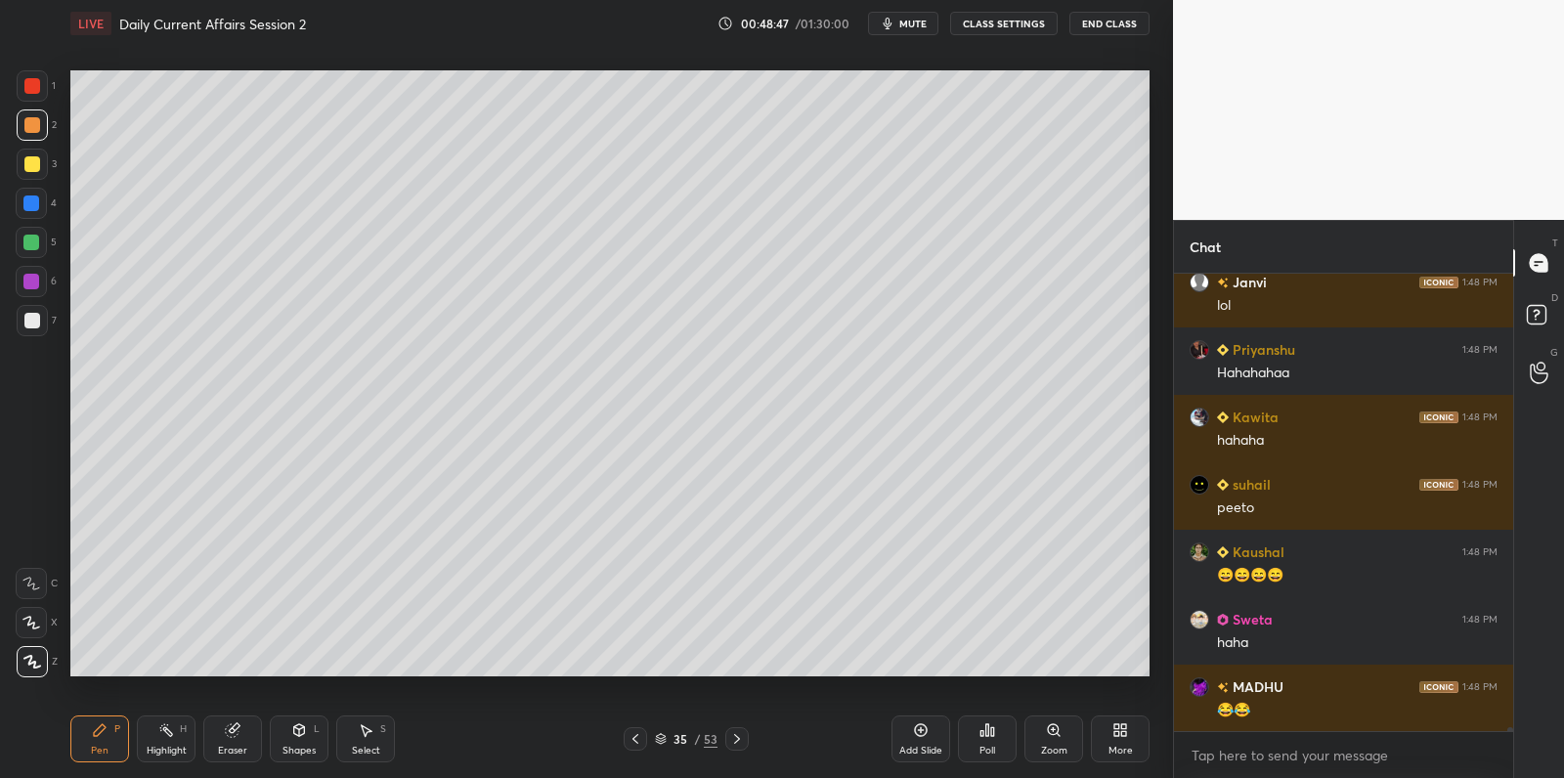
drag, startPoint x: 37, startPoint y: 239, endPoint x: 41, endPoint y: 260, distance: 20.9
click at [42, 258] on div "1 2 3 4 5 6 7" at bounding box center [36, 207] width 41 height 274
click at [46, 259] on div "5" at bounding box center [36, 246] width 41 height 39
click at [28, 191] on div at bounding box center [31, 203] width 31 height 31
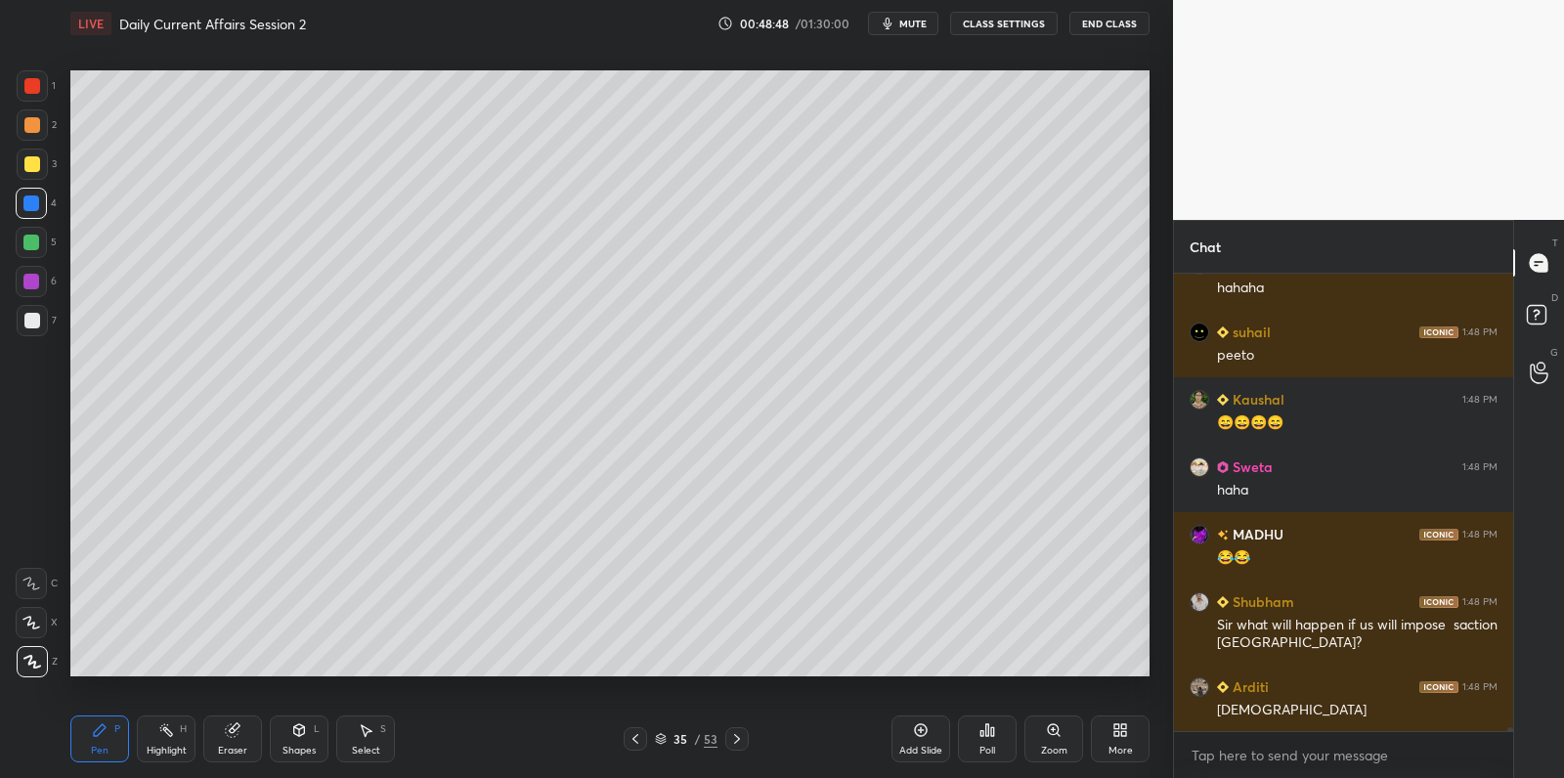
click at [32, 200] on div at bounding box center [31, 203] width 16 height 16
click at [38, 196] on div at bounding box center [31, 203] width 31 height 31
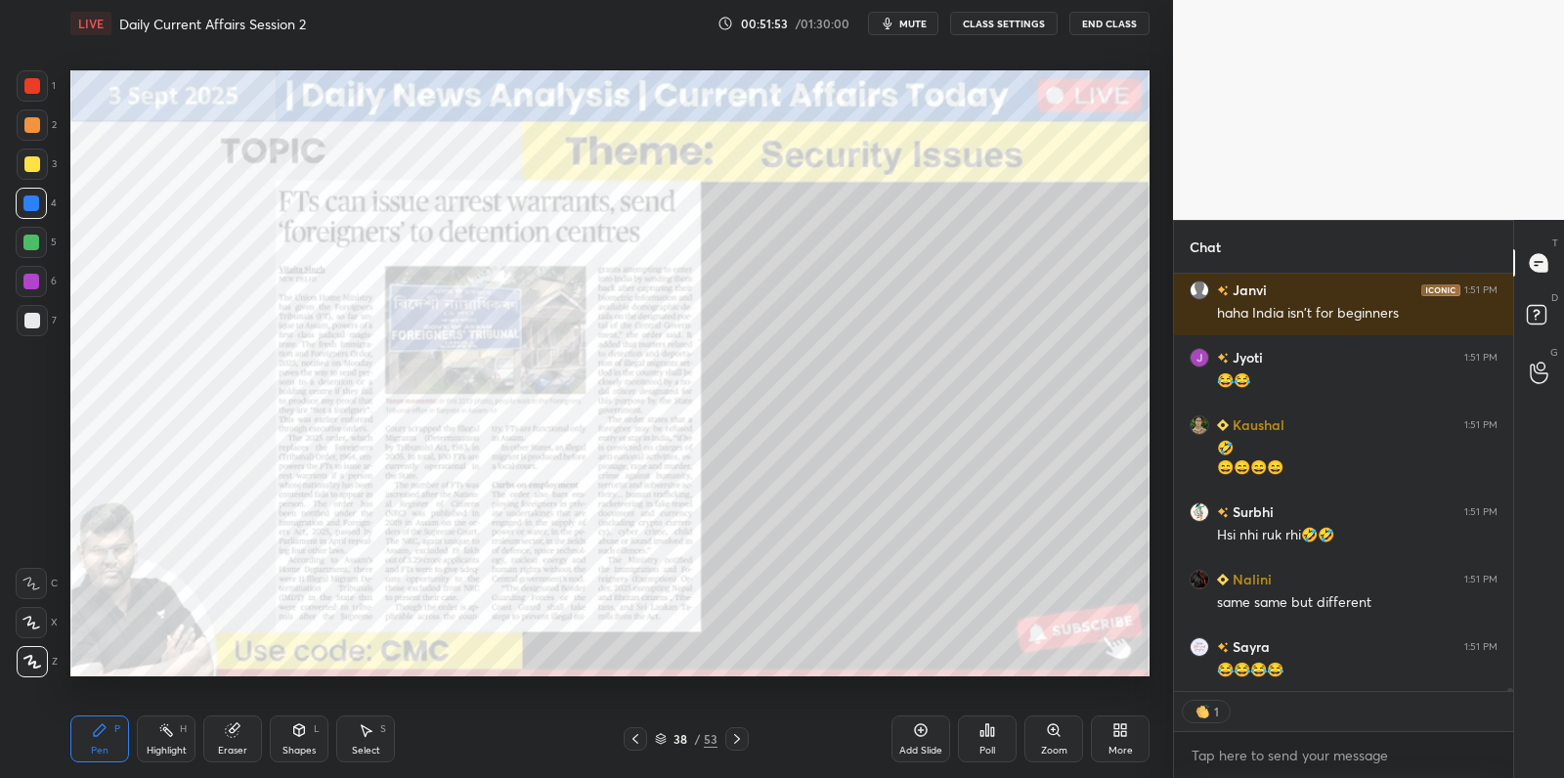
scroll to position [53224, 0]
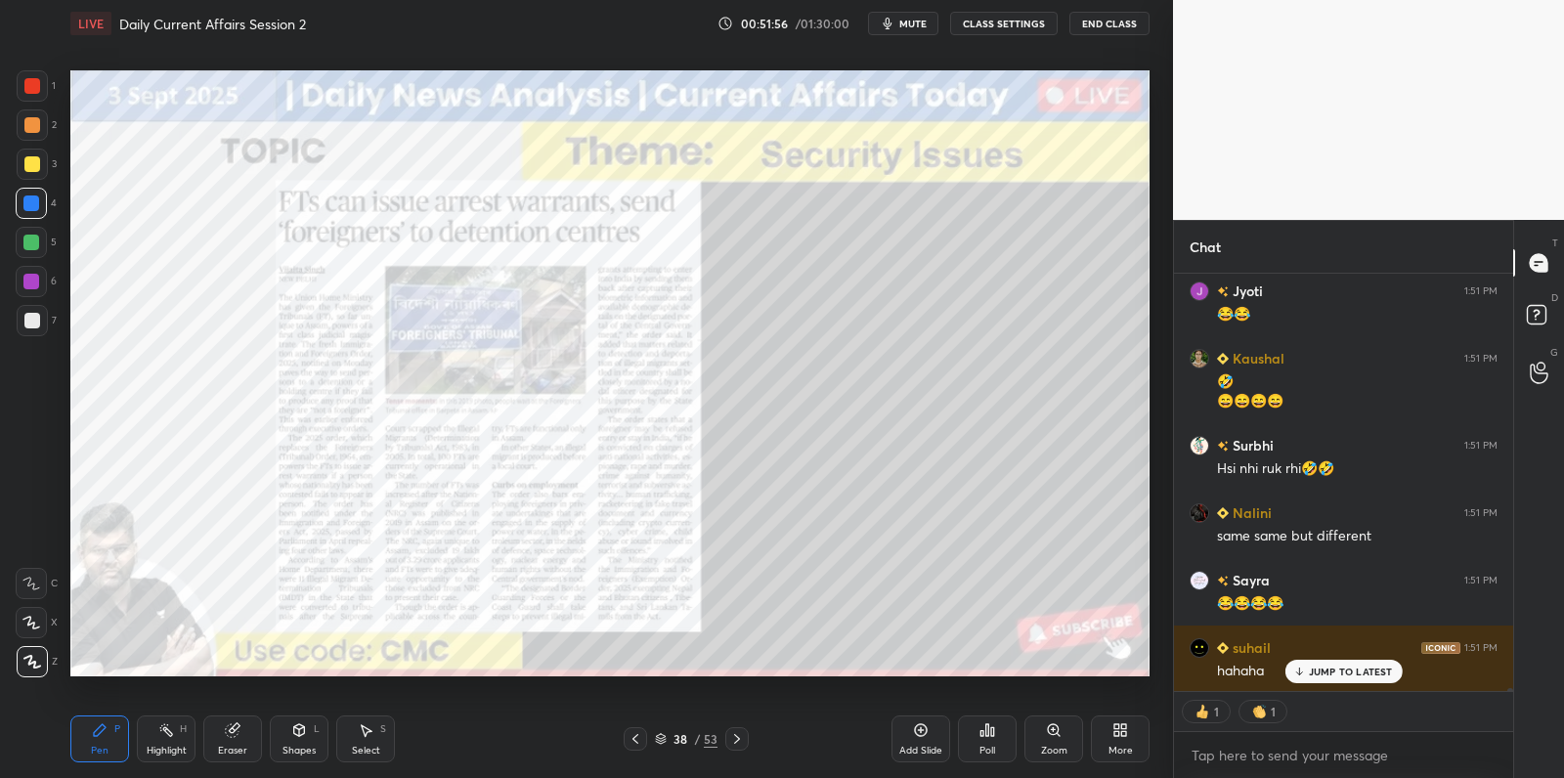
click at [36, 169] on div at bounding box center [32, 164] width 31 height 31
click at [38, 171] on div at bounding box center [32, 164] width 31 height 31
drag, startPoint x: 35, startPoint y: 106, endPoint x: 41, endPoint y: 83, distance: 23.2
click at [37, 99] on div "1" at bounding box center [36, 89] width 39 height 39
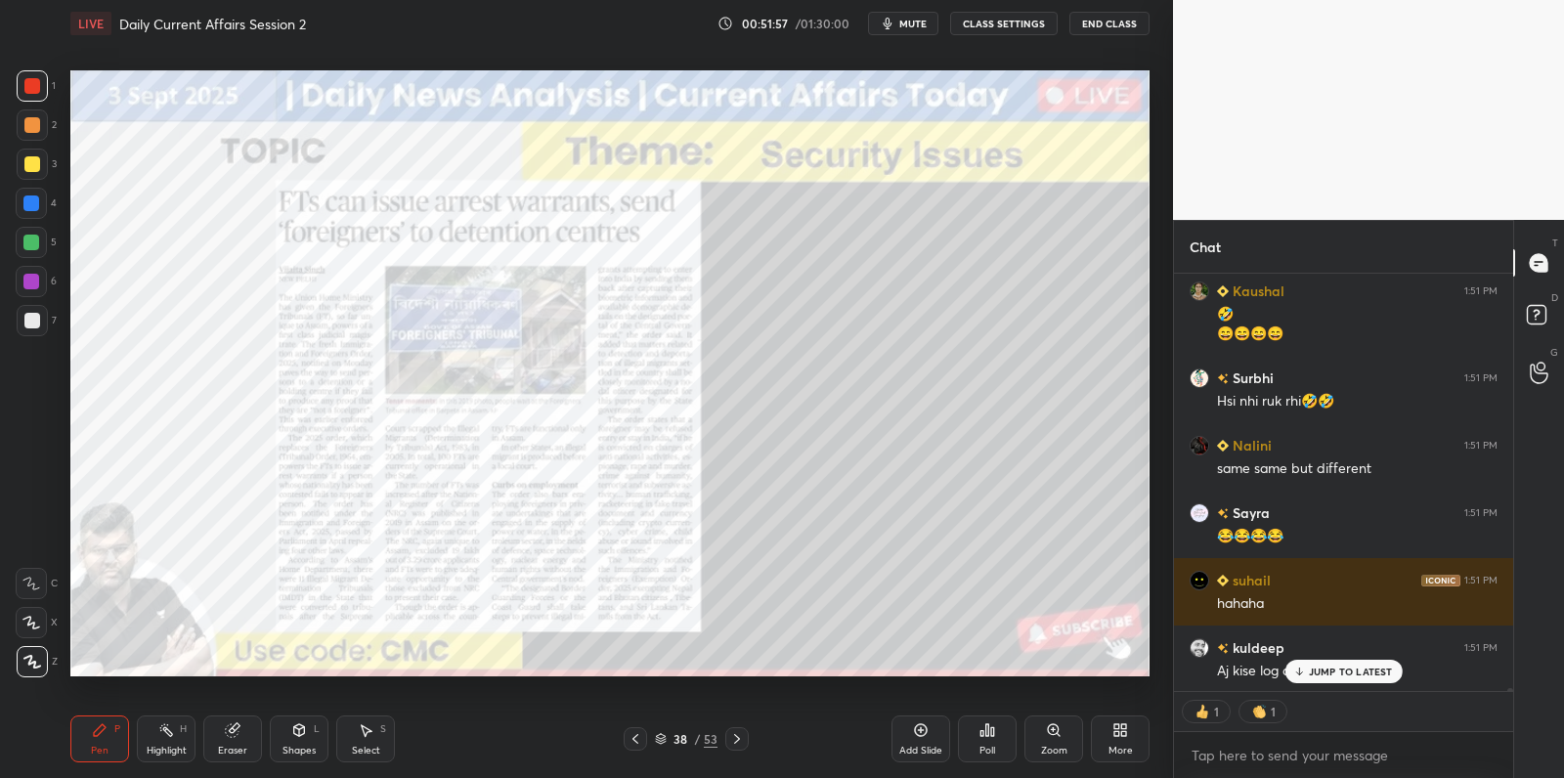
click at [38, 83] on div at bounding box center [32, 86] width 16 height 16
drag, startPoint x: 38, startPoint y: 83, endPoint x: 61, endPoint y: 94, distance: 24.9
click at [38, 83] on div at bounding box center [32, 86] width 16 height 16
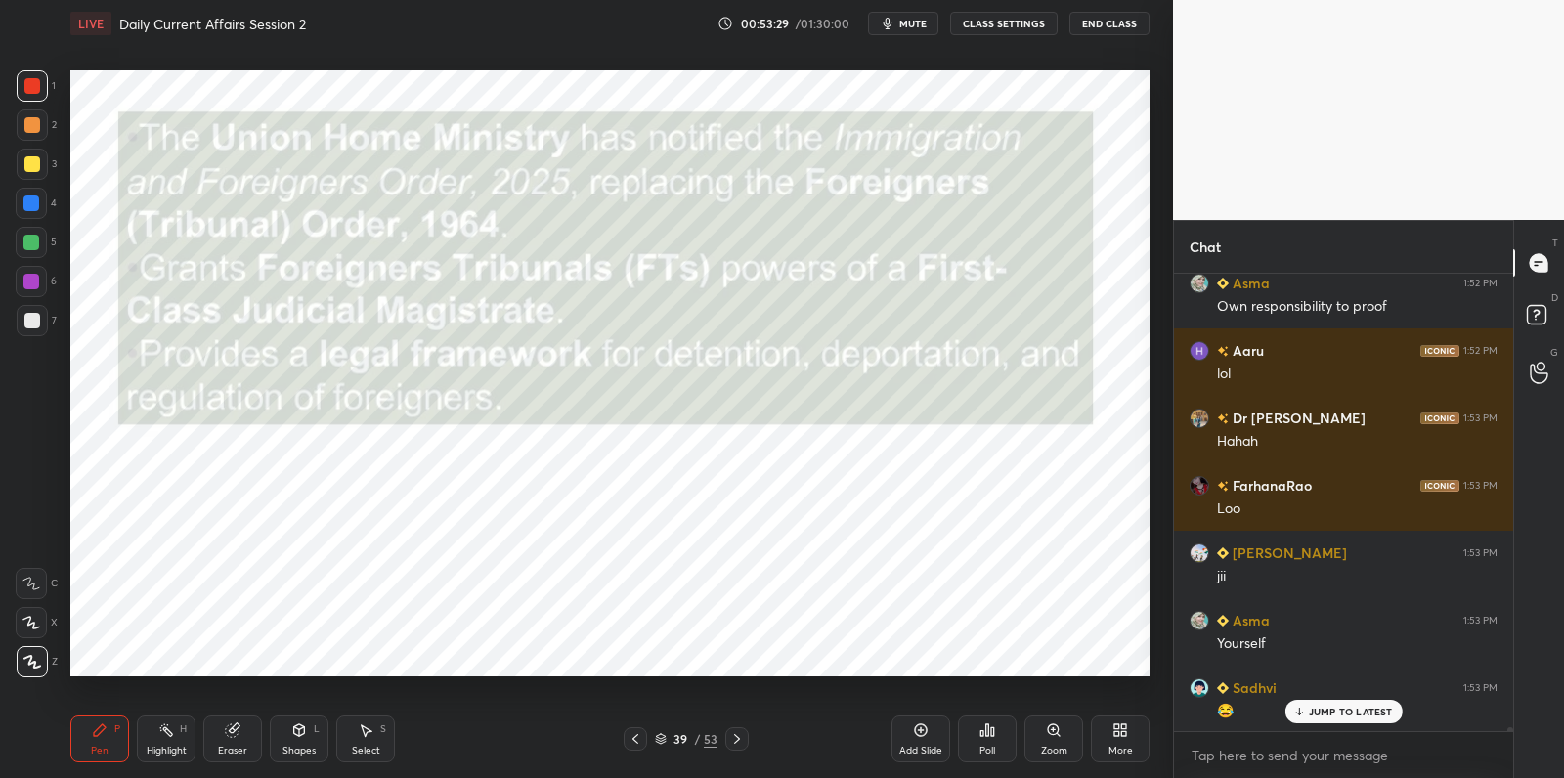
scroll to position [55324, 0]
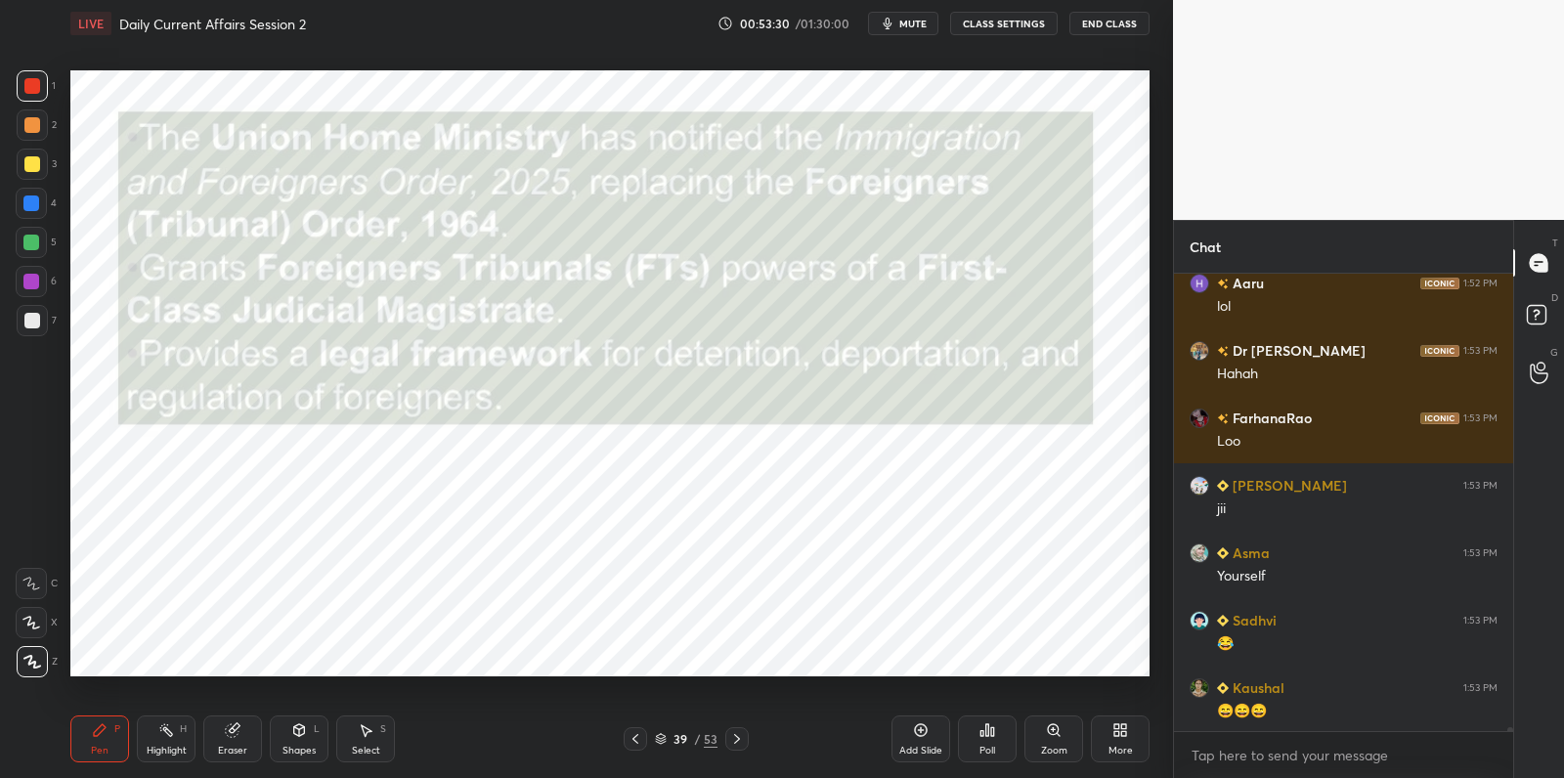
drag, startPoint x: 33, startPoint y: 295, endPoint x: 31, endPoint y: 306, distance: 10.9
click at [32, 295] on div at bounding box center [31, 281] width 31 height 31
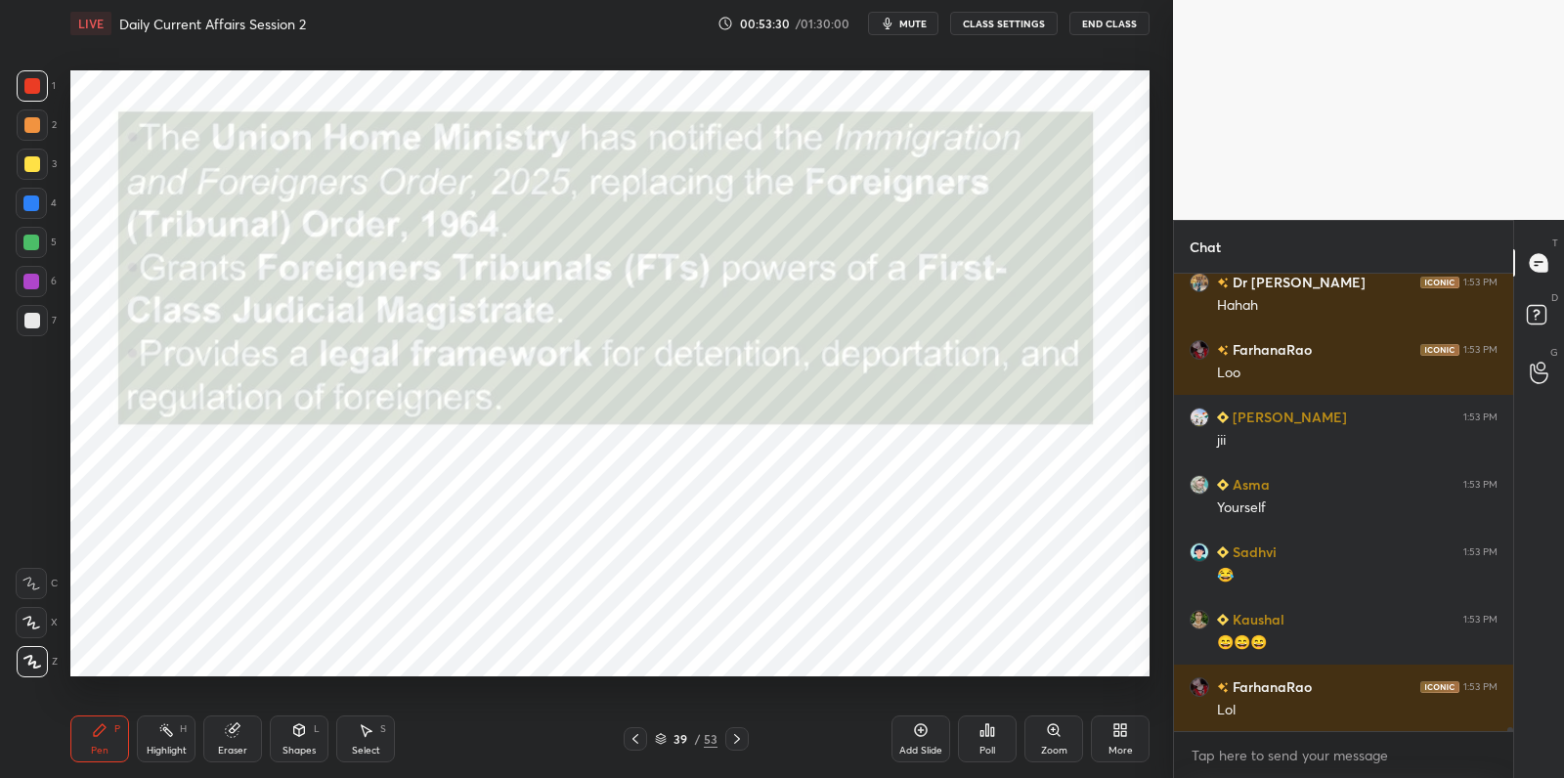
click at [29, 311] on div at bounding box center [32, 320] width 31 height 31
click at [29, 314] on div at bounding box center [32, 321] width 16 height 16
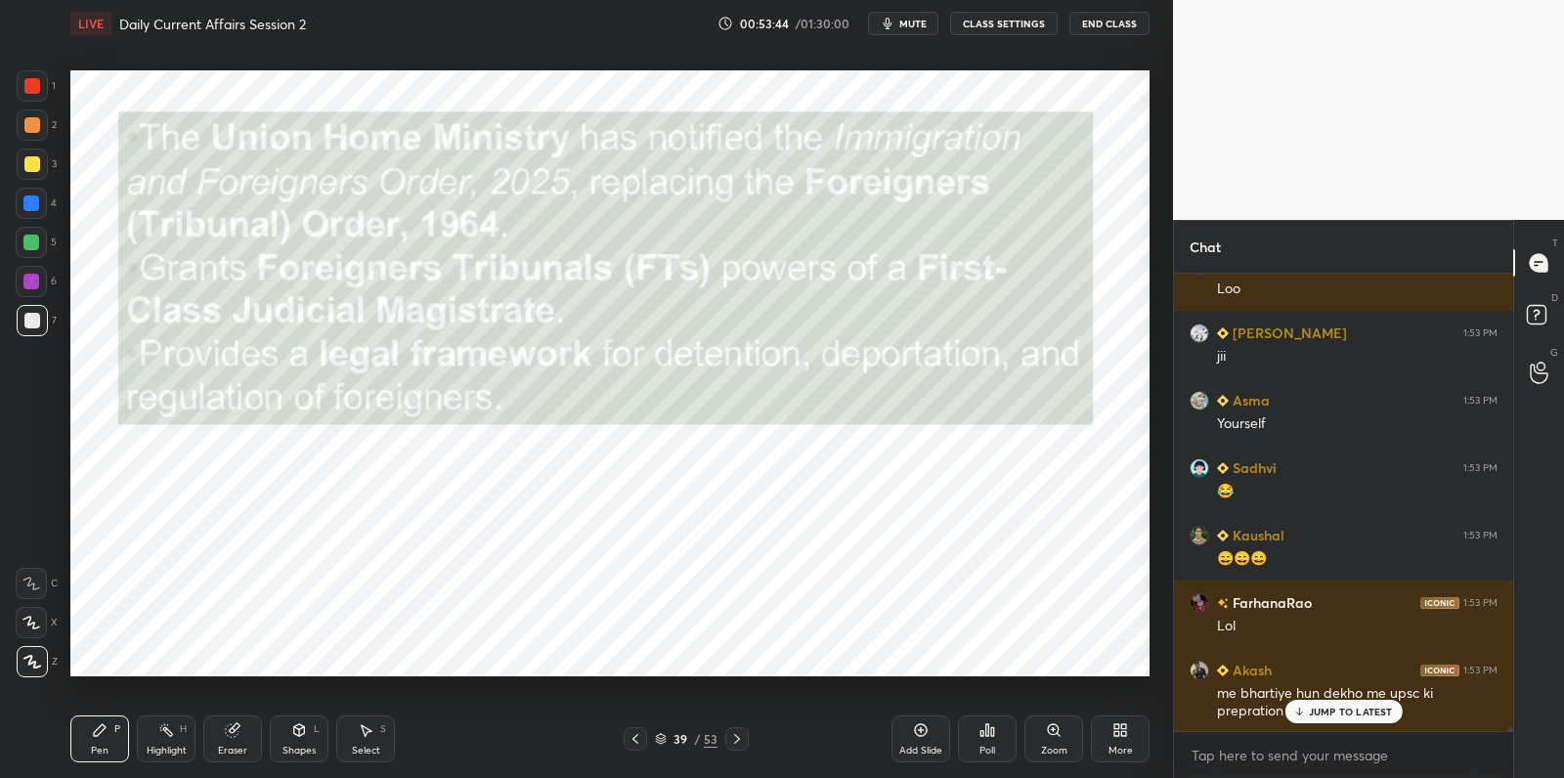
scroll to position [55544, 0]
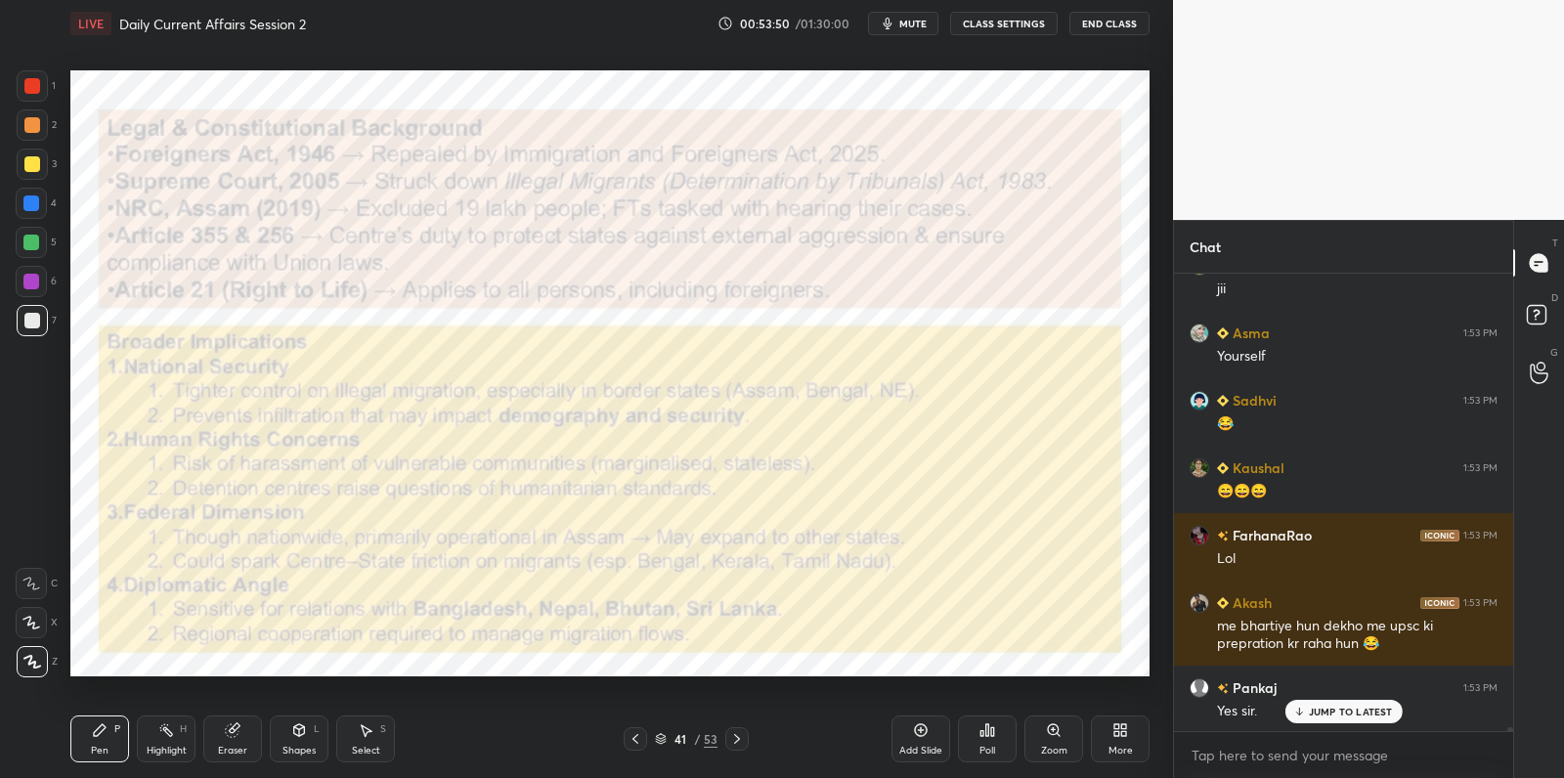
click at [25, 51] on div "1 2 3 4 5 6 7 C X Z C X Z E E Erase all H H LIVE Daily Current Affairs Session …" at bounding box center [578, 389] width 1157 height 778
click at [36, 85] on div at bounding box center [32, 86] width 16 height 16
drag, startPoint x: 36, startPoint y: 85, endPoint x: 62, endPoint y: 122, distance: 45.0
click at [36, 85] on div at bounding box center [32, 86] width 16 height 16
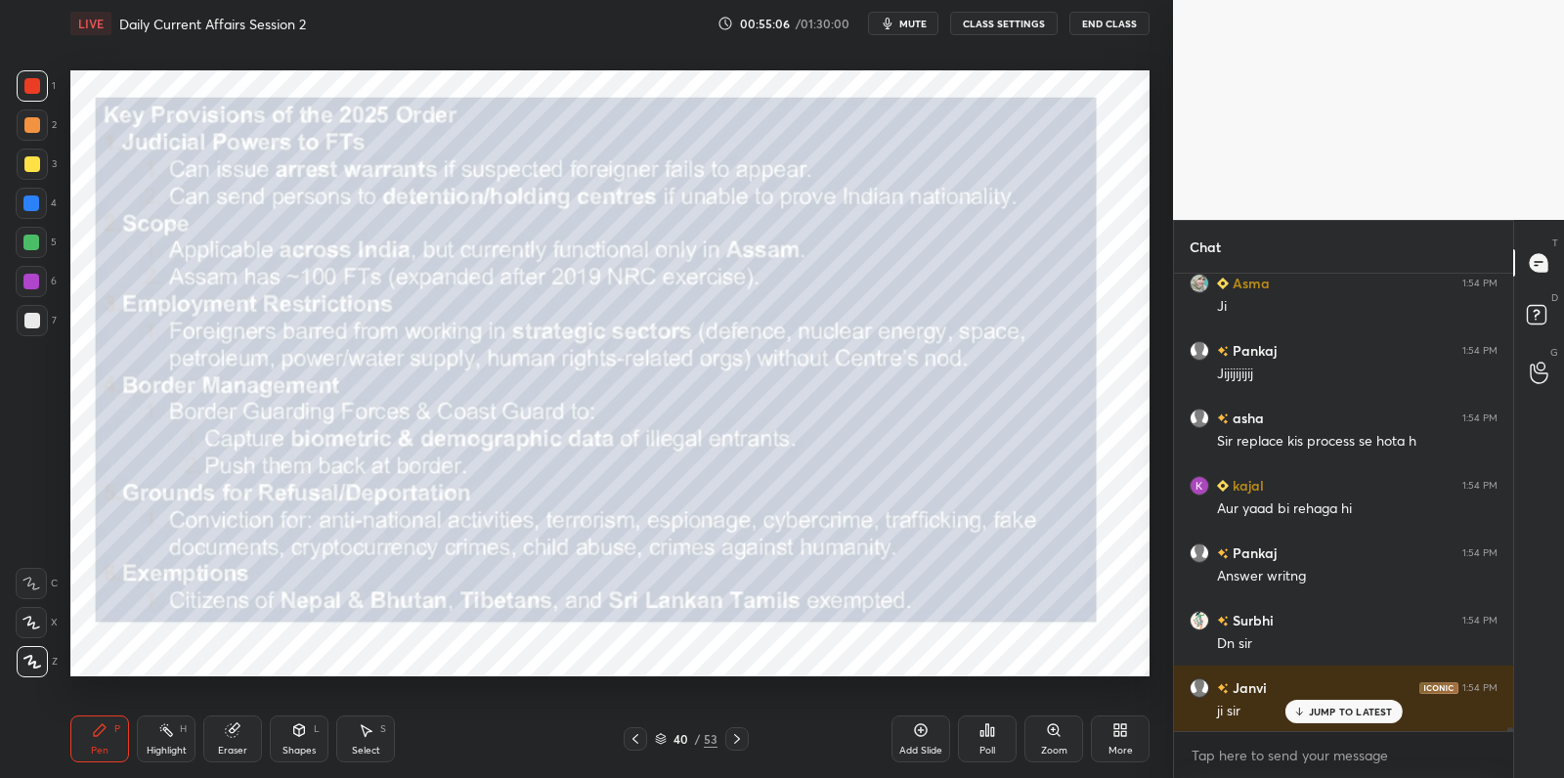
scroll to position [56556, 0]
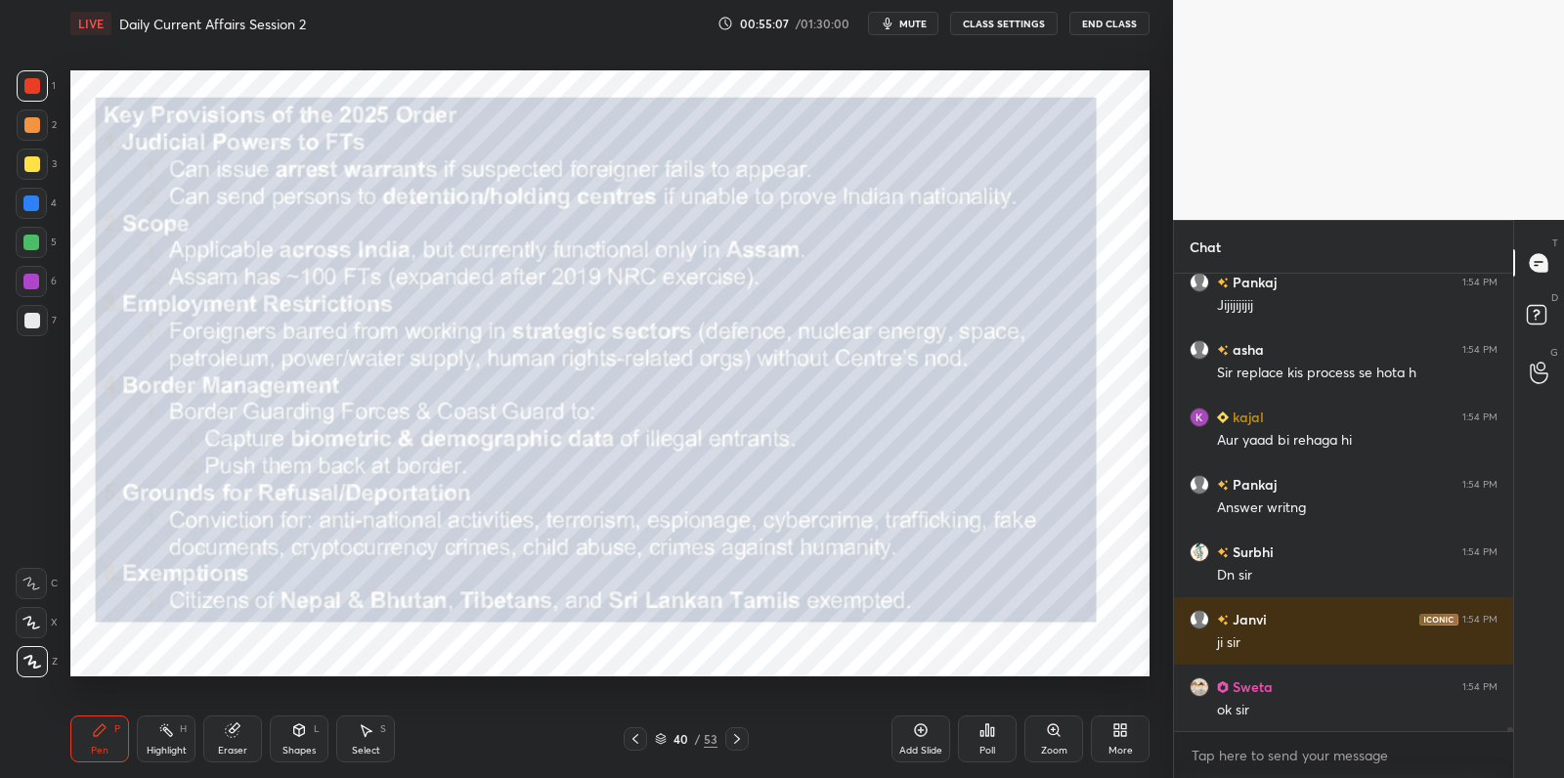
click at [41, 95] on div at bounding box center [32, 85] width 31 height 31
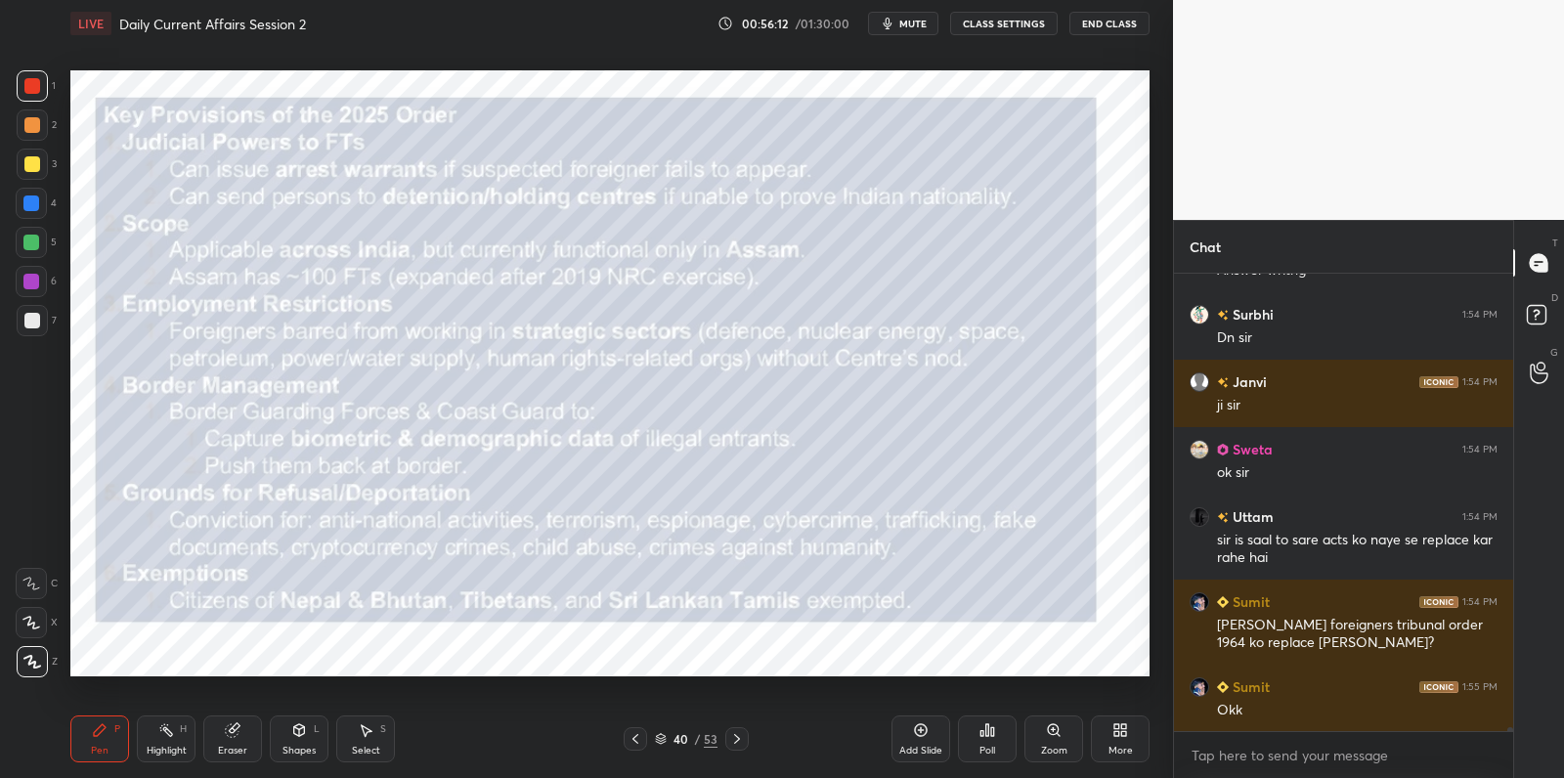
scroll to position [56860, 0]
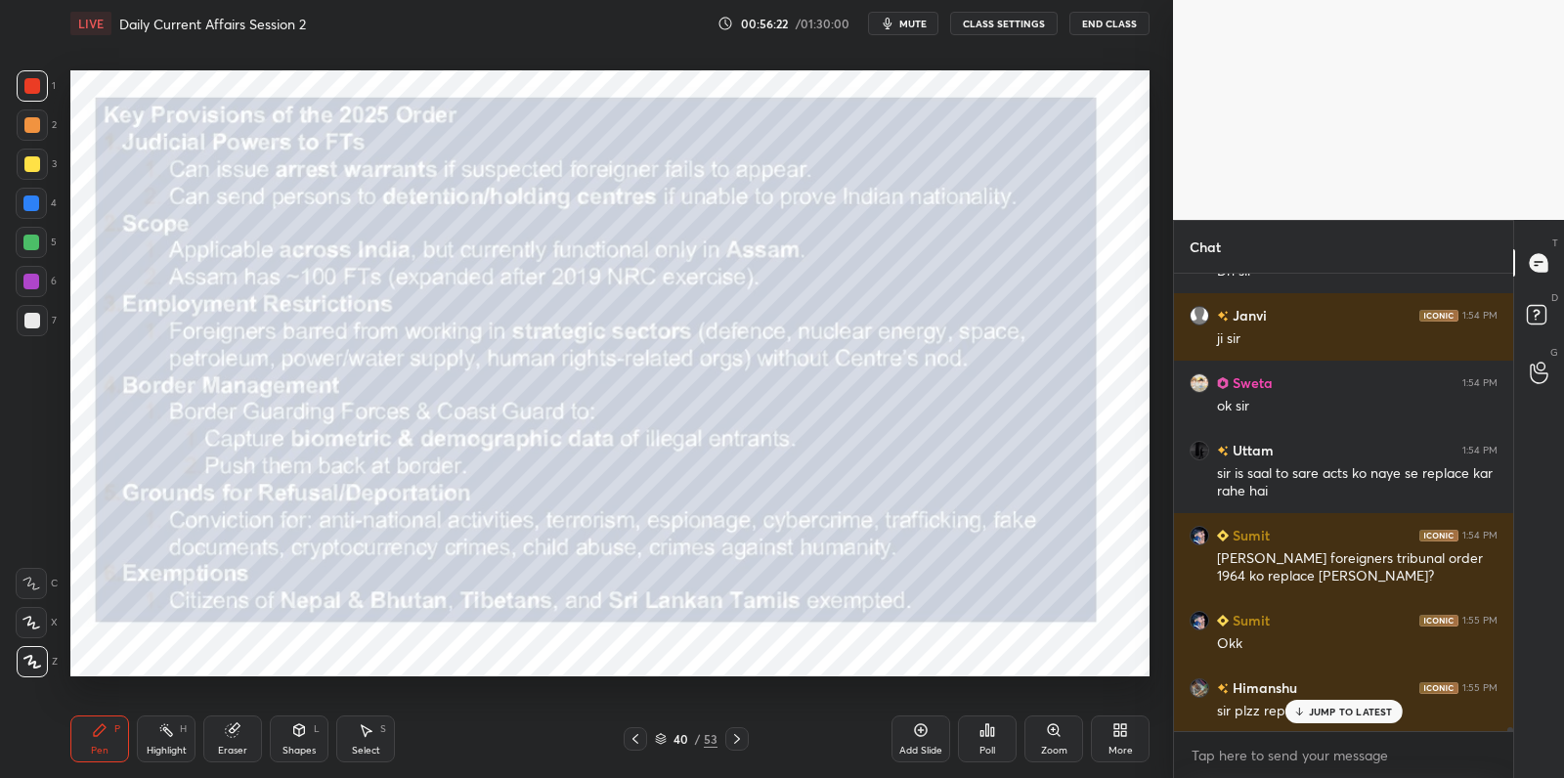
click at [42, 160] on div at bounding box center [32, 164] width 31 height 31
drag, startPoint x: 42, startPoint y: 160, endPoint x: 51, endPoint y: 155, distance: 10.1
click at [42, 160] on div at bounding box center [32, 164] width 31 height 31
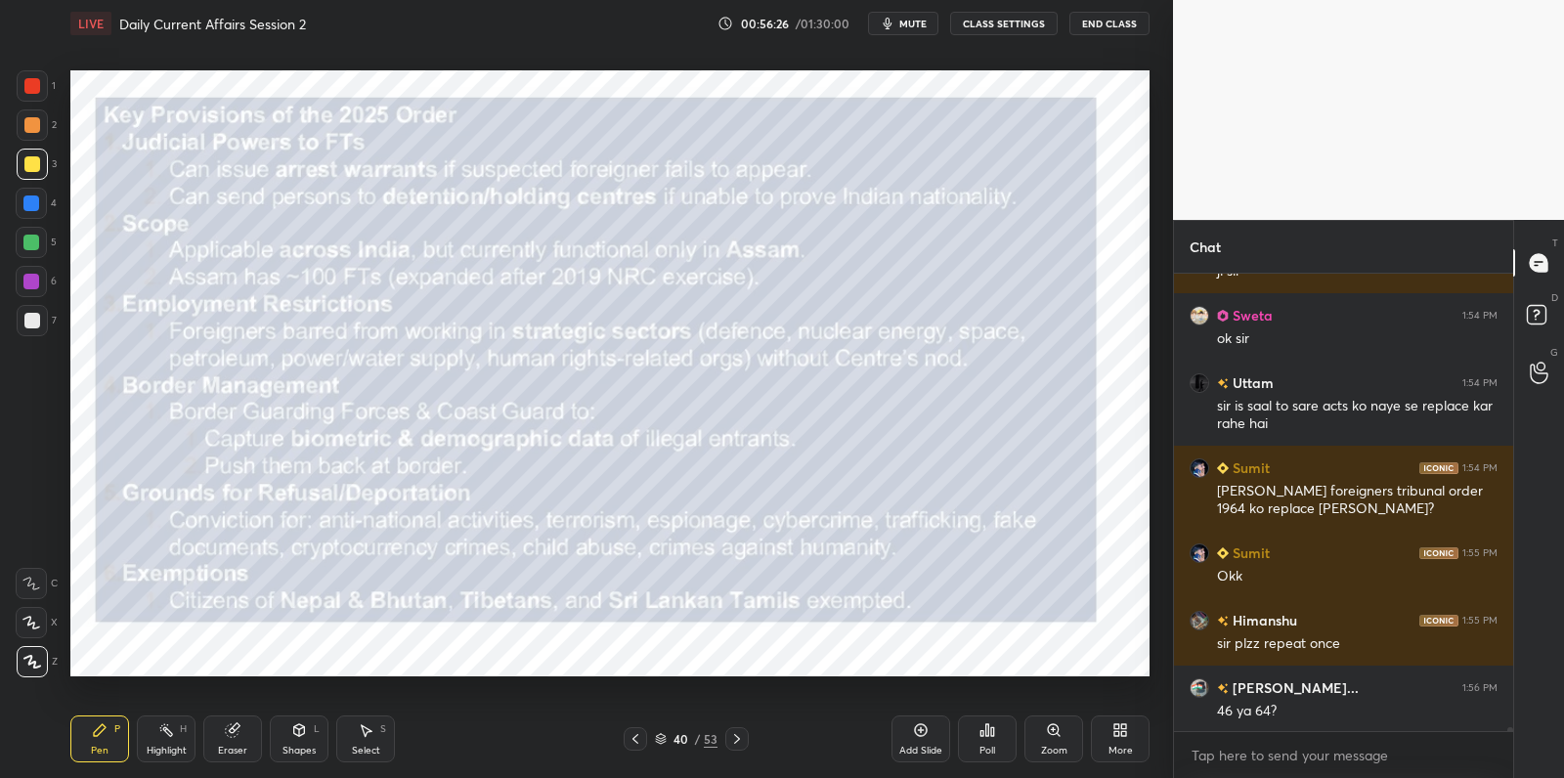
scroll to position [56995, 0]
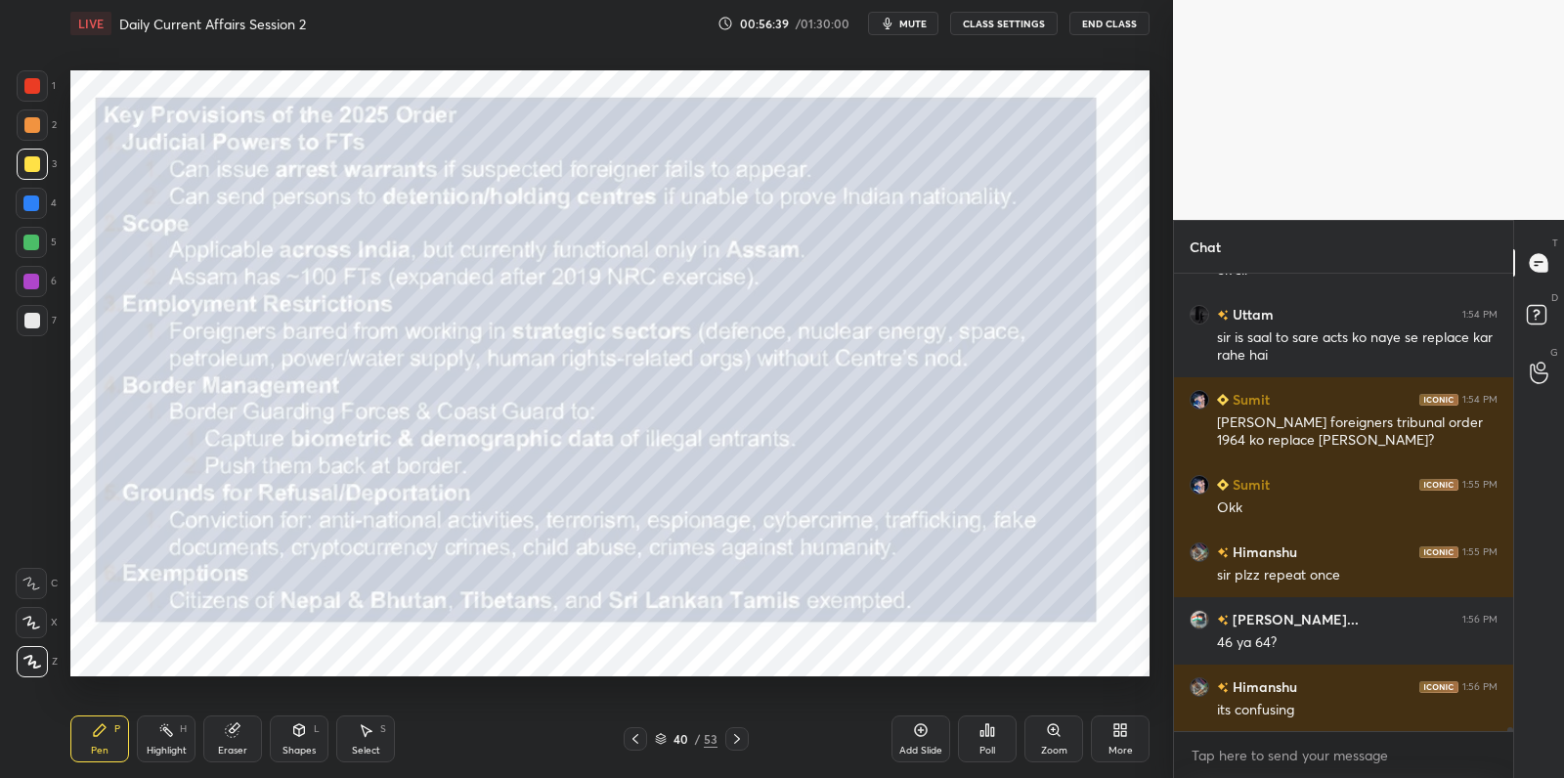
drag, startPoint x: 927, startPoint y: 736, endPoint x: 894, endPoint y: 704, distance: 46.3
click at [924, 735] on icon at bounding box center [921, 730] width 16 height 16
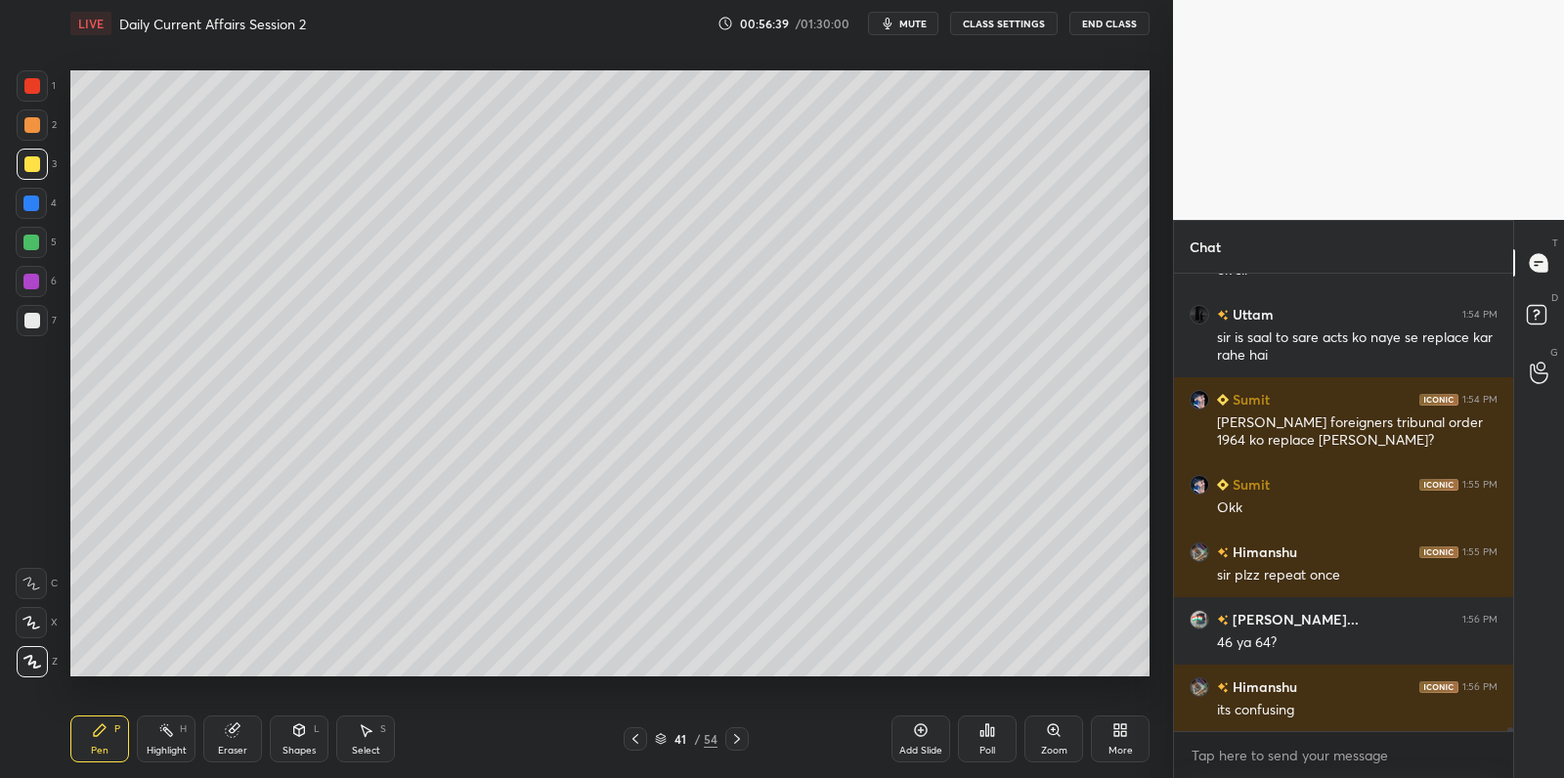
scroll to position [57063, 0]
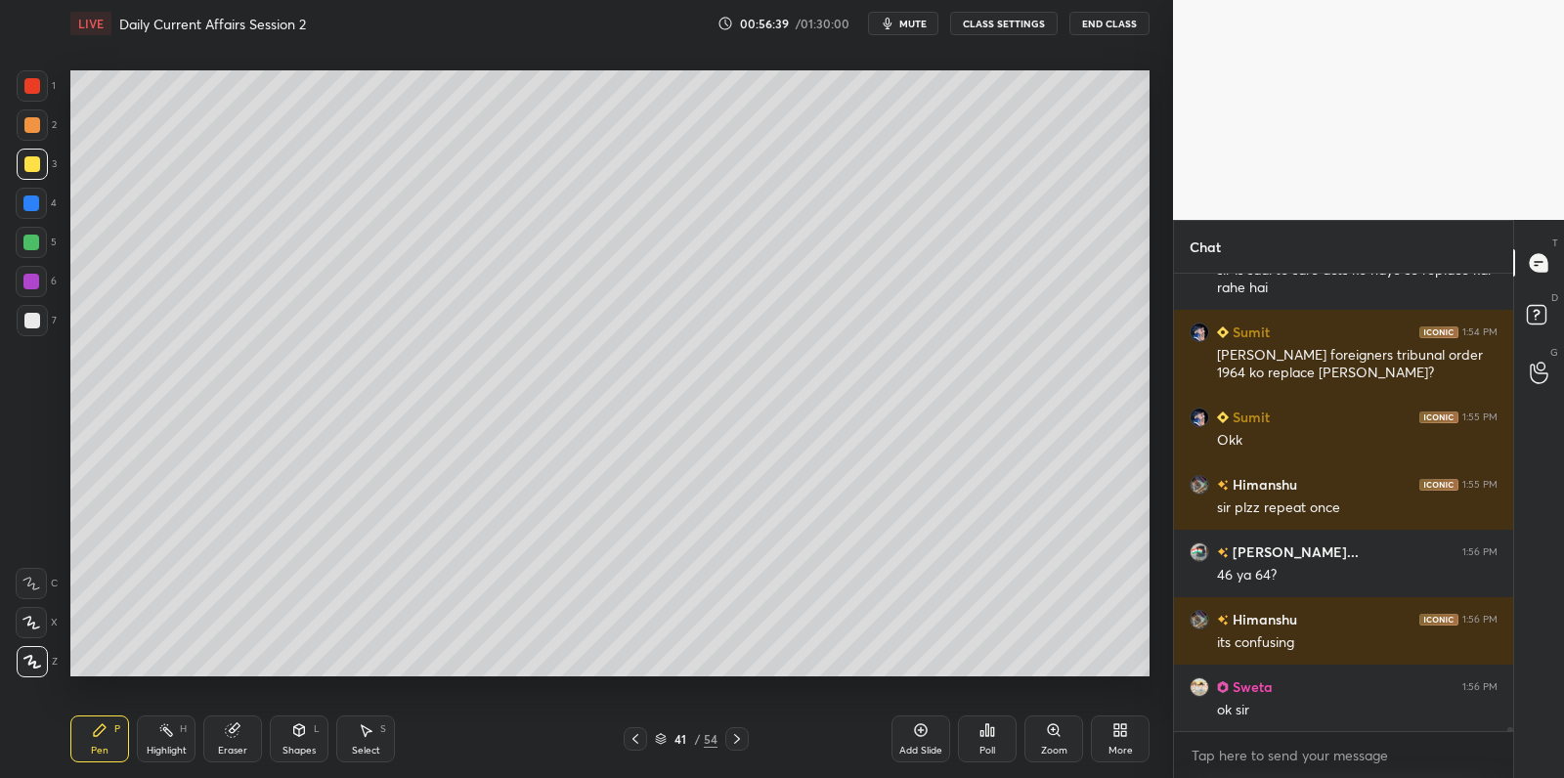
click at [37, 245] on div at bounding box center [31, 243] width 16 height 16
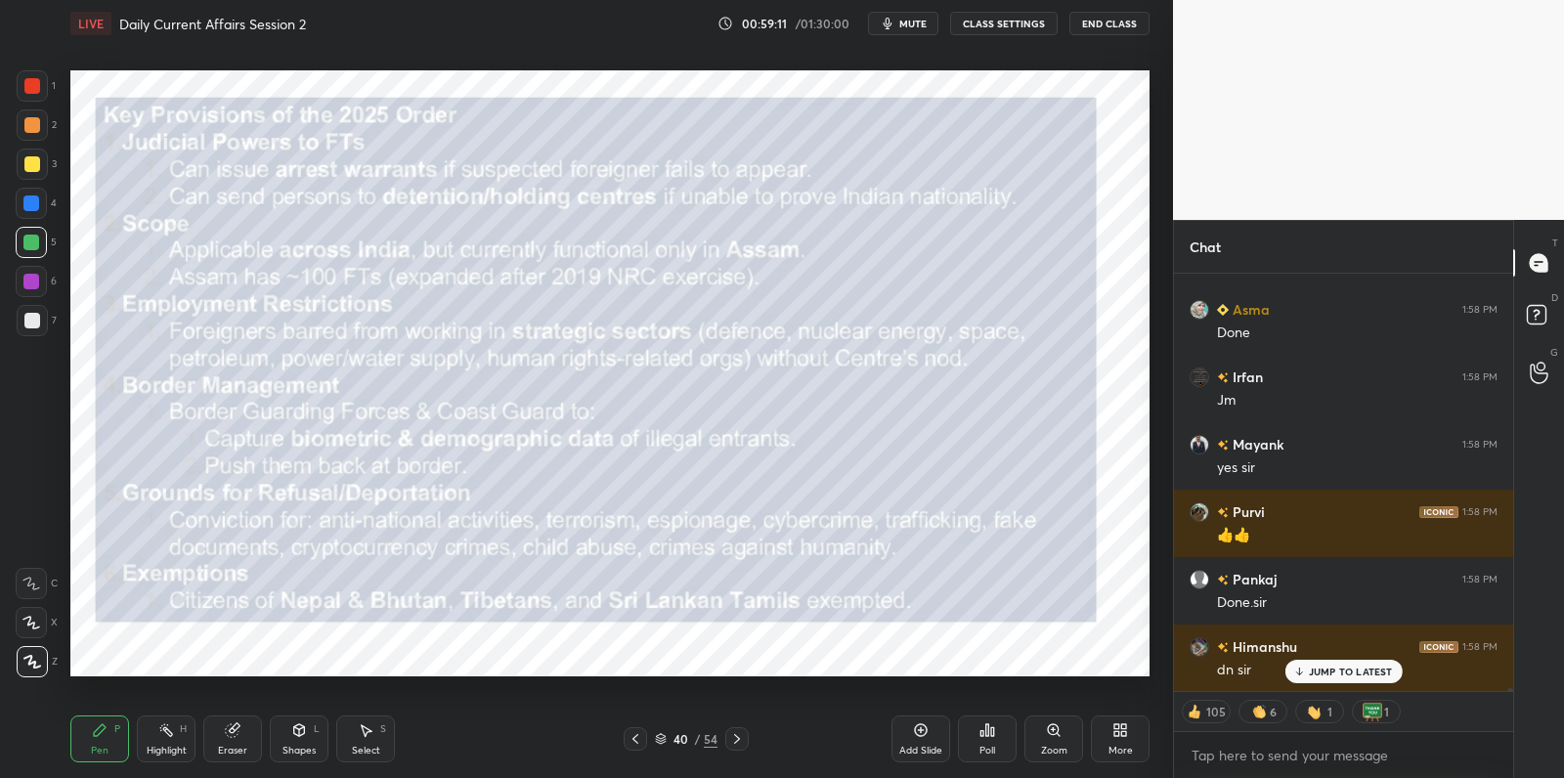
scroll to position [57979, 0]
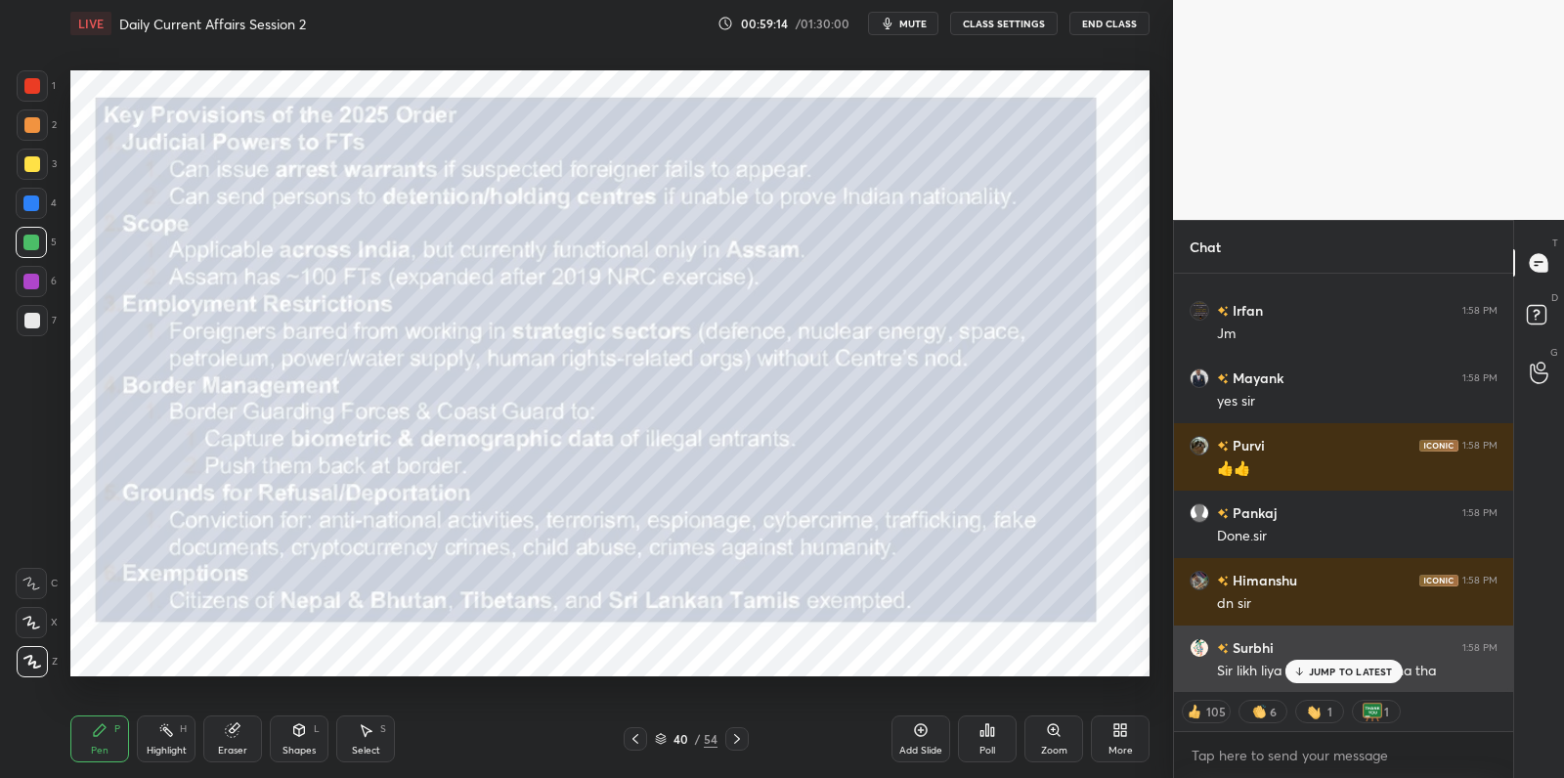
click at [1333, 671] on p "JUMP TO LATEST" at bounding box center [1351, 672] width 84 height 12
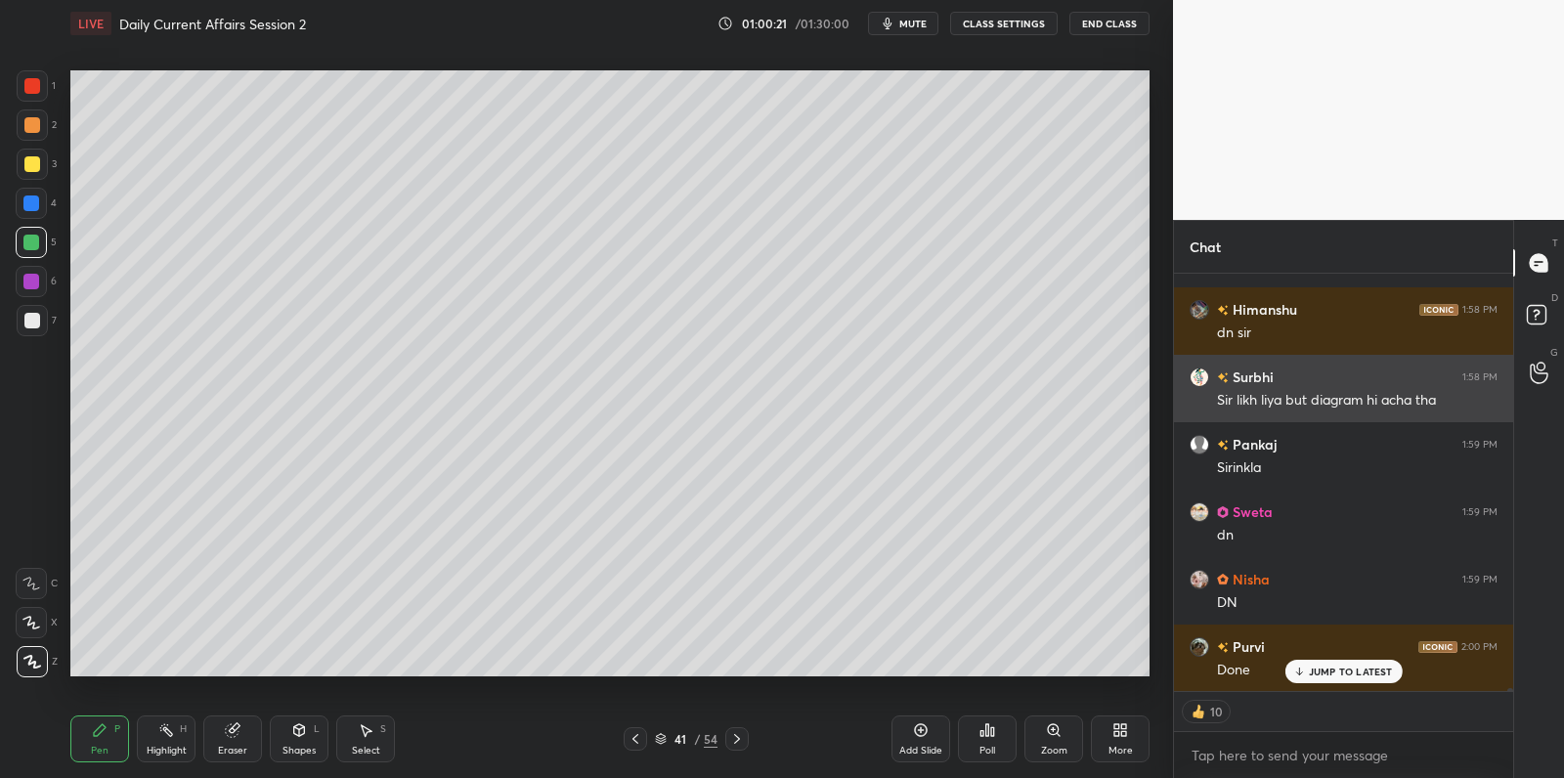
scroll to position [58316, 0]
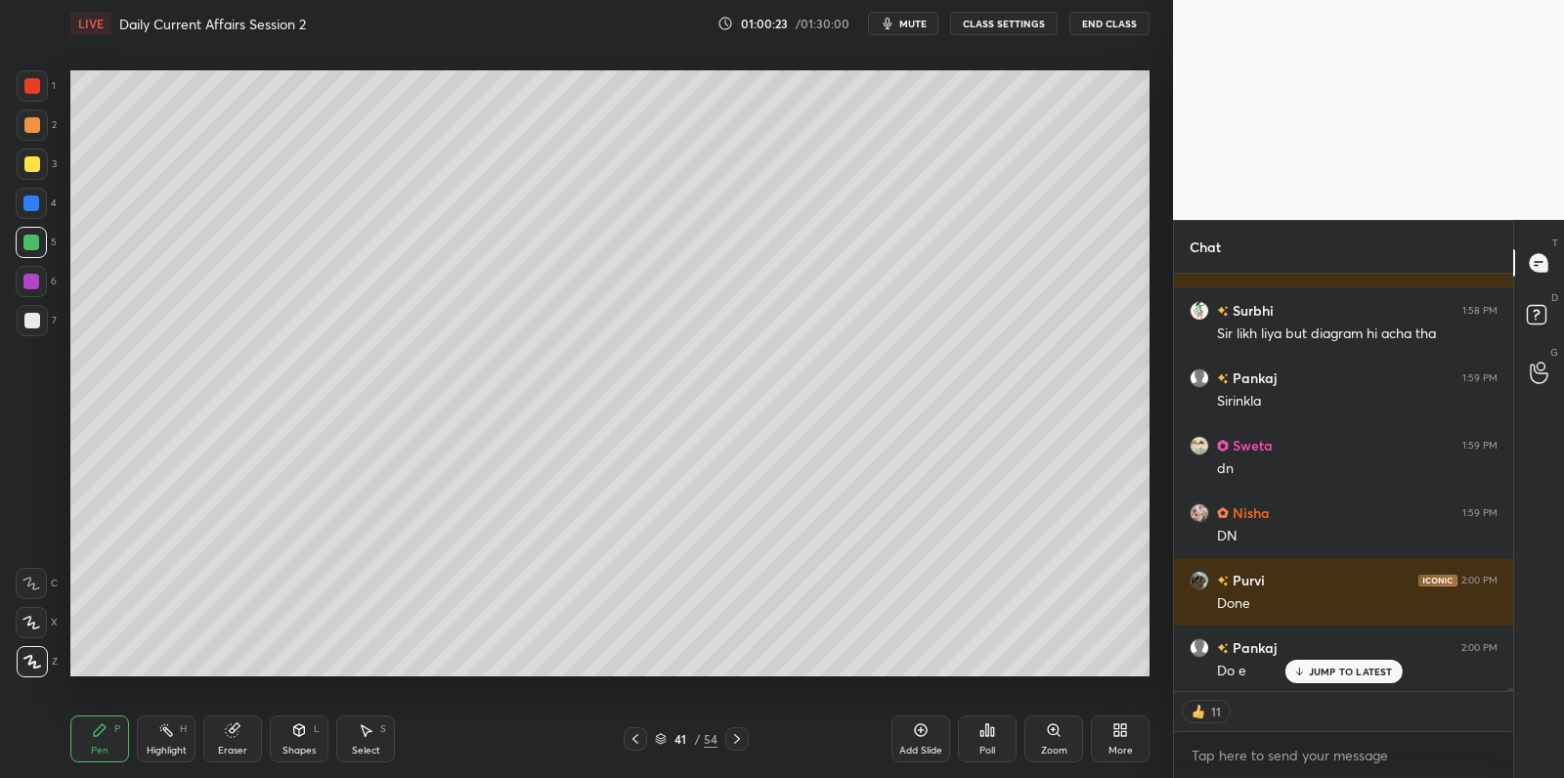
click at [928, 724] on div "Add Slide" at bounding box center [920, 738] width 59 height 47
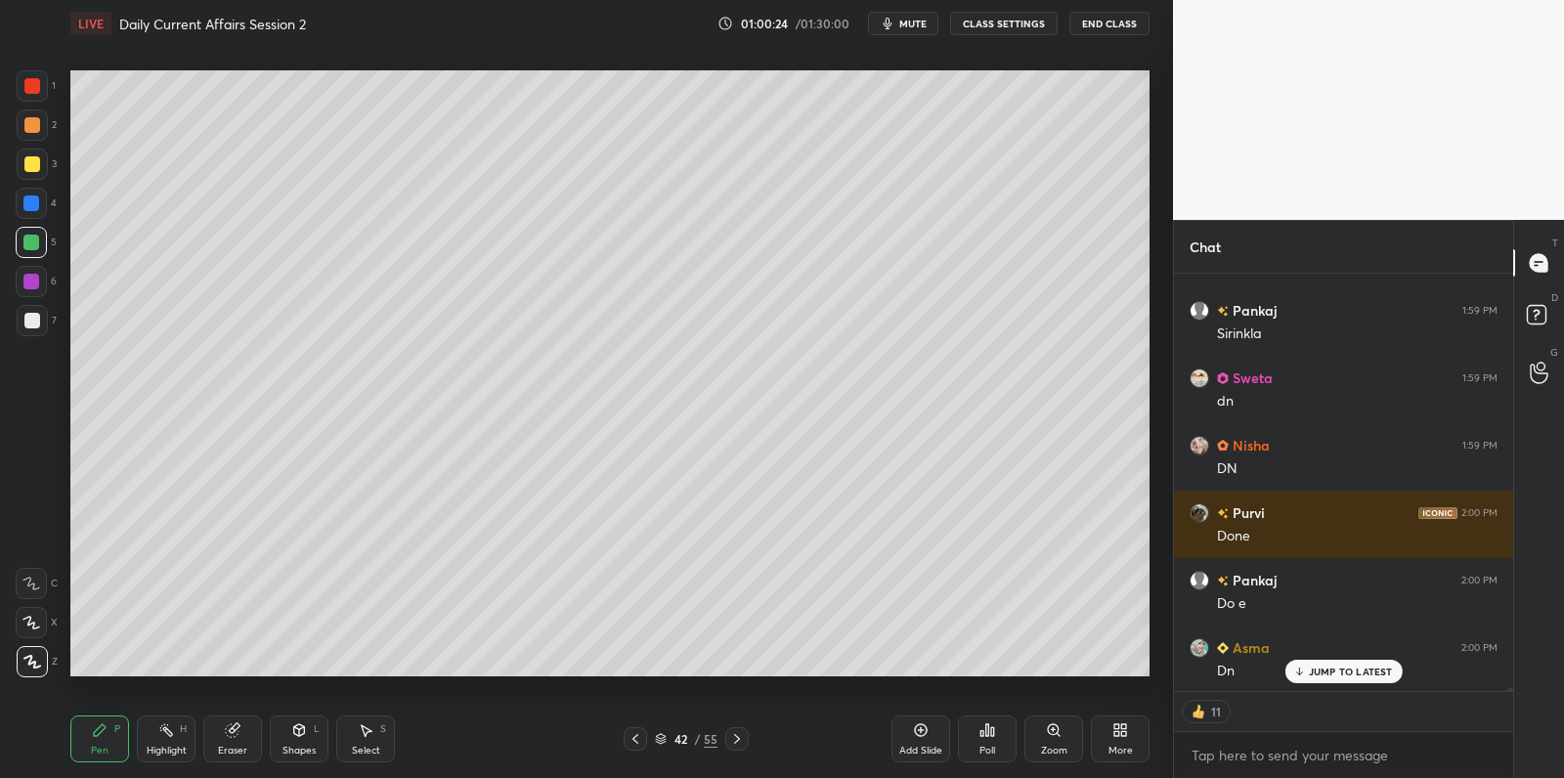
click at [38, 318] on div at bounding box center [32, 321] width 16 height 16
drag, startPoint x: 38, startPoint y: 318, endPoint x: 68, endPoint y: 293, distance: 38.9
click at [38, 318] on div at bounding box center [32, 321] width 16 height 16
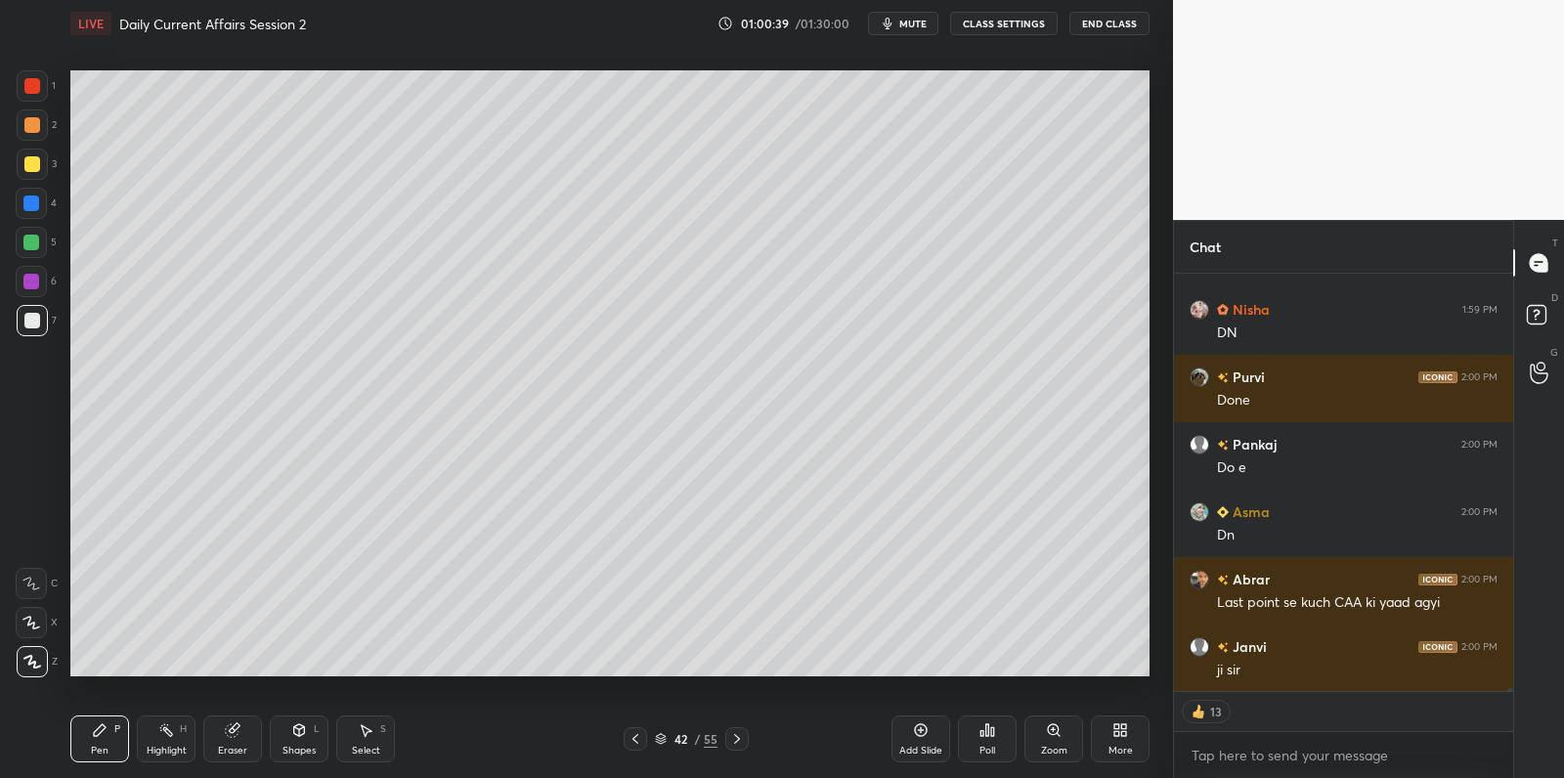
scroll to position [58479, 0]
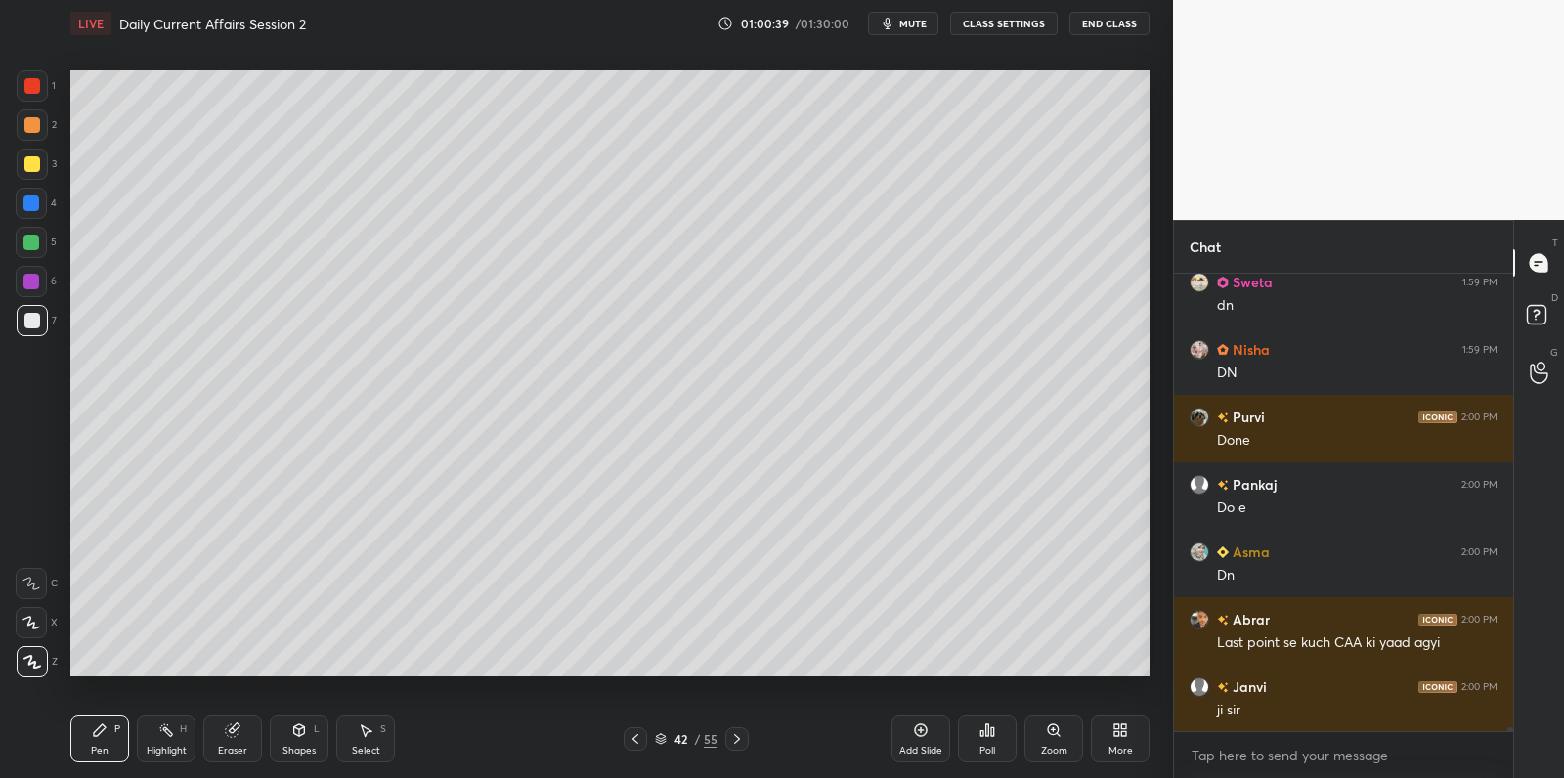
click at [33, 245] on div at bounding box center [31, 243] width 16 height 16
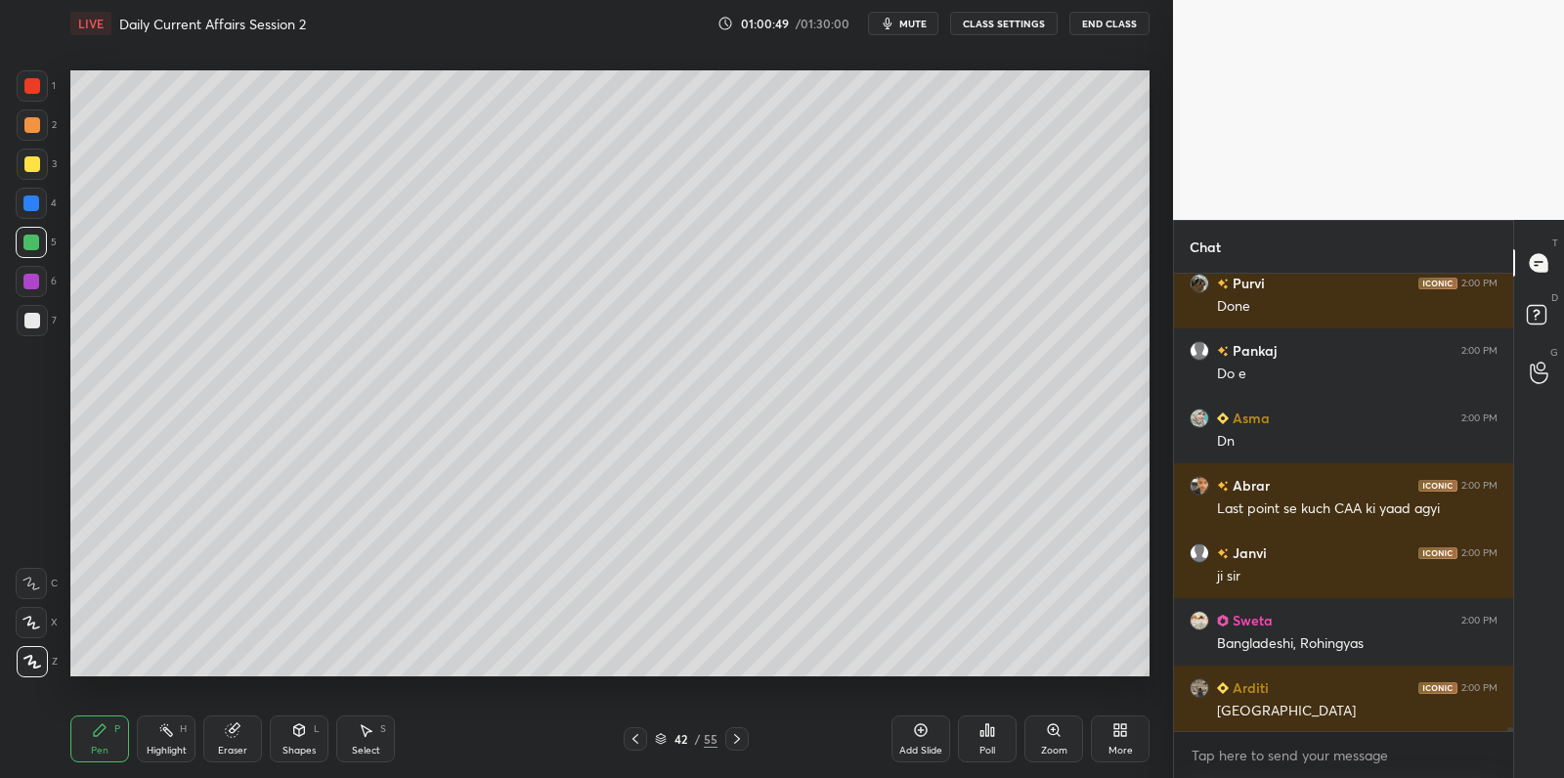
scroll to position [58681, 0]
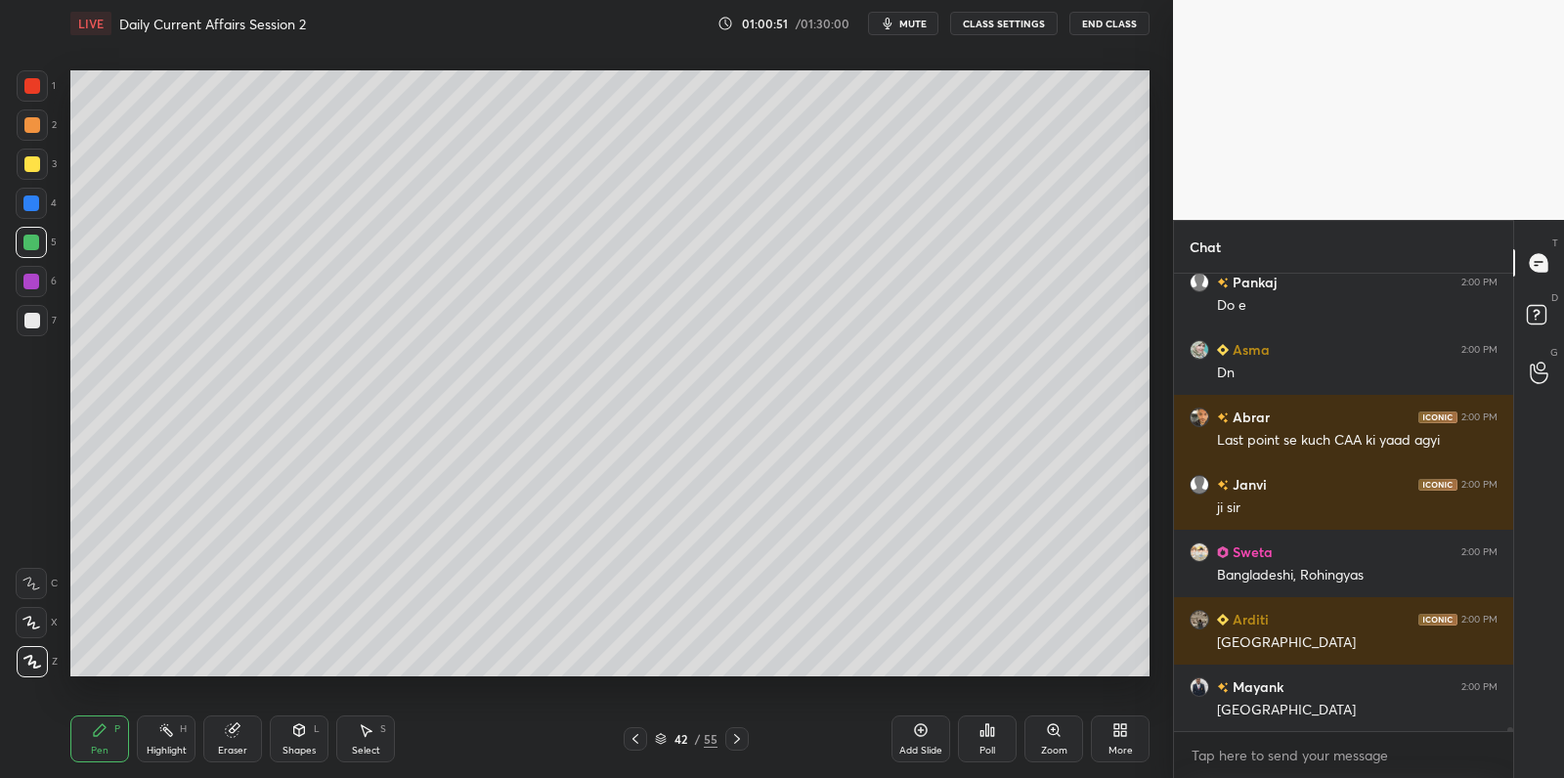
click at [33, 207] on div at bounding box center [31, 203] width 16 height 16
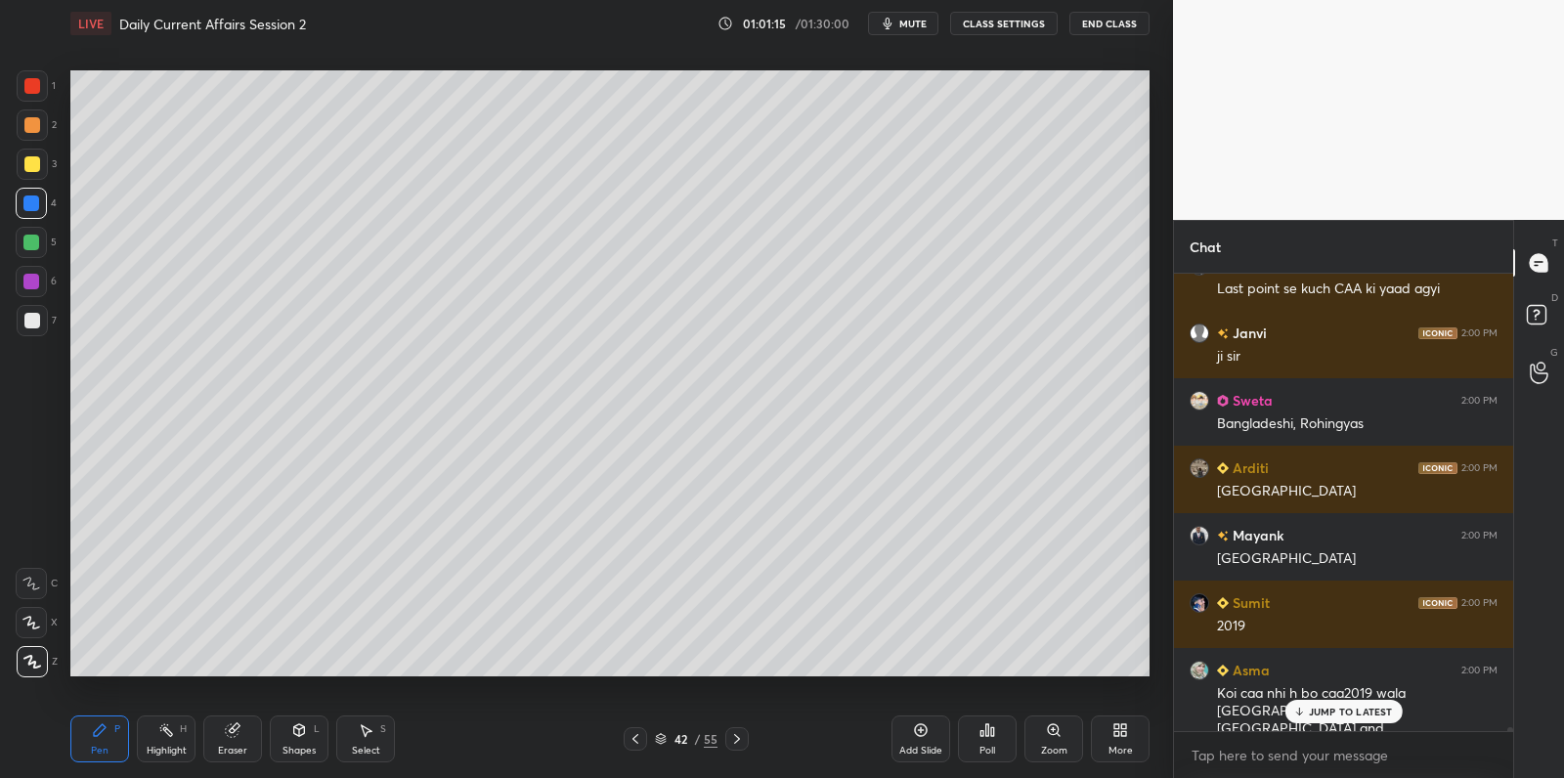
scroll to position [58852, 0]
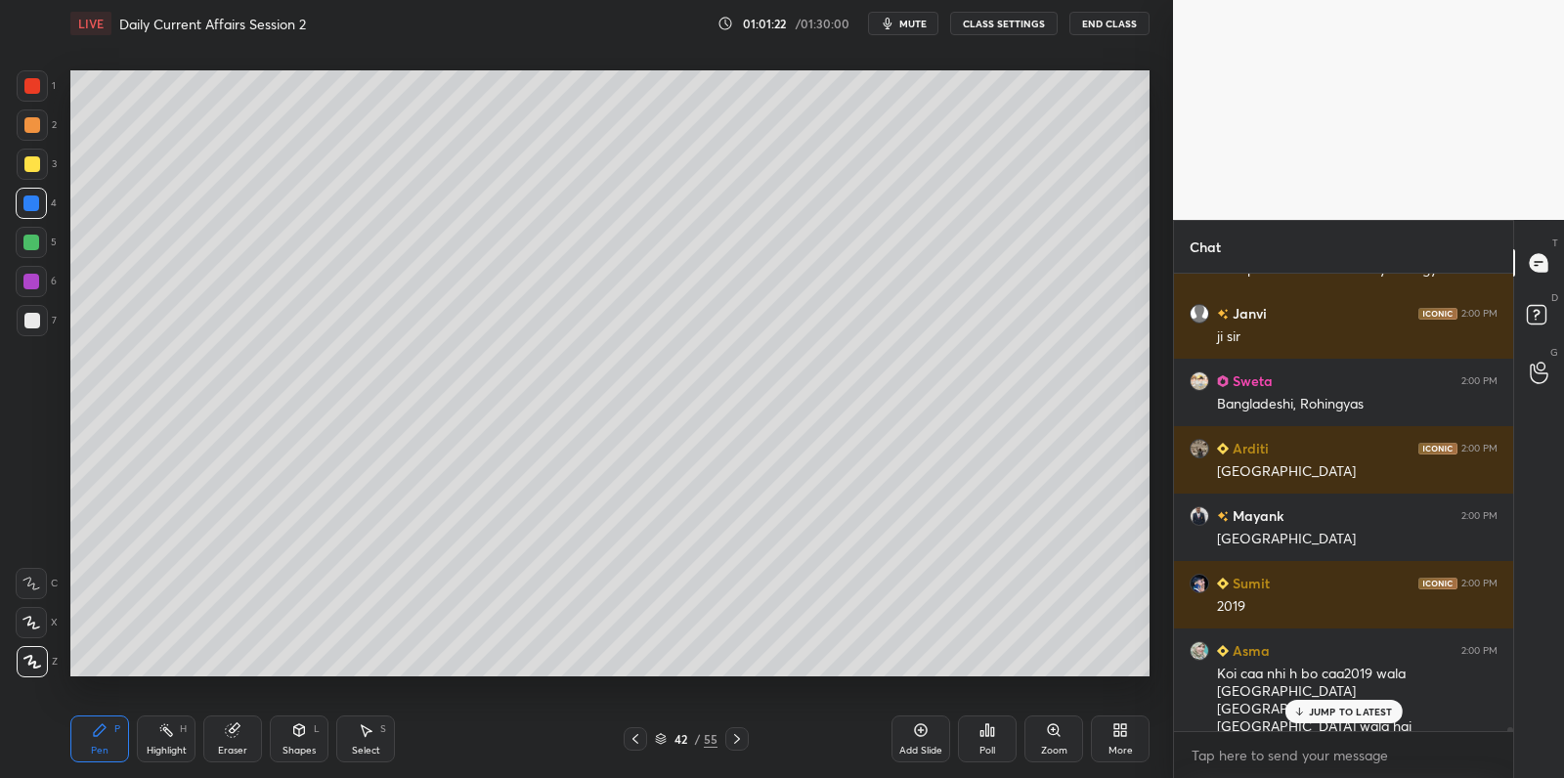
click at [40, 324] on div at bounding box center [32, 320] width 31 height 31
drag, startPoint x: 49, startPoint y: 322, endPoint x: 63, endPoint y: 313, distance: 16.3
click at [49, 319] on div "7" at bounding box center [37, 320] width 40 height 31
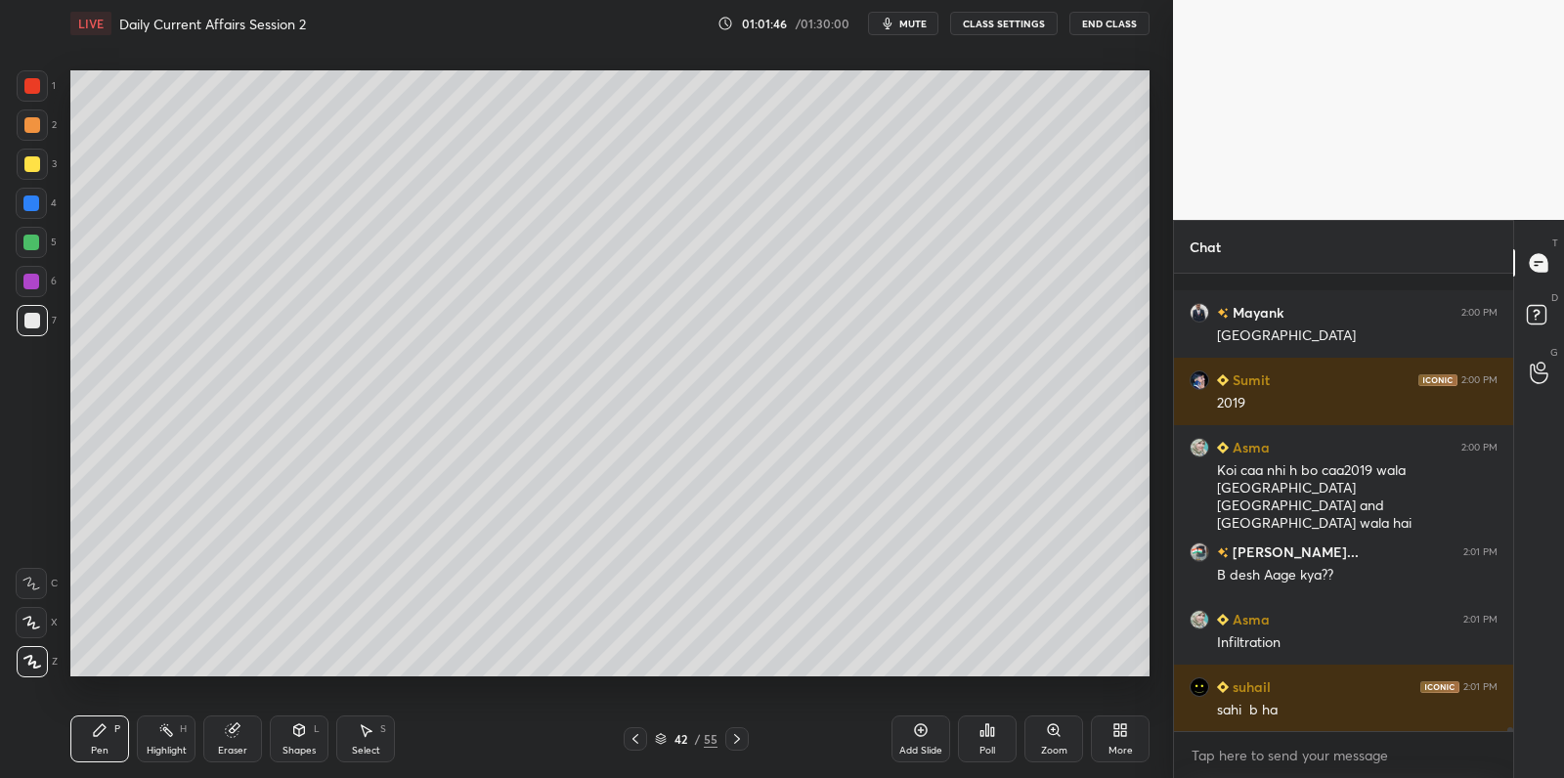
scroll to position [59141, 0]
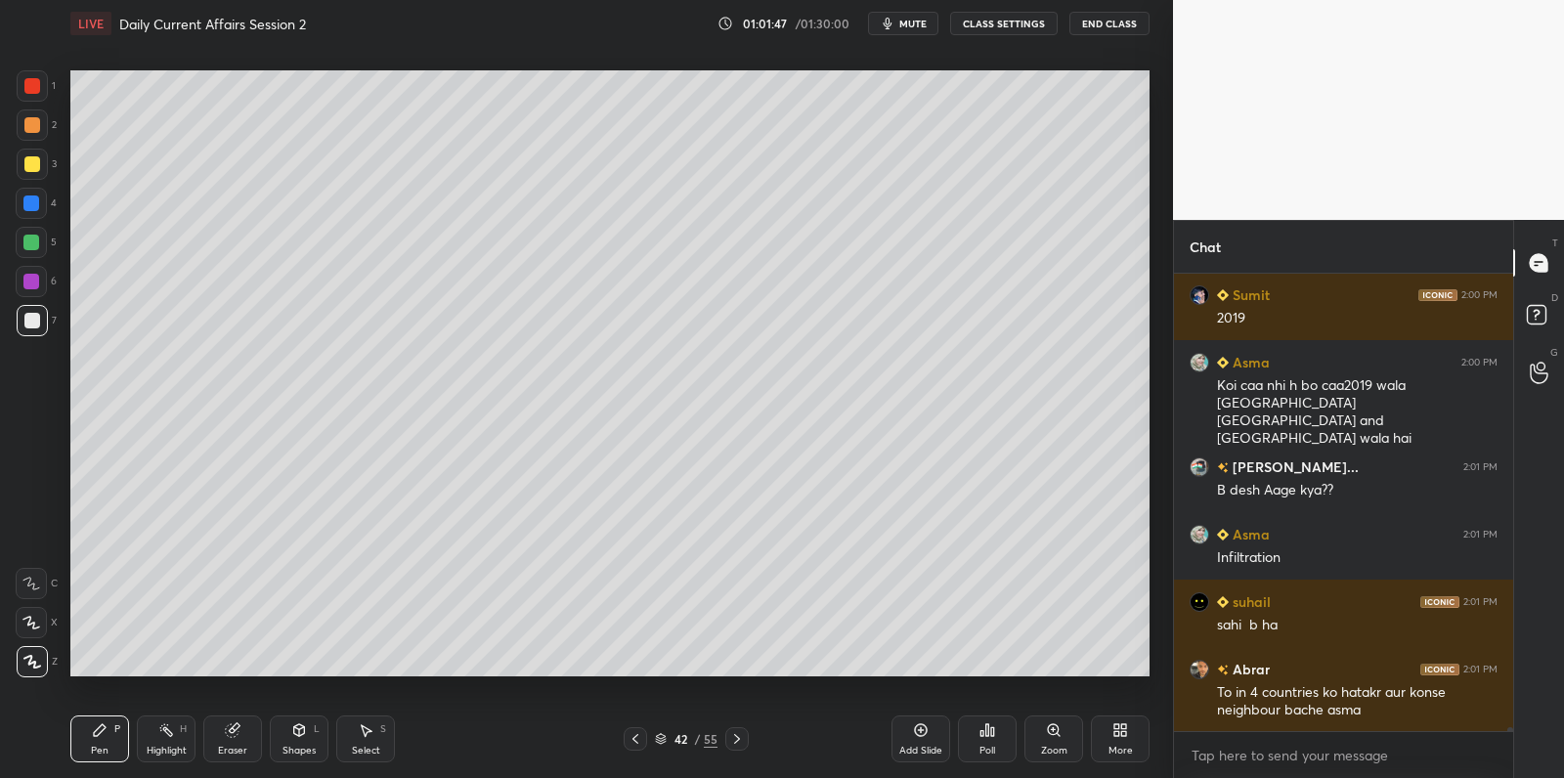
click at [26, 240] on div at bounding box center [31, 243] width 16 height 16
click at [36, 238] on div at bounding box center [31, 243] width 16 height 16
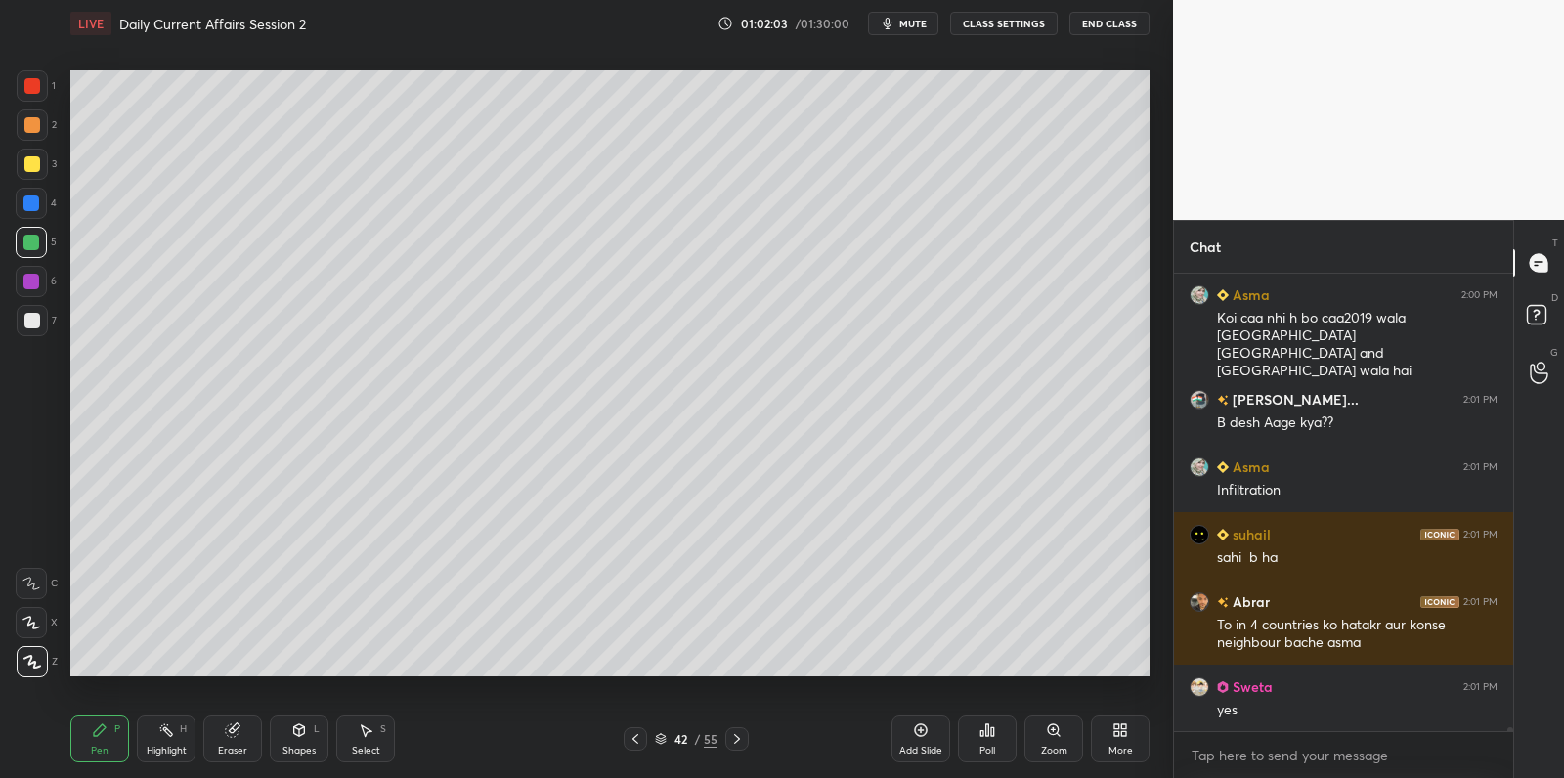
click at [35, 157] on div at bounding box center [32, 164] width 16 height 16
click at [45, 157] on div at bounding box center [32, 164] width 31 height 31
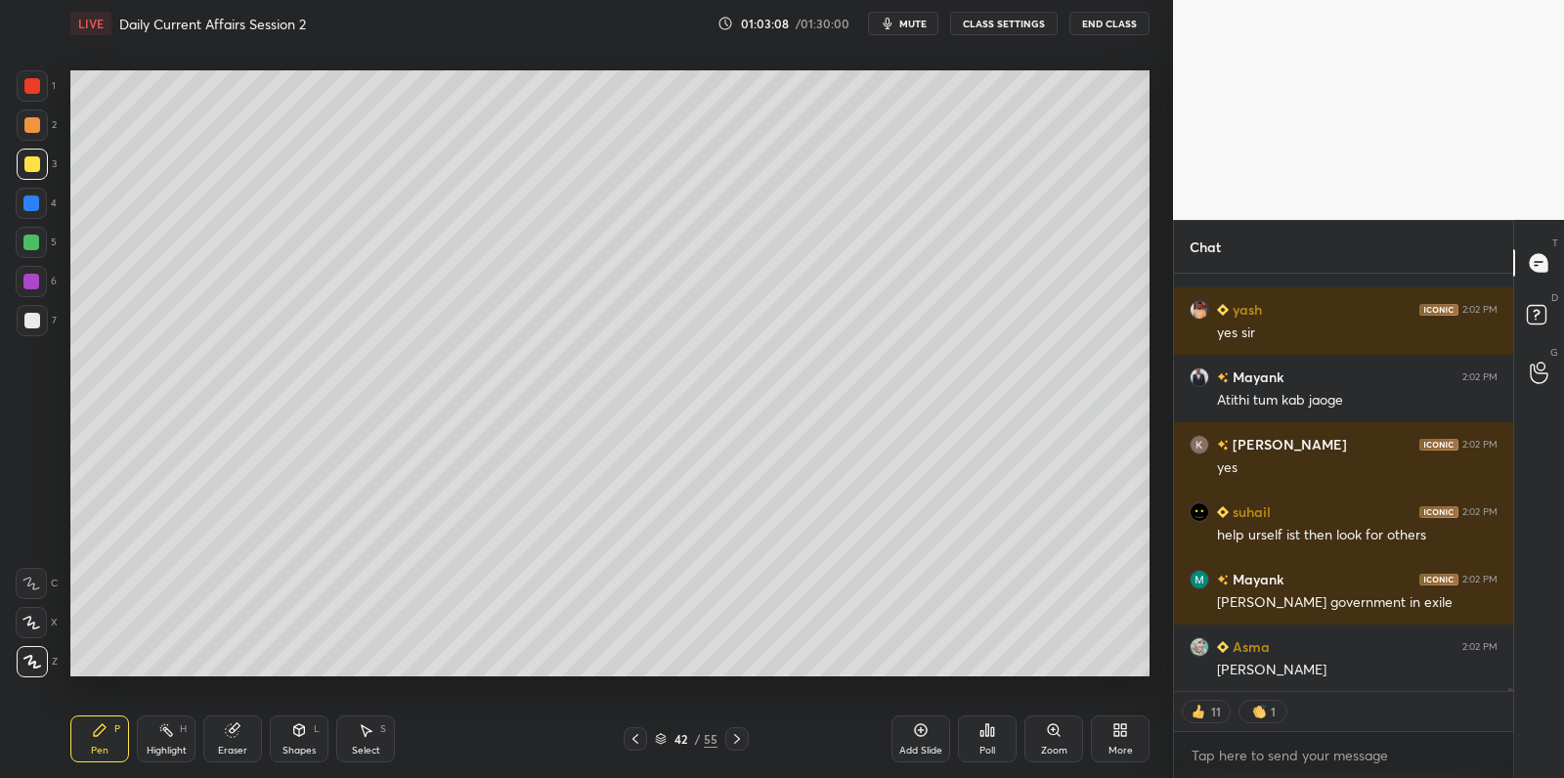
scroll to position [60327, 0]
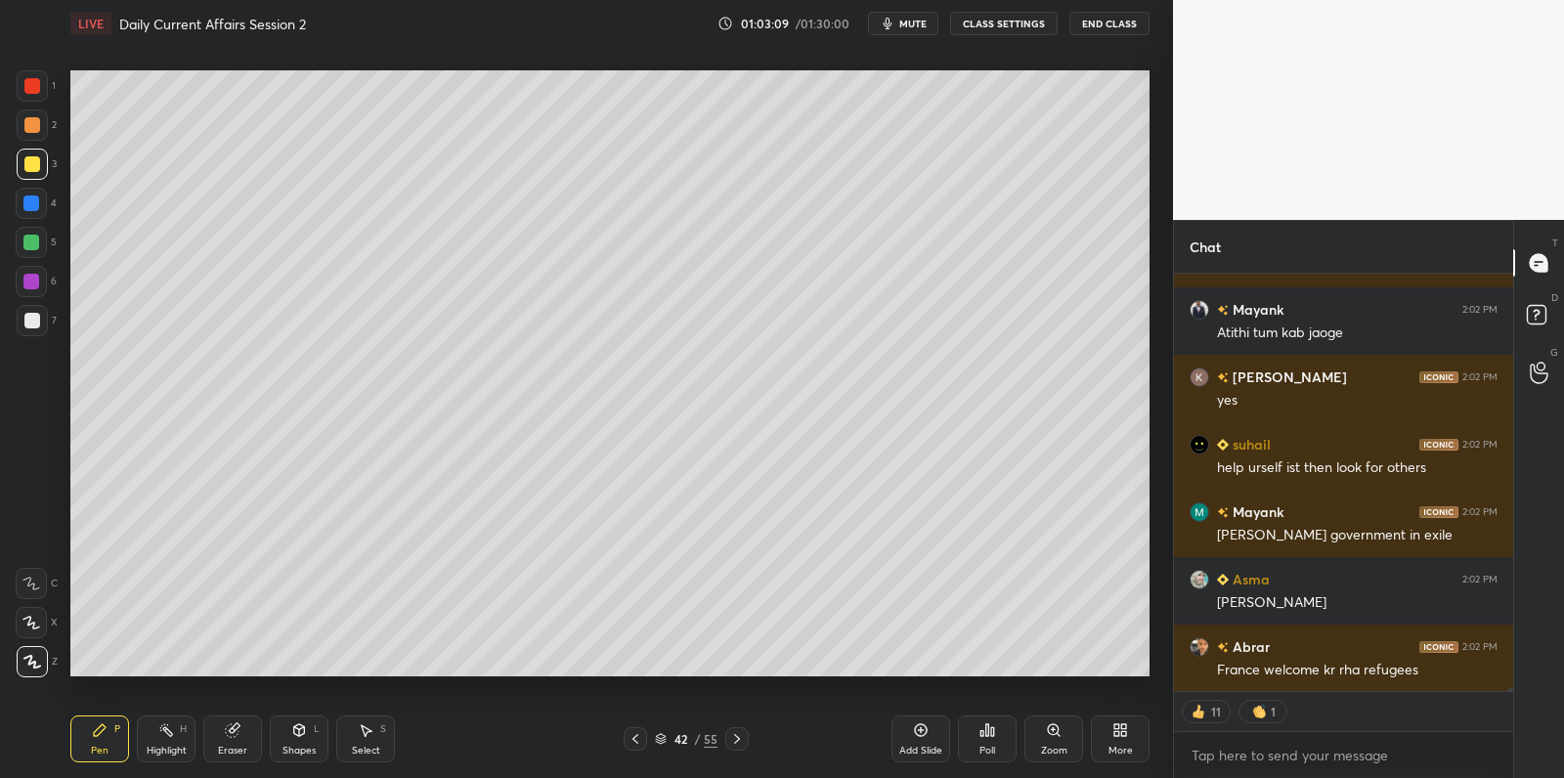
click at [23, 115] on div at bounding box center [32, 124] width 31 height 31
drag, startPoint x: 33, startPoint y: 119, endPoint x: 59, endPoint y: 127, distance: 26.6
click at [38, 124] on div at bounding box center [32, 125] width 16 height 16
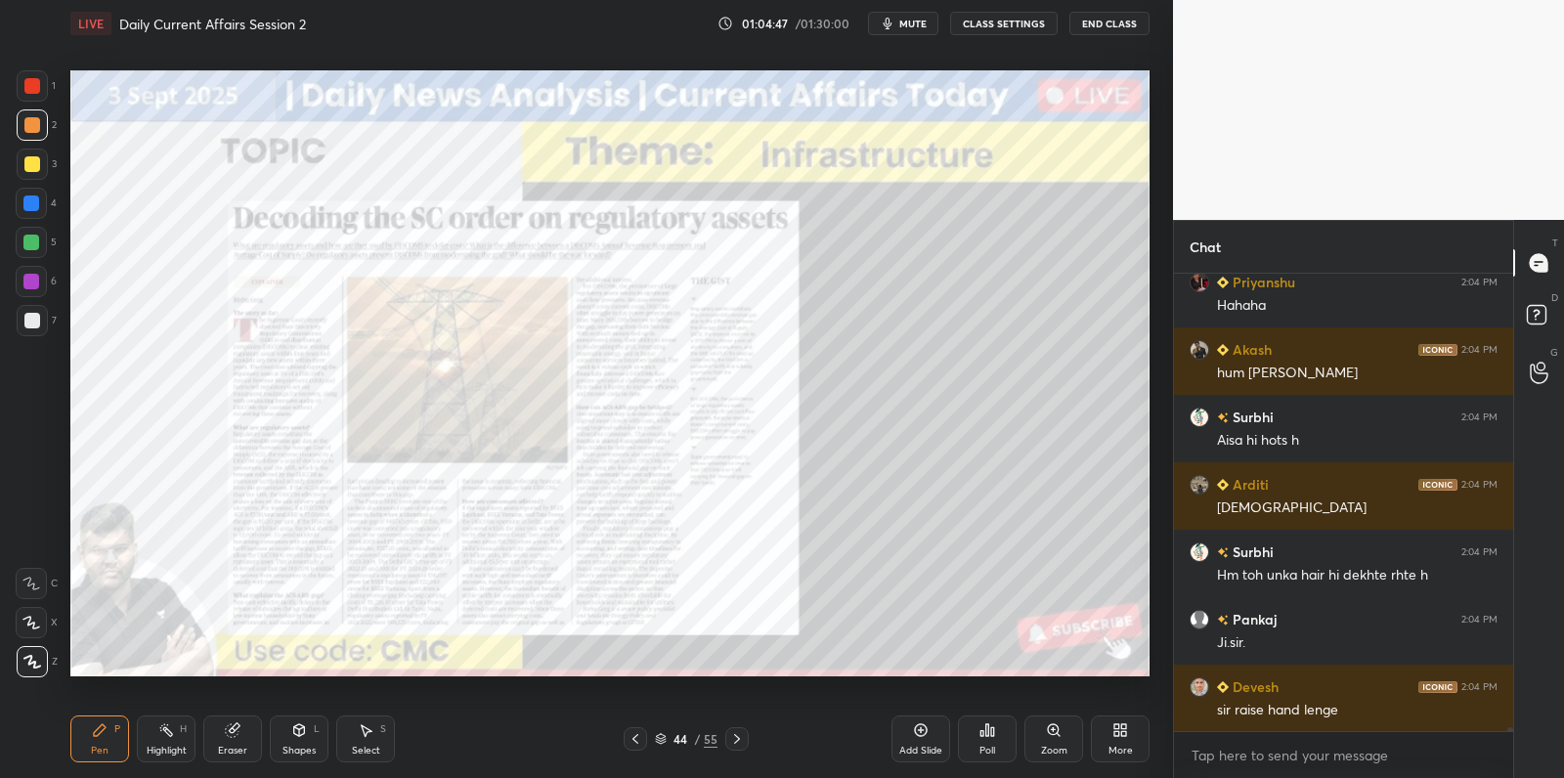
scroll to position [60053, 0]
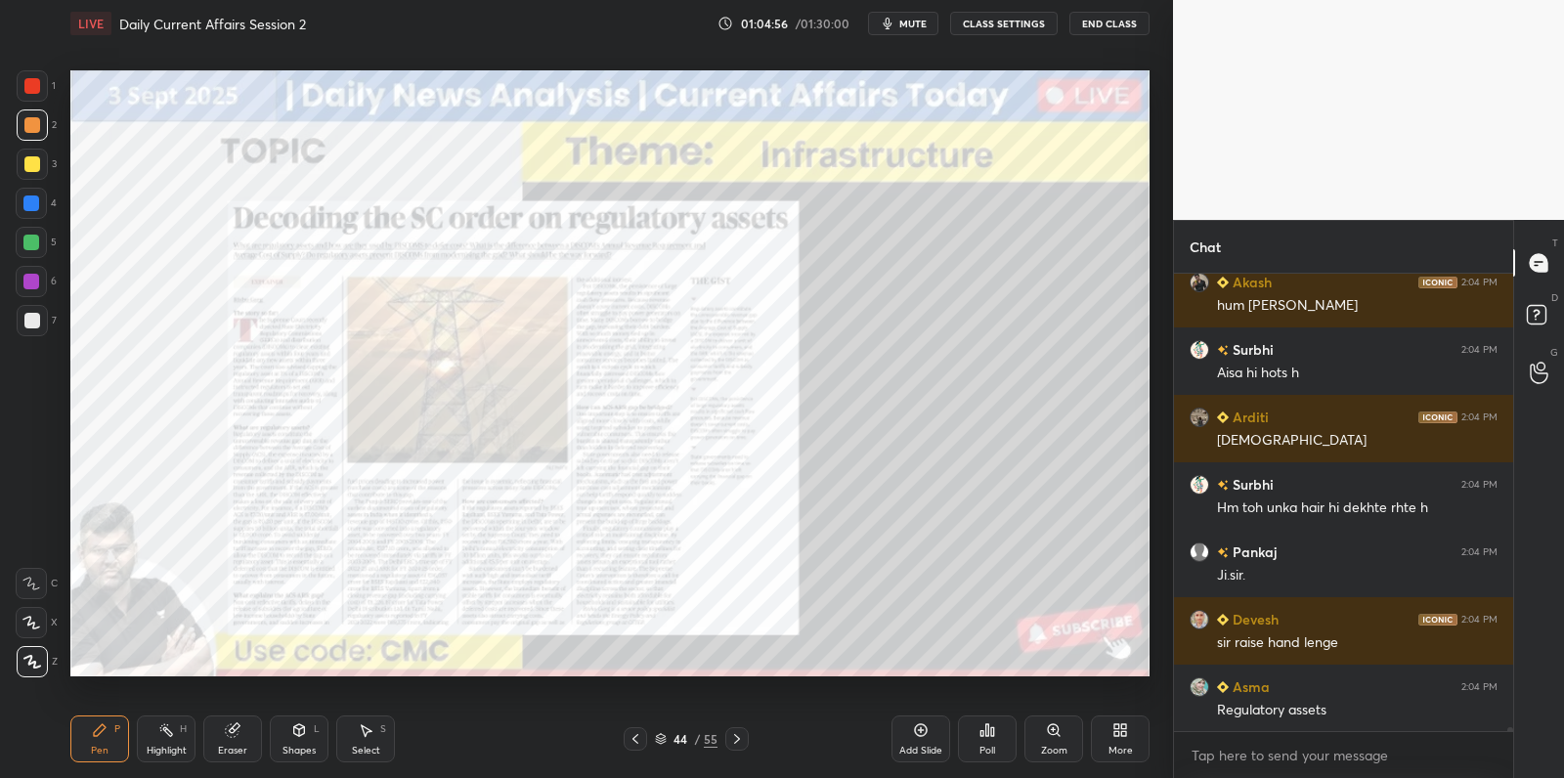
click at [37, 170] on div at bounding box center [32, 164] width 31 height 31
click at [35, 166] on div at bounding box center [32, 164] width 16 height 16
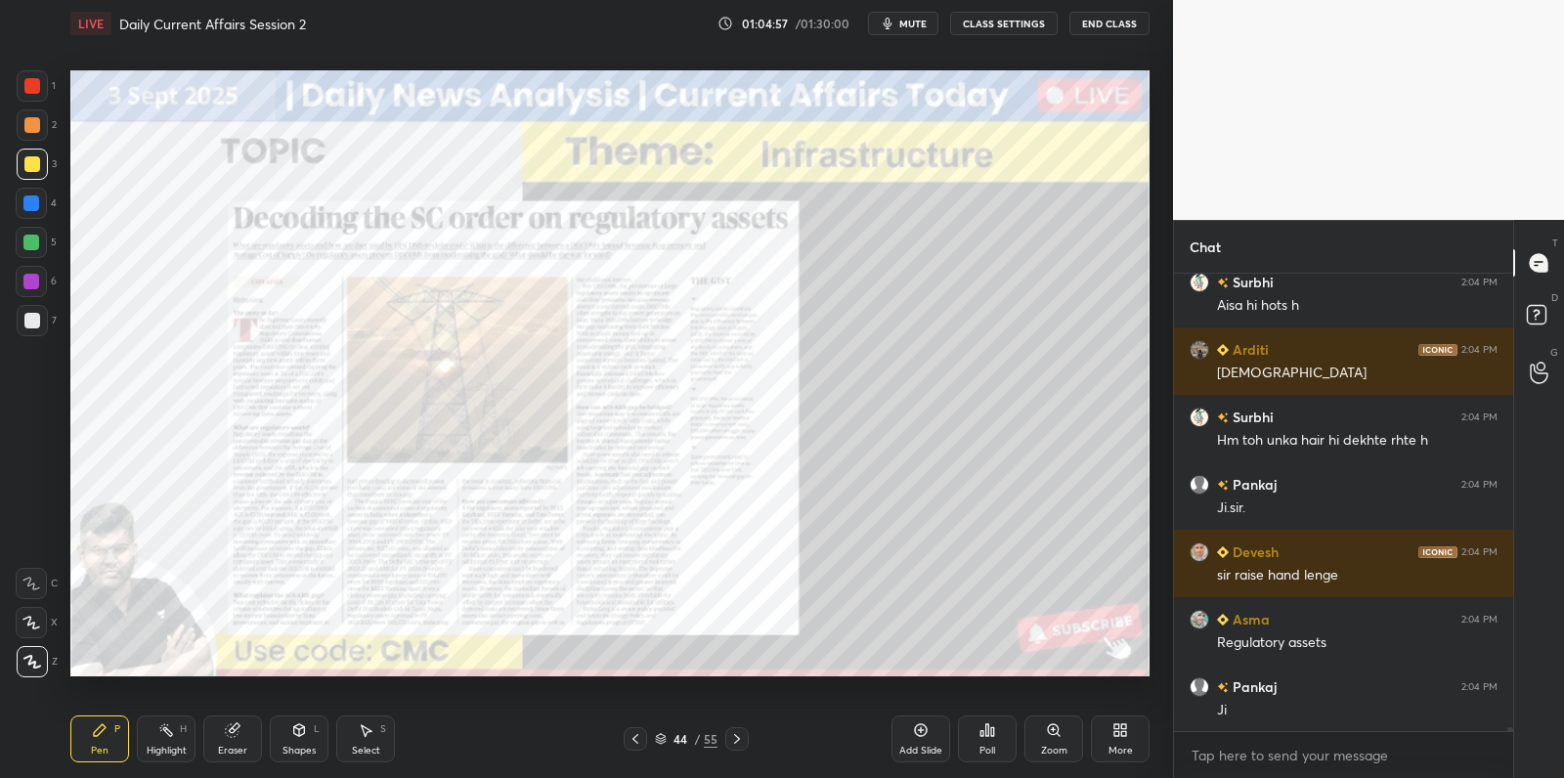
click at [32, 214] on div at bounding box center [31, 203] width 31 height 31
click at [35, 212] on div at bounding box center [31, 203] width 31 height 31
click at [36, 233] on div at bounding box center [31, 242] width 31 height 31
click at [35, 240] on div at bounding box center [31, 243] width 16 height 16
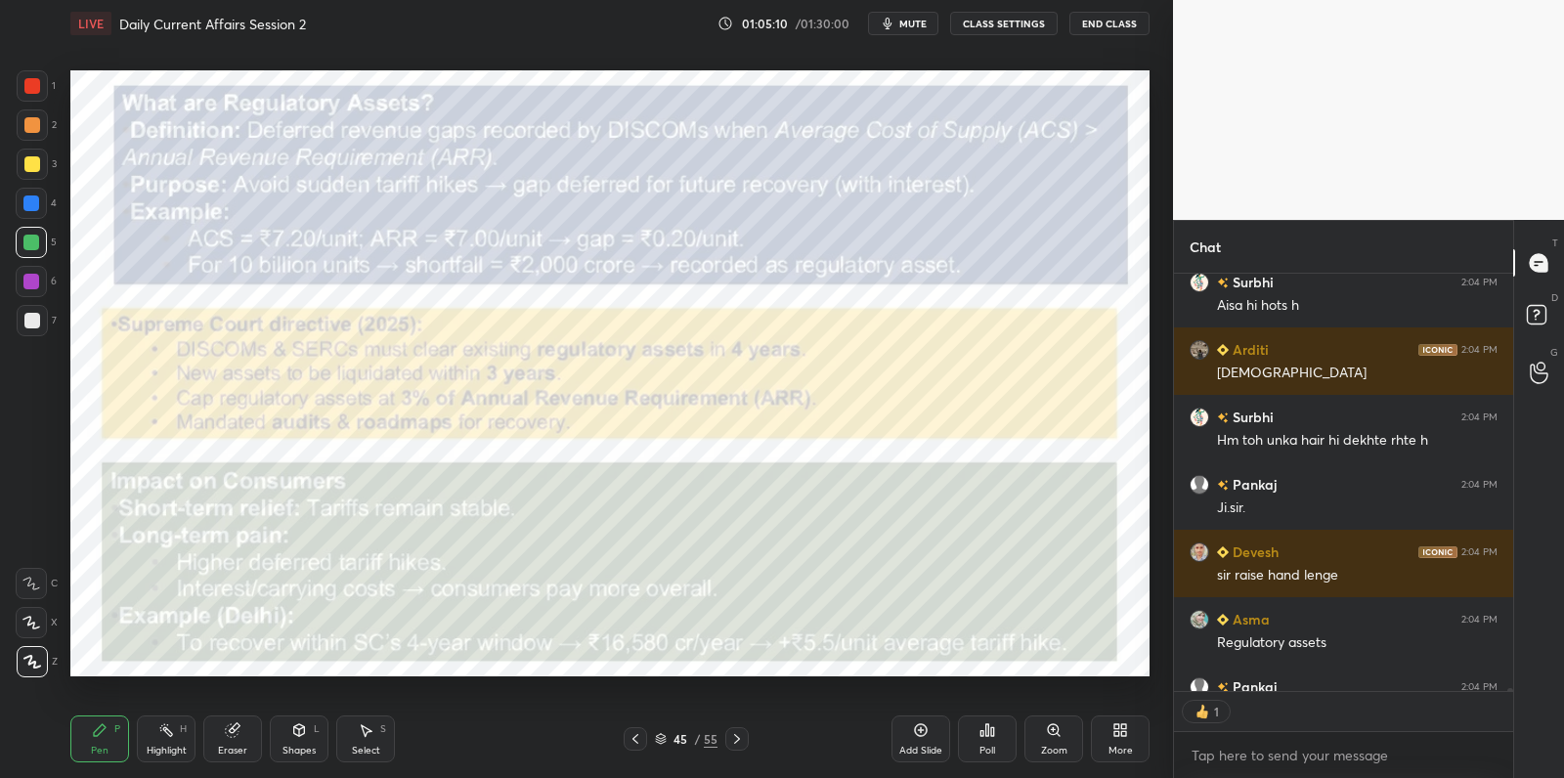
drag, startPoint x: 635, startPoint y: 732, endPoint x: 646, endPoint y: 730, distance: 10.9
click at [635, 733] on icon at bounding box center [635, 739] width 16 height 16
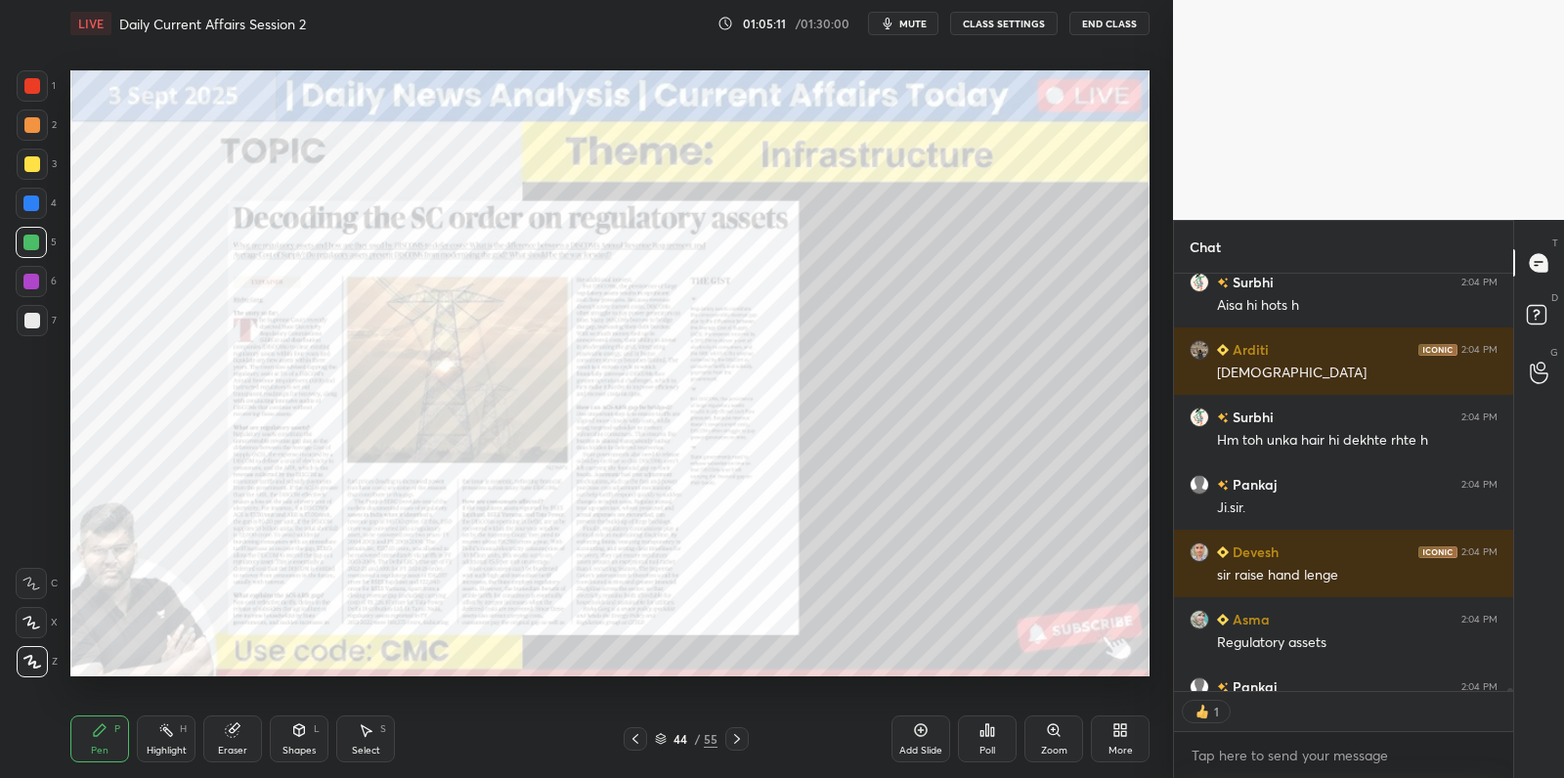
click at [924, 744] on div "Add Slide" at bounding box center [920, 738] width 59 height 47
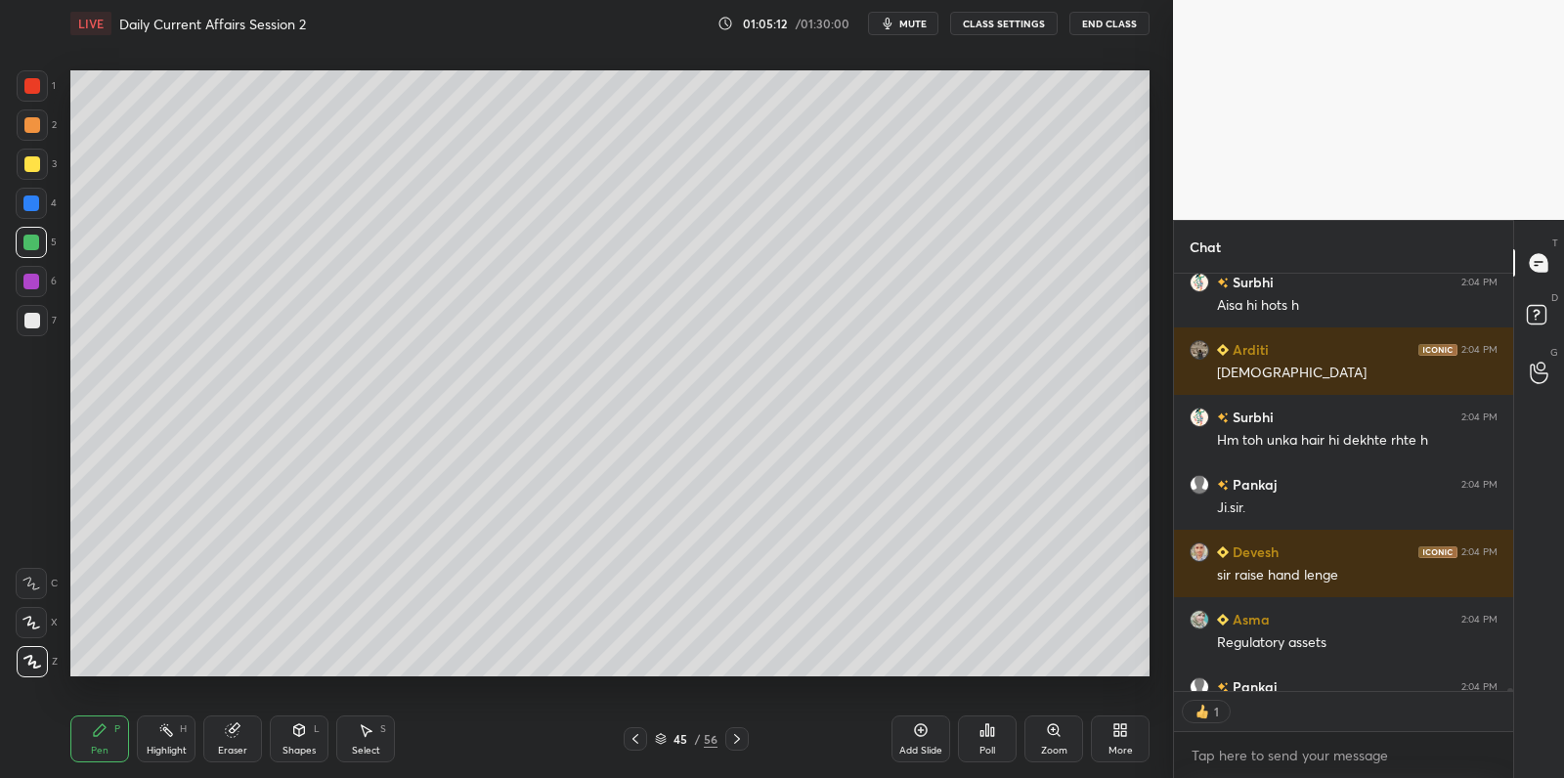
click at [38, 155] on div at bounding box center [32, 164] width 31 height 31
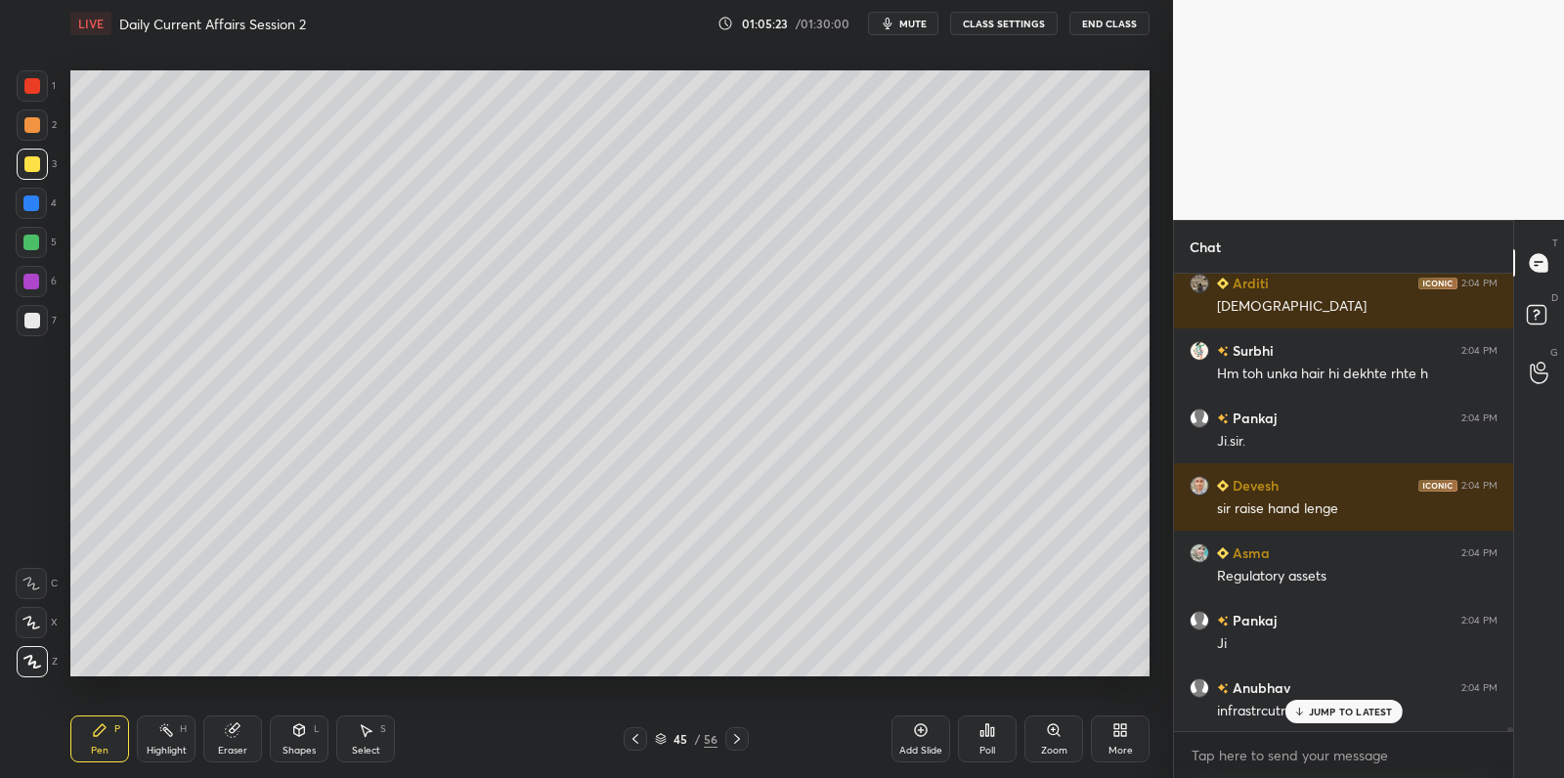
click at [28, 339] on div "7" at bounding box center [37, 324] width 40 height 39
click at [36, 332] on div at bounding box center [32, 320] width 31 height 31
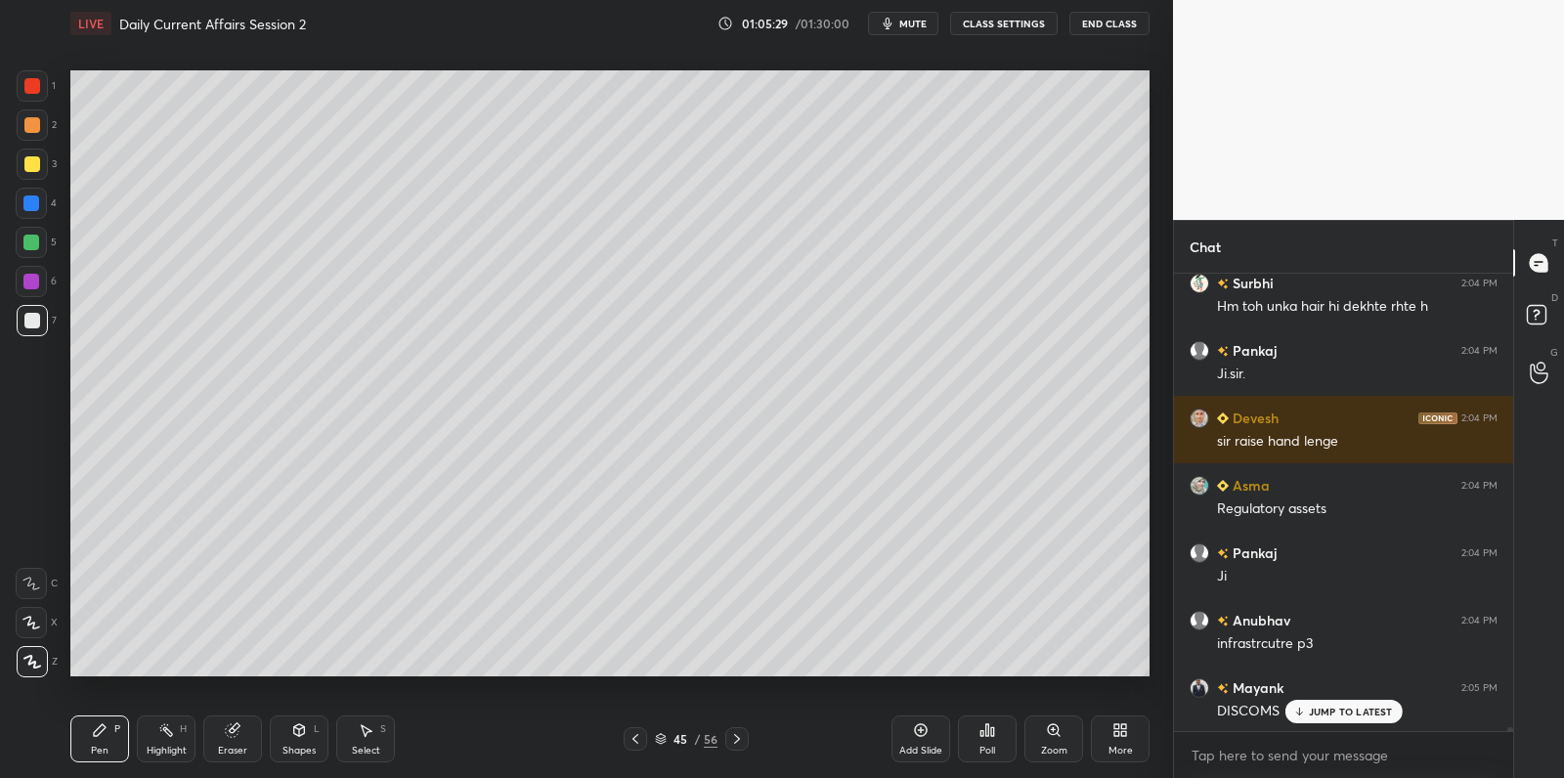
scroll to position [60323, 0]
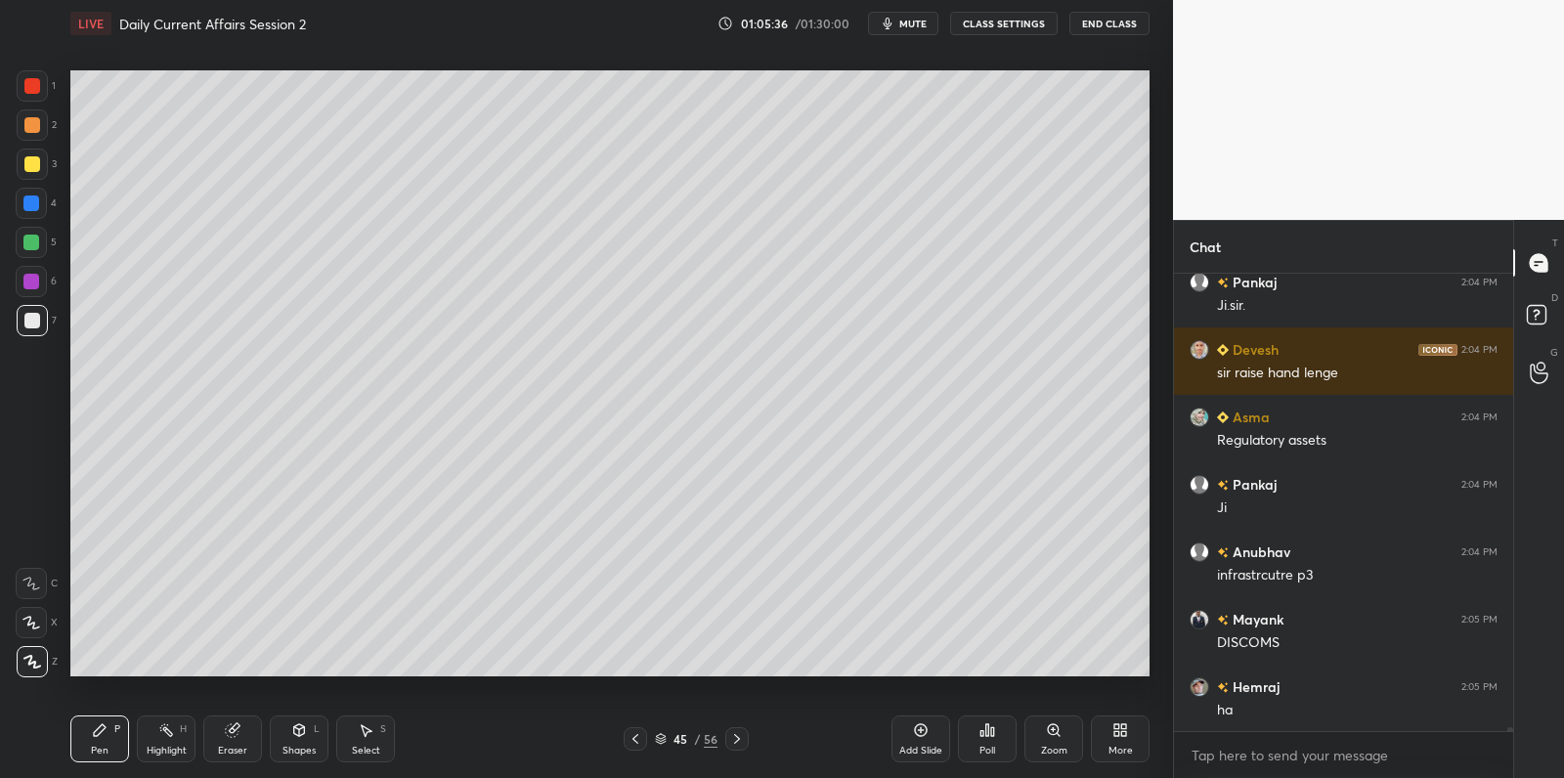
click at [29, 285] on div at bounding box center [31, 282] width 16 height 16
click at [37, 283] on div at bounding box center [31, 282] width 16 height 16
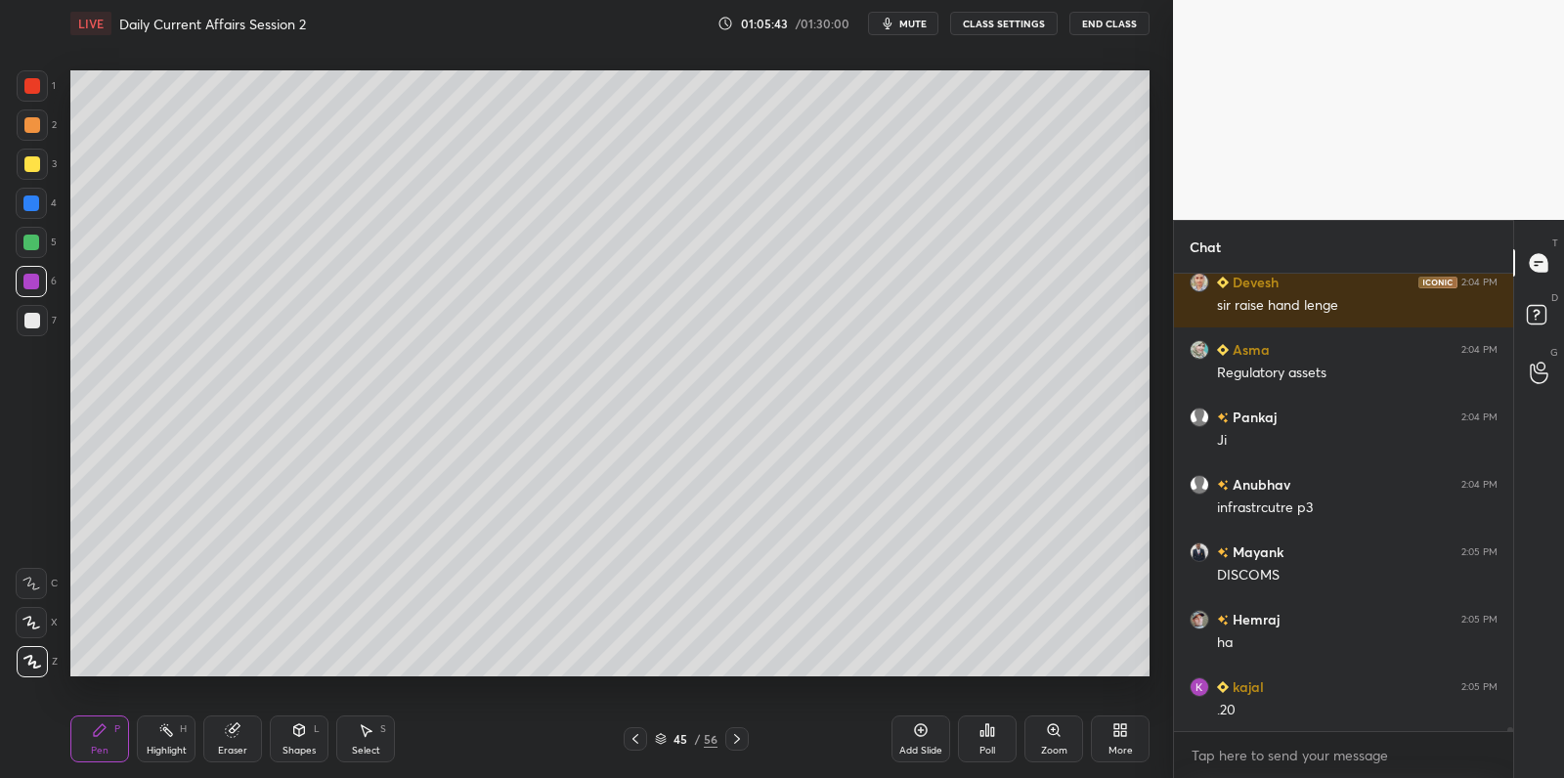
drag, startPoint x: 22, startPoint y: 333, endPoint x: 40, endPoint y: 325, distance: 20.1
click at [25, 329] on div at bounding box center [32, 320] width 31 height 31
click at [37, 326] on div at bounding box center [32, 321] width 16 height 16
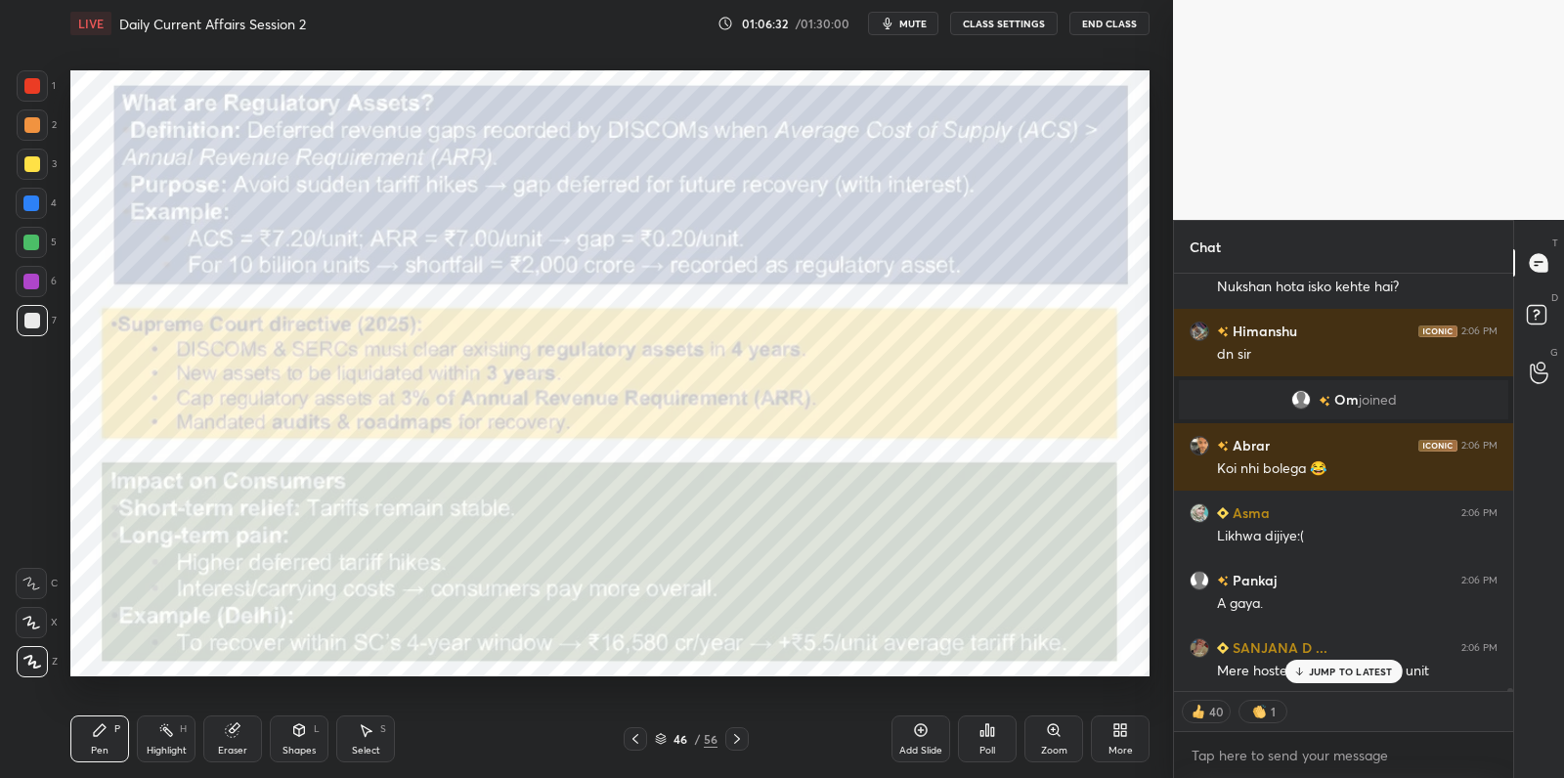
scroll to position [60924, 0]
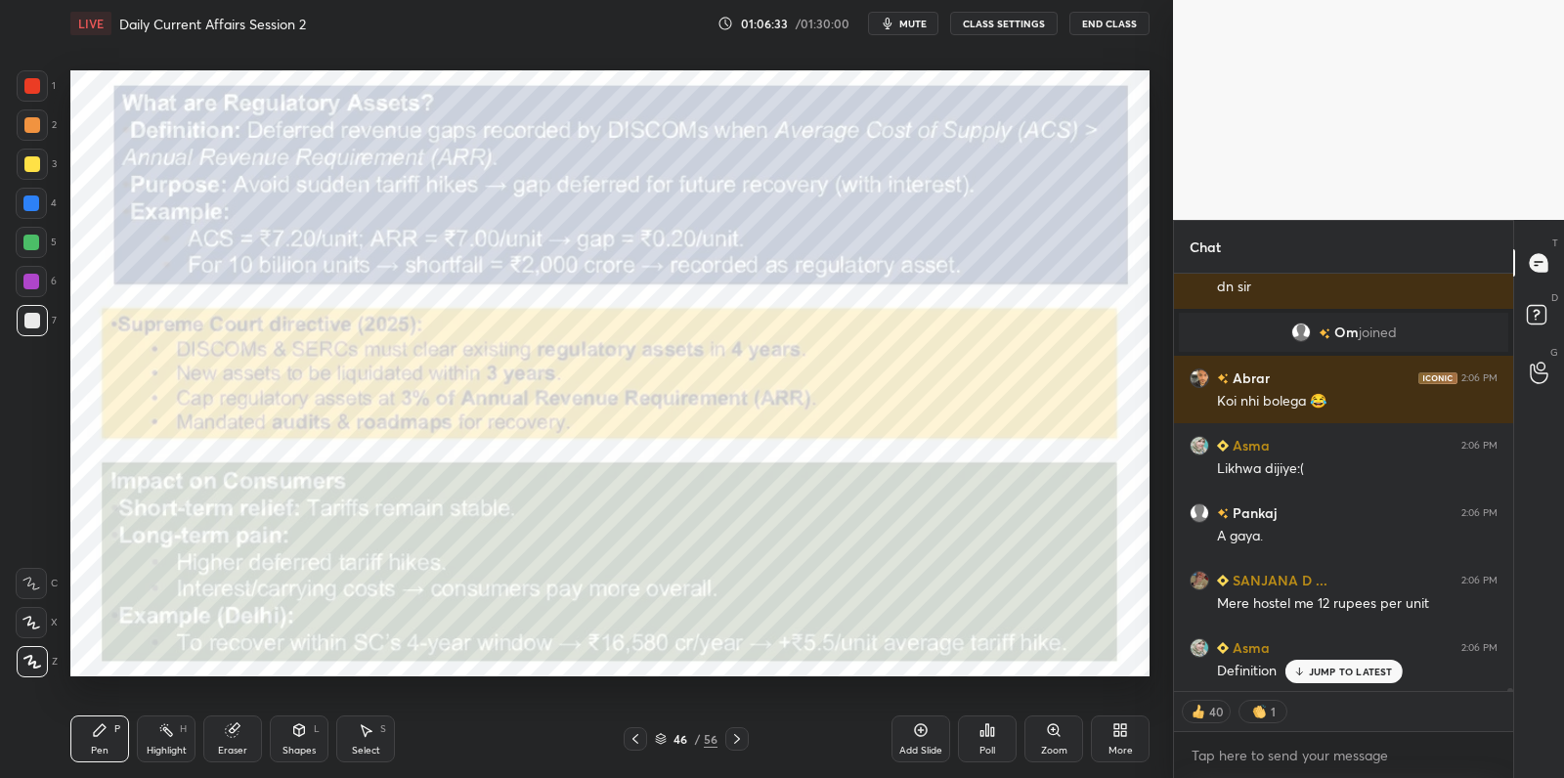
click at [236, 750] on div "Eraser" at bounding box center [232, 751] width 29 height 10
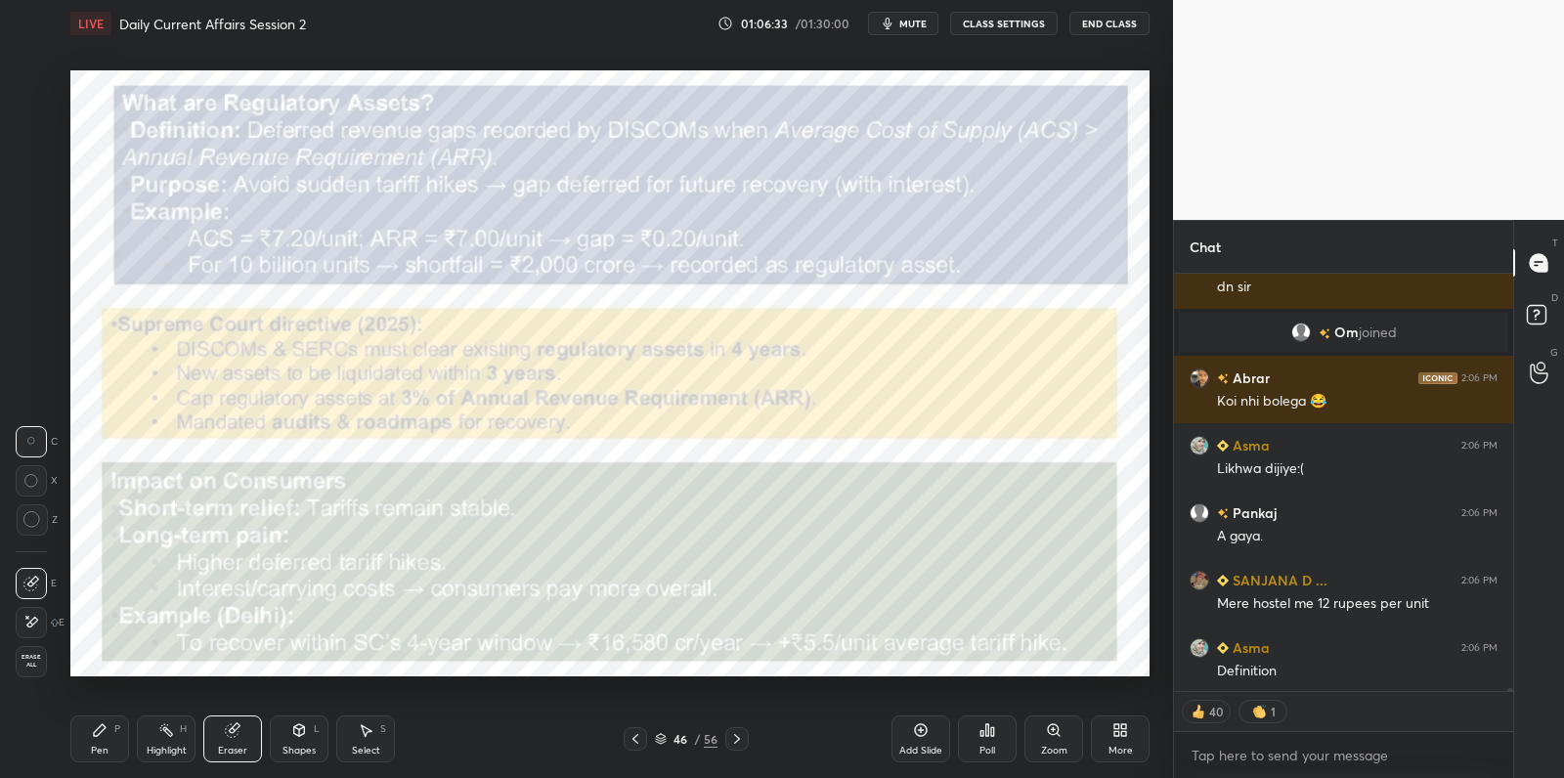
scroll to position [60993, 0]
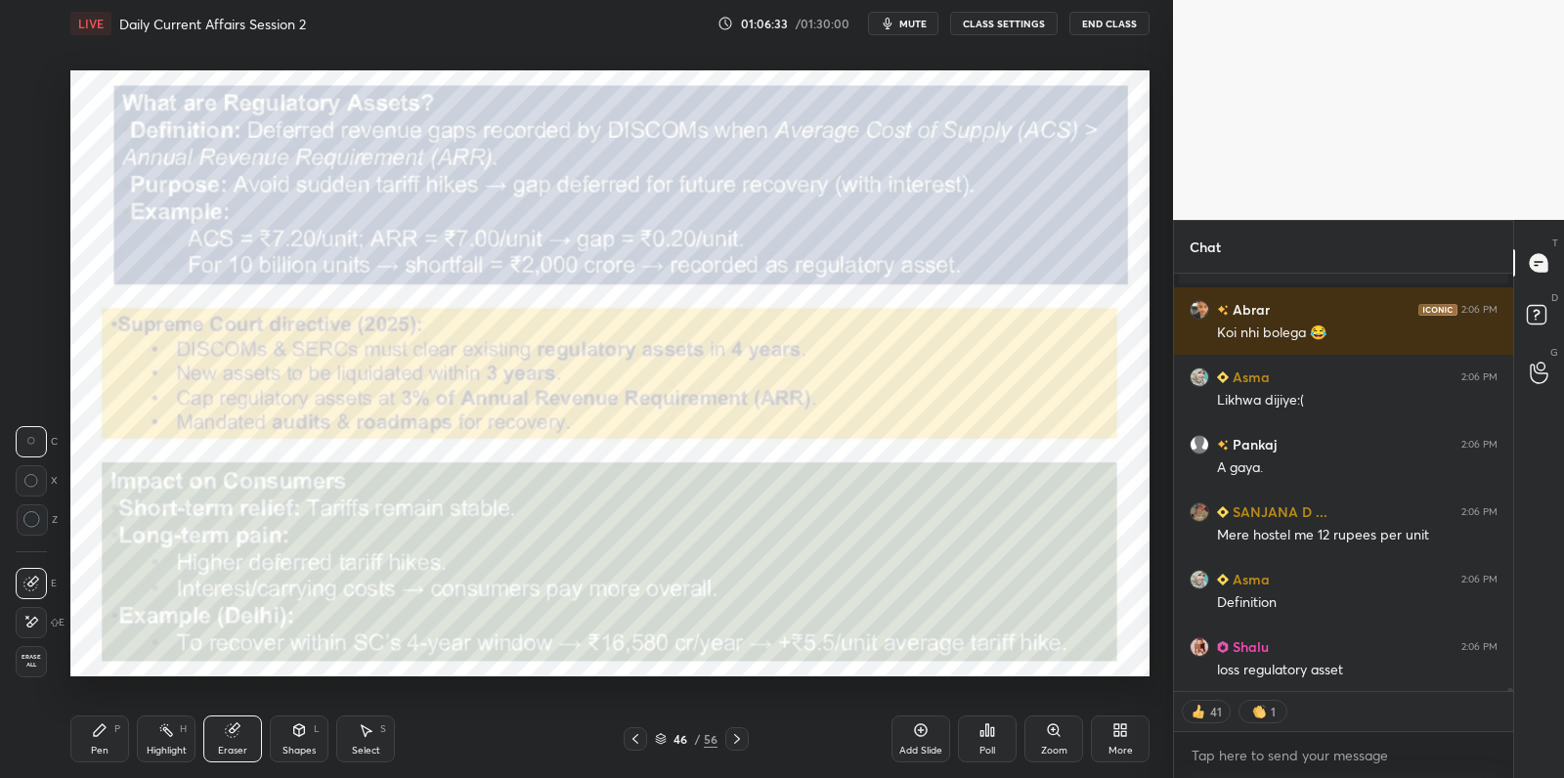
click at [35, 668] on span "Erase all" at bounding box center [31, 661] width 29 height 14
click at [45, 655] on div "1 2 3 4 5 6 7 C X Z C X Z E E Erase all H H" at bounding box center [31, 373] width 63 height 607
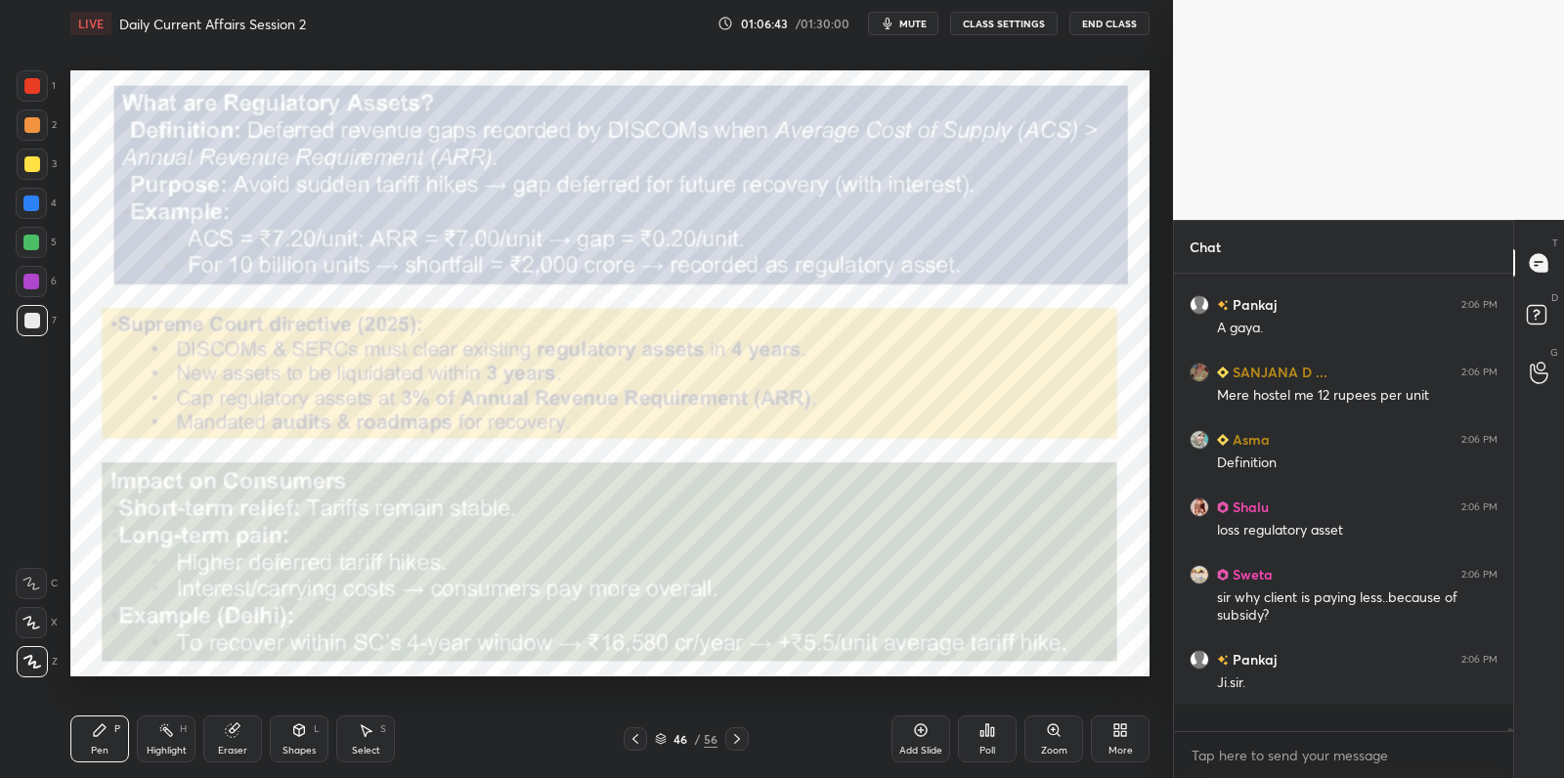
scroll to position [61105, 0]
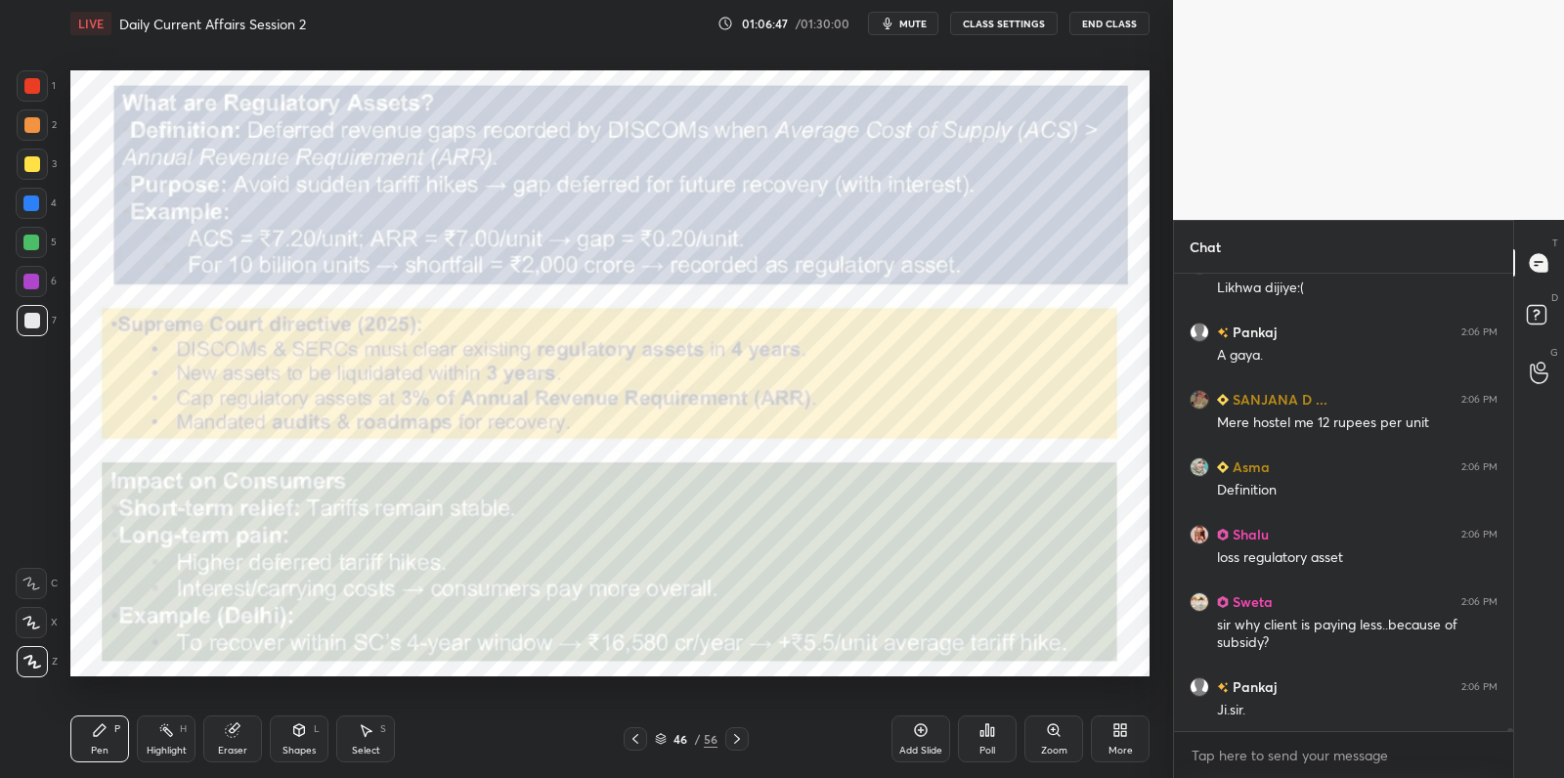
click at [232, 749] on div "Eraser" at bounding box center [232, 751] width 29 height 10
click at [24, 677] on div "1 2 3 4 5 6 7 C X Z C X Z E E Erase all H H LIVE Daily Current Affairs Session …" at bounding box center [578, 389] width 1157 height 778
click at [36, 661] on span "Erase all" at bounding box center [31, 661] width 29 height 14
drag, startPoint x: 40, startPoint y: 650, endPoint x: 65, endPoint y: 633, distance: 30.4
click at [52, 641] on div "1 2 3 4 5 6 7 C X Z C X Z E E Erase all H H" at bounding box center [31, 373] width 63 height 607
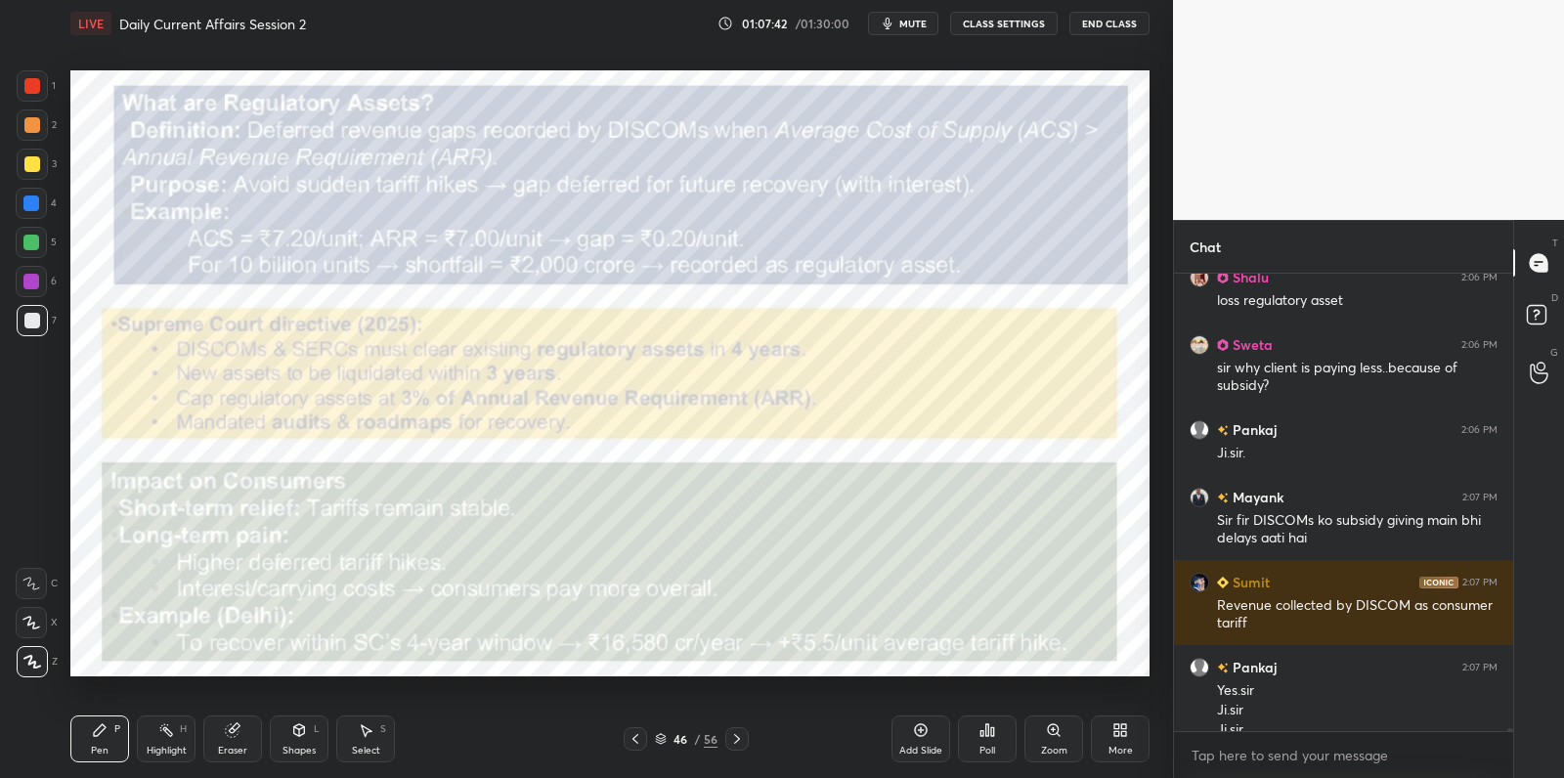
scroll to position [61382, 0]
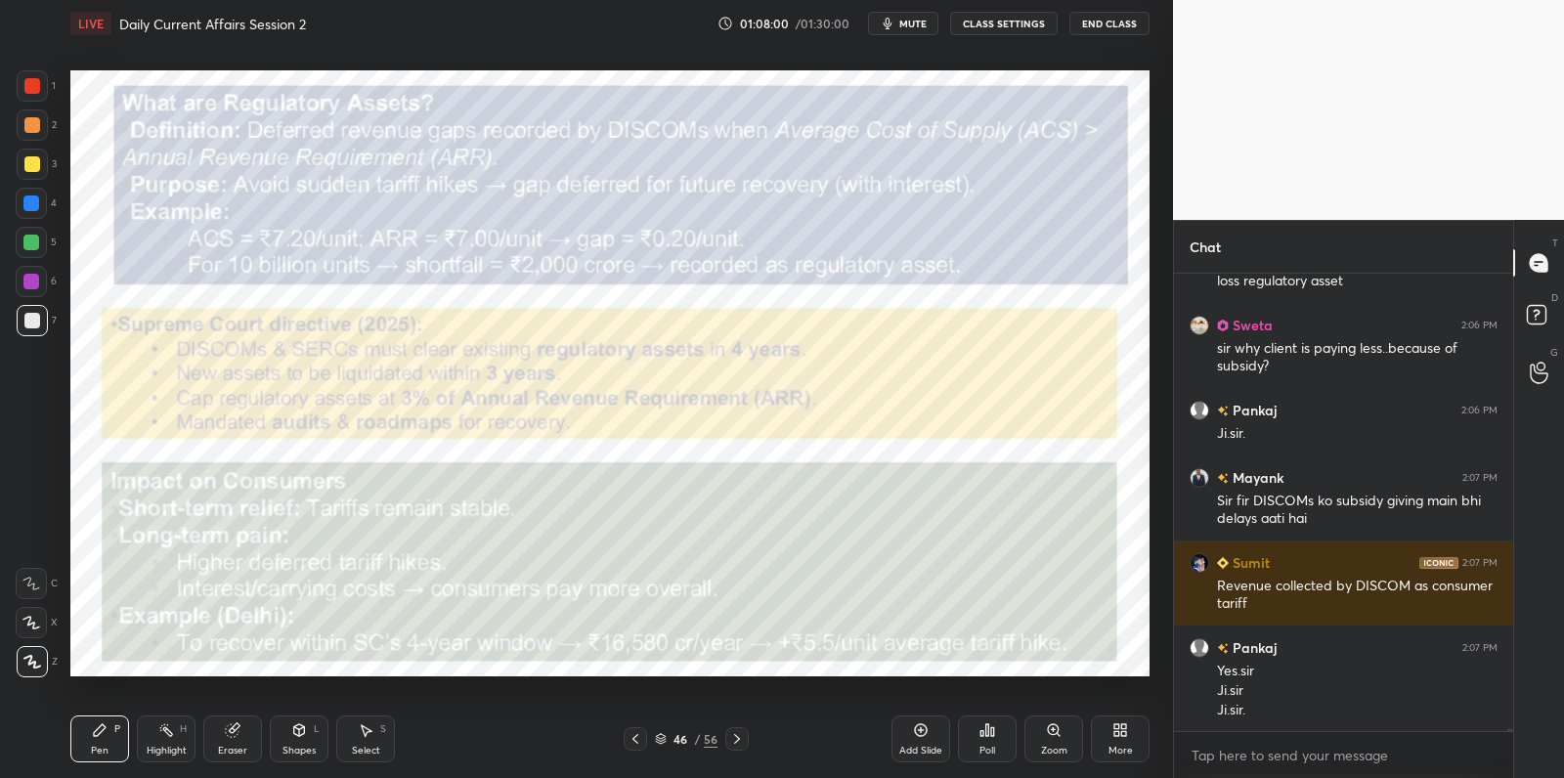
click at [47, 283] on div "6" at bounding box center [36, 281] width 41 height 31
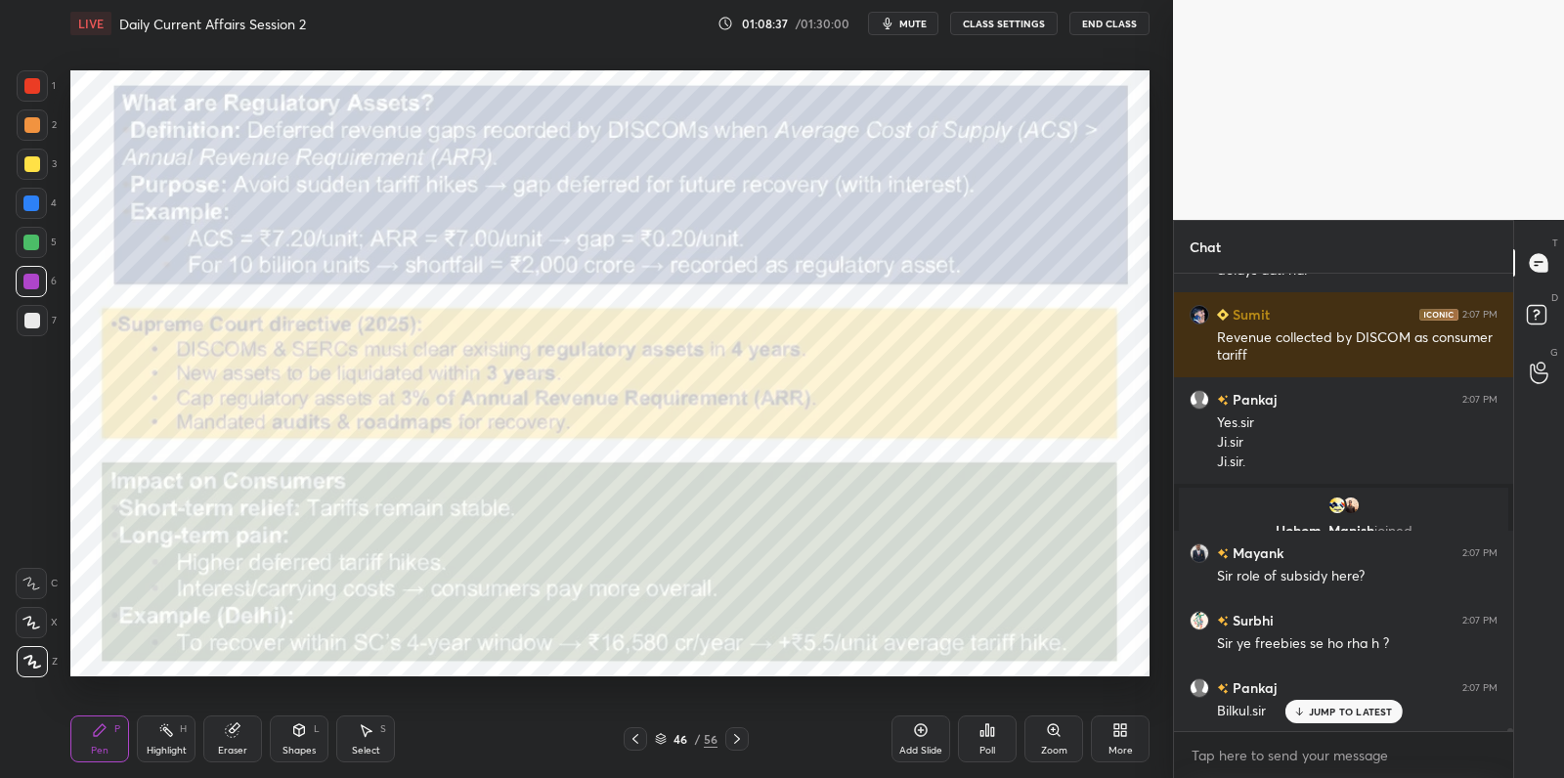
scroll to position [61437, 0]
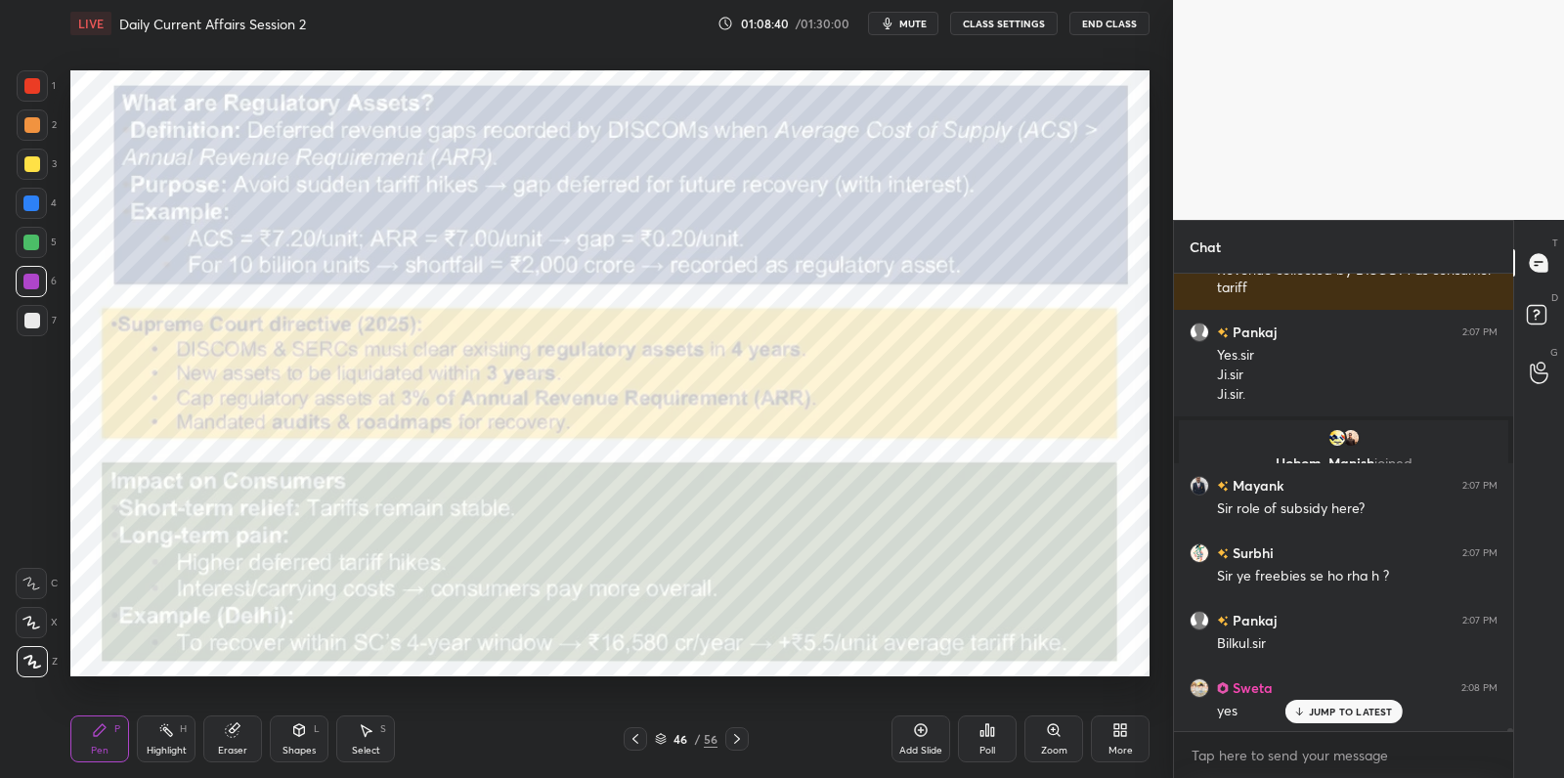
drag, startPoint x: 923, startPoint y: 755, endPoint x: 935, endPoint y: 740, distance: 19.4
click at [923, 755] on div "Add Slide" at bounding box center [920, 751] width 43 height 10
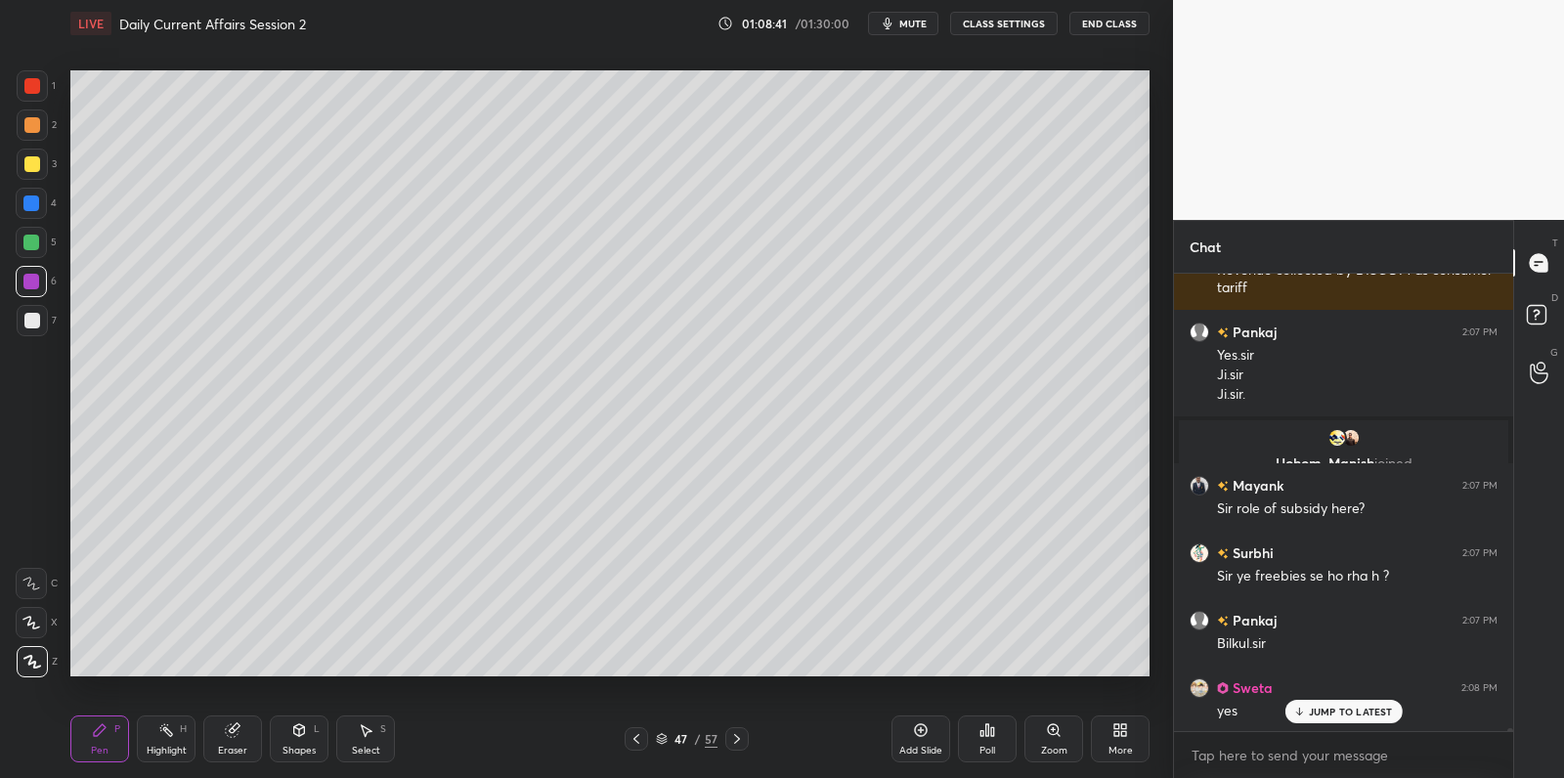
click at [20, 317] on div at bounding box center [32, 320] width 31 height 31
click at [26, 322] on div at bounding box center [32, 320] width 31 height 31
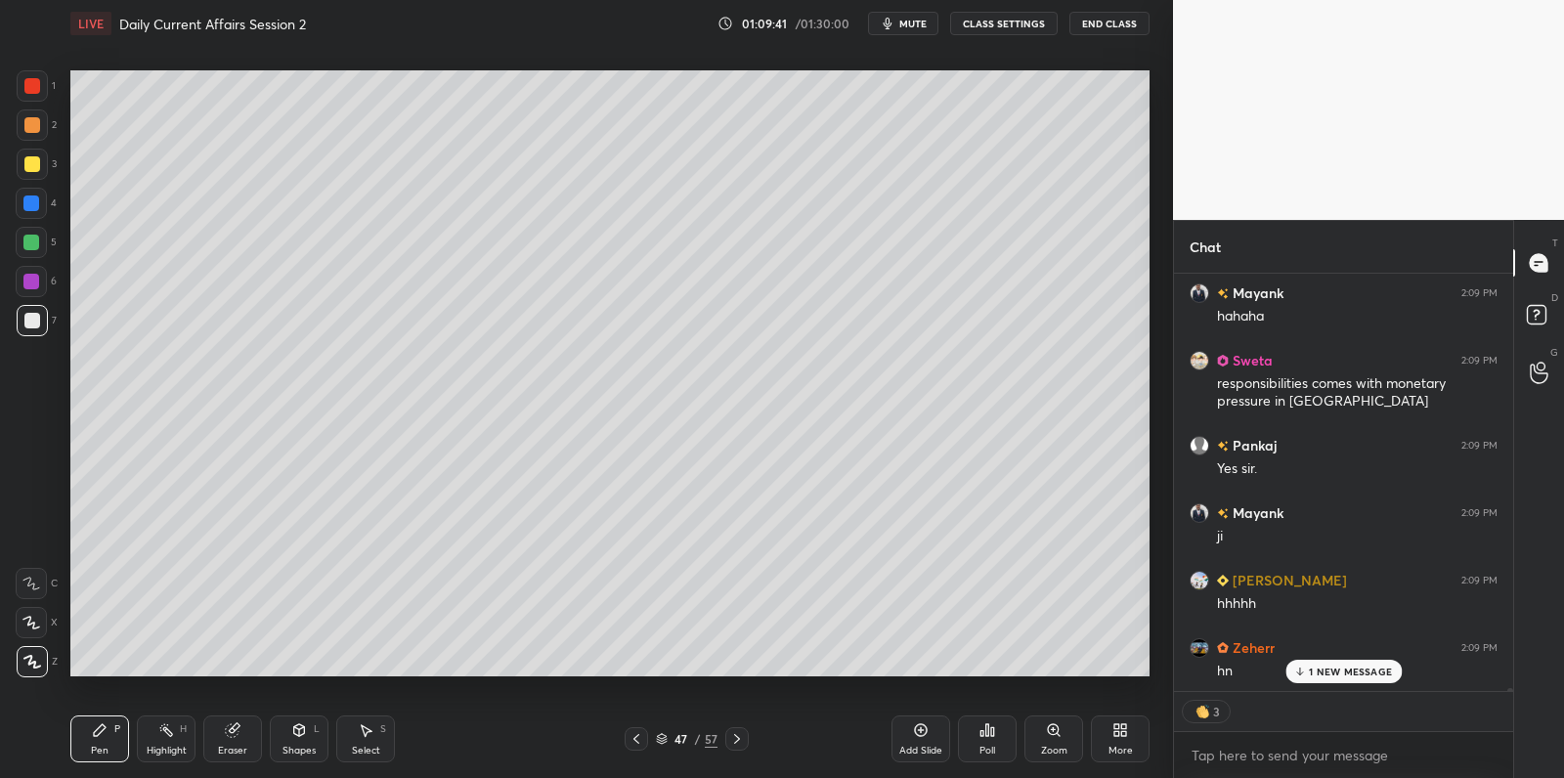
scroll to position [62527, 0]
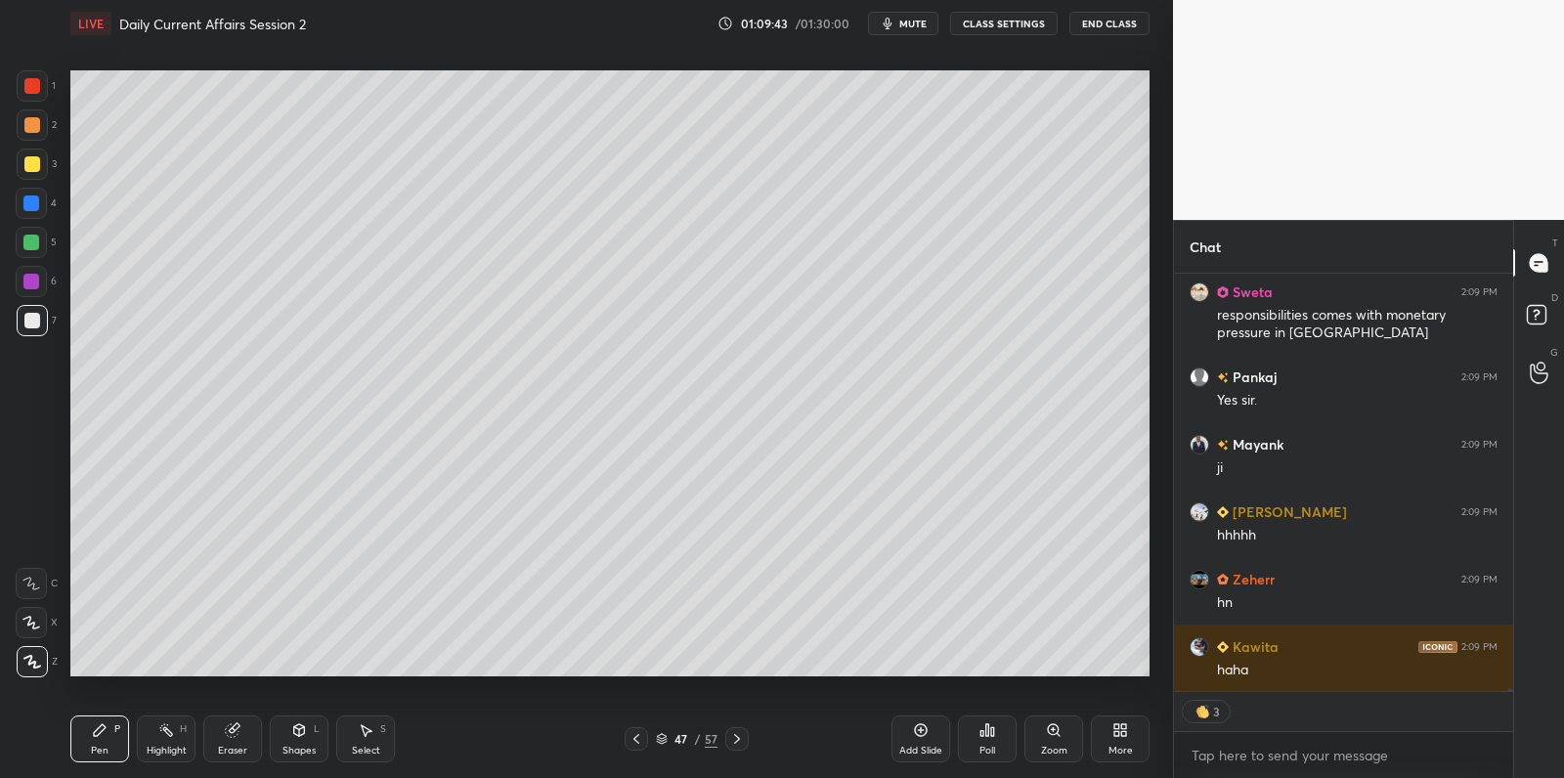
click at [39, 161] on div at bounding box center [32, 164] width 31 height 31
drag, startPoint x: 39, startPoint y: 161, endPoint x: 60, endPoint y: 192, distance: 36.6
click at [39, 161] on div at bounding box center [32, 164] width 31 height 31
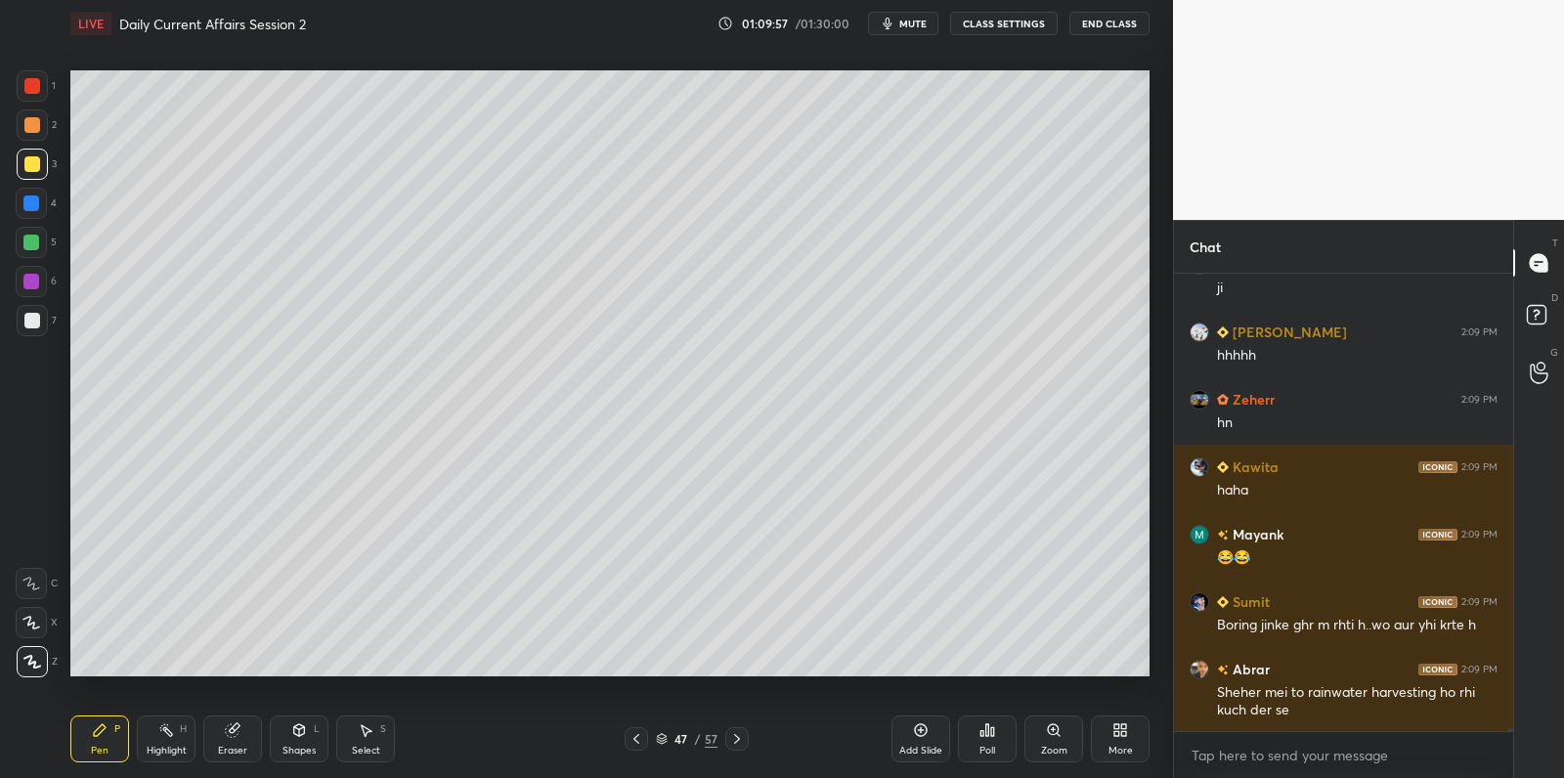
scroll to position [62774, 0]
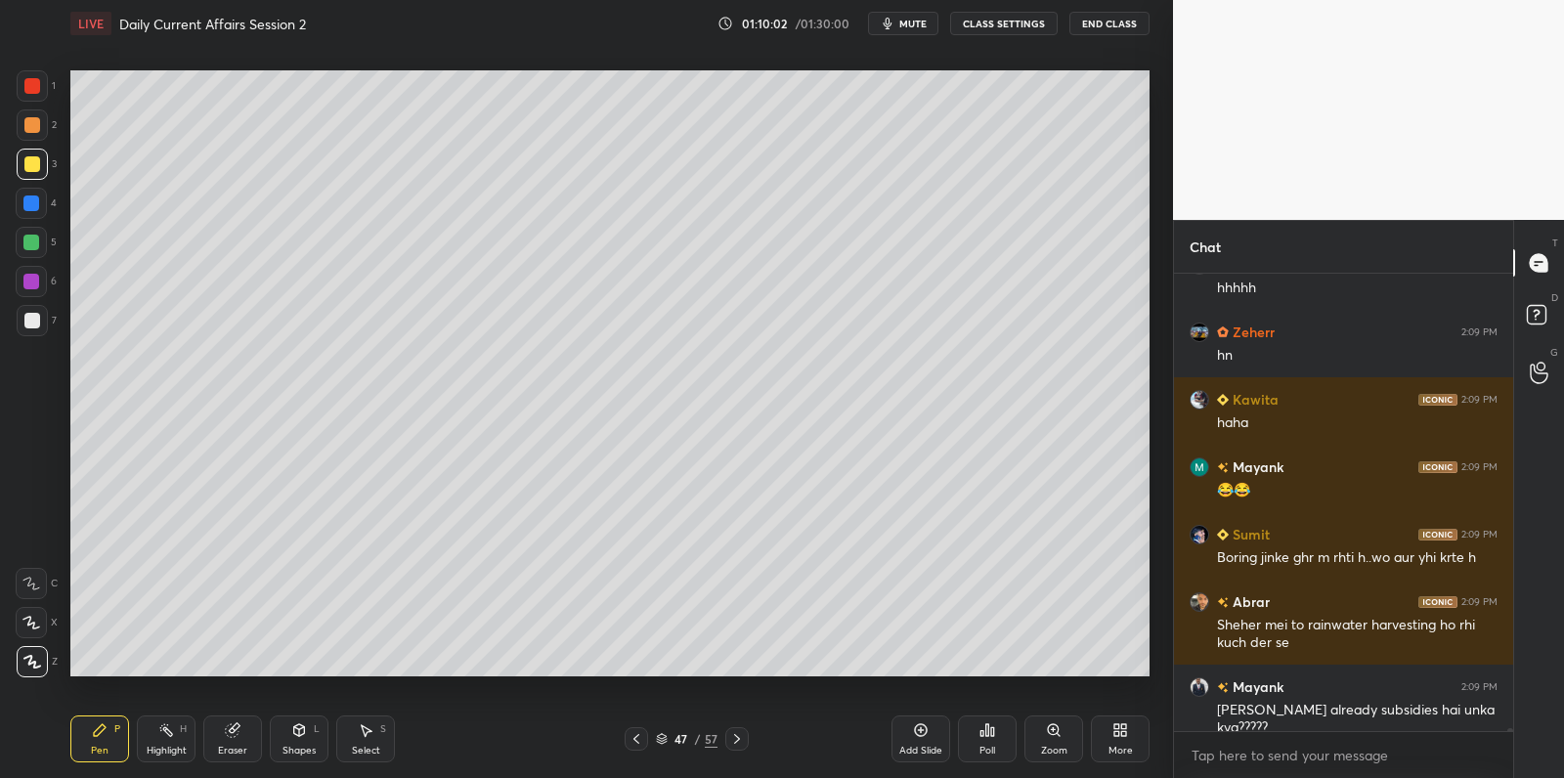
click at [29, 227] on div at bounding box center [31, 242] width 31 height 31
click at [23, 224] on div "1 2 3 4 5 6 7" at bounding box center [36, 207] width 41 height 274
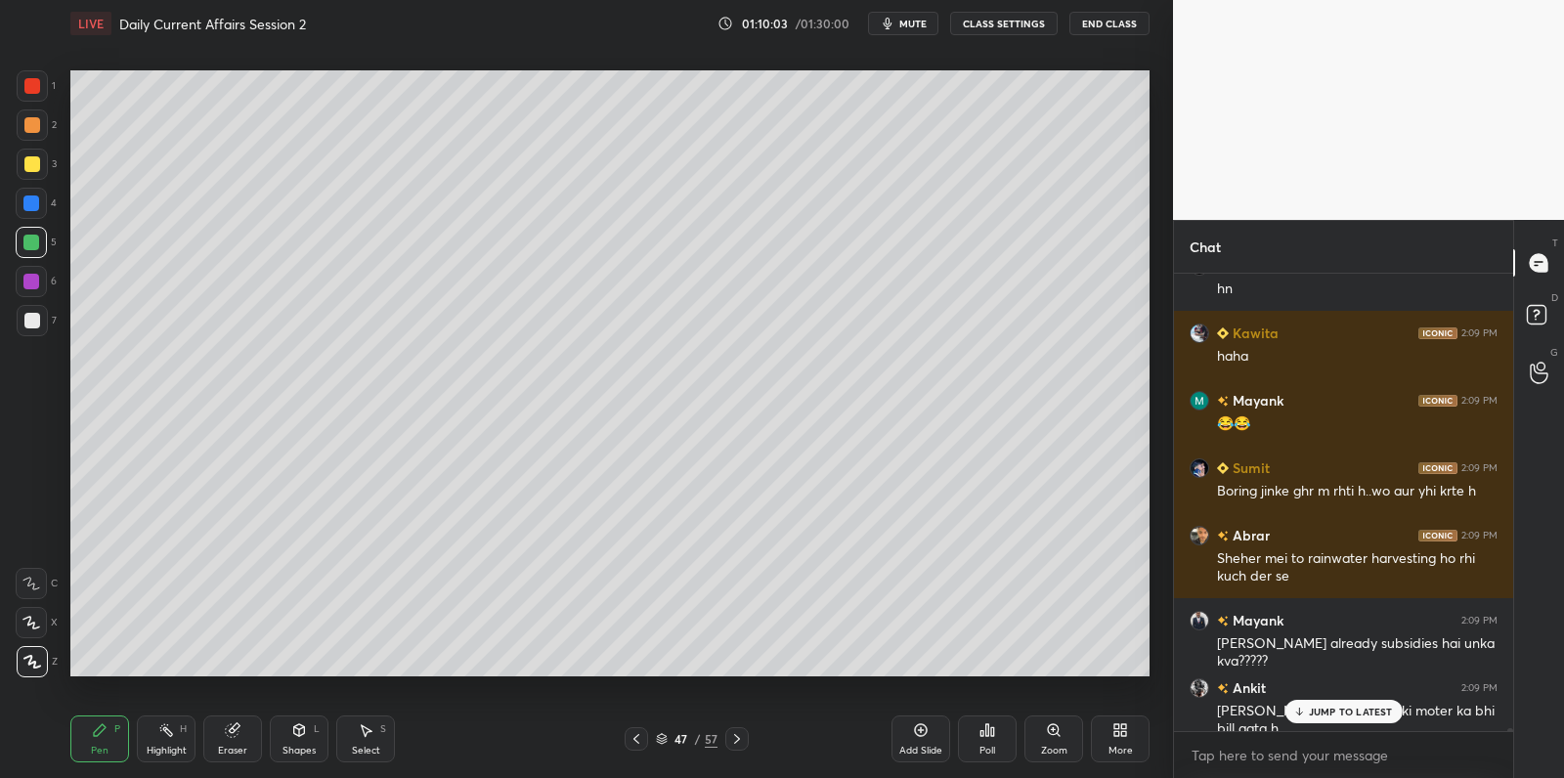
click at [30, 206] on div at bounding box center [31, 203] width 16 height 16
drag, startPoint x: 34, startPoint y: 213, endPoint x: 29, endPoint y: 224, distance: 11.8
click at [30, 217] on div at bounding box center [31, 203] width 31 height 31
drag, startPoint x: 34, startPoint y: 257, endPoint x: 41, endPoint y: 241, distance: 17.1
click at [37, 251] on div at bounding box center [31, 242] width 31 height 31
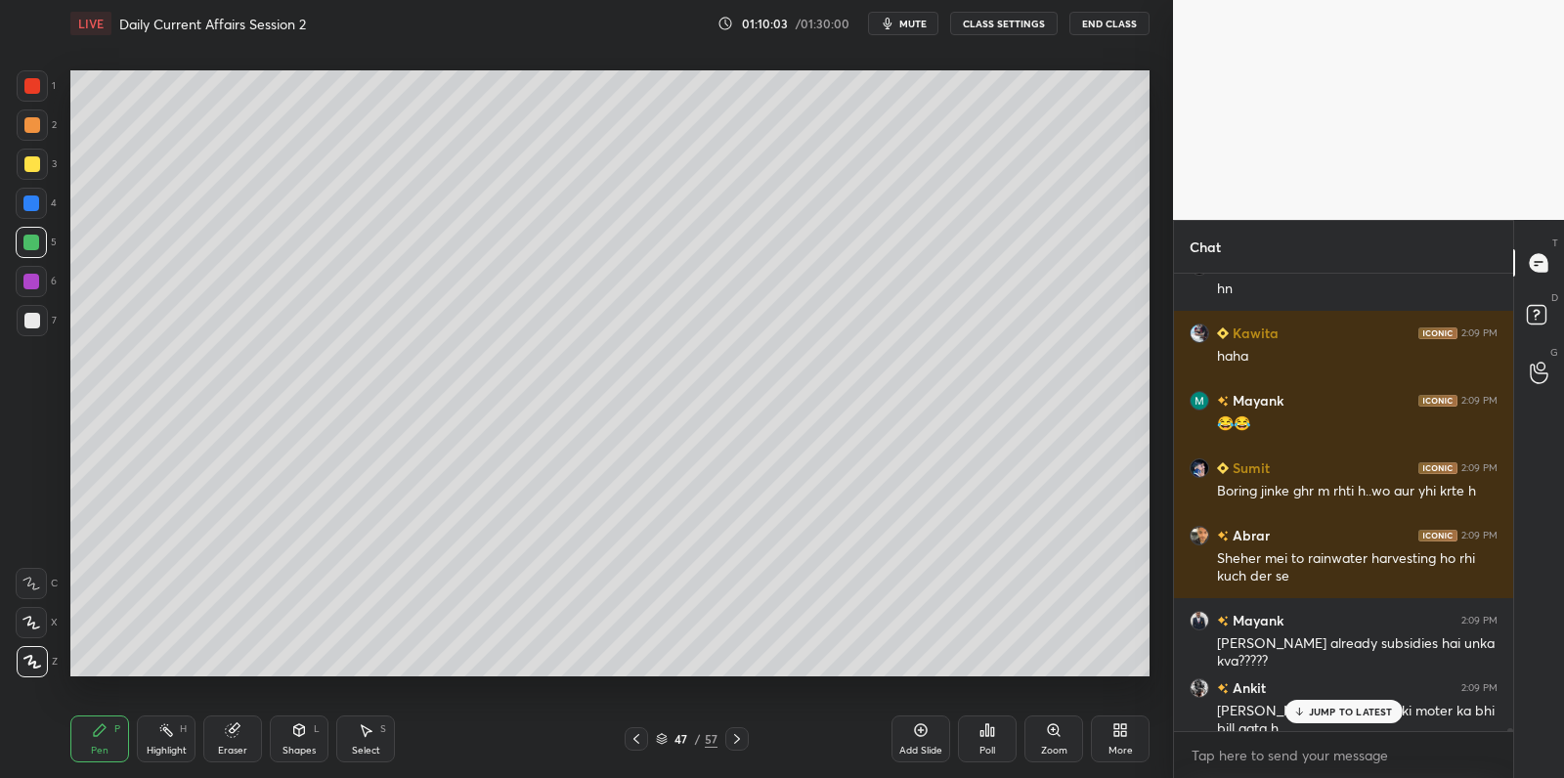
click at [34, 206] on div at bounding box center [31, 203] width 16 height 16
click at [42, 230] on div at bounding box center [31, 242] width 31 height 31
click at [40, 227] on div at bounding box center [31, 242] width 31 height 31
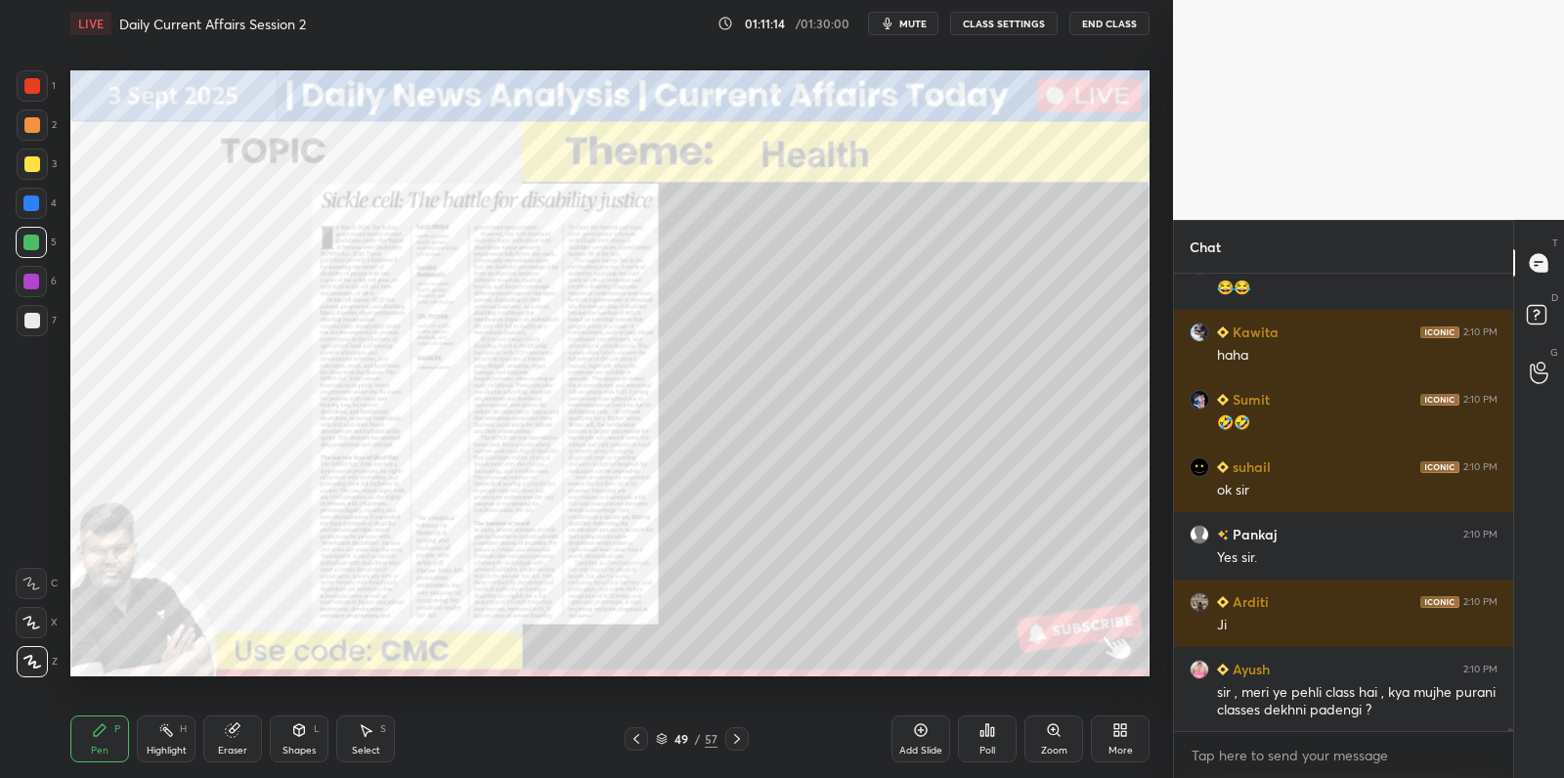
scroll to position [64527, 0]
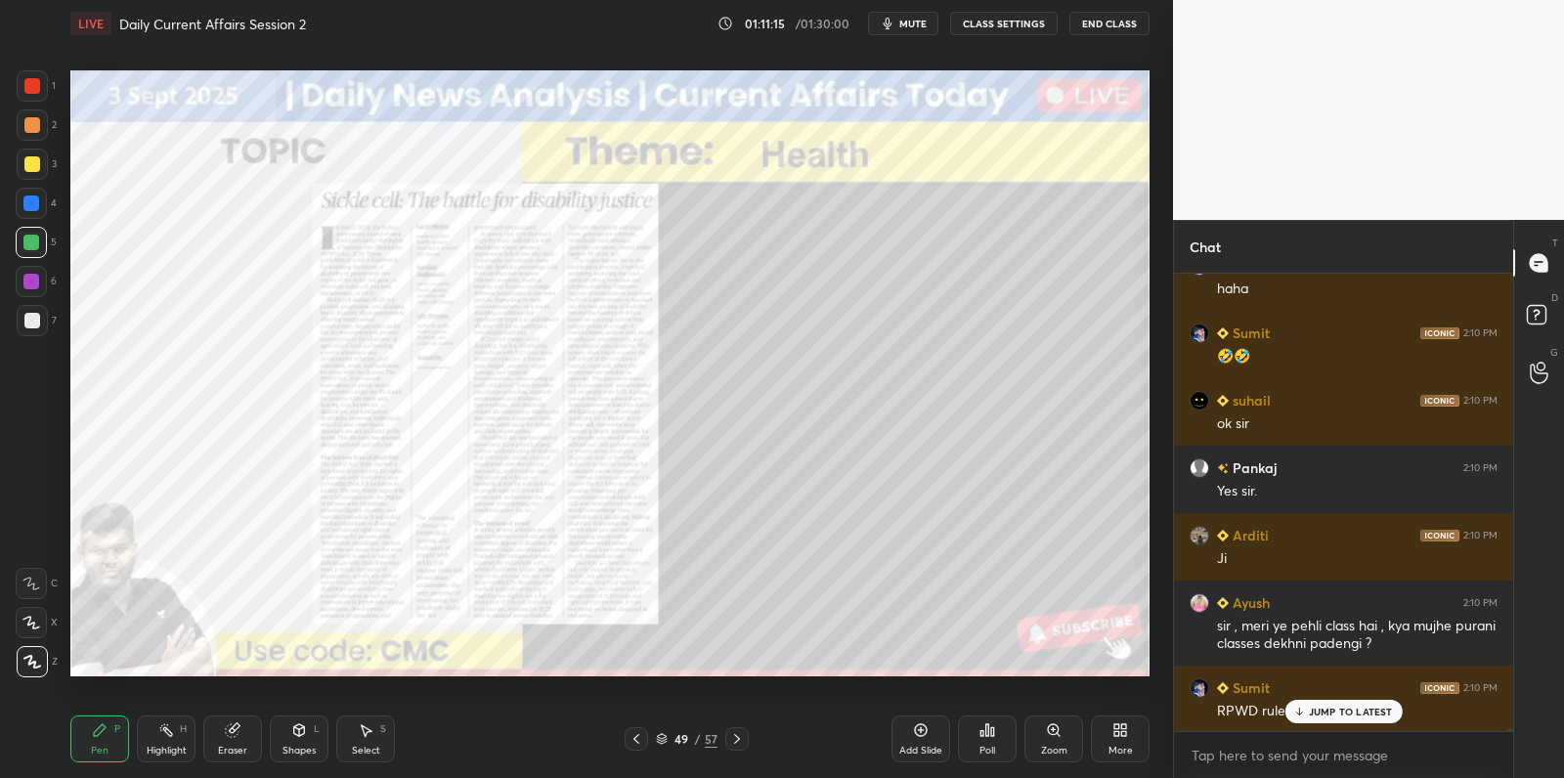
click at [35, 97] on div at bounding box center [32, 85] width 31 height 31
click at [41, 90] on div at bounding box center [32, 85] width 31 height 31
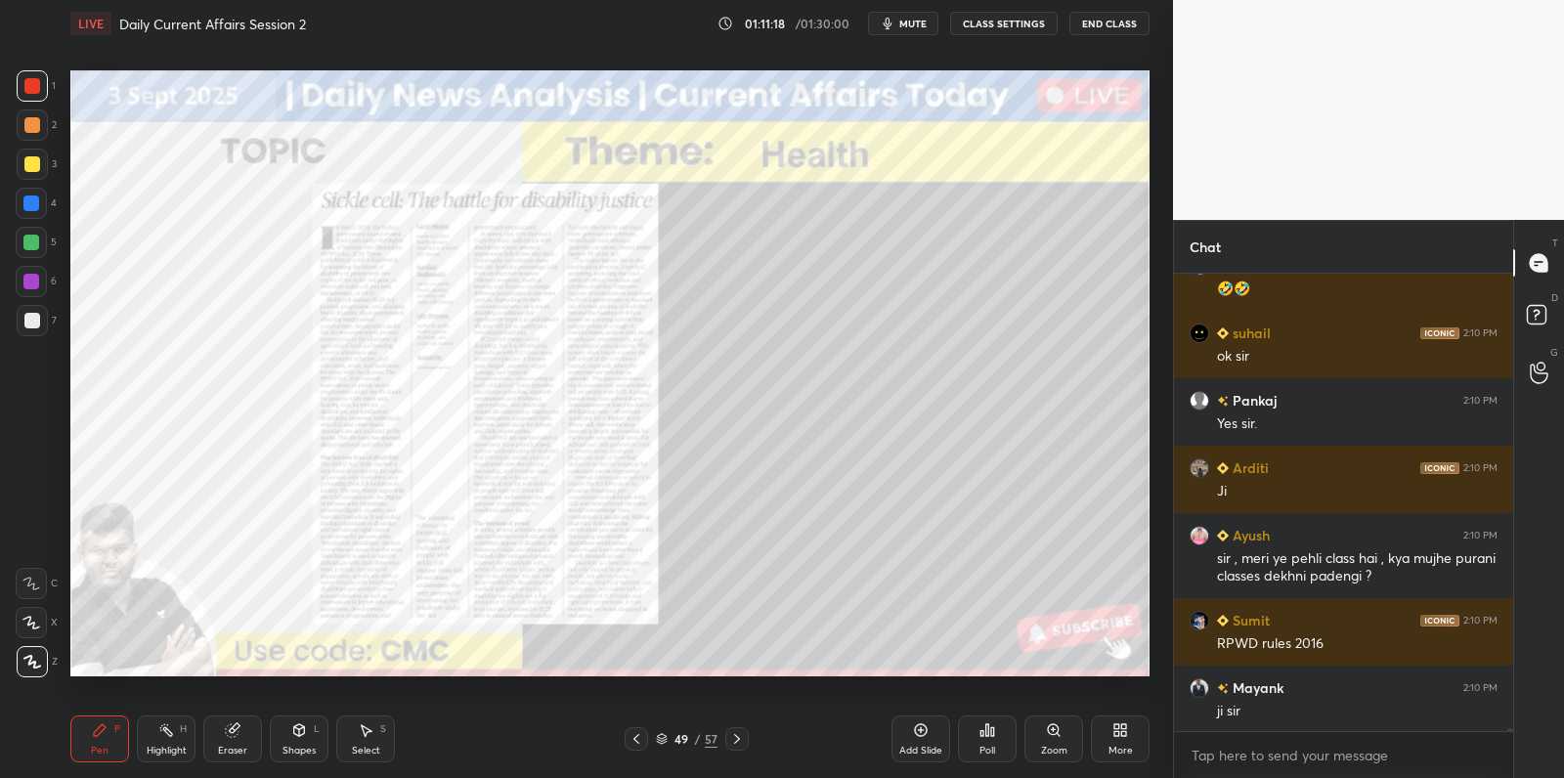
scroll to position [64663, 0]
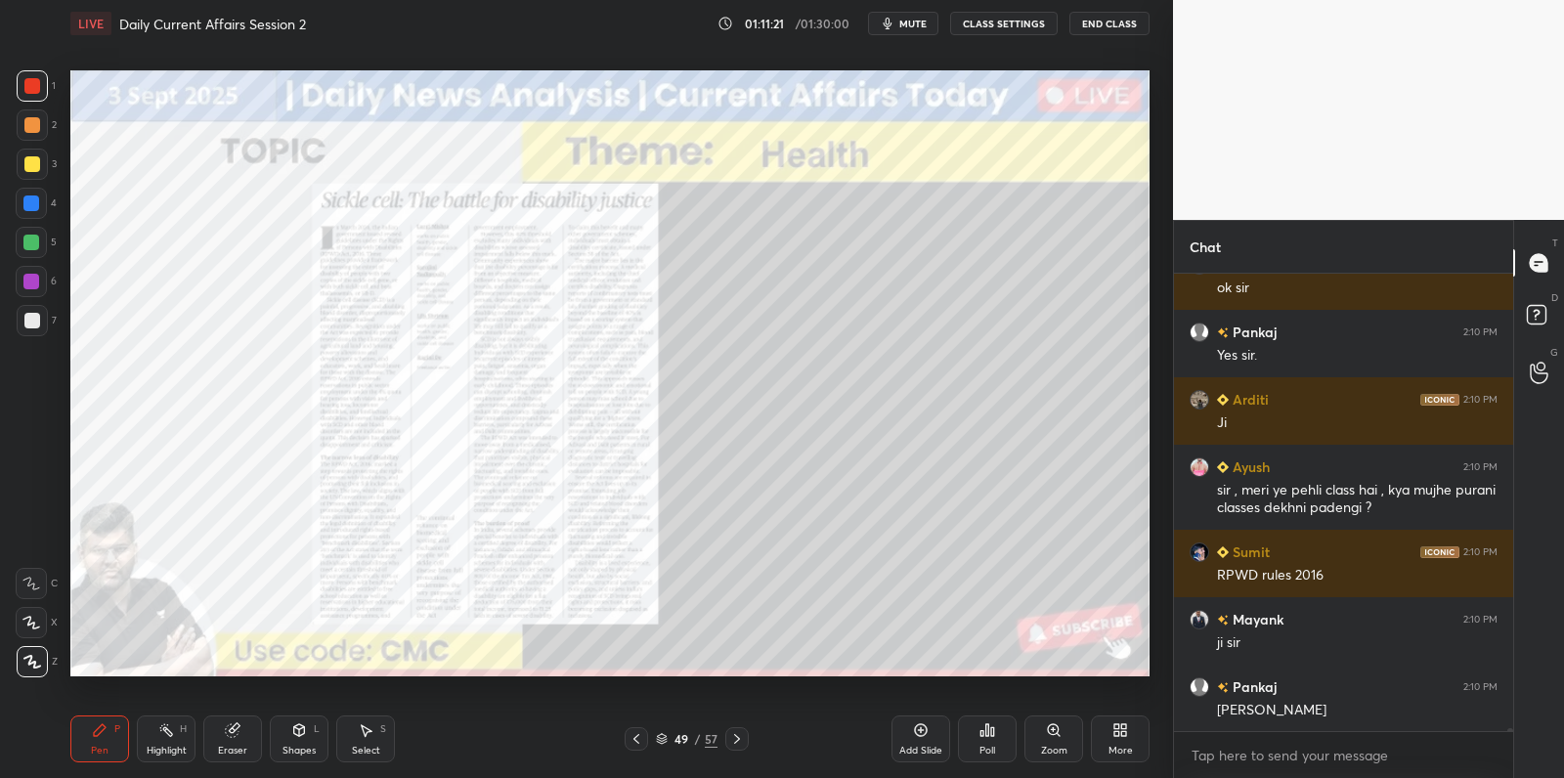
click at [912, 739] on div "Add Slide" at bounding box center [920, 738] width 59 height 47
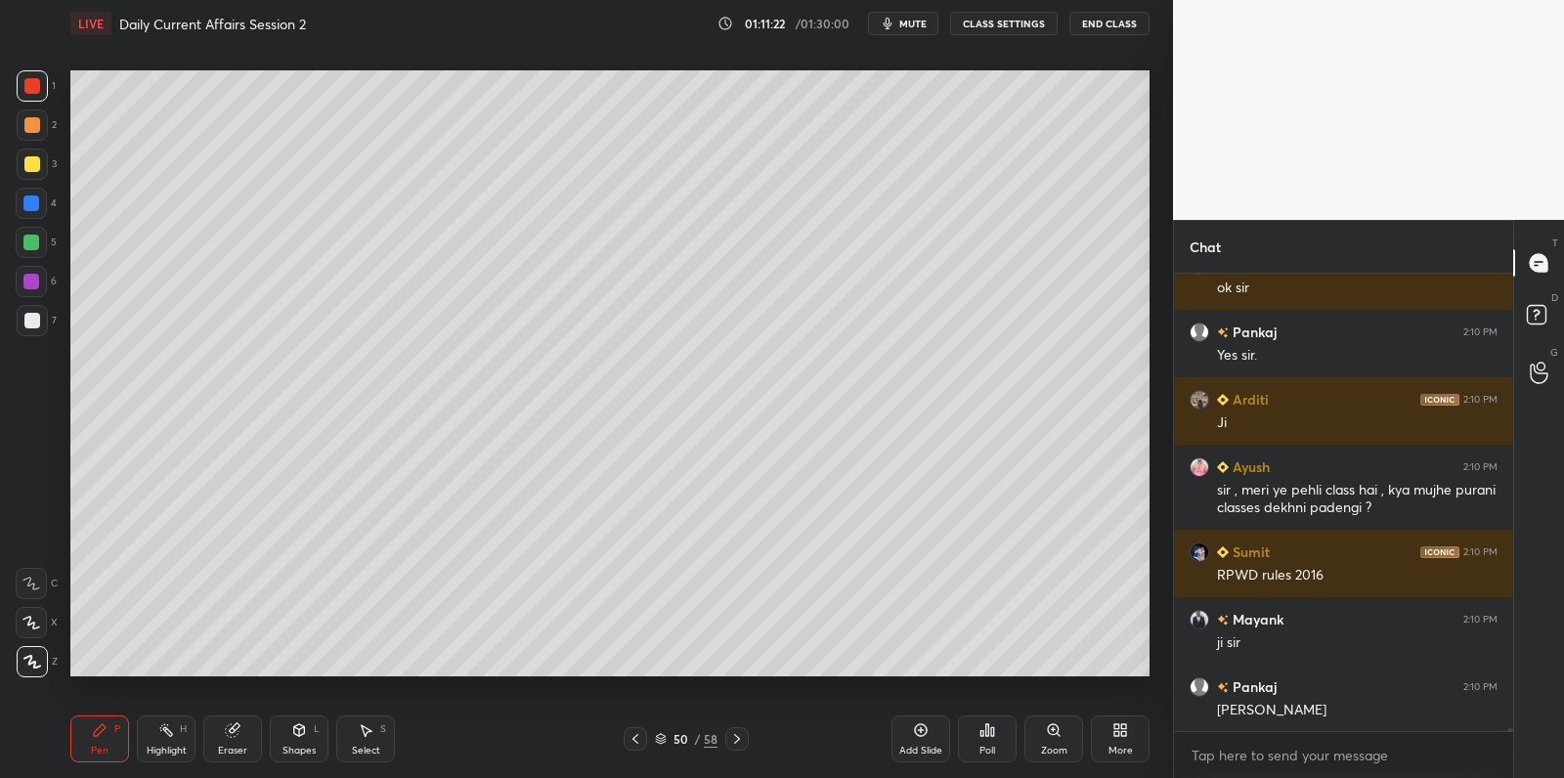
scroll to position [64730, 0]
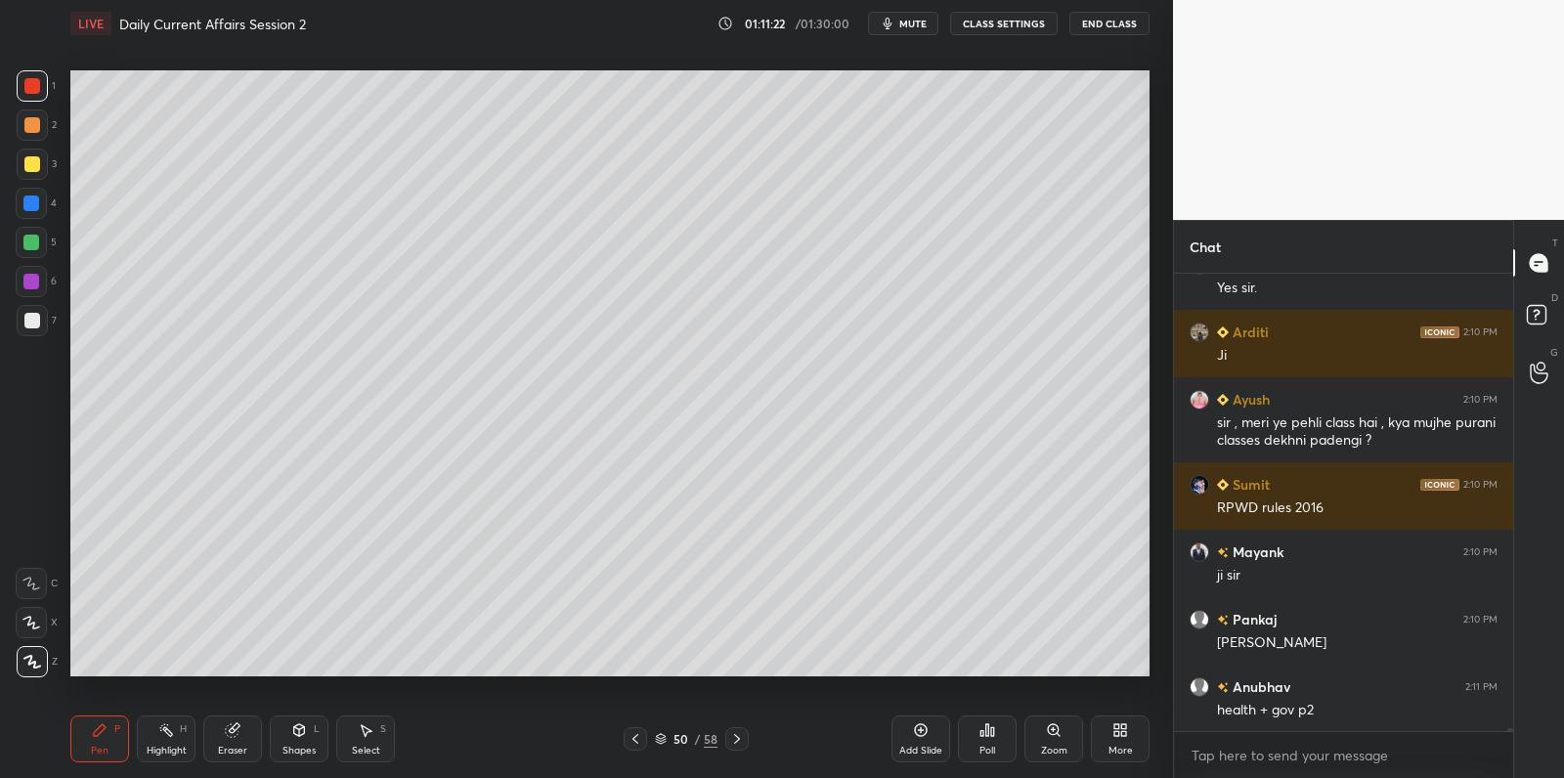
click at [39, 236] on div at bounding box center [31, 242] width 31 height 31
click at [46, 236] on div at bounding box center [31, 242] width 31 height 31
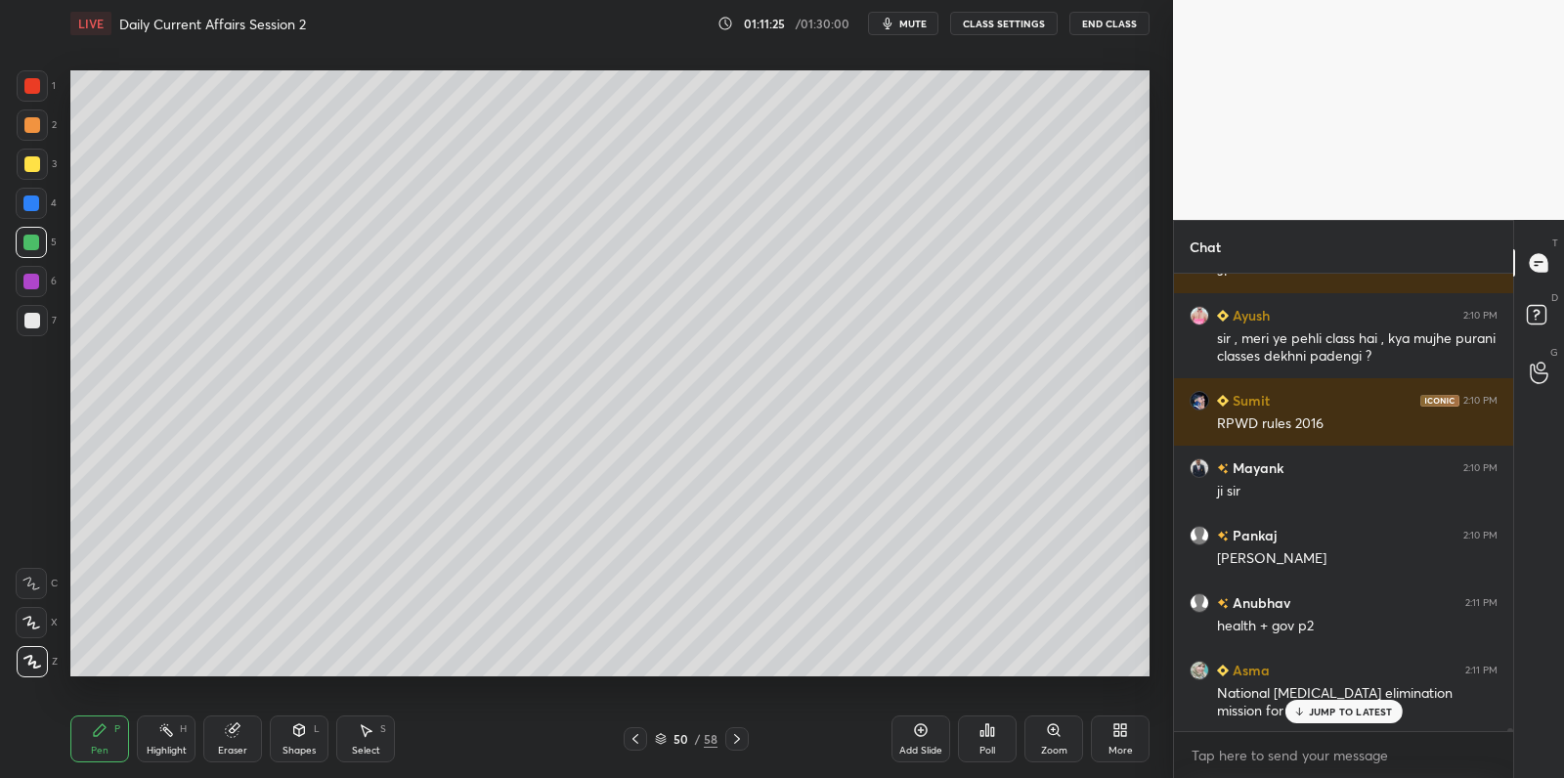
click at [35, 165] on div at bounding box center [32, 164] width 16 height 16
drag, startPoint x: 35, startPoint y: 165, endPoint x: 51, endPoint y: 163, distance: 15.8
click at [35, 165] on div at bounding box center [32, 164] width 16 height 16
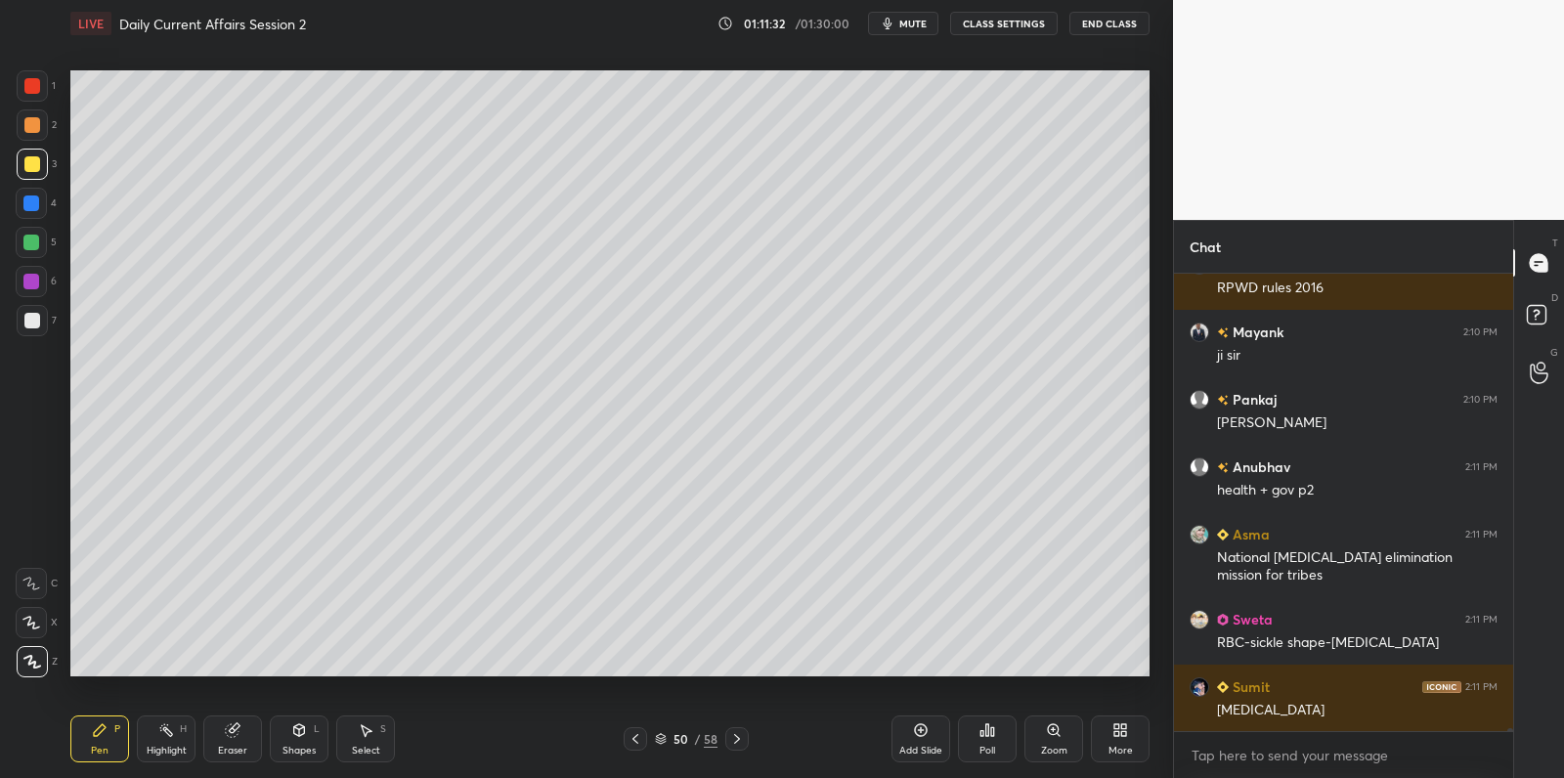
scroll to position [65017, 0]
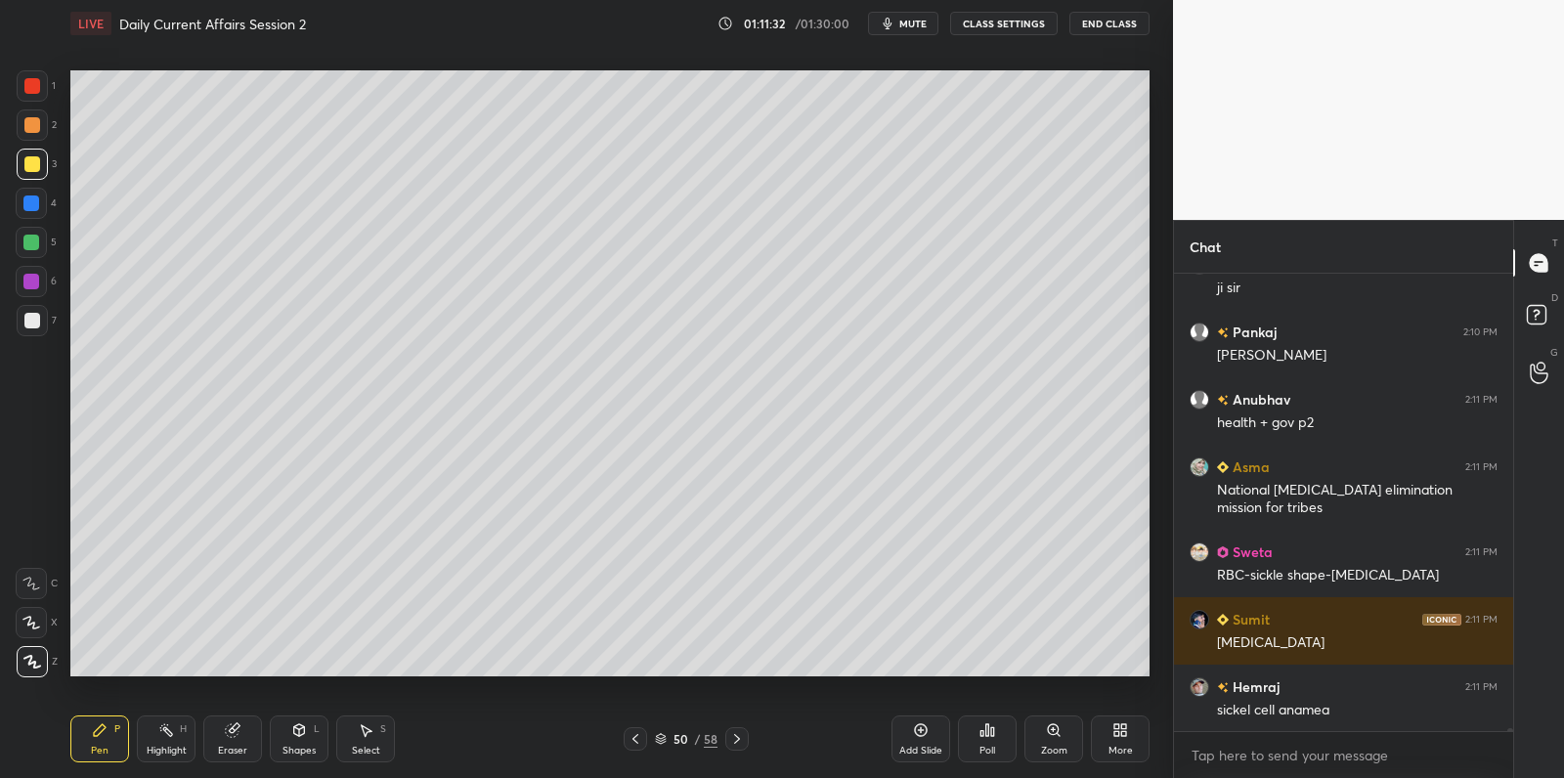
click at [23, 253] on div at bounding box center [31, 242] width 31 height 31
click at [33, 250] on div at bounding box center [31, 242] width 31 height 31
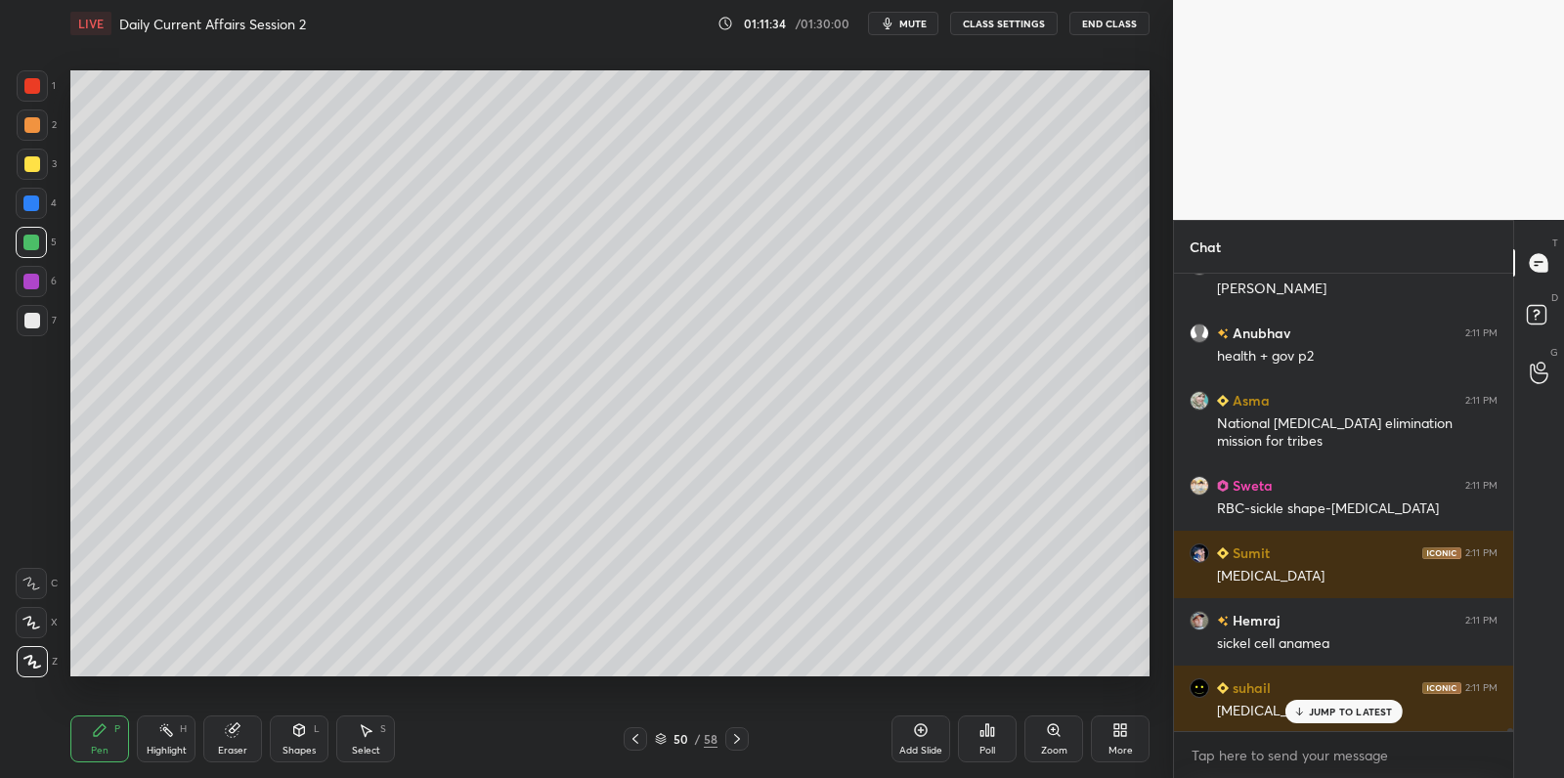
drag, startPoint x: 26, startPoint y: 101, endPoint x: 37, endPoint y: 93, distance: 13.3
click at [28, 99] on div at bounding box center [32, 85] width 31 height 31
click at [28, 106] on div "1" at bounding box center [36, 89] width 39 height 39
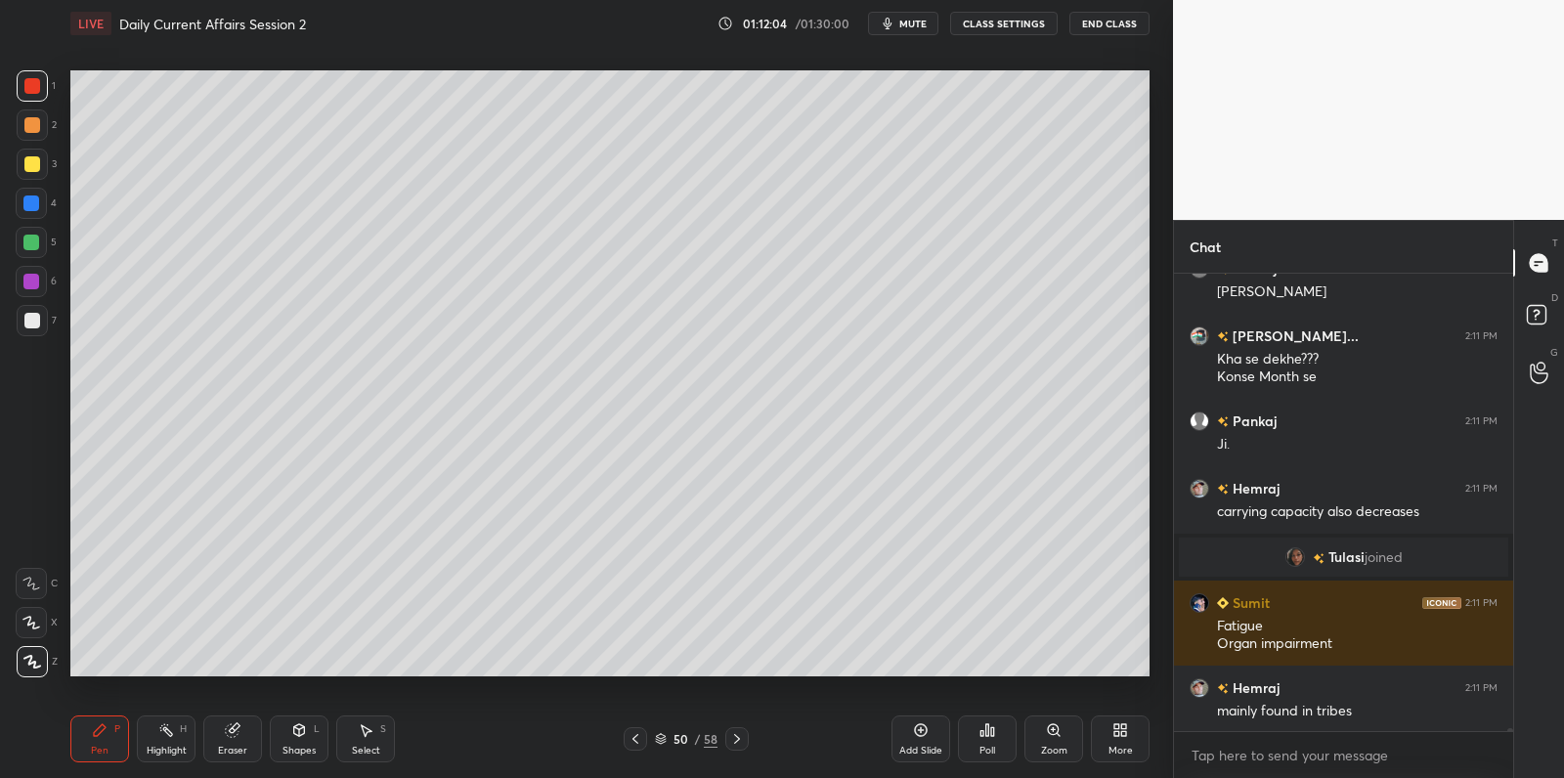
scroll to position [65102, 0]
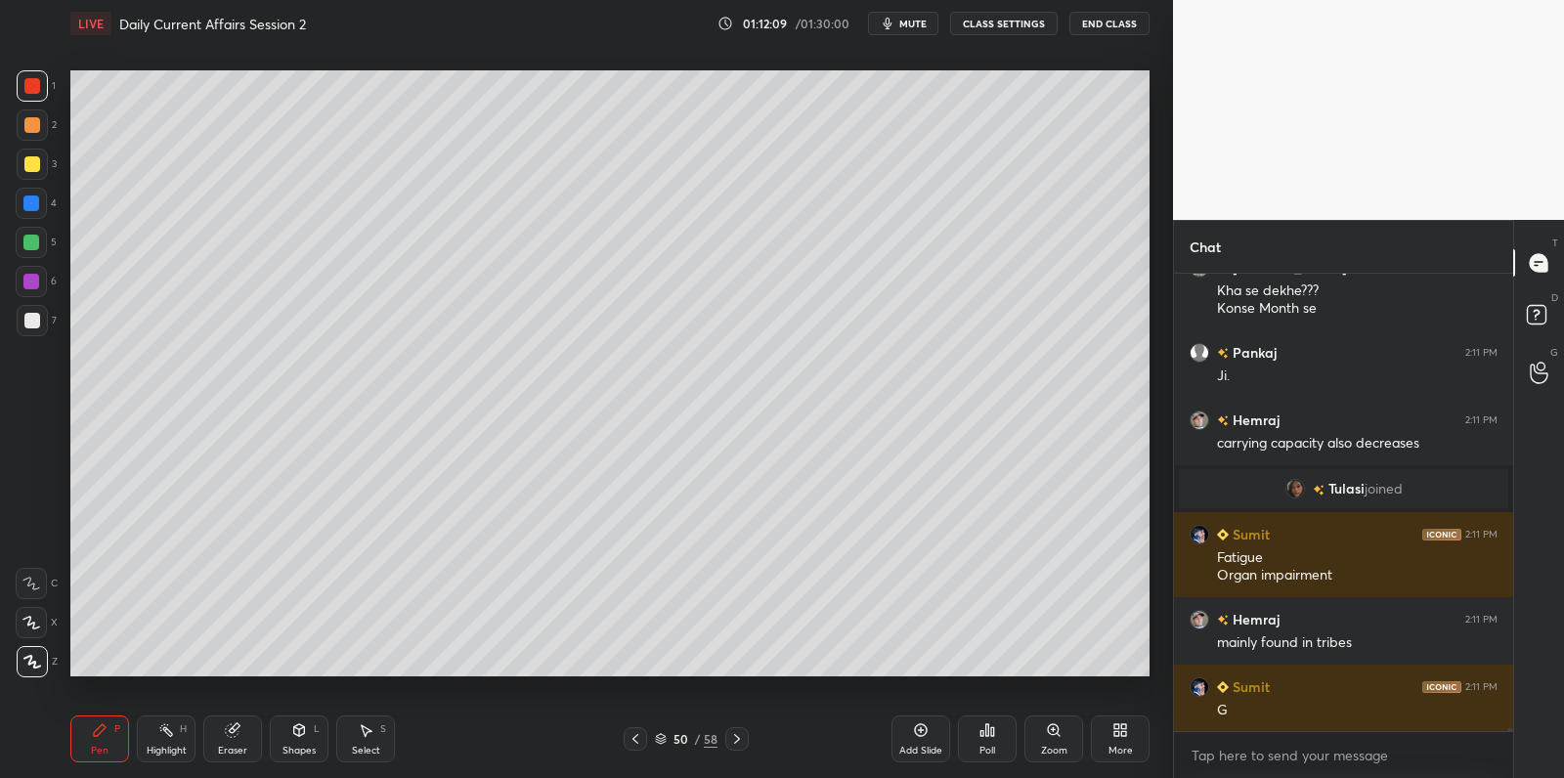
click at [33, 334] on div at bounding box center [32, 320] width 31 height 31
drag, startPoint x: 33, startPoint y: 334, endPoint x: 51, endPoint y: 322, distance: 21.7
click at [33, 334] on div at bounding box center [32, 320] width 31 height 31
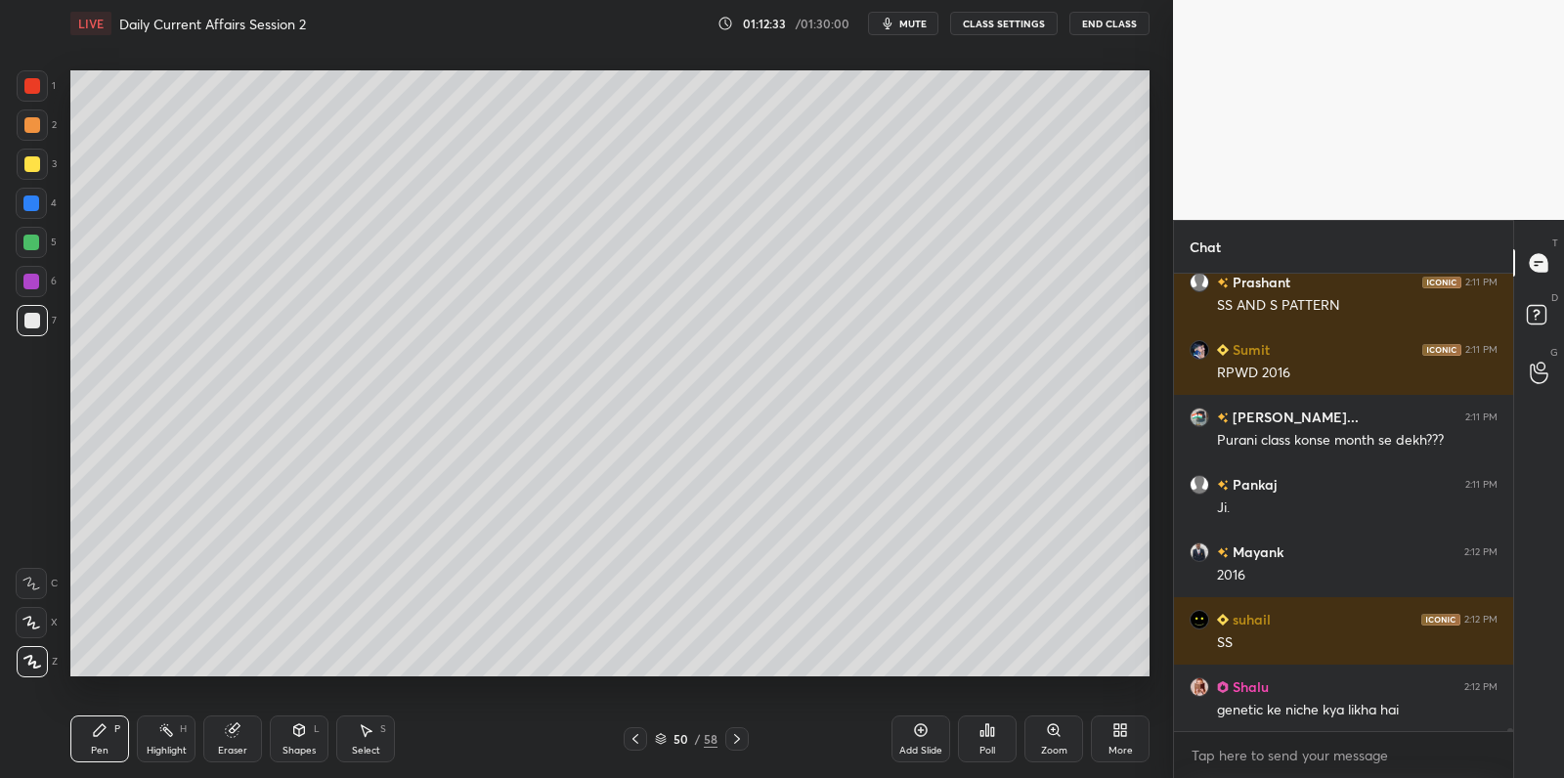
scroll to position [65641, 0]
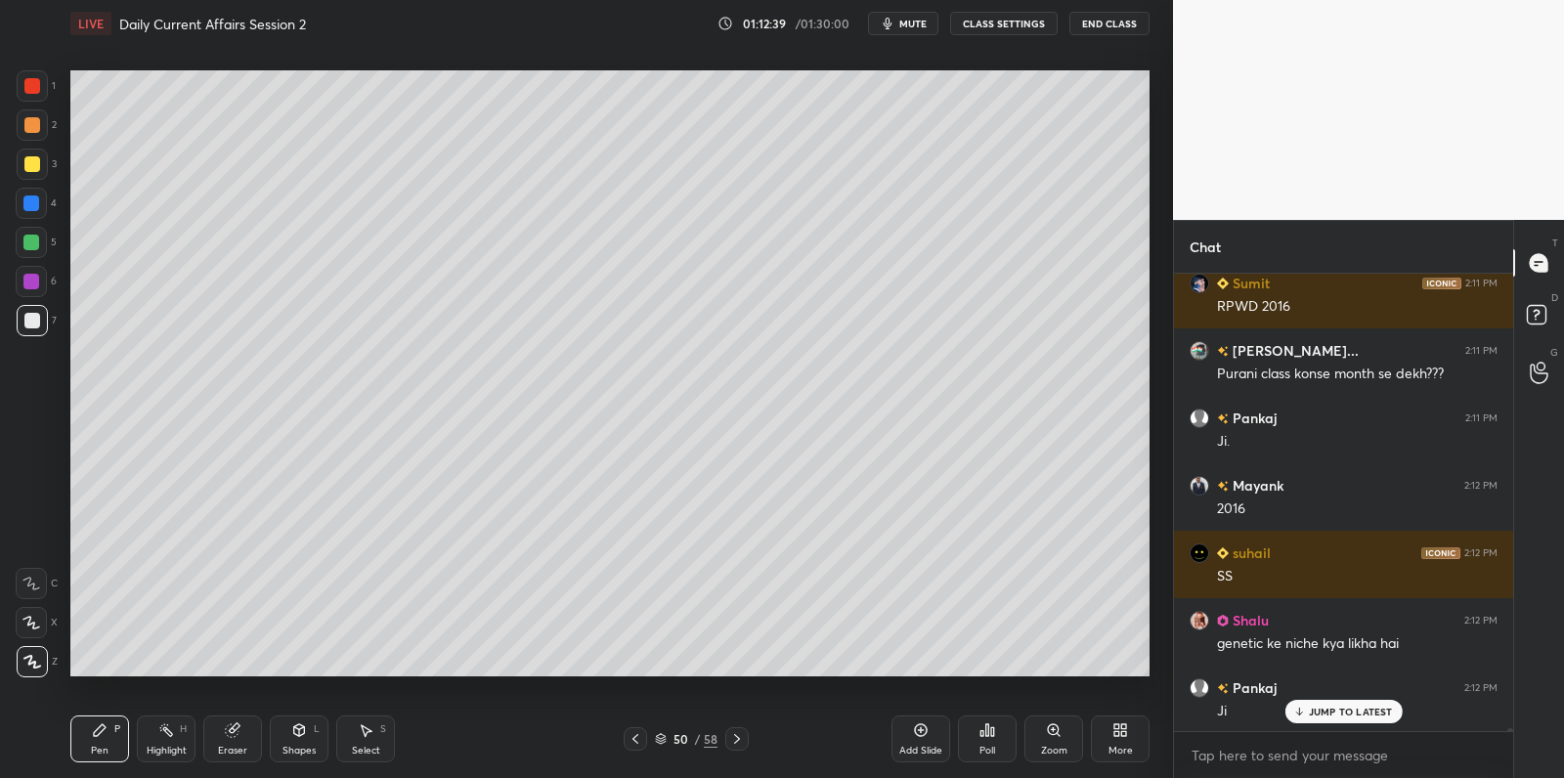
click at [47, 325] on div "7" at bounding box center [37, 320] width 40 height 31
drag, startPoint x: 47, startPoint y: 325, endPoint x: 66, endPoint y: 318, distance: 21.1
click at [41, 325] on div "7" at bounding box center [37, 320] width 40 height 31
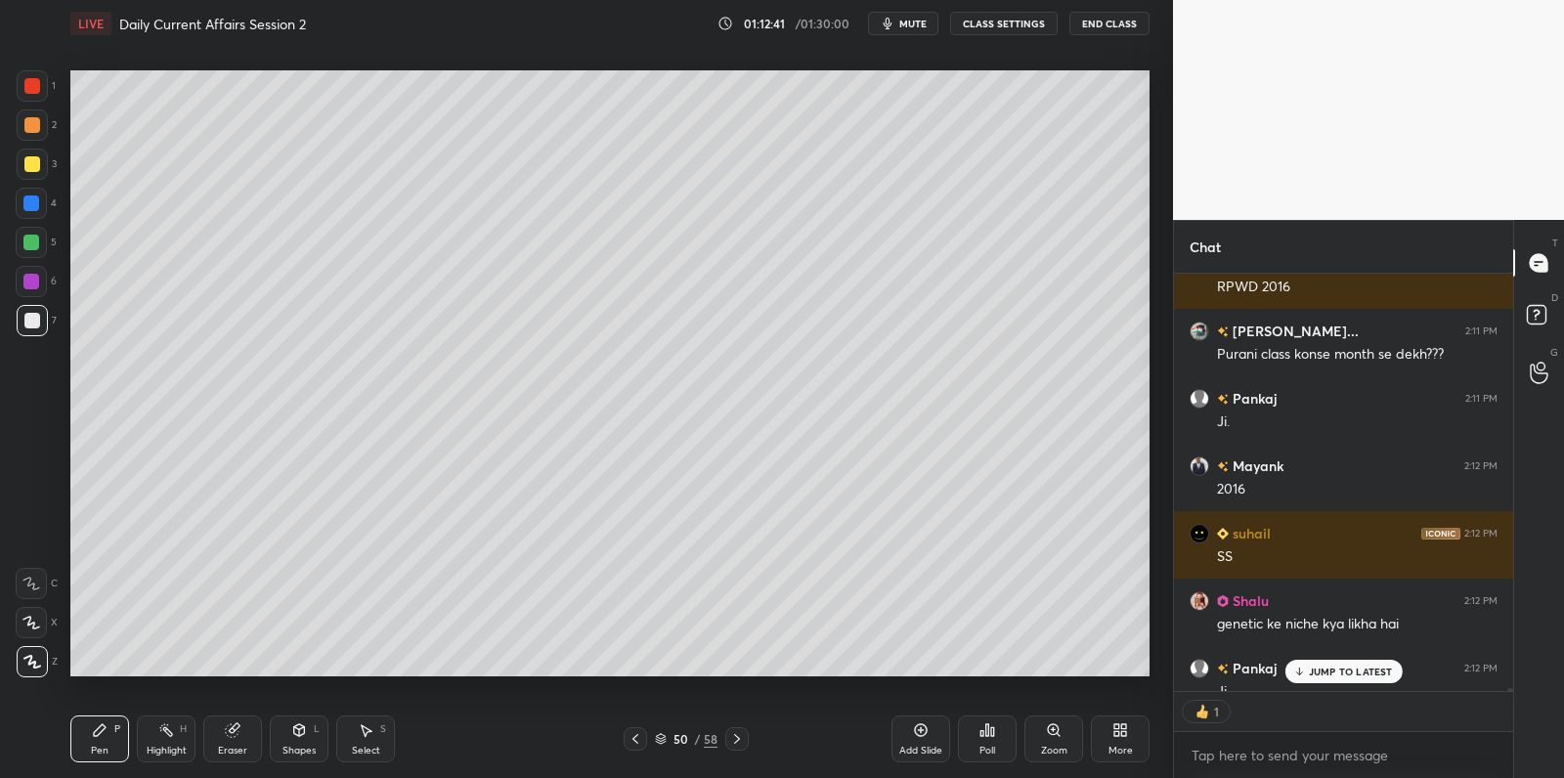
scroll to position [6, 6]
drag, startPoint x: 35, startPoint y: 242, endPoint x: 34, endPoint y: 223, distance: 19.6
click at [35, 242] on div at bounding box center [31, 243] width 16 height 16
click at [33, 195] on div at bounding box center [31, 203] width 16 height 16
drag, startPoint x: 33, startPoint y: 195, endPoint x: 63, endPoint y: 185, distance: 31.2
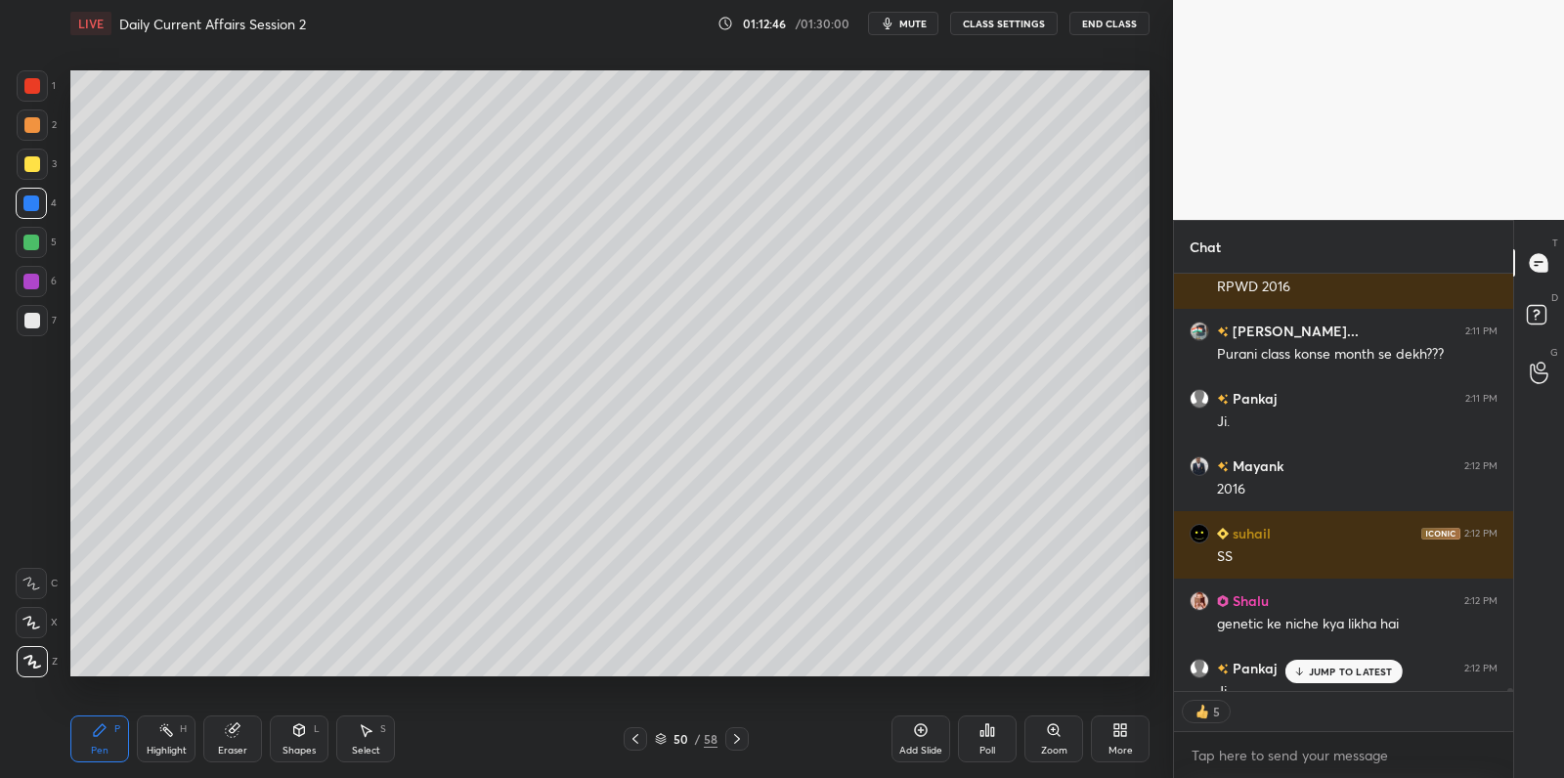
click at [33, 195] on div at bounding box center [31, 203] width 16 height 16
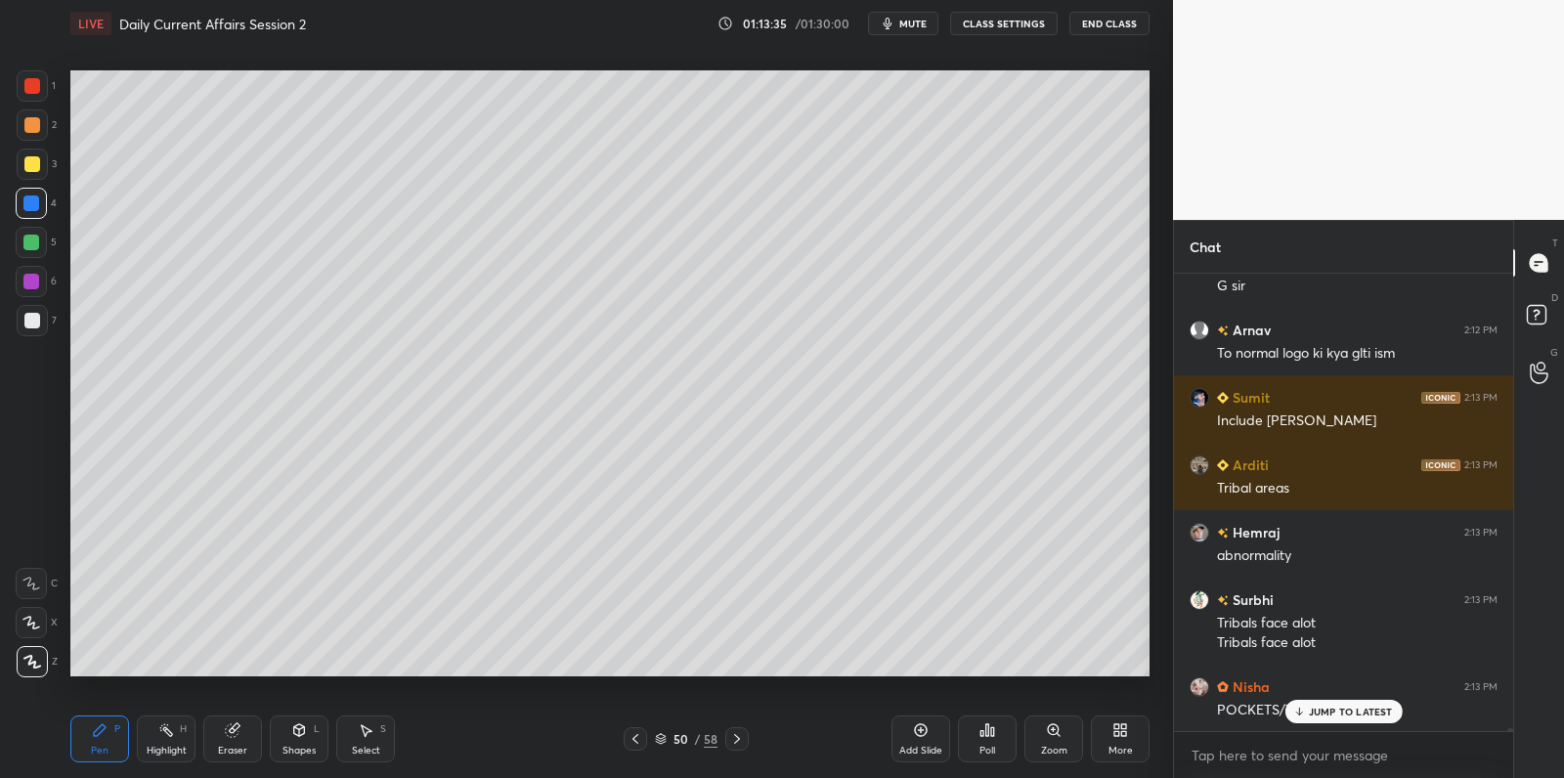
scroll to position [66413, 0]
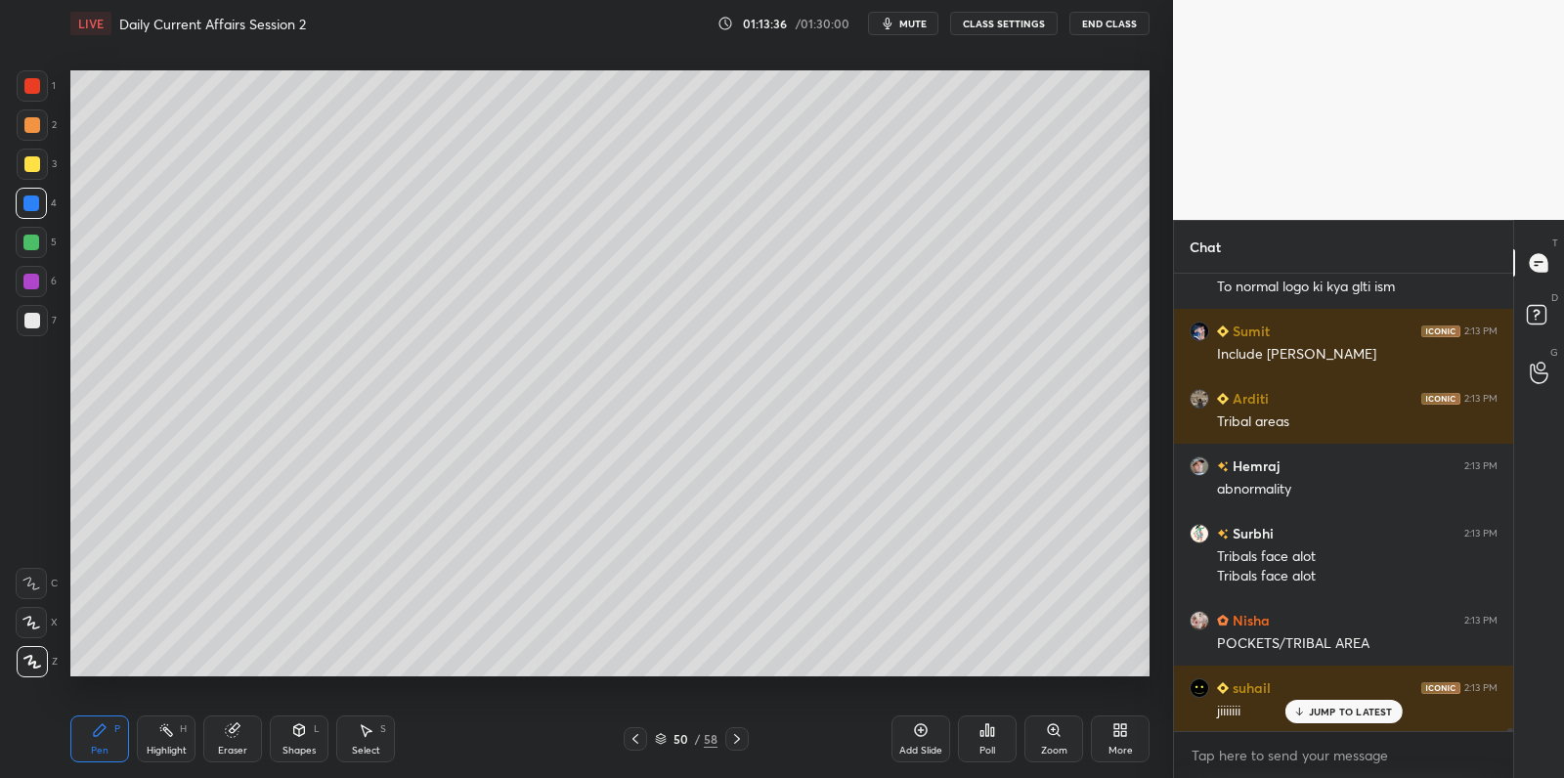
drag, startPoint x: 925, startPoint y: 743, endPoint x: 900, endPoint y: 700, distance: 49.5
click at [922, 739] on div "Add Slide" at bounding box center [920, 738] width 59 height 47
click at [39, 156] on div at bounding box center [32, 164] width 31 height 31
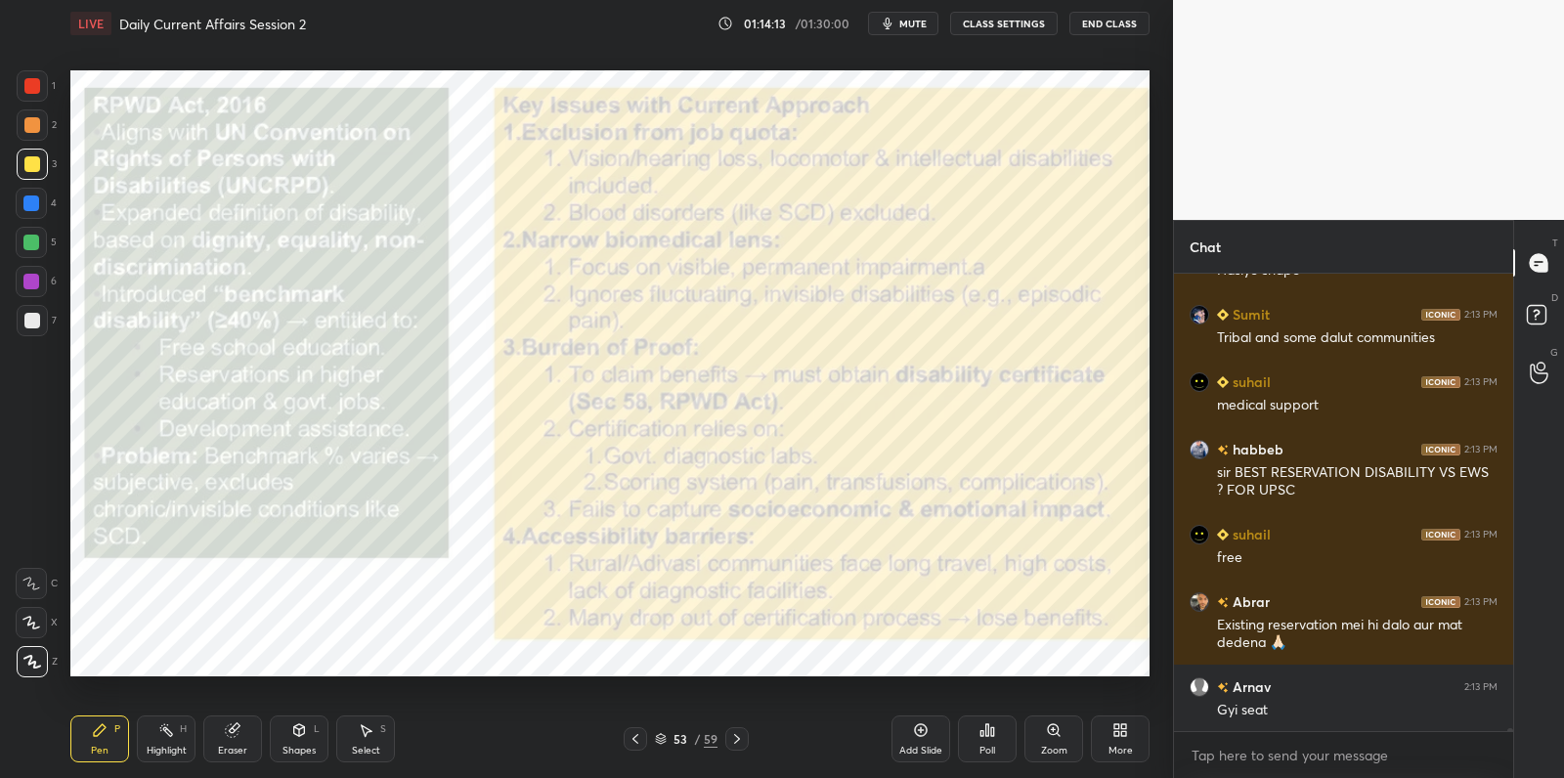
scroll to position [67056, 0]
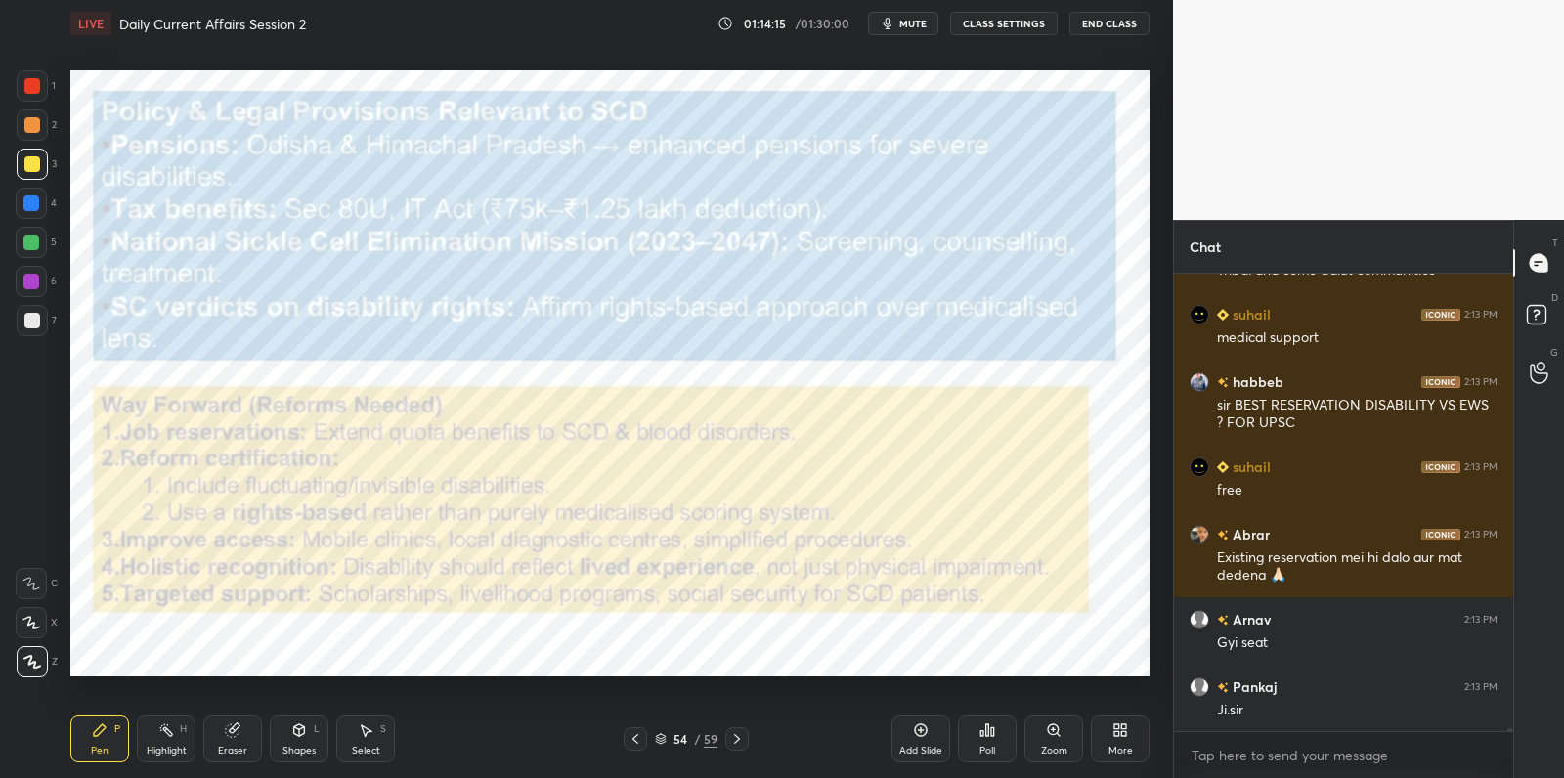
click at [36, 82] on div at bounding box center [32, 85] width 31 height 31
click at [43, 78] on div at bounding box center [32, 85] width 31 height 31
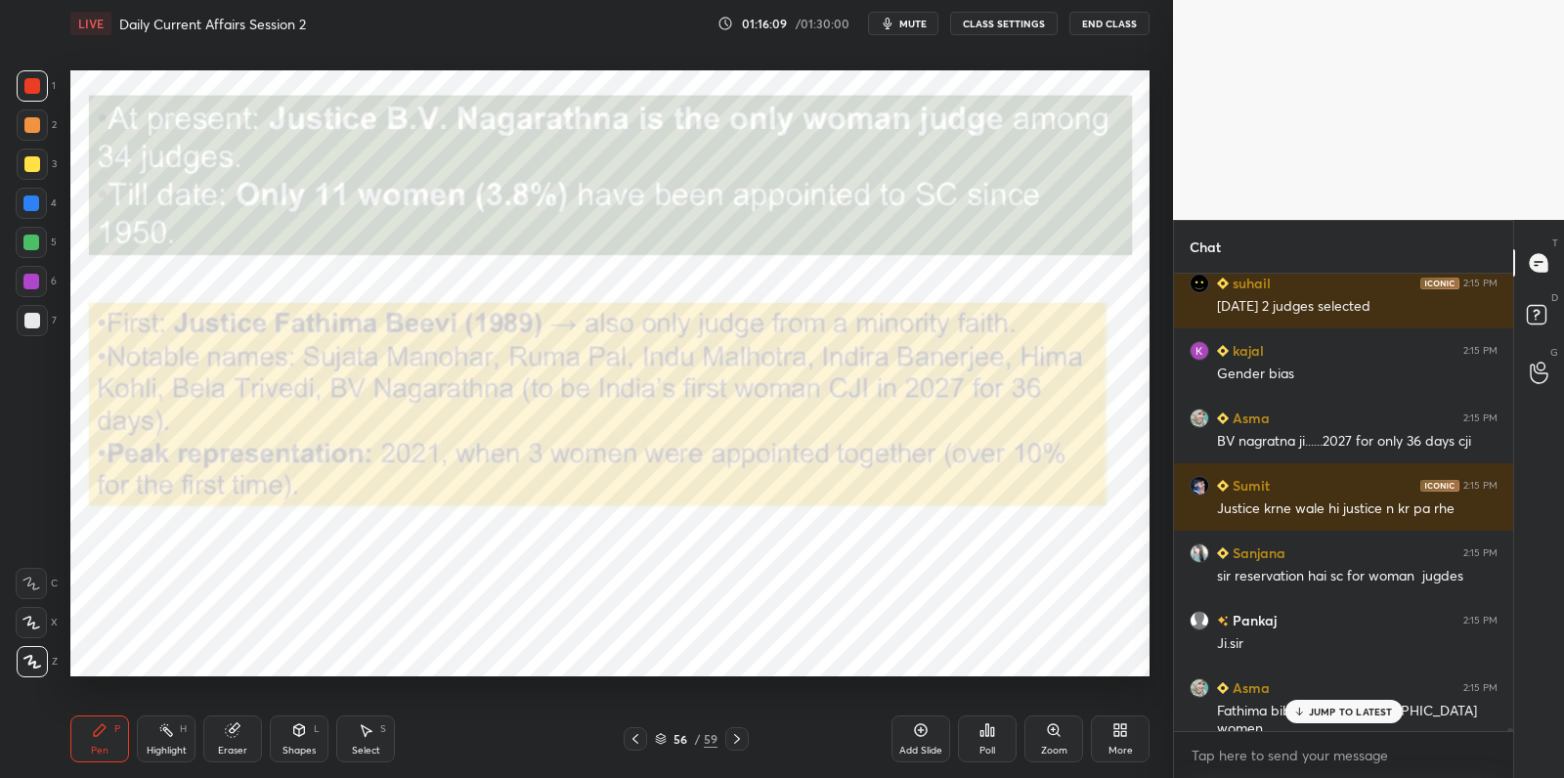
scroll to position [68596, 0]
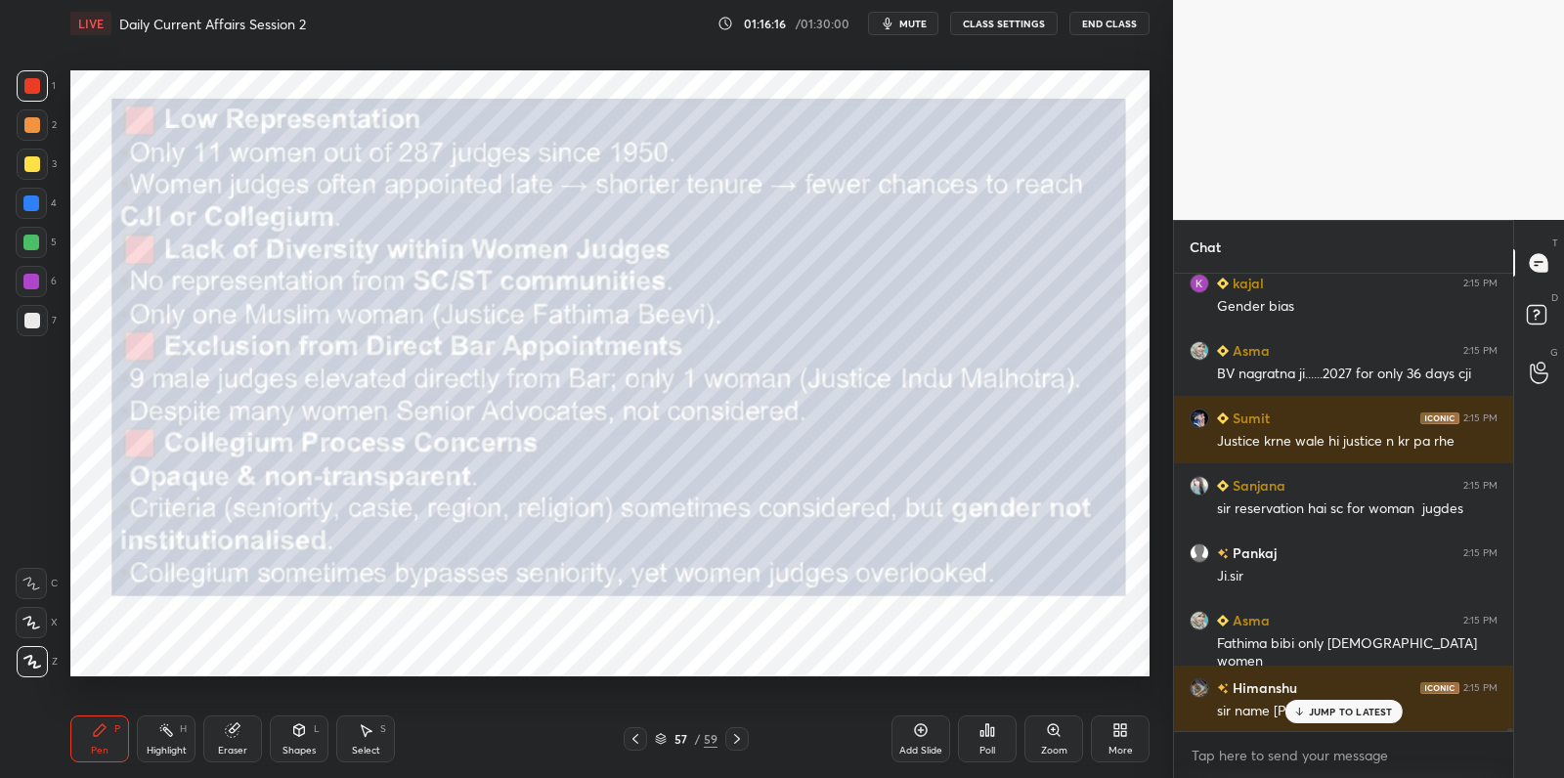
drag, startPoint x: 35, startPoint y: 190, endPoint x: 41, endPoint y: 171, distance: 19.5
click at [34, 189] on div at bounding box center [31, 203] width 31 height 31
click at [46, 173] on div at bounding box center [32, 164] width 31 height 31
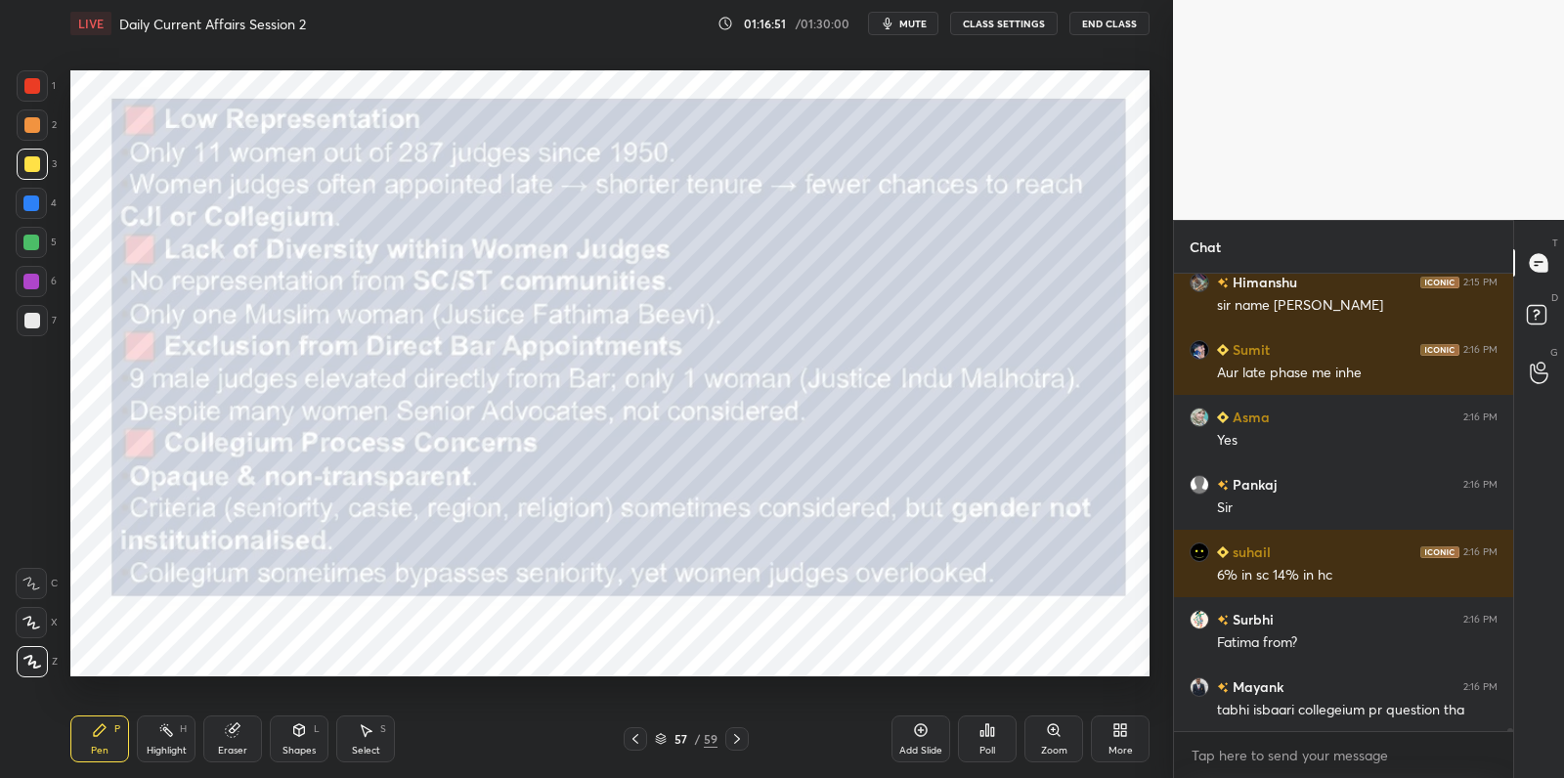
scroll to position [69086, 0]
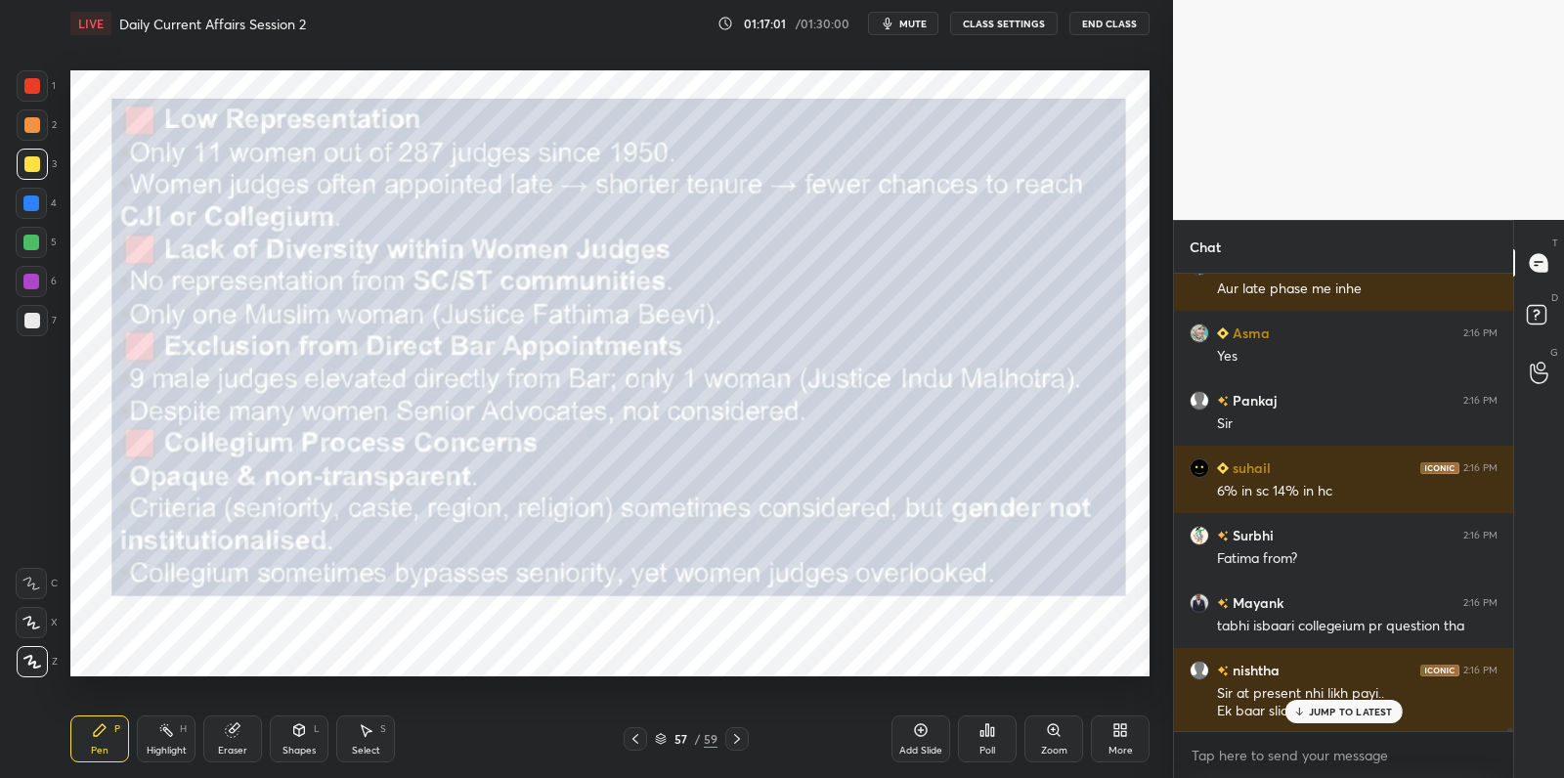
click at [901, 746] on div "Add Slide" at bounding box center [920, 751] width 43 height 10
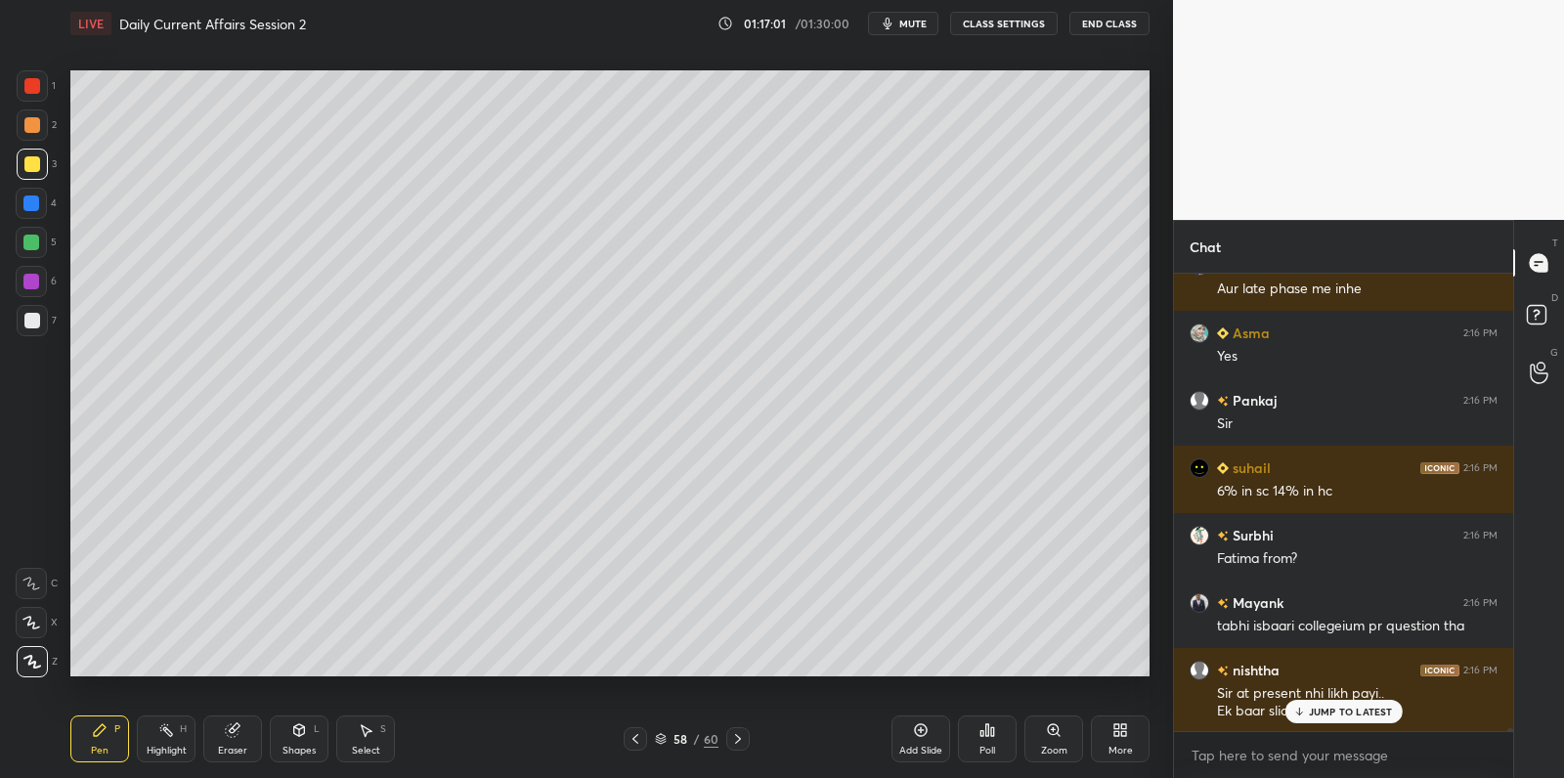
click at [35, 323] on div at bounding box center [32, 321] width 16 height 16
drag, startPoint x: 35, startPoint y: 323, endPoint x: 62, endPoint y: 296, distance: 37.3
click at [35, 323] on div at bounding box center [32, 321] width 16 height 16
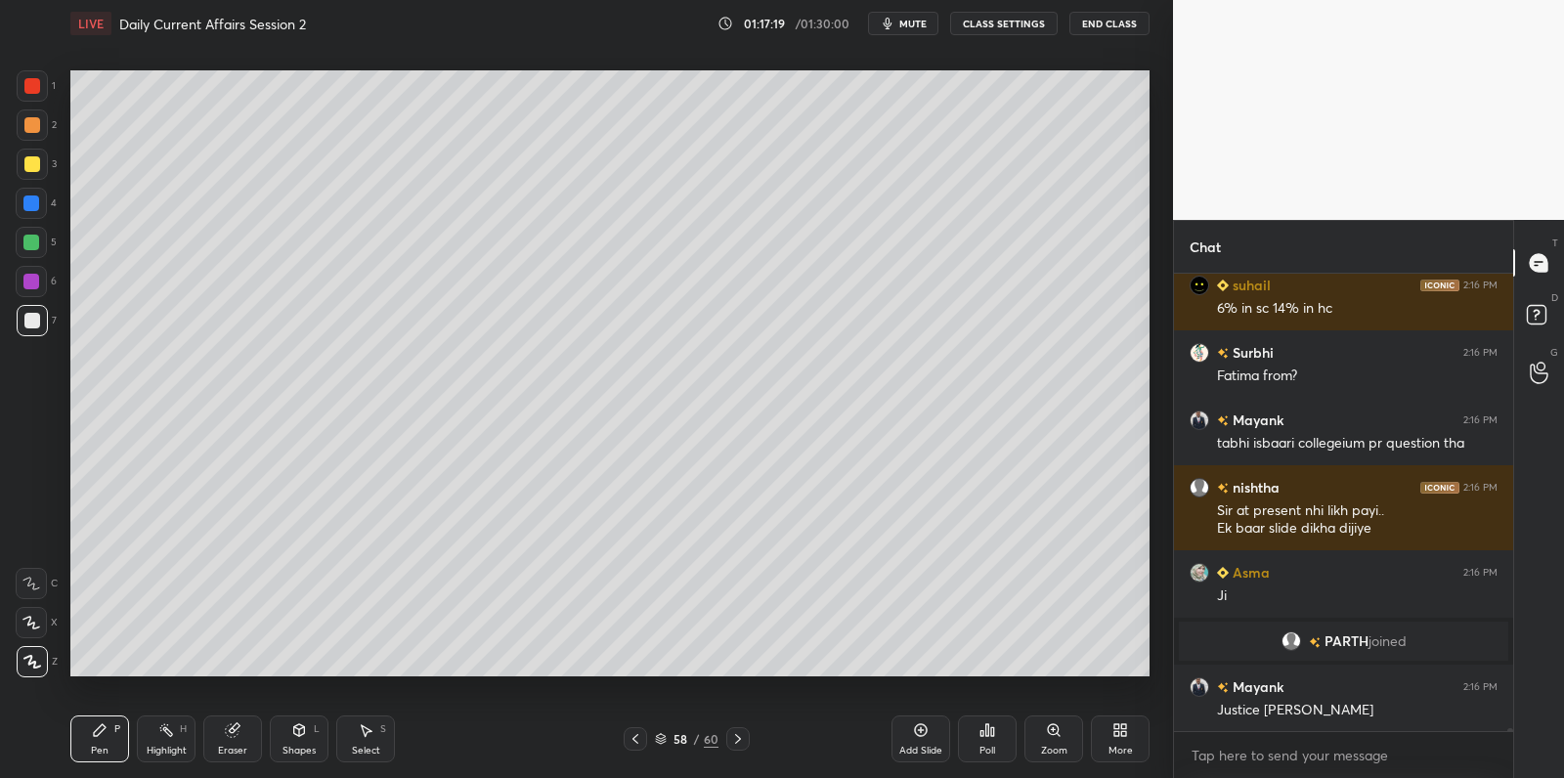
scroll to position [69335, 0]
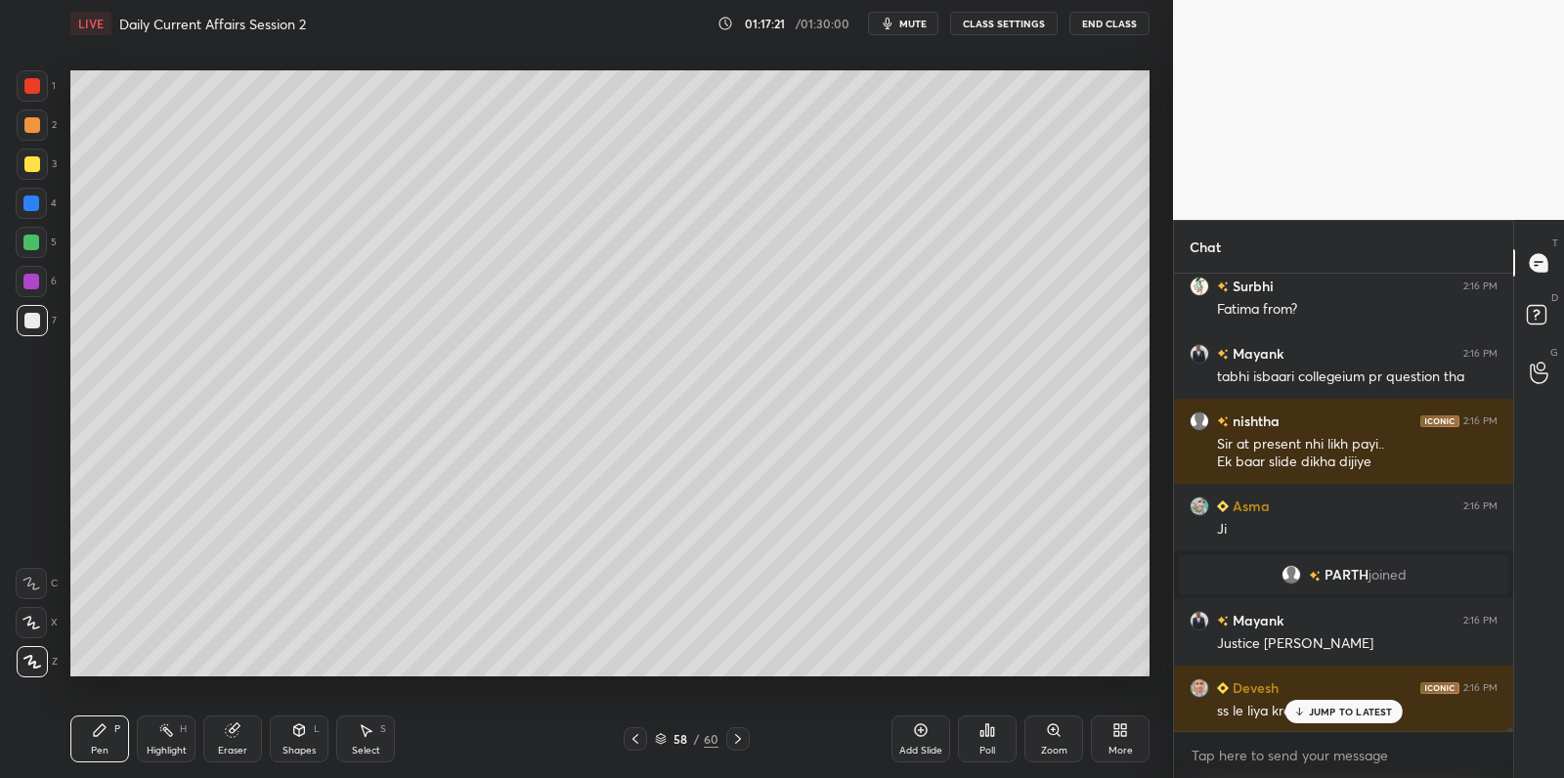
click at [18, 124] on div at bounding box center [32, 124] width 31 height 31
click at [21, 132] on div at bounding box center [32, 124] width 31 height 31
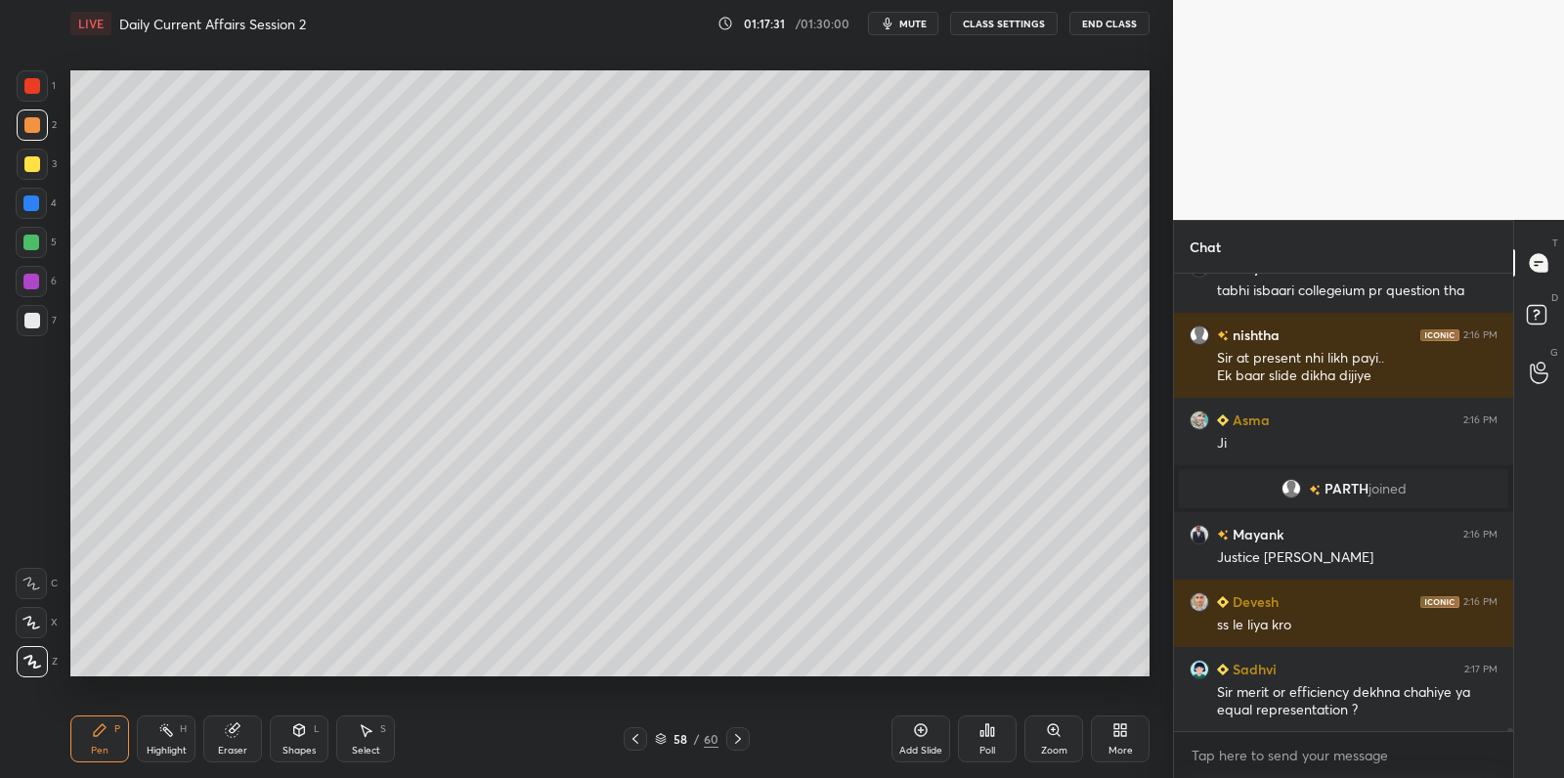
scroll to position [69489, 0]
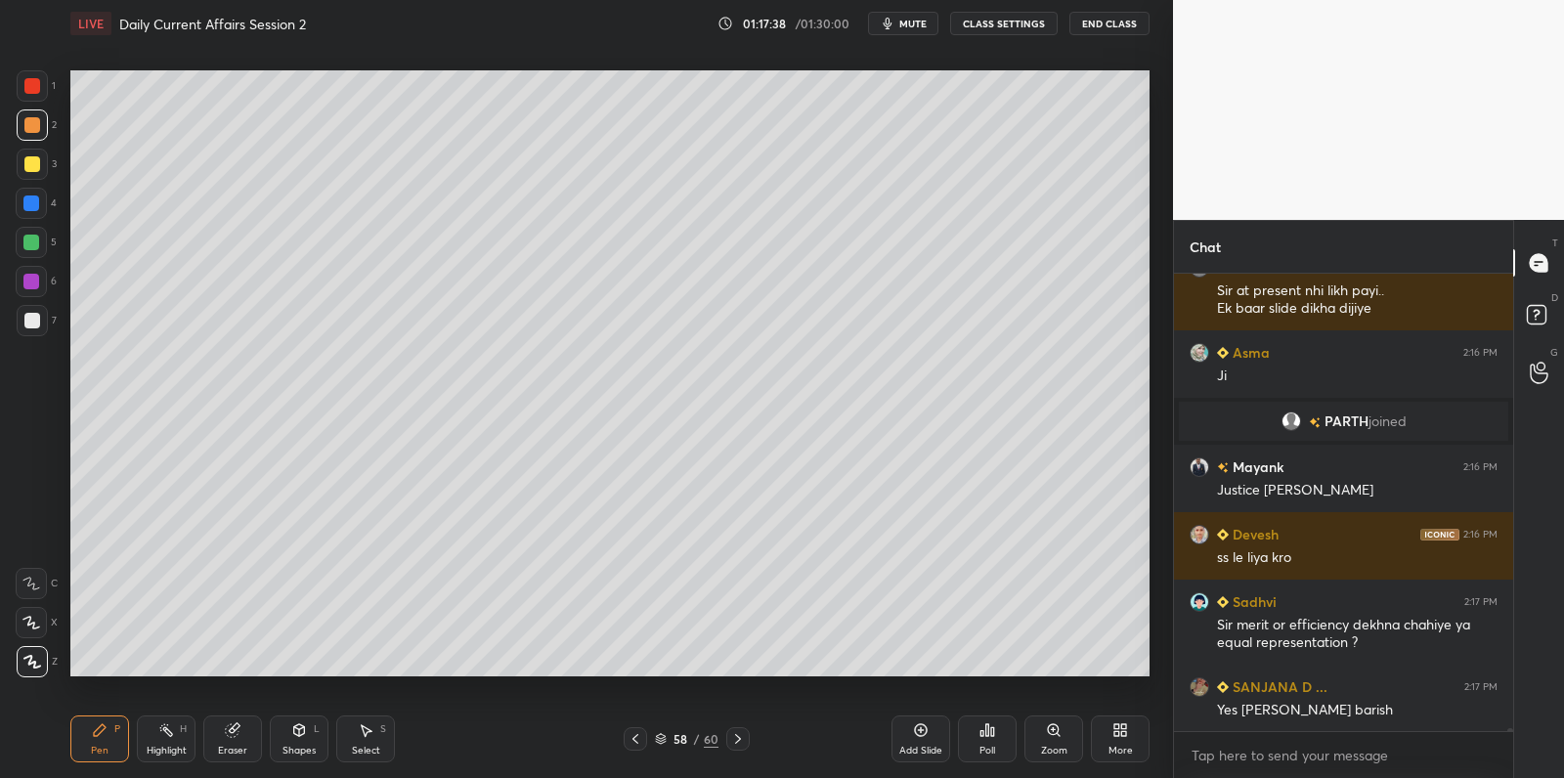
click at [28, 324] on div at bounding box center [32, 321] width 16 height 16
drag, startPoint x: 33, startPoint y: 317, endPoint x: 62, endPoint y: 304, distance: 31.1
click at [33, 317] on div at bounding box center [32, 321] width 16 height 16
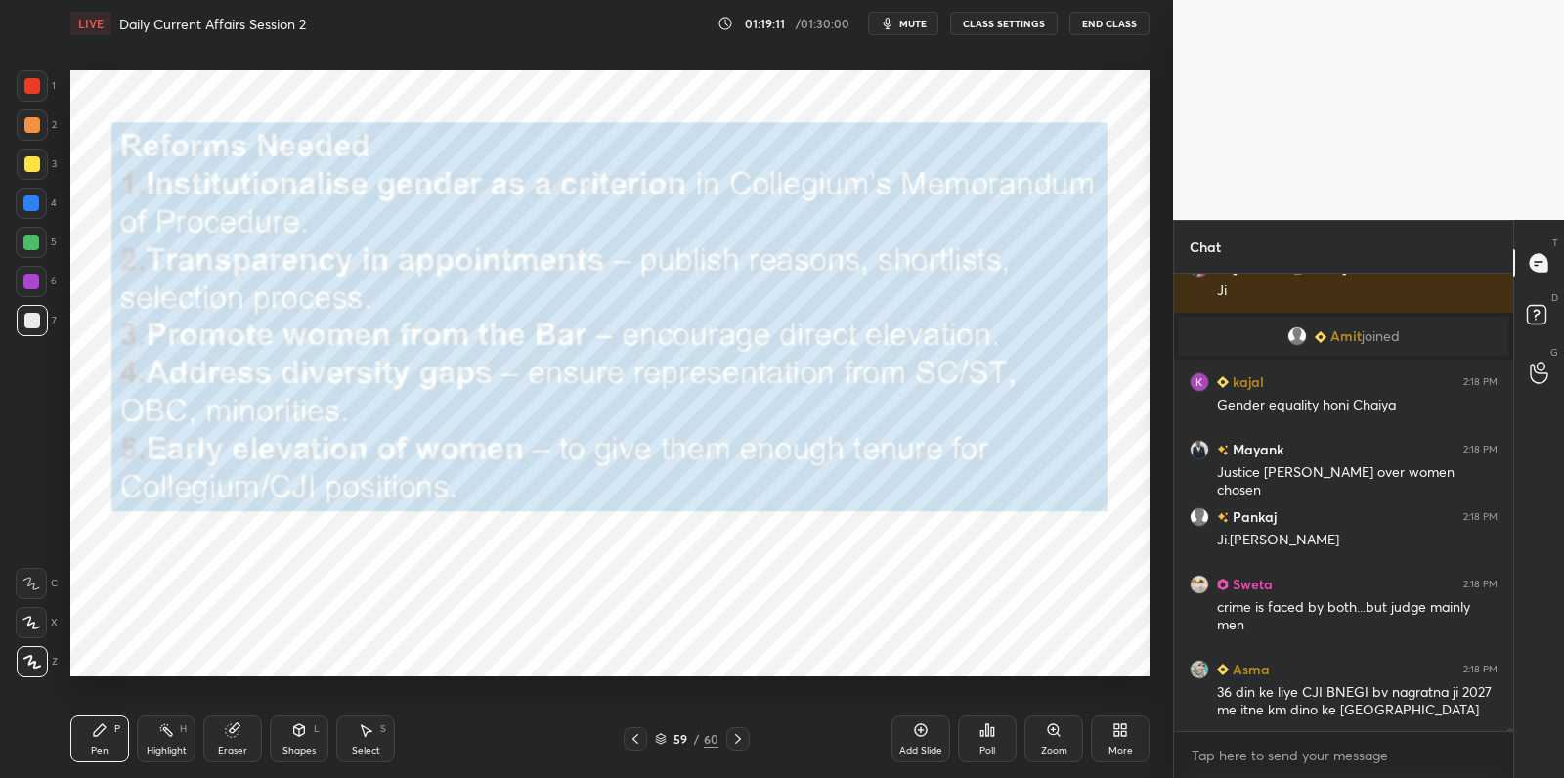
scroll to position [70974, 0]
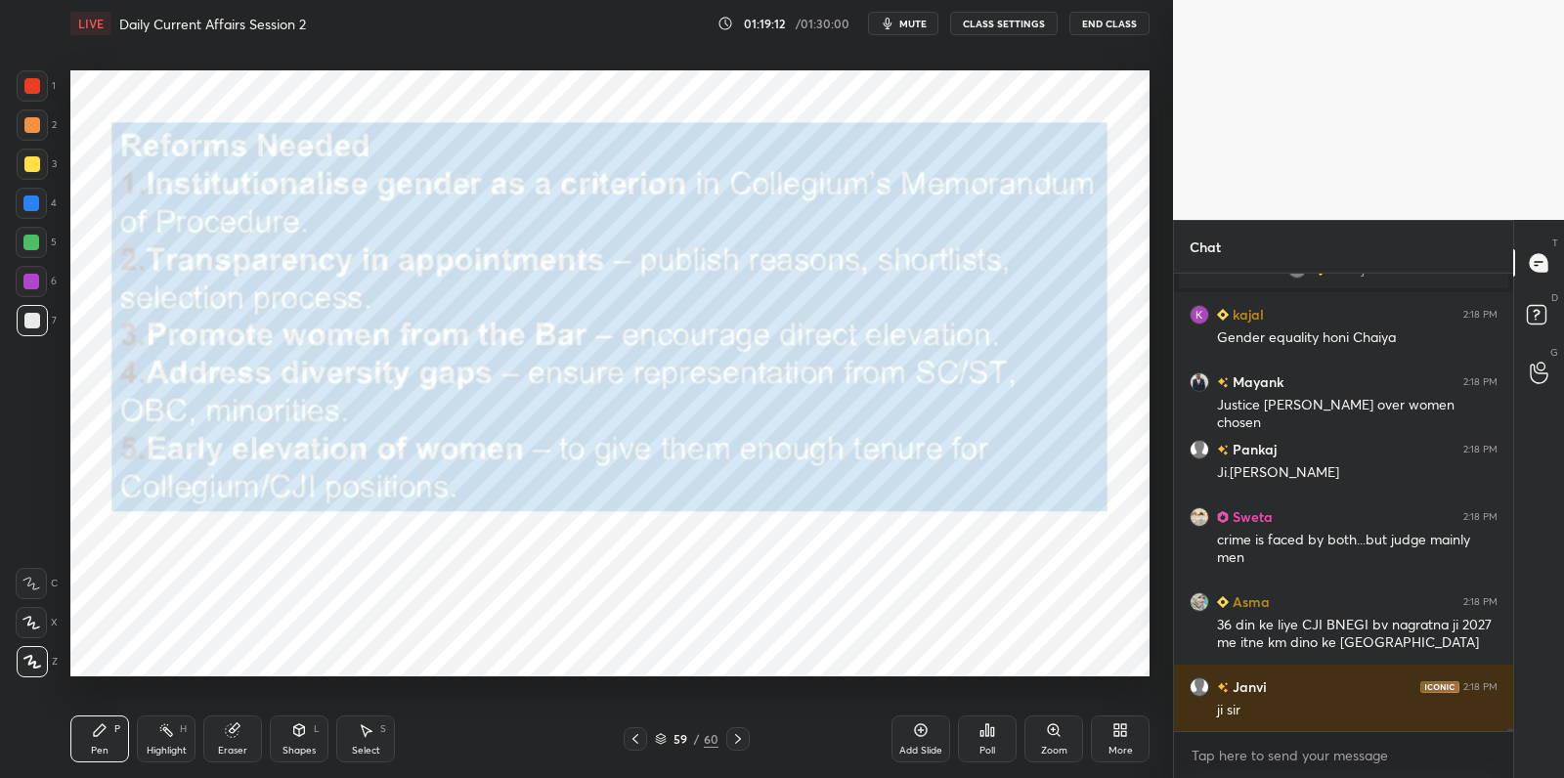
drag, startPoint x: 924, startPoint y: 745, endPoint x: 925, endPoint y: 695, distance: 49.9
click at [924, 746] on div "Add Slide" at bounding box center [920, 751] width 43 height 10
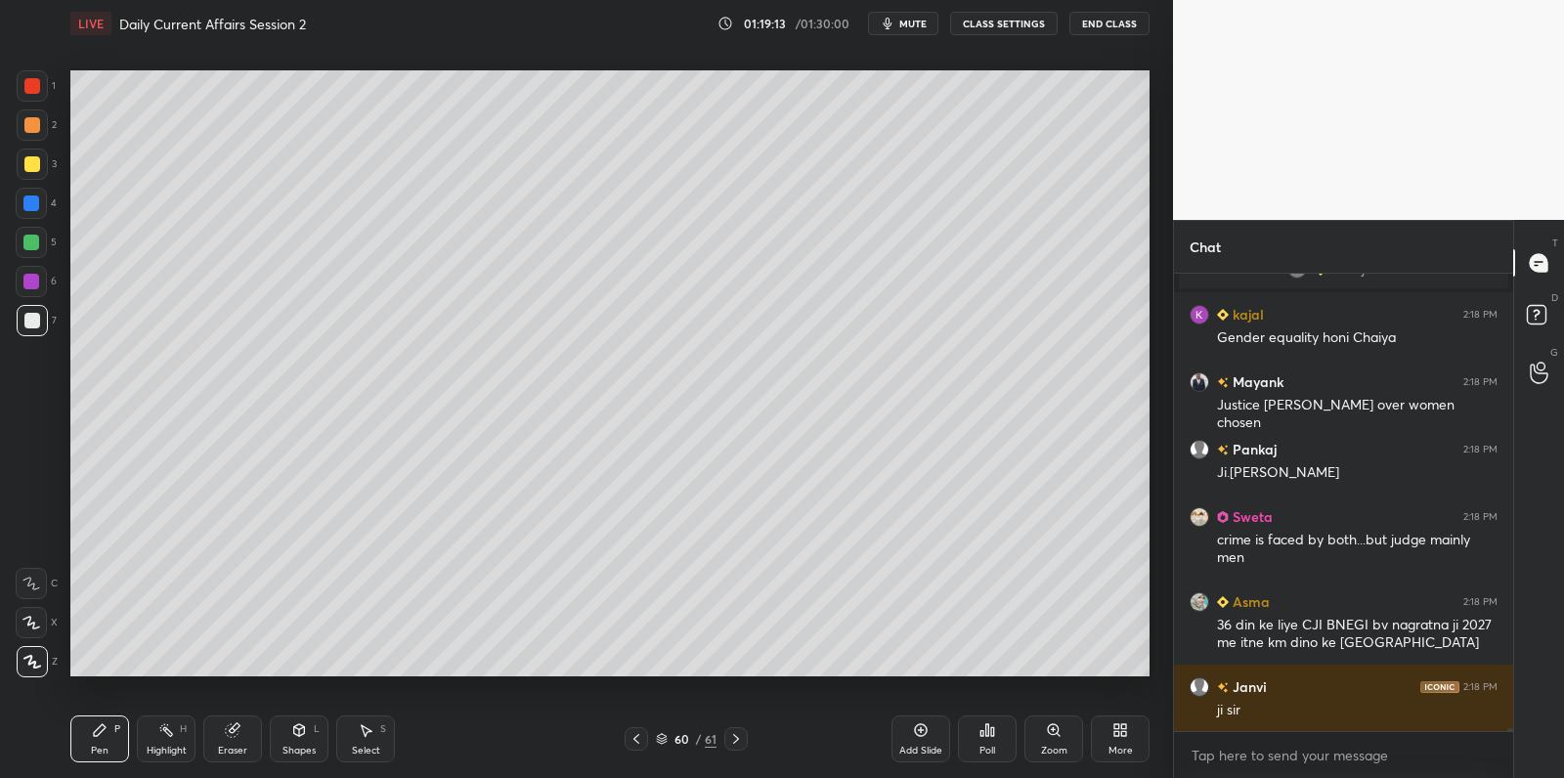
click at [38, 243] on div at bounding box center [31, 243] width 16 height 16
click at [46, 240] on div at bounding box center [31, 242] width 31 height 31
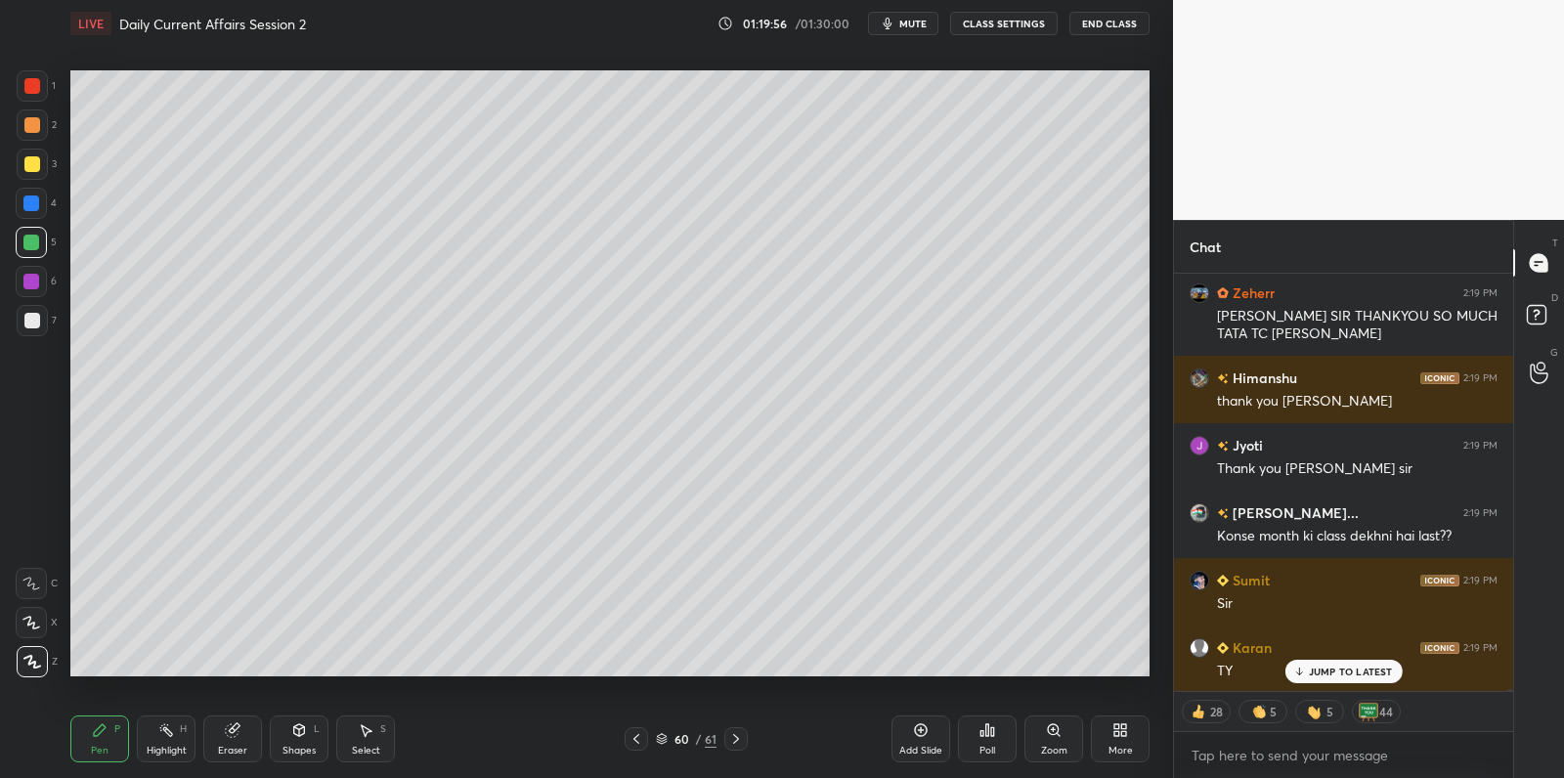
scroll to position [74304, 0]
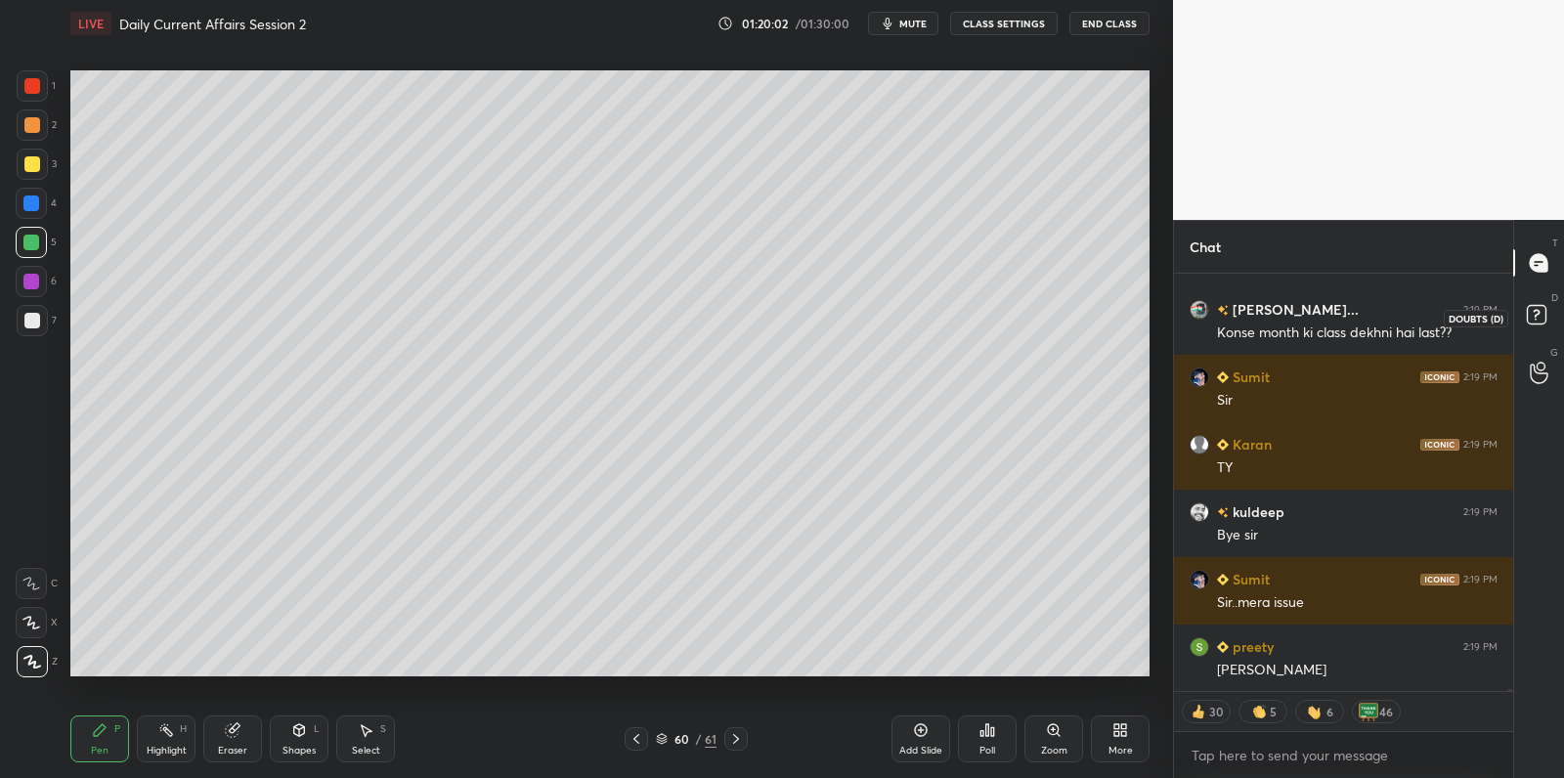
click at [1528, 317] on rect at bounding box center [1536, 315] width 19 height 19
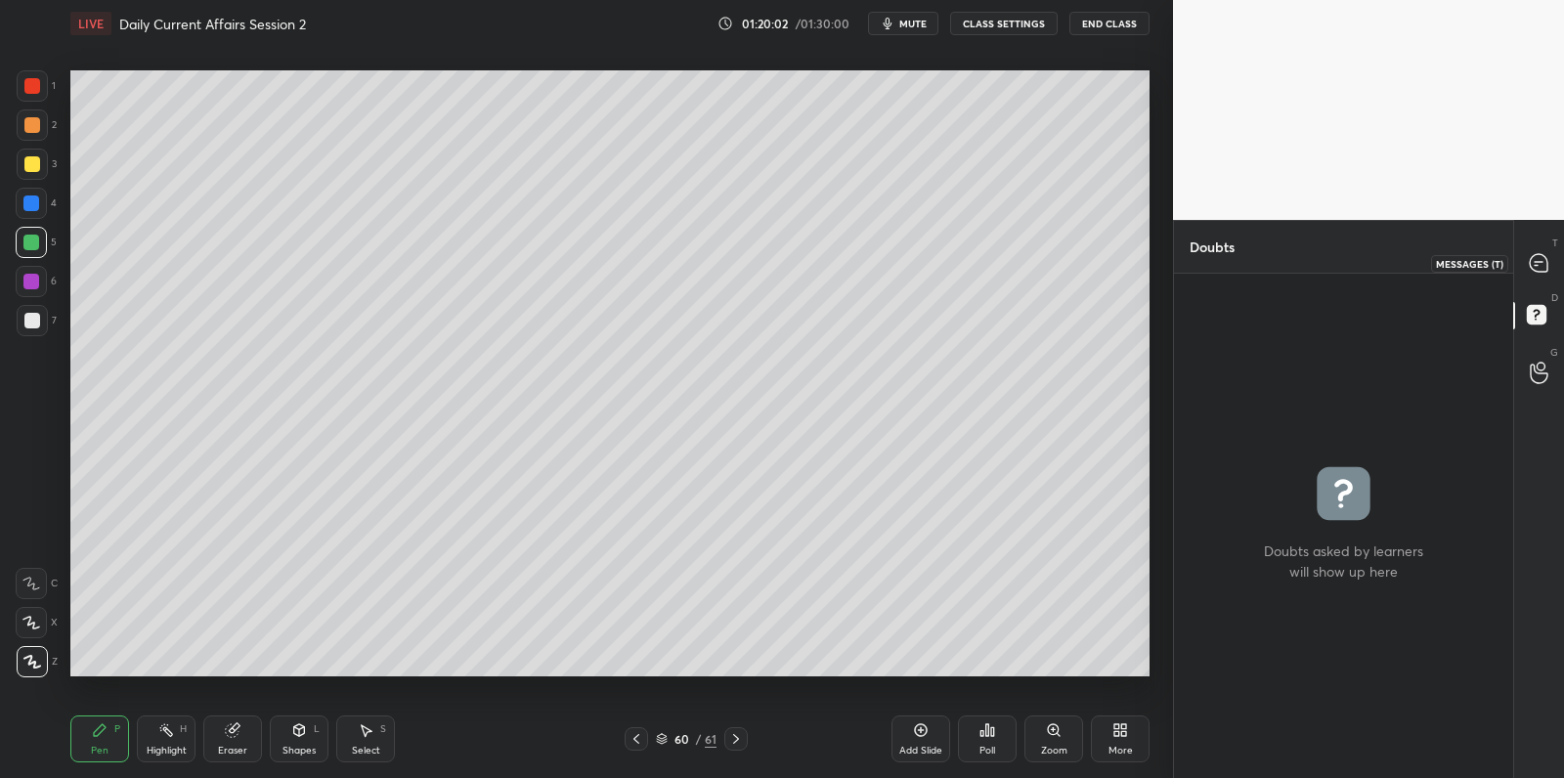
click at [1538, 250] on div at bounding box center [1539, 262] width 39 height 35
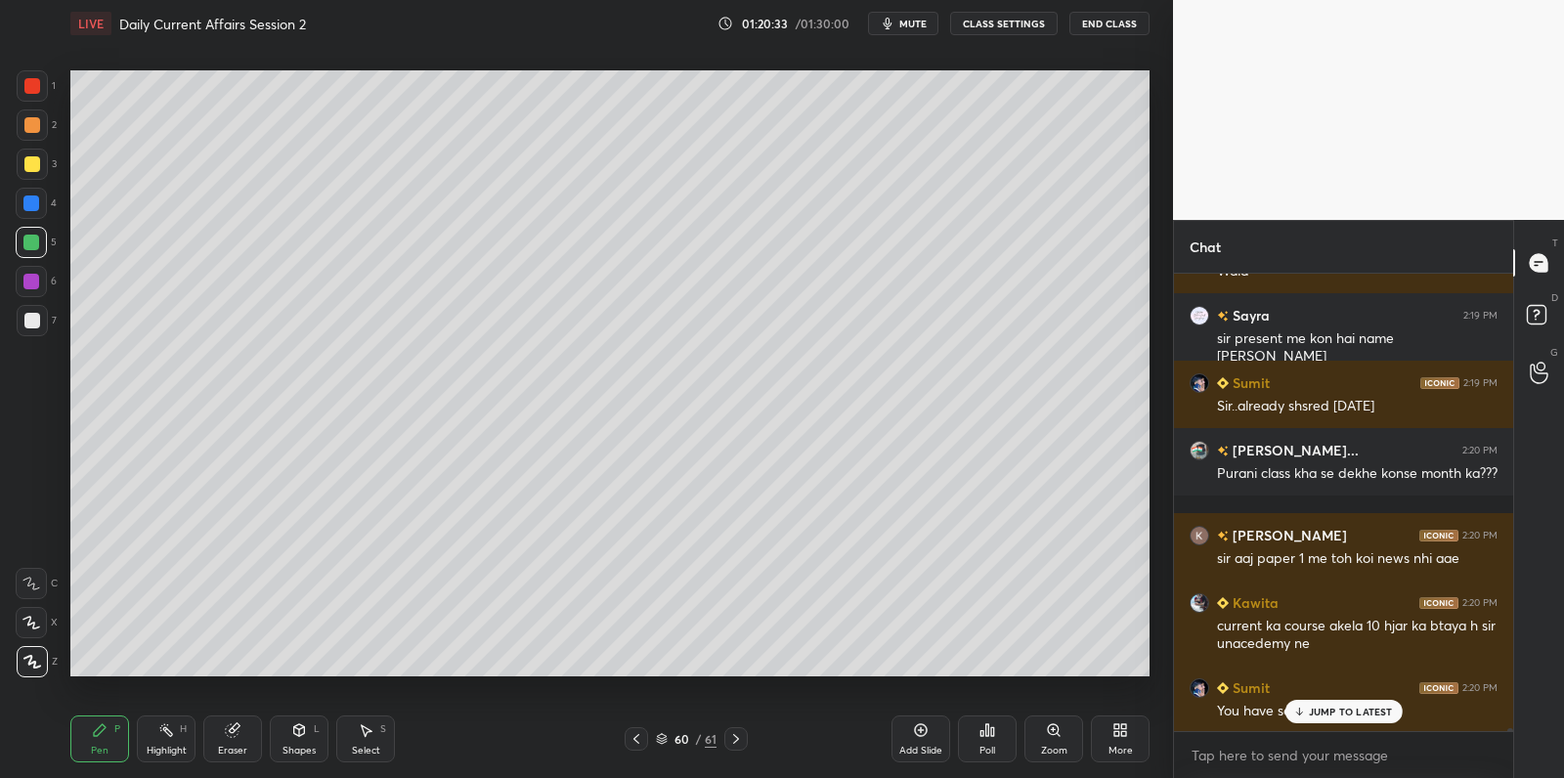
click at [1369, 722] on div "JUMP TO LATEST" at bounding box center [1342, 711] width 117 height 23
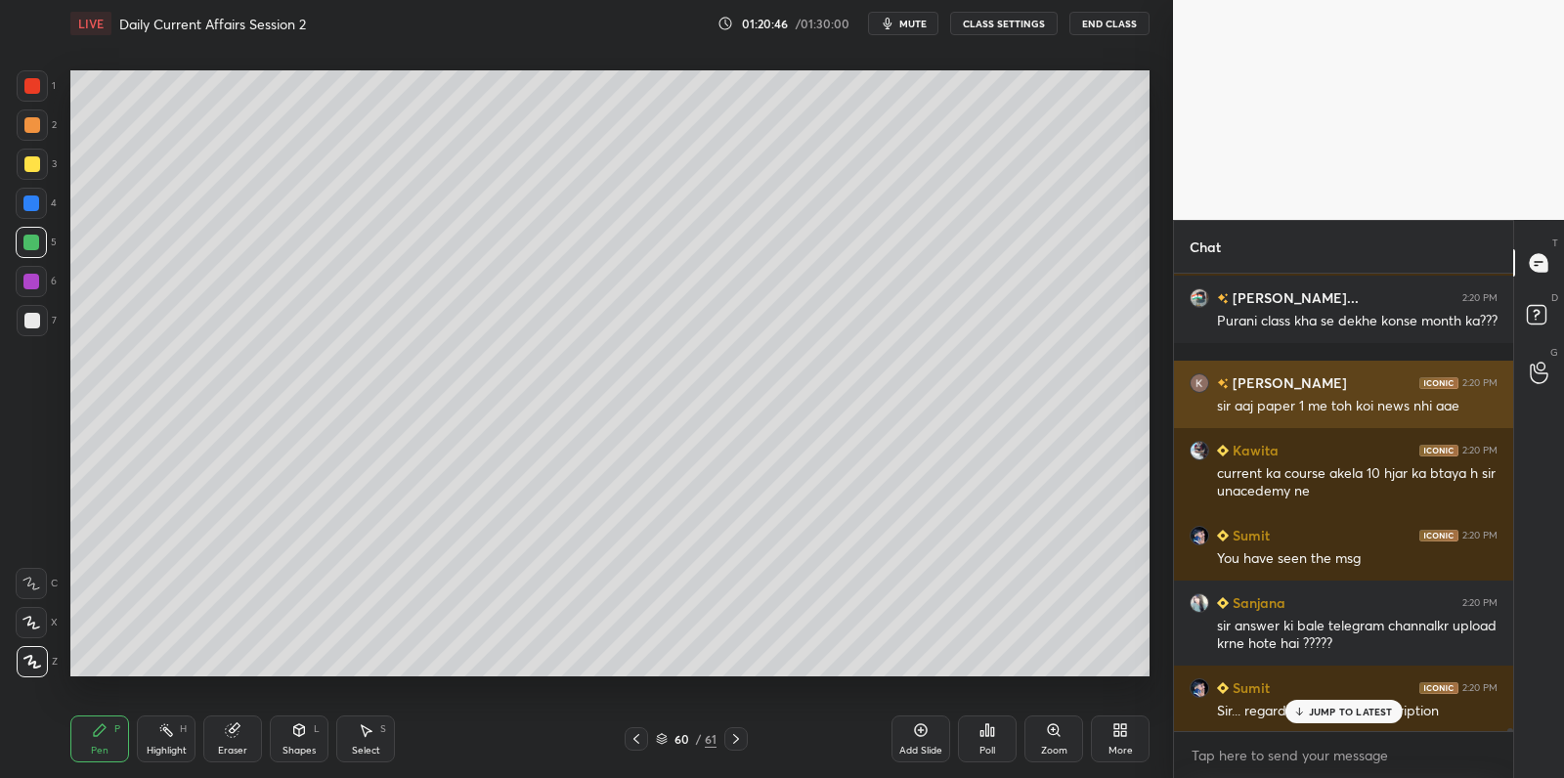
scroll to position [75942, 0]
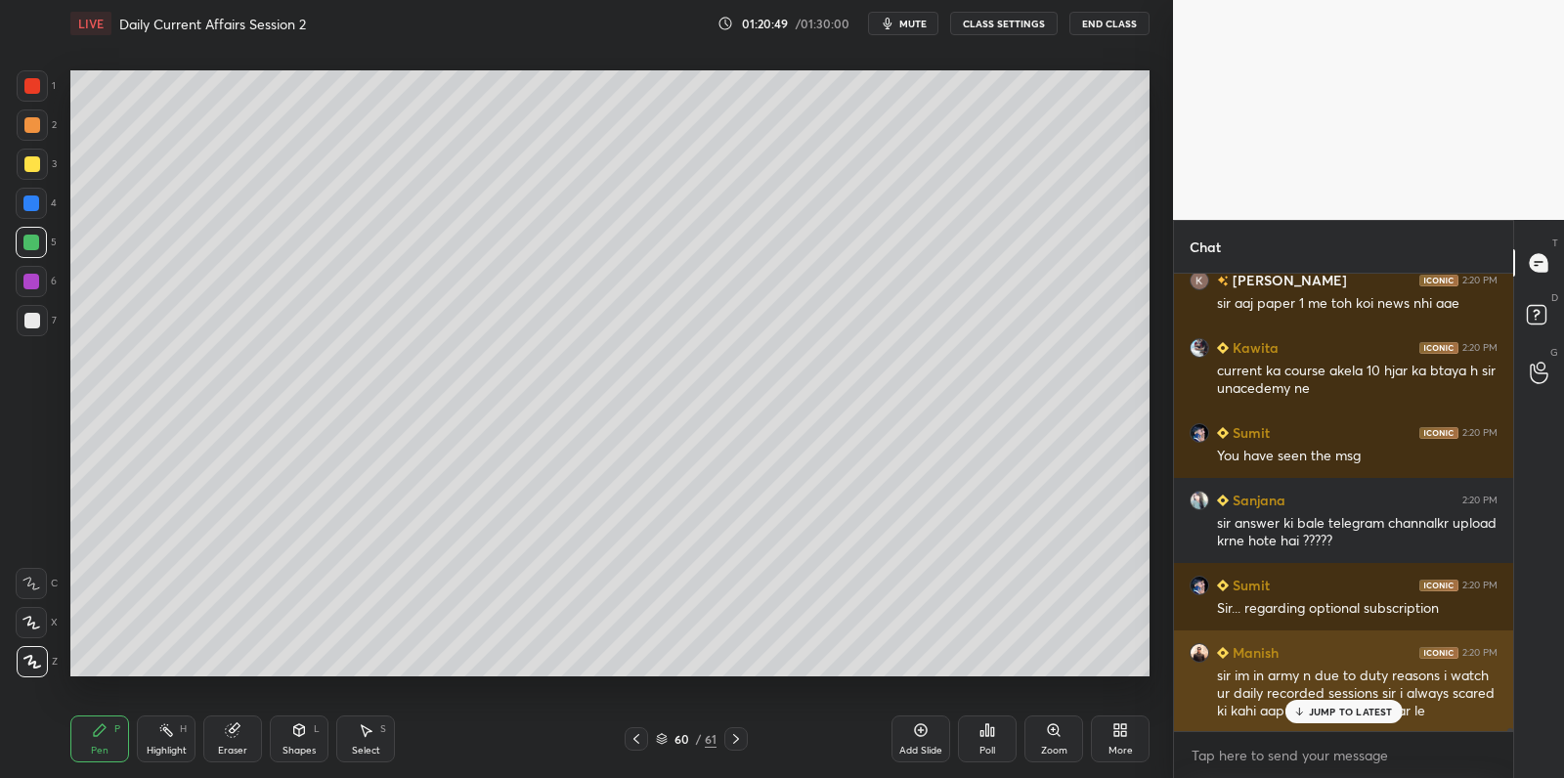
click at [1379, 723] on div "Manish 2:20 PM sir im in army n due to duty reasons i watch ur daily recorded s…" at bounding box center [1343, 681] width 339 height 103
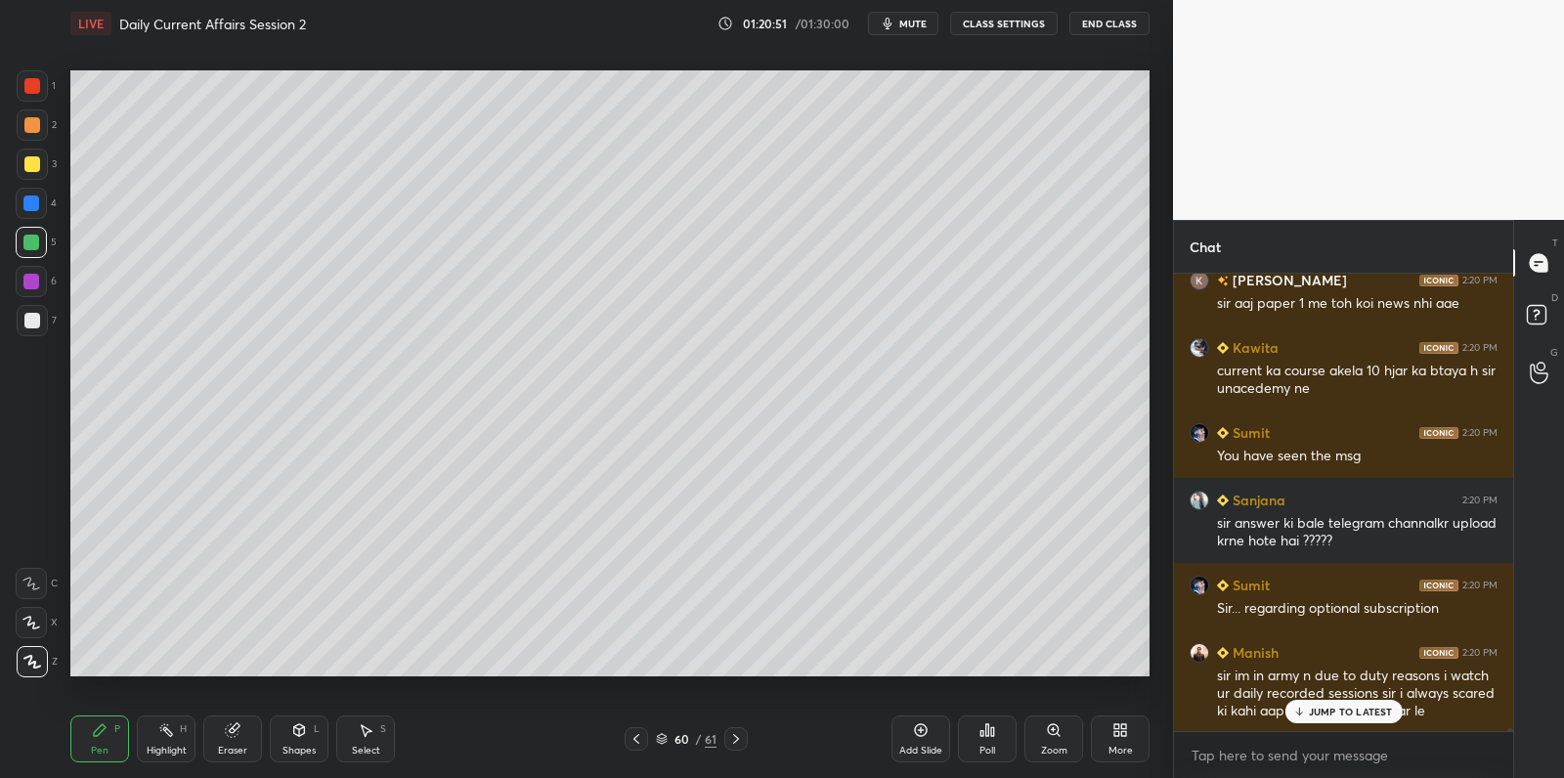
click at [1380, 716] on p "JUMP TO LATEST" at bounding box center [1351, 712] width 84 height 12
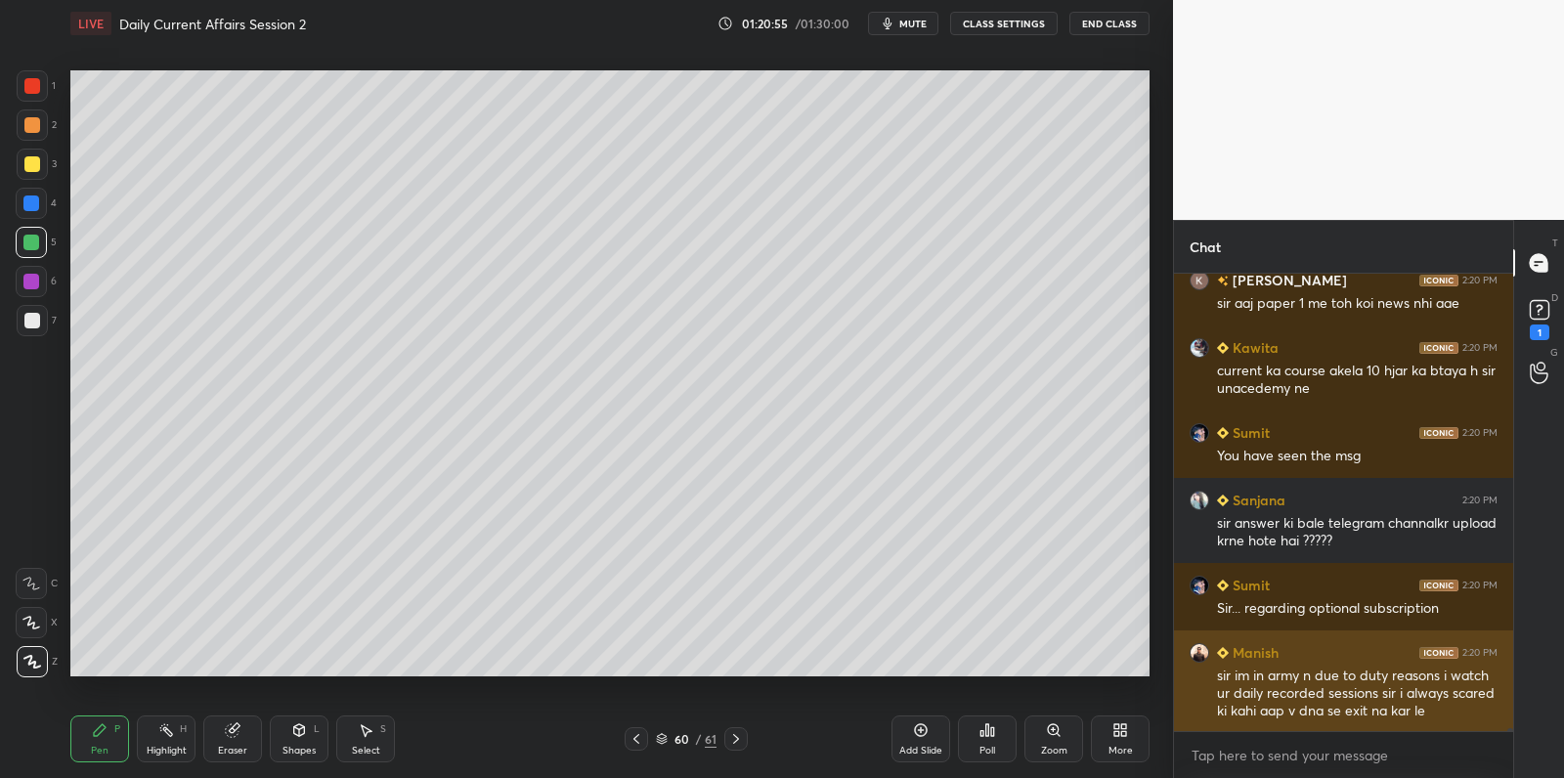
scroll to position [76027, 0]
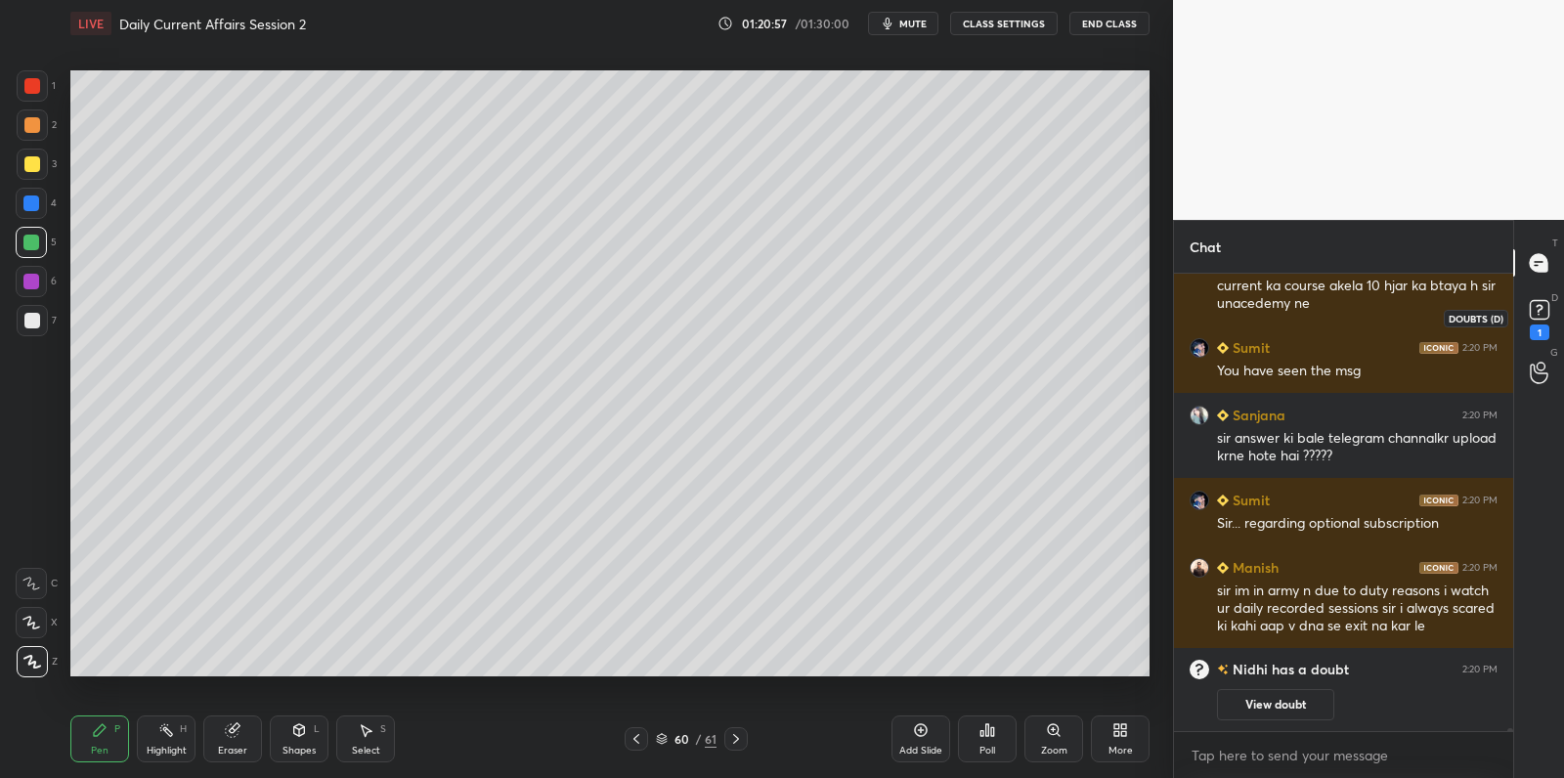
click at [1537, 314] on icon at bounding box center [1538, 315] width 2 height 2
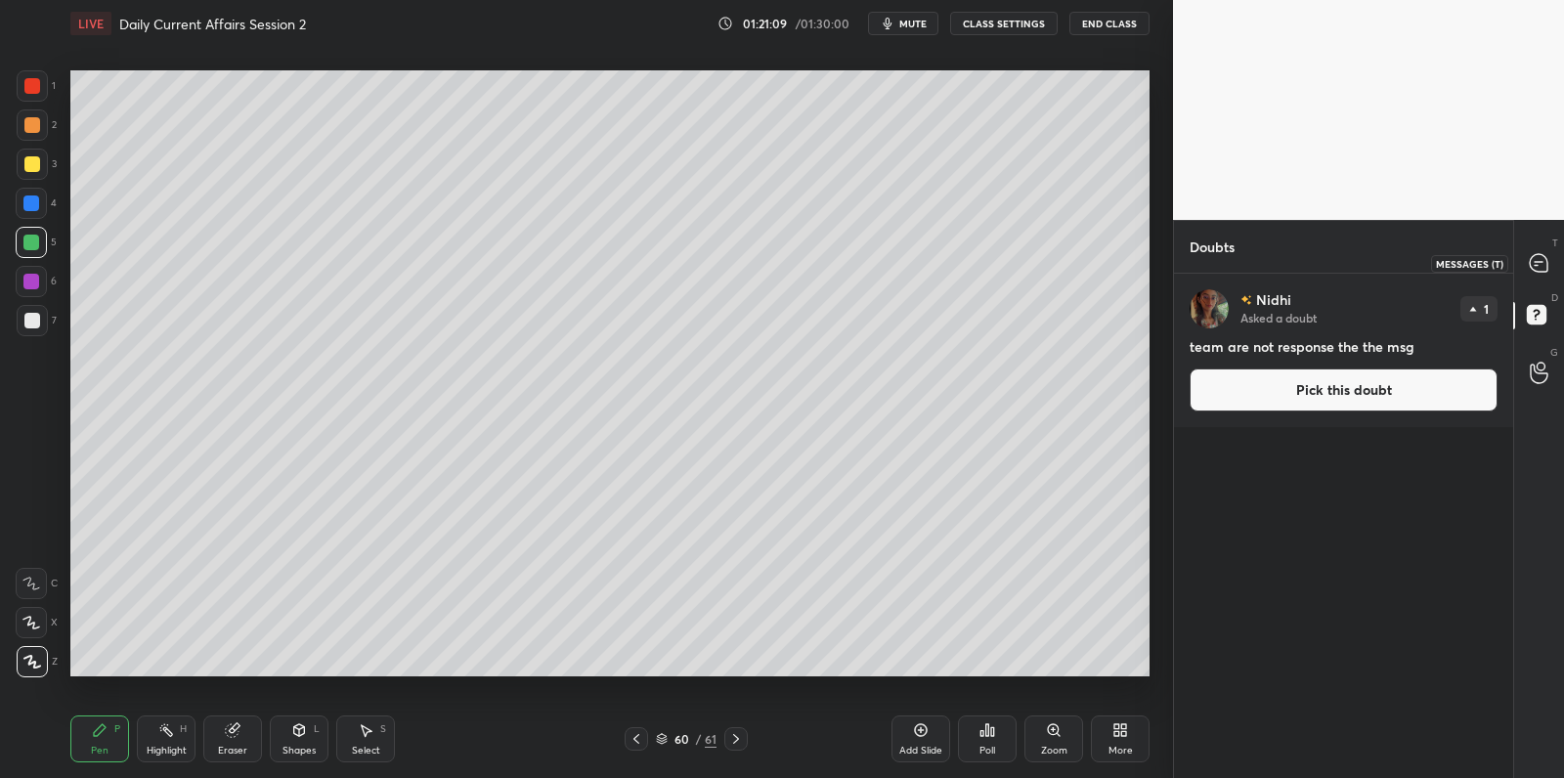
click at [1534, 258] on icon at bounding box center [1539, 263] width 18 height 18
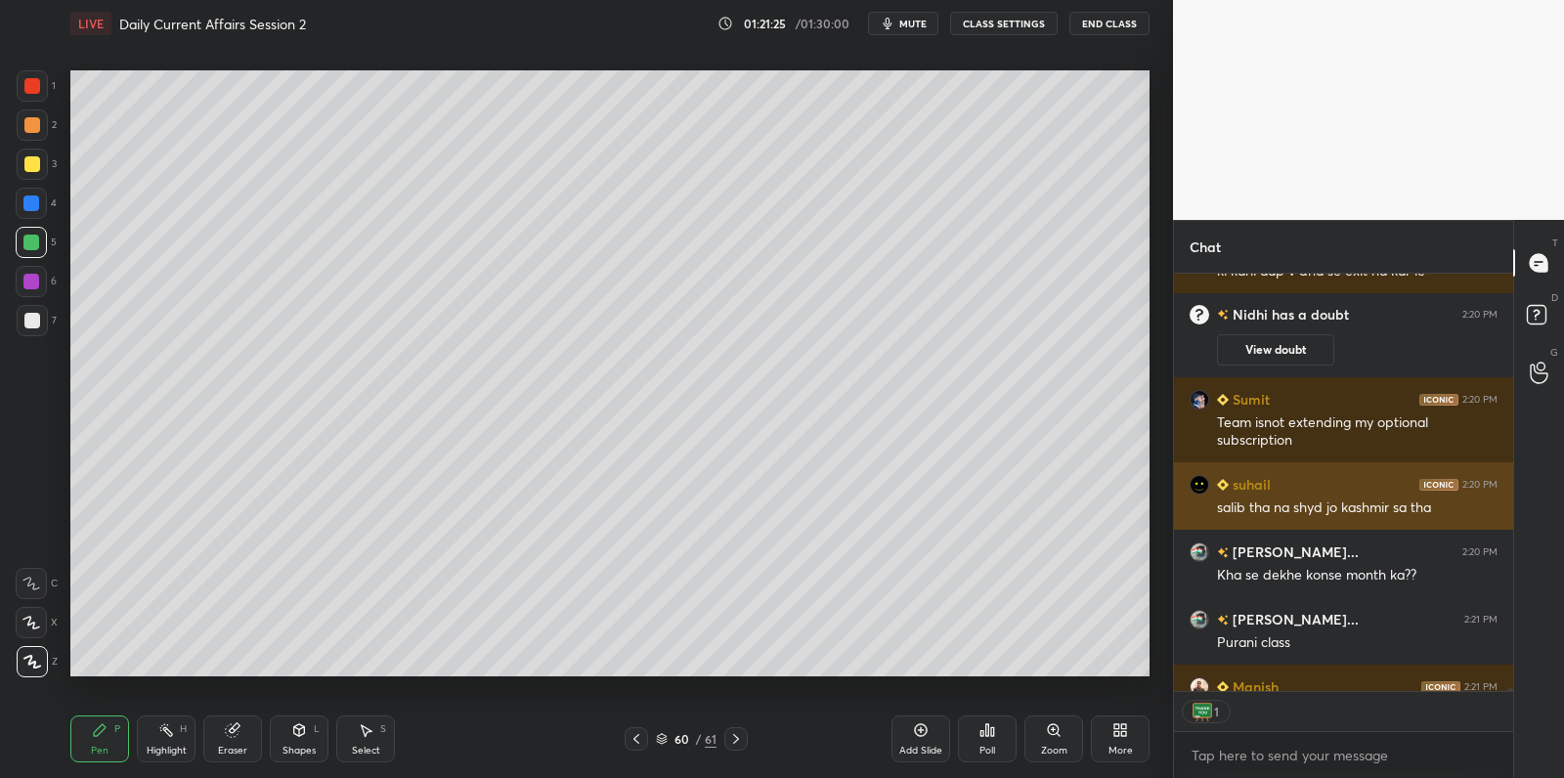
scroll to position [6, 6]
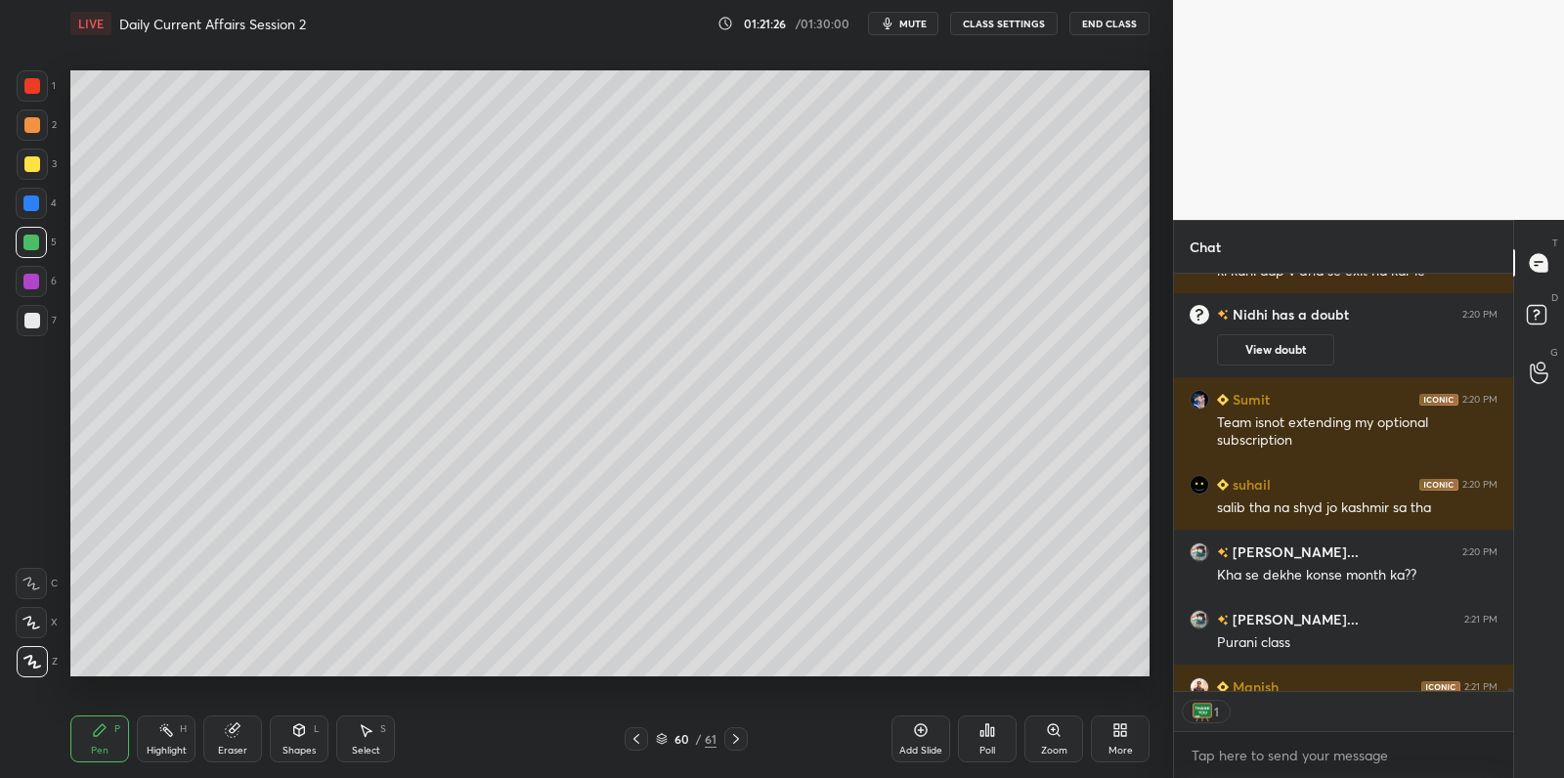
click at [1126, 24] on button "End Class" at bounding box center [1109, 23] width 80 height 23
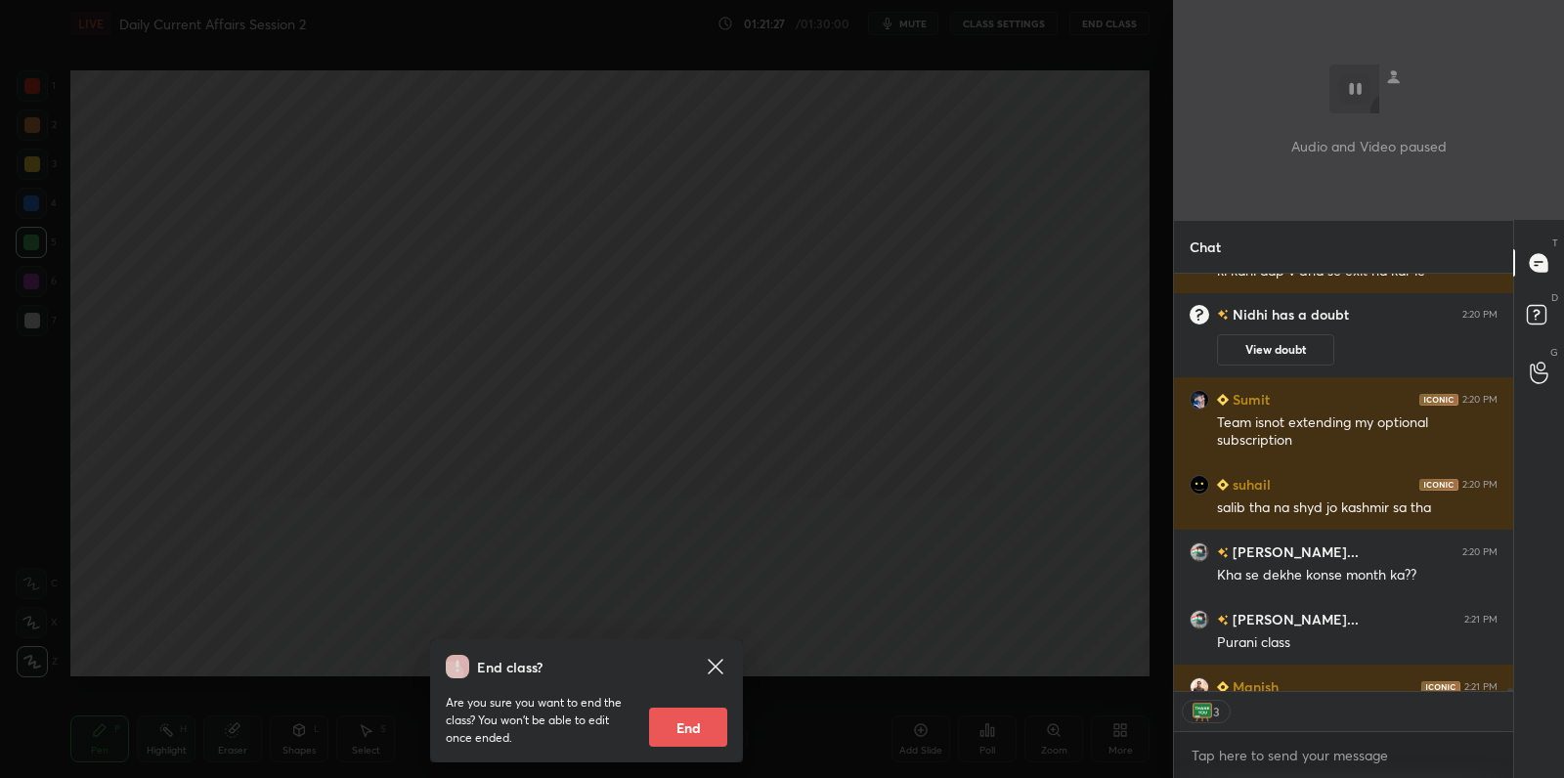
click at [711, 712] on button "End" at bounding box center [688, 727] width 78 height 39
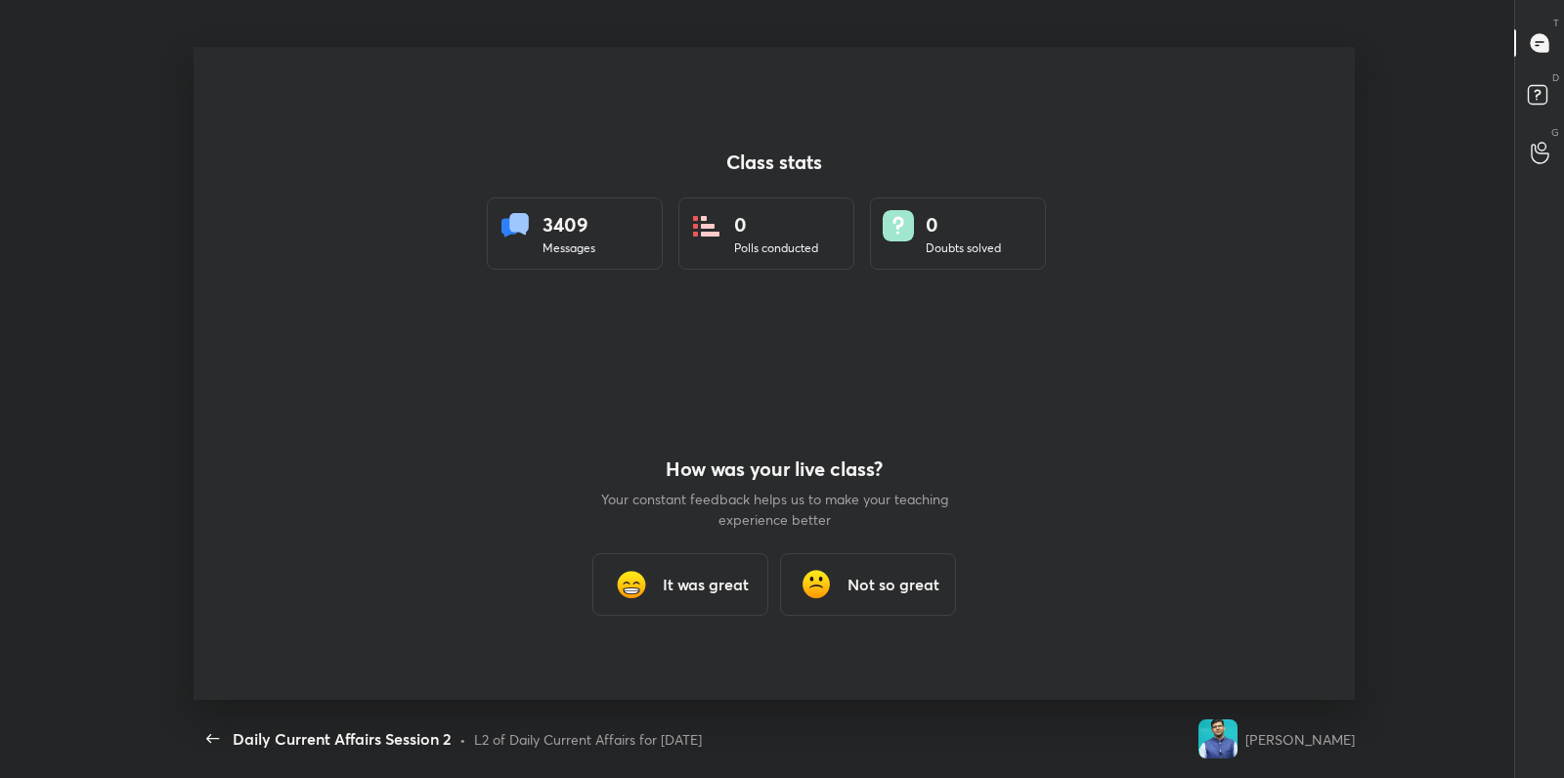
scroll to position [653, 1547]
type textarea "x"
